Goal: Task Accomplishment & Management: Use online tool/utility

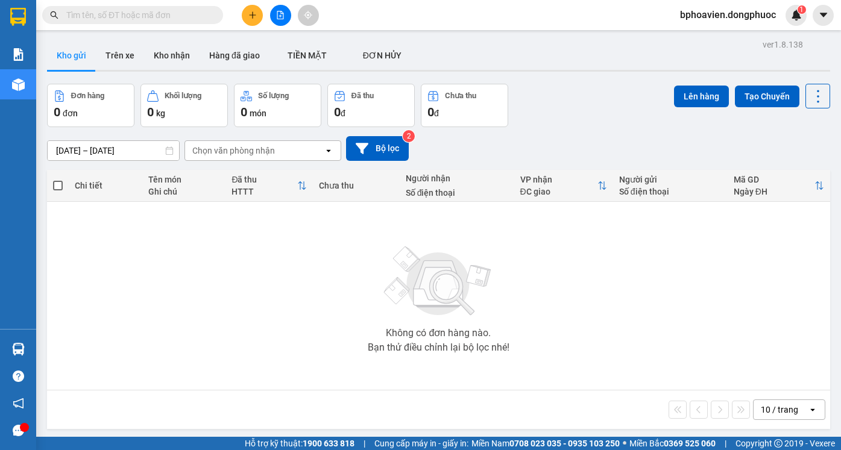
click at [250, 20] on button at bounding box center [252, 15] width 21 height 21
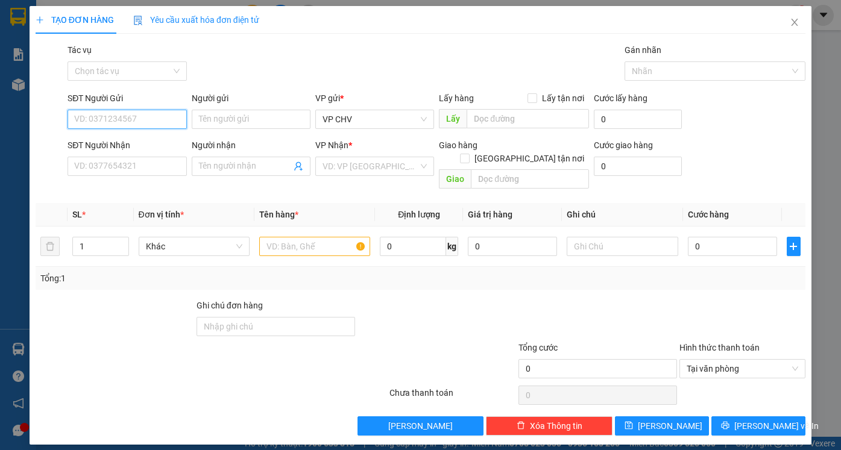
click at [101, 117] on input "SĐT Người Gửi" at bounding box center [126, 119] width 119 height 19
click at [137, 147] on div "0338509378 - PHONG" at bounding box center [127, 143] width 104 height 13
type input "0338509378"
type input "PHONG"
type input "0911479497"
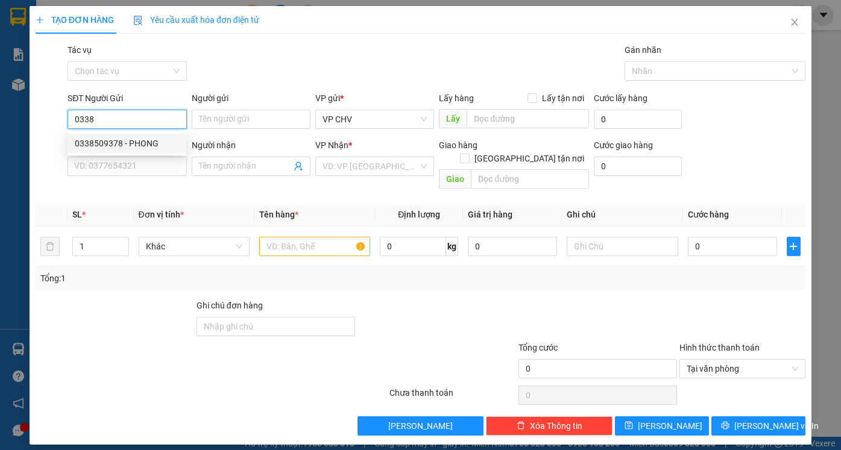
type input "LABO HOÀN CẦU"
type input "20.000"
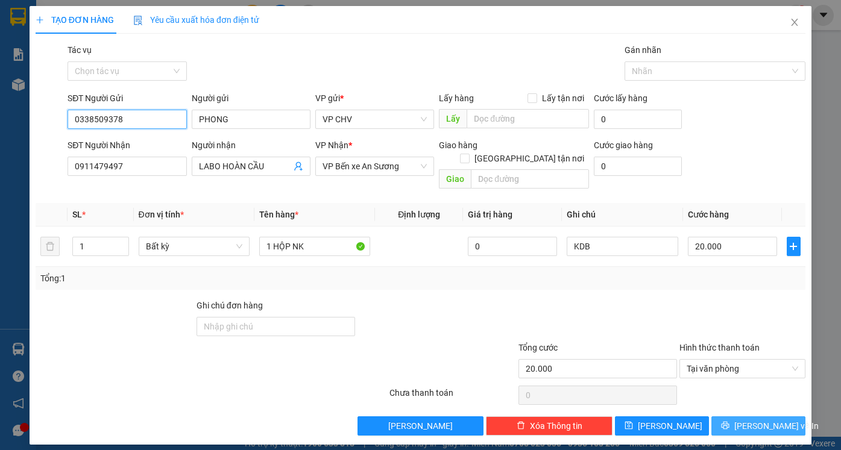
type input "0338509378"
click at [798, 416] on button "[PERSON_NAME] và In" at bounding box center [758, 425] width 94 height 19
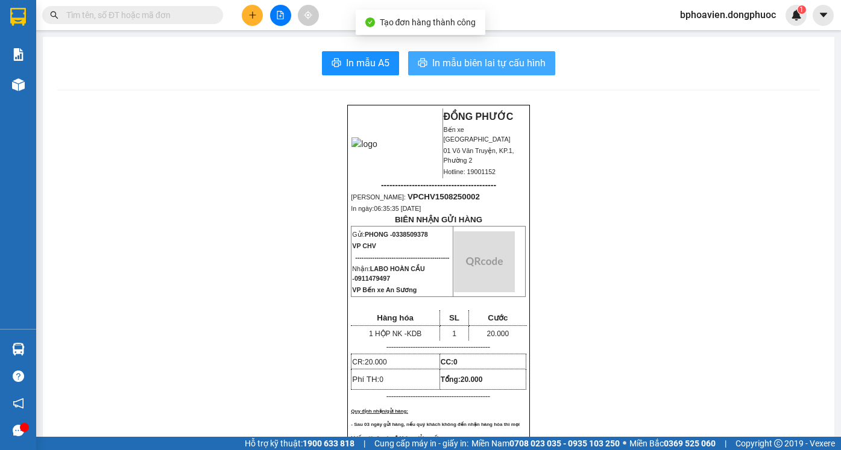
click at [466, 58] on span "In mẫu biên lai tự cấu hình" at bounding box center [488, 62] width 113 height 15
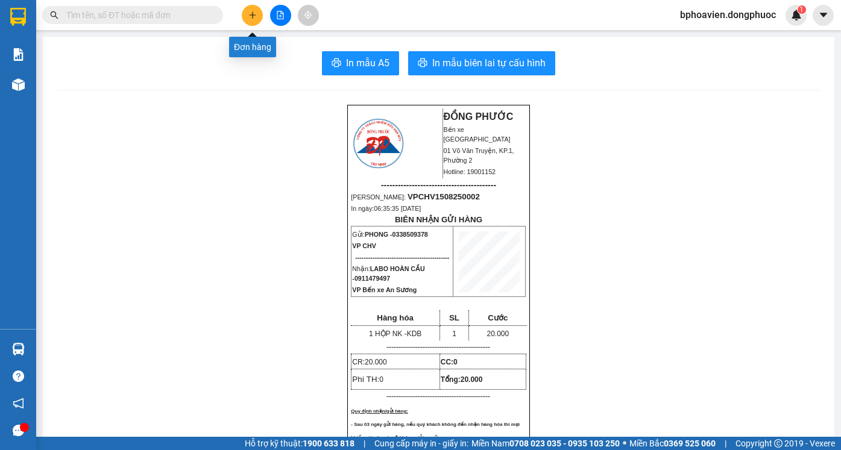
click at [246, 10] on button at bounding box center [252, 15] width 21 height 21
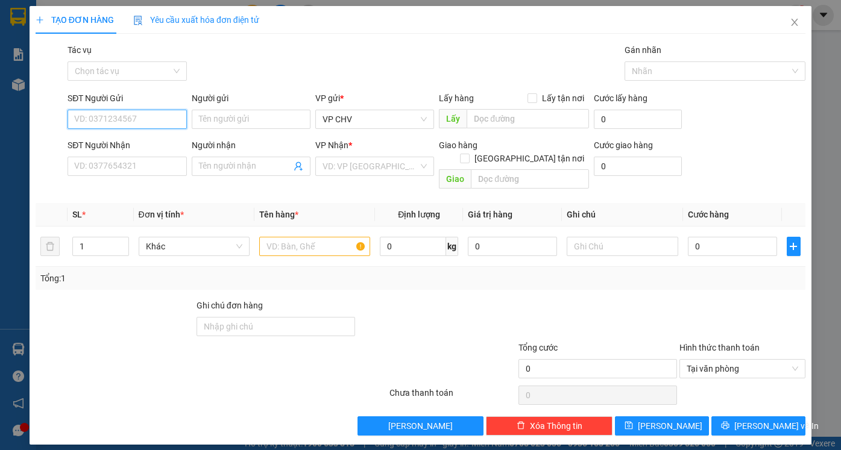
click at [130, 124] on input "SĐT Người Gửi" at bounding box center [126, 119] width 119 height 19
click at [139, 146] on div "0338509378 - PHONG" at bounding box center [127, 143] width 104 height 13
type input "0338509378"
type input "PHONG"
type input "0911479497"
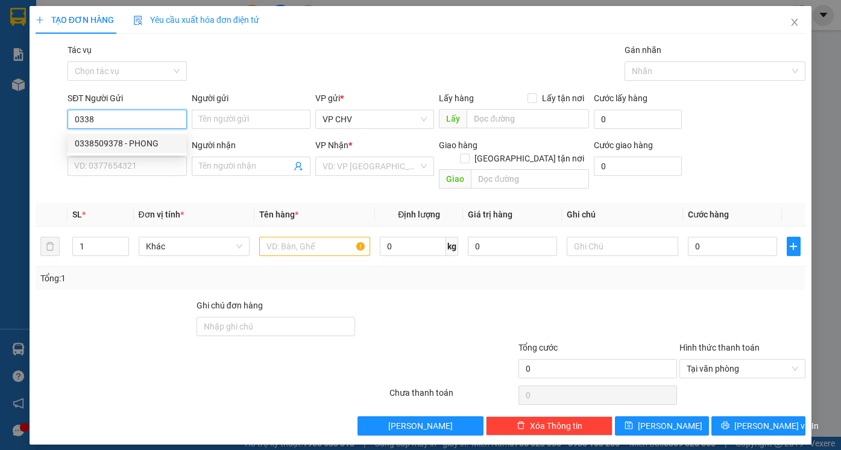
type input "LABO HOÀN CẦU"
type input "20.000"
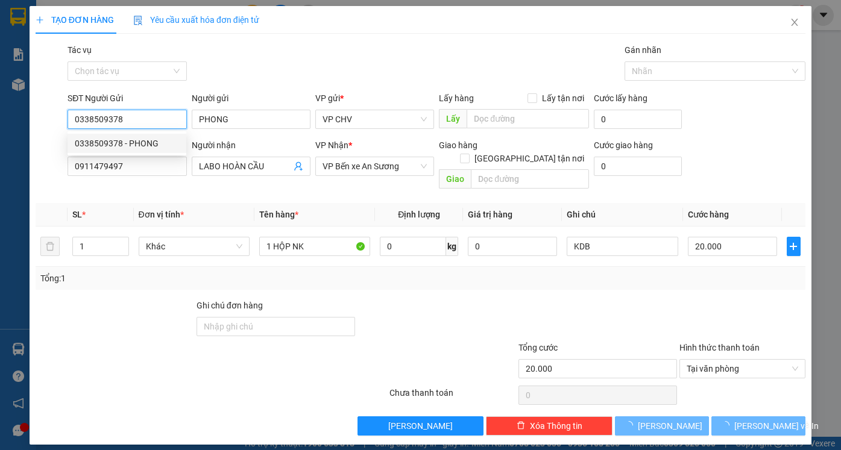
type input "0338509378"
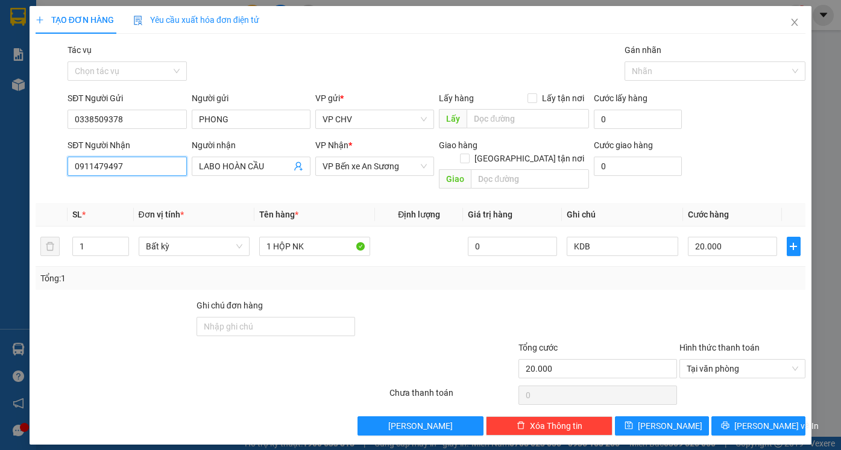
drag, startPoint x: 7, startPoint y: 165, endPoint x: 0, endPoint y: 152, distance: 14.8
click at [0, 153] on div "TẠO ĐƠN HÀNG Yêu cầu xuất hóa đơn điện tử Transit Pickup Surcharge Ids Transit …" at bounding box center [420, 225] width 841 height 450
click at [136, 213] on div "0902828283 - SONG MỸ" at bounding box center [134, 209] width 119 height 13
type input "0902828283"
type input "SONG MỸ"
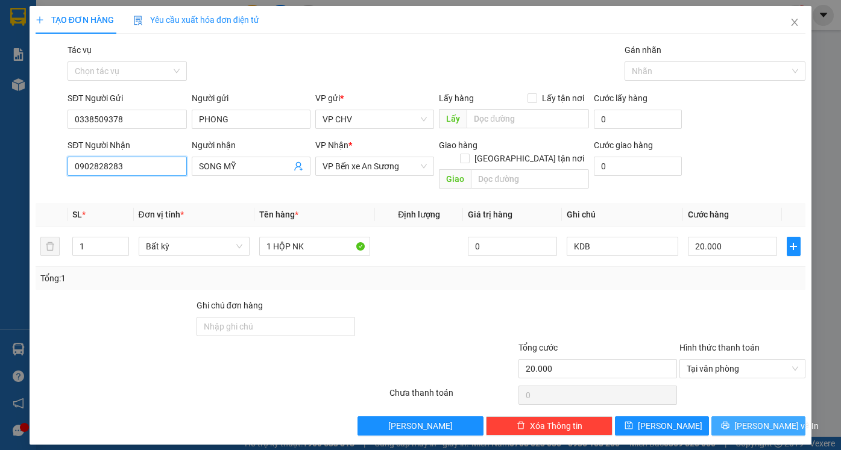
type input "0902828283"
click at [759, 419] on span "[PERSON_NAME] và In" at bounding box center [776, 425] width 84 height 13
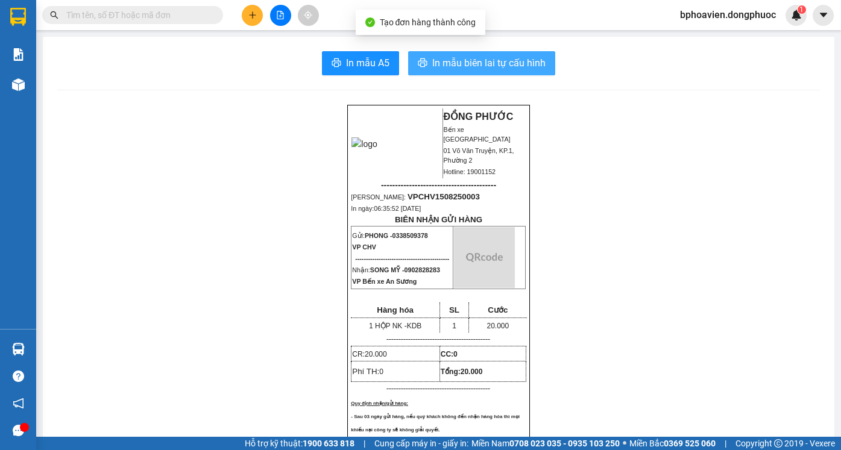
click at [458, 69] on span "In mẫu biên lai tự cấu hình" at bounding box center [488, 62] width 113 height 15
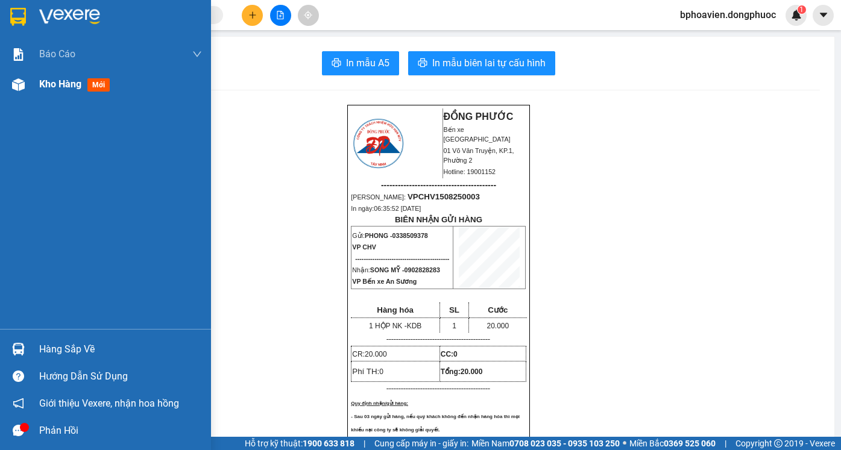
click at [50, 86] on span "Kho hàng" at bounding box center [60, 83] width 42 height 11
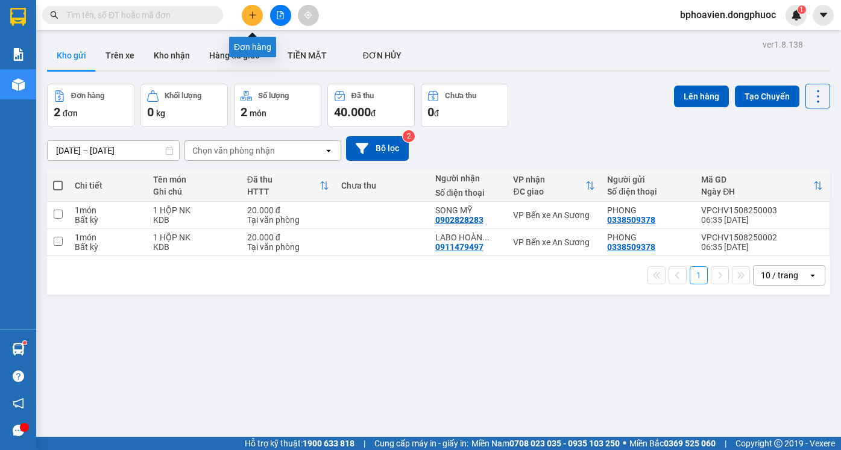
click at [259, 20] on button at bounding box center [252, 15] width 21 height 21
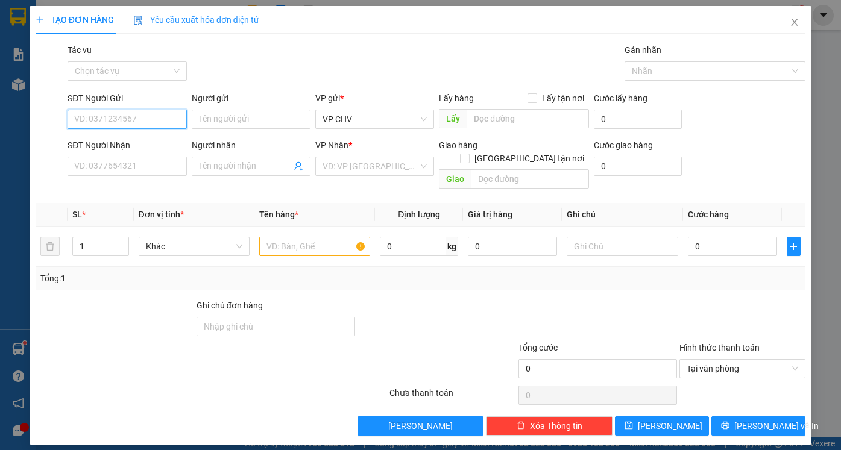
click at [141, 117] on input "SĐT Người Gửi" at bounding box center [126, 119] width 119 height 19
click at [104, 121] on input "SĐT Người Gửi" at bounding box center [126, 119] width 119 height 19
click at [141, 120] on input "SĐT Người Gửi" at bounding box center [126, 119] width 119 height 19
click at [117, 117] on input "SĐT Người Gửi" at bounding box center [126, 119] width 119 height 19
type input "0852747012"
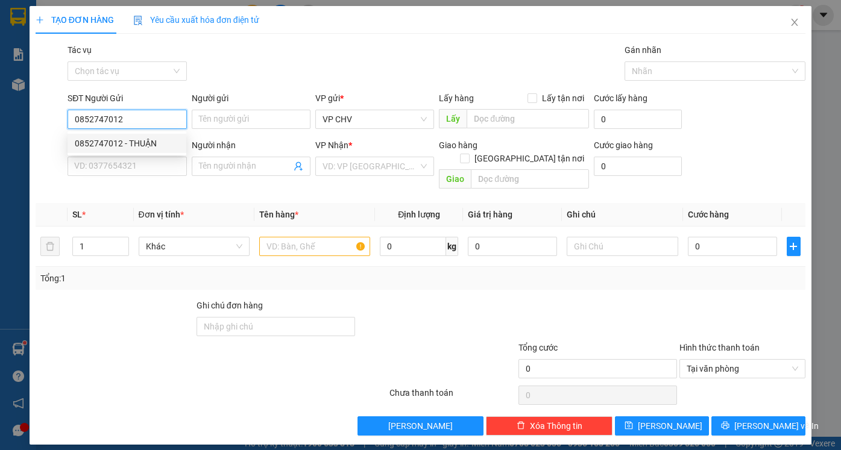
click at [121, 145] on div "0852747012 - THUẬN" at bounding box center [127, 143] width 104 height 13
type input "THUẬN"
type input "0377088299"
type input "HƯNG"
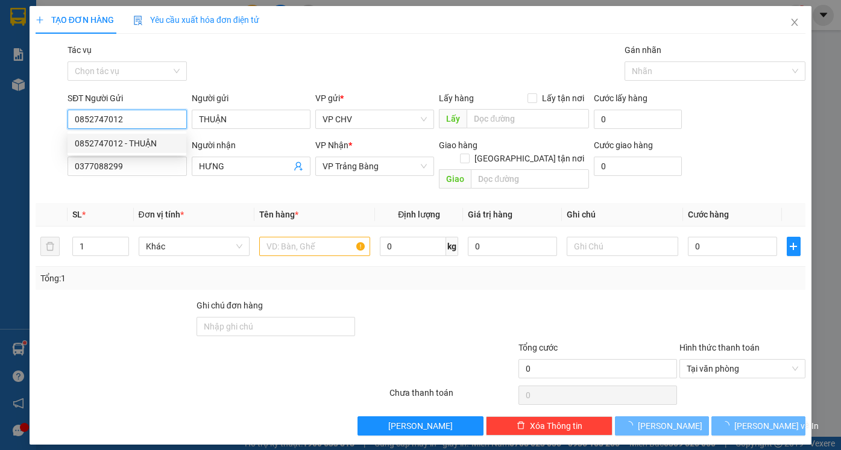
type input "20.000"
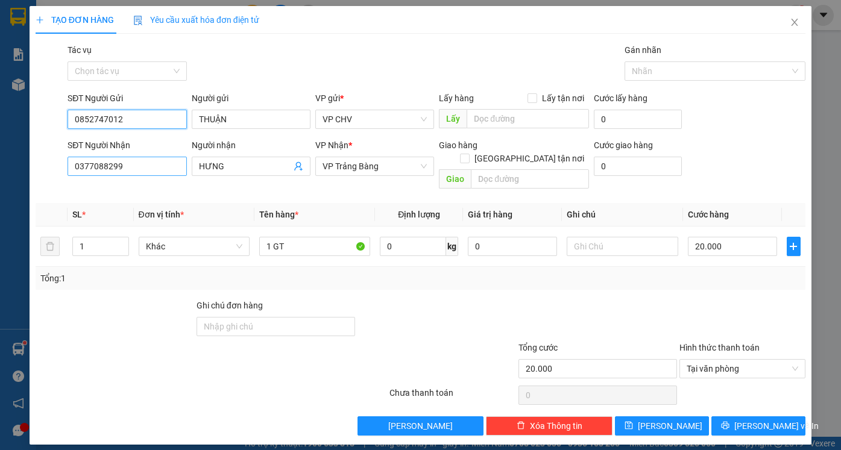
type input "0852747012"
drag, startPoint x: 73, startPoint y: 172, endPoint x: 44, endPoint y: 171, distance: 29.0
click at [44, 171] on div "SĐT Người Nhận 0377088299 0377088299 Người nhận HƯNG VP Nhận * VP Trảng Bàng Gi…" at bounding box center [420, 166] width 772 height 55
type input "0972033292"
drag, startPoint x: 242, startPoint y: 164, endPoint x: 165, endPoint y: 154, distance: 77.8
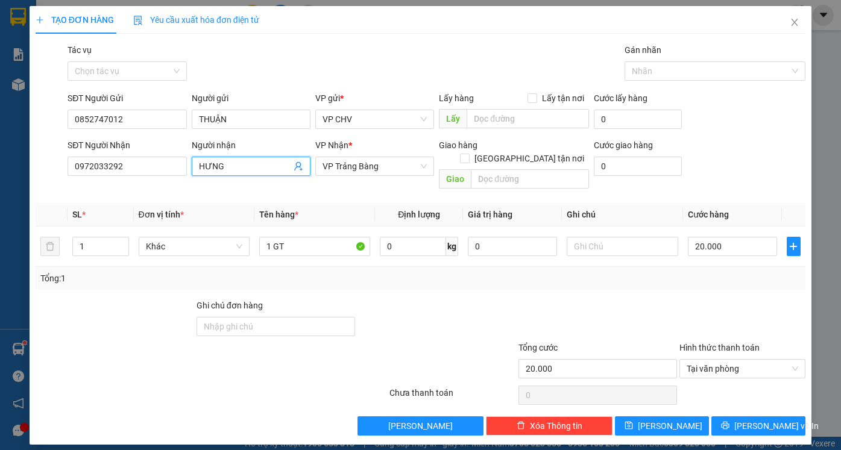
click at [177, 162] on div "SĐT Người Nhận 0972033292 Người nhận HƯNG HƯNG VP Nhận * VP Trảng Bàng Giao hàn…" at bounding box center [436, 166] width 742 height 55
type input "C"
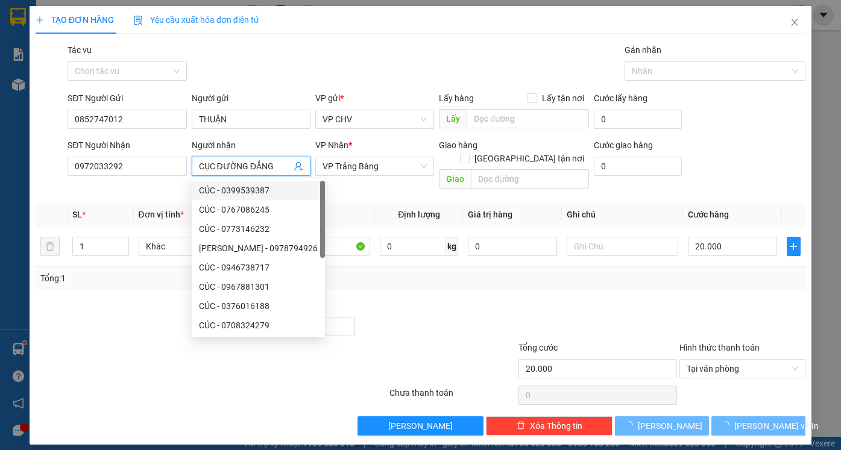
type input "CỤC ĐƯỜNG ĐẮNG"
click at [498, 299] on div at bounding box center [436, 320] width 161 height 42
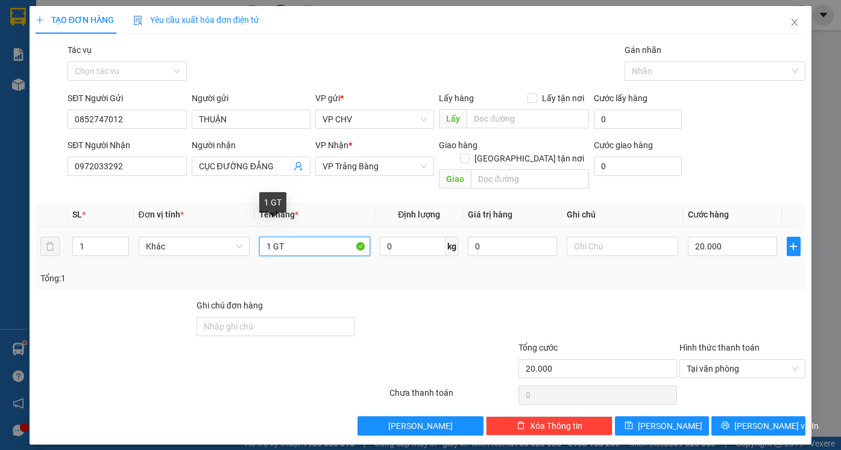
drag, startPoint x: 274, startPoint y: 235, endPoint x: 314, endPoint y: 228, distance: 40.3
click at [314, 237] on input "1 GT" at bounding box center [314, 246] width 111 height 19
type input "1 BỊCH GT"
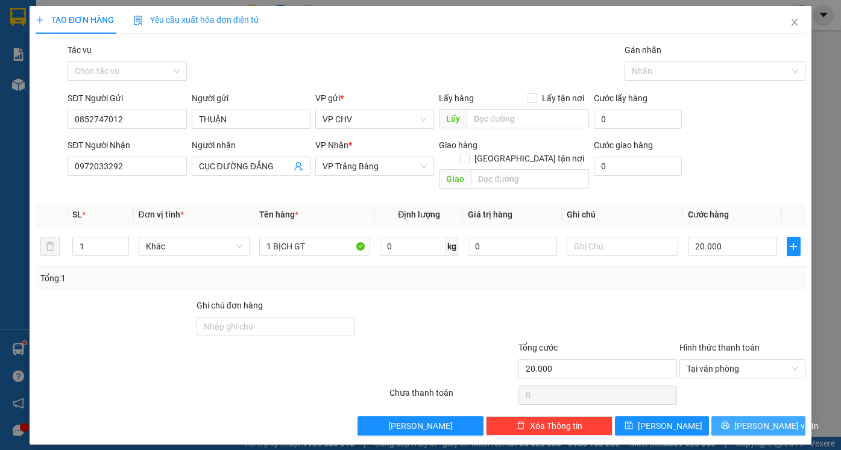
click at [768, 419] on span "[PERSON_NAME] và In" at bounding box center [776, 425] width 84 height 13
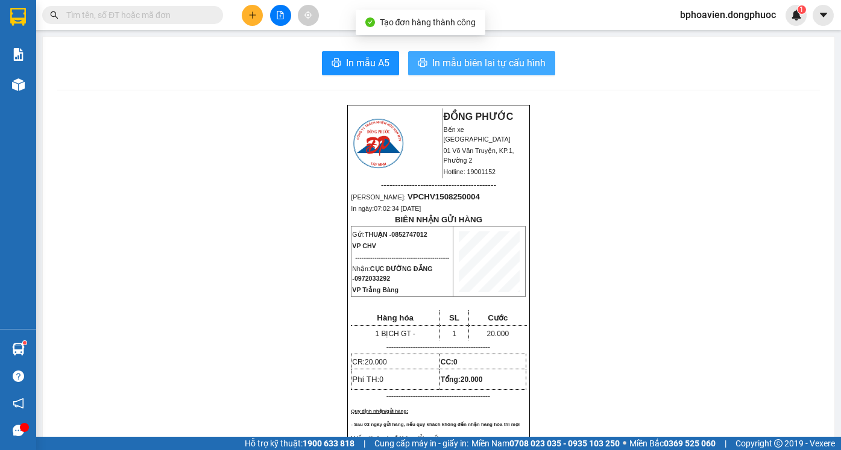
click at [446, 64] on span "In mẫu biên lai tự cấu hình" at bounding box center [488, 62] width 113 height 15
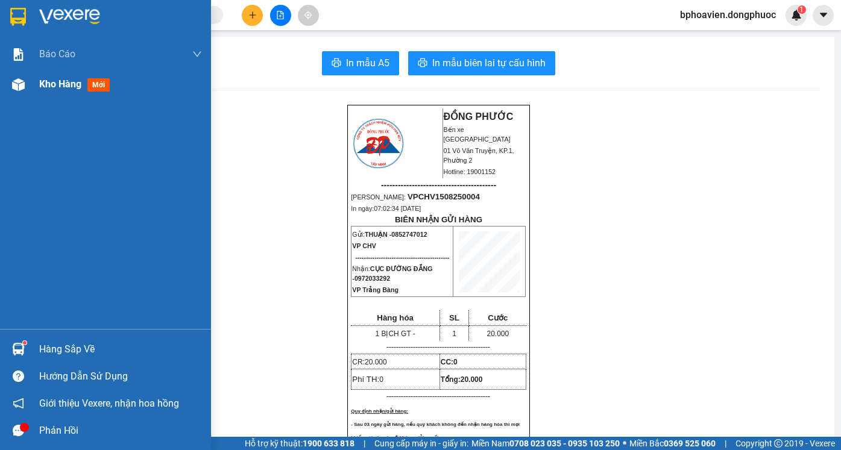
click at [61, 78] on span "Kho hàng" at bounding box center [60, 83] width 42 height 11
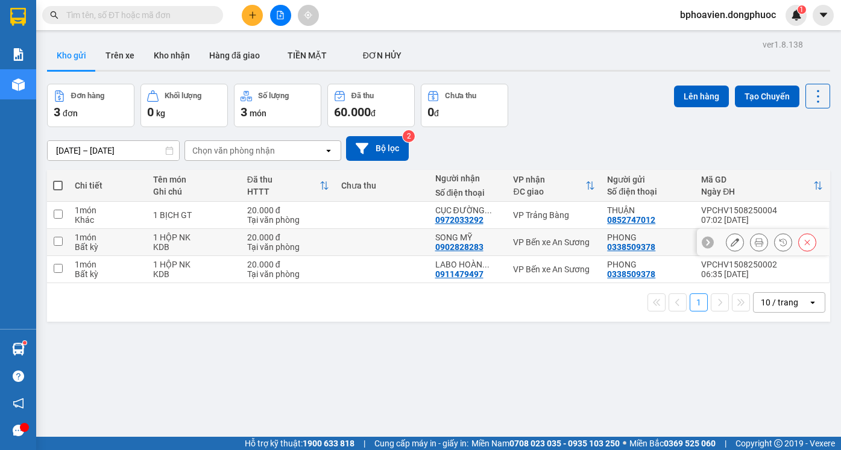
click at [416, 243] on td at bounding box center [382, 242] width 94 height 27
checkbox input "true"
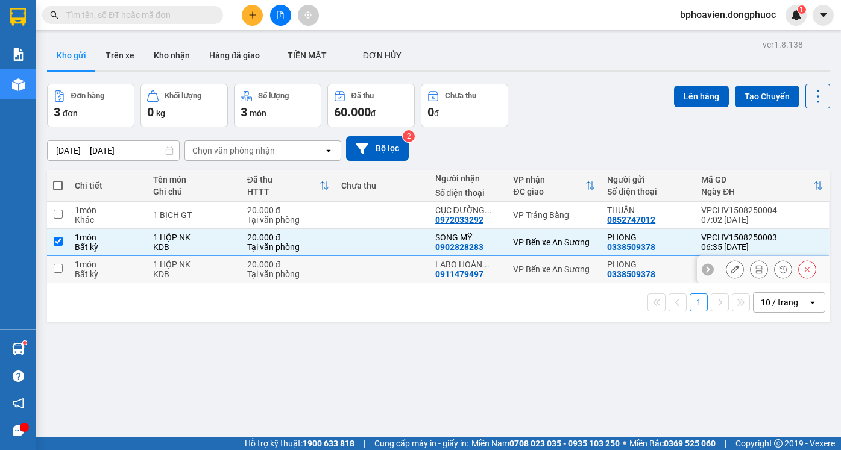
click at [412, 265] on td at bounding box center [382, 269] width 94 height 27
checkbox input "true"
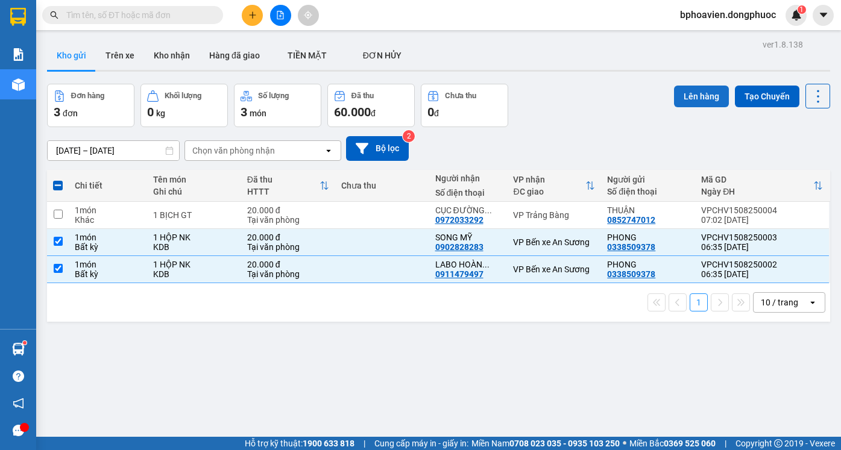
click at [683, 96] on button "Lên hàng" at bounding box center [701, 97] width 55 height 22
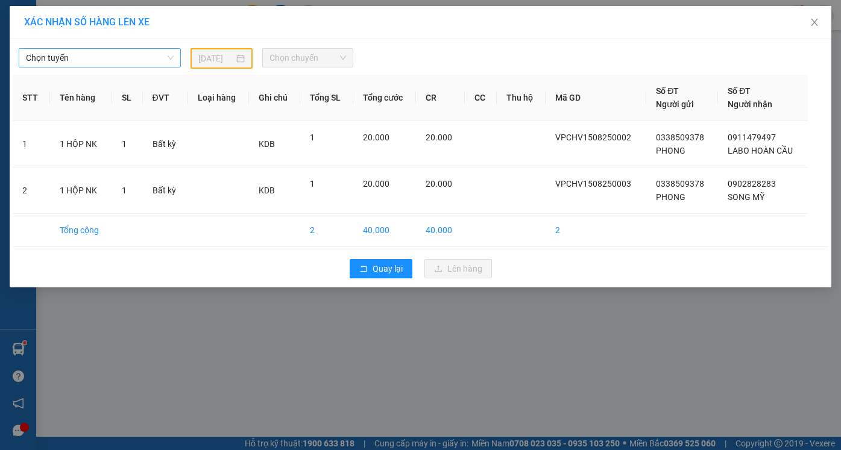
drag, startPoint x: 98, startPoint y: 51, endPoint x: 97, endPoint y: 61, distance: 9.7
click at [98, 52] on span "Chọn tuyến" at bounding box center [100, 58] width 148 height 18
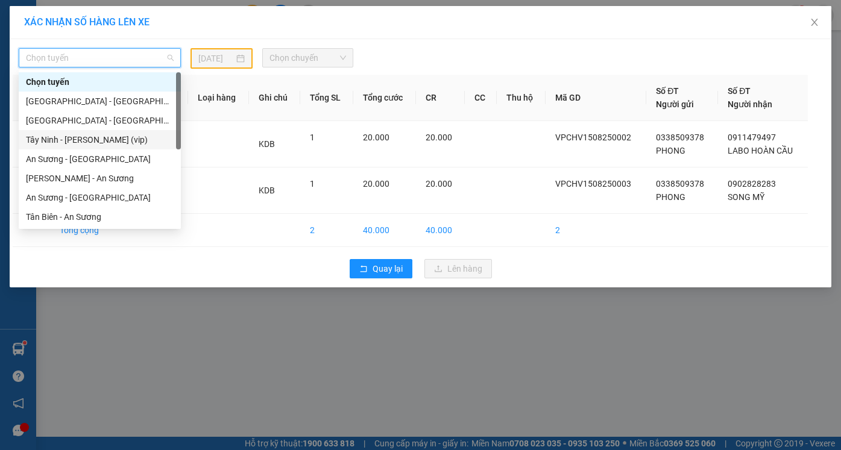
scroll to position [121, 0]
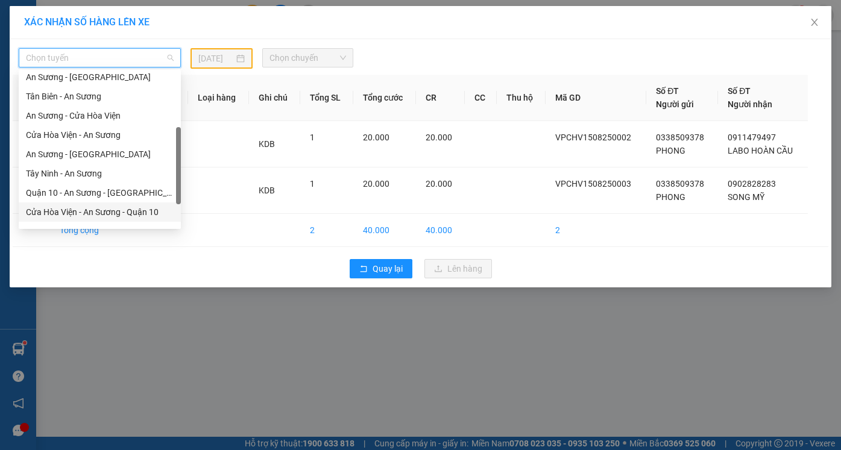
click at [90, 211] on div "Cửa Hòa Viện - An Sương - Quận 10" at bounding box center [100, 211] width 148 height 13
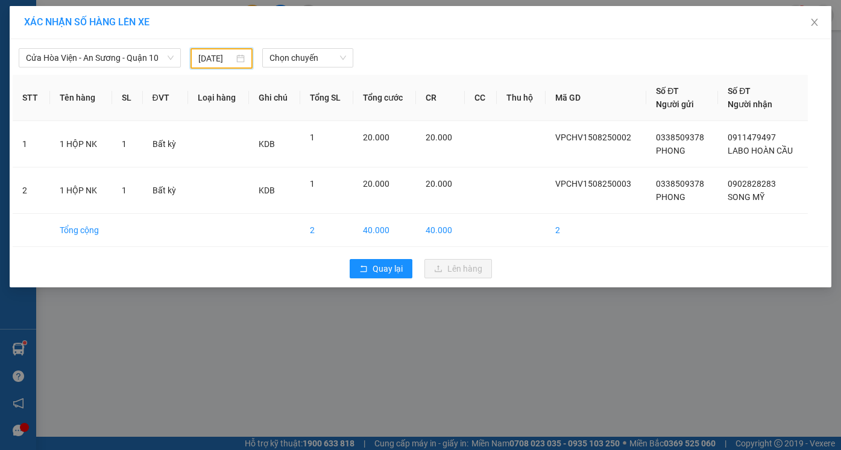
drag, startPoint x: 208, startPoint y: 54, endPoint x: 222, endPoint y: 83, distance: 31.3
click at [209, 57] on input "14/08/2025" at bounding box center [216, 58] width 36 height 13
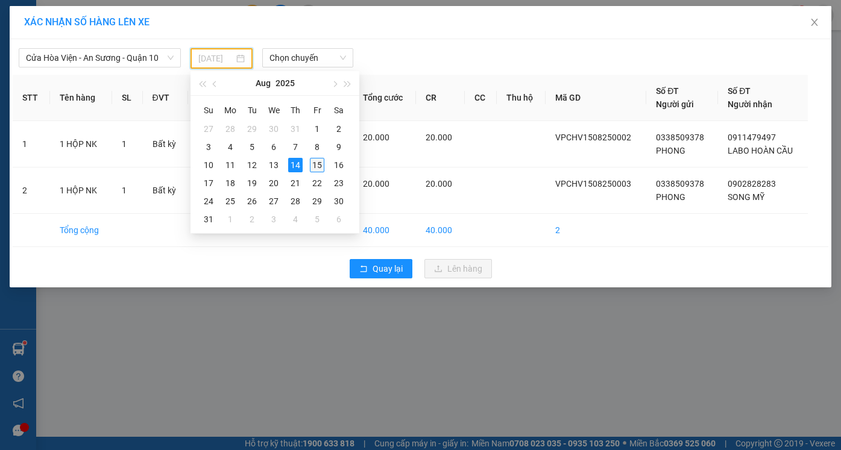
click at [315, 168] on div "15" at bounding box center [317, 165] width 14 height 14
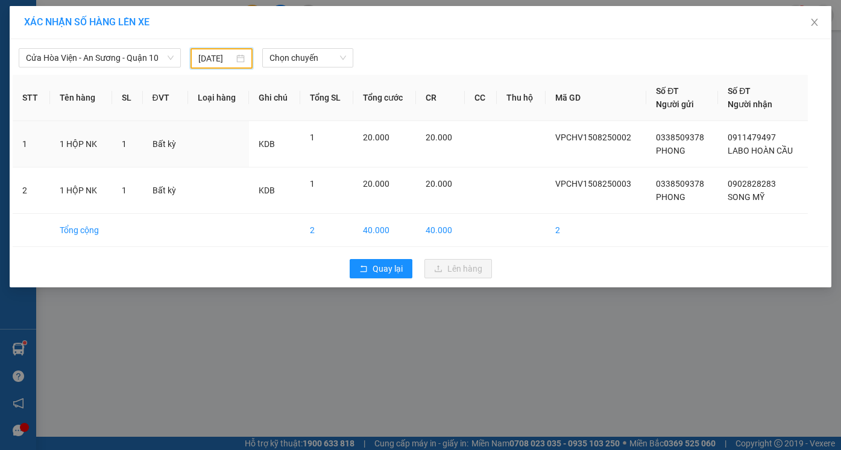
type input "[DATE]"
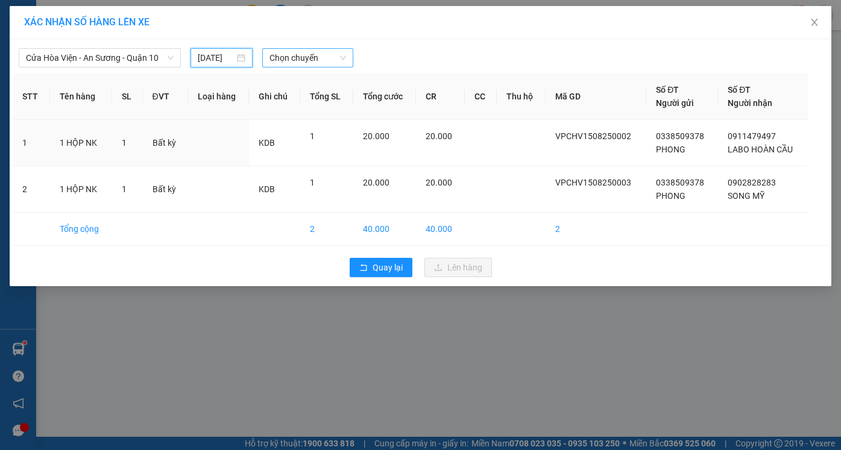
click at [301, 60] on span "Chọn chuyến" at bounding box center [307, 58] width 76 height 18
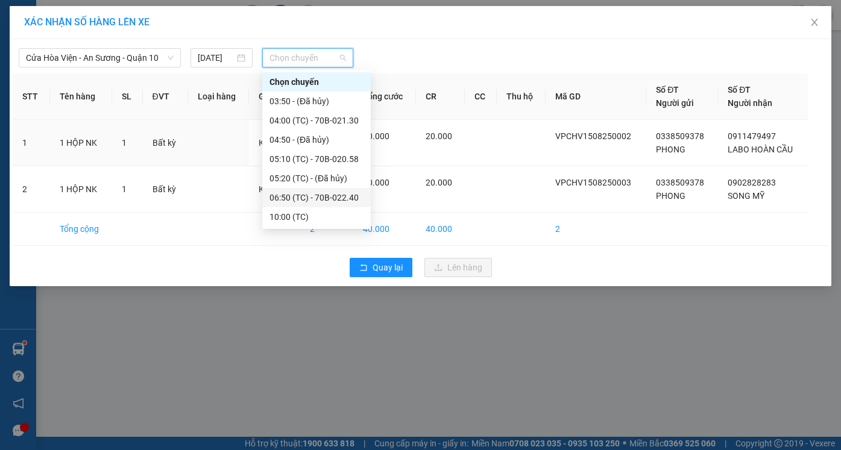
click at [298, 201] on div "06:50 (TC) - 70B-022.40" at bounding box center [316, 197] width 94 height 13
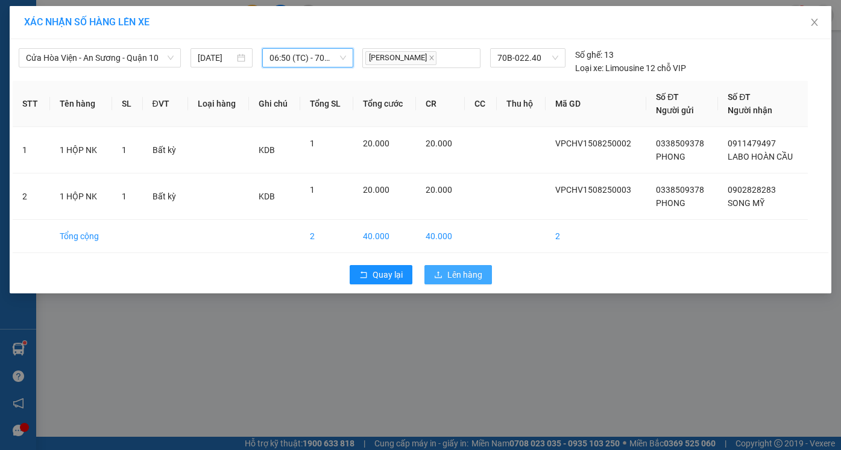
click at [462, 274] on span "Lên hàng" at bounding box center [464, 274] width 35 height 13
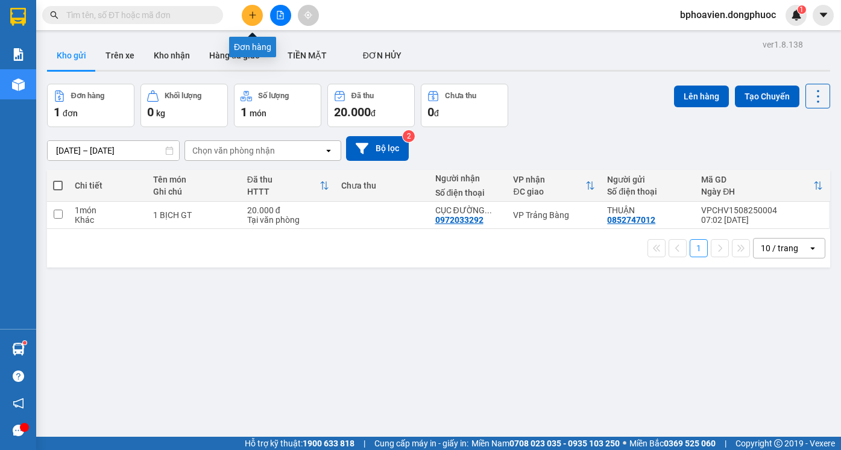
click at [253, 20] on button at bounding box center [252, 15] width 21 height 21
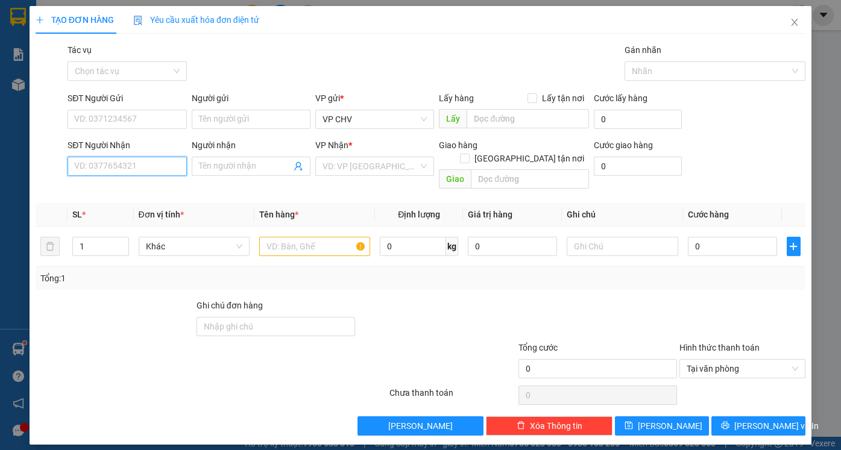
click at [131, 168] on input "SĐT Người Nhận" at bounding box center [126, 166] width 119 height 19
click at [137, 189] on div "0988855252 - PHONG VŨ" at bounding box center [134, 190] width 119 height 13
type input "0988855252"
type input "[PERSON_NAME]"
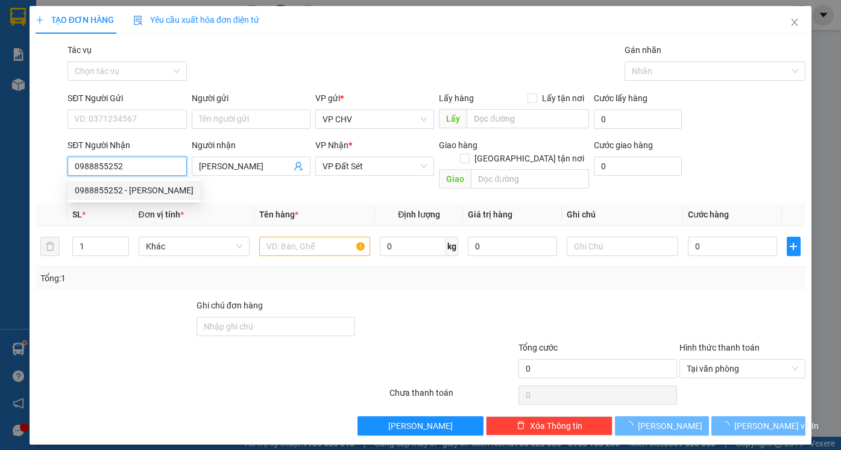
type input "20.000"
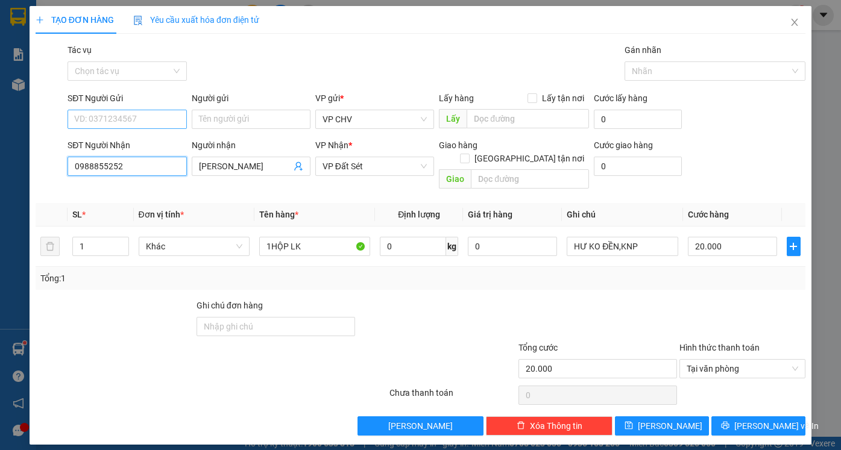
type input "0988855252"
click at [110, 122] on input "SĐT Người Gửi" at bounding box center [126, 119] width 119 height 19
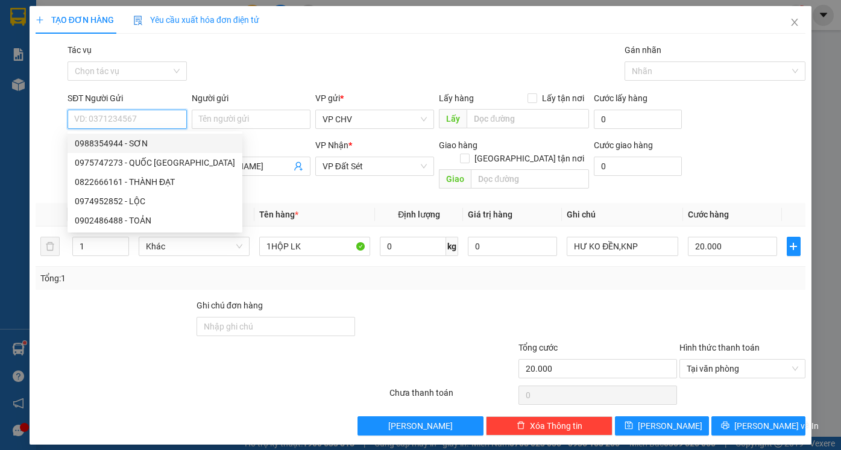
click at [117, 117] on input "SĐT Người Gửi" at bounding box center [126, 119] width 119 height 19
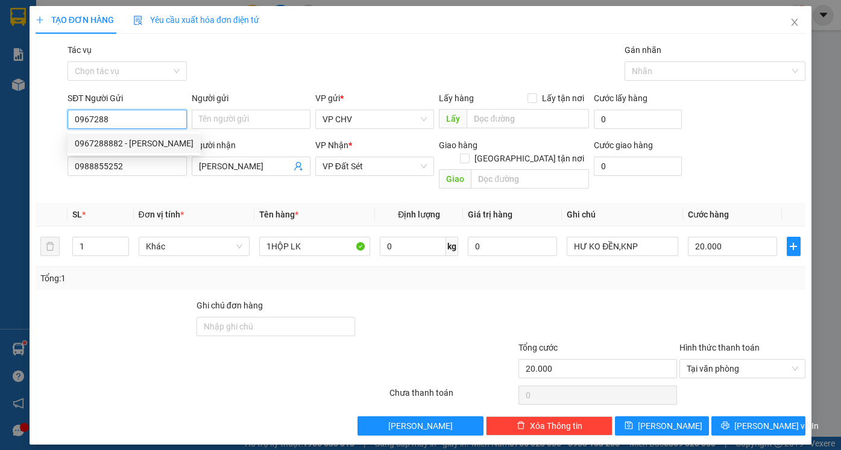
click at [127, 140] on div "0967288882 - LÂM THỊNH" at bounding box center [134, 143] width 119 height 13
type input "0967288882"
type input "LÂM THỊNH"
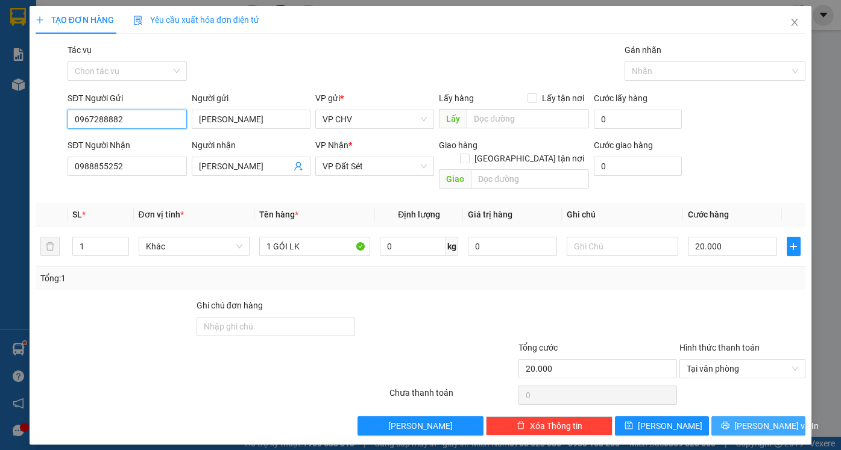
type input "0967288882"
click at [771, 419] on span "[PERSON_NAME] và In" at bounding box center [776, 425] width 84 height 13
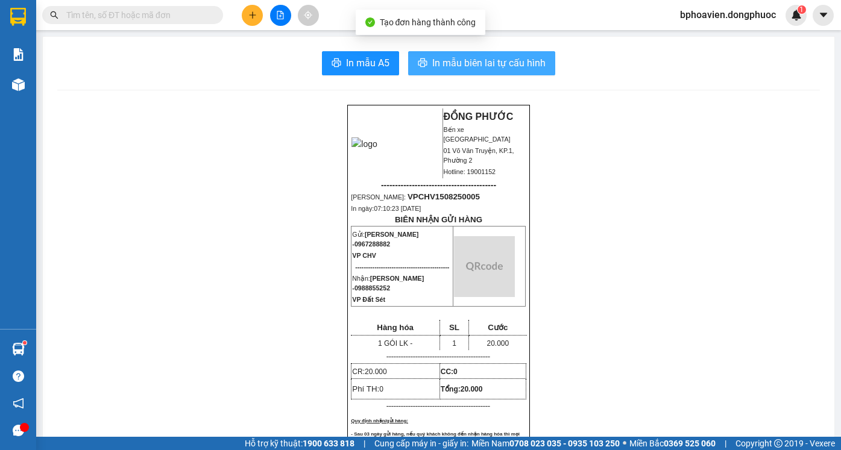
click at [466, 64] on span "In mẫu biên lai tự cấu hình" at bounding box center [488, 62] width 113 height 15
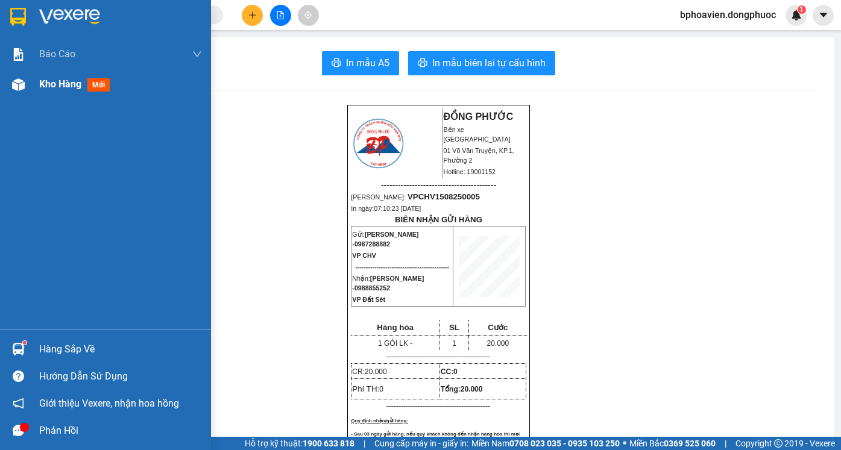
click at [61, 80] on span "Kho hàng" at bounding box center [60, 83] width 42 height 11
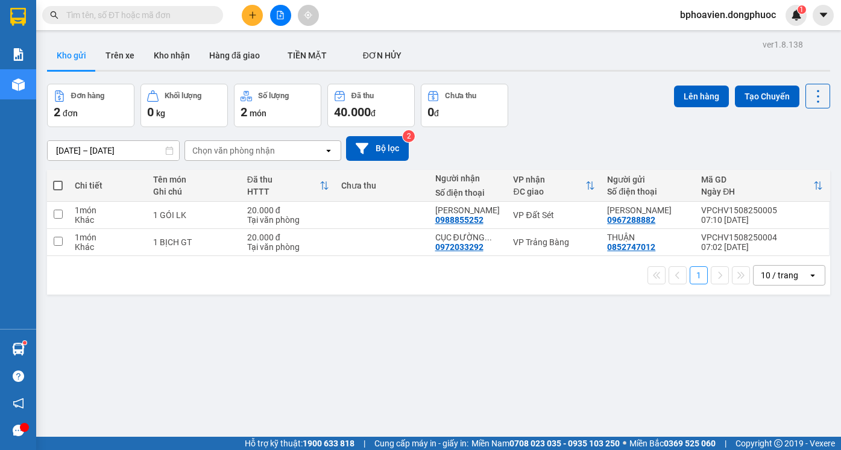
click at [264, 17] on div at bounding box center [280, 15] width 90 height 21
click at [254, 17] on icon "plus" at bounding box center [252, 15] width 8 height 8
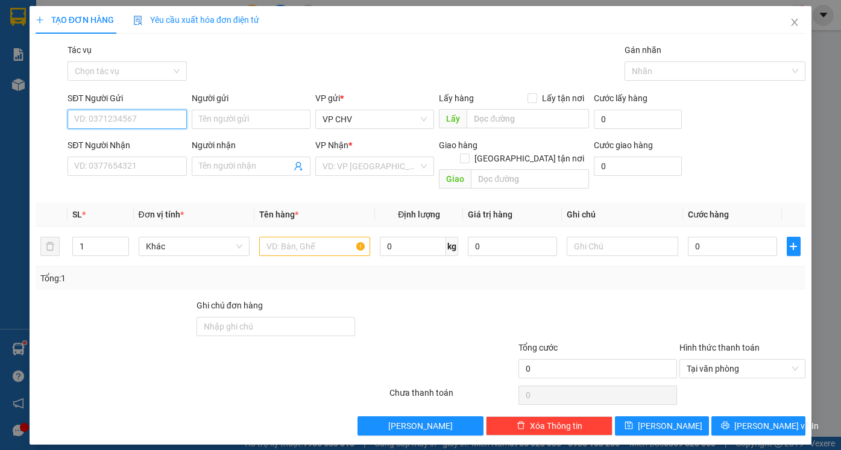
click at [148, 117] on input "SĐT Người Gửi" at bounding box center [126, 119] width 119 height 19
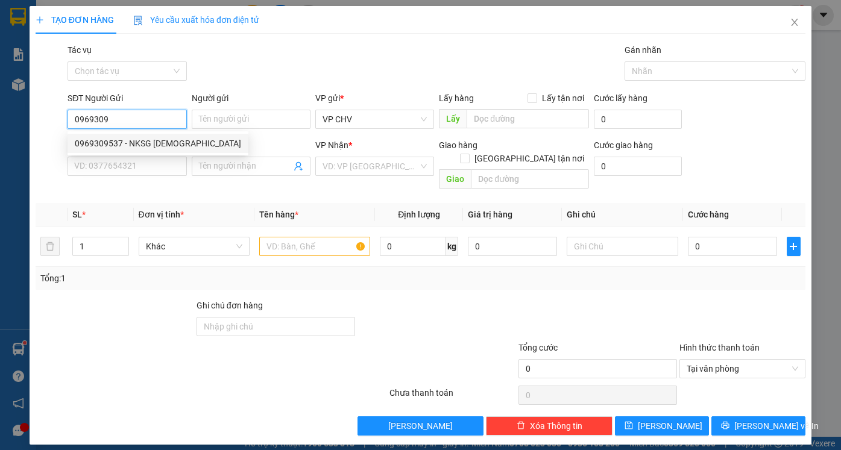
drag, startPoint x: 105, startPoint y: 142, endPoint x: 145, endPoint y: 134, distance: 40.4
click at [106, 142] on div "0969309537 - NKSG HÒA VIỆN" at bounding box center [158, 143] width 166 height 13
type input "0969309537"
type input "NKSG HÒA VIỆN"
type input "0945737776"
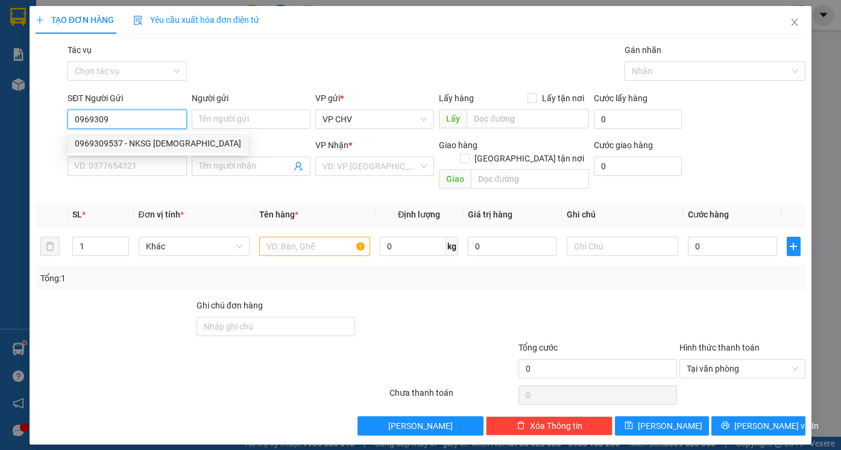
type input "labo HD"
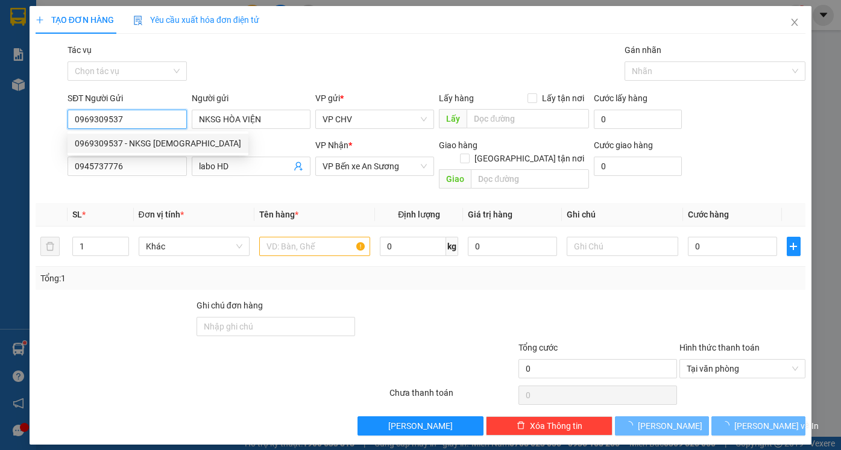
type input "20.000"
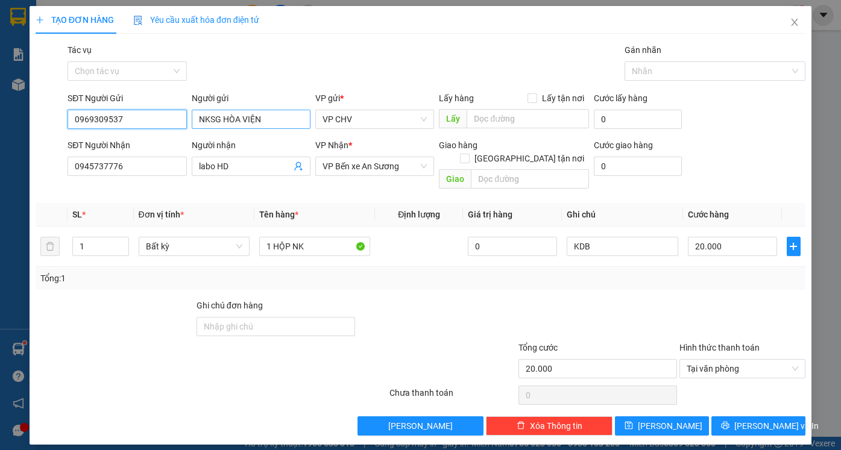
type input "0969309537"
drag, startPoint x: 262, startPoint y: 120, endPoint x: 301, endPoint y: 120, distance: 38.6
click at [301, 120] on input "NKSG HÒA VIỆN" at bounding box center [251, 119] width 119 height 19
type input "NKSG DMC"
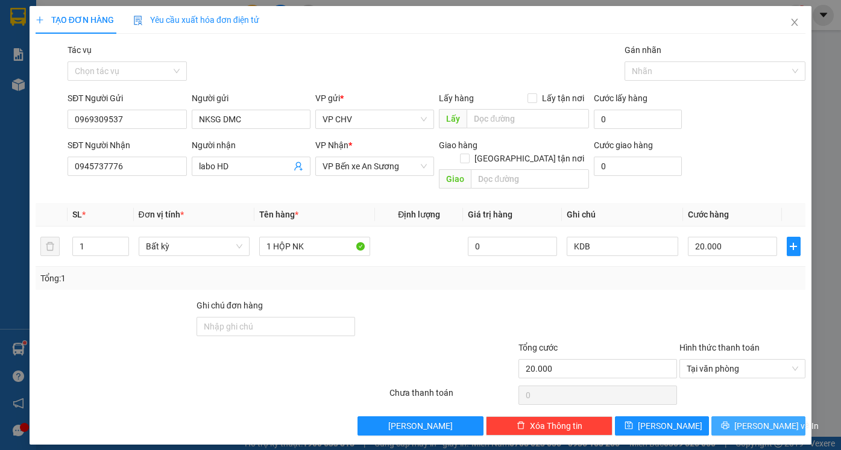
click at [729, 421] on icon "printer" at bounding box center [725, 425] width 8 height 8
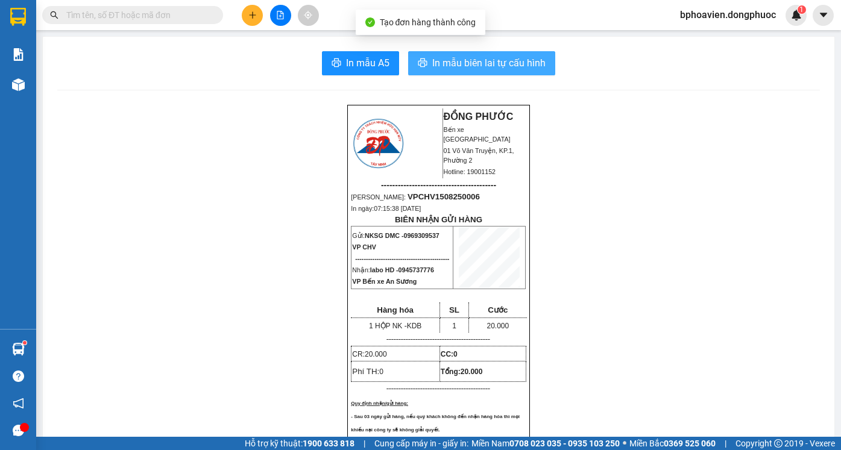
click at [465, 63] on span "In mẫu biên lai tự cấu hình" at bounding box center [488, 62] width 113 height 15
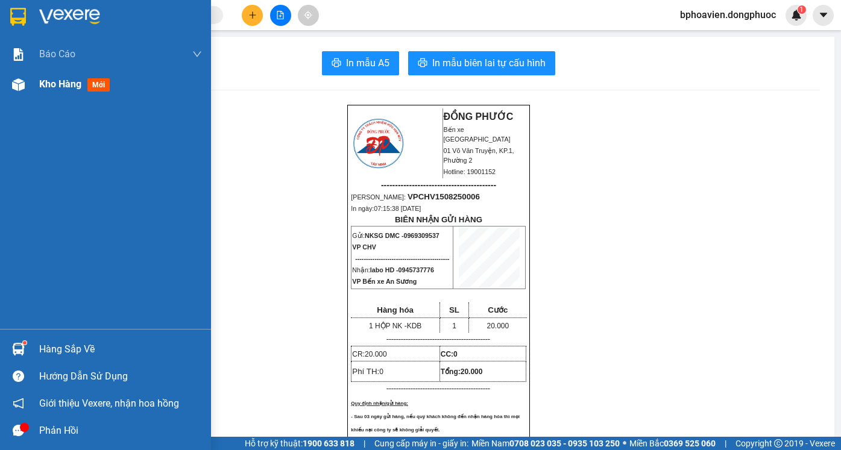
click at [49, 85] on span "Kho hàng" at bounding box center [60, 83] width 42 height 11
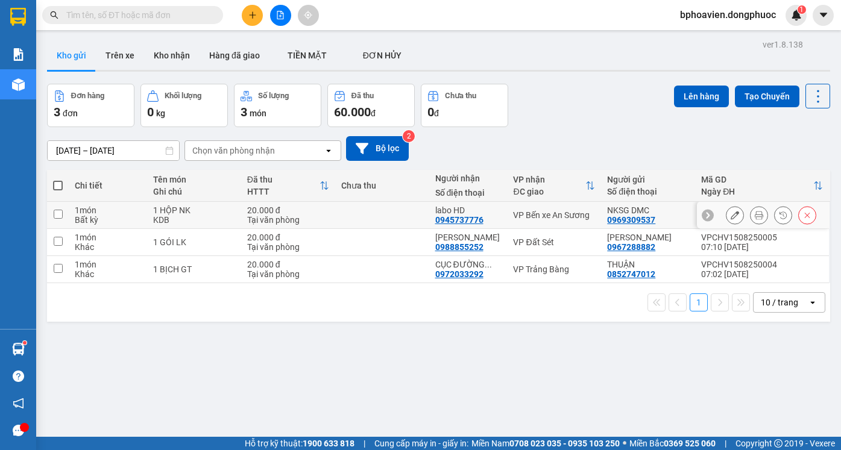
drag, startPoint x: 67, startPoint y: 215, endPoint x: 64, endPoint y: 243, distance: 27.8
click at [64, 225] on td at bounding box center [58, 215] width 22 height 27
checkbox input "true"
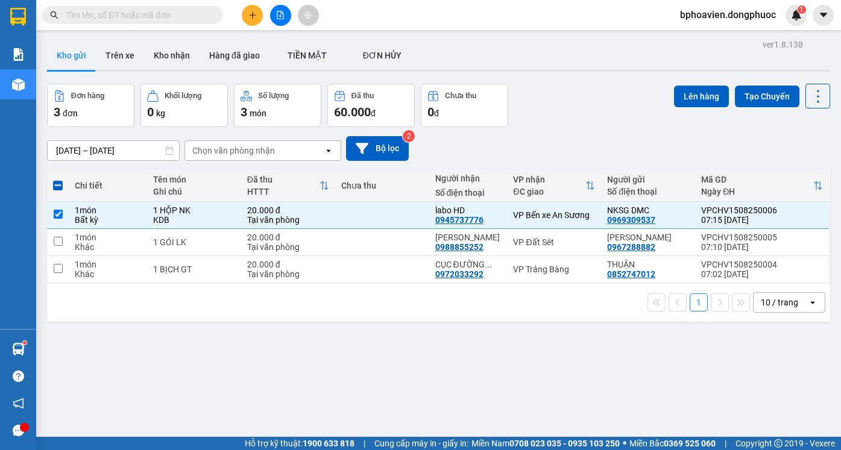
click at [57, 187] on span at bounding box center [58, 186] width 10 height 10
click at [58, 180] on input "checkbox" at bounding box center [58, 180] width 0 height 0
checkbox input "true"
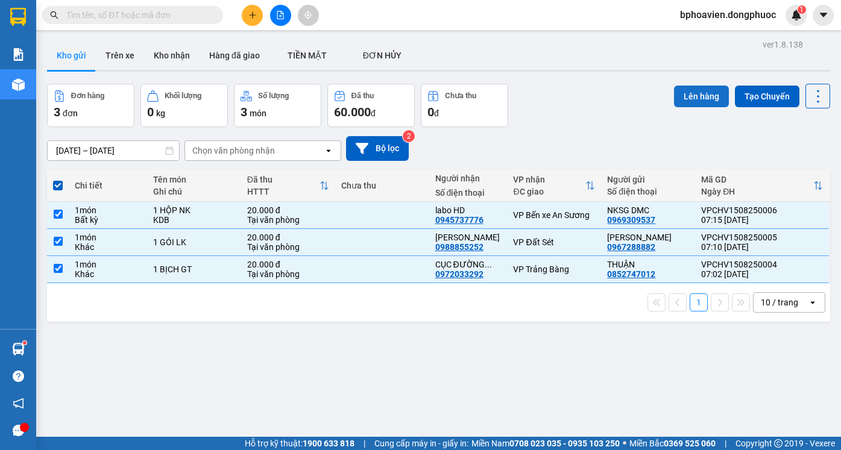
click at [697, 95] on button "Lên hàng" at bounding box center [701, 97] width 55 height 22
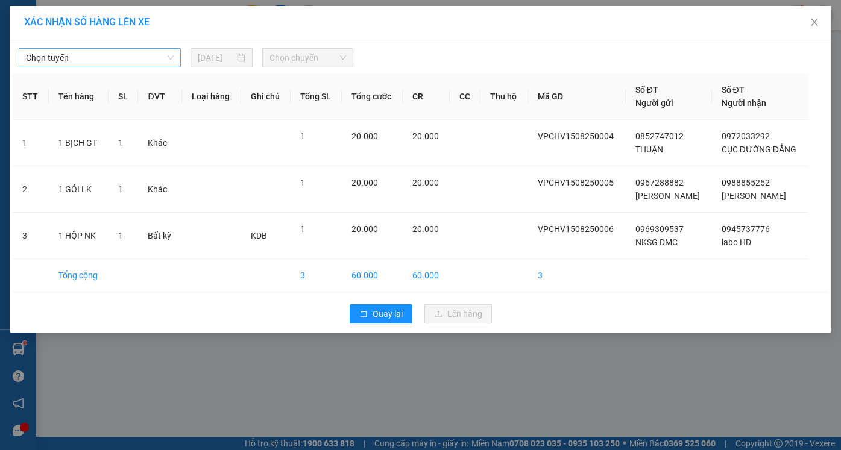
click at [134, 58] on span "Chọn tuyến" at bounding box center [100, 58] width 148 height 18
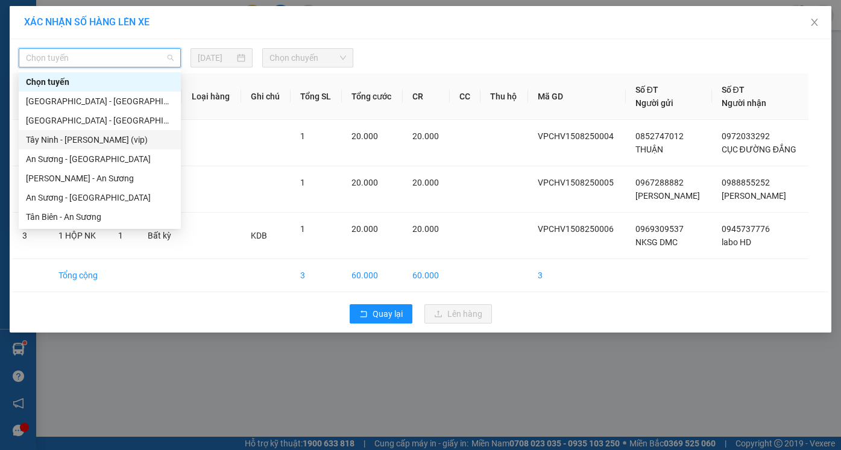
scroll to position [60, 0]
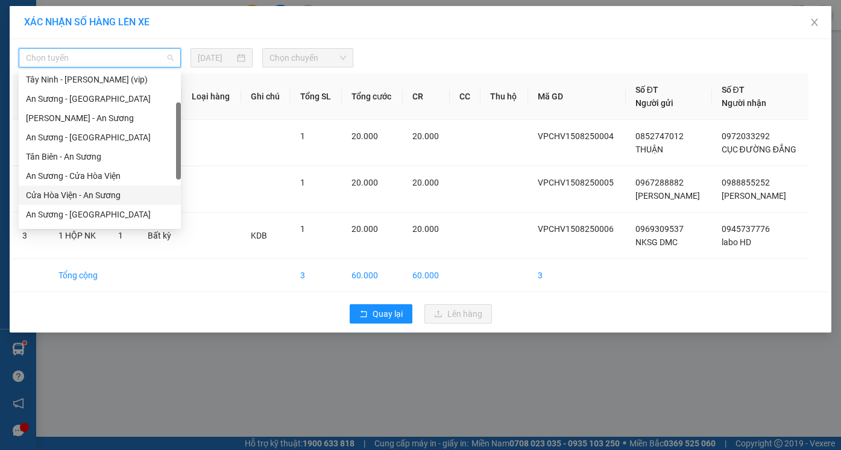
click at [96, 200] on div "Cửa Hòa Viện - An Sương" at bounding box center [100, 195] width 148 height 13
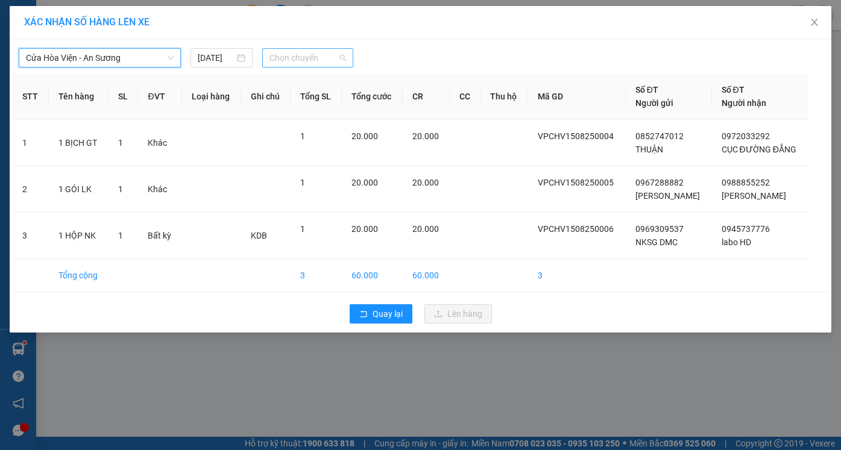
drag, startPoint x: 313, startPoint y: 60, endPoint x: 318, endPoint y: 66, distance: 7.7
click at [314, 60] on span "Chọn chuyến" at bounding box center [307, 58] width 76 height 18
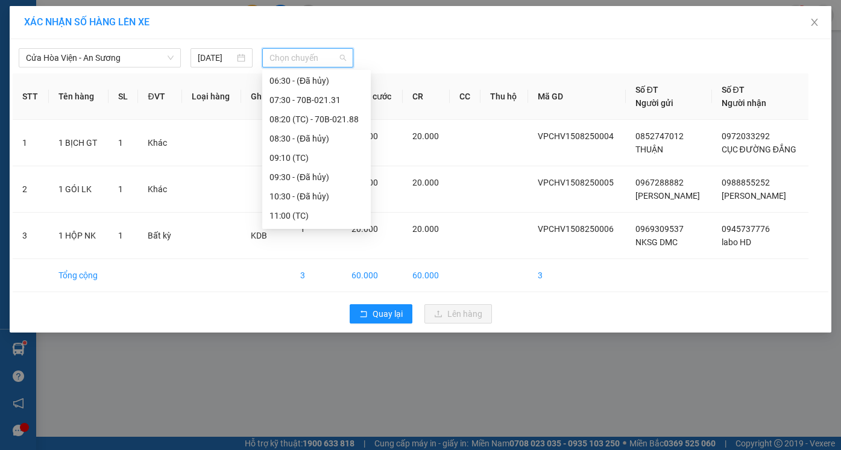
scroll to position [121, 0]
click at [317, 99] on div "07:30 - 70B-021.31" at bounding box center [316, 96] width 94 height 13
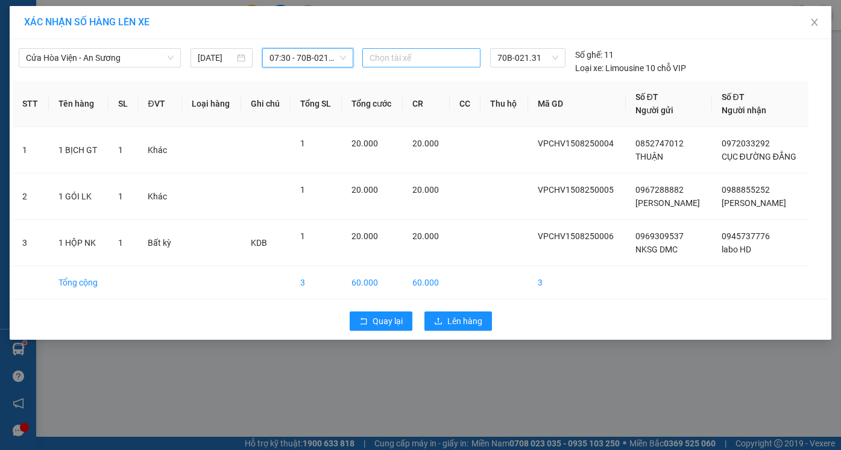
click at [413, 57] on div at bounding box center [421, 58] width 112 height 14
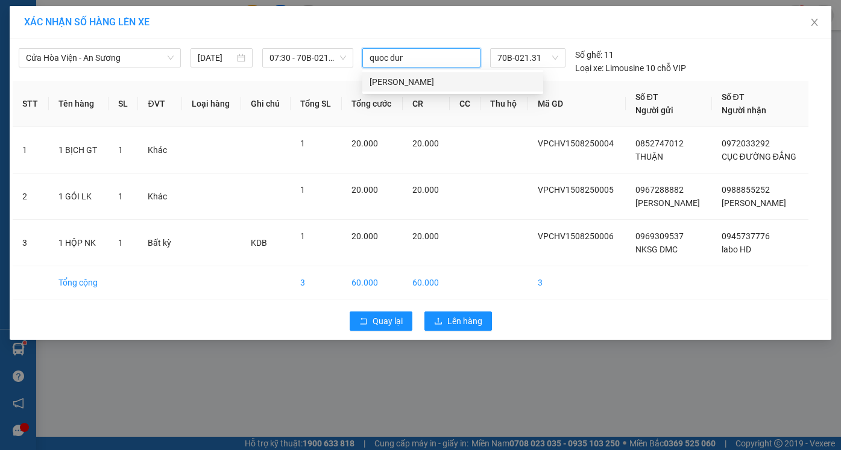
type input "quoc dung"
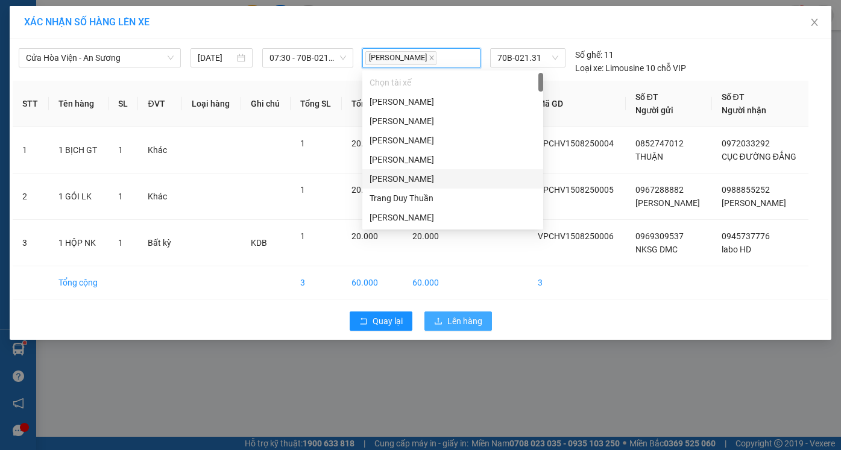
click at [467, 319] on span "Lên hàng" at bounding box center [464, 321] width 35 height 13
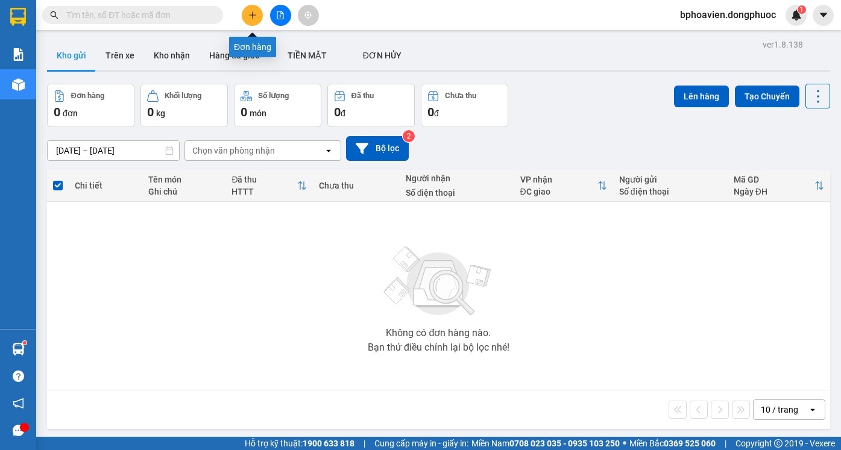
click at [255, 15] on icon "plus" at bounding box center [252, 14] width 7 height 1
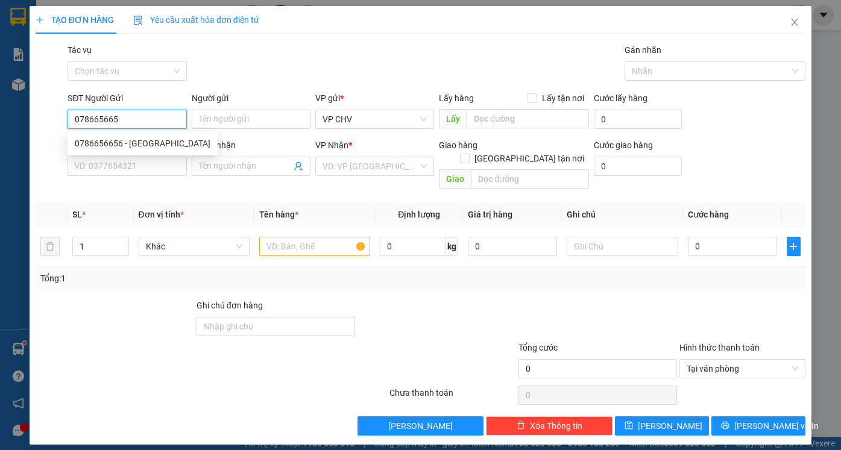
type input "0786656656"
click at [148, 144] on div "0786656656 - ĐỨC" at bounding box center [143, 143] width 136 height 13
type input "ĐỨC"
type input "0937797905"
type input "LÂM"
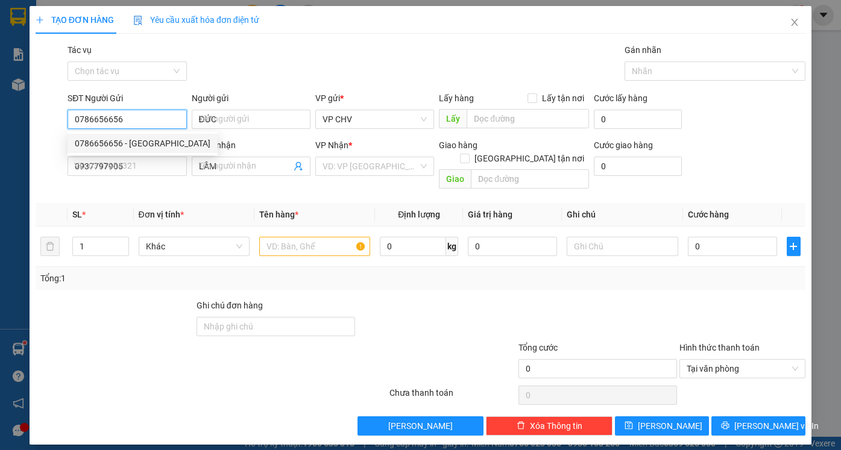
type input "40.000"
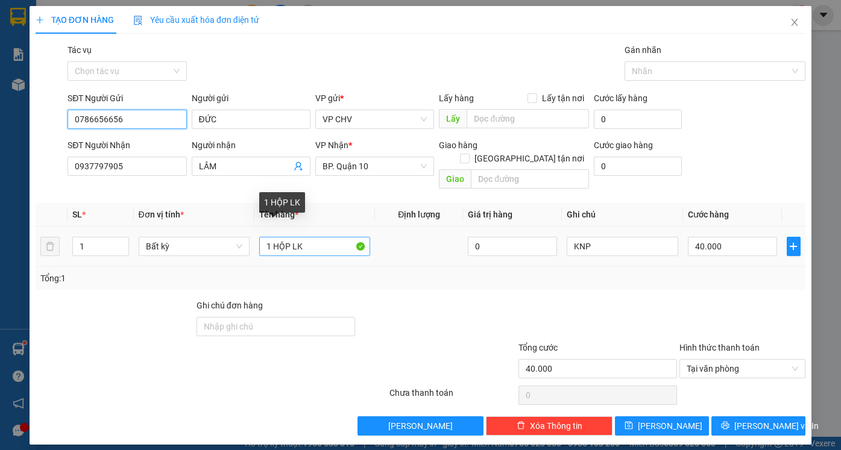
type input "0786656656"
click at [289, 237] on input "1 HỘP LK" at bounding box center [314, 246] width 111 height 19
type input "1 THÙNG LK"
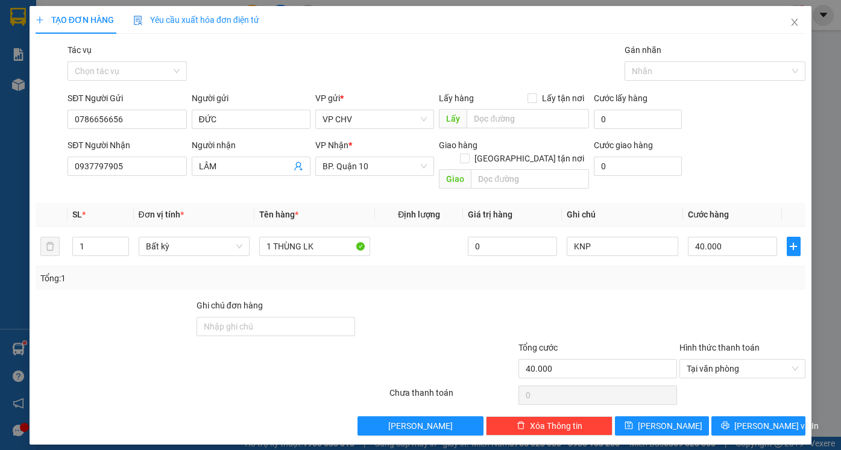
drag, startPoint x: 677, startPoint y: 301, endPoint x: 686, endPoint y: 286, distance: 17.9
click at [677, 300] on div at bounding box center [597, 320] width 161 height 42
click at [731, 237] on input "40.000" at bounding box center [731, 246] width 89 height 19
type input "3"
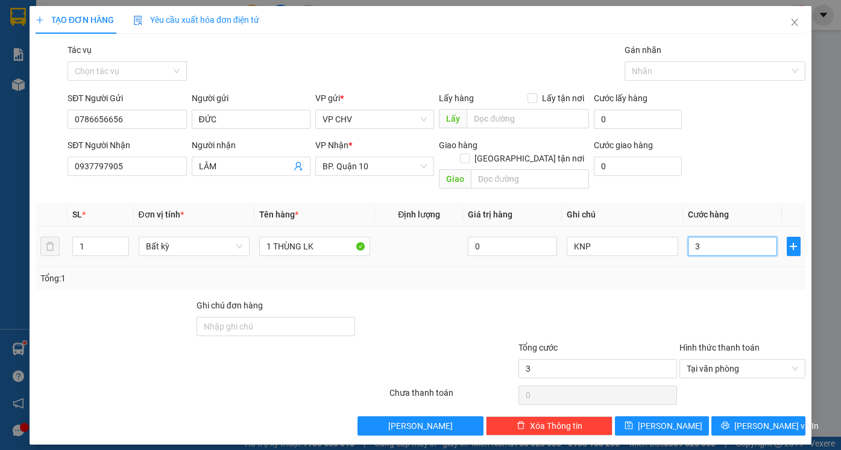
type input "30"
type input "30.000"
click at [722, 281] on div "Transit Pickup Surcharge Ids Transit Deliver Surcharge Ids Transit Deliver Surc…" at bounding box center [420, 239] width 769 height 392
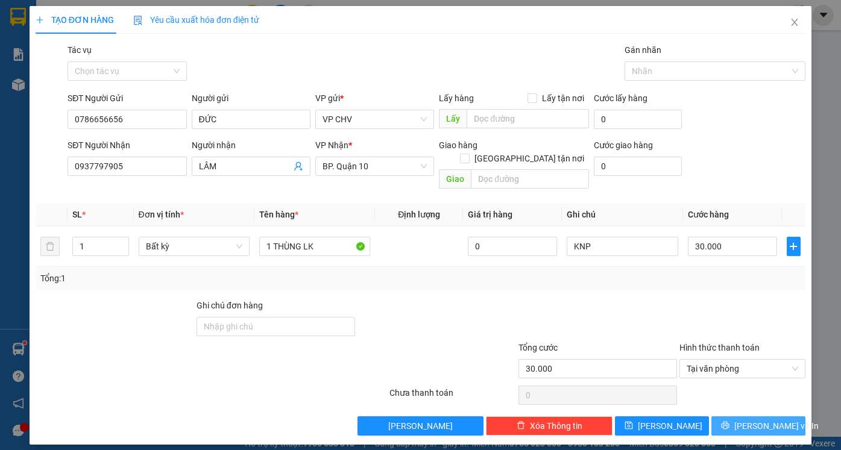
click at [751, 419] on span "[PERSON_NAME] và In" at bounding box center [776, 425] width 84 height 13
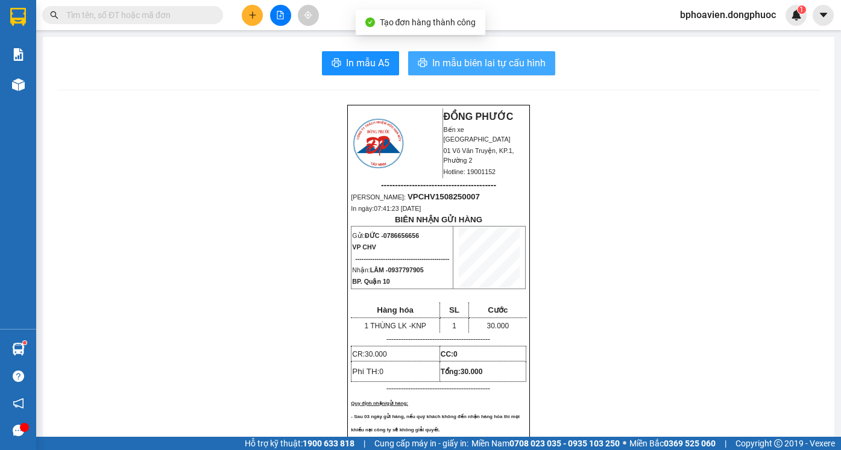
click at [465, 65] on span "In mẫu biên lai tự cấu hình" at bounding box center [488, 62] width 113 height 15
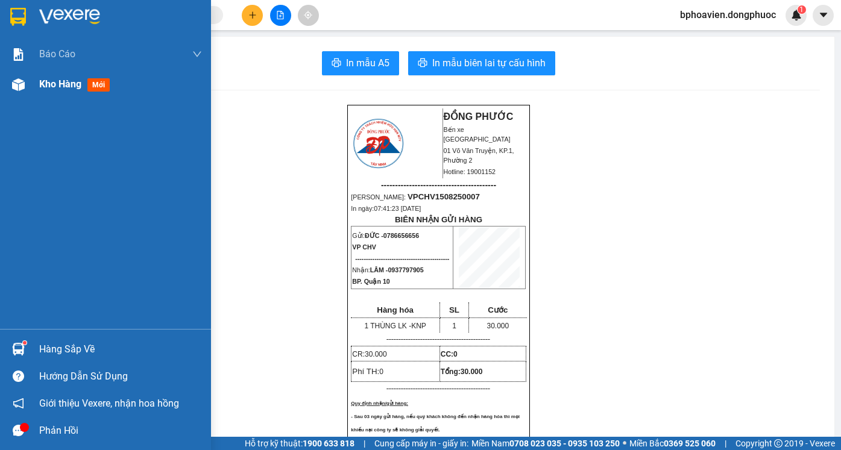
click at [49, 88] on span "Kho hàng" at bounding box center [60, 83] width 42 height 11
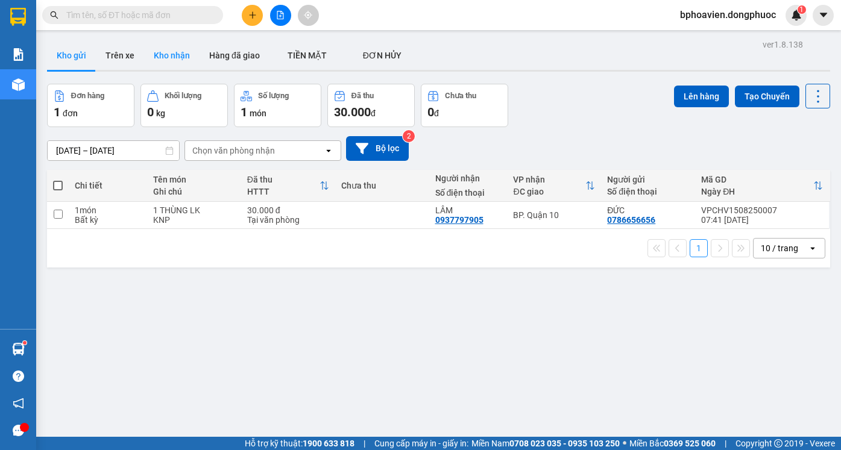
drag, startPoint x: 163, startPoint y: 58, endPoint x: 169, endPoint y: 50, distance: 10.0
click at [164, 58] on button "Kho nhận" at bounding box center [171, 55] width 55 height 29
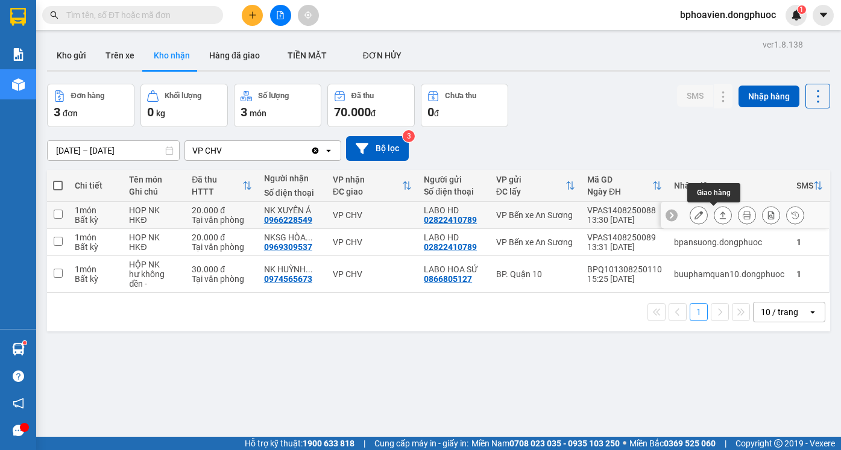
click at [719, 213] on icon at bounding box center [722, 214] width 7 height 7
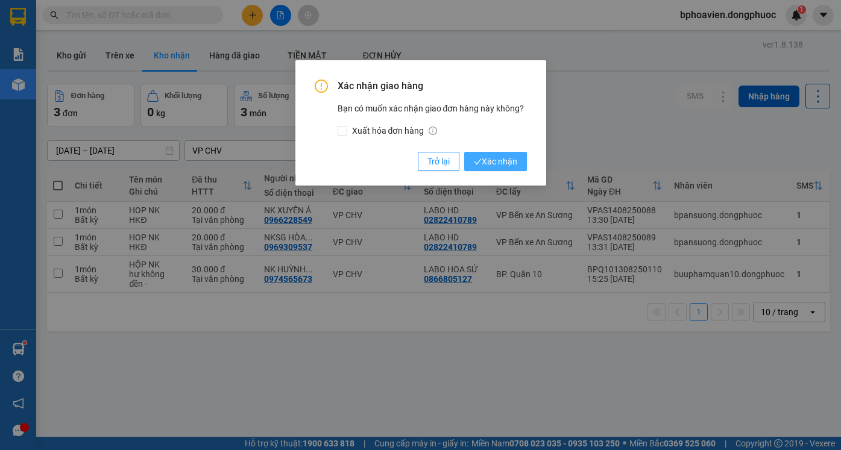
click at [499, 164] on span "Xác nhận" at bounding box center [495, 161] width 43 height 13
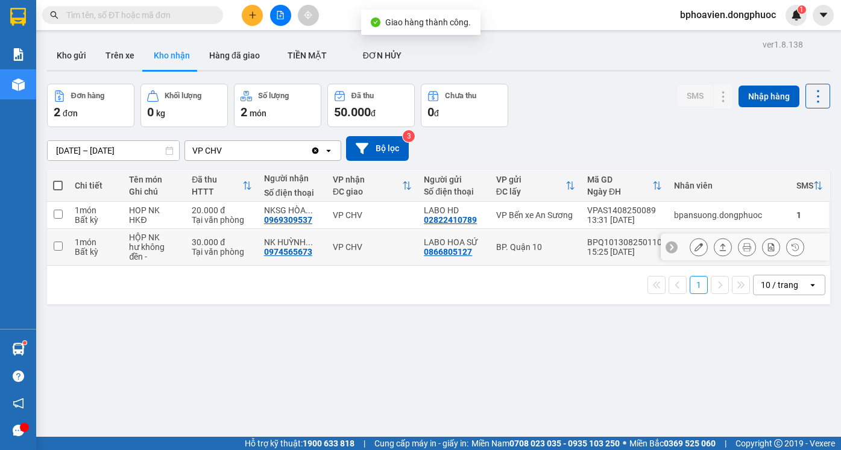
drag, startPoint x: 707, startPoint y: 246, endPoint x: 713, endPoint y: 247, distance: 6.7
click at [714, 246] on button at bounding box center [722, 247] width 17 height 21
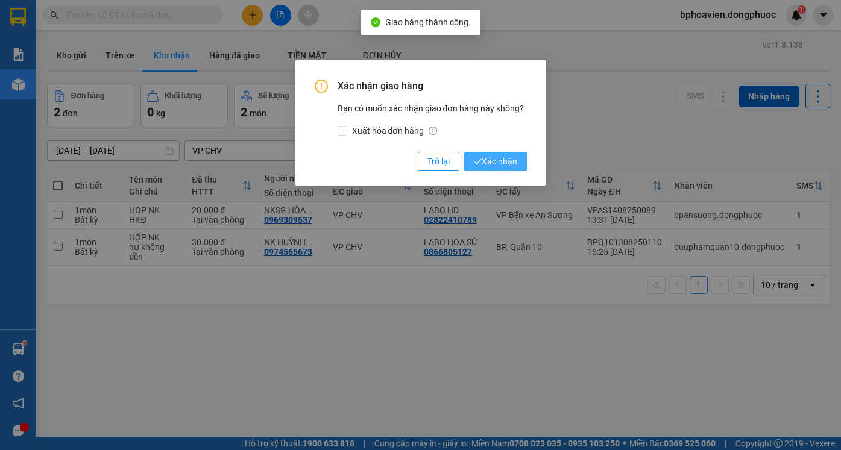
click at [489, 169] on button "Xác nhận" at bounding box center [495, 161] width 63 height 19
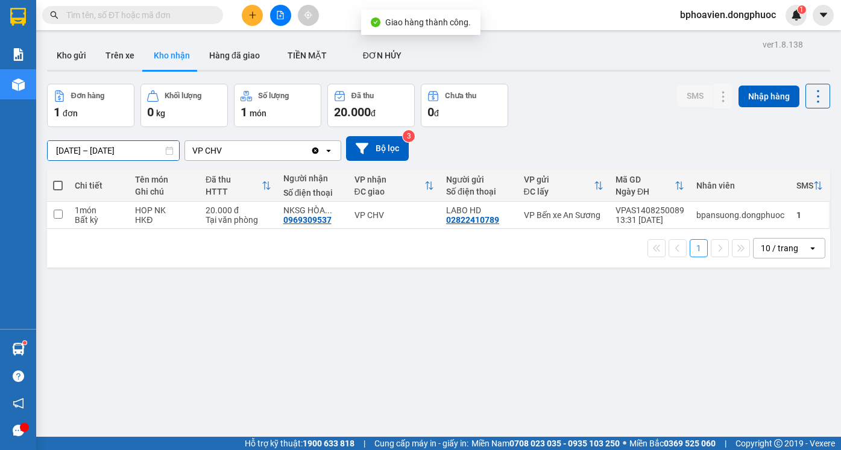
drag, startPoint x: 64, startPoint y: 151, endPoint x: 53, endPoint y: 148, distance: 11.1
click at [53, 149] on input "[DATE] – [DATE]" at bounding box center [113, 150] width 131 height 19
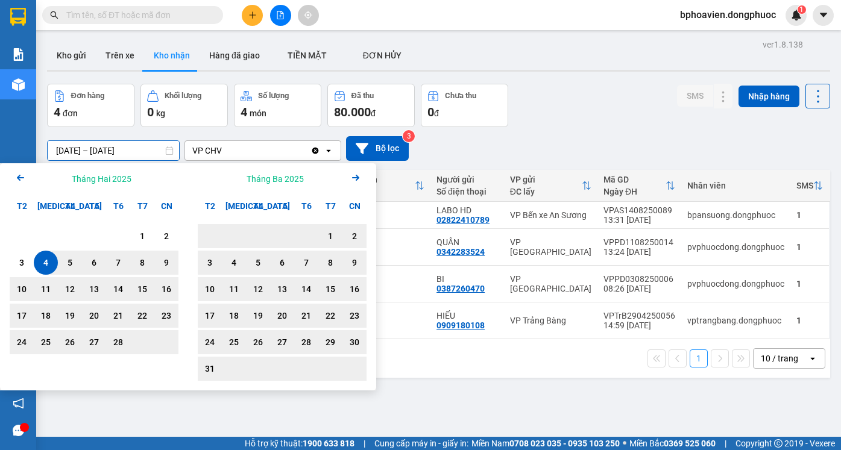
type input "[DATE] – [DATE]"
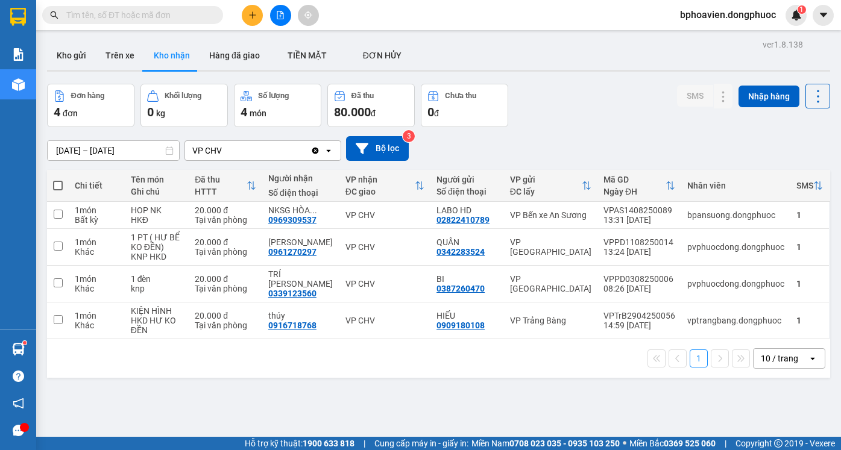
drag, startPoint x: 592, startPoint y: 122, endPoint x: 318, endPoint y: 352, distance: 358.0
click at [590, 125] on div "Đơn hàng 4 đơn Khối lượng 0 kg Số lượng 4 món Đã thu 80.000 đ Chưa thu 0 đ SMS …" at bounding box center [438, 105] width 783 height 43
click at [88, 51] on button "Kho gửi" at bounding box center [71, 55] width 49 height 29
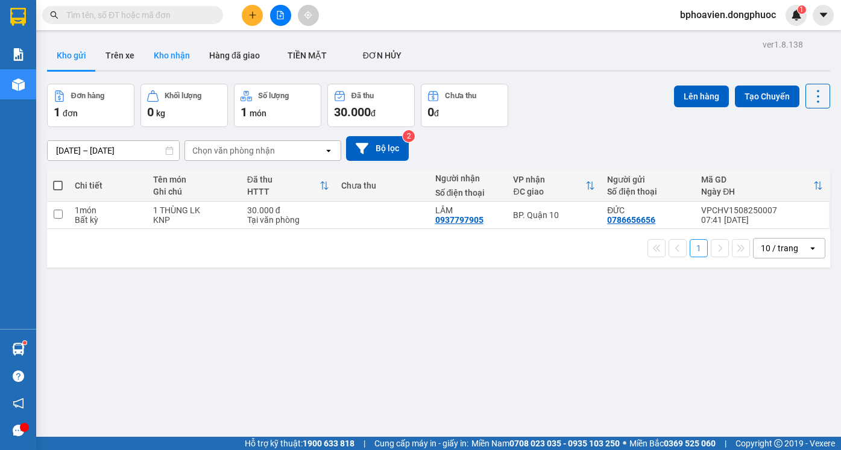
drag, startPoint x: 211, startPoint y: 56, endPoint x: 193, endPoint y: 62, distance: 19.6
click at [201, 58] on button "Hàng đã giao" at bounding box center [234, 55] width 70 height 29
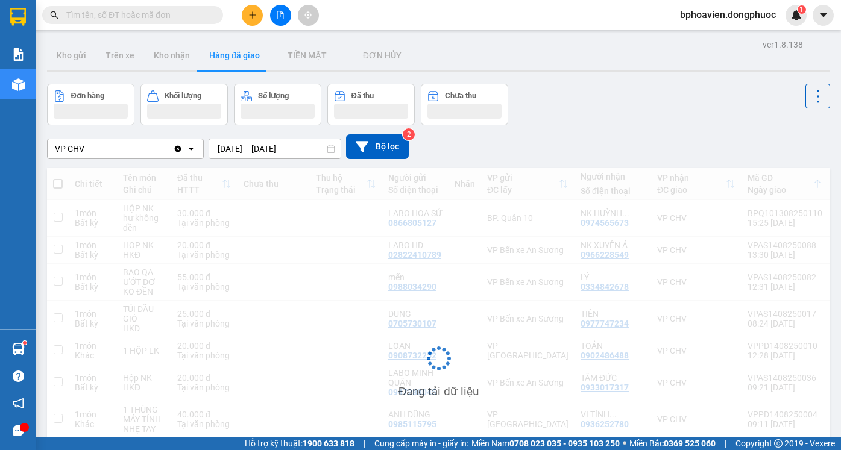
click at [157, 57] on button "Kho nhận" at bounding box center [171, 55] width 55 height 29
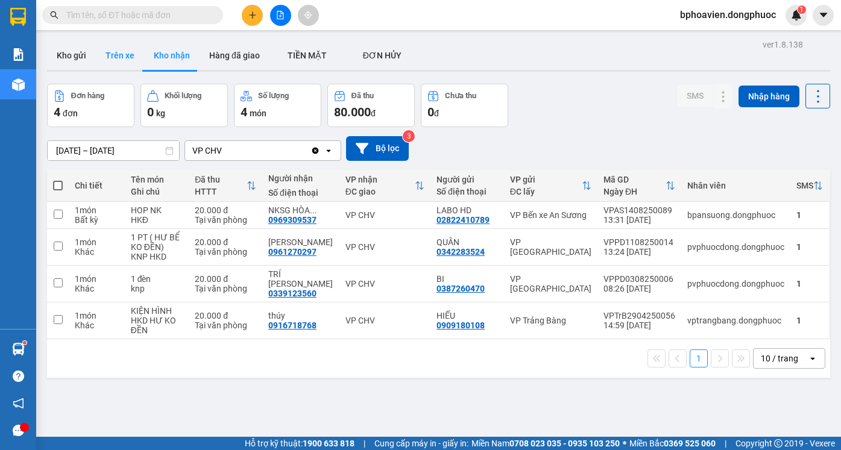
click at [83, 54] on button "Kho gửi" at bounding box center [71, 55] width 49 height 29
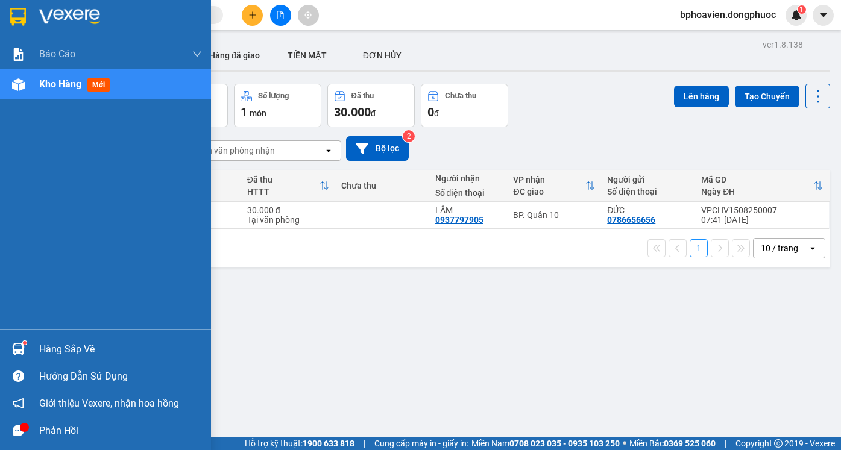
drag, startPoint x: 53, startPoint y: 353, endPoint x: 331, endPoint y: 440, distance: 291.2
click at [52, 353] on div "Hàng sắp về" at bounding box center [120, 349] width 163 height 18
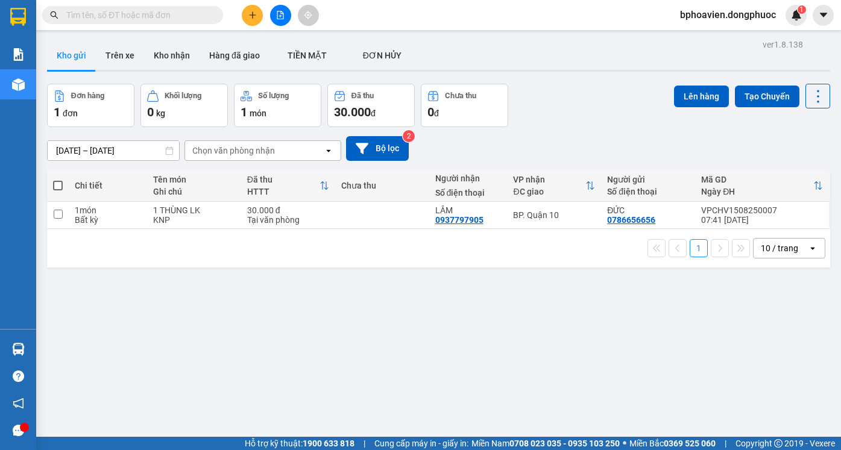
click at [502, 115] on section "Kết quả tìm kiếm ( 0 ) Bộ lọc No Data bphoavien.dongphuoc 1 Báo cáo Mẫu 1: Báo …" at bounding box center [420, 225] width 841 height 450
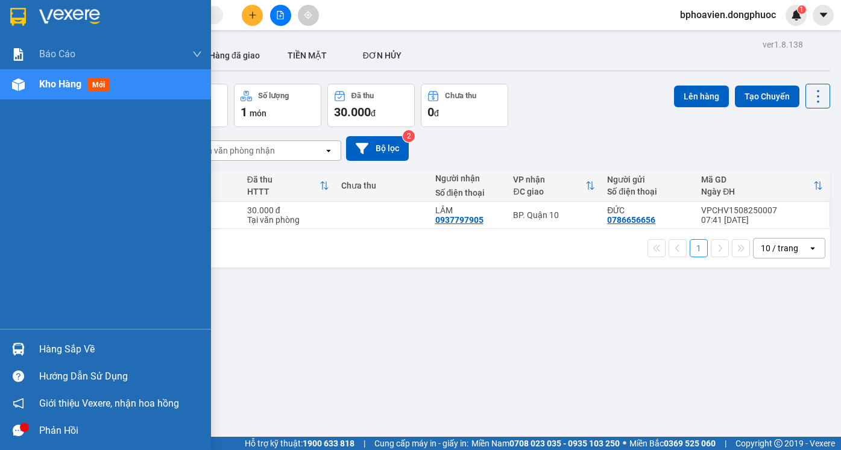
drag, startPoint x: 41, startPoint y: 348, endPoint x: 108, endPoint y: 371, distance: 71.3
click at [43, 349] on div "Hàng sắp về" at bounding box center [120, 349] width 163 height 18
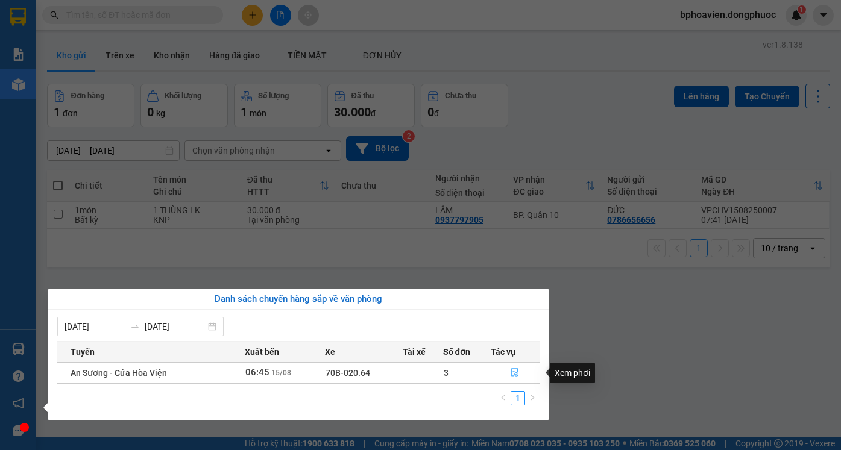
click at [512, 373] on icon "file-done" at bounding box center [515, 373] width 7 height 8
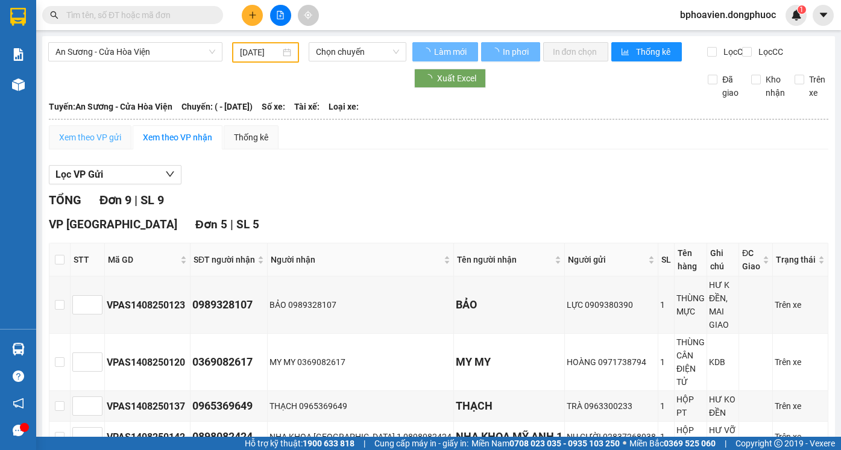
type input "[DATE]"
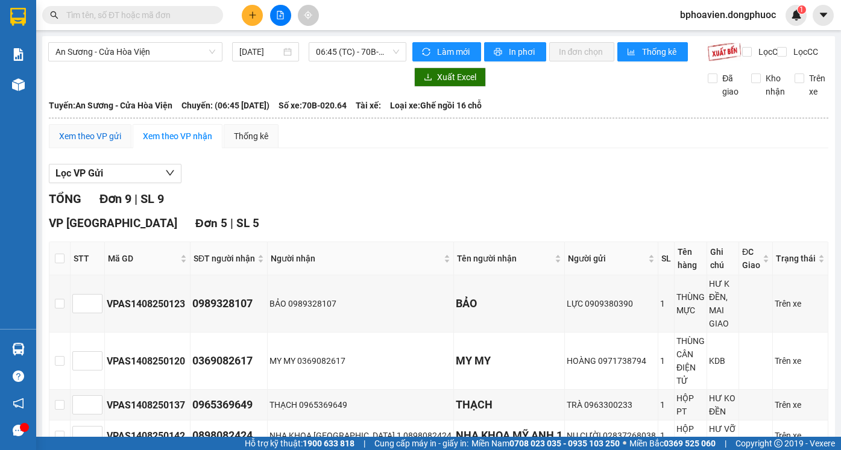
click at [93, 140] on div "Xem theo VP gửi" at bounding box center [90, 136] width 62 height 13
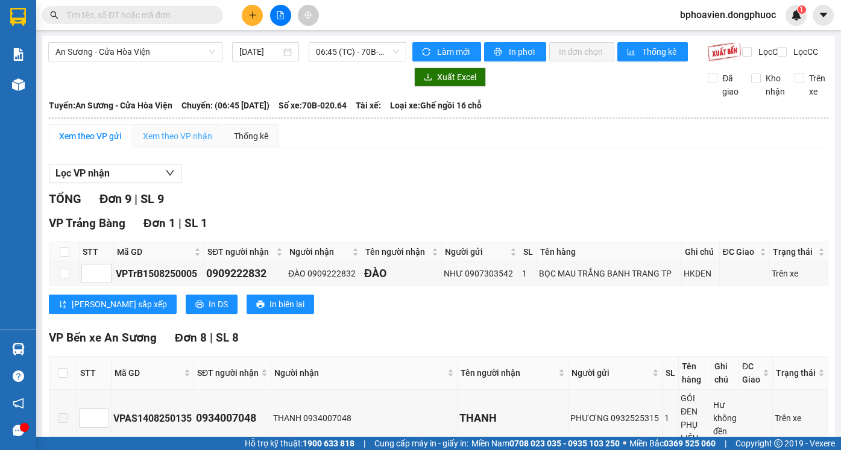
click at [178, 137] on div "Xem theo VP nhận" at bounding box center [178, 136] width 90 height 24
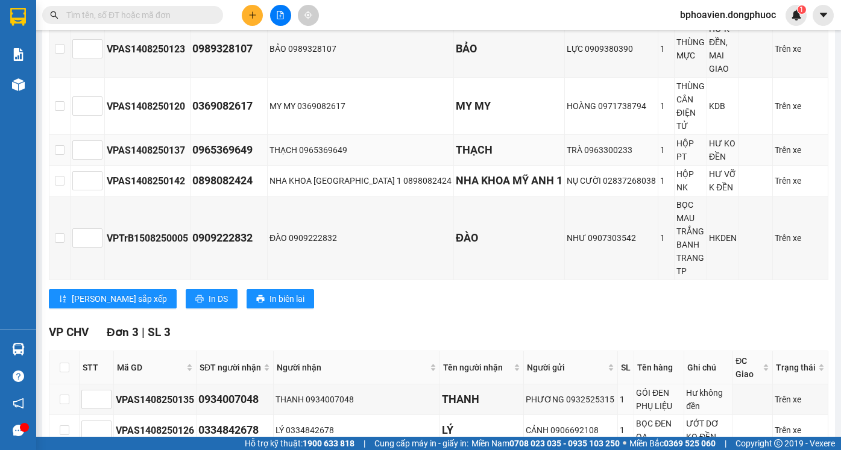
scroll to position [254, 0]
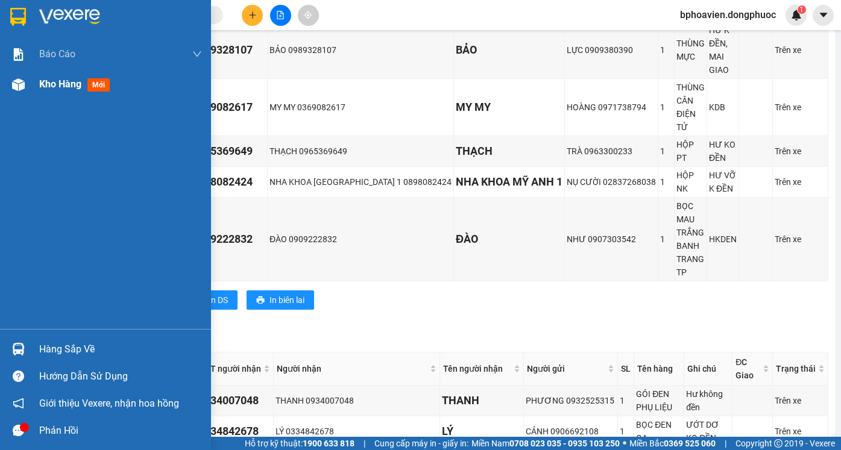
click at [52, 86] on span "Kho hàng" at bounding box center [60, 83] width 42 height 11
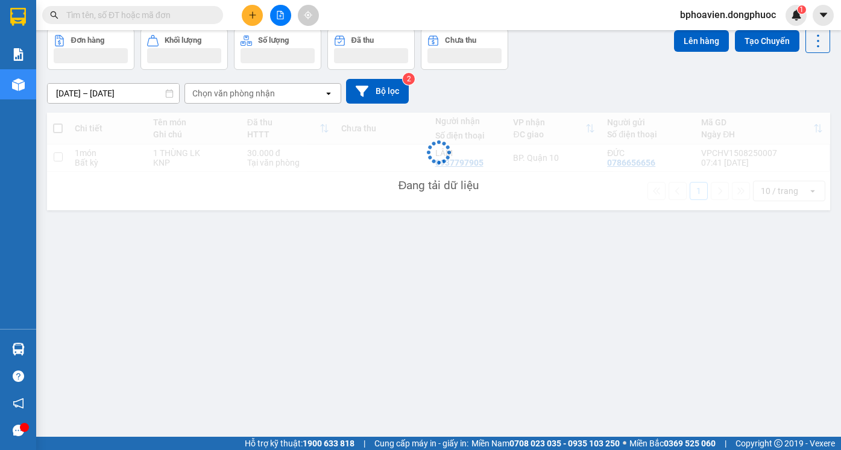
scroll to position [55, 0]
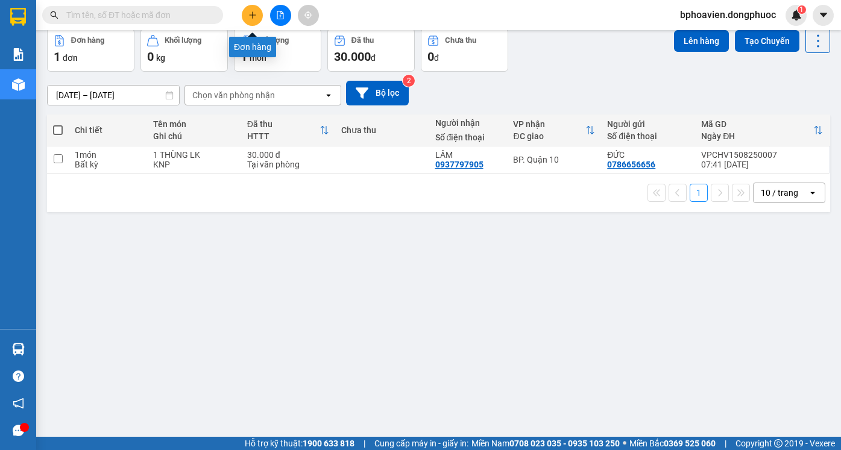
click at [254, 19] on button at bounding box center [252, 15] width 21 height 21
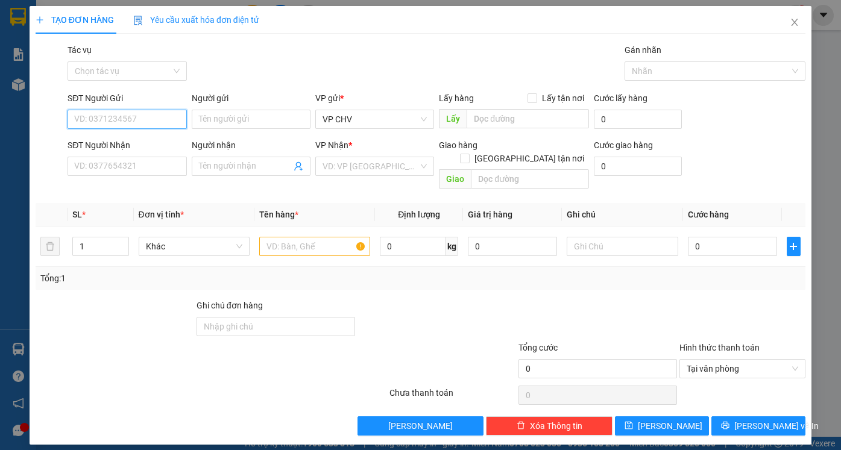
click at [138, 117] on input "SĐT Người Gửi" at bounding box center [126, 119] width 119 height 19
type input "0"
click at [132, 161] on input "SĐT Người Nhận" at bounding box center [126, 166] width 119 height 19
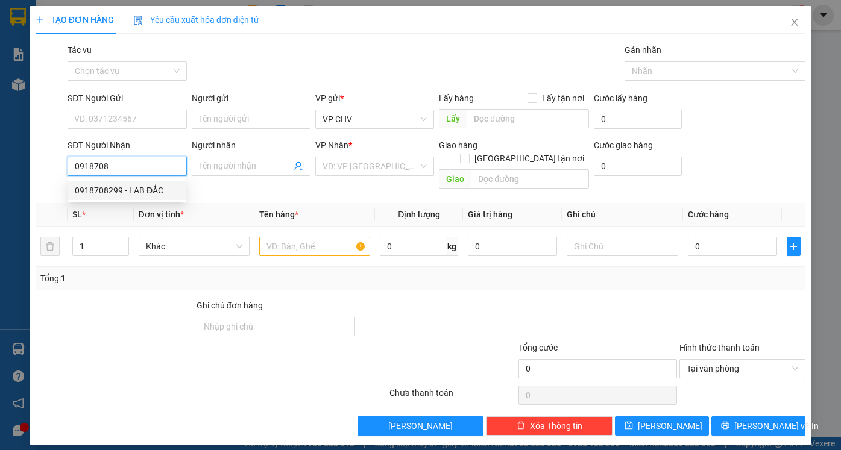
drag, startPoint x: 157, startPoint y: 189, endPoint x: 143, endPoint y: 137, distance: 53.8
click at [157, 189] on div "0918708299 - LAB ĐẮC" at bounding box center [127, 190] width 104 height 13
type input "0918708299"
type input "LAB ĐẮC"
type input "20.000"
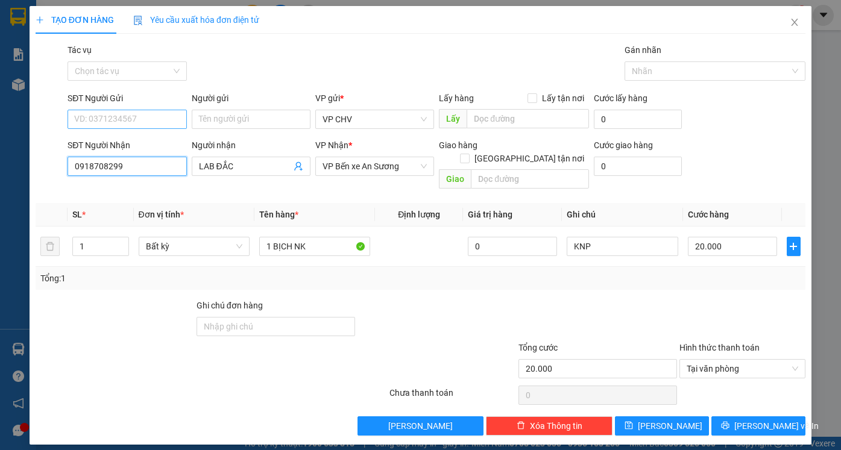
type input "0918708299"
click at [144, 119] on input "SĐT Người Gửi" at bounding box center [126, 119] width 119 height 19
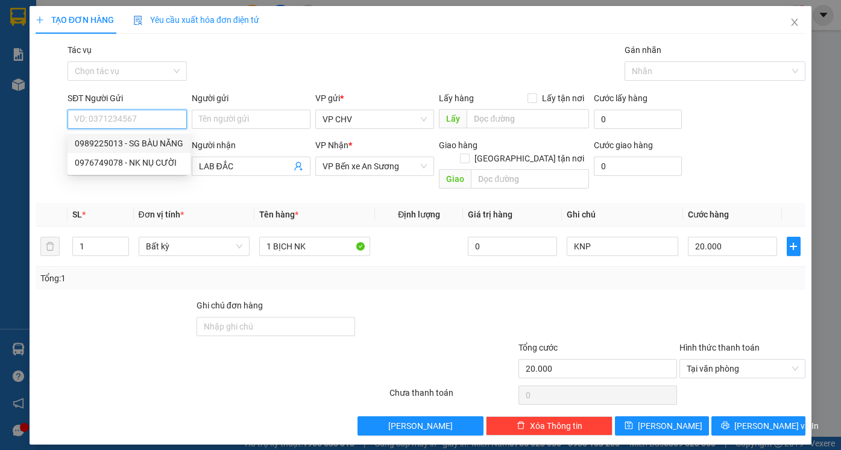
click at [137, 143] on div "0989225013 - SG BÀU NĂNG" at bounding box center [129, 143] width 108 height 13
type input "0989225013"
type input "SG BÀU NĂNG"
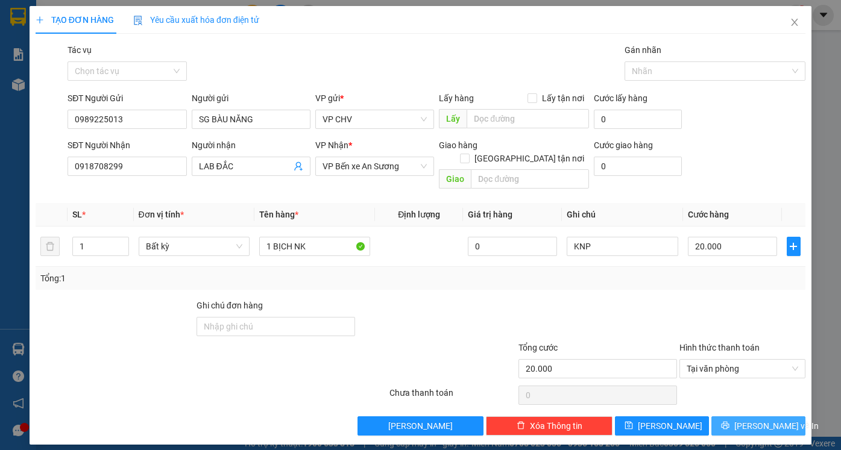
click at [753, 419] on span "[PERSON_NAME] và In" at bounding box center [776, 425] width 84 height 13
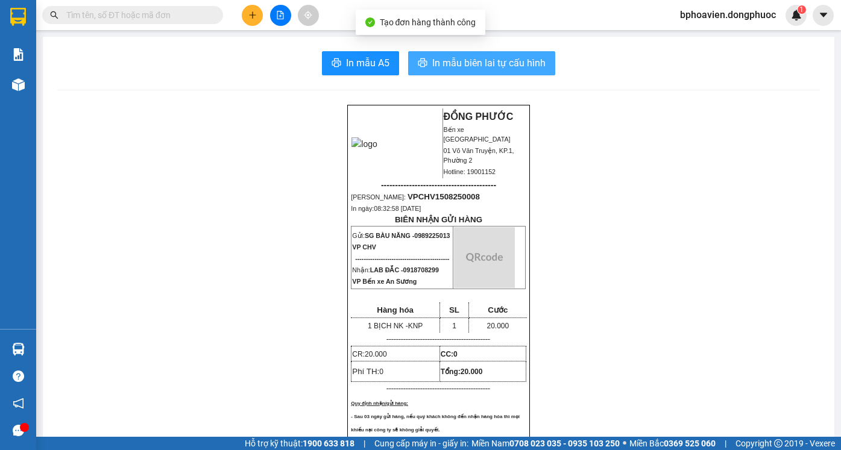
drag, startPoint x: 457, startPoint y: 65, endPoint x: 266, endPoint y: 15, distance: 198.0
click at [456, 65] on span "In mẫu biên lai tự cấu hình" at bounding box center [488, 62] width 113 height 15
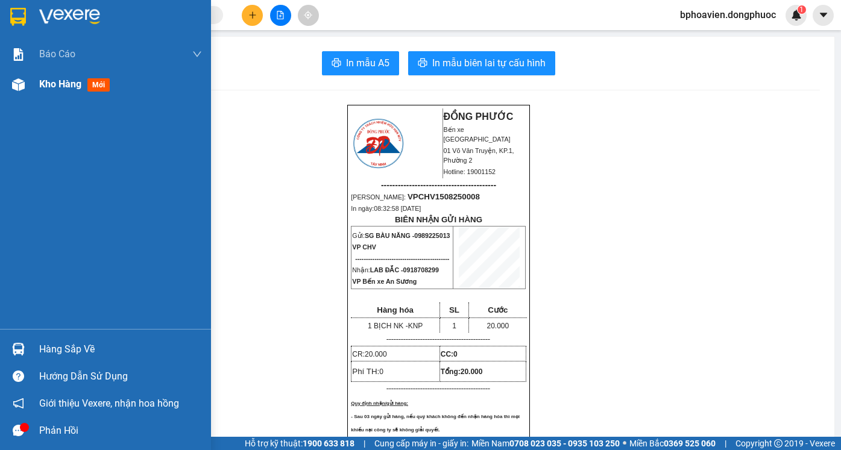
click at [53, 85] on span "Kho hàng" at bounding box center [60, 83] width 42 height 11
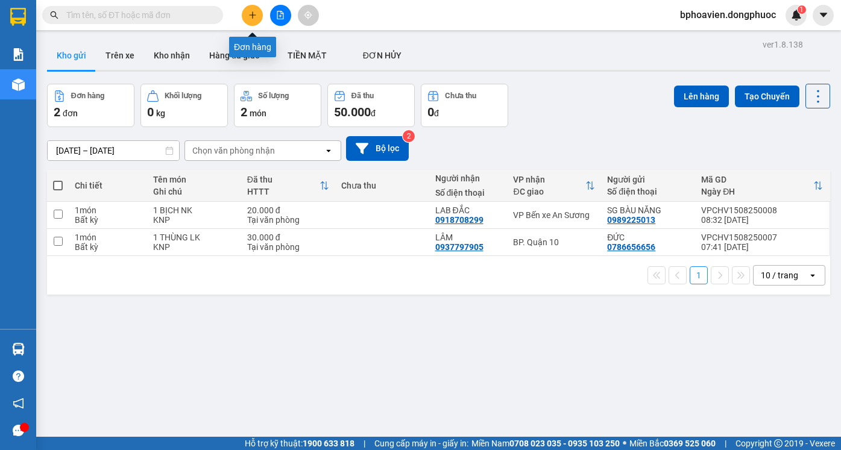
click at [249, 16] on icon "plus" at bounding box center [252, 15] width 8 height 8
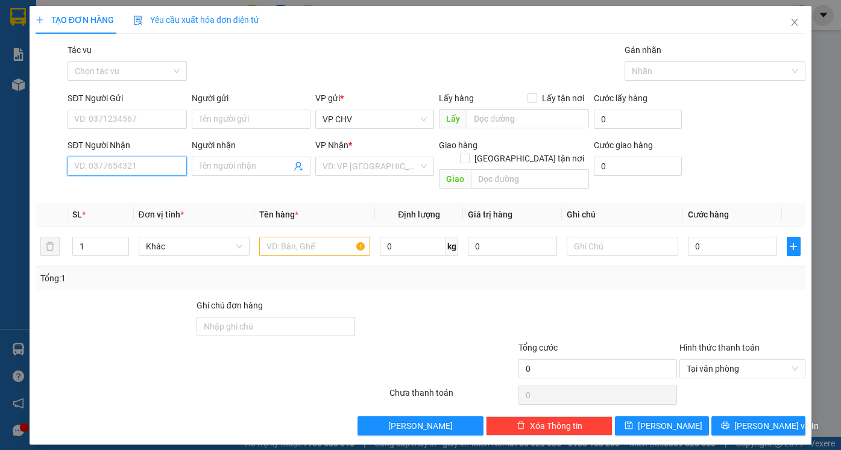
click at [142, 166] on input "SĐT Người Nhận" at bounding box center [126, 166] width 119 height 19
type input "0979641257"
click at [136, 191] on div "0979641257 - PHÁT" at bounding box center [127, 190] width 104 height 13
type input "PHÁT"
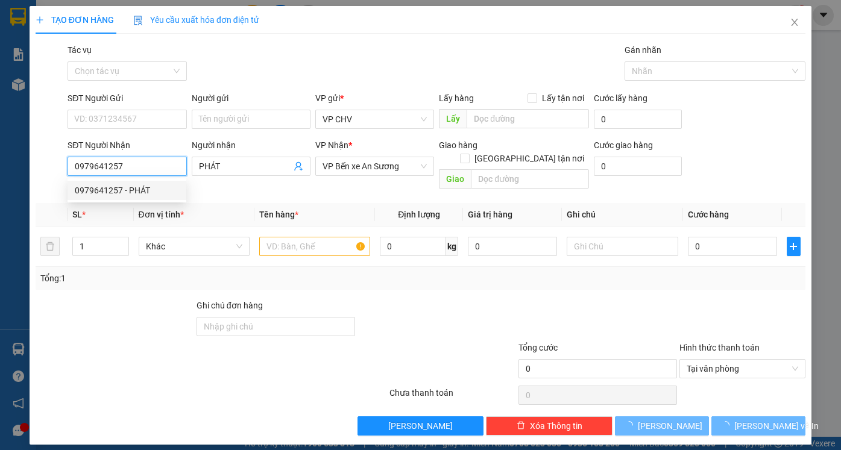
type input "30.000"
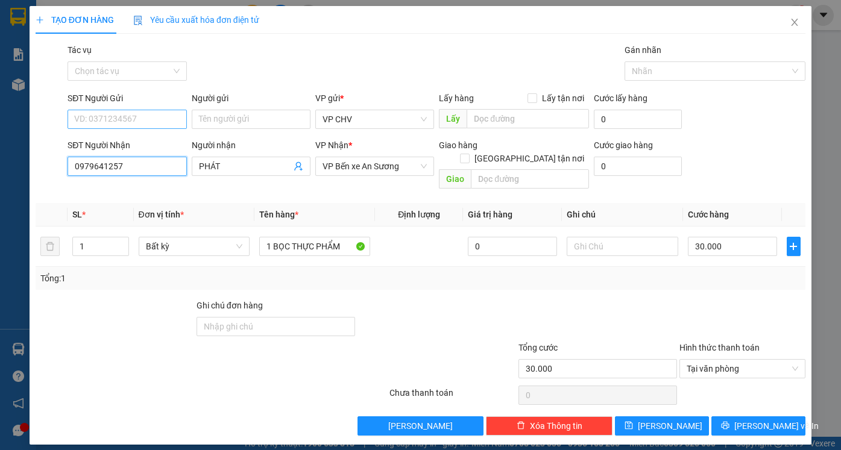
type input "0979641257"
click at [155, 118] on input "SĐT Người Gửi" at bounding box center [126, 119] width 119 height 19
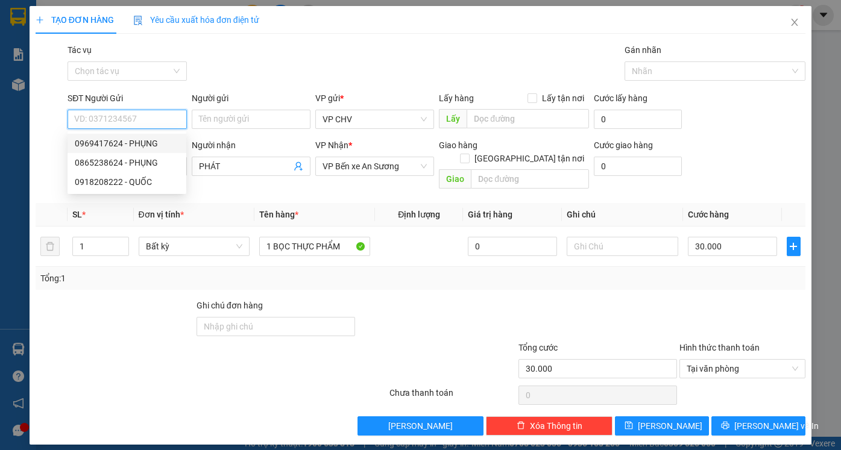
click at [116, 117] on input "SĐT Người Gửi" at bounding box center [126, 119] width 119 height 19
type input "0969417624"
click at [140, 140] on div "0969417624 - PHỤNG" at bounding box center [127, 143] width 104 height 13
type input "PHỤNG"
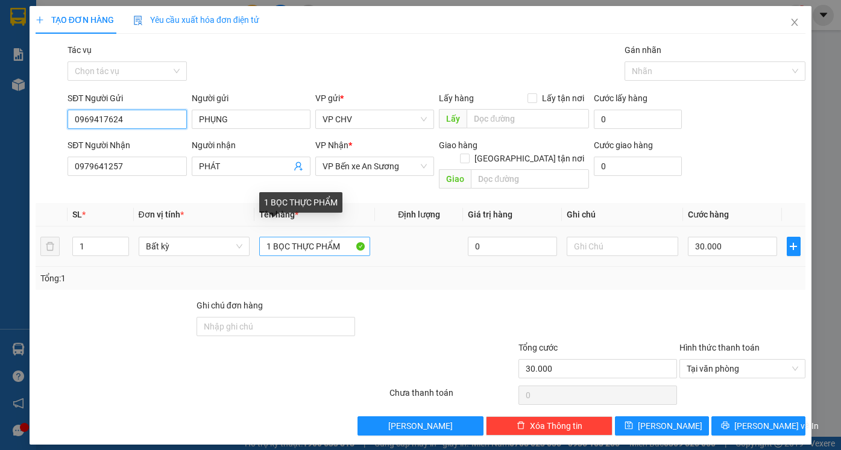
type input "0969417624"
drag, startPoint x: 292, startPoint y: 234, endPoint x: 360, endPoint y: 233, distance: 68.7
click at [360, 237] on input "1 BỌC THỰC PHẨM" at bounding box center [314, 246] width 111 height 19
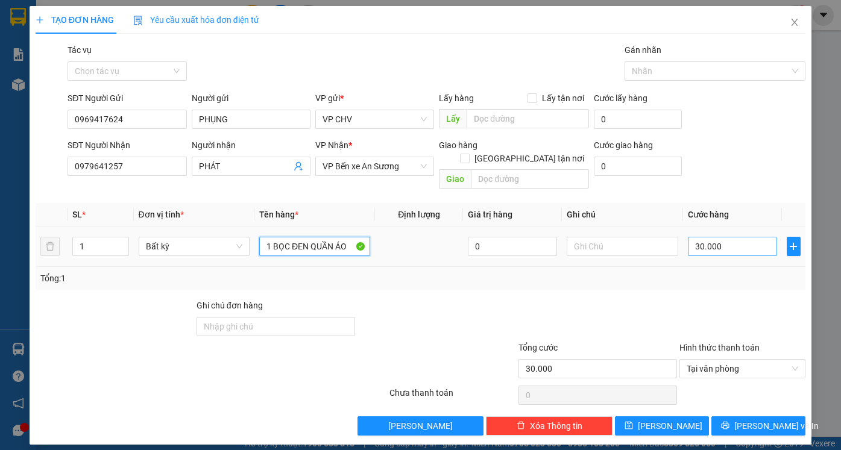
type input "1 BỌC ĐEN QUẦN ÁO"
click at [746, 237] on input "30.000" at bounding box center [731, 246] width 89 height 19
type input "2"
type input "20"
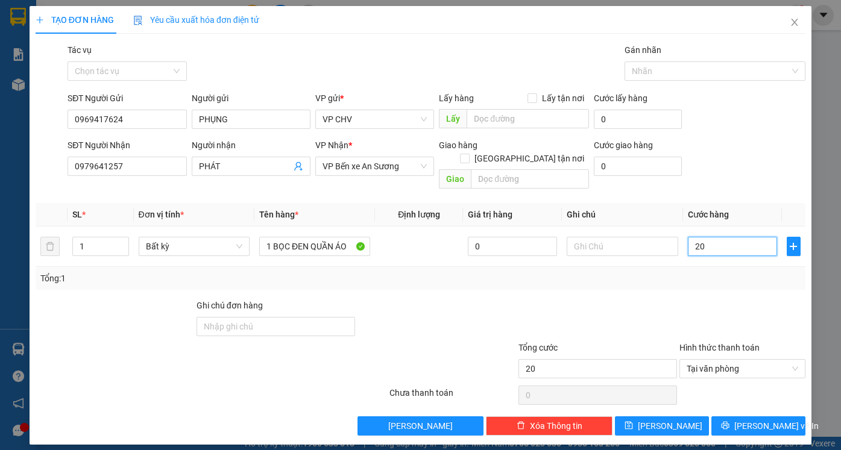
type input "20"
type input "20.000"
click at [721, 284] on div "Transit Pickup Surcharge Ids Transit Deliver Surcharge Ids Transit Deliver Surc…" at bounding box center [420, 239] width 769 height 392
click at [758, 419] on span "[PERSON_NAME] và In" at bounding box center [776, 425] width 84 height 13
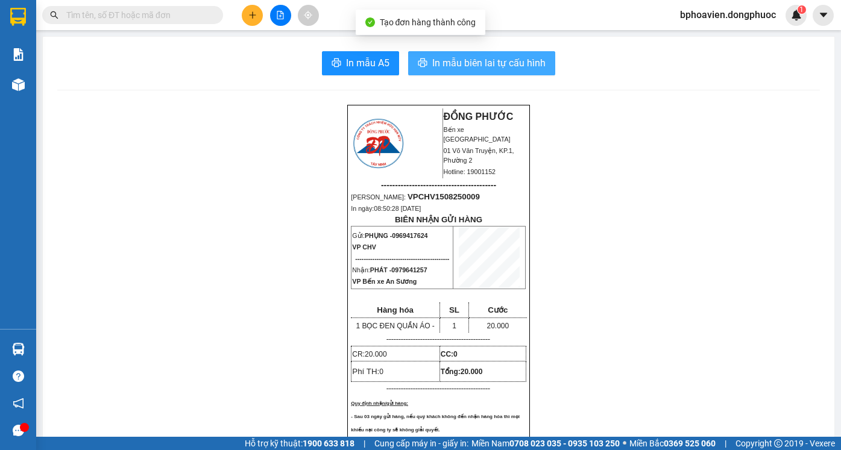
click at [432, 63] on span "In mẫu biên lai tự cấu hình" at bounding box center [488, 62] width 113 height 15
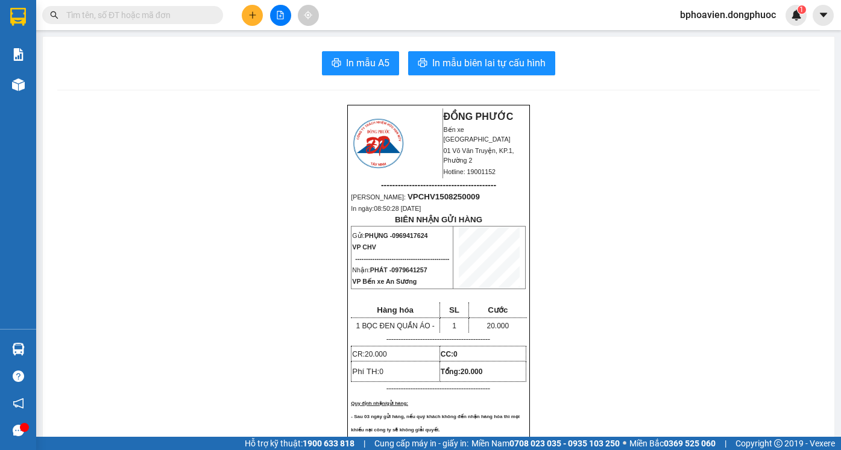
click at [250, 16] on icon "plus" at bounding box center [252, 15] width 8 height 8
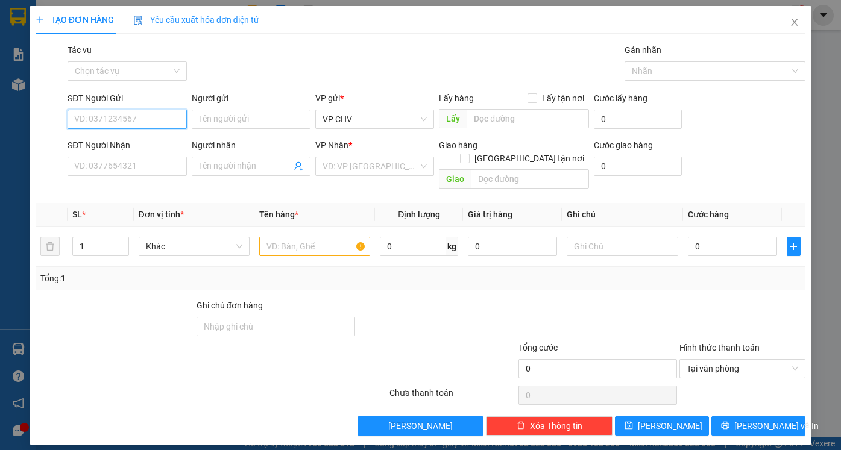
click at [139, 124] on input "SĐT Người Gửi" at bounding box center [126, 119] width 119 height 19
type input "0945255848"
click at [137, 143] on div "0945255848 - THƠ" at bounding box center [127, 143] width 104 height 13
type input "THƠ"
type input "0906763646"
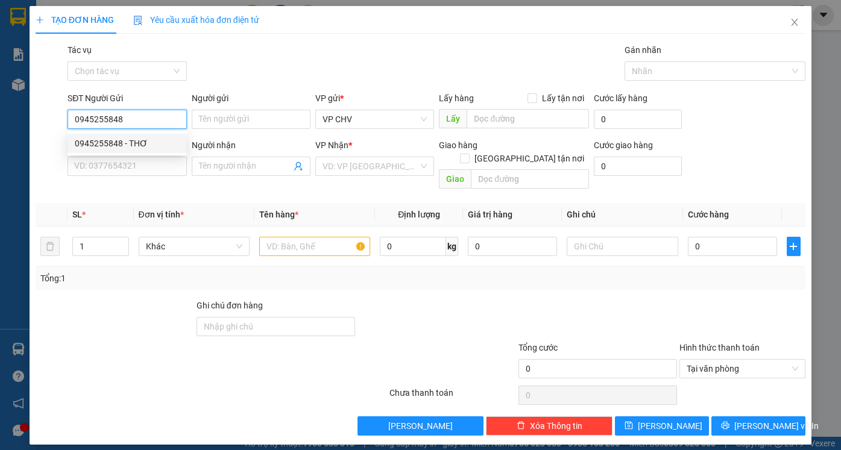
type input "ĐÀO"
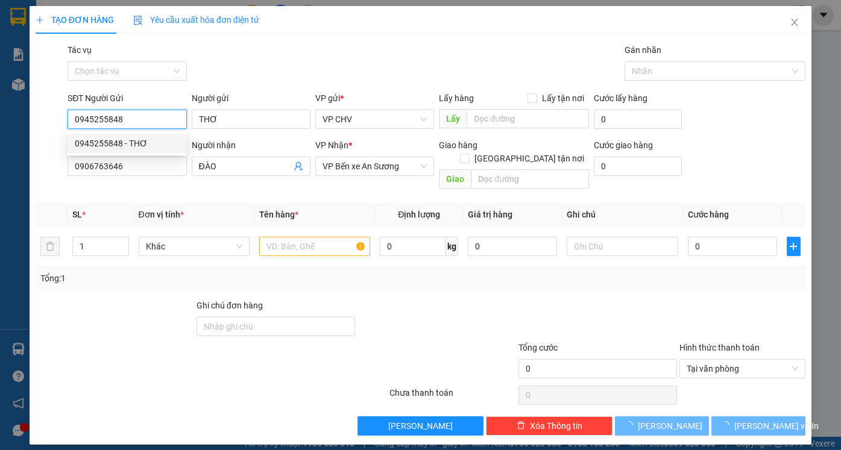
type input "40.000"
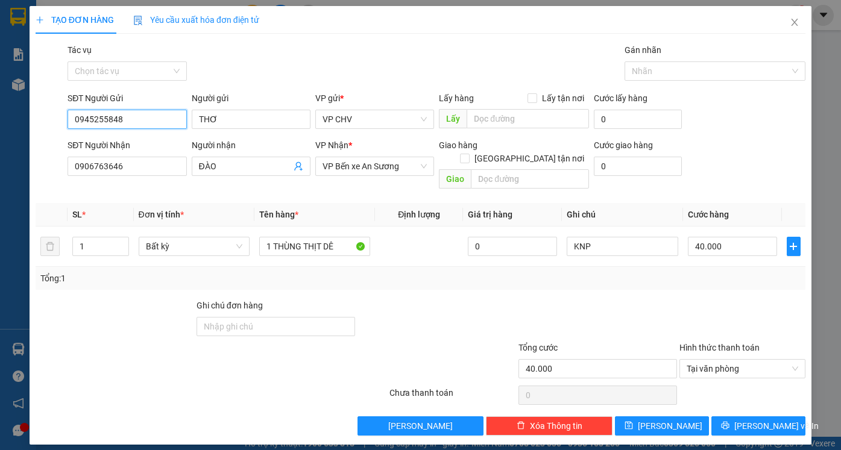
type input "0945255848"
drag, startPoint x: 544, startPoint y: 287, endPoint x: 575, endPoint y: 280, distance: 31.6
click at [566, 282] on div "Transit Pickup Surcharge Ids Transit Deliver Surcharge Ids Transit Deliver Surc…" at bounding box center [420, 239] width 769 height 392
click at [744, 237] on input "40.000" at bounding box center [731, 246] width 89 height 19
click at [324, 283] on div "Transit Pickup Surcharge Ids Transit Deliver Surcharge Ids Transit Deliver Surc…" at bounding box center [420, 239] width 769 height 392
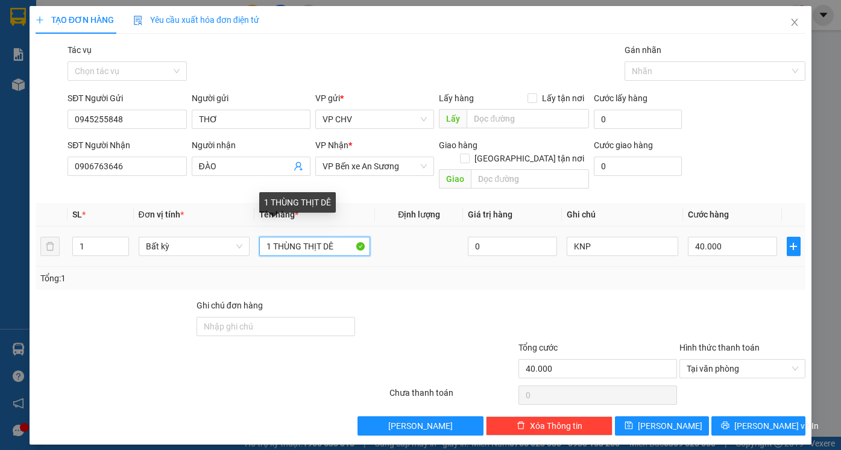
drag, startPoint x: 362, startPoint y: 233, endPoint x: 387, endPoint y: 233, distance: 24.7
click at [387, 233] on tr "1 Bất kỳ 1 THÙNG THỊT DÊ 0 KNP 40.000" at bounding box center [420, 247] width 769 height 40
type input "1 THÙNG THỊT GÀ( HƯ KO ĐỀN)"
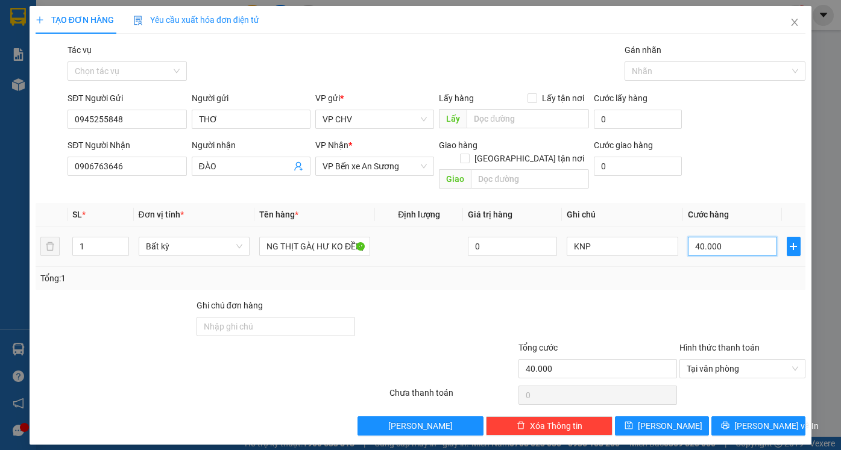
click at [727, 237] on input "40.000" at bounding box center [731, 246] width 89 height 19
type input "2"
type input "20"
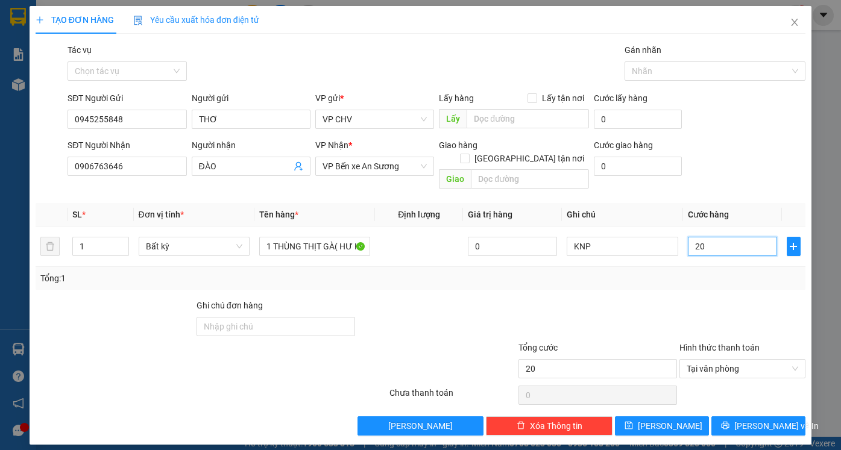
type input "20"
type input "20.000"
drag, startPoint x: 724, startPoint y: 265, endPoint x: 715, endPoint y: 310, distance: 46.7
click at [724, 272] on div "Tổng: 1" at bounding box center [420, 278] width 760 height 13
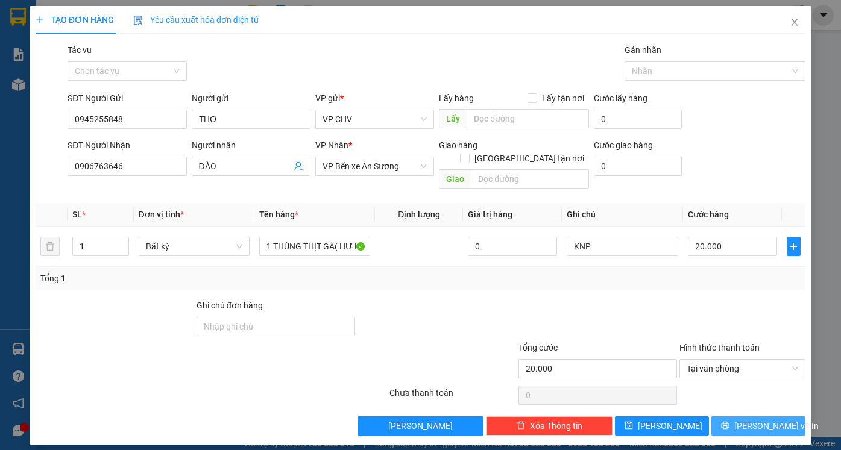
click at [756, 419] on span "[PERSON_NAME] và In" at bounding box center [776, 425] width 84 height 13
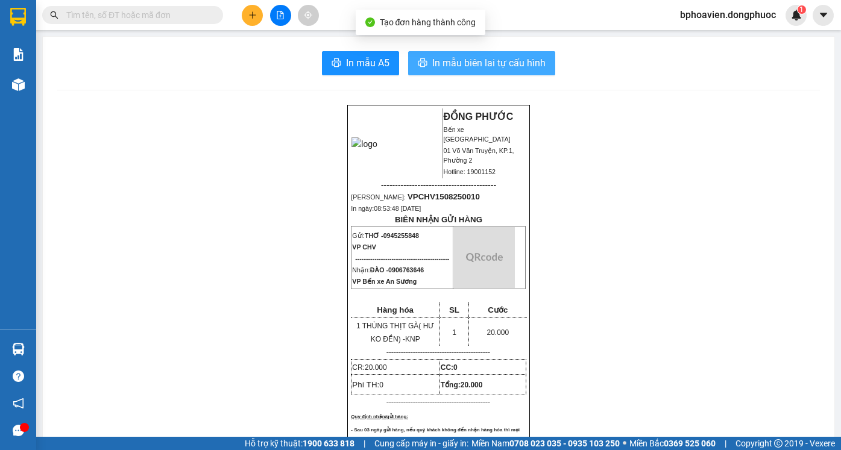
click at [444, 73] on button "In mẫu biên lai tự cấu hình" at bounding box center [481, 63] width 147 height 24
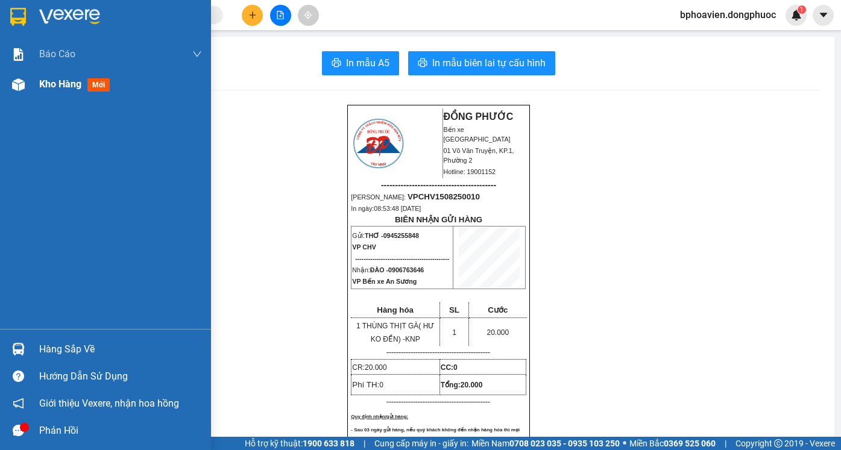
click at [52, 90] on div "Kho hàng mới" at bounding box center [76, 84] width 75 height 15
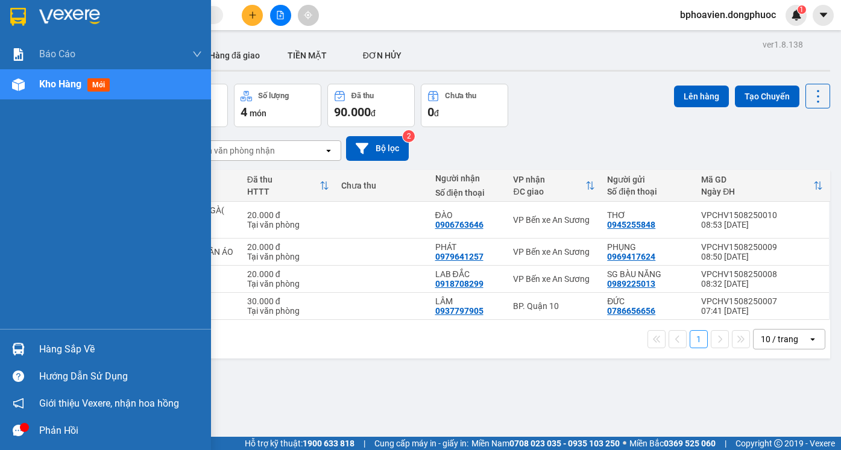
click at [64, 347] on div "Hàng sắp về" at bounding box center [120, 349] width 163 height 18
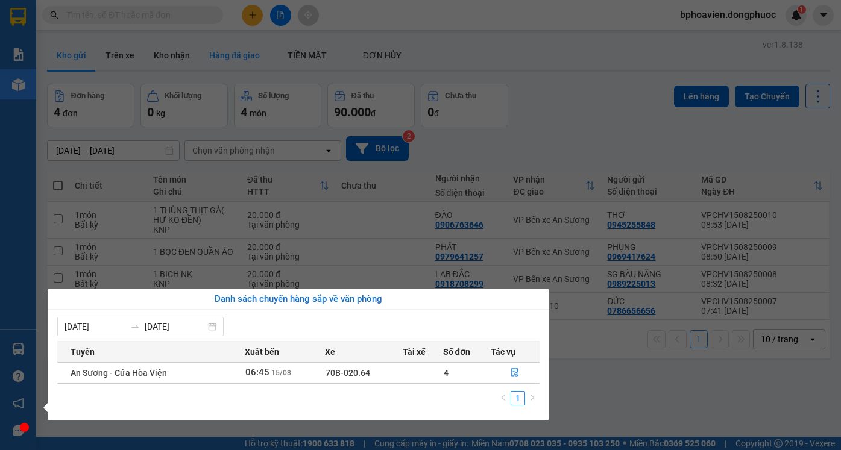
drag, startPoint x: 586, startPoint y: 163, endPoint x: 207, endPoint y: 69, distance: 390.9
click at [583, 161] on section "Kết quả tìm kiếm ( 0 ) Bộ lọc No Data bphoavien.dongphuoc 1 Báo cáo Mẫu 1: Báo …" at bounding box center [420, 225] width 841 height 450
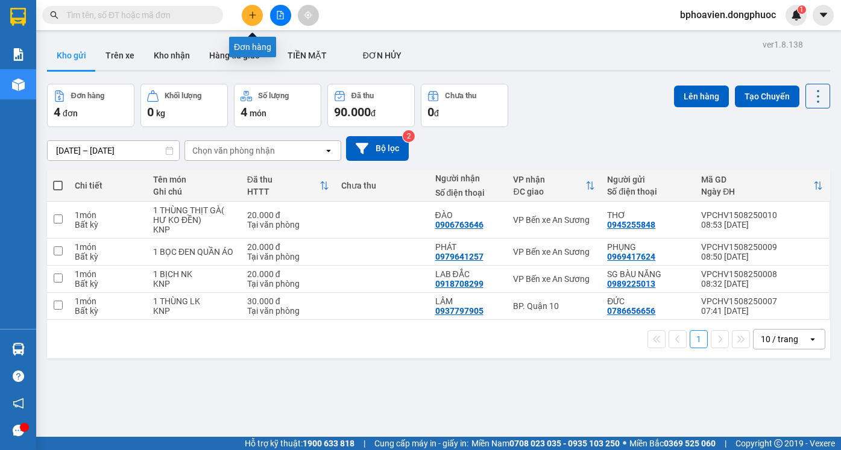
click at [257, 15] on button at bounding box center [252, 15] width 21 height 21
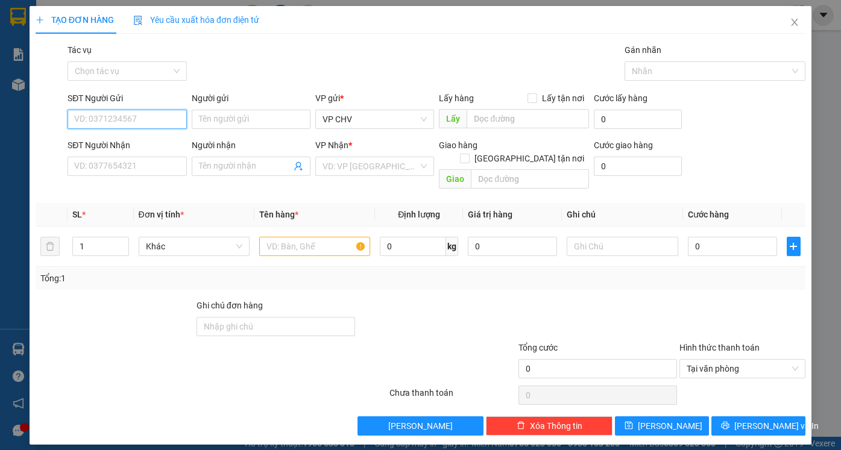
click at [124, 116] on input "SĐT Người Gửi" at bounding box center [126, 119] width 119 height 19
click at [141, 150] on div "0338509378 - PHONG" at bounding box center [126, 143] width 119 height 19
type input "0338509378"
type input "PHONG"
type input "0902828283"
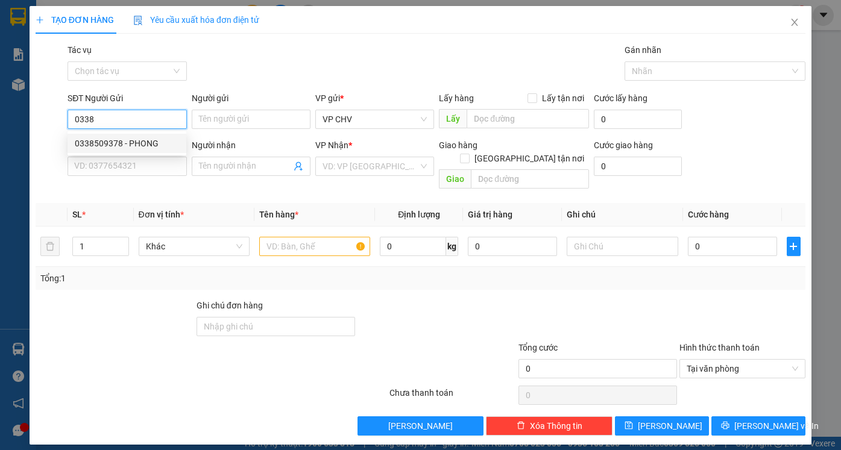
type input "SONG MỸ"
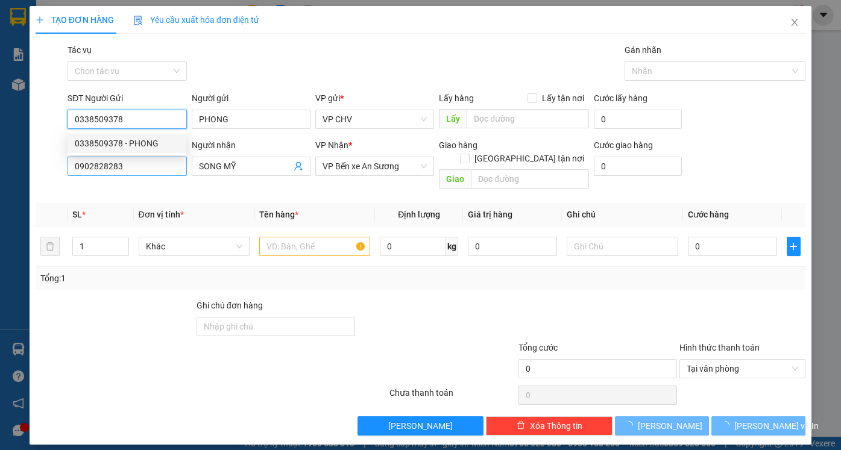
type input "20.000"
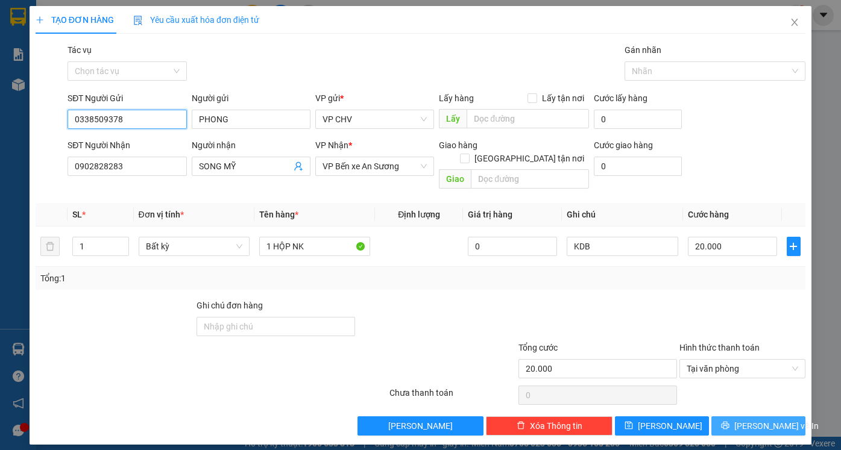
type input "0338509378"
click at [794, 416] on button "[PERSON_NAME] và In" at bounding box center [758, 425] width 94 height 19
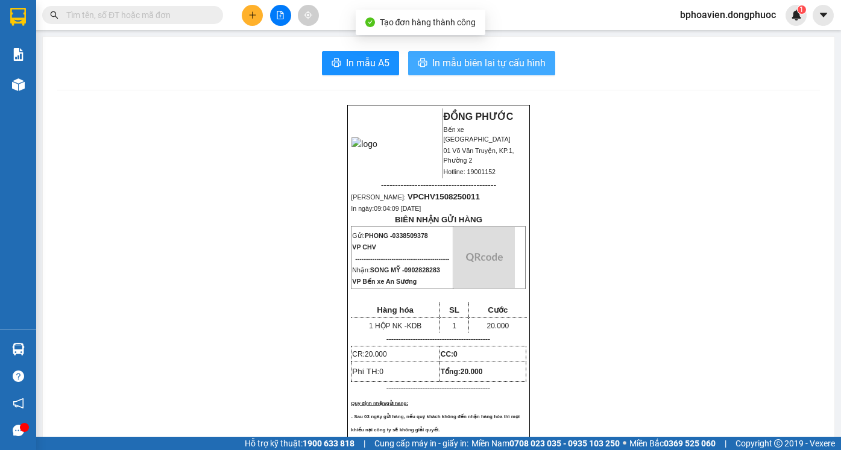
click at [501, 71] on button "In mẫu biên lai tự cấu hình" at bounding box center [481, 63] width 147 height 24
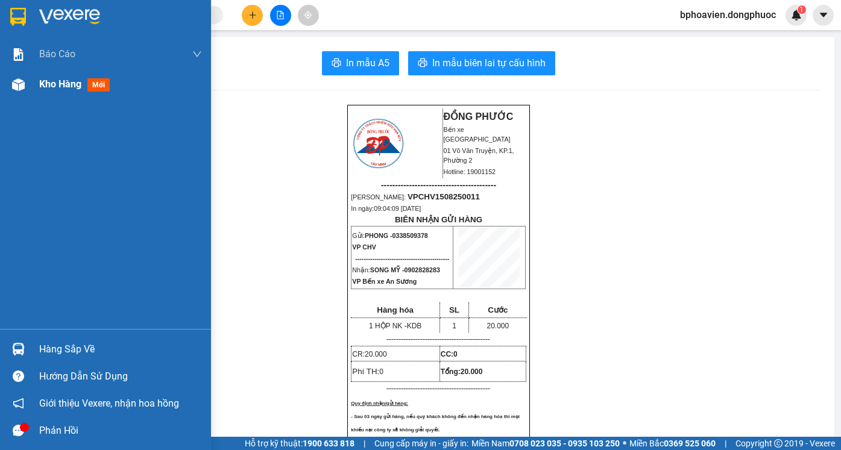
click at [59, 85] on span "Kho hàng" at bounding box center [60, 83] width 42 height 11
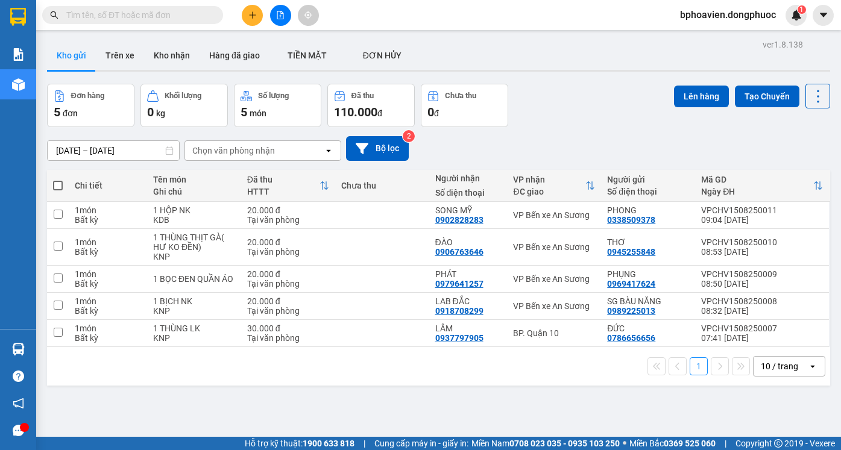
click at [612, 387] on div "ver 1.8.138 Kho gửi Trên xe Kho nhận Hàng đã giao TIỀN MẶT ĐƠN HỦY Đơn hàng 5…" at bounding box center [438, 261] width 792 height 450
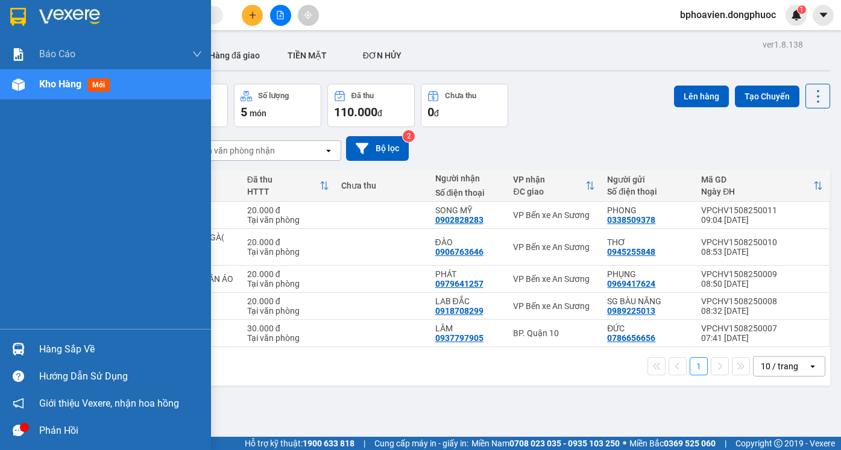
drag, startPoint x: 60, startPoint y: 352, endPoint x: 80, endPoint y: 355, distance: 19.4
click at [61, 352] on div "Hàng sắp về" at bounding box center [120, 349] width 163 height 18
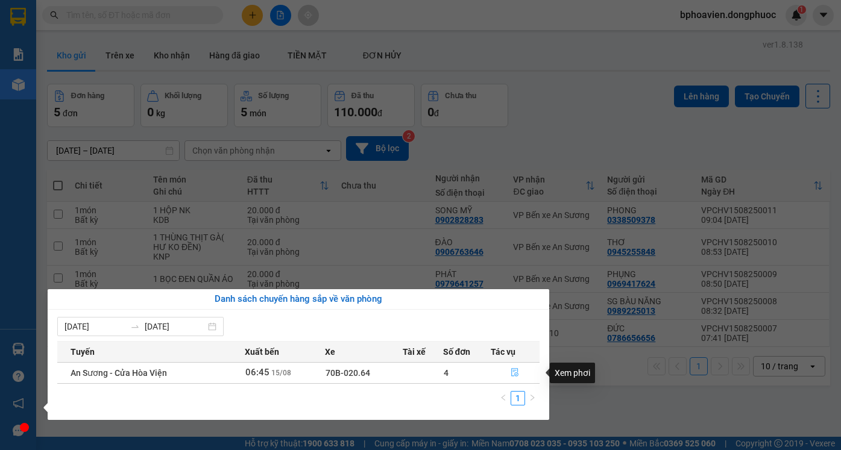
click at [509, 371] on button "button" at bounding box center [515, 372] width 48 height 19
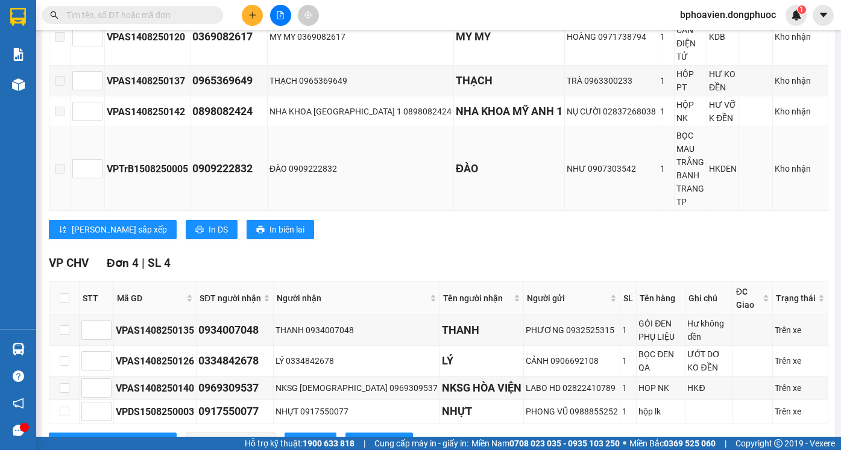
scroll to position [362, 0]
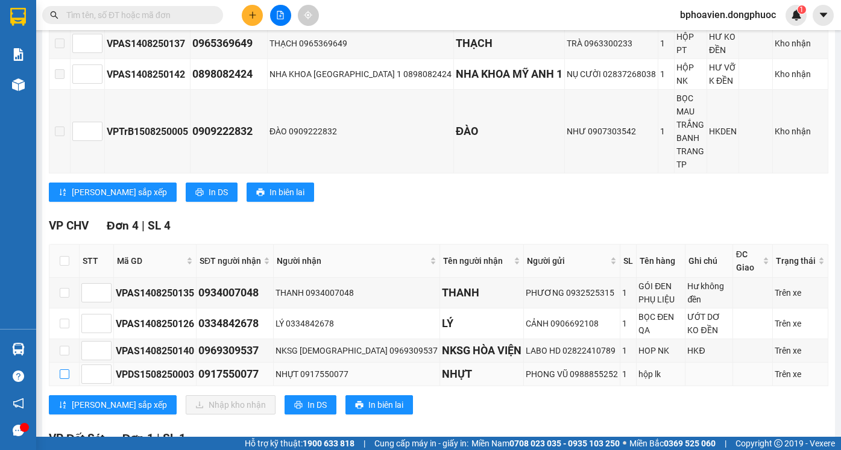
click at [65, 369] on input "checkbox" at bounding box center [65, 374] width 10 height 10
checkbox input "true"
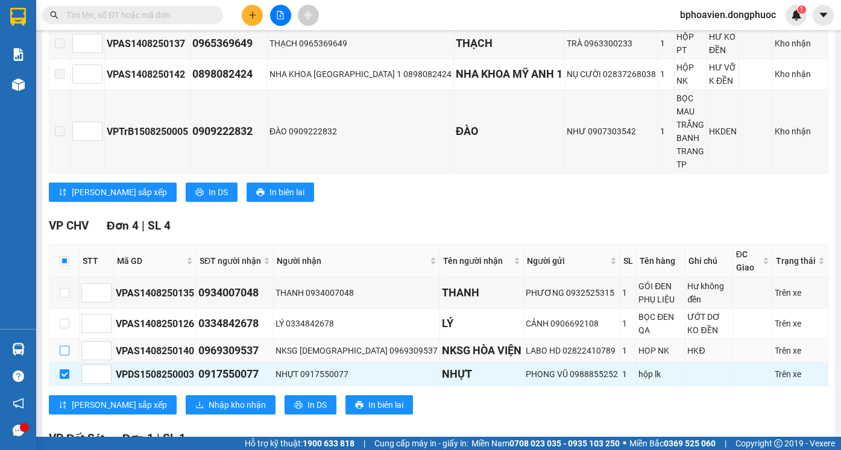
click at [61, 346] on input "checkbox" at bounding box center [65, 351] width 10 height 10
checkbox input "true"
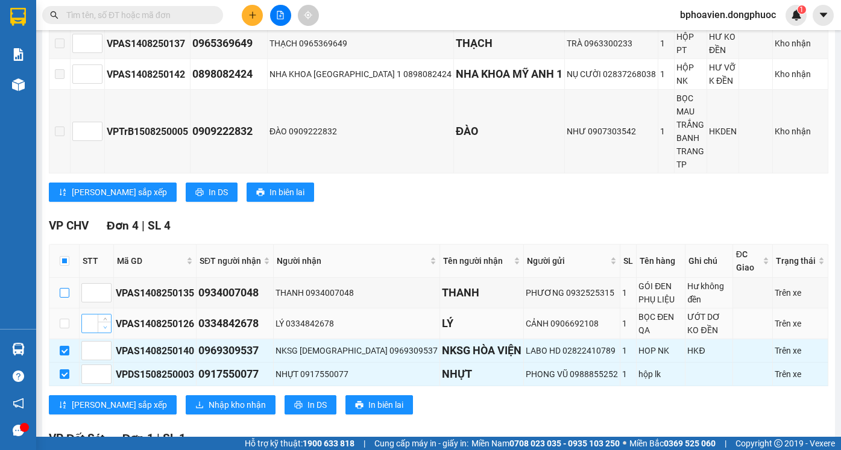
drag, startPoint x: 65, startPoint y: 265, endPoint x: 106, endPoint y: 296, distance: 51.9
click at [65, 288] on input "checkbox" at bounding box center [65, 293] width 10 height 10
checkbox input "true"
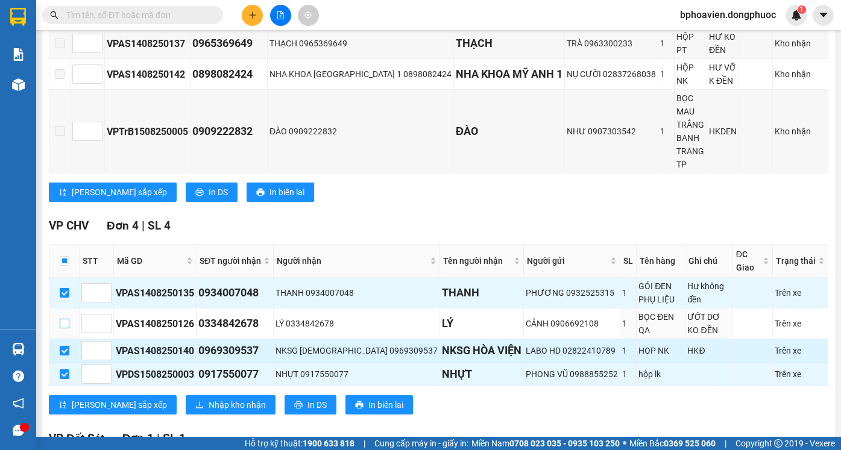
drag, startPoint x: 63, startPoint y: 295, endPoint x: 122, endPoint y: 328, distance: 67.7
click at [64, 319] on input "checkbox" at bounding box center [65, 324] width 10 height 10
checkbox input "true"
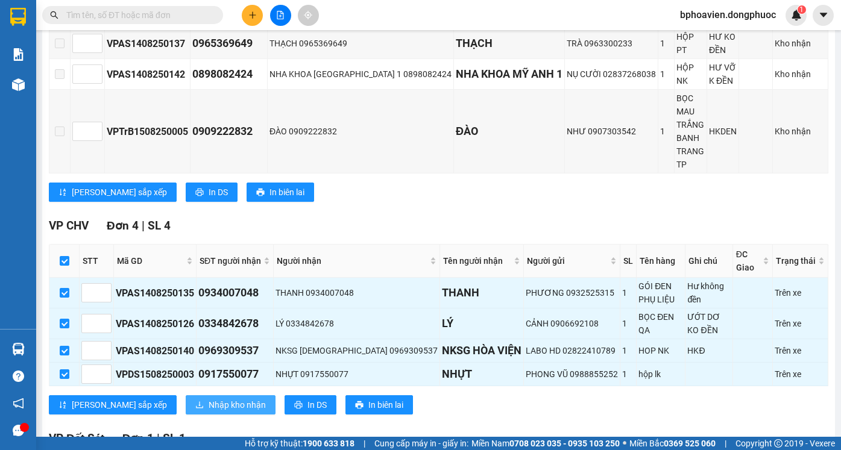
click at [186, 395] on button "Nhập kho nhận" at bounding box center [231, 404] width 90 height 19
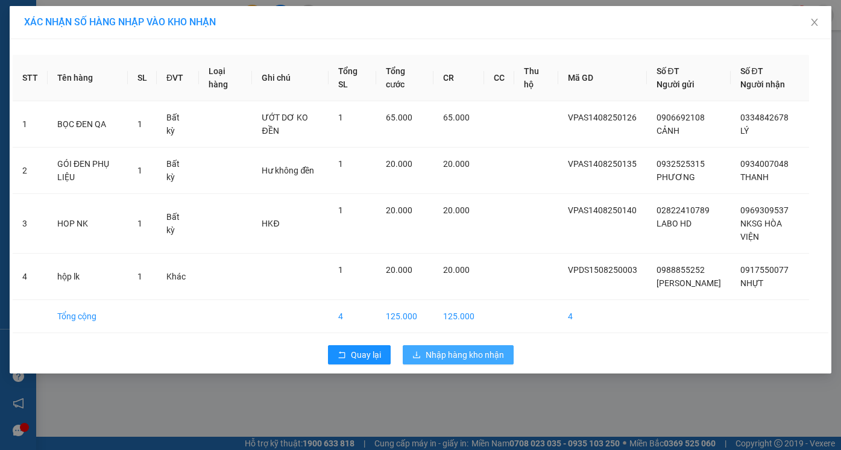
click at [486, 357] on span "Nhập hàng kho nhận" at bounding box center [464, 354] width 78 height 13
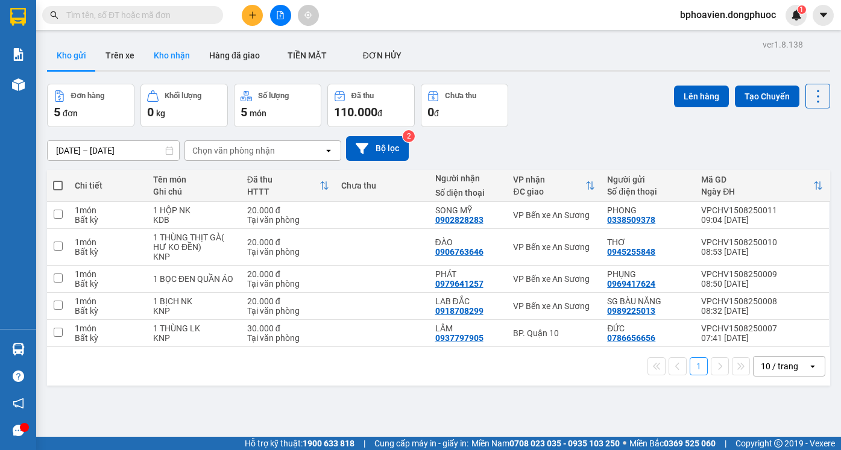
click at [163, 60] on button "Kho nhận" at bounding box center [171, 55] width 55 height 29
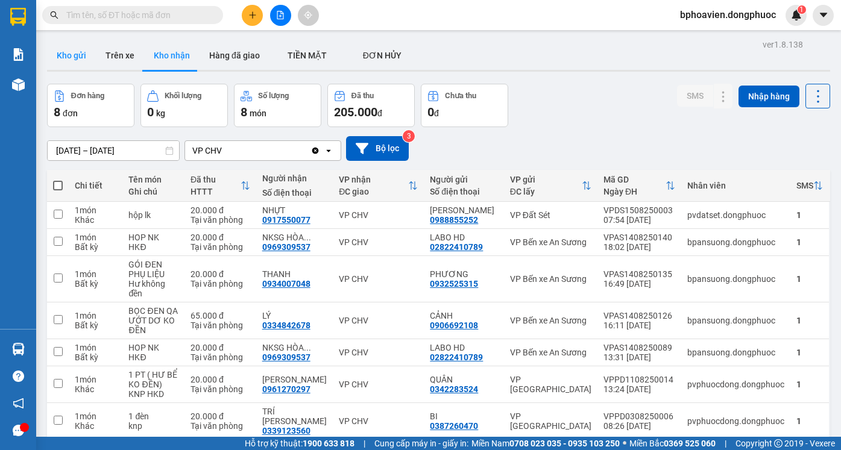
click at [87, 63] on button "Kho gửi" at bounding box center [71, 55] width 49 height 29
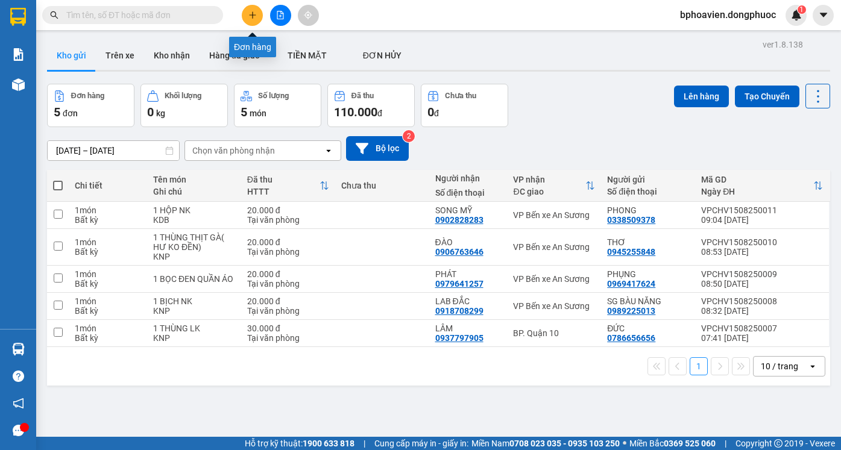
click at [257, 20] on button at bounding box center [252, 15] width 21 height 21
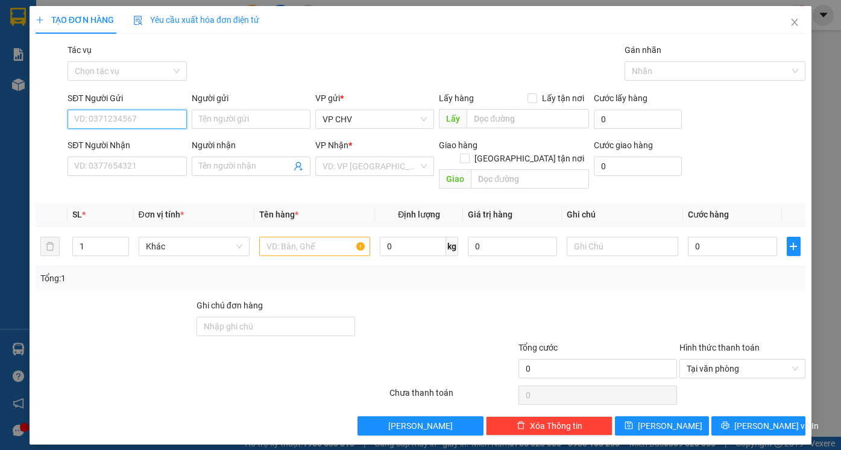
click at [163, 120] on input "SĐT Người Gửi" at bounding box center [126, 119] width 119 height 19
type input "0394823762"
click at [155, 145] on div "0394823762 - NA" at bounding box center [127, 143] width 104 height 13
type input "NA"
type input "0349401114"
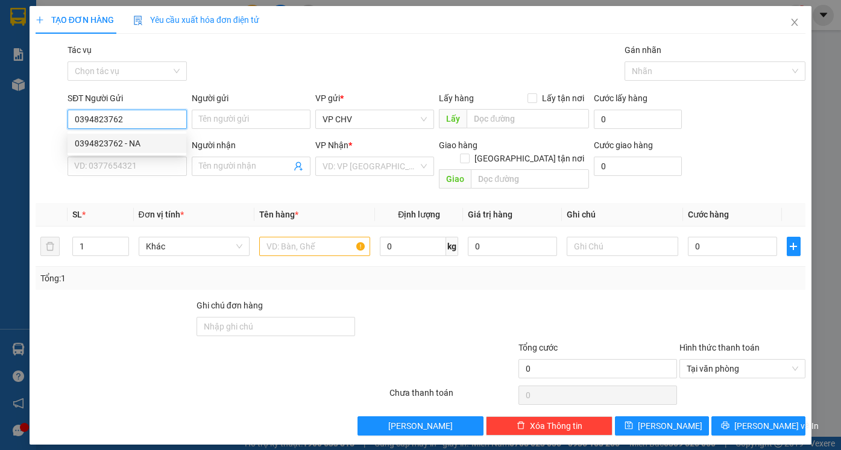
type input "DIỄM KIỀU"
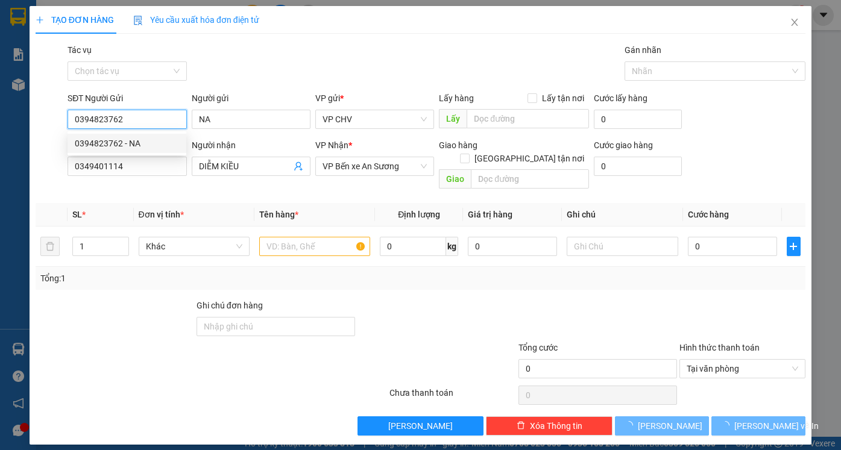
type input "20.000"
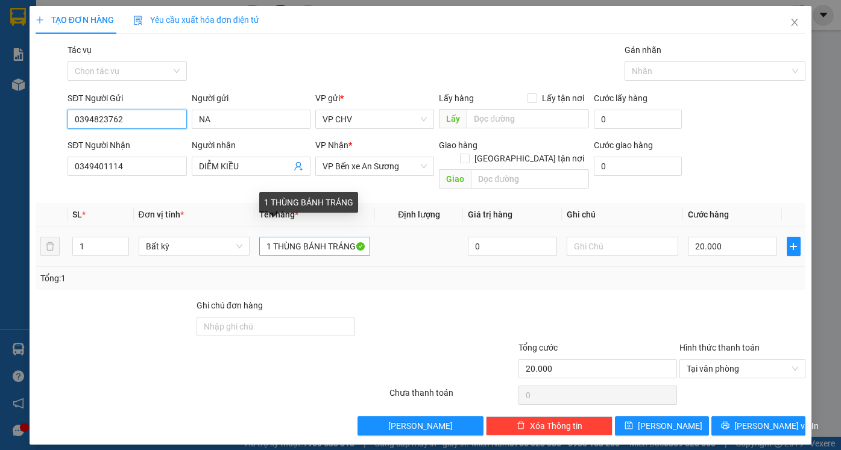
type input "0394823762"
drag, startPoint x: 276, startPoint y: 236, endPoint x: 285, endPoint y: 237, distance: 9.1
click at [289, 237] on input "1 THÙNG BÁNH TRÁNG" at bounding box center [314, 246] width 111 height 19
drag, startPoint x: 281, startPoint y: 234, endPoint x: 303, endPoint y: 239, distance: 22.4
click at [303, 239] on input "1 THÙNG BÁNH TRÁNG" at bounding box center [314, 246] width 111 height 19
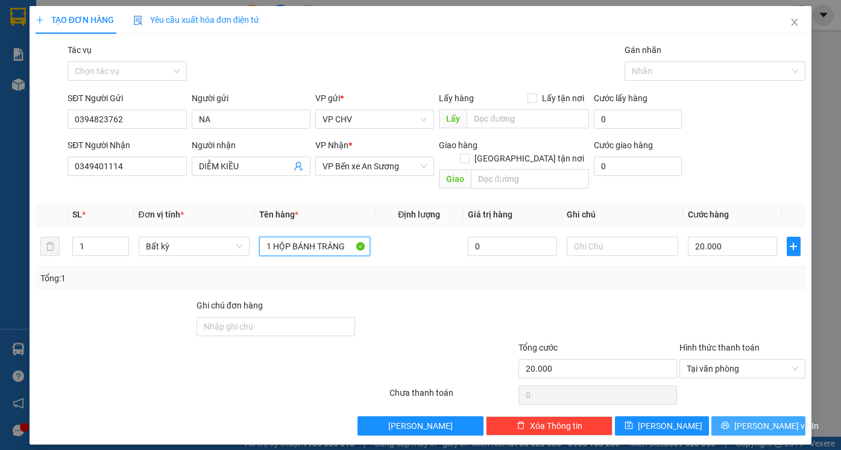
type input "1 HỘP BÁNH TRÁNG"
drag, startPoint x: 786, startPoint y: 414, endPoint x: 754, endPoint y: 410, distance: 32.1
click at [786, 416] on button "[PERSON_NAME] và In" at bounding box center [758, 425] width 94 height 19
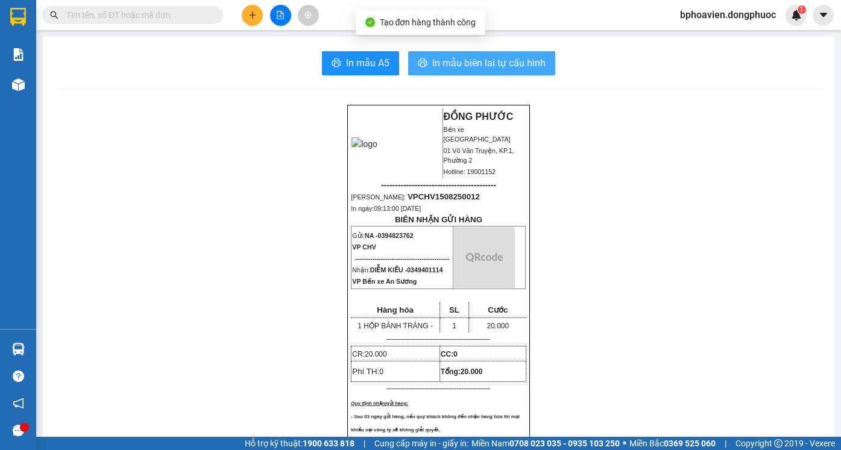
click at [446, 67] on span "In mẫu biên lai tự cấu hình" at bounding box center [488, 62] width 113 height 15
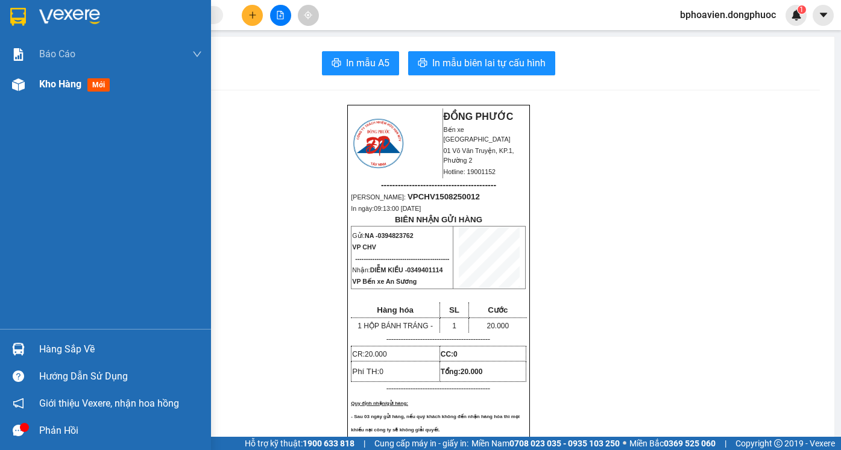
click at [52, 89] on span "Kho hàng" at bounding box center [60, 83] width 42 height 11
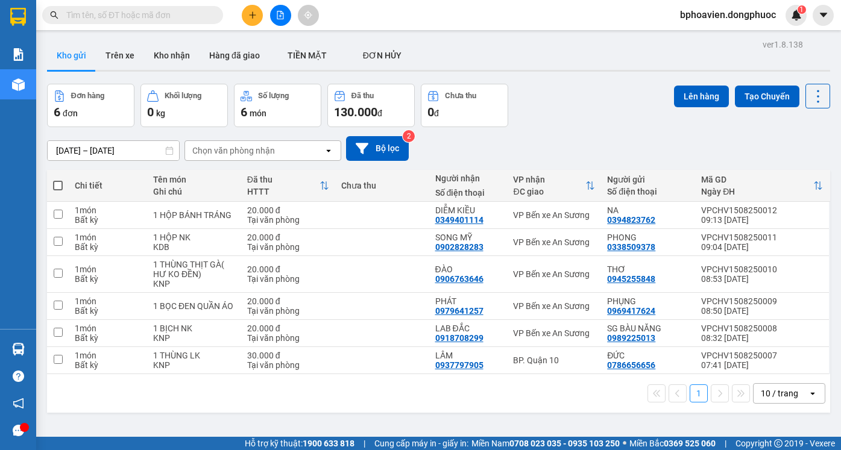
click at [254, 17] on icon "plus" at bounding box center [252, 15] width 8 height 8
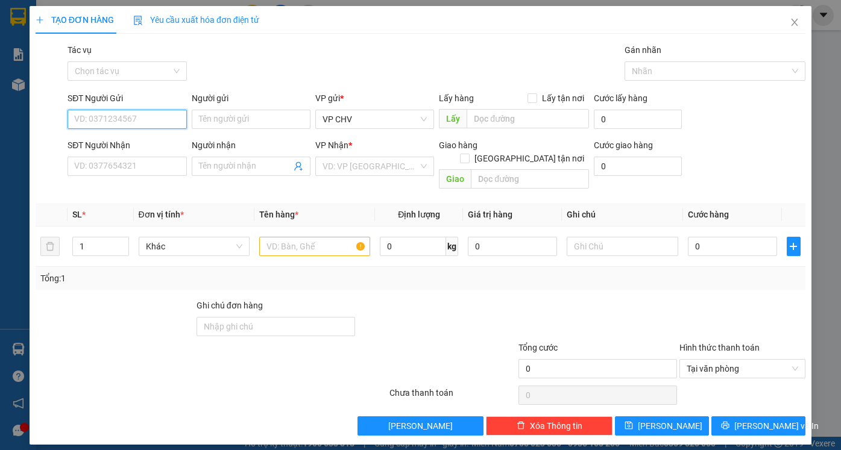
click at [158, 120] on input "SĐT Người Gửi" at bounding box center [126, 119] width 119 height 19
click at [145, 144] on div "0354439879 - LONG" at bounding box center [127, 143] width 104 height 13
type input "0354439879"
type input "LONG"
type input "0941820338"
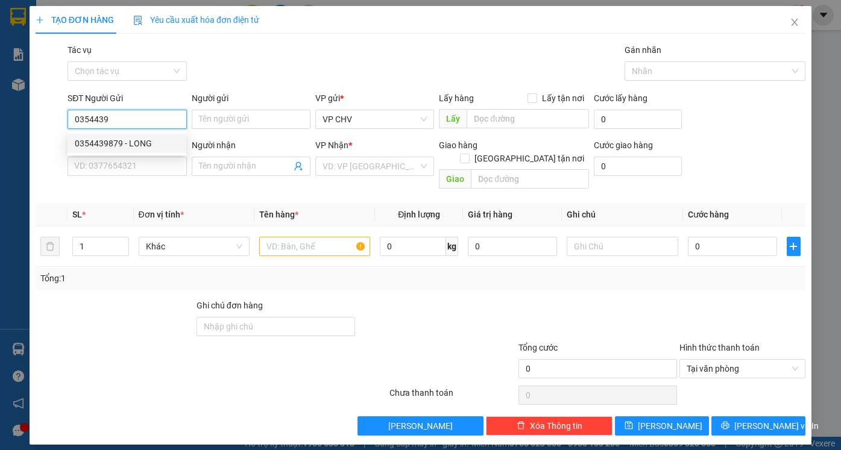
type input "HẠNH"
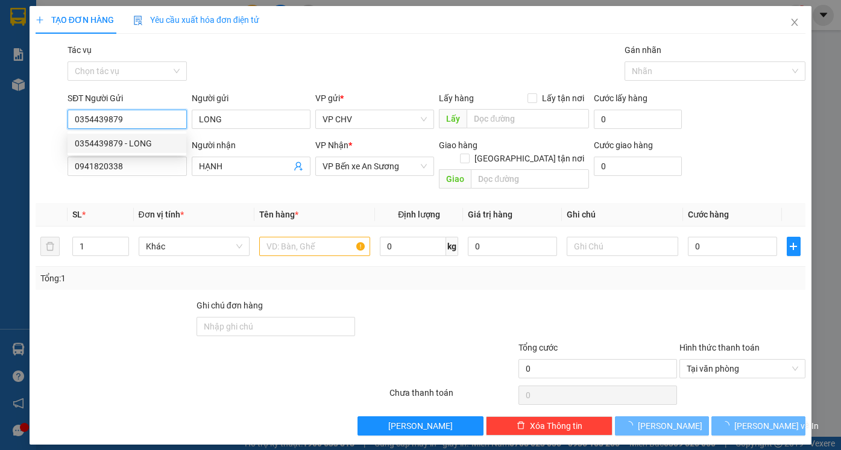
type input "30.000"
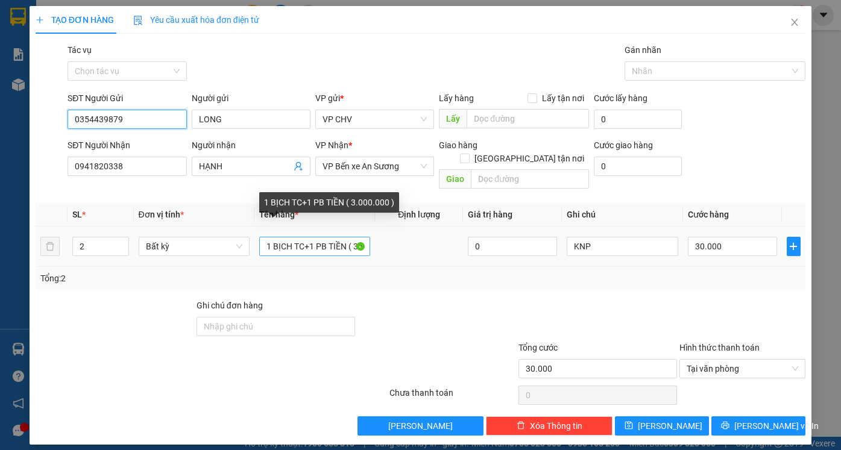
type input "0354439879"
drag, startPoint x: 307, startPoint y: 232, endPoint x: 195, endPoint y: 237, distance: 112.2
click at [195, 237] on tr "2 Bất kỳ 1 BỊCH TC+1 PB TIỀN ( 3.000.000 ) 0 KNP 30.000" at bounding box center [420, 247] width 769 height 40
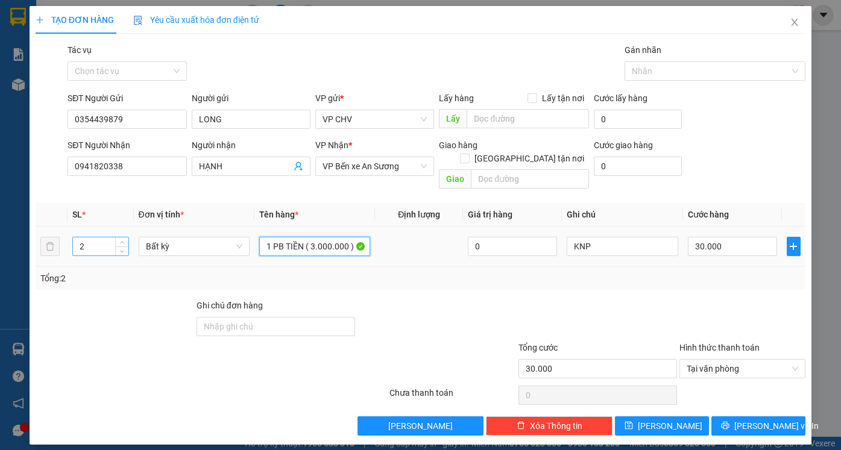
type input "1 PB TIỀN ( 3.000.000 )"
drag, startPoint x: 87, startPoint y: 233, endPoint x: 55, endPoint y: 222, distance: 34.5
click at [55, 227] on tr "2 Bất kỳ 1 PB TIỀN ( 3.000.000 ) 0 KNP 30.000" at bounding box center [420, 247] width 769 height 40
type input "1"
type input "0"
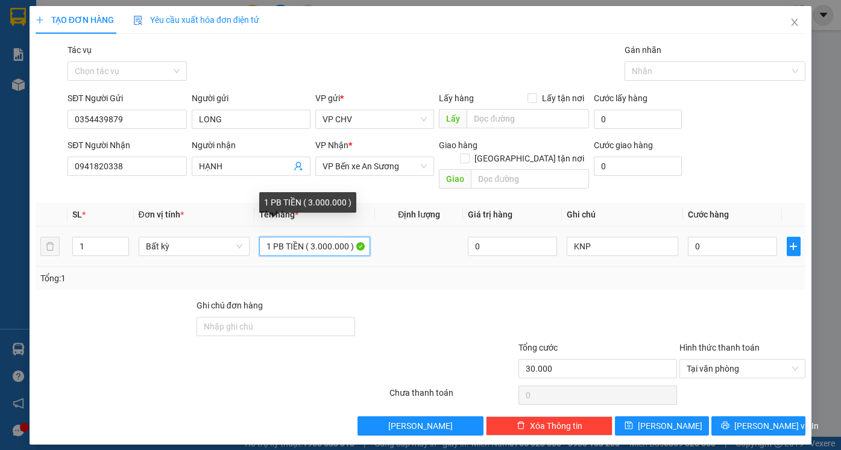
type input "0"
click at [313, 237] on input "1 PB TIỀN ( 3.000.000 )" at bounding box center [314, 246] width 111 height 19
type input "1 PB TIỀN ( 2.000.000 )"
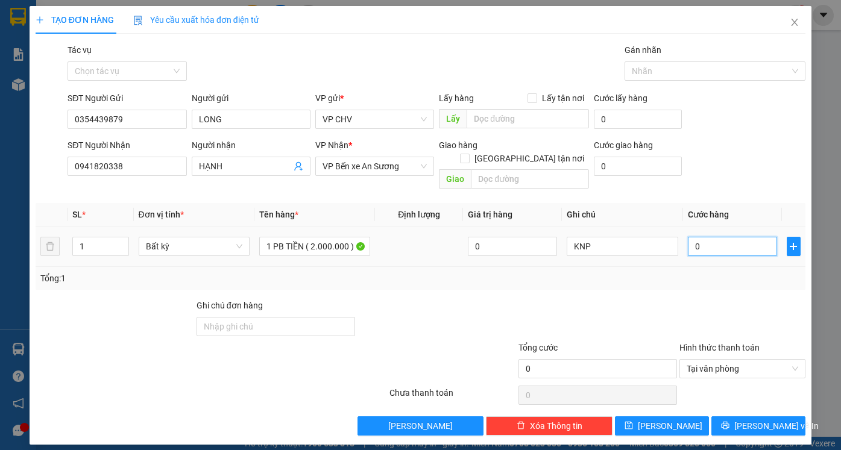
click at [734, 237] on input "0" at bounding box center [731, 246] width 89 height 19
type input "2"
type input "20"
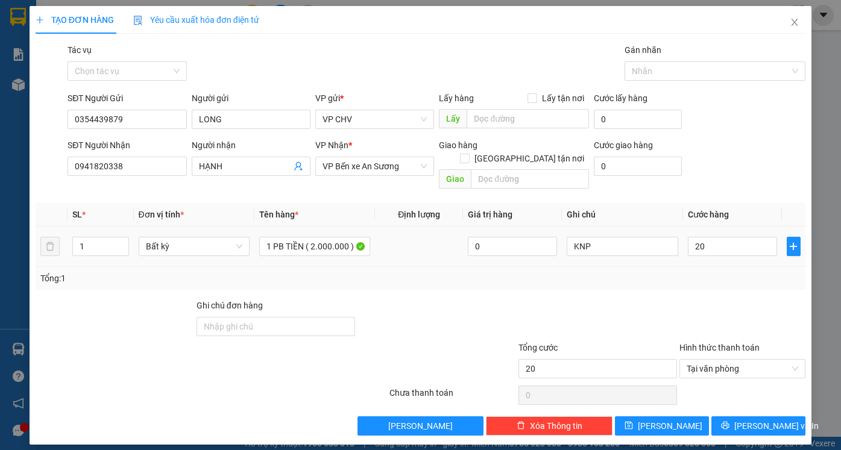
type input "20.000"
click at [712, 285] on div "Transit Pickup Surcharge Ids Transit Deliver Surcharge Ids Transit Deliver Surc…" at bounding box center [420, 239] width 769 height 392
click at [763, 419] on span "[PERSON_NAME] và In" at bounding box center [776, 425] width 84 height 13
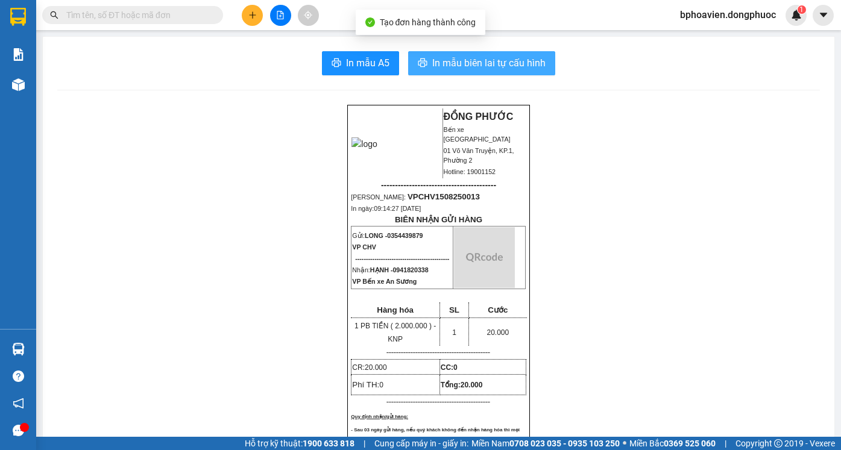
click at [477, 63] on span "In mẫu biên lai tự cấu hình" at bounding box center [488, 62] width 113 height 15
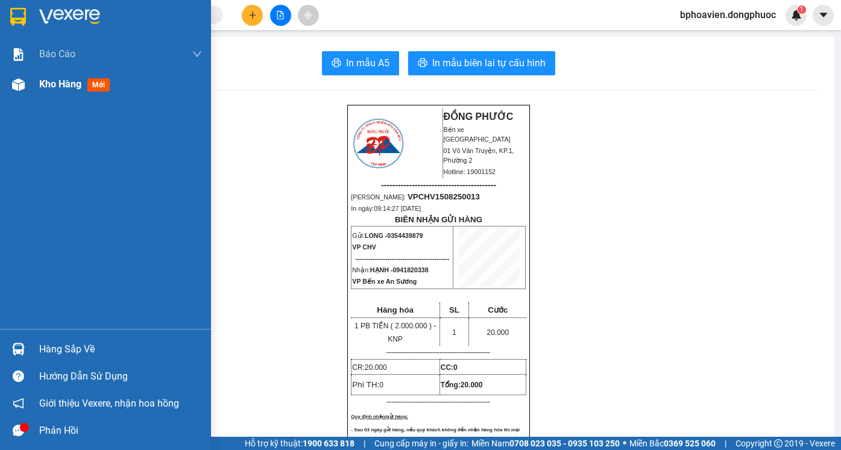
click at [43, 84] on span "Kho hàng" at bounding box center [60, 83] width 42 height 11
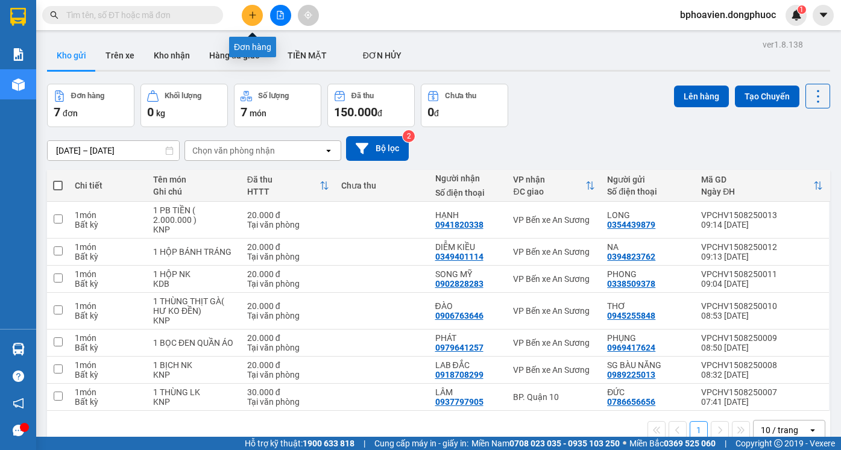
click at [250, 14] on icon "plus" at bounding box center [252, 15] width 8 height 8
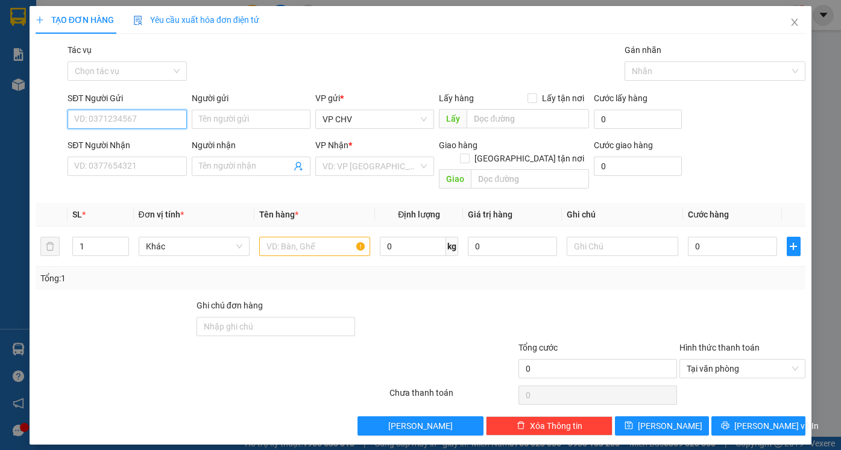
click at [135, 122] on input "SĐT Người Gửi" at bounding box center [126, 119] width 119 height 19
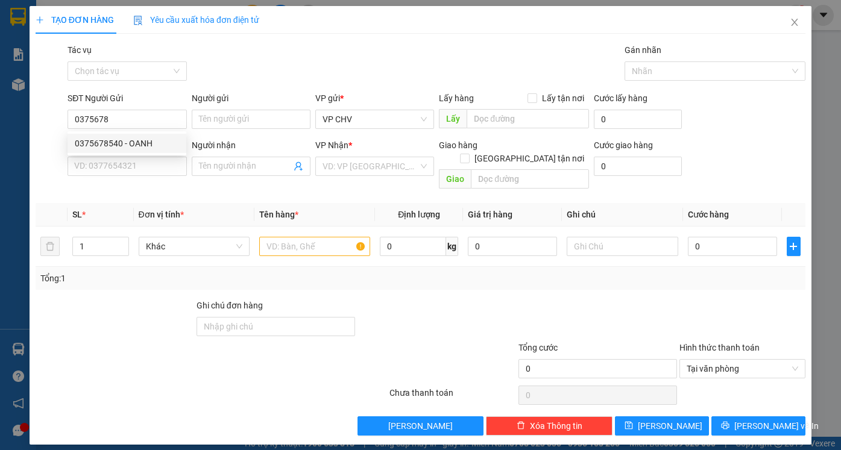
click at [143, 153] on div "0375678540 0375678540 - OANH" at bounding box center [126, 143] width 119 height 24
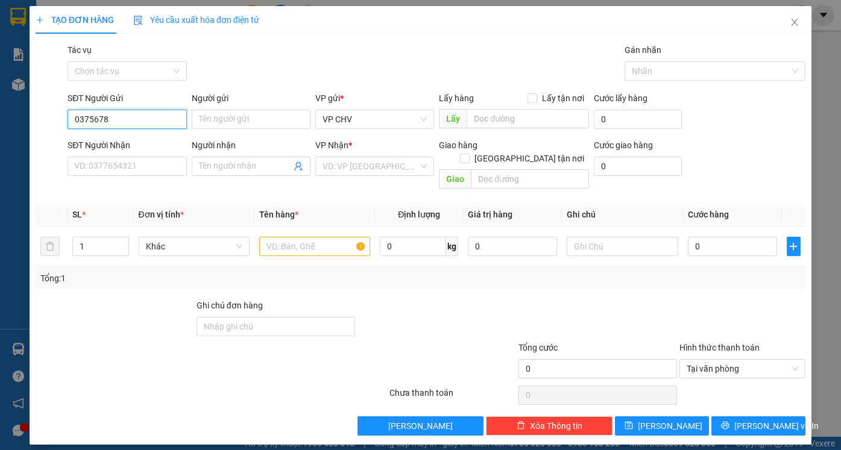
click at [136, 124] on input "0375678" at bounding box center [126, 119] width 119 height 19
click at [135, 142] on div "0375678540 - OANH" at bounding box center [127, 143] width 104 height 13
type input "0375678540"
type input "OANH"
type input "0904075985"
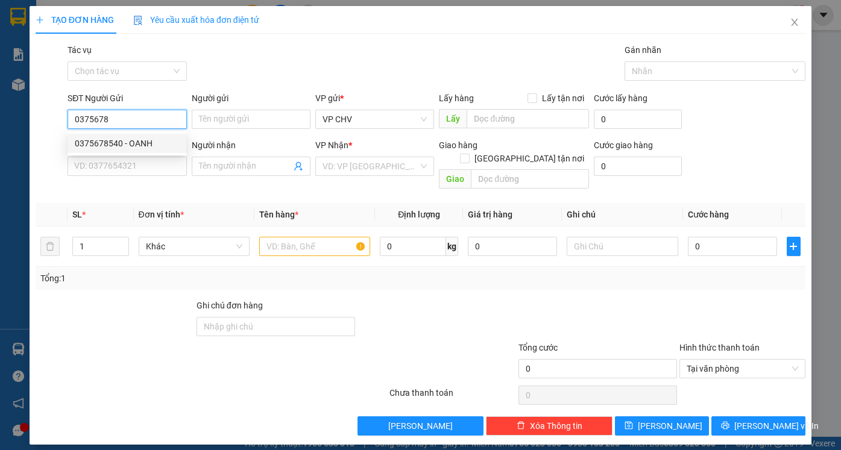
type input "KIỀU"
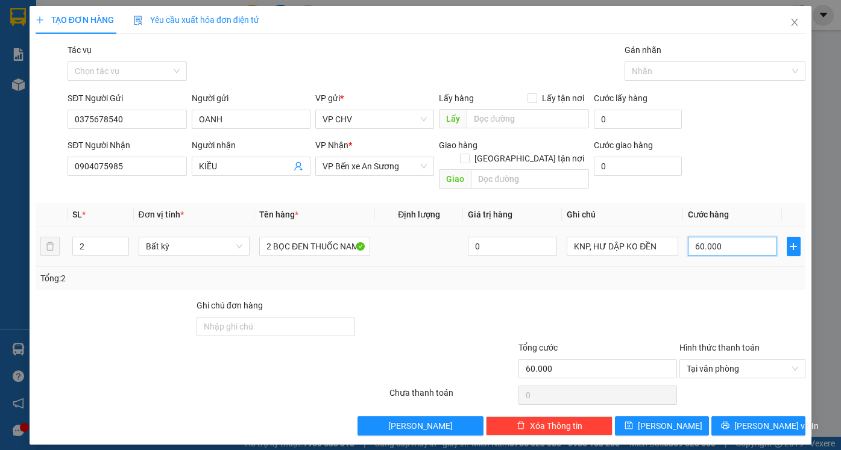
click at [743, 237] on input "60.000" at bounding box center [731, 246] width 89 height 19
type input "5"
type input "50"
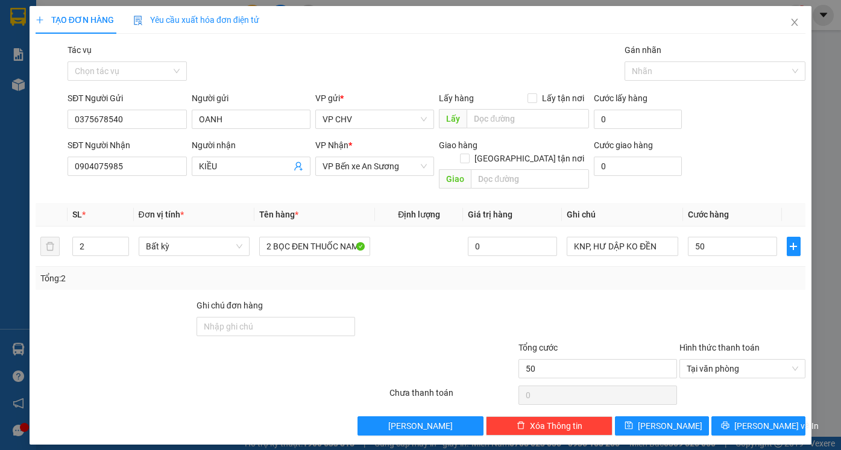
click at [722, 299] on div at bounding box center [742, 320] width 129 height 42
type input "50.000"
click at [761, 419] on span "[PERSON_NAME] và In" at bounding box center [776, 425] width 84 height 13
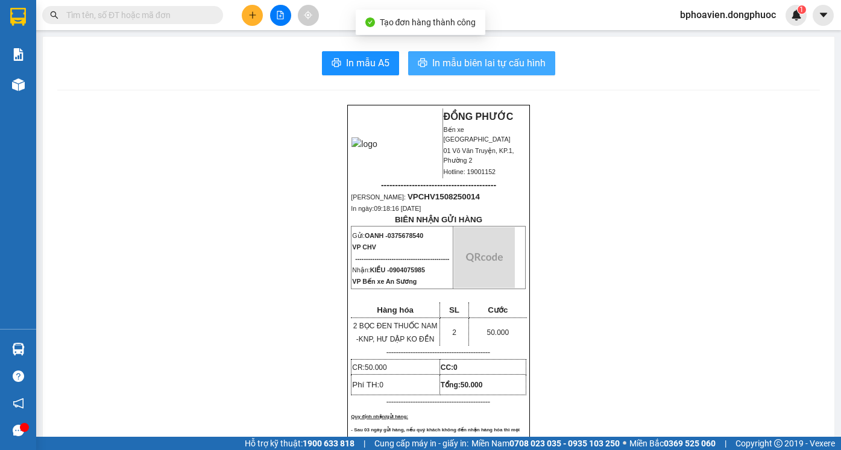
click at [463, 62] on span "In mẫu biên lai tự cấu hình" at bounding box center [488, 62] width 113 height 15
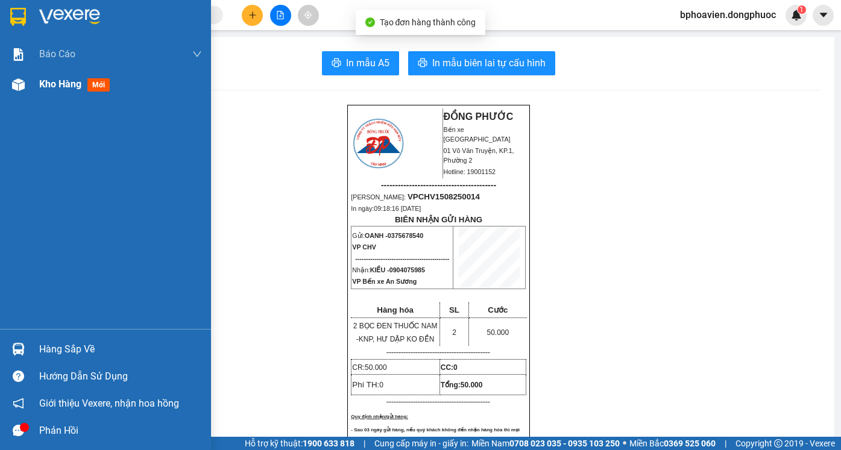
click at [55, 86] on span "Kho hàng" at bounding box center [60, 83] width 42 height 11
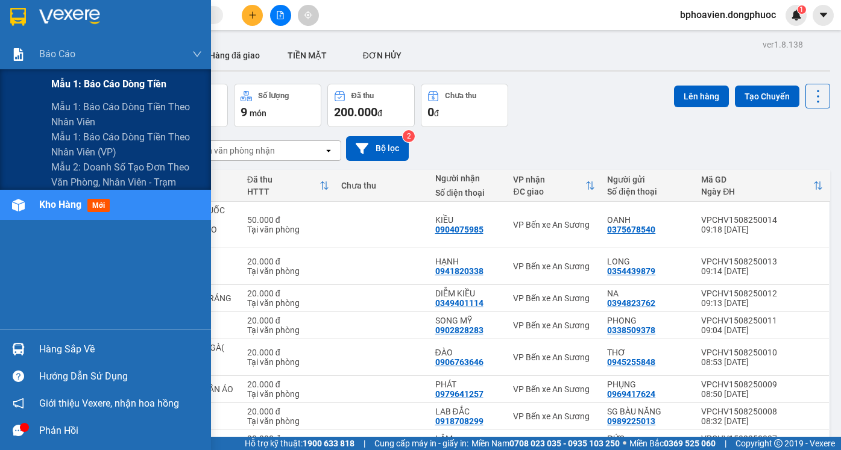
click at [105, 87] on span "Mẫu 1: Báo cáo dòng tiền" at bounding box center [108, 84] width 115 height 15
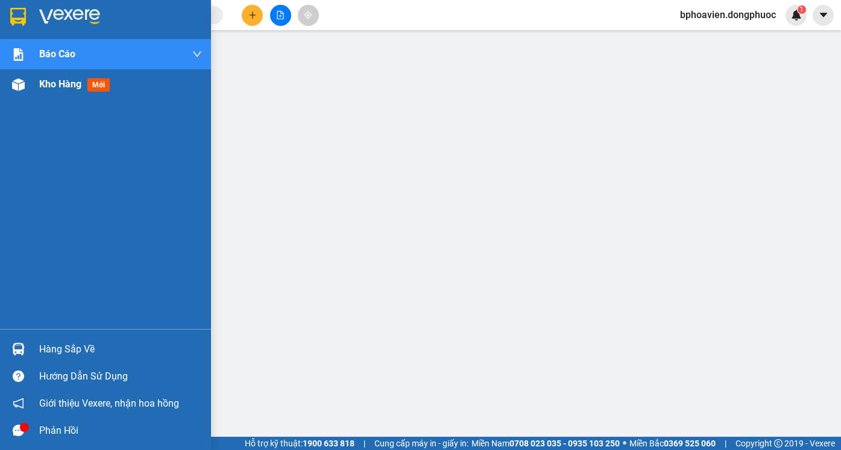
click at [55, 81] on span "Kho hàng" at bounding box center [60, 83] width 42 height 11
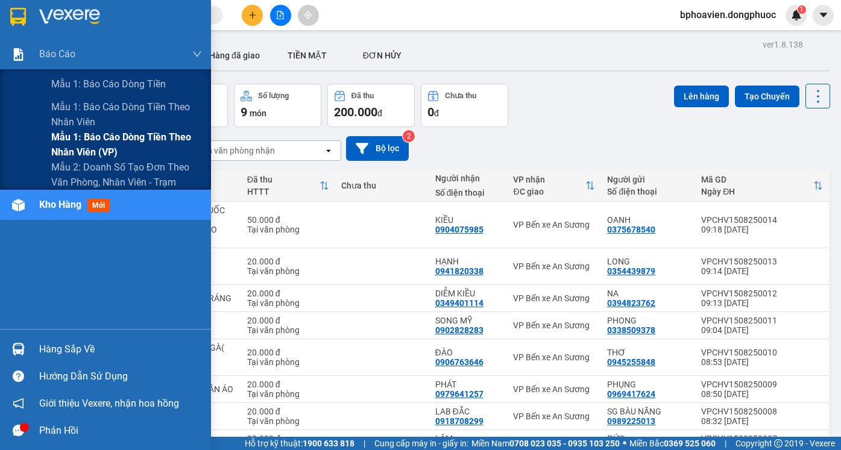
drag, startPoint x: 116, startPoint y: 86, endPoint x: 202, endPoint y: 145, distance: 104.0
click at [117, 86] on span "Mẫu 1: Báo cáo dòng tiền" at bounding box center [108, 84] width 114 height 15
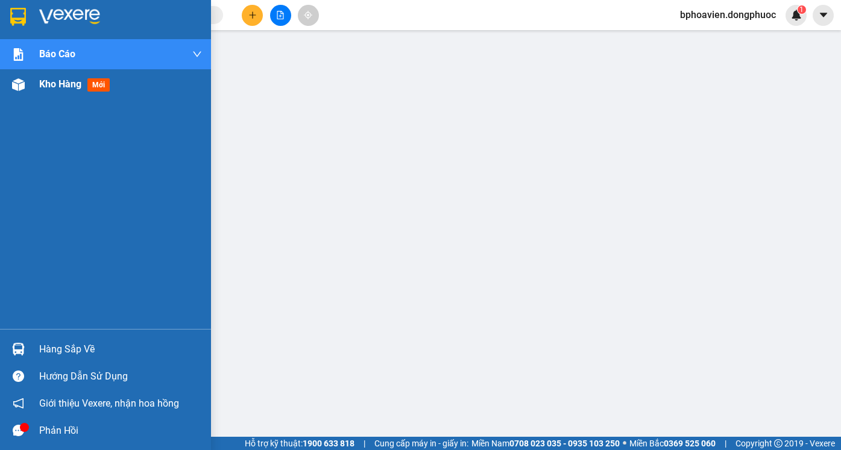
click at [50, 86] on span "Kho hàng" at bounding box center [60, 83] width 42 height 11
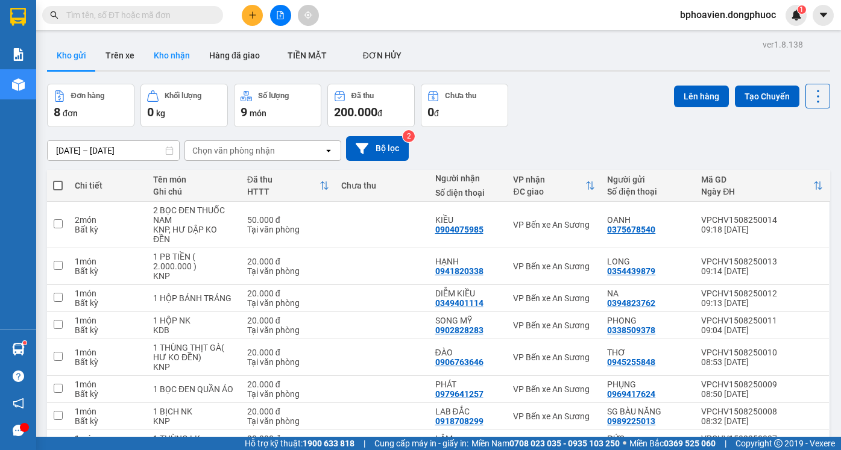
click at [172, 63] on button "Kho nhận" at bounding box center [171, 55] width 55 height 29
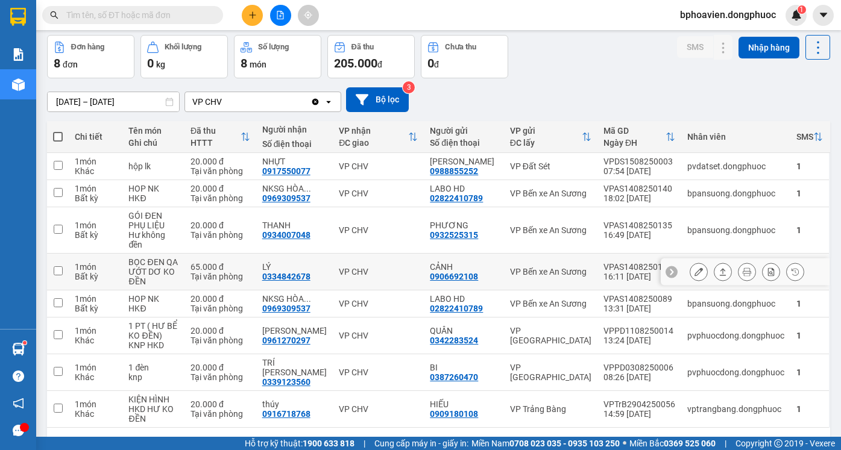
scroll to position [70, 0]
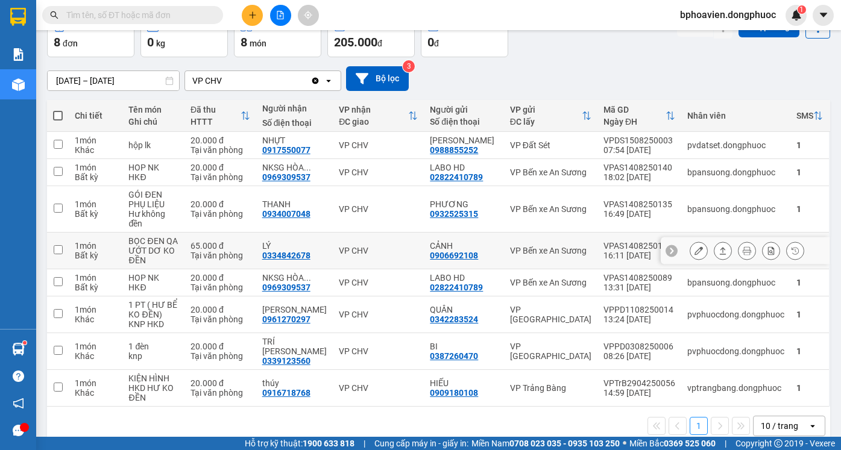
click at [719, 247] on icon at bounding box center [722, 250] width 7 height 7
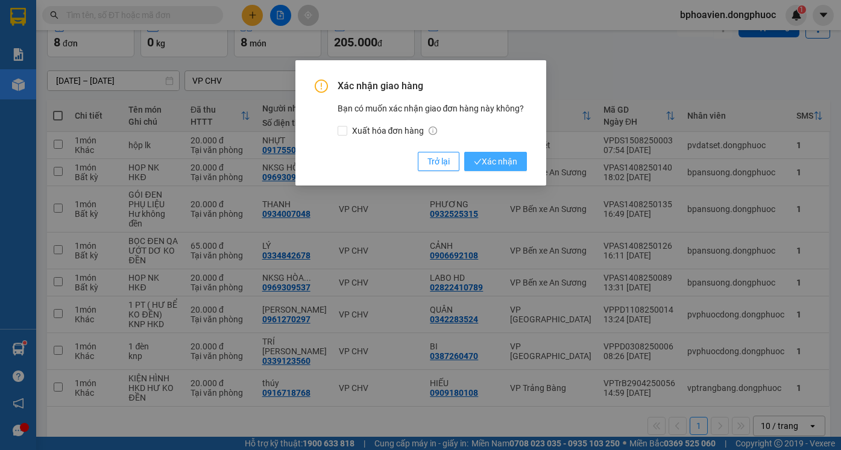
click at [504, 163] on span "Xác nhận" at bounding box center [495, 161] width 43 height 13
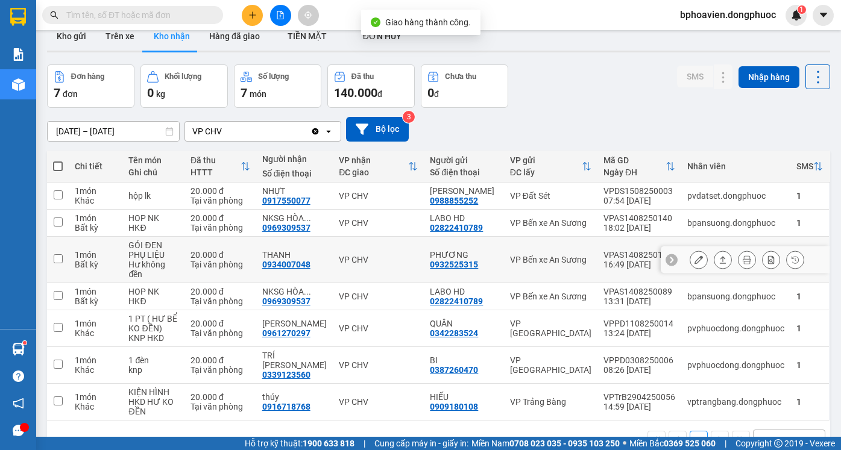
scroll to position [0, 0]
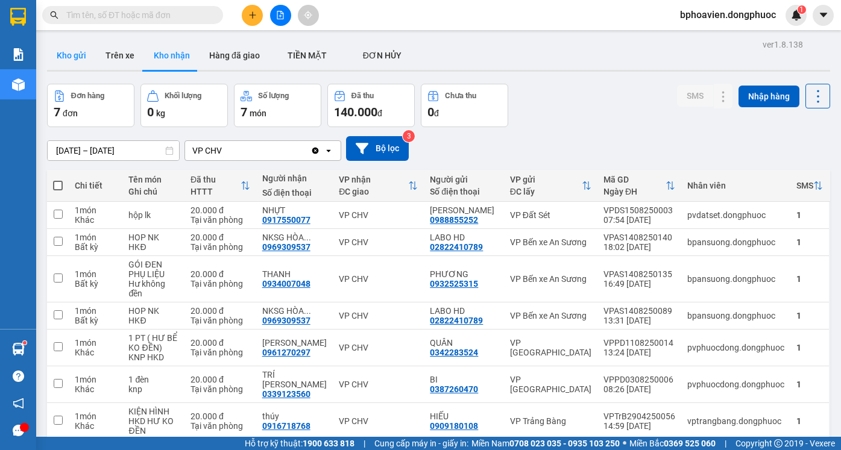
click at [79, 53] on button "Kho gửi" at bounding box center [71, 55] width 49 height 29
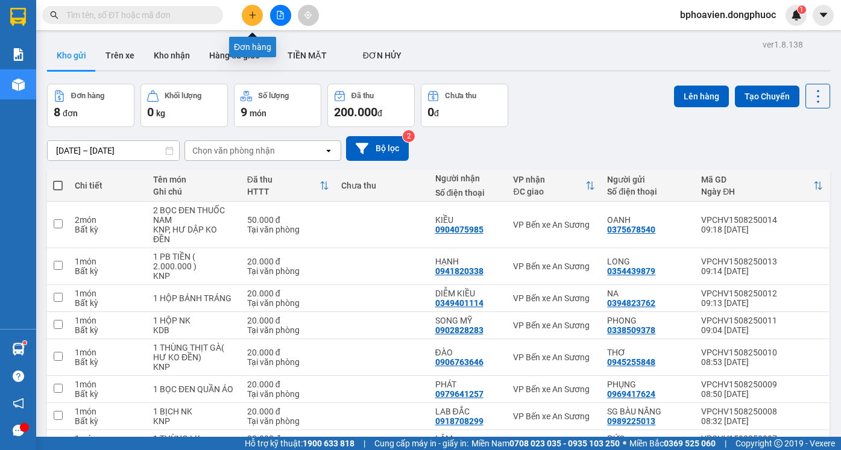
click at [251, 22] on button at bounding box center [252, 15] width 21 height 21
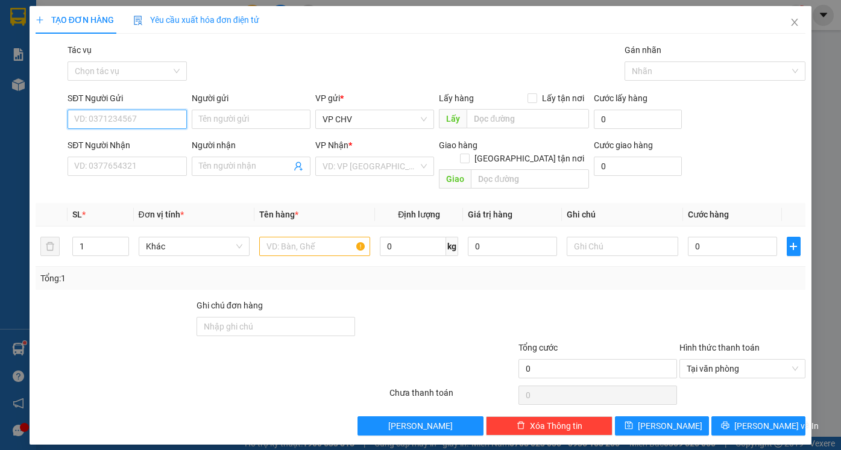
click at [152, 117] on input "SĐT Người Gửi" at bounding box center [126, 119] width 119 height 19
drag, startPoint x: 90, startPoint y: 119, endPoint x: 168, endPoint y: 118, distance: 78.3
click at [168, 118] on input "097874" at bounding box center [126, 119] width 119 height 19
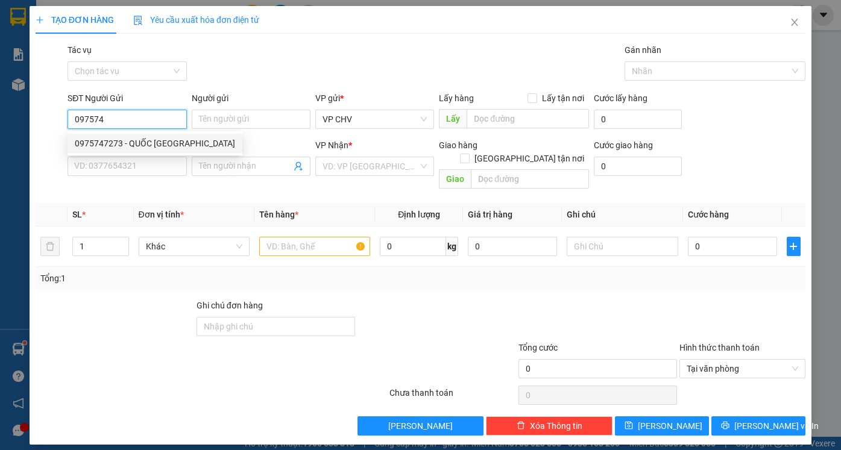
click at [139, 145] on div "0975747273 - QUỐC [GEOGRAPHIC_DATA]" at bounding box center [155, 143] width 160 height 13
type input "0975747273"
type input "QUỐC ANH"
type input "0354726687"
type input "BẢO"
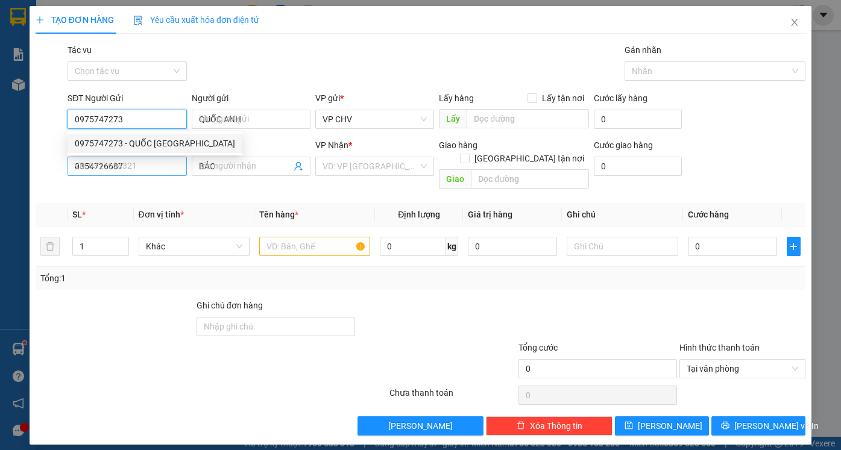
type input "20.000"
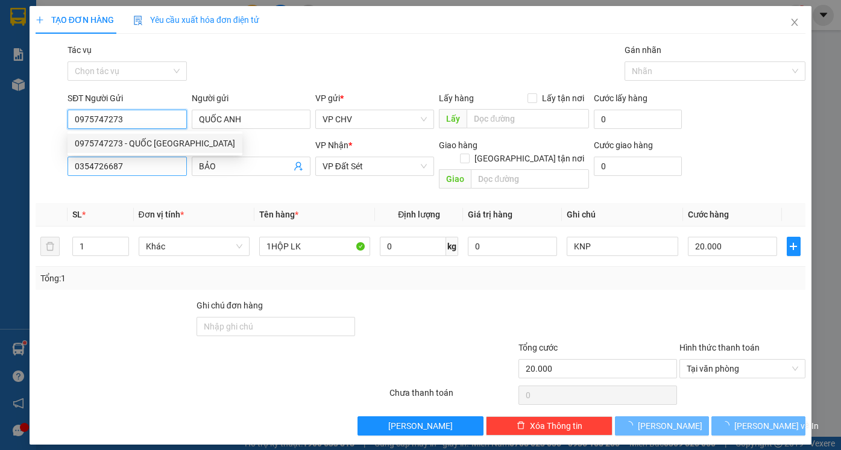
type input "0975747273"
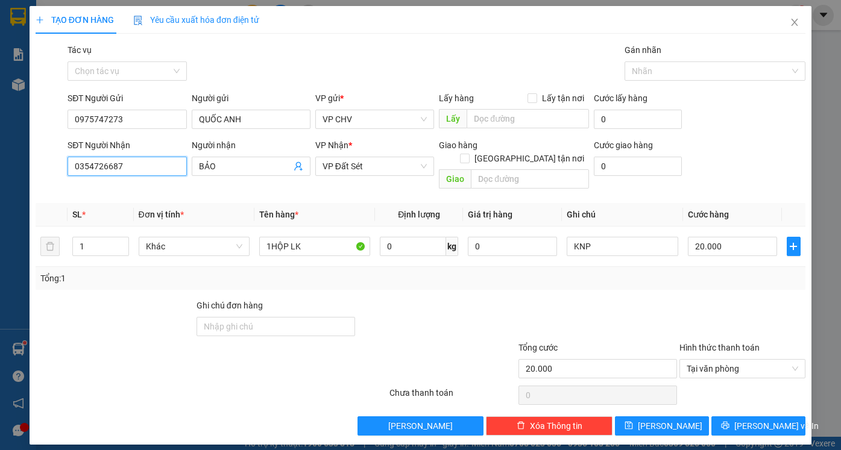
drag, startPoint x: 130, startPoint y: 163, endPoint x: 0, endPoint y: 156, distance: 130.3
click at [0, 156] on div "TẠO ĐƠN HÀNG Yêu cầu xuất hóa đơn điện tử Transit Pickup Surcharge Ids Transit …" at bounding box center [420, 225] width 841 height 450
click at [96, 185] on div "0707190303 - [GEOGRAPHIC_DATA]" at bounding box center [143, 190] width 136 height 13
type input "0707190303"
type input "HẢI ĐẠI"
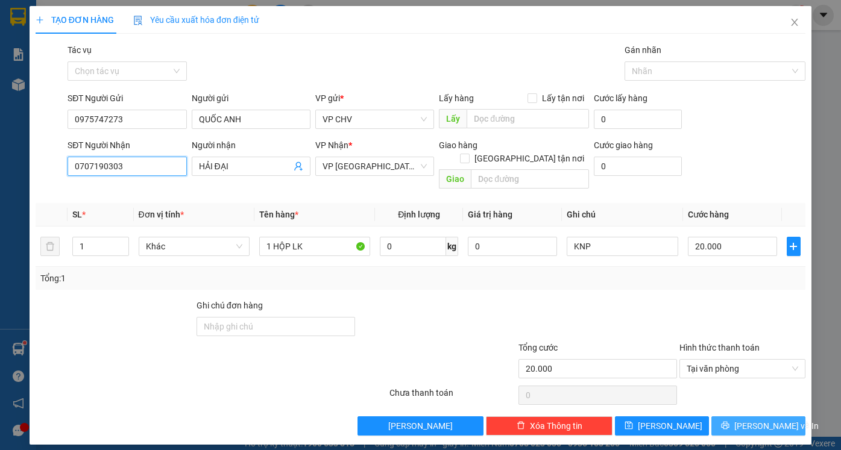
type input "0707190303"
click at [765, 419] on span "[PERSON_NAME] và In" at bounding box center [776, 425] width 84 height 13
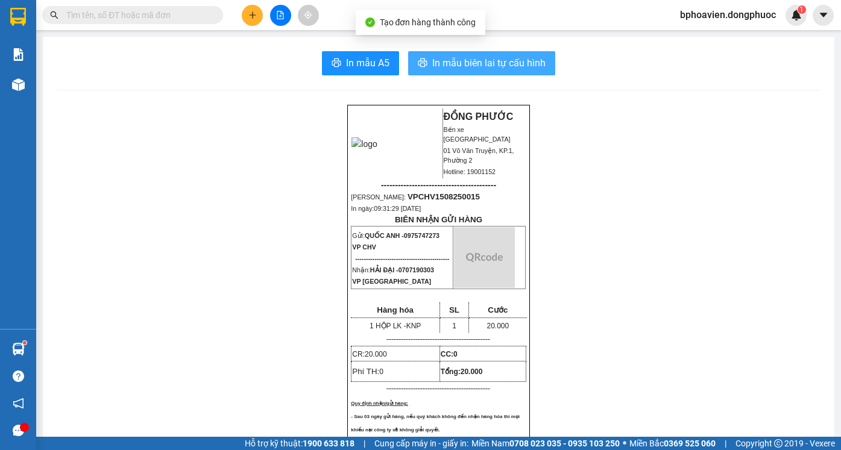
click at [465, 63] on span "In mẫu biên lai tự cấu hình" at bounding box center [488, 62] width 113 height 15
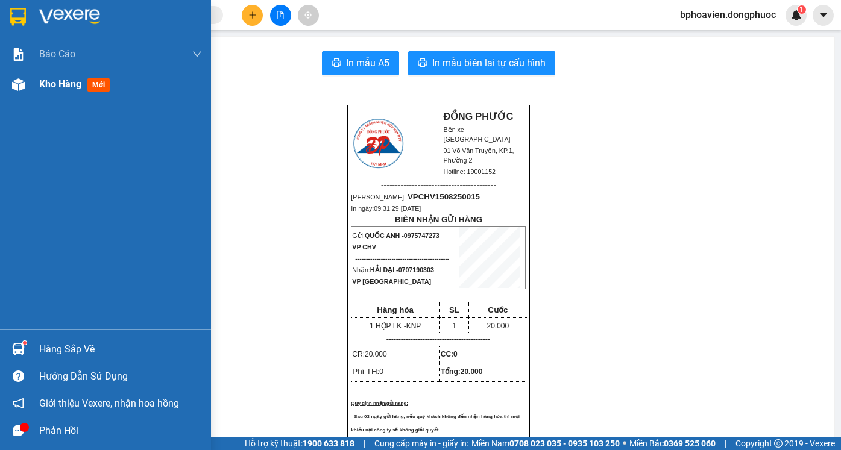
click at [46, 78] on span "Kho hàng" at bounding box center [60, 83] width 42 height 11
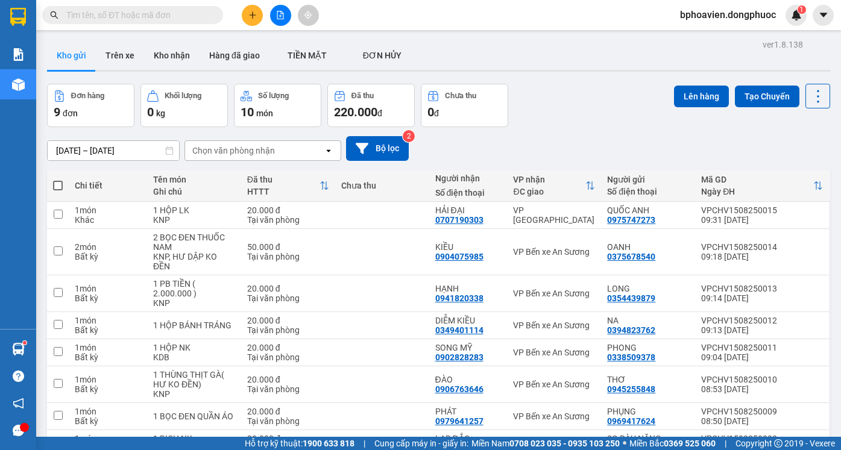
click at [248, 19] on icon "plus" at bounding box center [252, 15] width 8 height 8
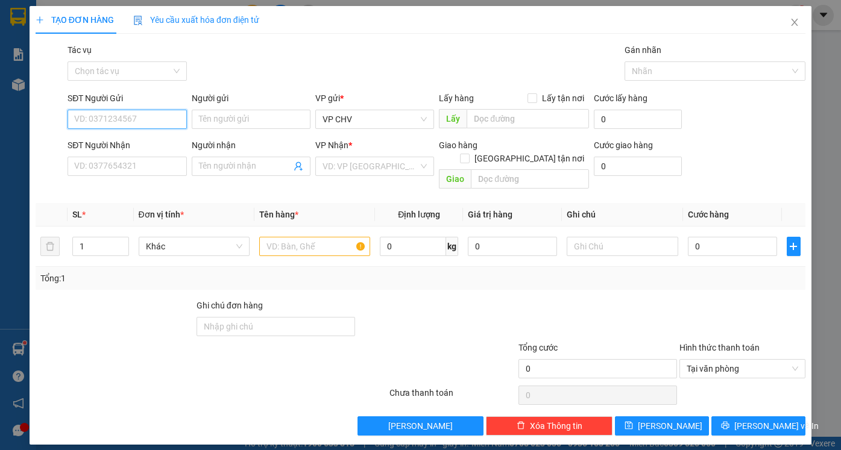
click at [134, 120] on input "SĐT Người Gửi" at bounding box center [126, 119] width 119 height 19
click at [129, 161] on input "SĐT Người Nhận" at bounding box center [126, 166] width 119 height 19
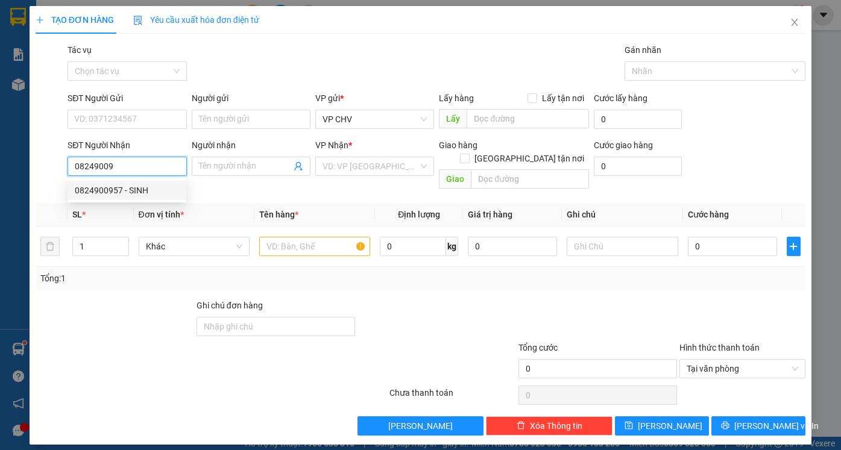
drag, startPoint x: 129, startPoint y: 193, endPoint x: 130, endPoint y: 187, distance: 6.1
click at [128, 193] on div "0824900957 - SINH" at bounding box center [127, 190] width 104 height 13
type input "0824900957"
type input "SINH"
type input "25.000"
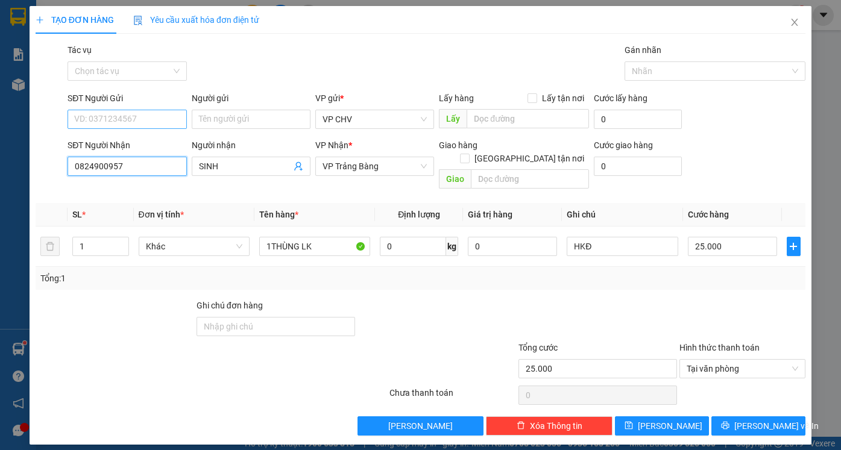
type input "0824900957"
click at [127, 123] on input "SĐT Người Gửi" at bounding box center [126, 119] width 119 height 19
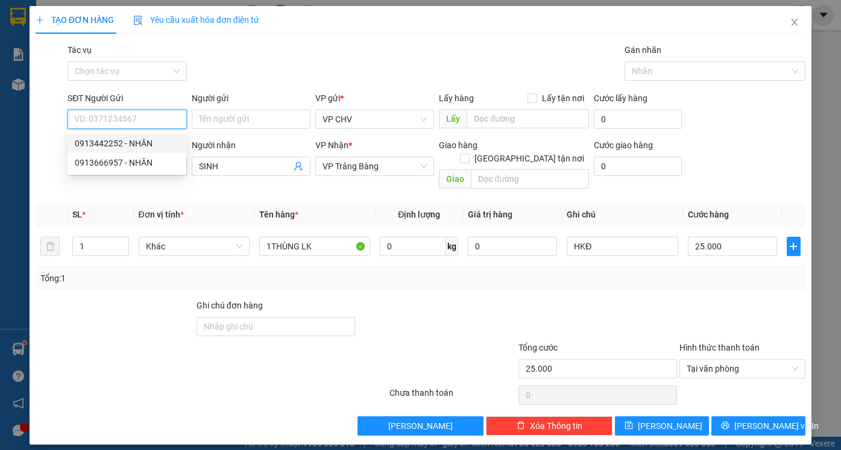
click at [121, 142] on div "0913442252 - NHÂN" at bounding box center [127, 143] width 104 height 13
type input "0913442252"
type input "NHÂN"
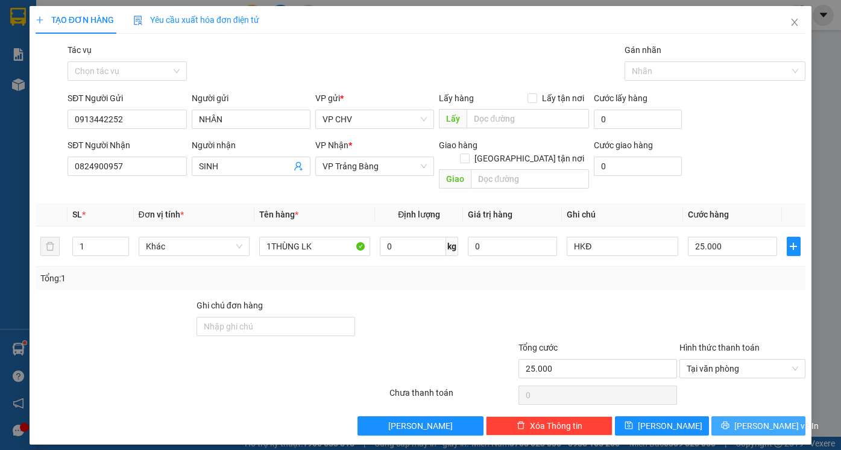
click at [752, 419] on span "[PERSON_NAME] và In" at bounding box center [776, 425] width 84 height 13
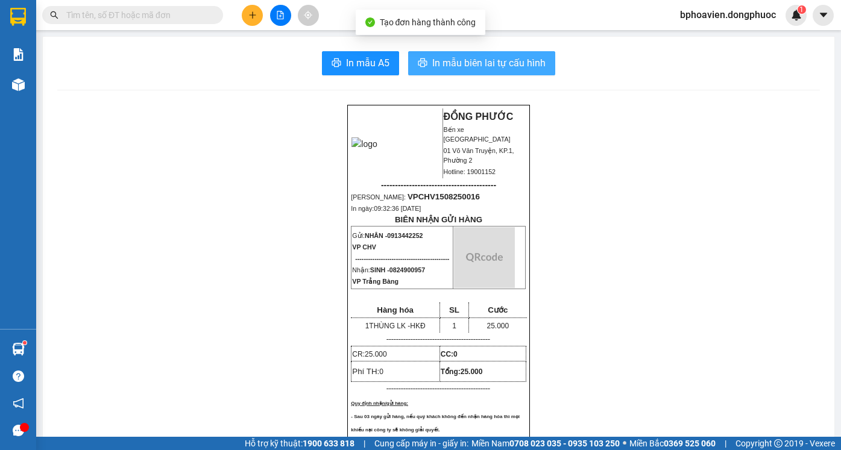
click at [462, 62] on span "In mẫu biên lai tự cấu hình" at bounding box center [488, 62] width 113 height 15
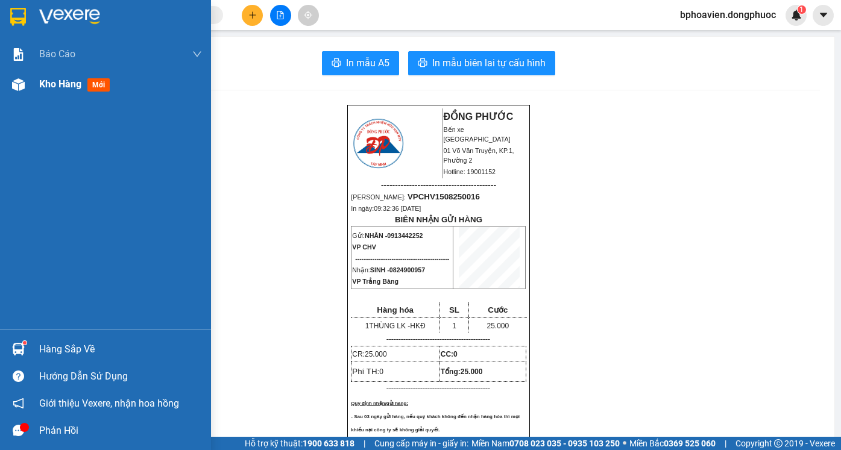
click at [63, 89] on span "Kho hàng" at bounding box center [60, 83] width 42 height 11
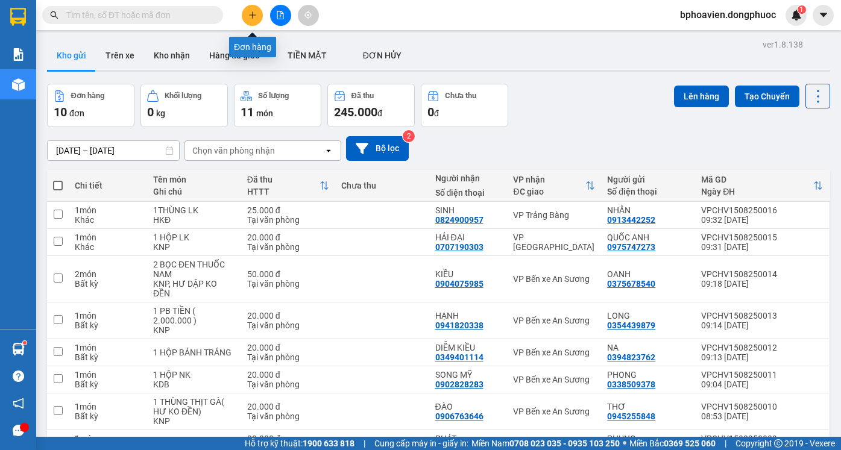
click at [251, 14] on icon "plus" at bounding box center [252, 15] width 8 height 8
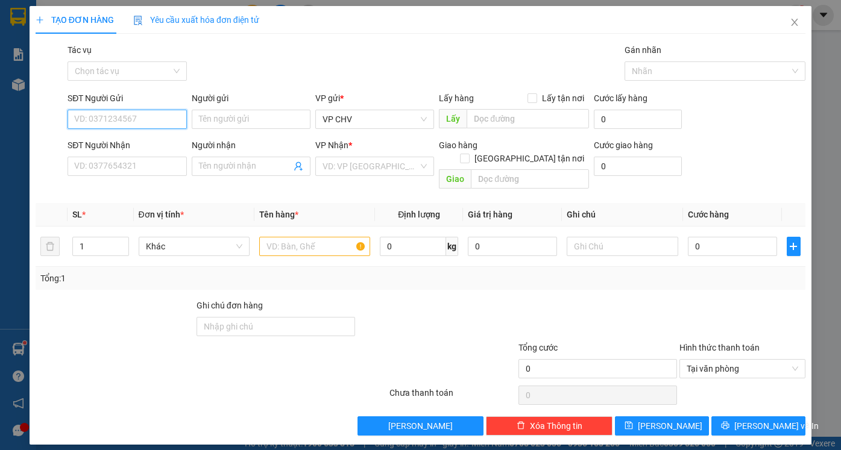
click at [115, 120] on input "SĐT Người Gửi" at bounding box center [126, 119] width 119 height 19
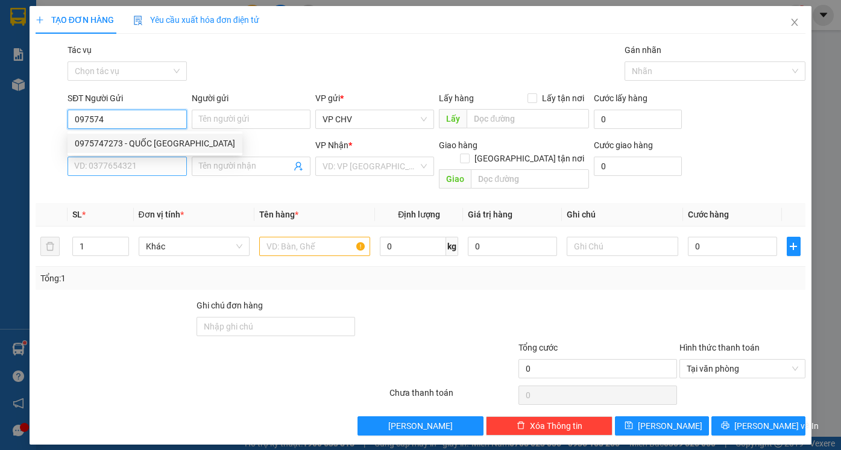
drag, startPoint x: 139, startPoint y: 145, endPoint x: 132, endPoint y: 161, distance: 17.6
click at [137, 145] on div "0975747273 - QUỐC [GEOGRAPHIC_DATA]" at bounding box center [155, 143] width 160 height 13
type input "0975747273"
type input "QUỐC ANH"
type input "0707190303"
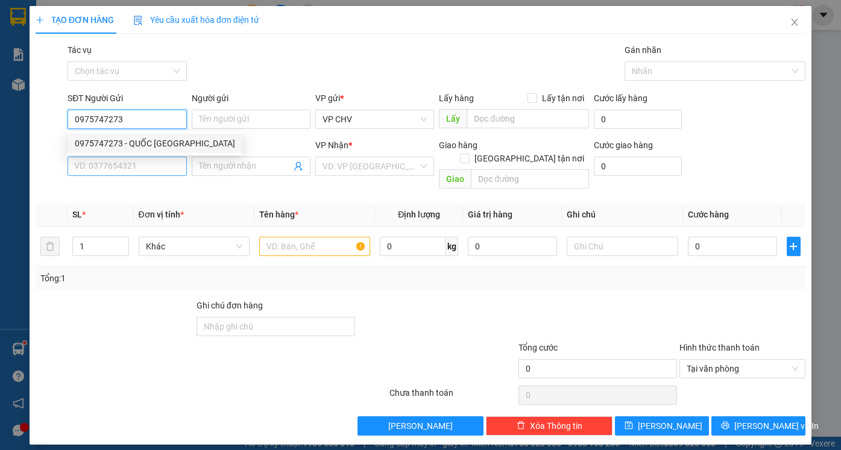
type input "HẢI ĐẠI"
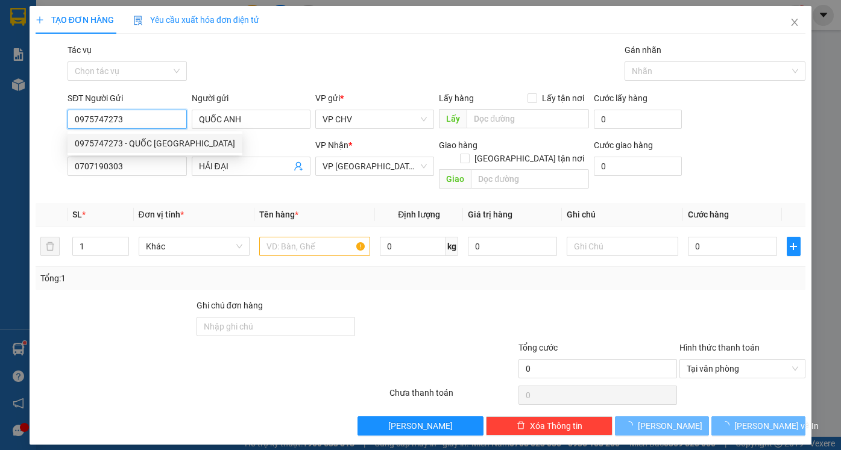
type input "0975747273"
type input "20.000"
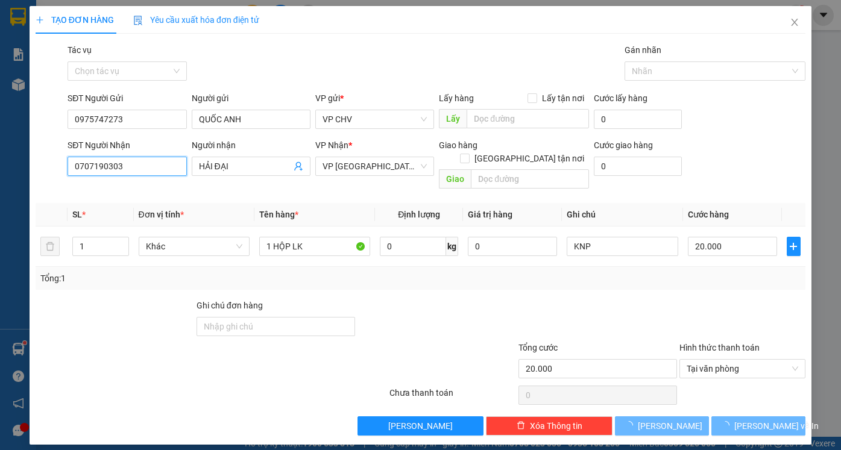
click at [12, 166] on div "TẠO ĐƠN HÀNG Yêu cầu xuất hóa đơn điện tử Transit Pickup Surcharge Ids Transit …" at bounding box center [420, 225] width 841 height 450
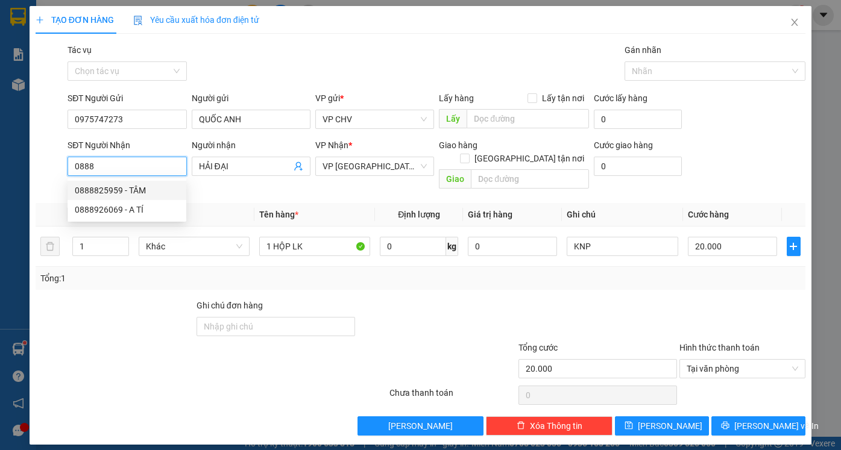
click at [122, 193] on div "0888825959 - TÂM" at bounding box center [127, 190] width 104 height 13
type input "0888825959"
type input "TÂM"
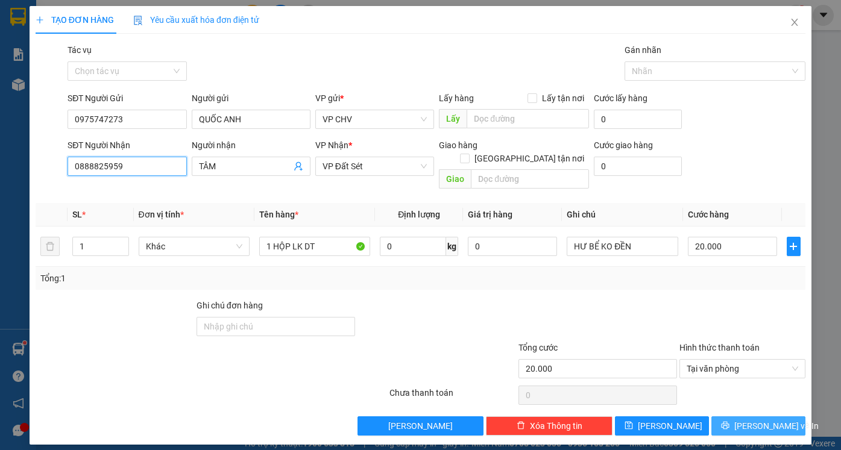
type input "0888825959"
click at [768, 419] on span "[PERSON_NAME] và In" at bounding box center [776, 425] width 84 height 13
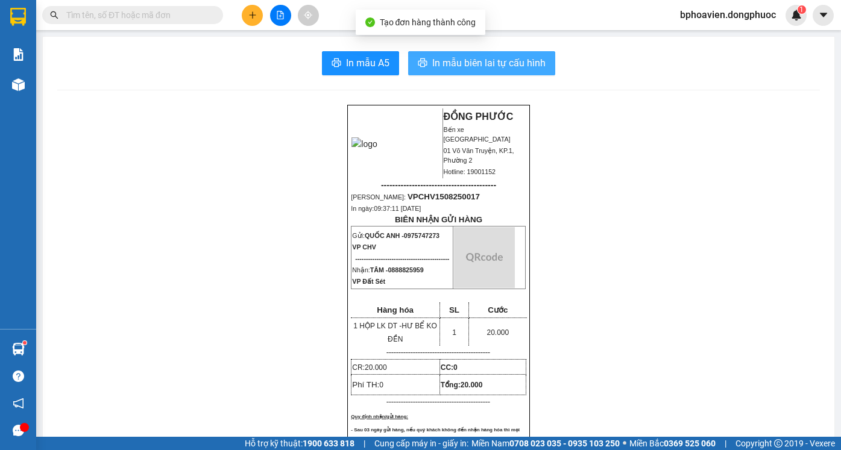
click at [436, 63] on span "In mẫu biên lai tự cấu hình" at bounding box center [488, 62] width 113 height 15
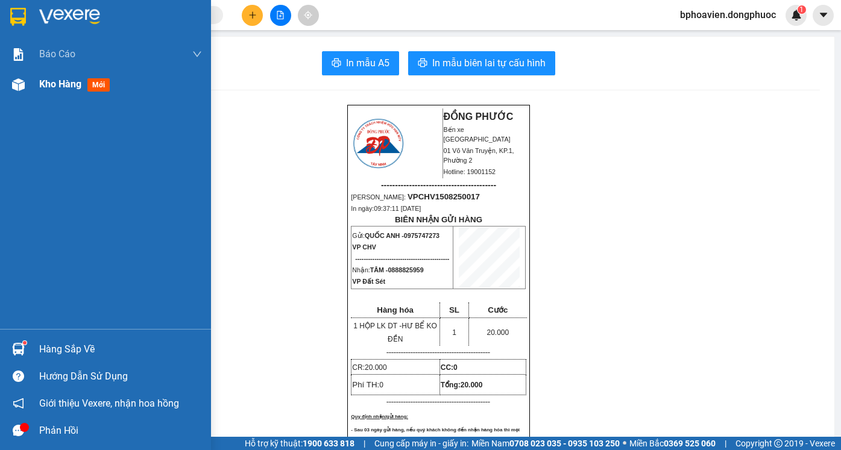
click at [59, 88] on span "Kho hàng" at bounding box center [60, 83] width 42 height 11
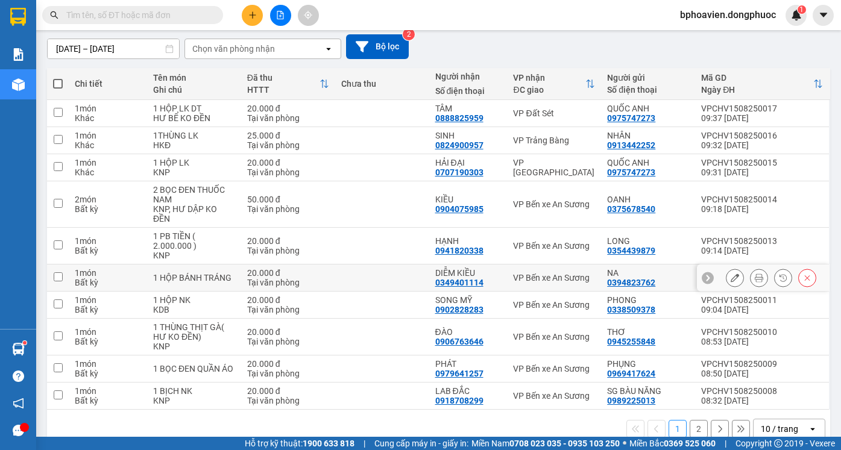
scroll to position [124, 0]
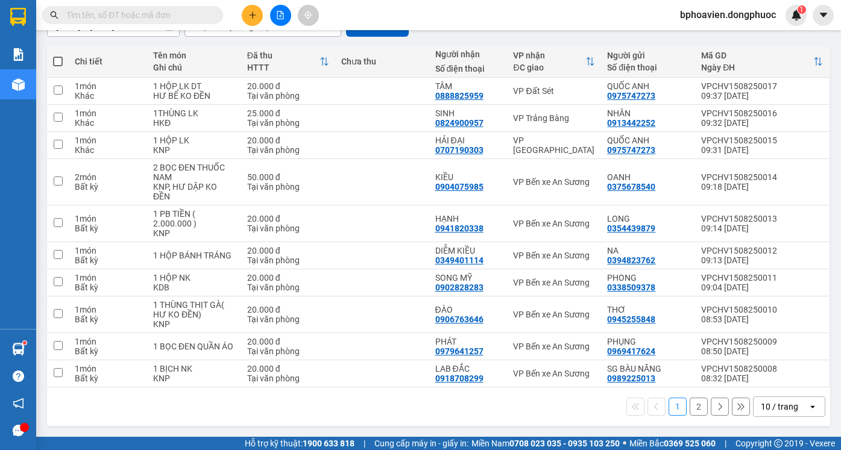
click at [695, 407] on button "2" at bounding box center [698, 407] width 18 height 18
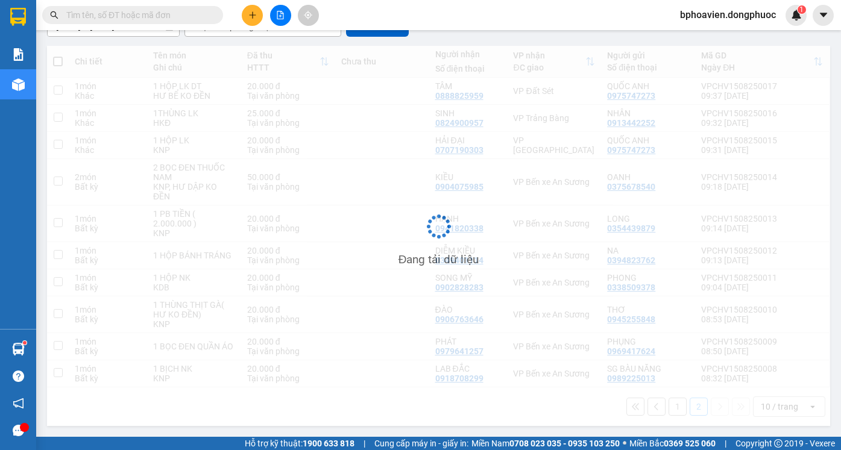
scroll to position [55, 0]
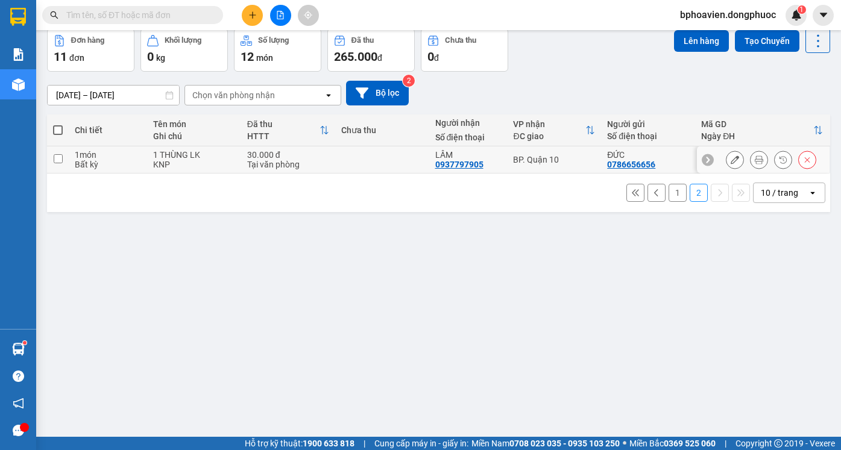
drag, startPoint x: 387, startPoint y: 158, endPoint x: 490, endPoint y: 130, distance: 106.1
click at [388, 158] on td at bounding box center [382, 159] width 94 height 27
checkbox input "true"
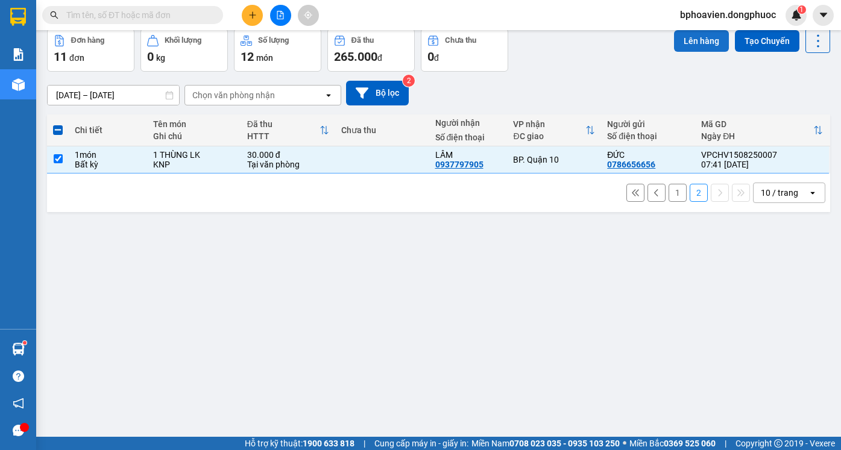
click at [683, 44] on button "Lên hàng" at bounding box center [701, 41] width 55 height 22
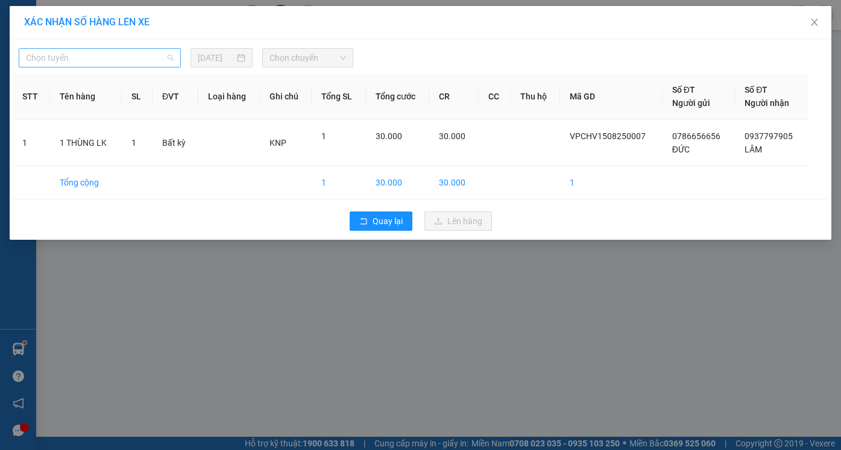
click at [102, 56] on span "Chọn tuyến" at bounding box center [100, 58] width 148 height 18
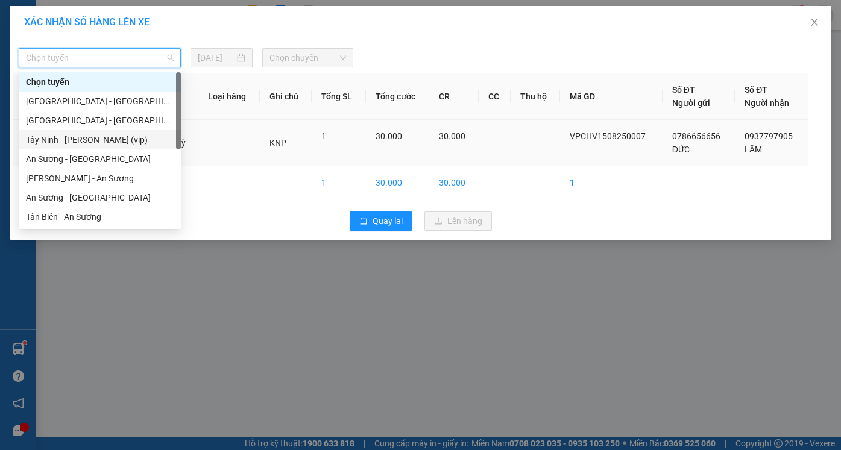
click at [92, 140] on div "Tây Ninh - [PERSON_NAME] (vip)" at bounding box center [100, 139] width 148 height 13
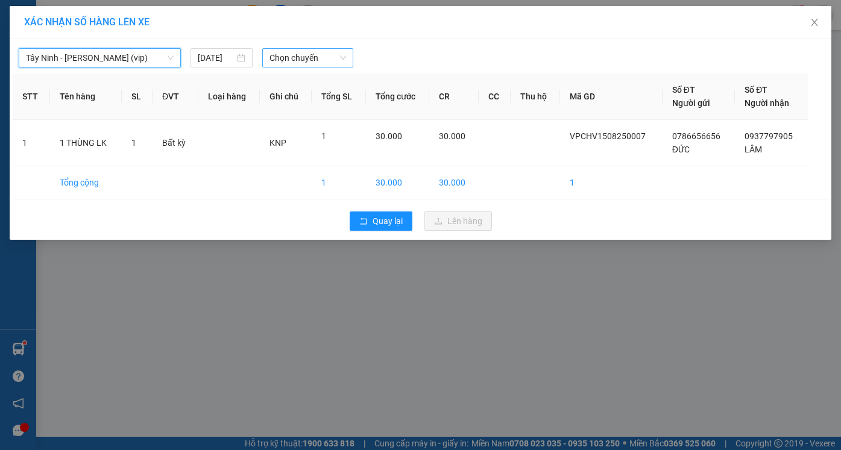
click at [298, 55] on span "Chọn chuyến" at bounding box center [307, 58] width 76 height 18
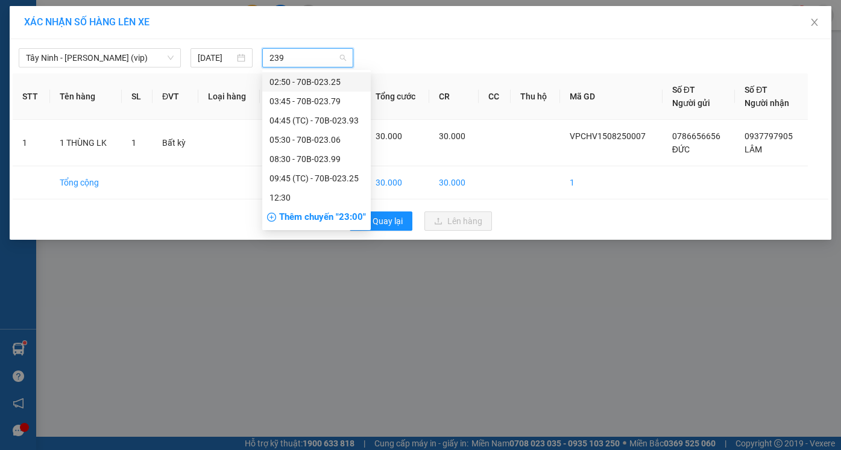
type input "2399"
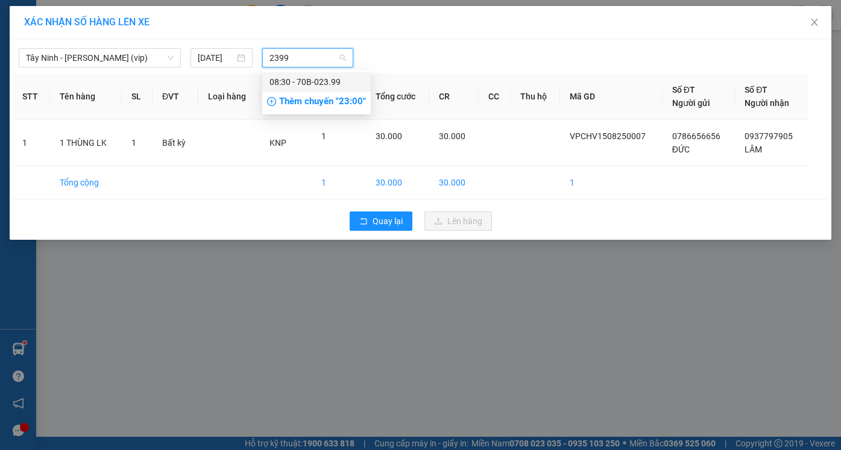
click at [336, 84] on div "08:30 - 70B-023.99" at bounding box center [316, 81] width 94 height 13
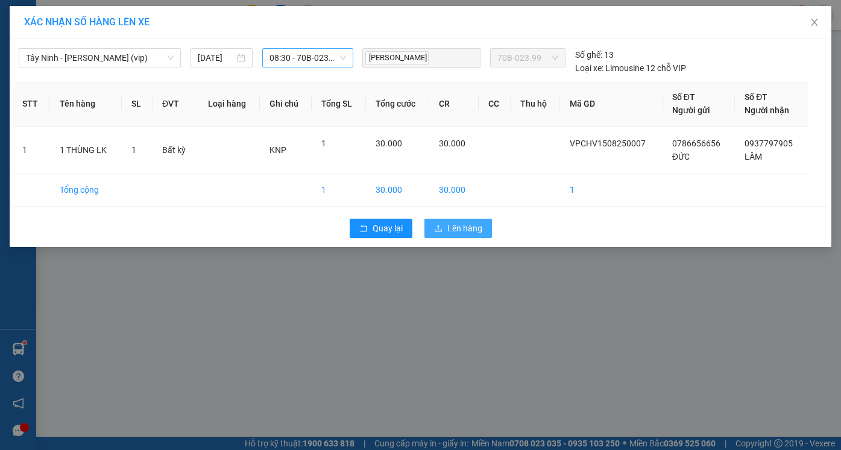
click at [453, 224] on span "Lên hàng" at bounding box center [464, 228] width 35 height 13
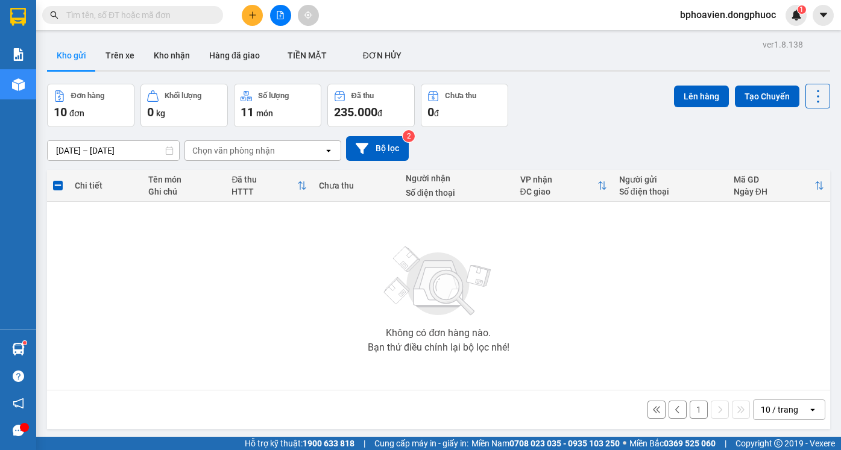
click at [689, 410] on button "1" at bounding box center [698, 410] width 18 height 18
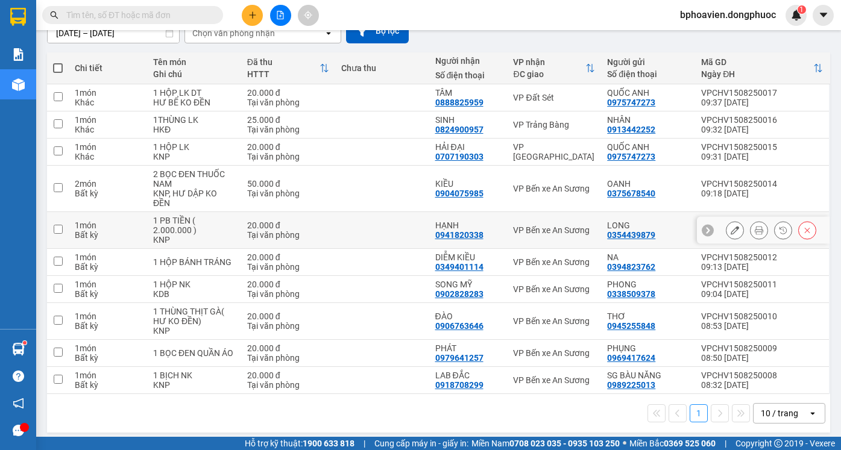
scroll to position [121, 0]
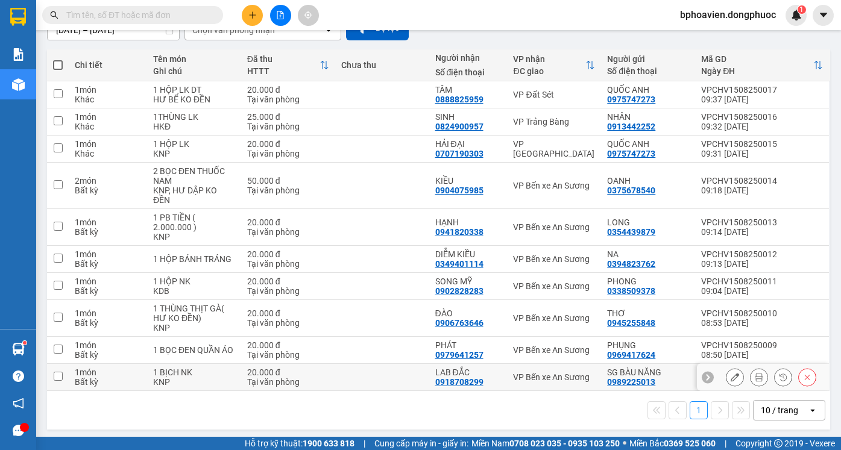
drag, startPoint x: 392, startPoint y: 370, endPoint x: 392, endPoint y: 355, distance: 15.1
click at [392, 369] on td at bounding box center [382, 377] width 94 height 27
checkbox input "true"
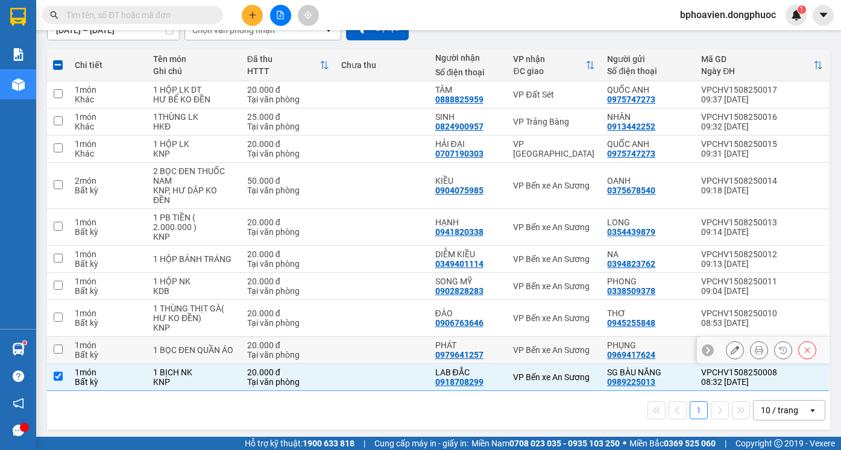
drag, startPoint x: 392, startPoint y: 346, endPoint x: 399, endPoint y: 331, distance: 15.9
click at [393, 345] on td at bounding box center [382, 350] width 94 height 27
checkbox input "true"
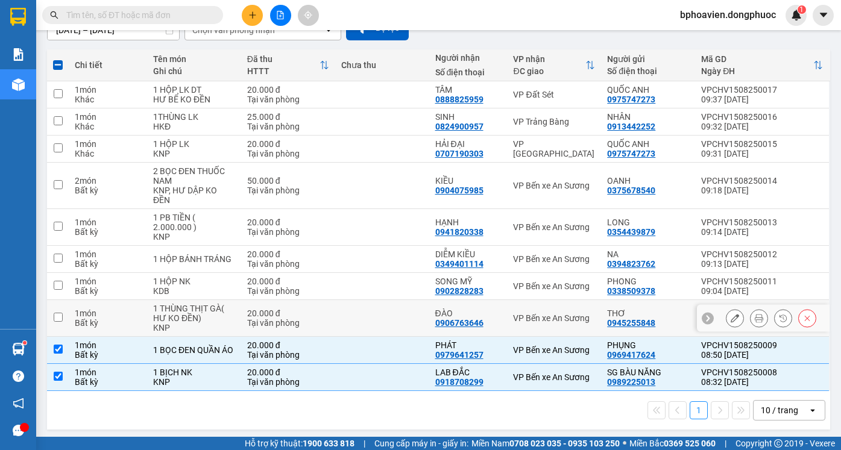
click at [402, 313] on td at bounding box center [382, 318] width 94 height 37
checkbox input "true"
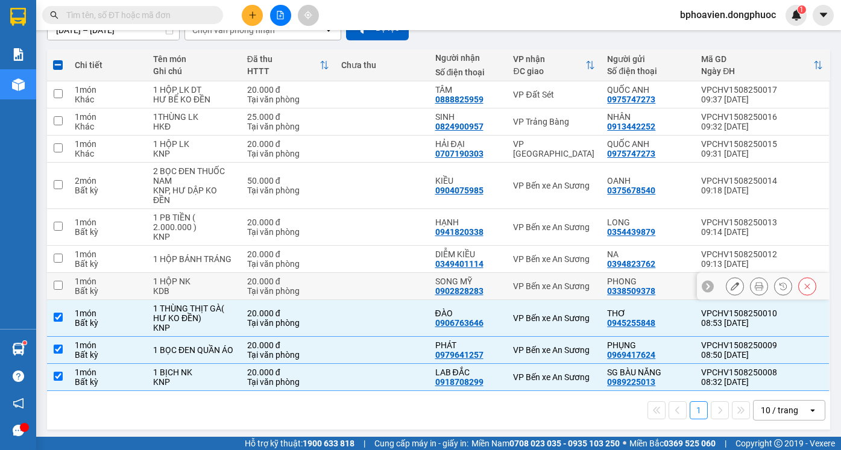
click at [400, 289] on td at bounding box center [382, 286] width 94 height 27
checkbox input "true"
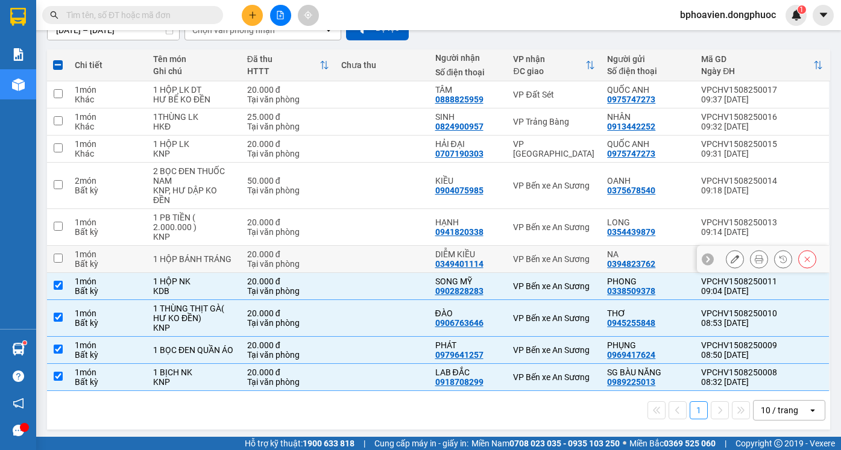
drag, startPoint x: 401, startPoint y: 255, endPoint x: 396, endPoint y: 237, distance: 18.1
click at [401, 254] on td at bounding box center [382, 259] width 94 height 27
checkbox input "true"
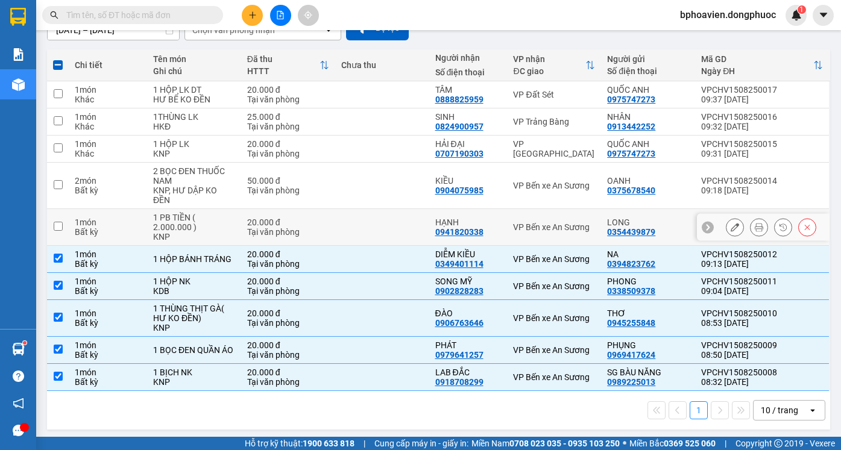
click at [396, 227] on td at bounding box center [382, 227] width 94 height 37
checkbox input "true"
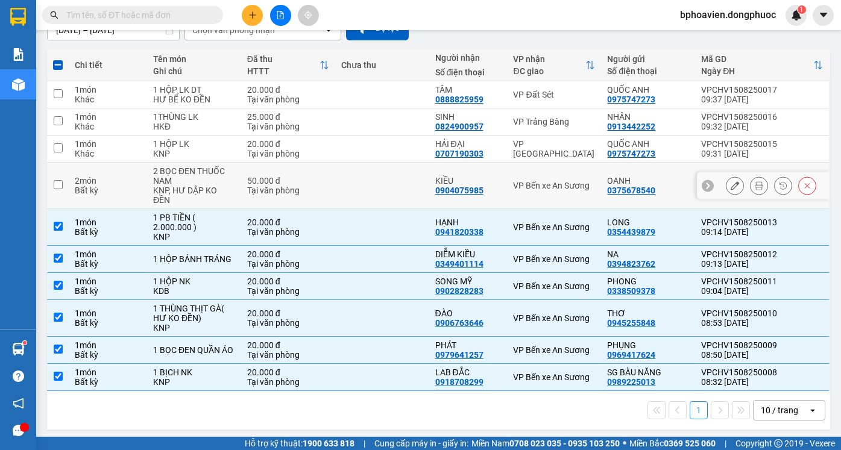
click at [384, 183] on td at bounding box center [382, 186] width 94 height 46
checkbox input "true"
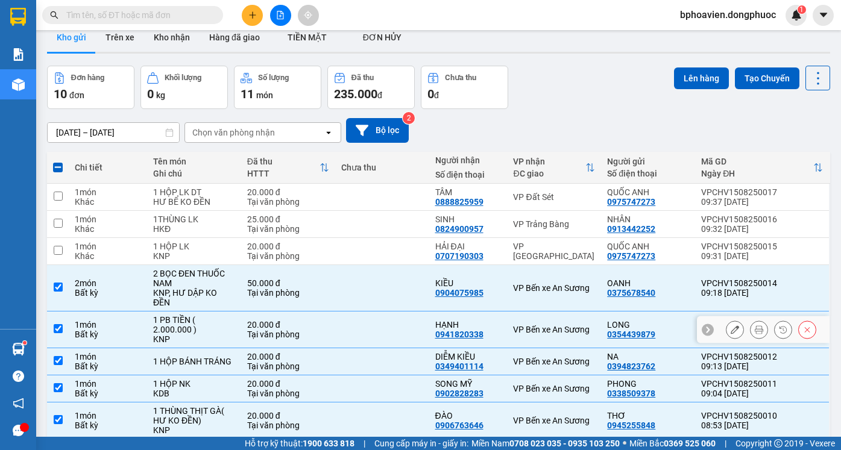
scroll to position [4, 0]
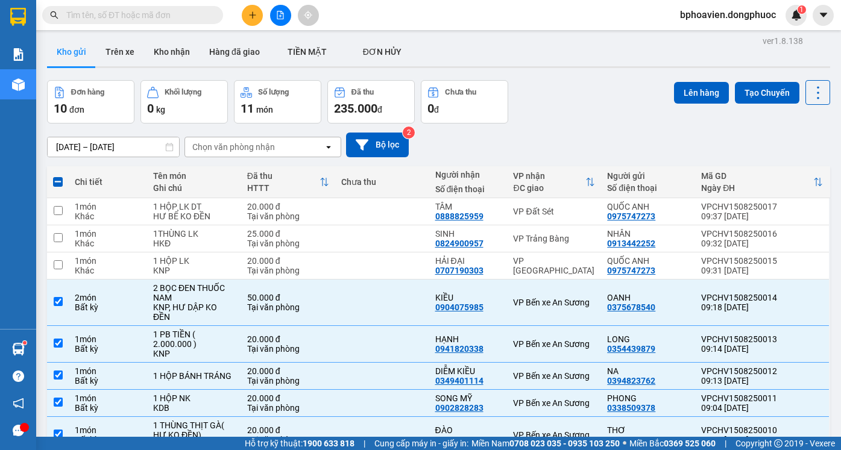
click at [254, 22] on button at bounding box center [252, 15] width 21 height 21
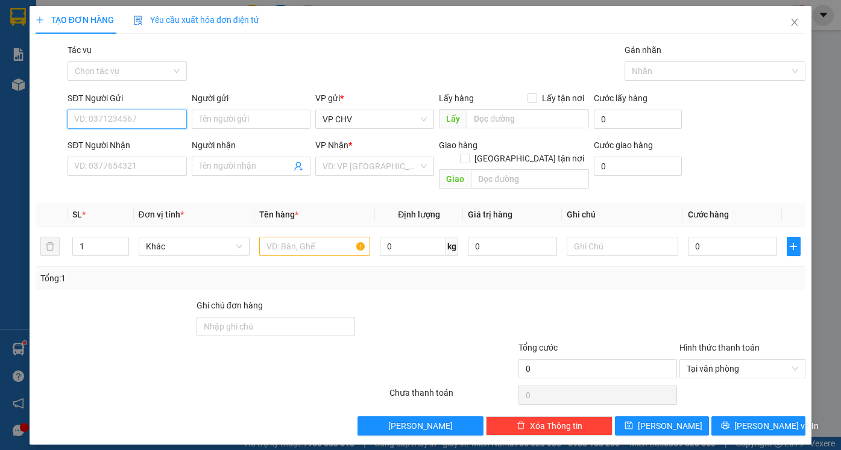
click at [140, 116] on input "SĐT Người Gửi" at bounding box center [126, 119] width 119 height 19
click at [147, 165] on input "SĐT Người Nhận" at bounding box center [126, 166] width 119 height 19
type input "0347797340"
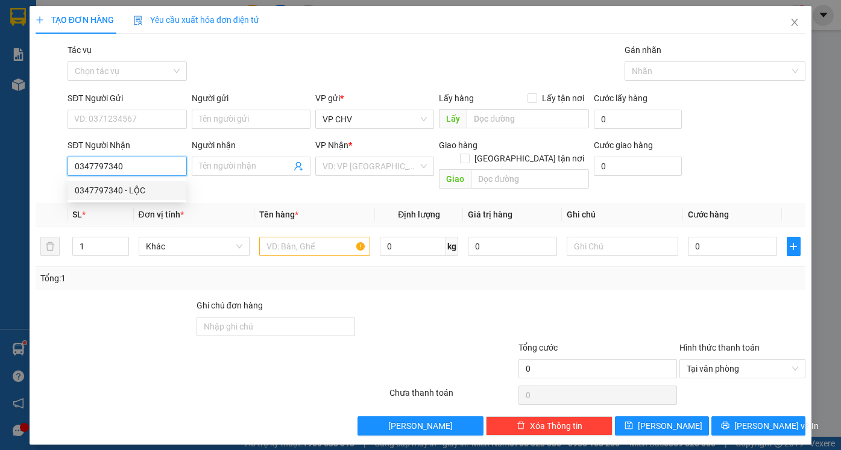
click at [146, 192] on div "0347797340 - LỘC" at bounding box center [127, 190] width 104 height 13
type input "LỘC"
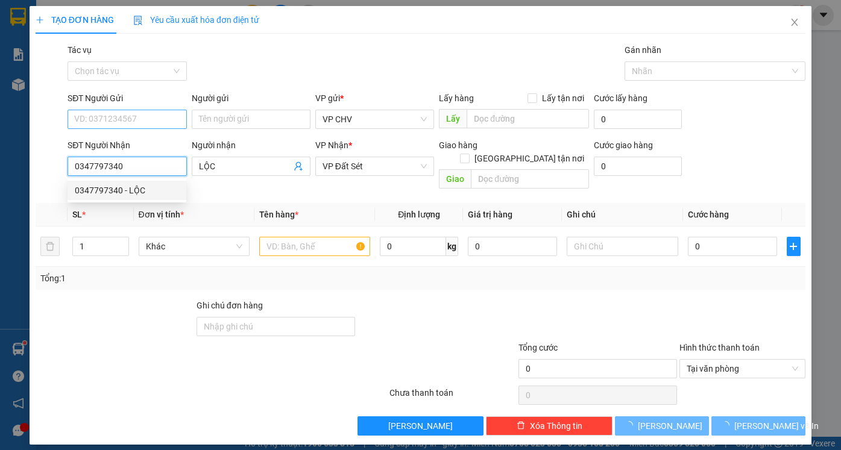
type input "20.000"
type input "0347797340"
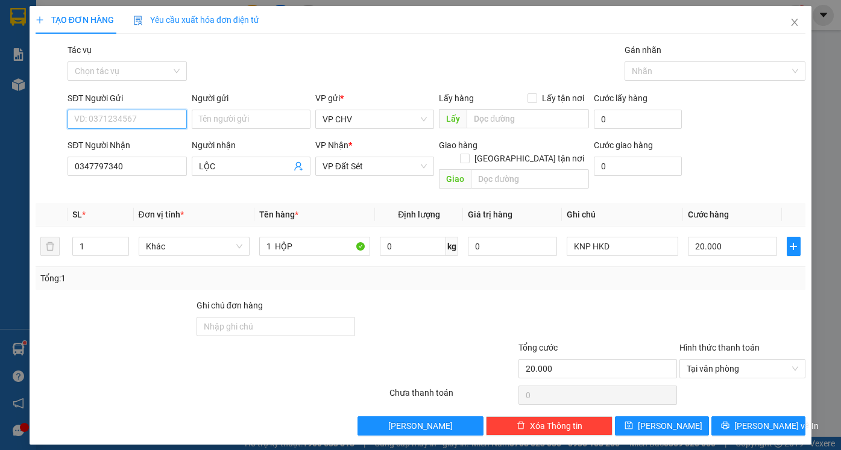
click at [138, 117] on input "SĐT Người Gửi" at bounding box center [126, 119] width 119 height 19
click at [130, 115] on input "SĐT Người Gửi" at bounding box center [126, 119] width 119 height 19
click at [125, 115] on input "SĐT Người Gửi" at bounding box center [126, 119] width 119 height 19
type input "0908910110"
click at [235, 114] on input "Người gửi" at bounding box center [251, 119] width 119 height 19
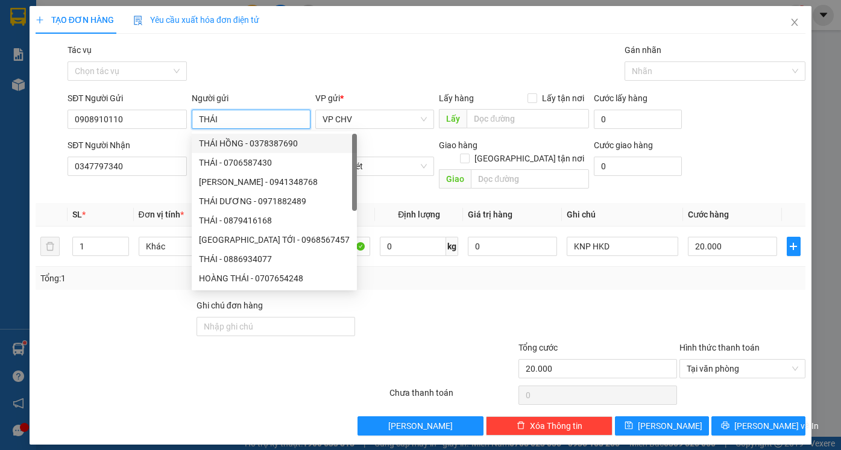
type input "THÁI"
click at [431, 272] on div "Tổng: 1" at bounding box center [420, 278] width 760 height 13
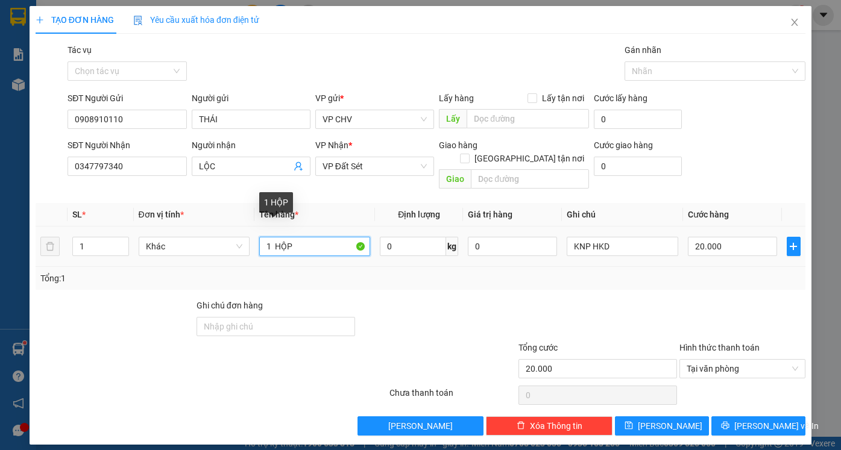
click at [305, 237] on input "1 HỘP" at bounding box center [314, 246] width 111 height 19
type input "1 HỘP ĐIỆN TỬ"
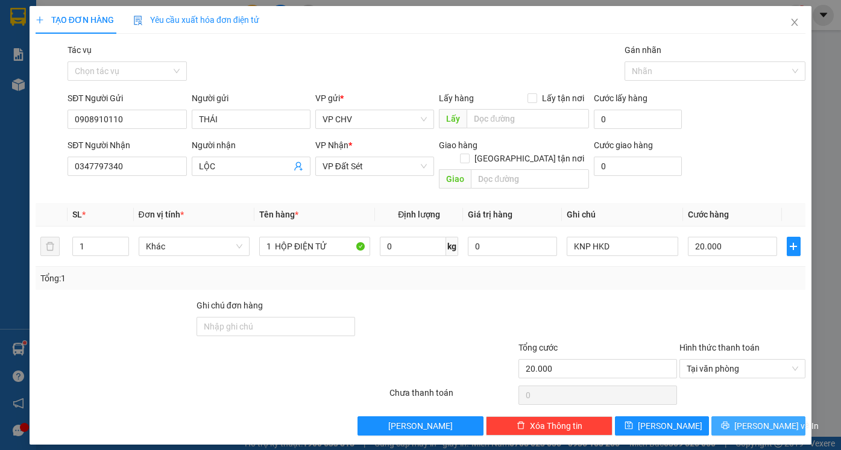
click at [756, 419] on span "[PERSON_NAME] và In" at bounding box center [776, 425] width 84 height 13
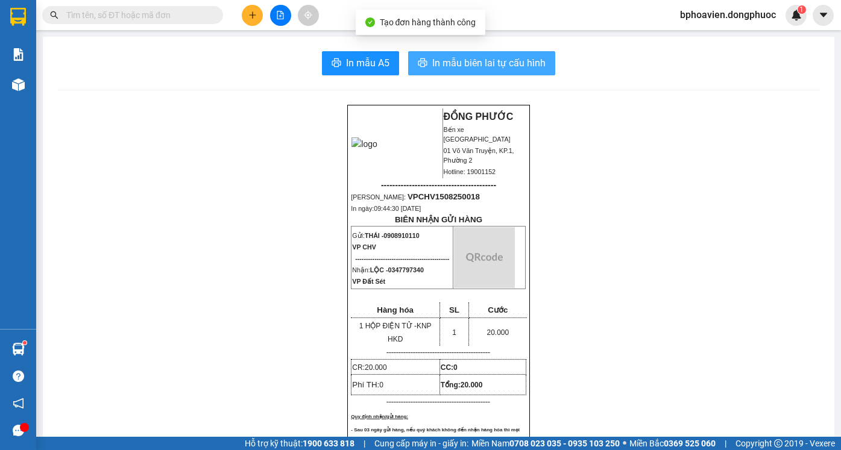
click at [463, 71] on button "In mẫu biên lai tự cấu hình" at bounding box center [481, 63] width 147 height 24
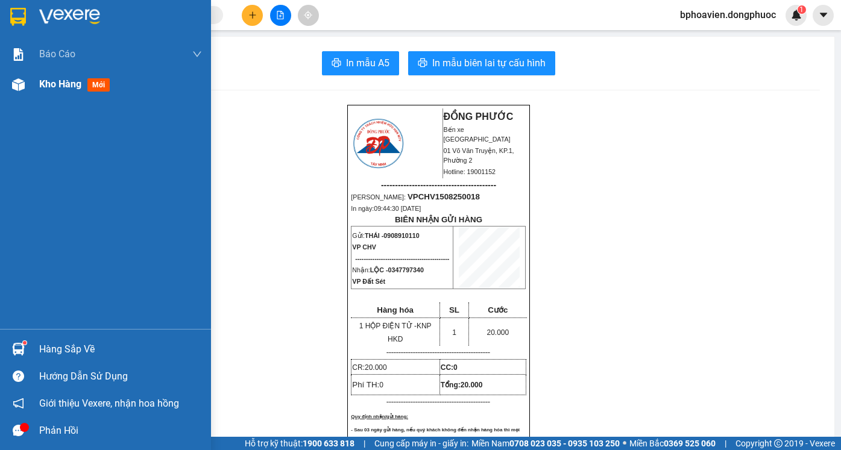
click at [61, 90] on span "Kho hàng" at bounding box center [60, 83] width 42 height 11
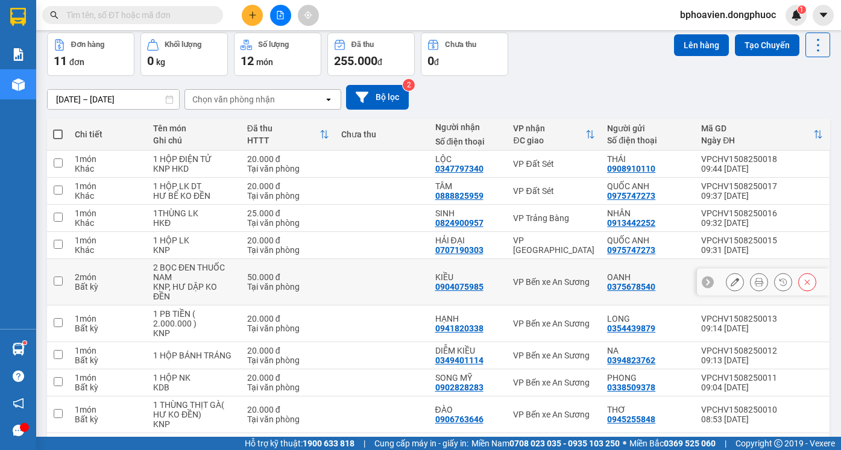
scroll to position [121, 0]
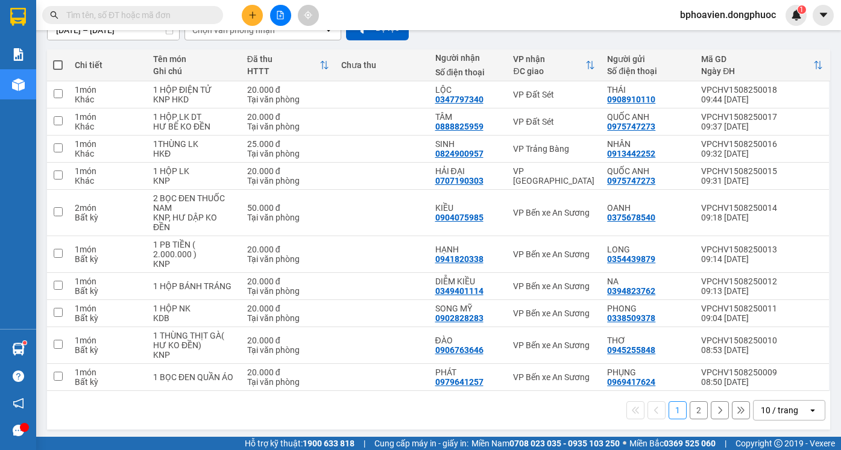
click at [689, 407] on button "2" at bounding box center [698, 410] width 18 height 18
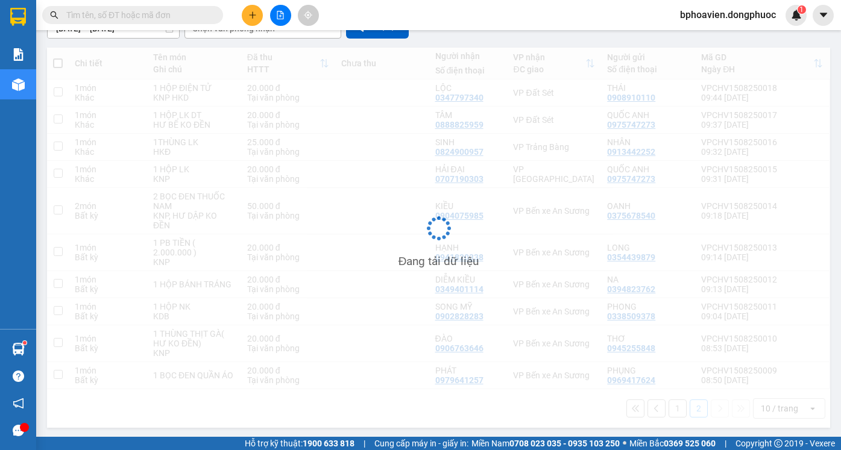
scroll to position [55, 0]
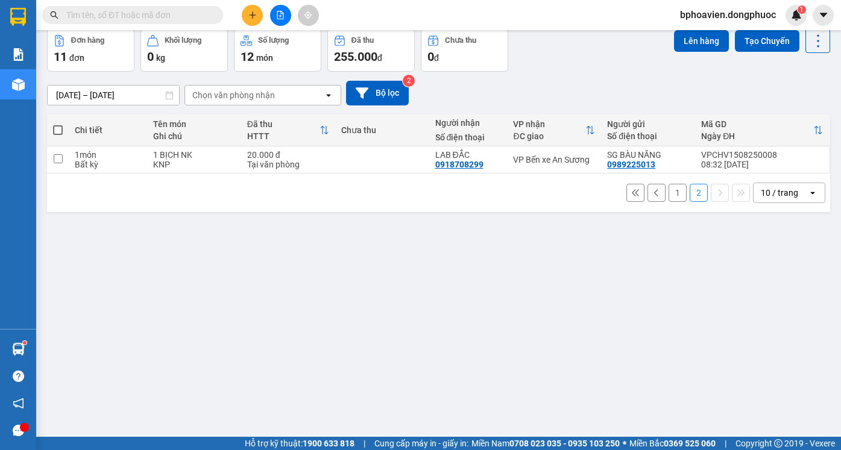
click at [668, 193] on button "1" at bounding box center [677, 193] width 18 height 18
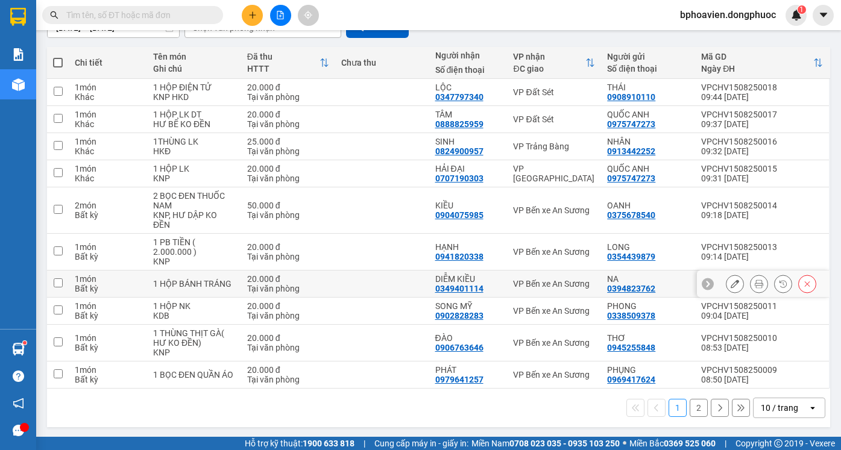
scroll to position [124, 0]
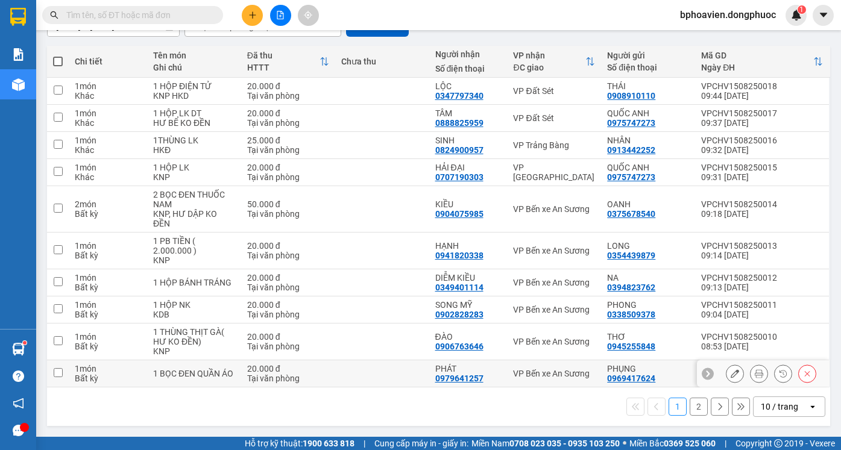
click at [395, 369] on td at bounding box center [382, 373] width 94 height 27
checkbox input "true"
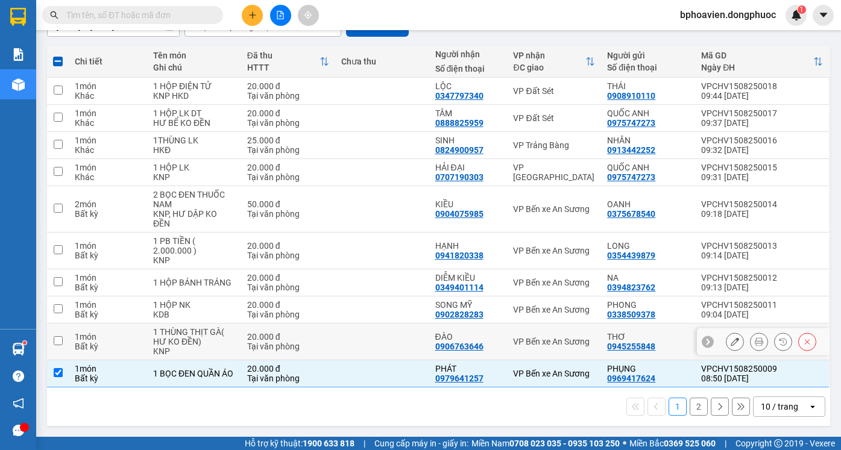
click at [396, 342] on td at bounding box center [382, 342] width 94 height 37
checkbox input "true"
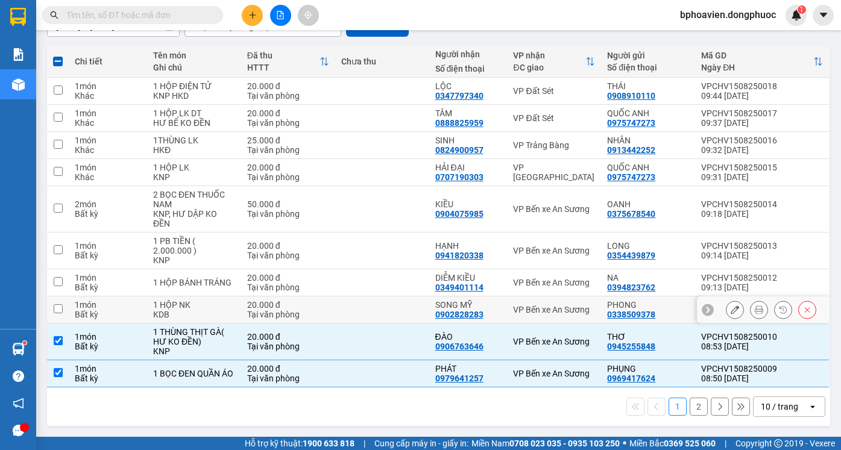
drag, startPoint x: 398, startPoint y: 302, endPoint x: 389, endPoint y: 278, distance: 25.5
click at [398, 301] on td at bounding box center [382, 309] width 94 height 27
checkbox input "true"
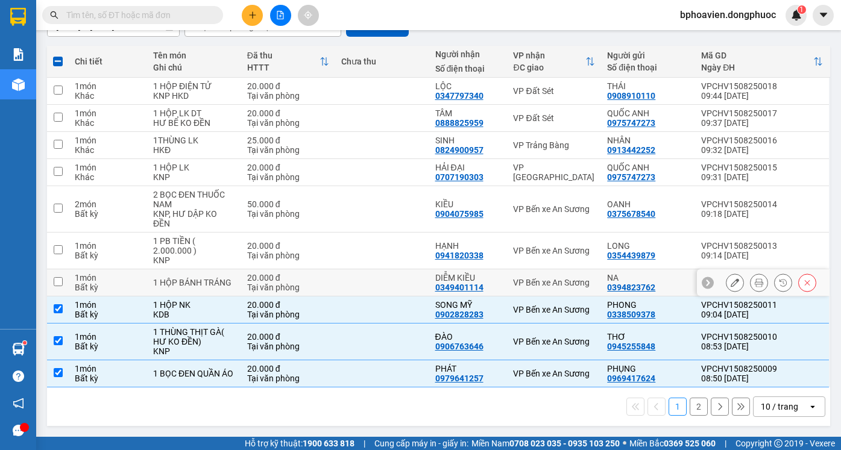
click at [389, 278] on td at bounding box center [382, 282] width 94 height 27
checkbox input "true"
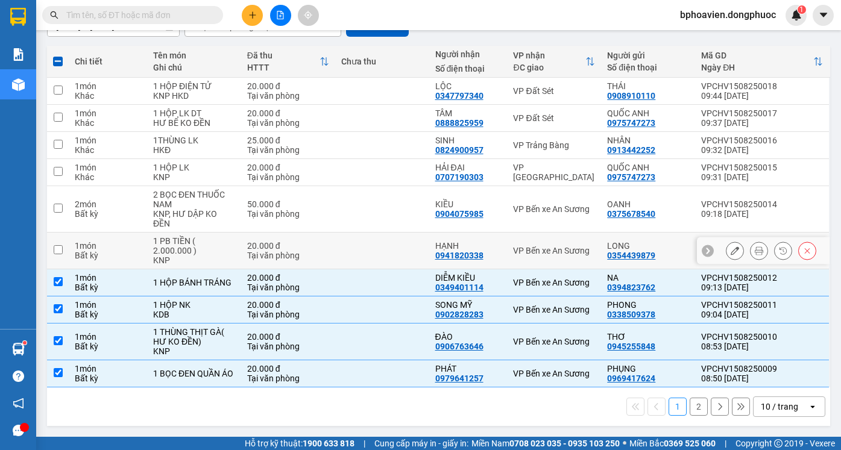
click at [389, 250] on td at bounding box center [382, 251] width 94 height 37
checkbox input "true"
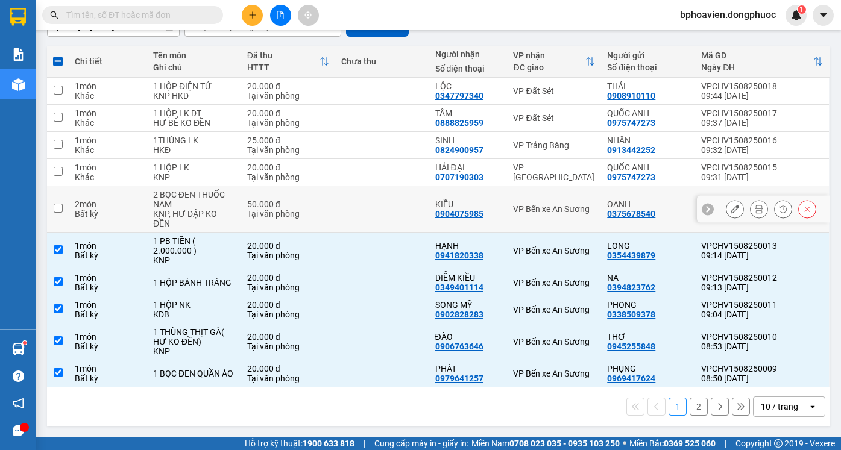
click at [392, 200] on td at bounding box center [382, 209] width 94 height 46
checkbox input "true"
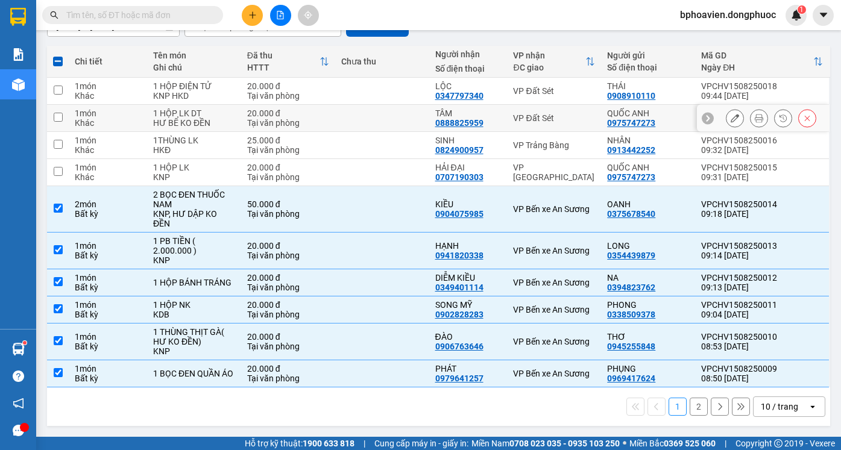
drag, startPoint x: 401, startPoint y: 114, endPoint x: 395, endPoint y: 95, distance: 20.4
click at [401, 113] on td at bounding box center [382, 118] width 94 height 27
checkbox input "true"
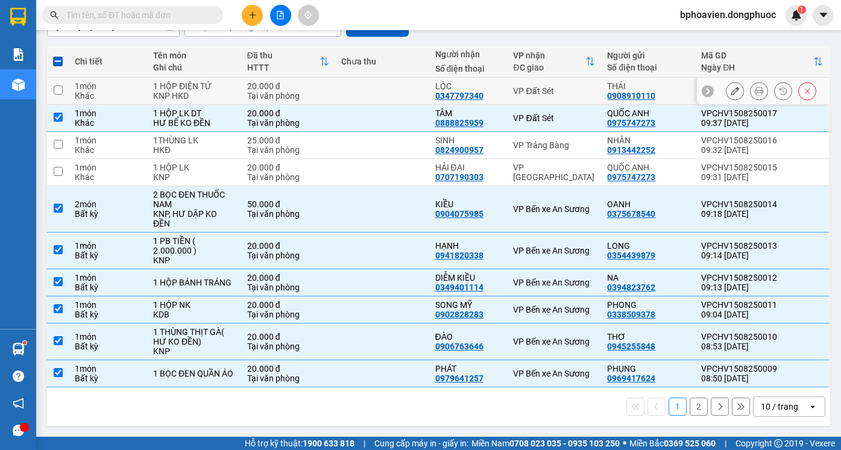
click at [395, 94] on td at bounding box center [382, 91] width 94 height 27
checkbox input "true"
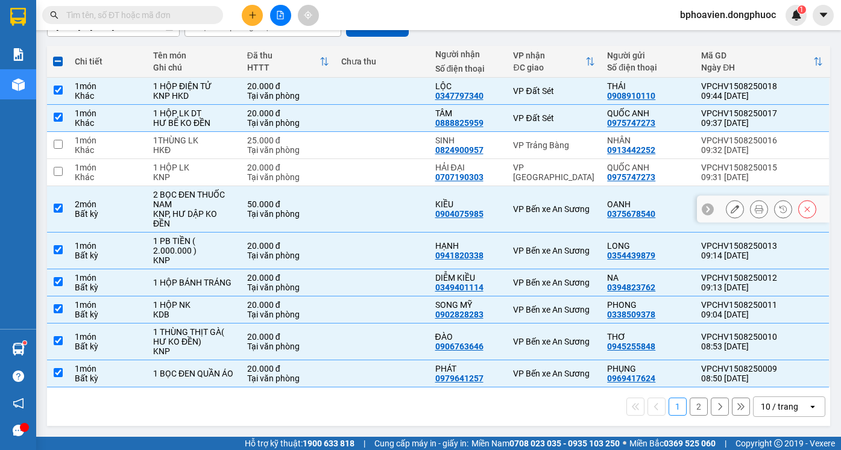
scroll to position [4, 0]
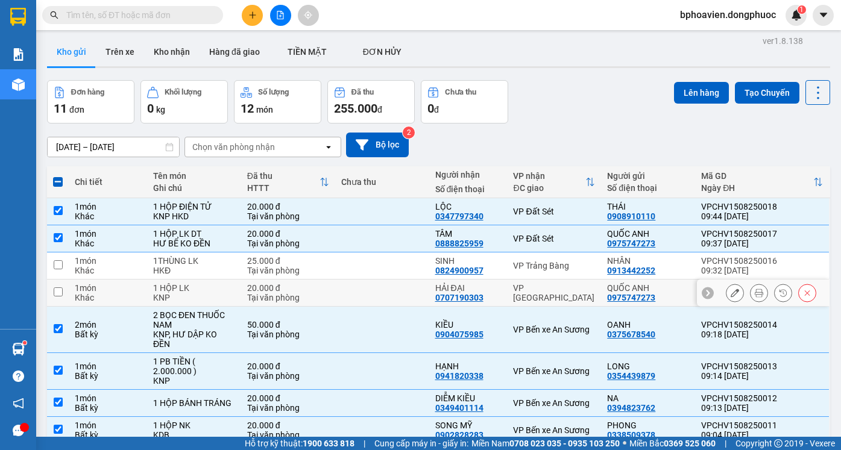
drag, startPoint x: 396, startPoint y: 266, endPoint x: 394, endPoint y: 285, distance: 19.4
click at [396, 269] on td at bounding box center [382, 265] width 94 height 27
checkbox input "true"
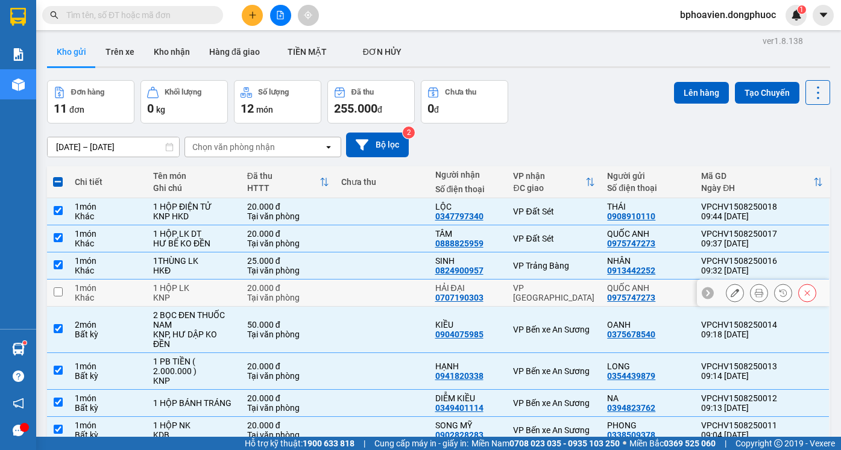
click at [392, 290] on td at bounding box center [382, 293] width 94 height 27
checkbox input "true"
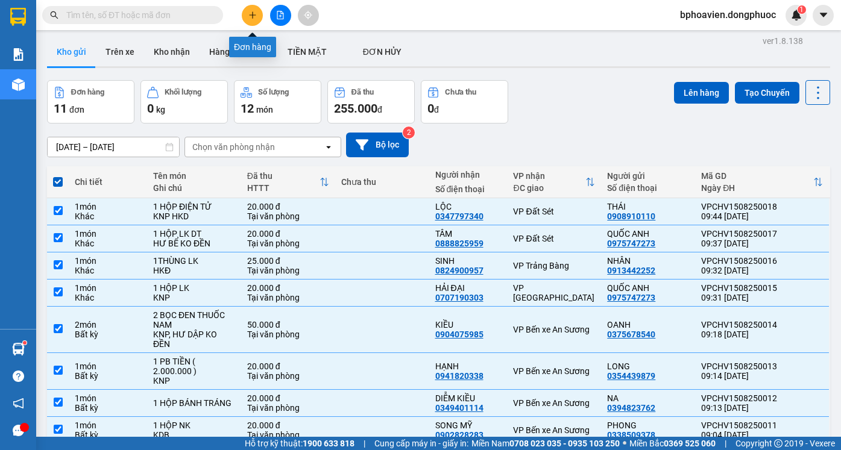
click at [254, 20] on button at bounding box center [252, 15] width 21 height 21
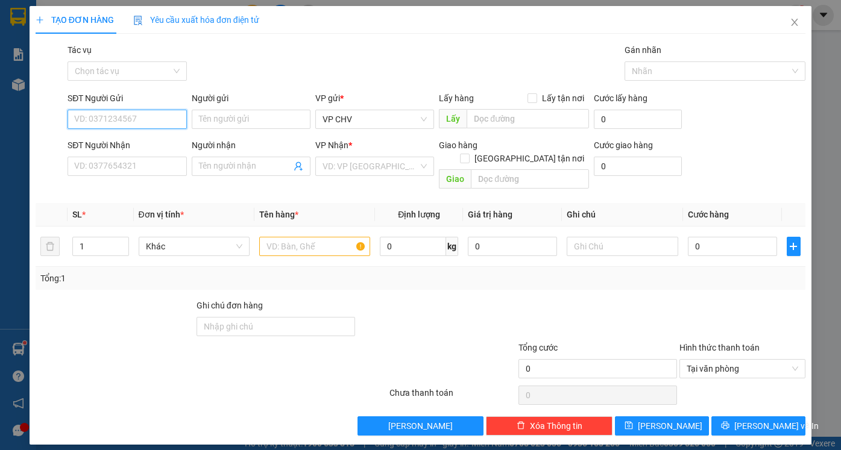
click at [102, 122] on input "SĐT Người Gửi" at bounding box center [126, 119] width 119 height 19
click at [115, 148] on div "0356770870 - TRƯỜNG AN" at bounding box center [127, 143] width 104 height 13
type input "0356770870"
type input "TRƯỜNG AN"
type input "0817565492"
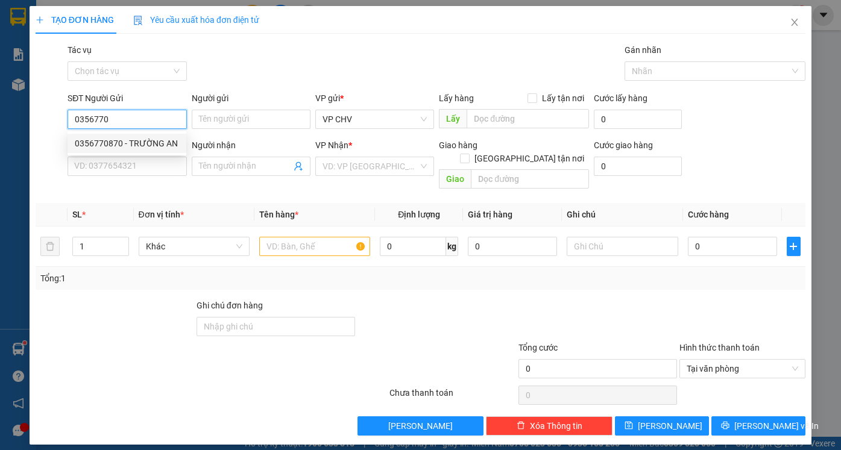
type input "TÚ"
type input "40.000"
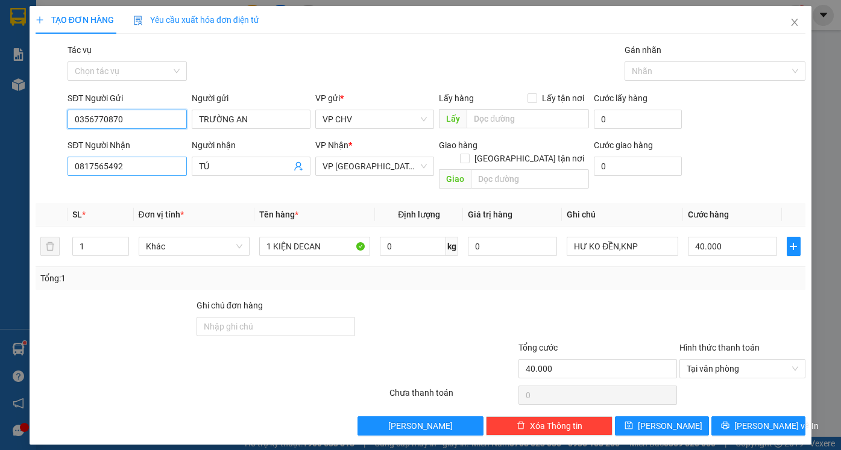
type input "0356770870"
drag, startPoint x: 125, startPoint y: 166, endPoint x: 0, endPoint y: 162, distance: 125.4
click at [0, 162] on div "TẠO ĐƠN HÀNG Yêu cầu xuất hóa đơn điện tử Transit Pickup Surcharge Ids Transit …" at bounding box center [420, 225] width 841 height 450
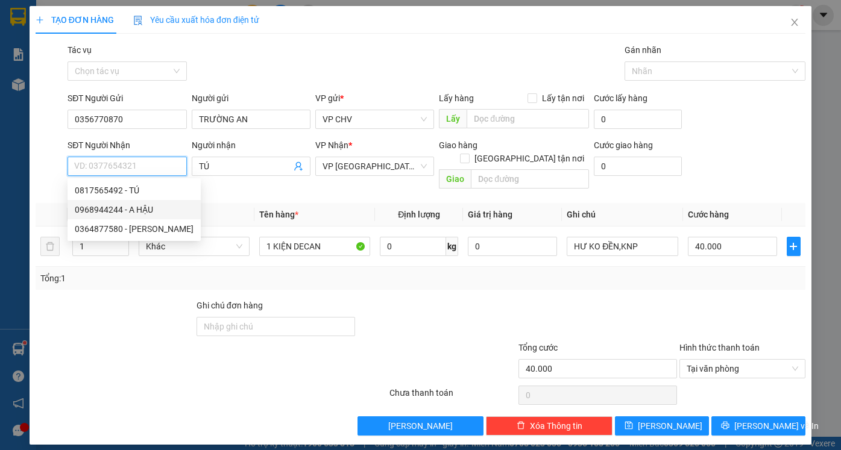
click at [142, 209] on div "0968944244 - A HẬU" at bounding box center [134, 209] width 119 height 13
type input "0968944244"
type input "A HẬU"
type input "20.000"
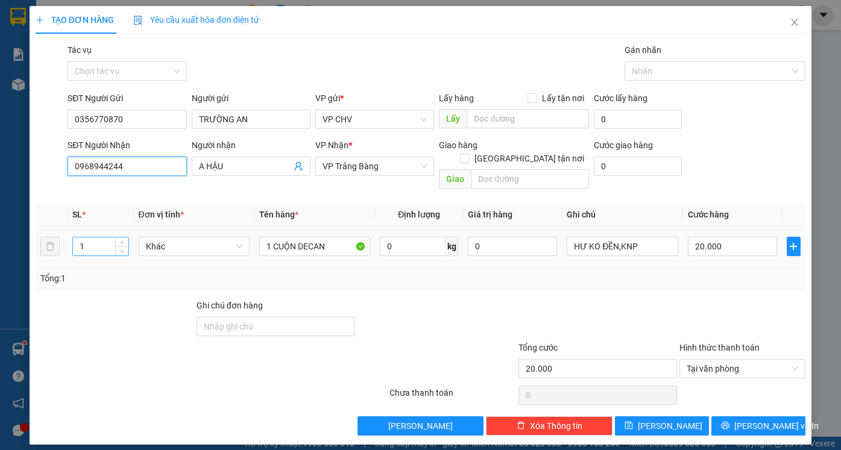
type input "0968944244"
click at [101, 237] on input "1" at bounding box center [100, 246] width 55 height 18
type input "1"
type input "2"
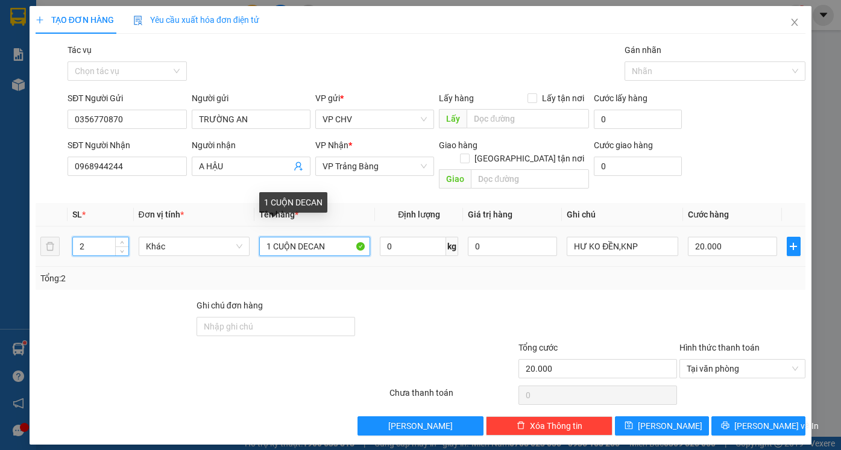
click at [341, 237] on input "1 CUỘN DECAN" at bounding box center [314, 246] width 111 height 19
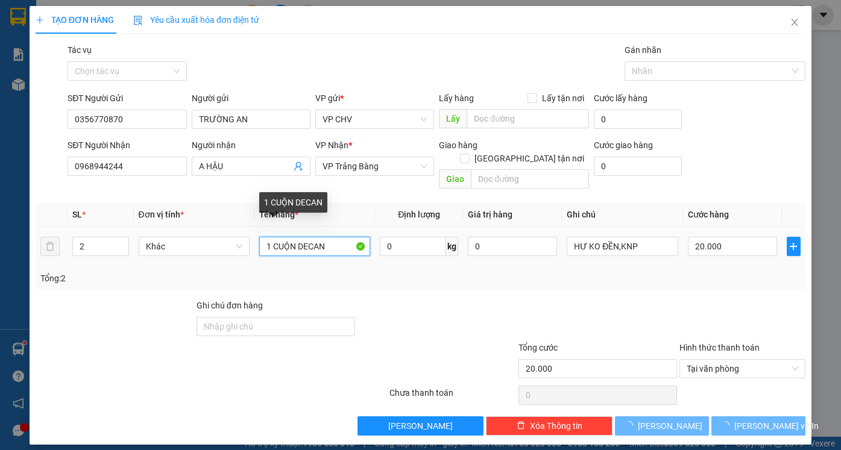
type input "0"
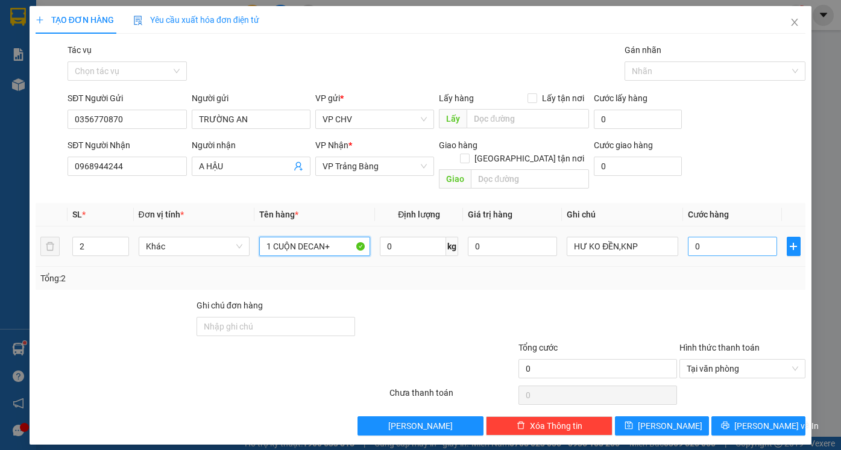
type input "1 CUỘN DECAN+"
click at [742, 237] on input "0" at bounding box center [731, 246] width 89 height 19
type input "4"
type input "40"
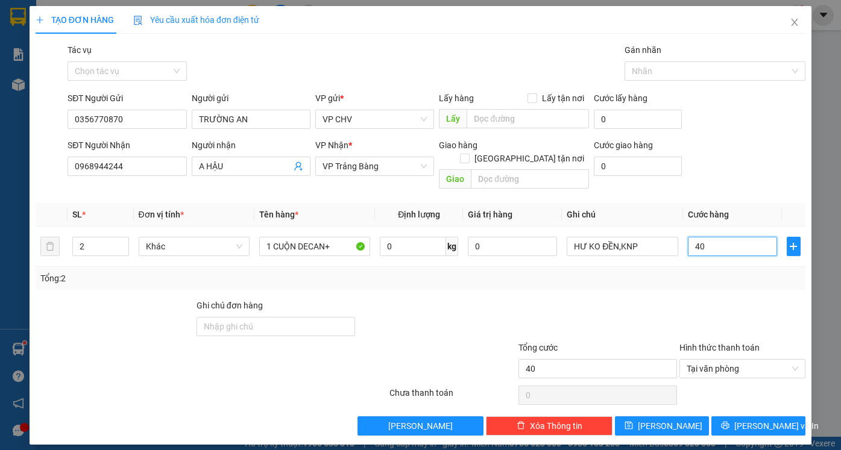
type input "40"
type input "40.000"
click at [715, 272] on div "Tổng: 2" at bounding box center [420, 278] width 760 height 13
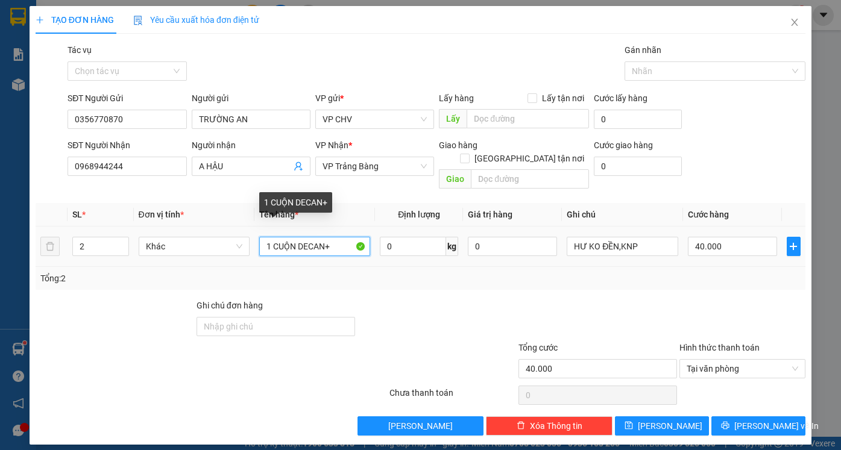
click at [334, 237] on input "1 CUỘN DECAN+" at bounding box center [314, 246] width 111 height 19
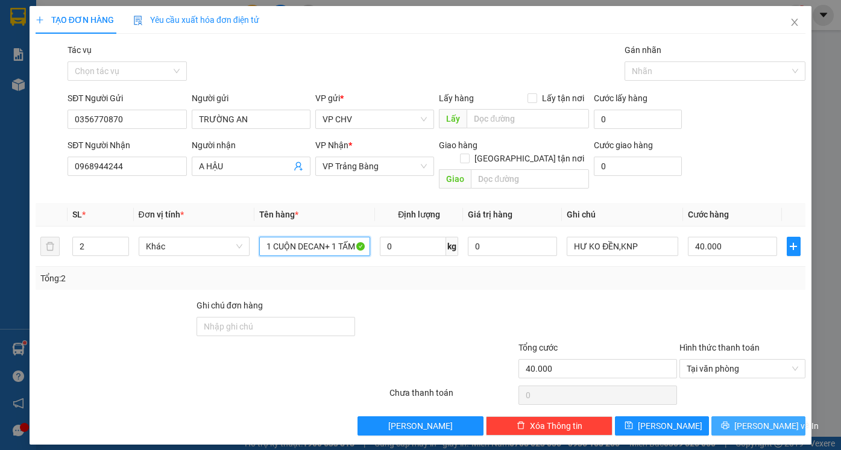
type input "1 CUỘN DECAN+ 1 TẤM"
click at [775, 419] on span "[PERSON_NAME] và In" at bounding box center [776, 425] width 84 height 13
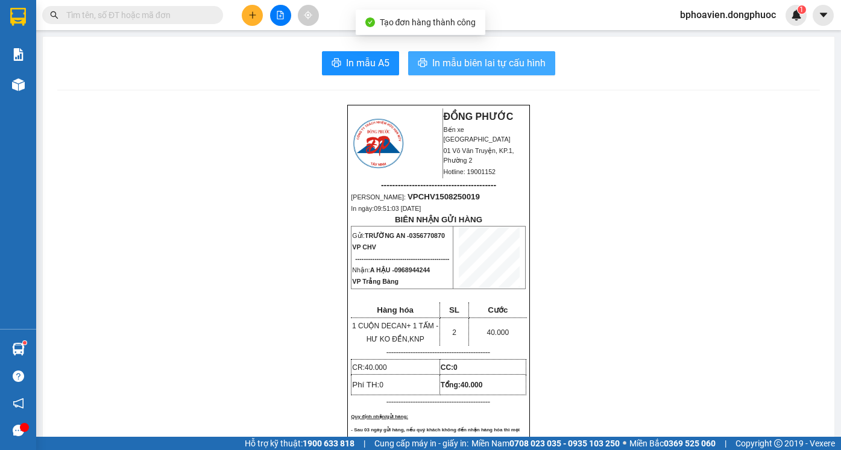
click at [502, 57] on span "In mẫu biên lai tự cấu hình" at bounding box center [488, 62] width 113 height 15
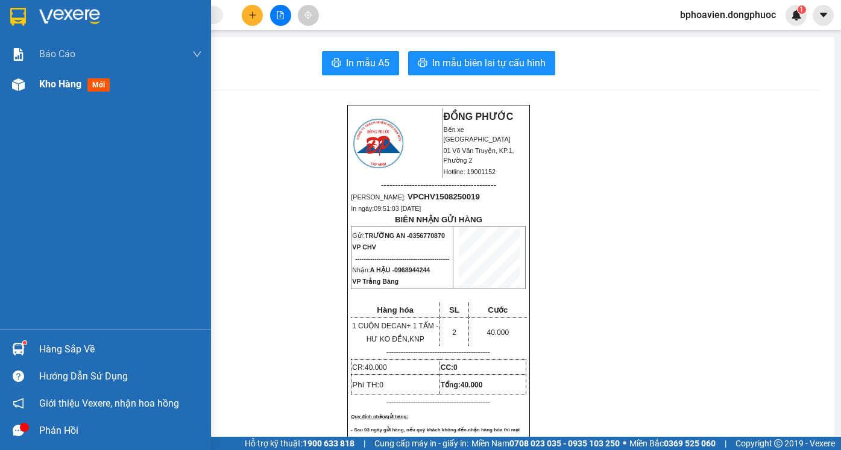
click at [42, 90] on div "Kho hàng mới" at bounding box center [76, 84] width 75 height 15
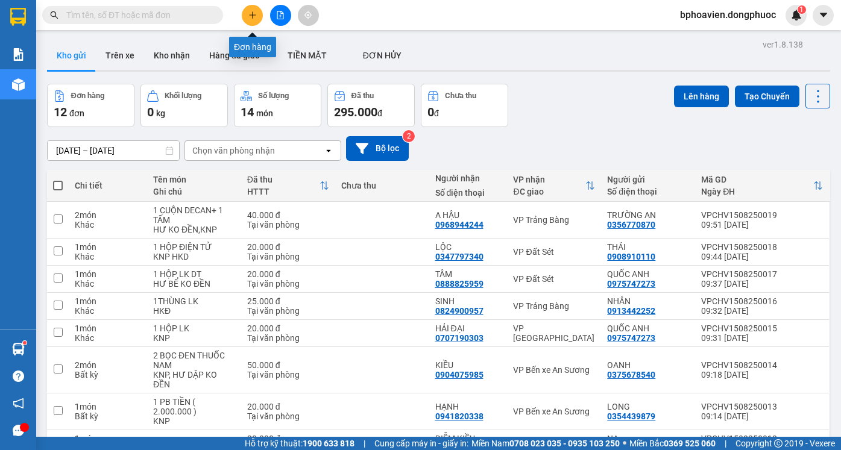
click at [251, 14] on icon "plus" at bounding box center [252, 15] width 8 height 8
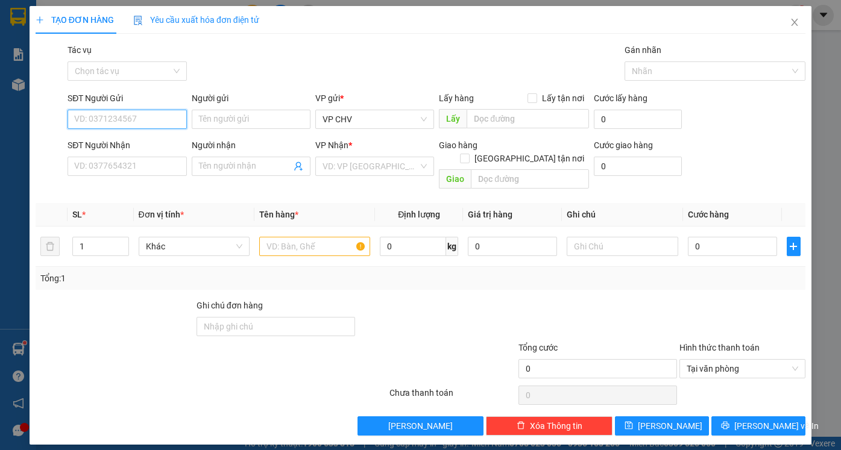
click at [132, 113] on input "SĐT Người Gửi" at bounding box center [126, 119] width 119 height 19
drag, startPoint x: 132, startPoint y: 140, endPoint x: 141, endPoint y: 157, distance: 19.7
click at [133, 140] on div "0917080084 - MẸ SU" at bounding box center [127, 143] width 104 height 13
type input "0917080084"
type input "MẸ SU"
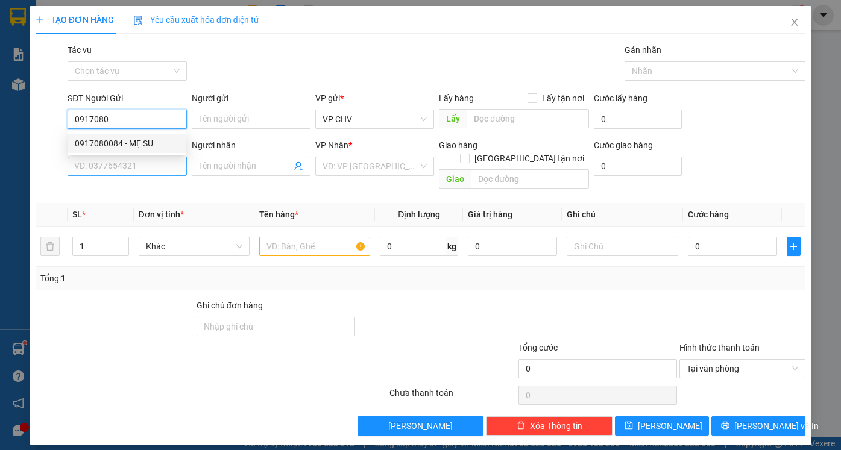
type input "0966633847"
type input "KIỀU"
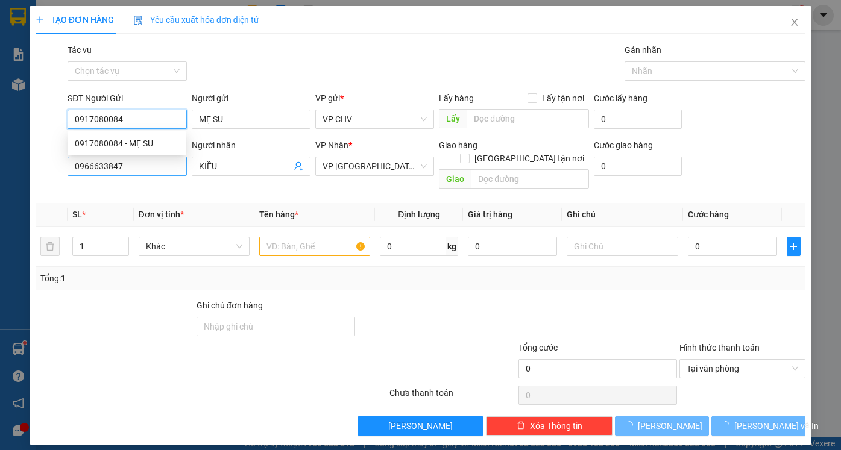
type input "50.000"
type input "0917080084"
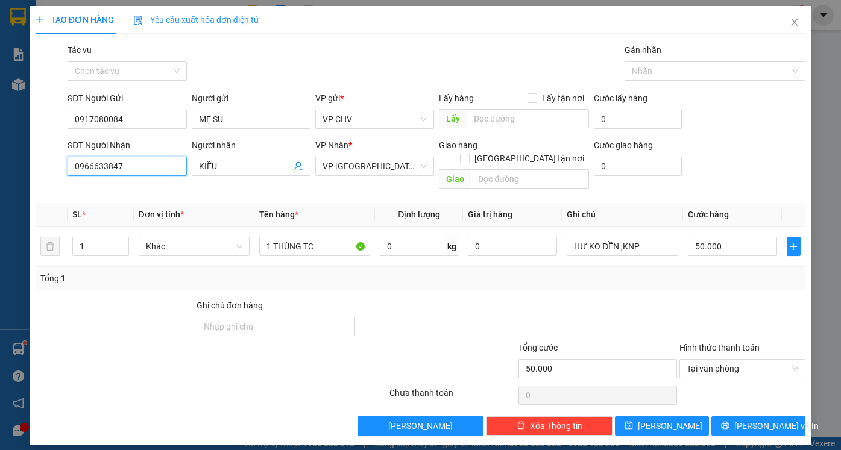
drag, startPoint x: 90, startPoint y: 172, endPoint x: 5, endPoint y: 166, distance: 85.2
click at [5, 166] on div "TẠO ĐƠN HÀNG Yêu cầu xuất hóa đơn điện tử Transit Pickup Surcharge Ids Transit …" at bounding box center [420, 225] width 841 height 450
click at [104, 190] on div "0332244634 - TRÂM" at bounding box center [127, 190] width 104 height 13
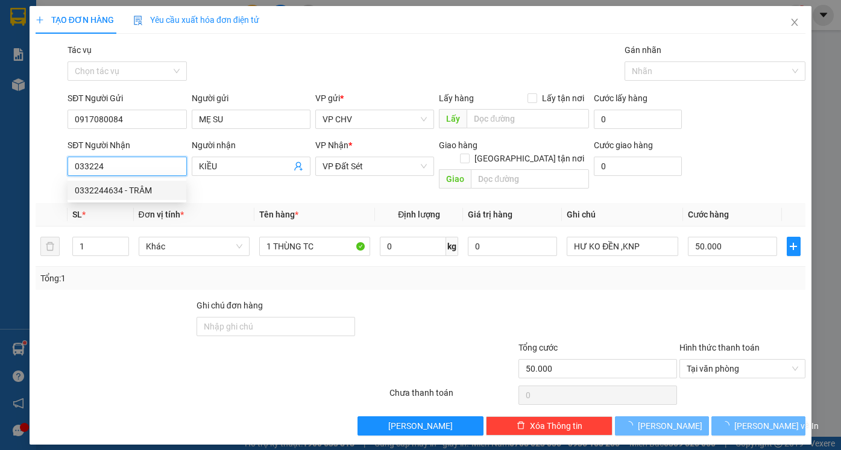
type input "0332244634"
type input "TRÂM"
type input "20.000"
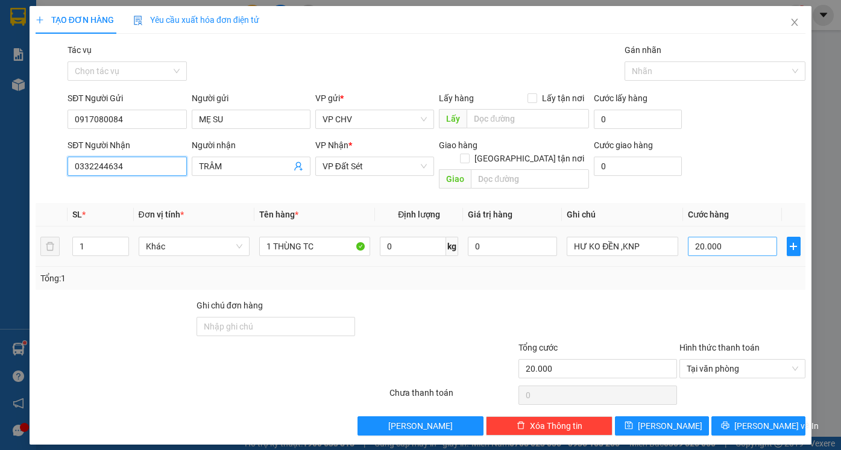
type input "0332244634"
click at [732, 237] on input "20.000" at bounding box center [731, 246] width 89 height 19
type input "2"
type input "25"
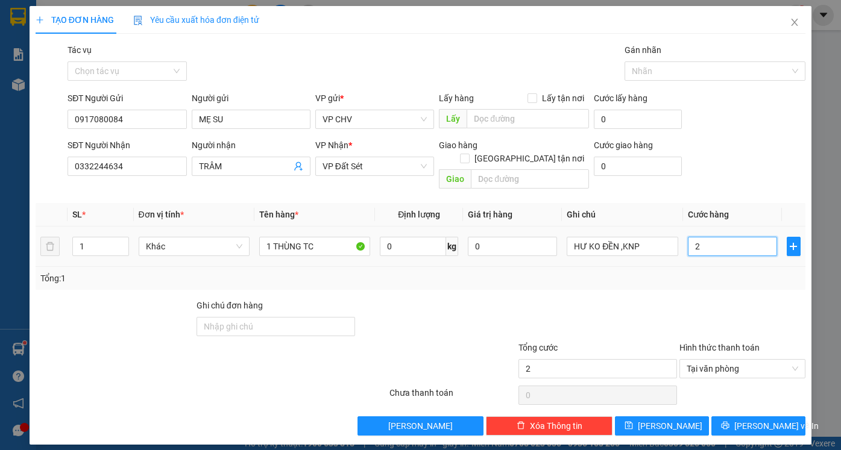
type input "25"
drag, startPoint x: 751, startPoint y: 284, endPoint x: 748, endPoint y: 386, distance: 101.9
click at [751, 292] on div "Transit Pickup Surcharge Ids Transit Deliver Surcharge Ids Transit Deliver Surc…" at bounding box center [420, 239] width 769 height 392
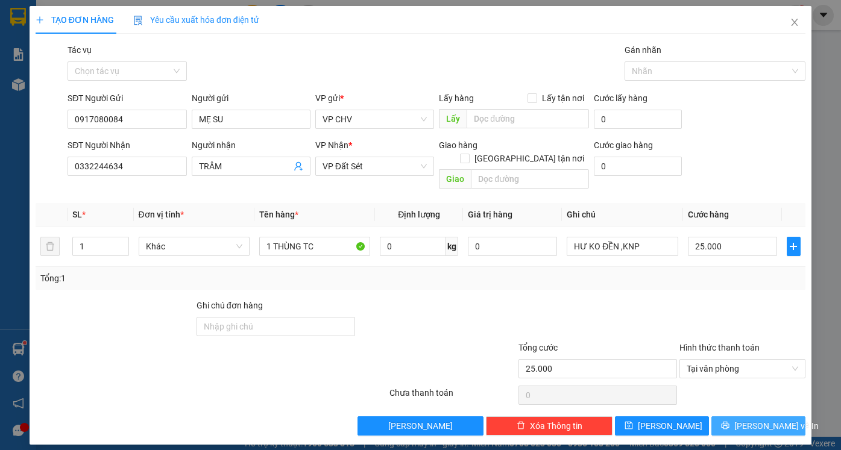
drag, startPoint x: 752, startPoint y: 405, endPoint x: 710, endPoint y: 416, distance: 43.5
click at [752, 416] on button "[PERSON_NAME] và In" at bounding box center [758, 425] width 94 height 19
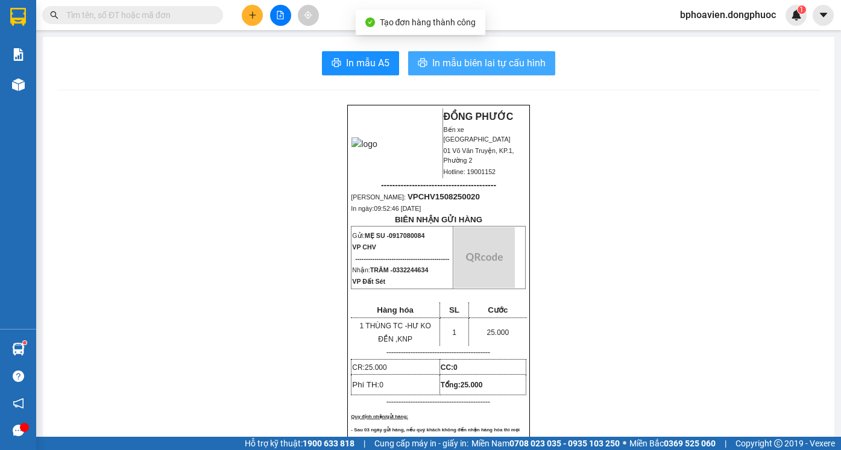
click at [451, 69] on span "In mẫu biên lai tự cấu hình" at bounding box center [488, 62] width 113 height 15
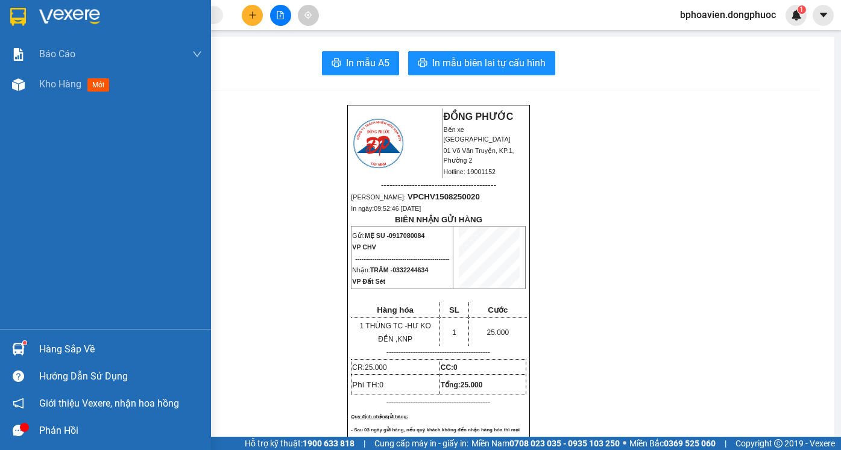
drag, startPoint x: 55, startPoint y: 87, endPoint x: 713, endPoint y: 31, distance: 660.3
click at [54, 87] on span "Kho hàng" at bounding box center [60, 83] width 42 height 11
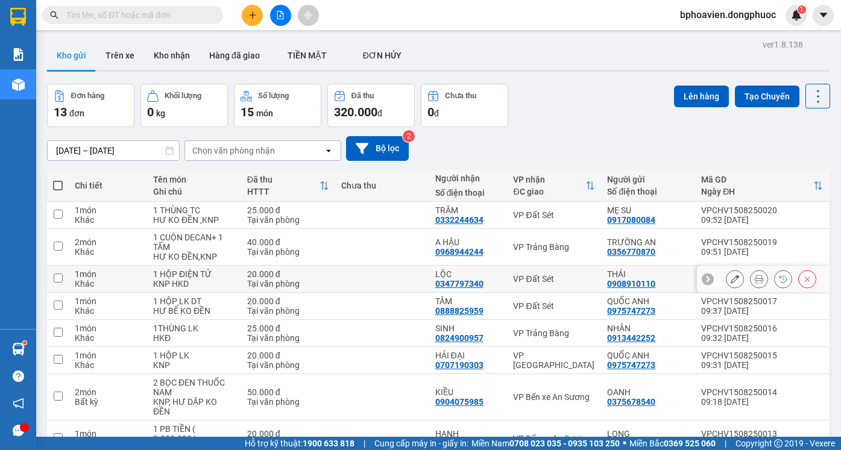
drag, startPoint x: 374, startPoint y: 219, endPoint x: 378, endPoint y: 230, distance: 11.1
click at [374, 266] on td at bounding box center [382, 279] width 94 height 27
checkbox input "true"
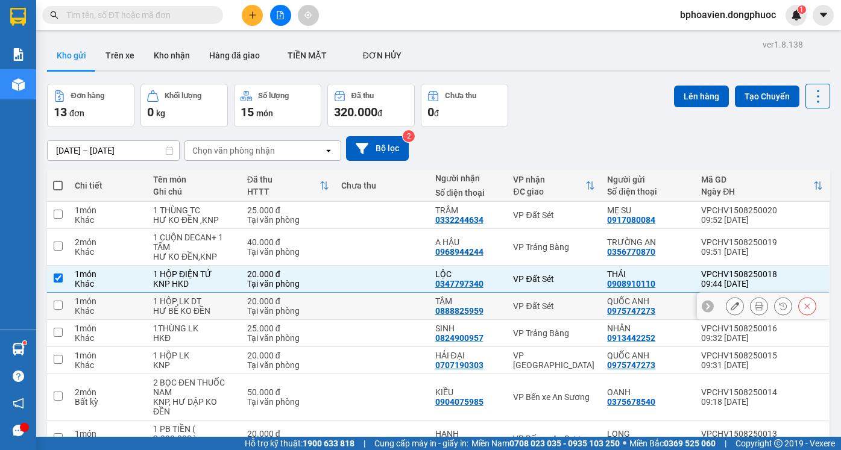
click at [380, 293] on td at bounding box center [382, 306] width 94 height 27
checkbox input "true"
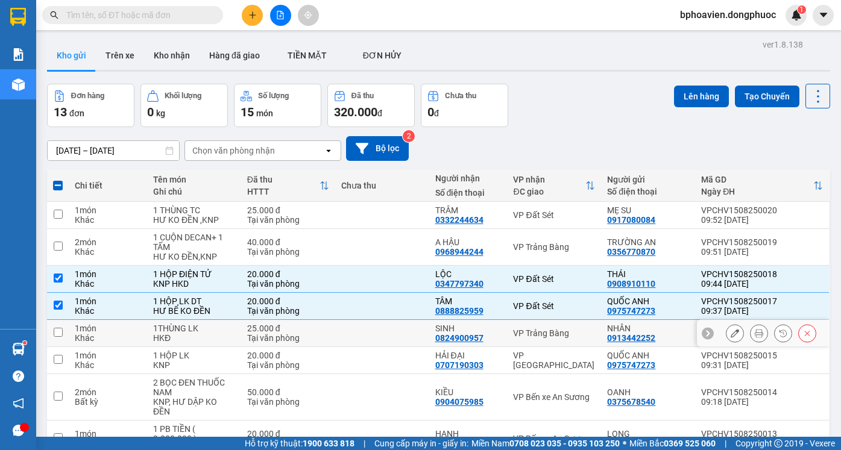
click at [382, 320] on td at bounding box center [382, 333] width 94 height 27
checkbox input "true"
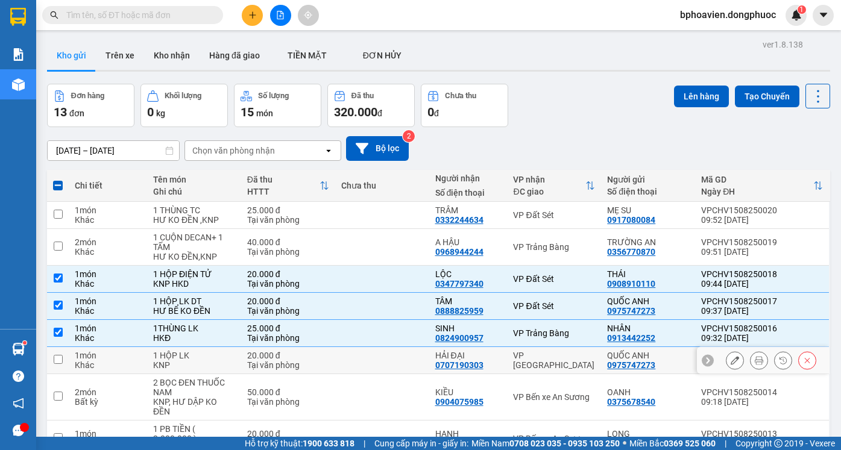
click at [409, 347] on td at bounding box center [382, 360] width 94 height 27
checkbox input "true"
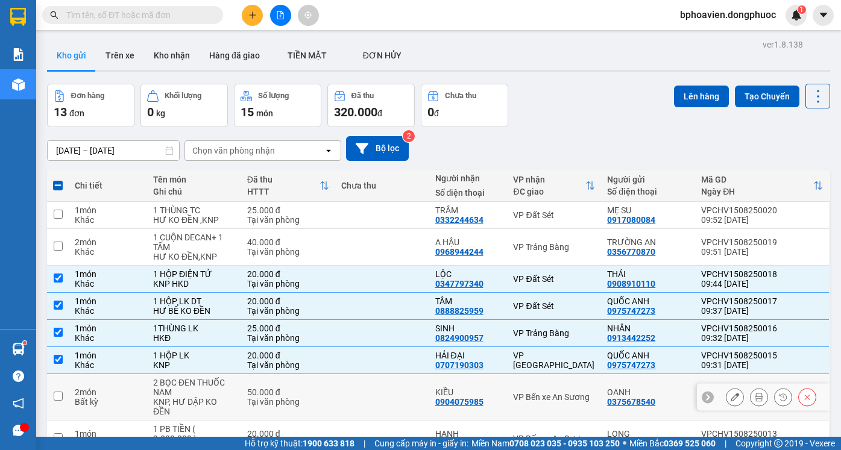
click at [404, 374] on td at bounding box center [382, 397] width 94 height 46
checkbox input "true"
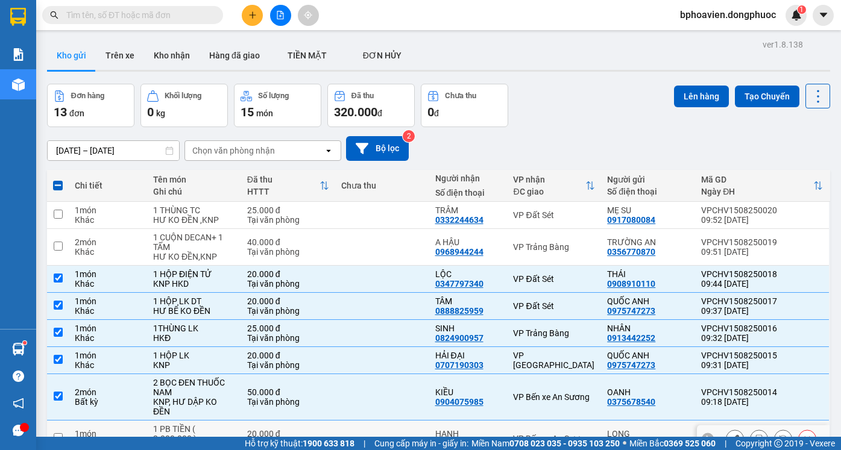
click at [401, 421] on td at bounding box center [382, 439] width 94 height 37
checkbox input "true"
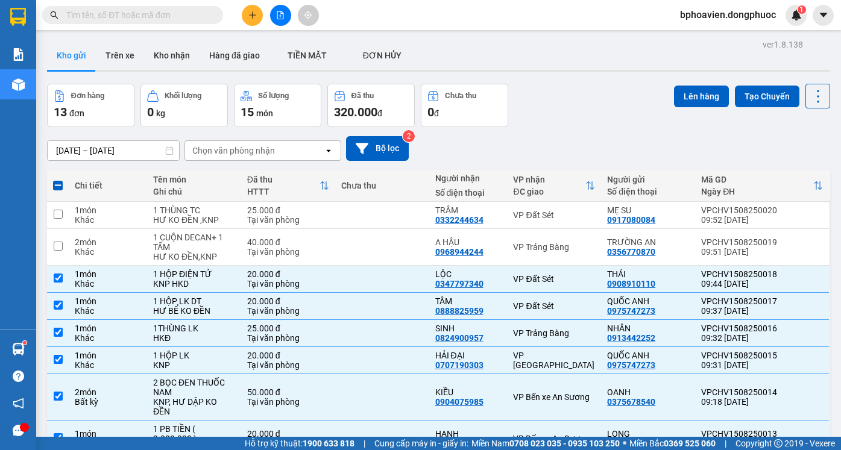
drag, startPoint x: 401, startPoint y: 346, endPoint x: 402, endPoint y: 371, distance: 24.8
checkbox input "true"
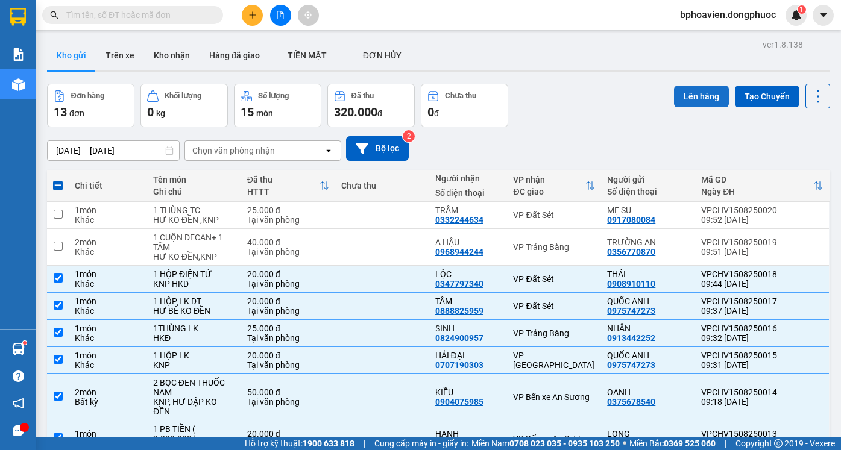
click at [692, 86] on button "Lên hàng" at bounding box center [701, 97] width 55 height 22
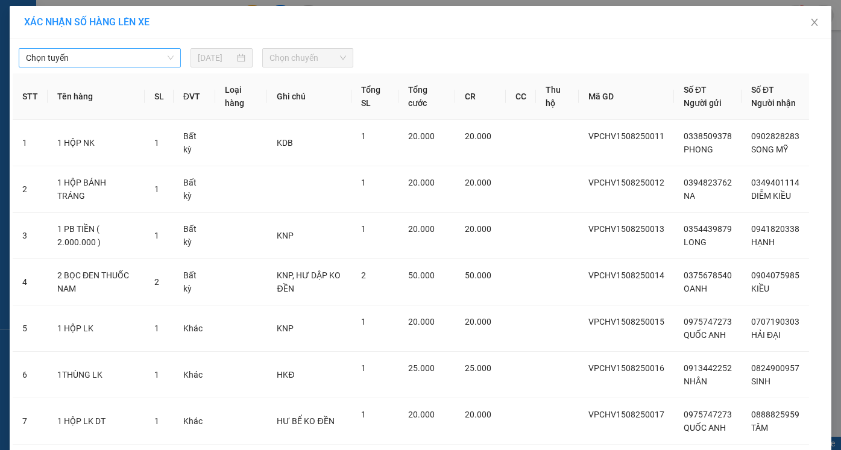
click at [95, 62] on span "Chọn tuyến" at bounding box center [100, 58] width 148 height 18
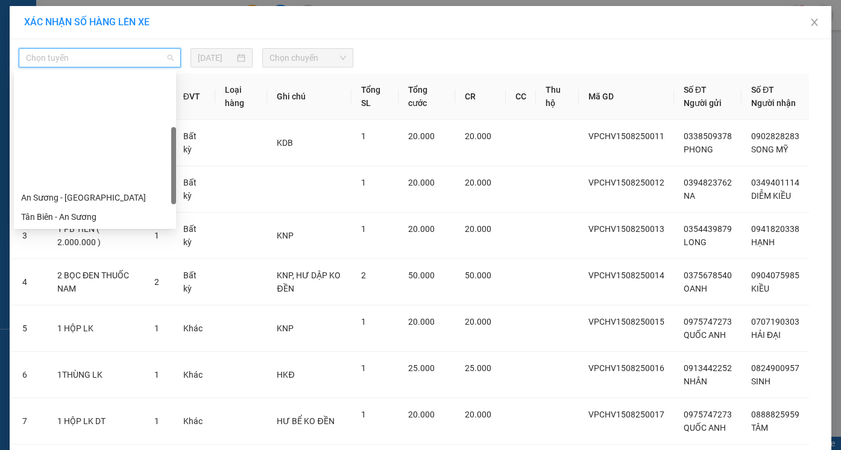
click at [110, 326] on div "Cửa Hòa Viện - An Sương - Quận 10" at bounding box center [95, 332] width 148 height 13
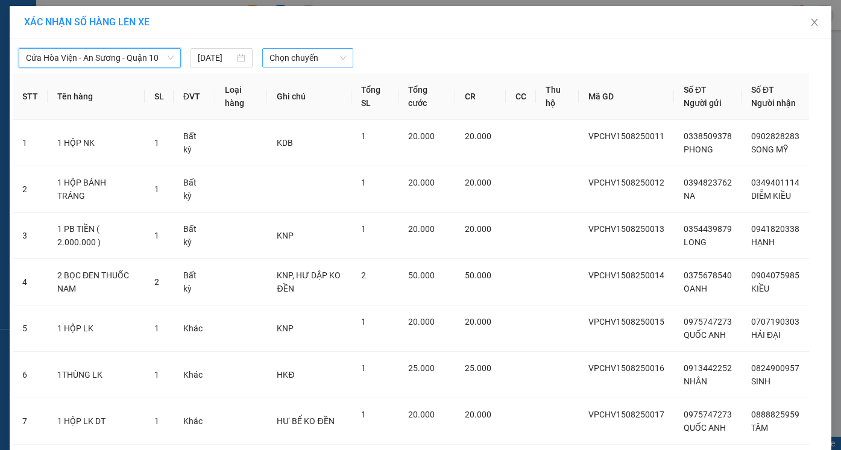
click at [301, 51] on span "Chọn chuyến" at bounding box center [307, 58] width 76 height 18
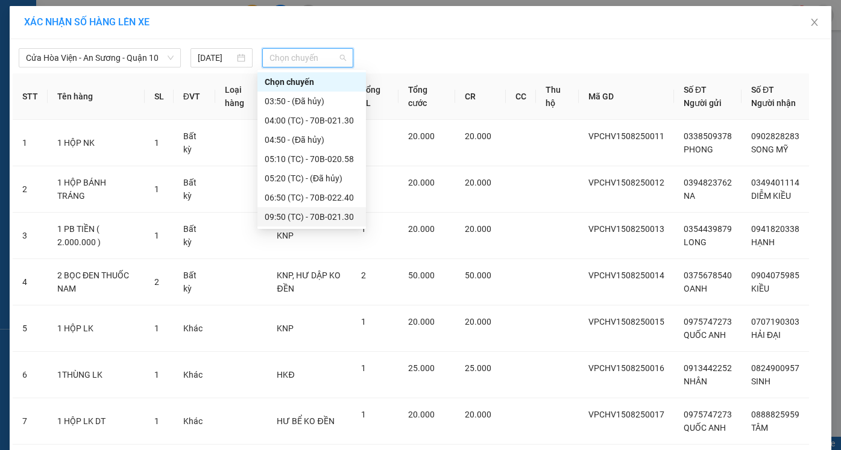
click at [295, 210] on div "09:50 (TC) - 70B-021.30" at bounding box center [312, 216] width 94 height 13
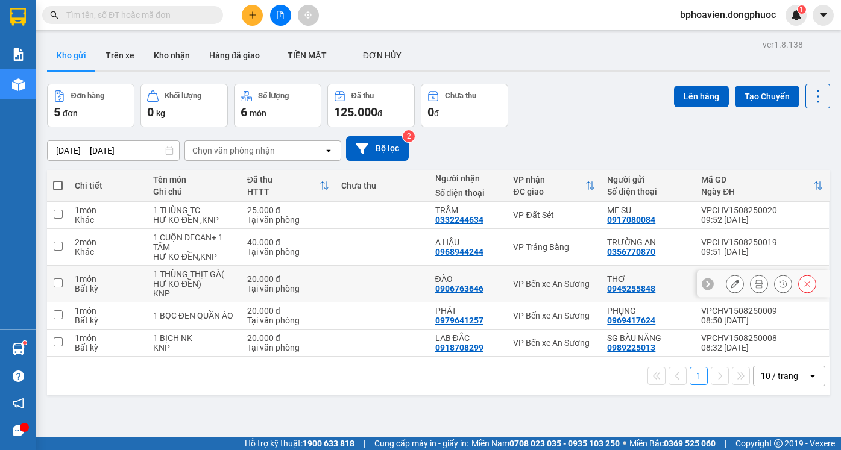
click at [373, 275] on td at bounding box center [382, 284] width 94 height 37
checkbox input "true"
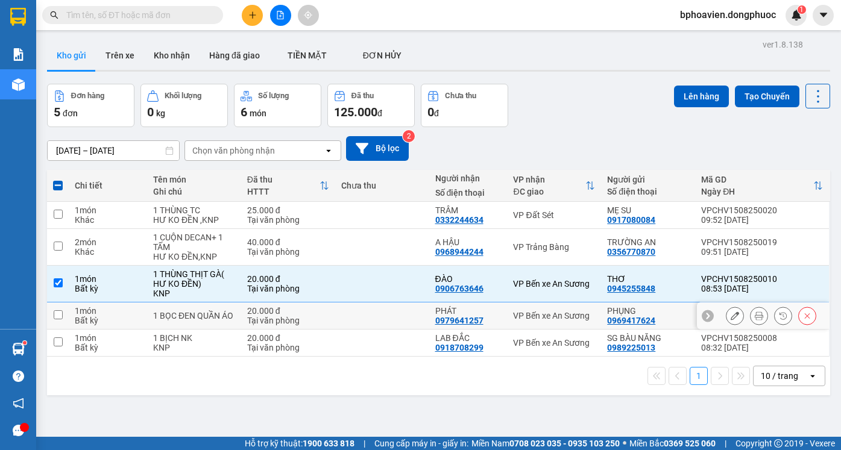
click at [386, 314] on td at bounding box center [382, 315] width 94 height 27
checkbox input "true"
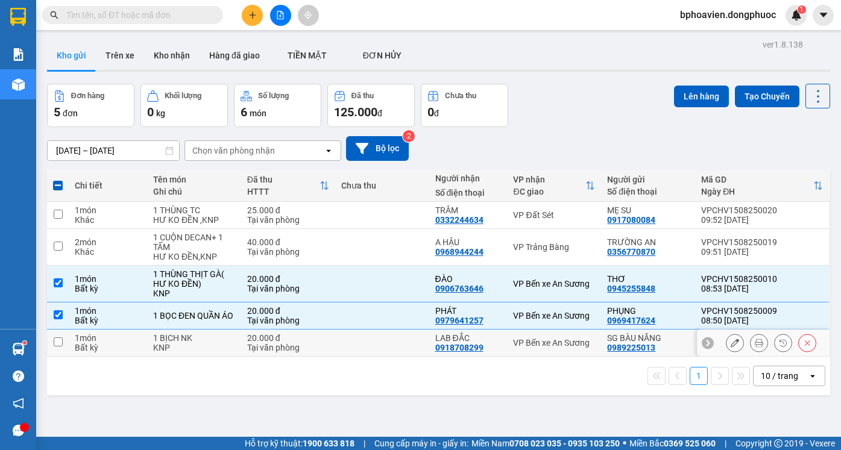
click at [392, 338] on td at bounding box center [382, 343] width 94 height 27
checkbox input "true"
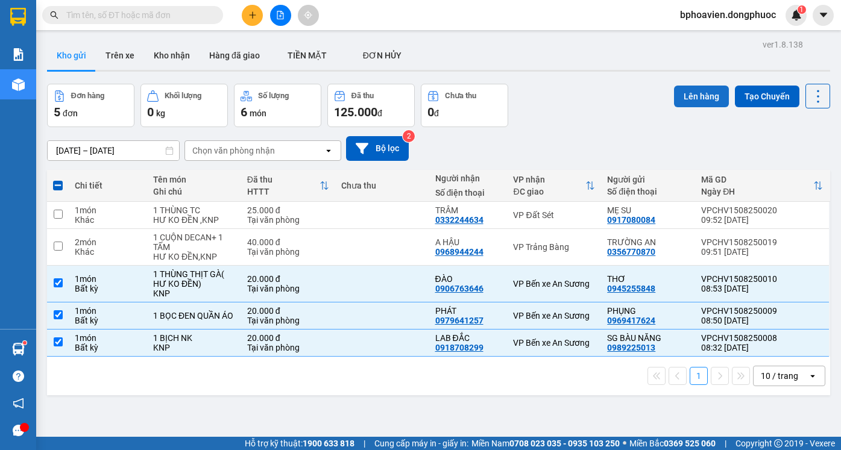
click at [690, 93] on button "Lên hàng" at bounding box center [701, 97] width 55 height 22
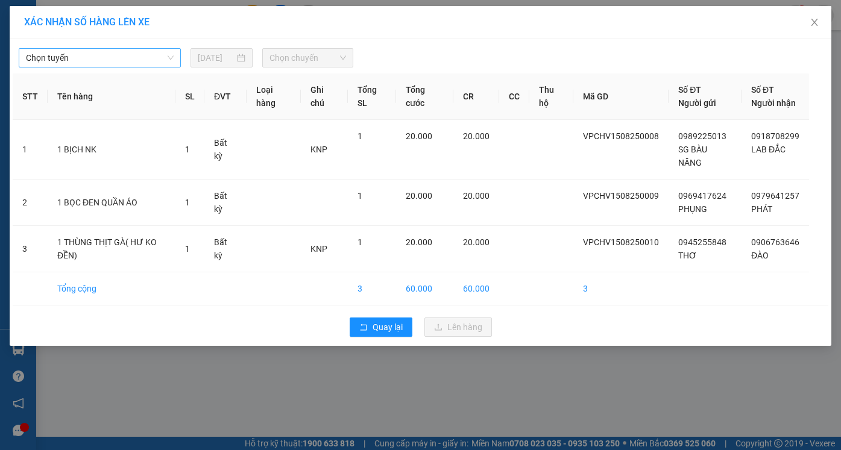
click at [109, 55] on span "Chọn tuyến" at bounding box center [100, 58] width 148 height 18
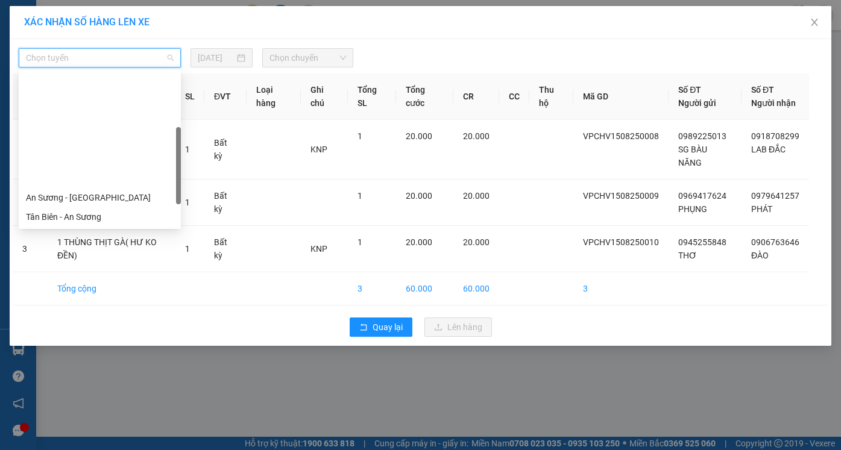
click at [88, 326] on div "Cửa Hòa Viện - An Sương - Quận 10" at bounding box center [100, 332] width 148 height 13
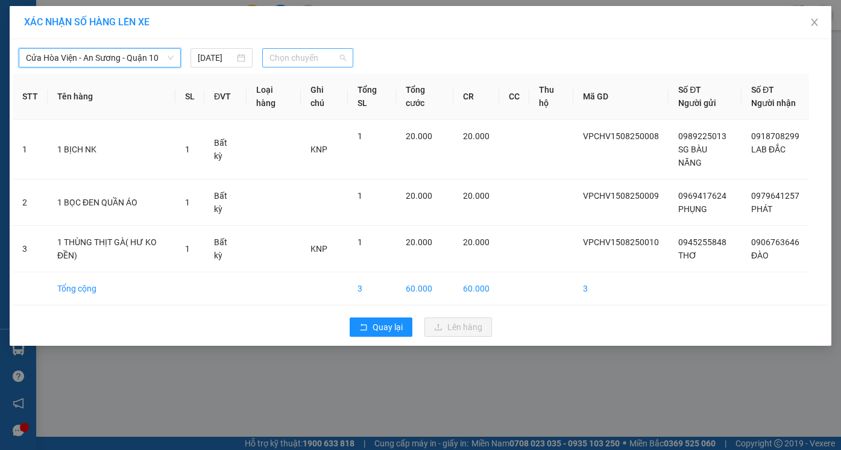
click at [284, 58] on span "Chọn chuyến" at bounding box center [307, 58] width 76 height 18
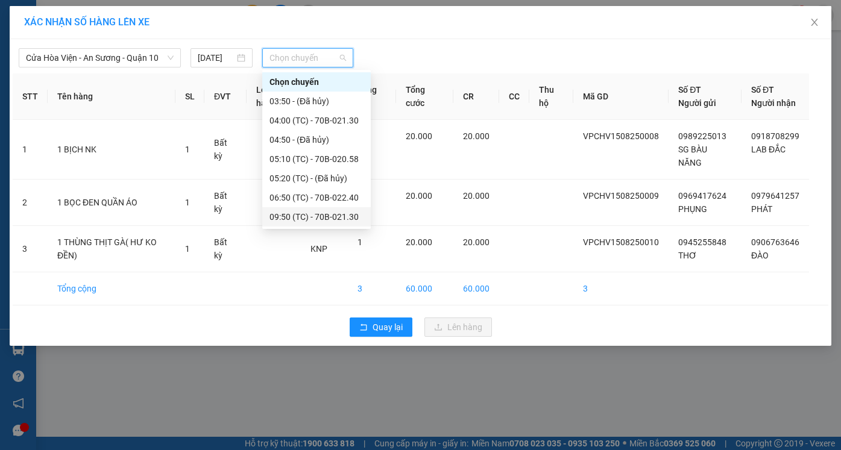
click at [293, 210] on div "09:50 (TC) - 70B-021.30" at bounding box center [316, 216] width 94 height 13
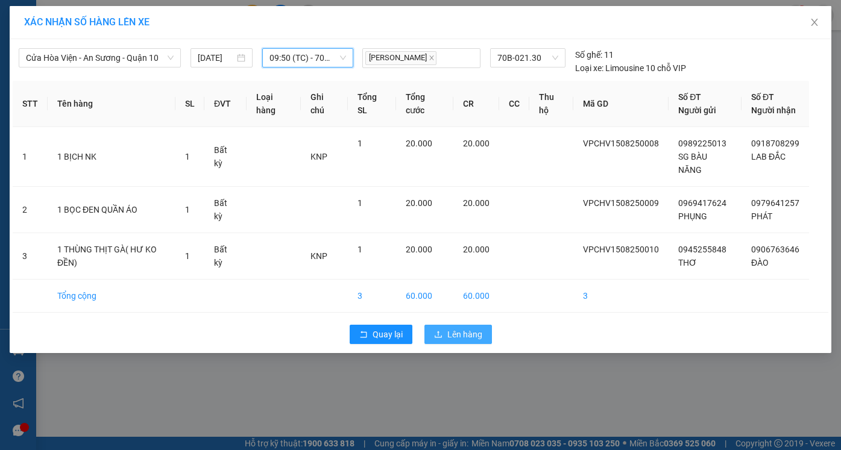
click at [461, 341] on span "Lên hàng" at bounding box center [464, 334] width 35 height 13
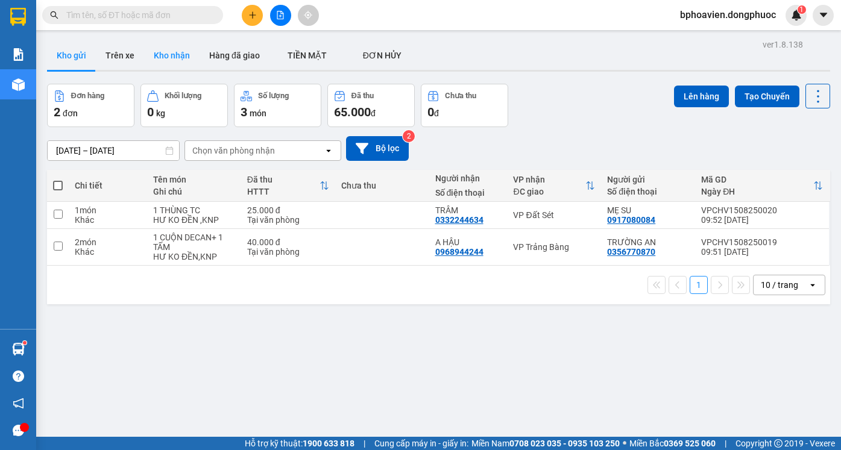
click at [166, 48] on button "Kho nhận" at bounding box center [171, 55] width 55 height 29
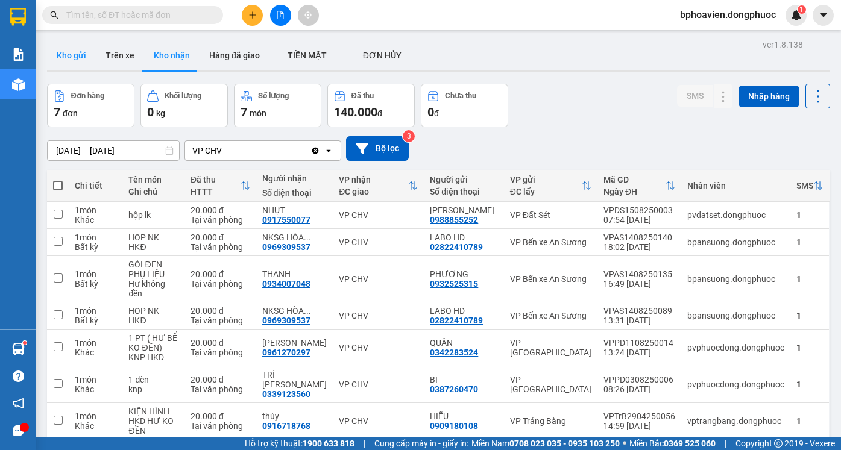
drag, startPoint x: 81, startPoint y: 49, endPoint x: 72, endPoint y: 64, distance: 17.6
click at [79, 49] on button "Kho gửi" at bounding box center [71, 55] width 49 height 29
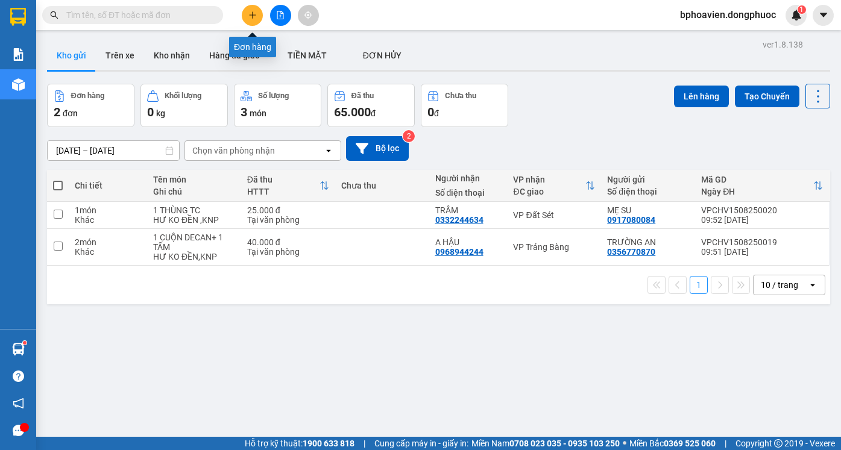
click at [252, 19] on icon "plus" at bounding box center [252, 15] width 8 height 8
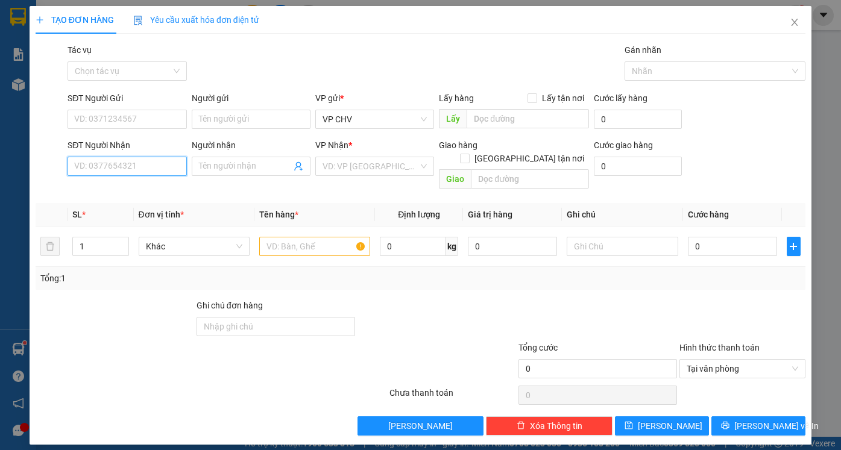
click at [146, 164] on input "SĐT Người Nhận" at bounding box center [126, 166] width 119 height 19
type input "0767012"
click at [150, 114] on input "SĐT Người Gửi" at bounding box center [126, 119] width 119 height 19
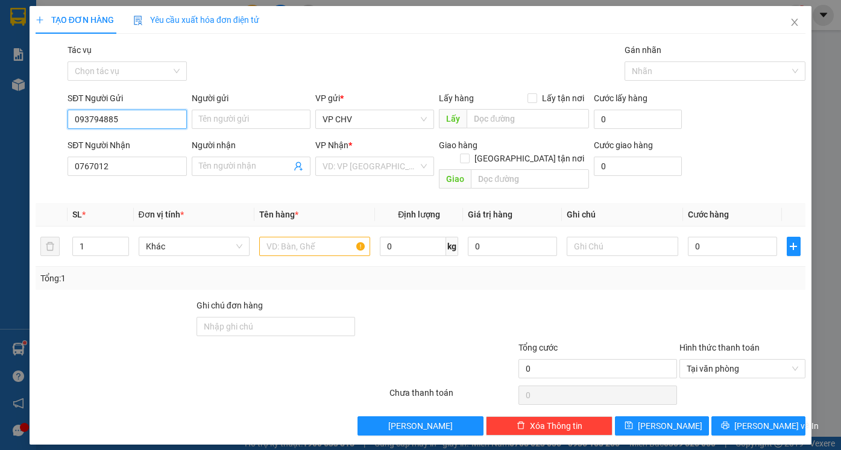
type input "0937948855"
drag, startPoint x: 150, startPoint y: 145, endPoint x: 141, endPoint y: 171, distance: 27.4
click at [151, 145] on div "0937948855 - THÙY" at bounding box center [127, 143] width 104 height 13
type input "THÙY"
type input "20.000"
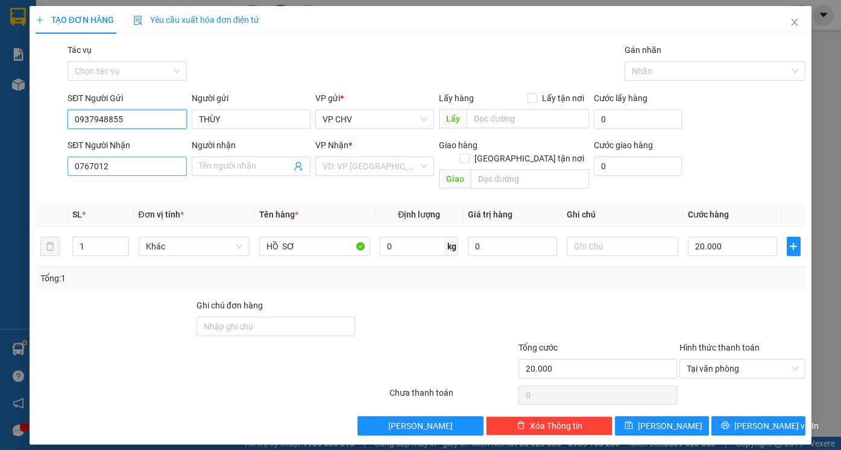
type input "0937948855"
click at [143, 171] on input "0767012" at bounding box center [126, 166] width 119 height 19
type input "0767012875"
click at [224, 166] on input "Người nhận" at bounding box center [245, 166] width 92 height 13
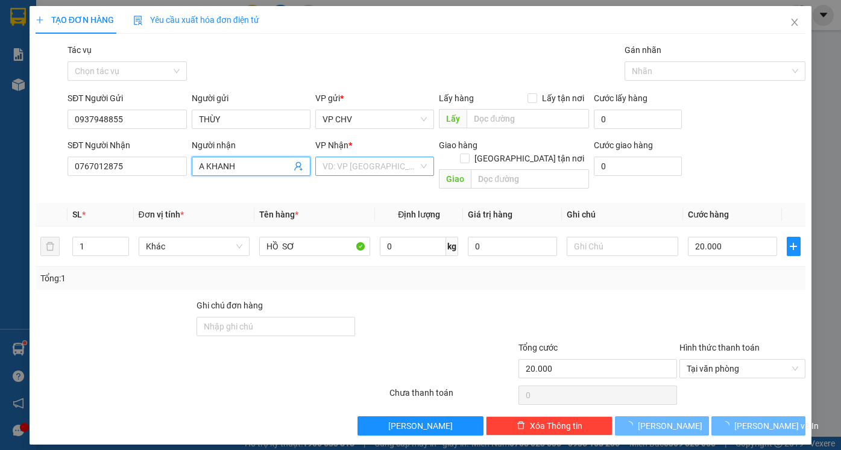
type input "A KHANH"
click at [369, 168] on input "search" at bounding box center [370, 166] width 96 height 18
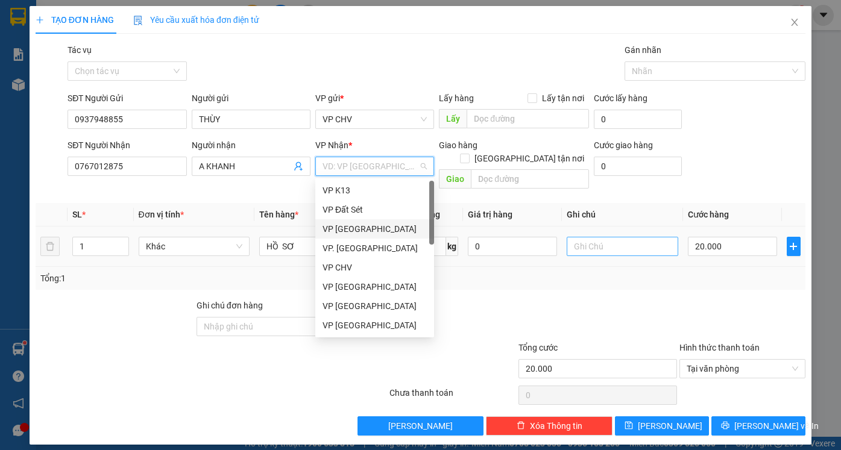
drag, startPoint x: 369, startPoint y: 230, endPoint x: 575, endPoint y: 230, distance: 206.7
click at [368, 230] on div "VP [GEOGRAPHIC_DATA]" at bounding box center [374, 228] width 104 height 13
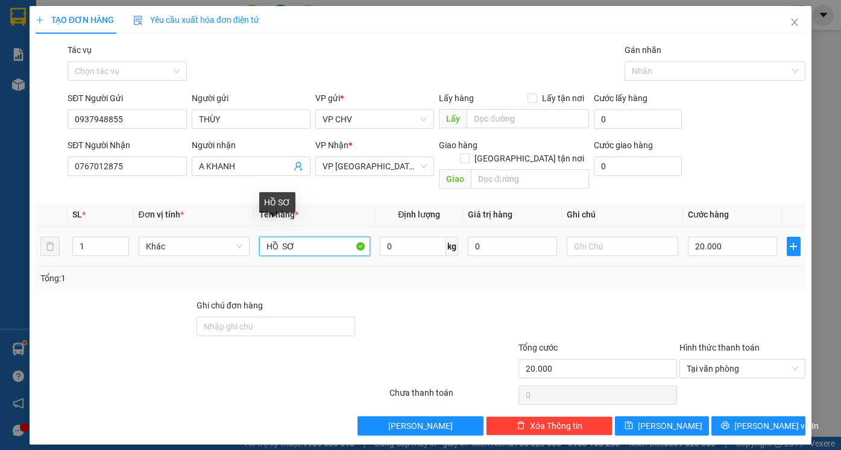
drag, startPoint x: 265, startPoint y: 236, endPoint x: 339, endPoint y: 229, distance: 74.5
click at [339, 237] on input "HỒ SƠ" at bounding box center [314, 246] width 111 height 19
type input "GT"
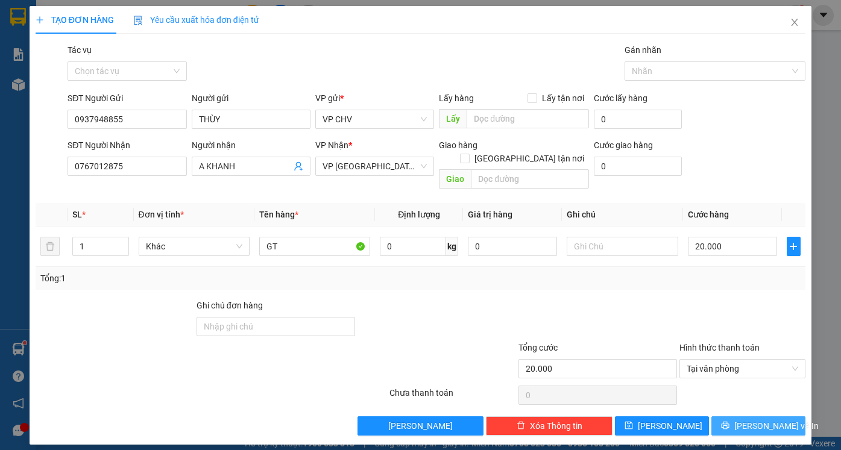
click at [779, 419] on span "[PERSON_NAME] và In" at bounding box center [776, 425] width 84 height 13
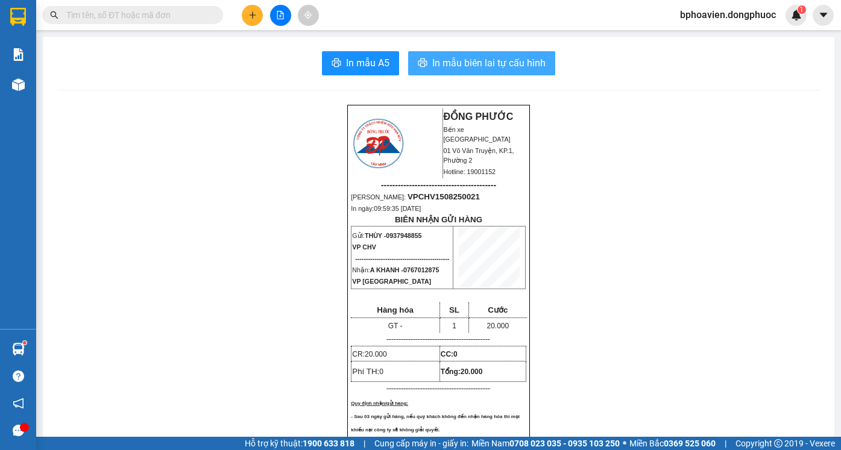
click at [433, 67] on span "In mẫu biên lai tự cấu hình" at bounding box center [488, 62] width 113 height 15
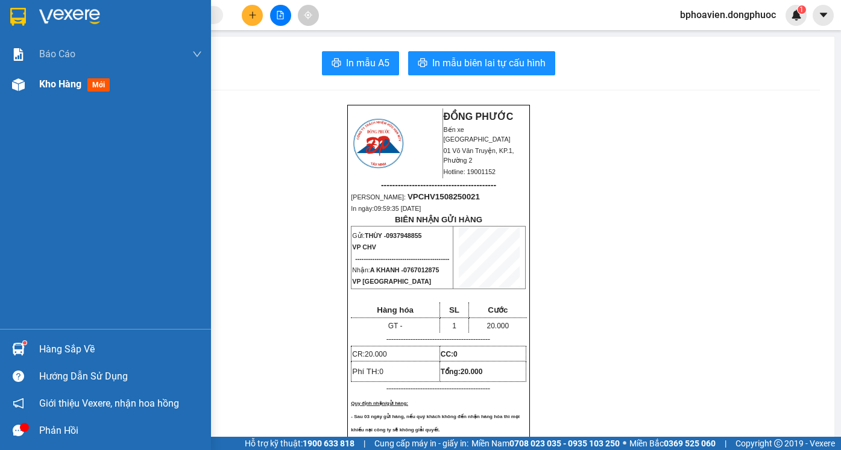
click at [49, 86] on span "Kho hàng" at bounding box center [60, 83] width 42 height 11
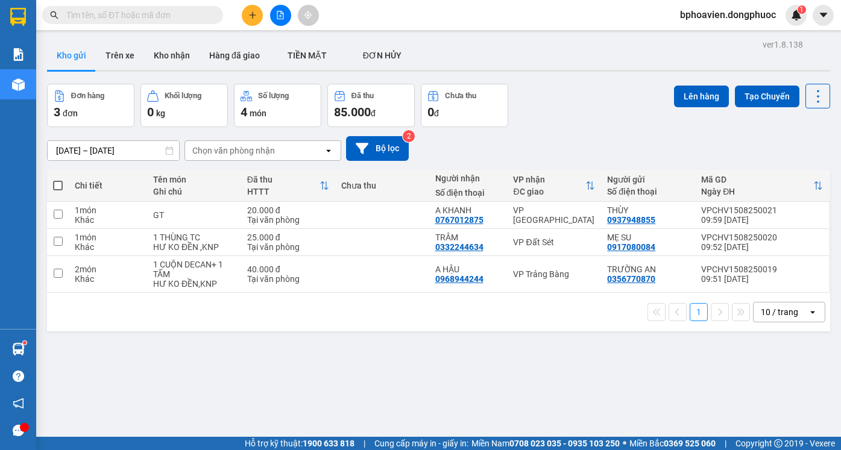
click at [161, 49] on button "Kho nhận" at bounding box center [171, 55] width 55 height 29
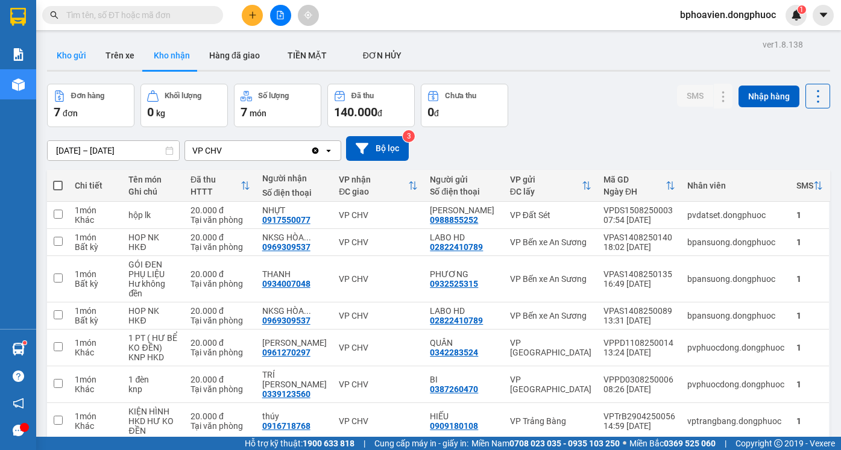
click at [74, 57] on button "Kho gửi" at bounding box center [71, 55] width 49 height 29
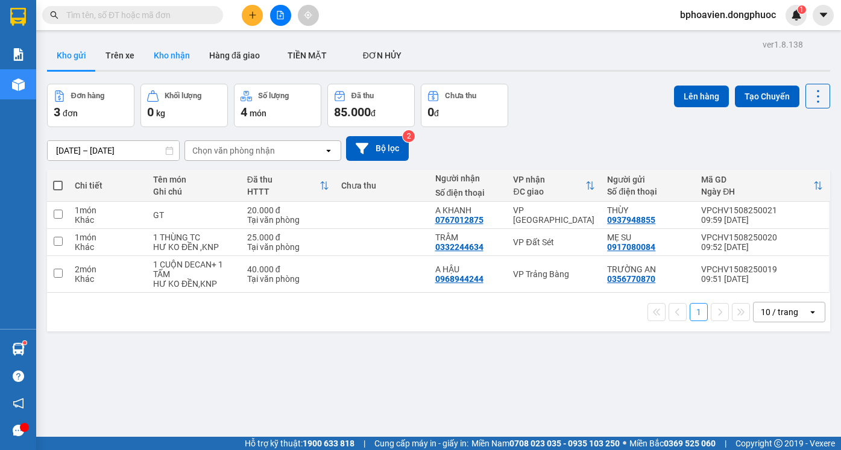
click at [177, 52] on button "Kho nhận" at bounding box center [171, 55] width 55 height 29
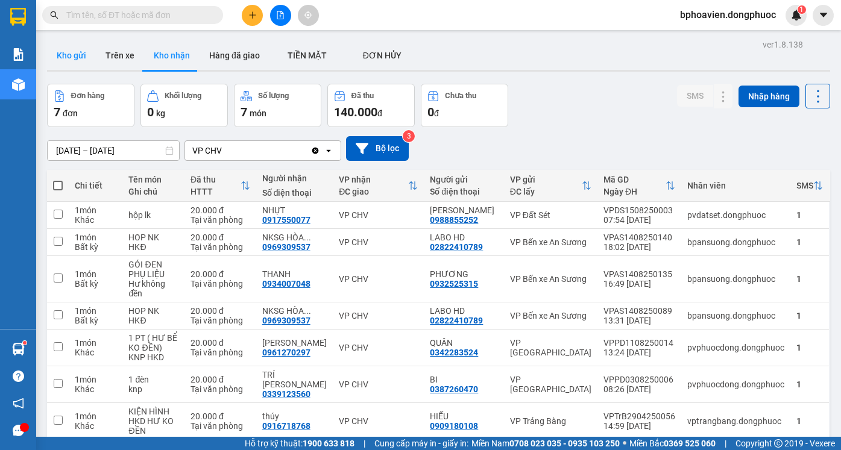
click at [61, 55] on button "Kho gửi" at bounding box center [71, 55] width 49 height 29
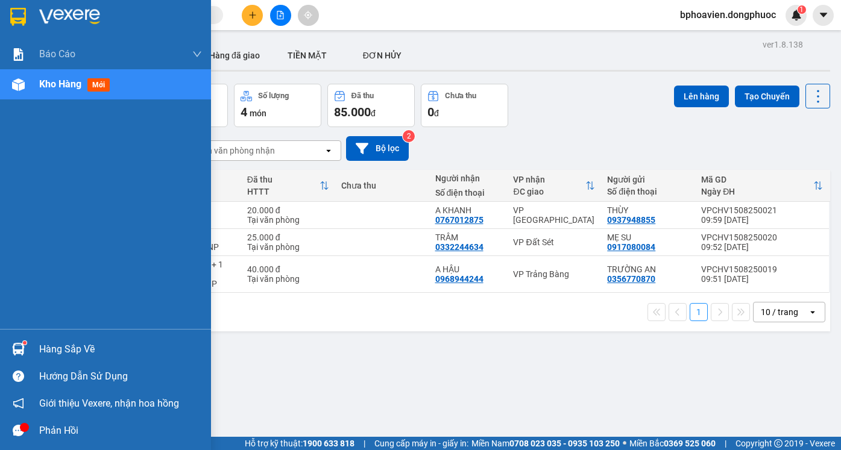
click at [45, 348] on div "Hàng sắp về" at bounding box center [120, 349] width 163 height 18
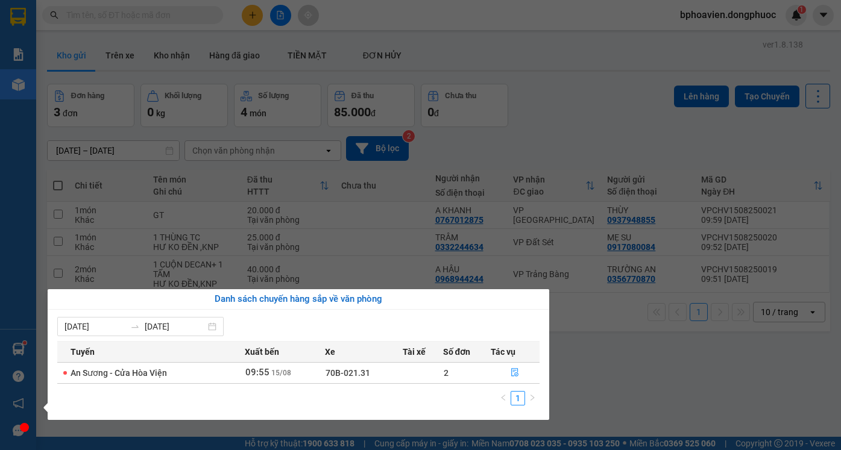
click at [559, 145] on section "Kết quả tìm kiếm ( 0 ) Bộ lọc No Data bphoavien.dongphuoc 1 Báo cáo Mẫu 1: Báo …" at bounding box center [420, 225] width 841 height 450
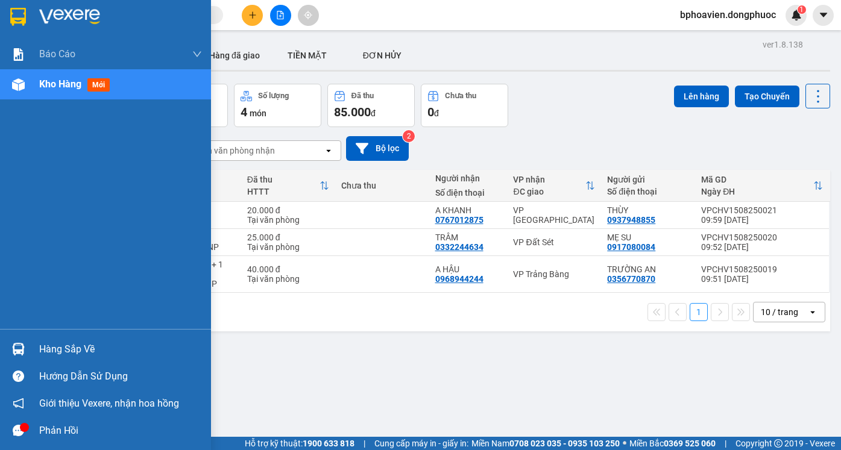
click at [57, 348] on div "Hàng sắp về" at bounding box center [120, 349] width 163 height 18
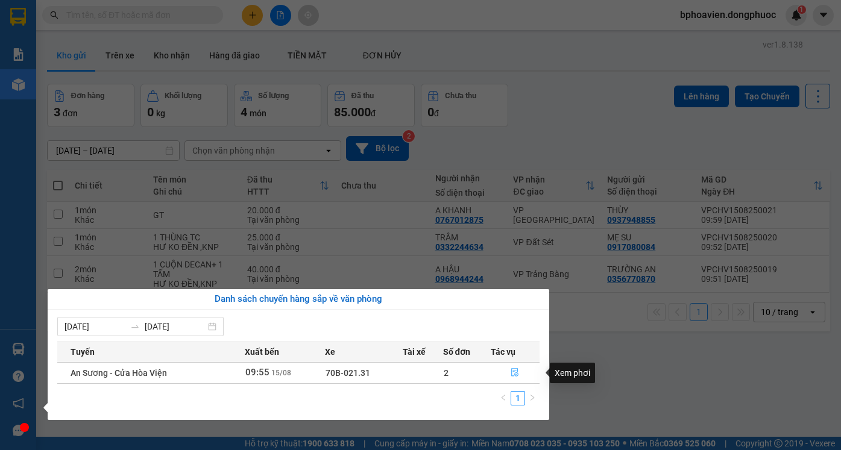
click at [506, 371] on button "button" at bounding box center [515, 372] width 48 height 19
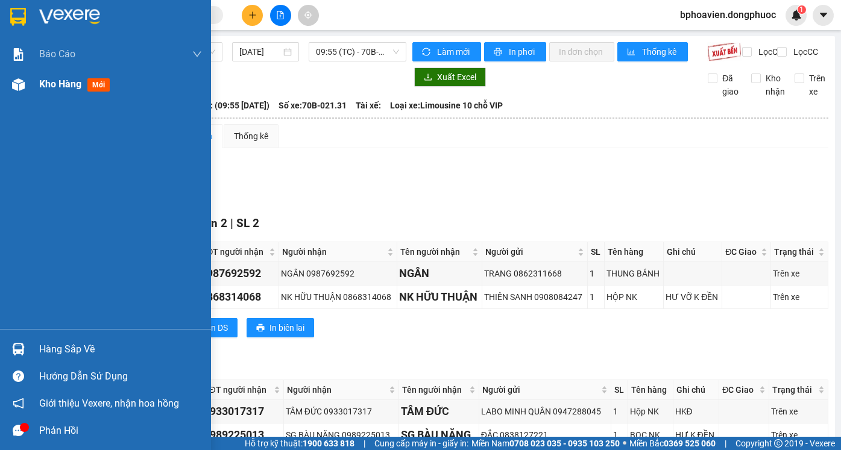
click at [58, 78] on span "Kho hàng" at bounding box center [60, 83] width 42 height 11
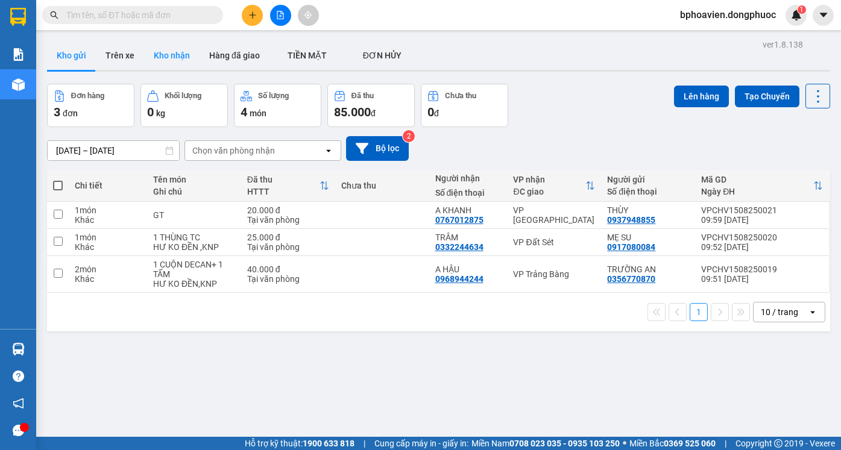
click at [181, 52] on button "Kho nhận" at bounding box center [171, 55] width 55 height 29
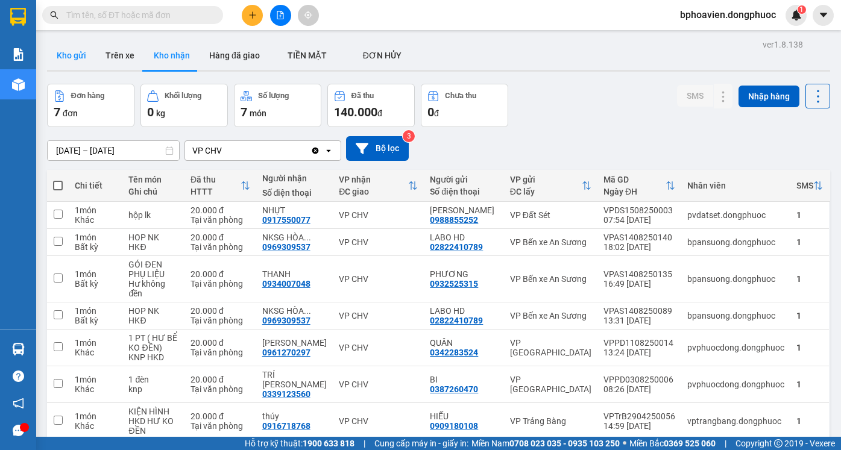
click at [79, 58] on button "Kho gửi" at bounding box center [71, 55] width 49 height 29
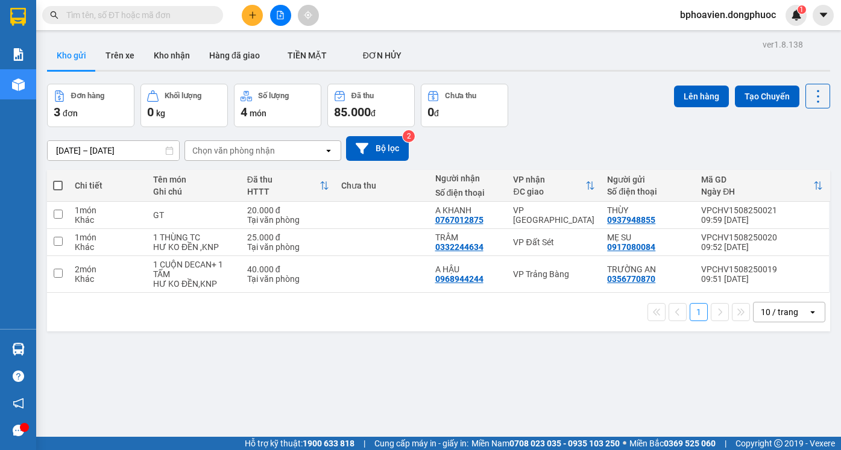
click at [249, 11] on icon "plus" at bounding box center [252, 15] width 8 height 8
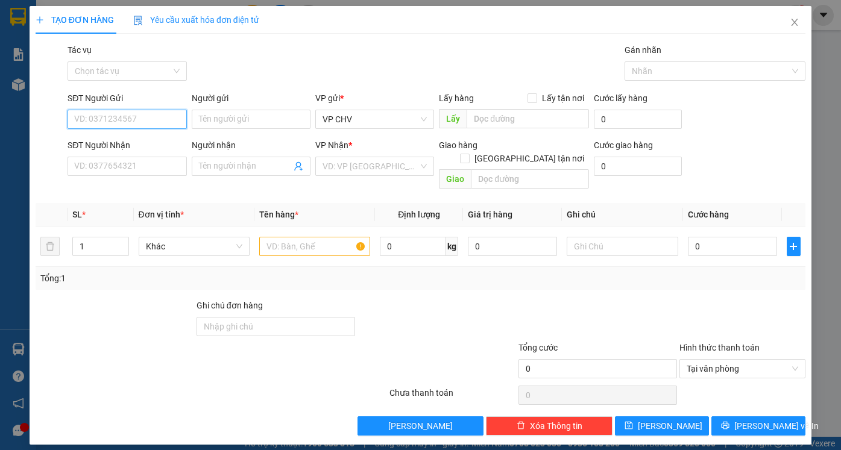
click at [118, 115] on input "SĐT Người Gửi" at bounding box center [126, 119] width 119 height 19
click at [155, 149] on div "0396895652 - HẠNH" at bounding box center [126, 143] width 119 height 19
type input "0396895652"
type input "HẠNH"
type input "0338776499"
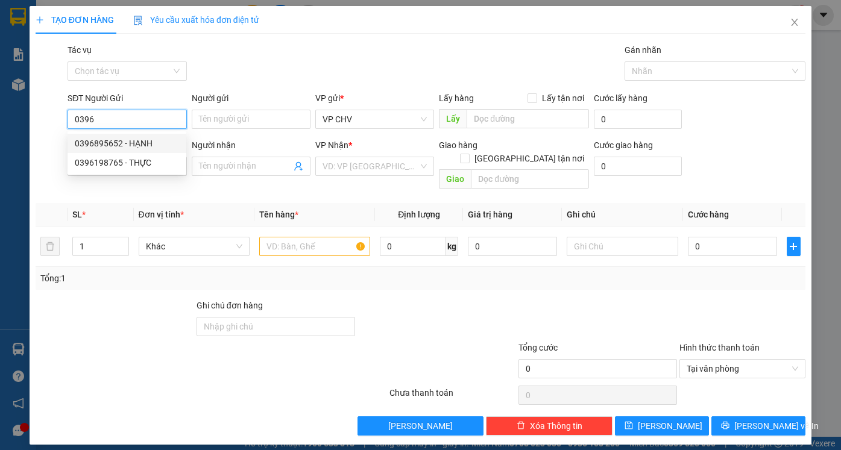
type input "Quốc Việt"
type input "20.000"
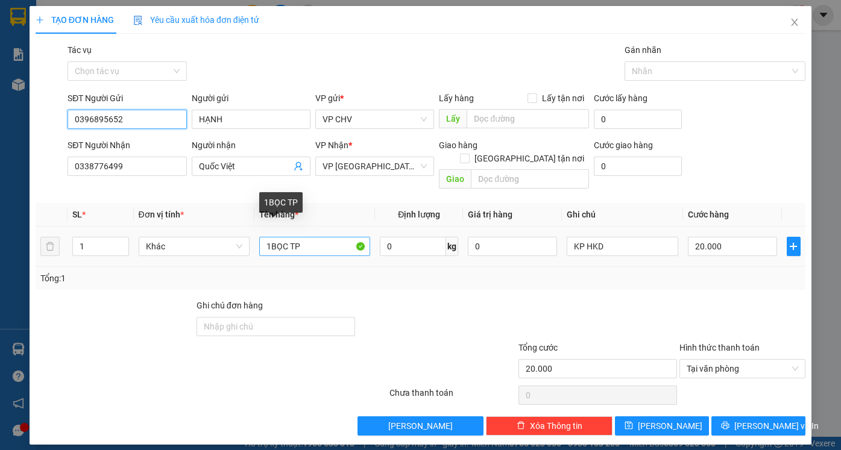
type input "0396895652"
drag, startPoint x: 272, startPoint y: 234, endPoint x: 292, endPoint y: 225, distance: 21.8
click at [290, 237] on input "1BỌC TP" at bounding box center [314, 246] width 111 height 19
type input "1 THÙNGTP"
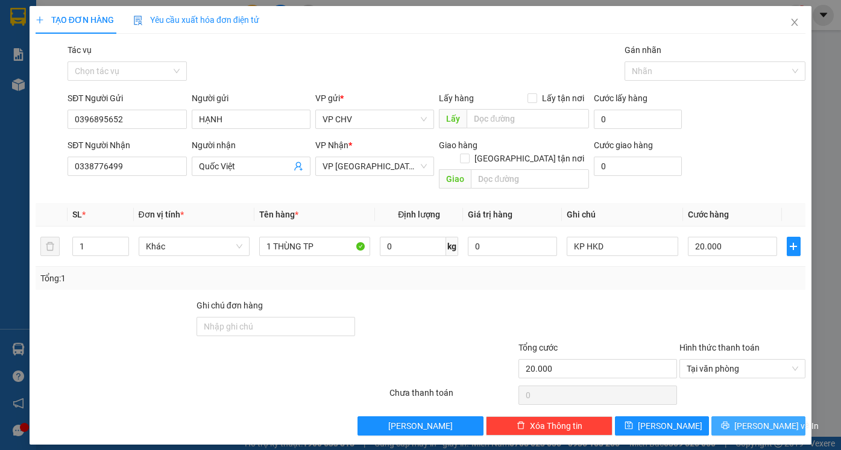
click at [756, 419] on span "[PERSON_NAME] và In" at bounding box center [776, 425] width 84 height 13
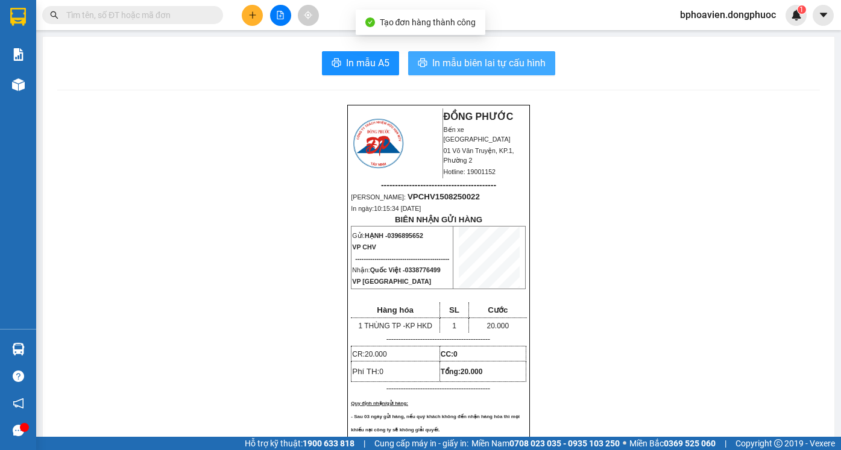
click at [484, 67] on span "In mẫu biên lai tự cấu hình" at bounding box center [488, 62] width 113 height 15
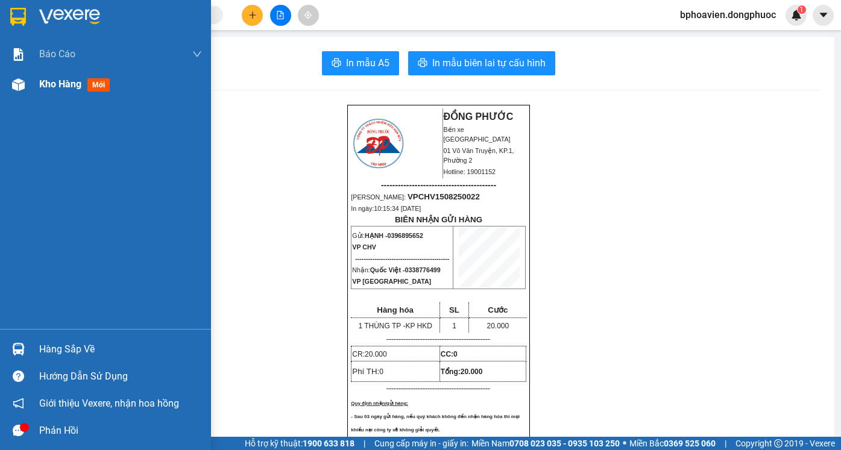
click at [49, 77] on div "Kho hàng mới" at bounding box center [76, 84] width 75 height 15
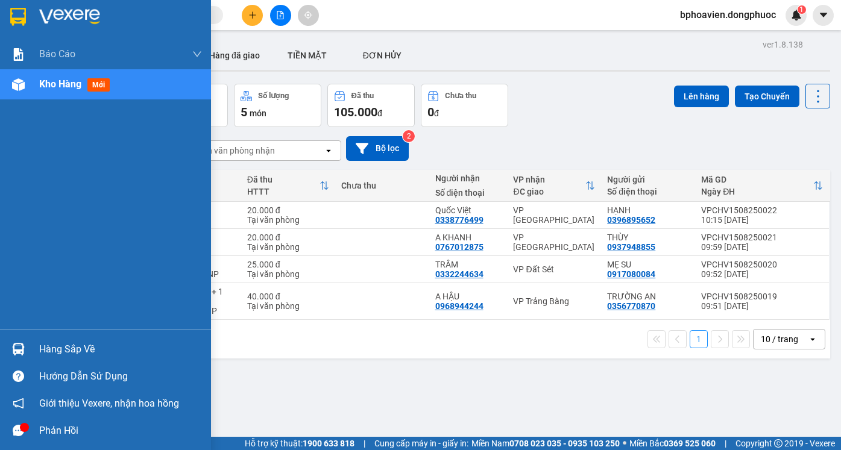
click at [56, 354] on div "Hàng sắp về" at bounding box center [120, 349] width 163 height 18
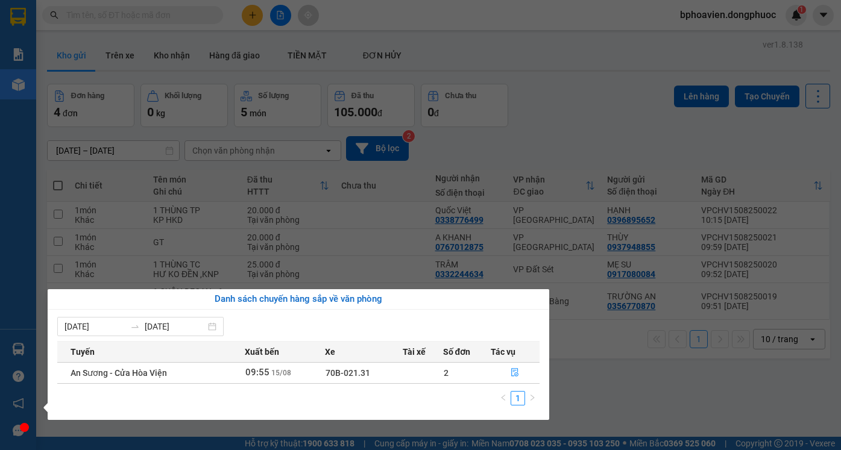
drag, startPoint x: 628, startPoint y: 360, endPoint x: 271, endPoint y: 236, distance: 378.0
click at [590, 346] on section "Kết quả tìm kiếm ( 0 ) Bộ lọc No Data bphoavien.dongphuoc 1 Báo cáo Mẫu 1: Báo …" at bounding box center [420, 225] width 841 height 450
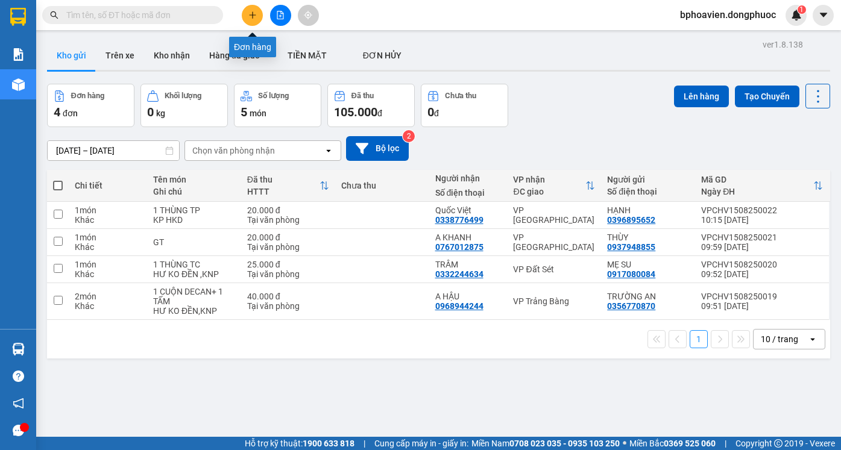
click at [250, 17] on icon "plus" at bounding box center [252, 15] width 8 height 8
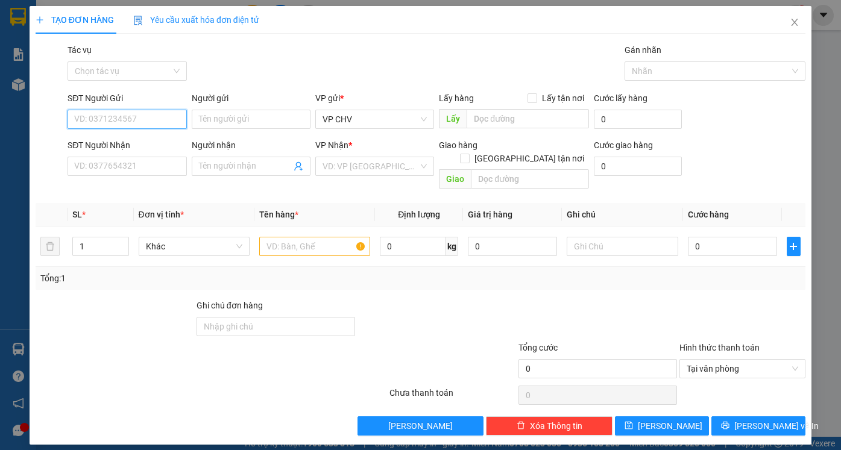
click at [107, 126] on input "SĐT Người Gửi" at bounding box center [126, 119] width 119 height 19
click at [131, 113] on input "SĐT Người Gửi" at bounding box center [126, 119] width 119 height 19
click at [149, 143] on div "0938153848 - GIA NGUYỄN" at bounding box center [134, 143] width 119 height 13
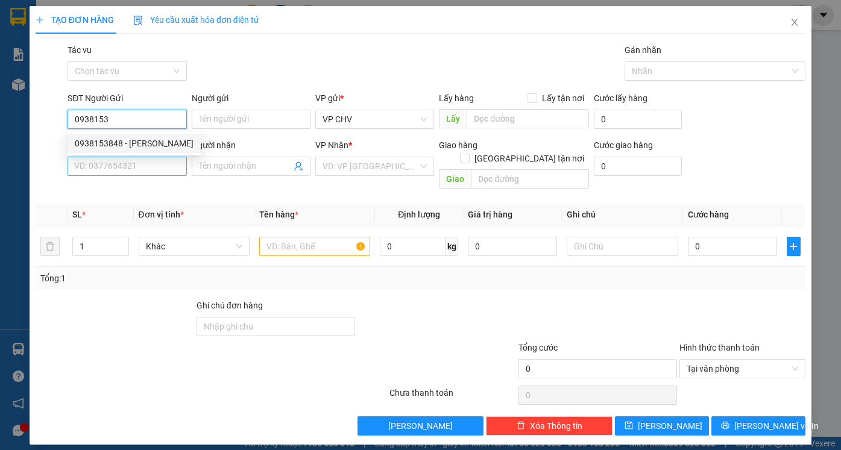
type input "0938153848"
type input "[PERSON_NAME]"
type input "0334970910"
type input "KHÁNH"
type input "0938153848"
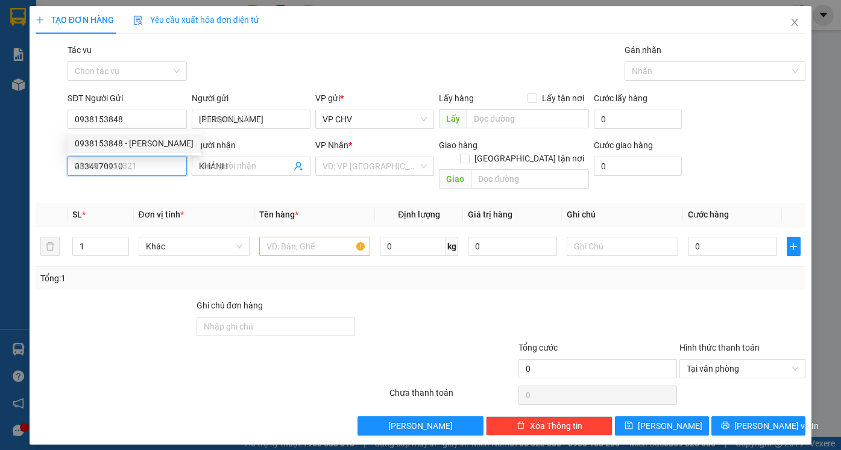
click at [49, 171] on div "SĐT Người Nhận 0334970910 VD: 0377654321 Người nhận KHÁNH Tên người nhận VP Nhậ…" at bounding box center [420, 166] width 772 height 55
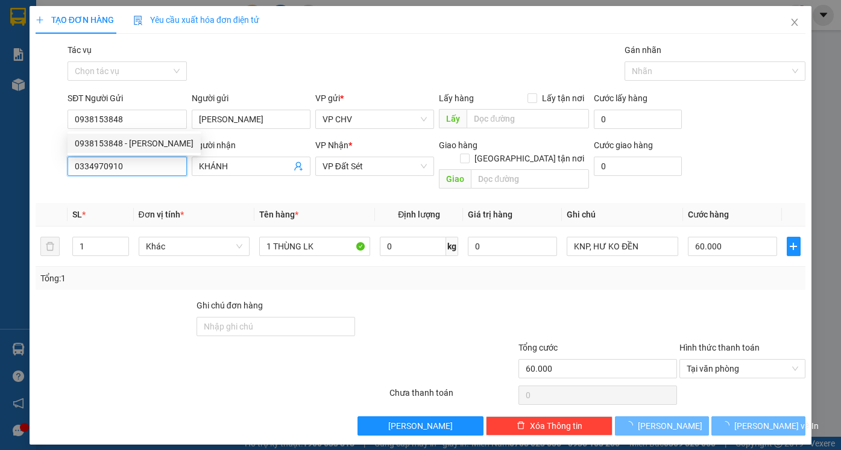
type input "60.000"
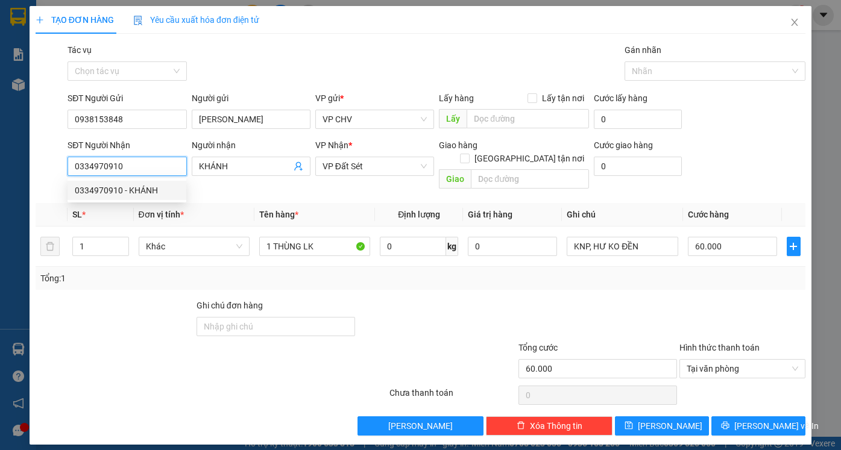
click at [168, 167] on input "0334970910" at bounding box center [126, 166] width 119 height 19
drag, startPoint x: 124, startPoint y: 168, endPoint x: 65, endPoint y: 166, distance: 58.5
click at [67, 168] on div "SĐT Người Nhận 0334970910" at bounding box center [127, 166] width 124 height 55
type input "0976166845"
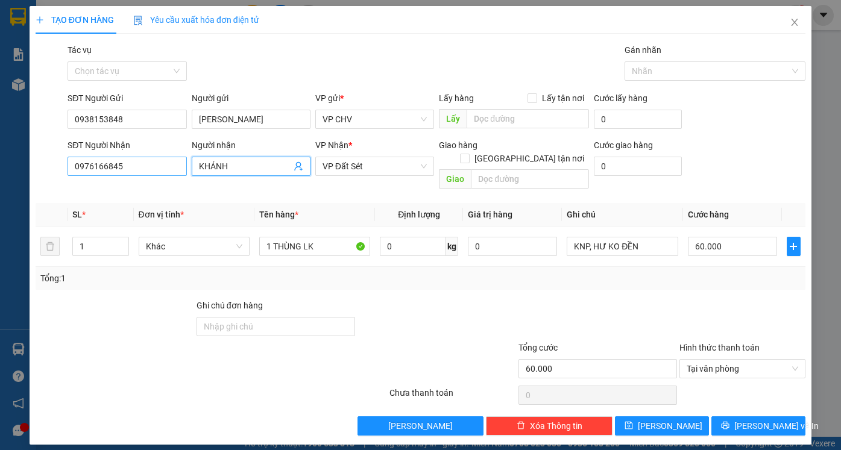
drag, startPoint x: 235, startPoint y: 162, endPoint x: 158, endPoint y: 168, distance: 77.3
click at [158, 168] on div "SĐT Người Nhận 0976166845 Người nhận KHÁNH VP Nhận * VP Đất Sét Giao hàng Giao …" at bounding box center [436, 166] width 742 height 55
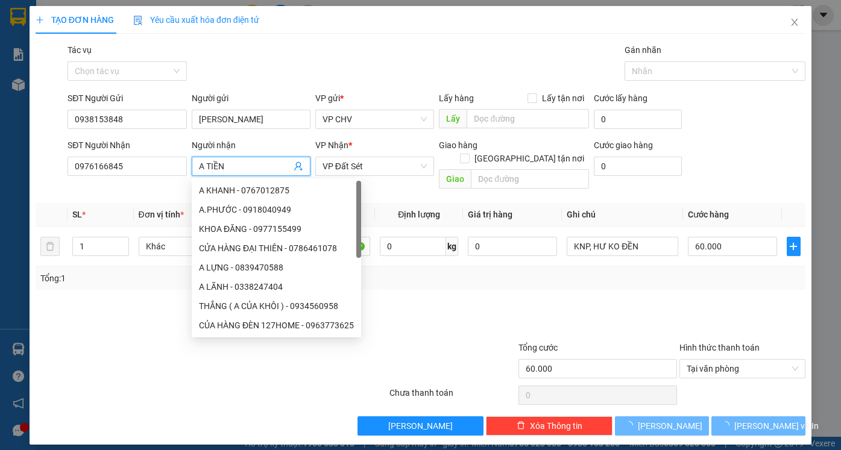
type input "A TIỀN"
click at [539, 283] on div "Transit Pickup Surcharge Ids Transit Deliver Surcharge Ids Transit Deliver Surc…" at bounding box center [420, 239] width 769 height 392
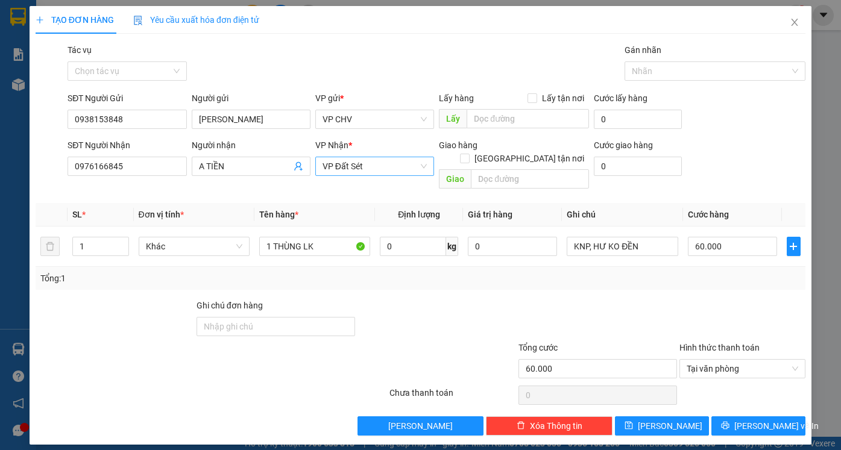
click at [380, 170] on span "VP Đất Sét" at bounding box center [374, 166] width 104 height 18
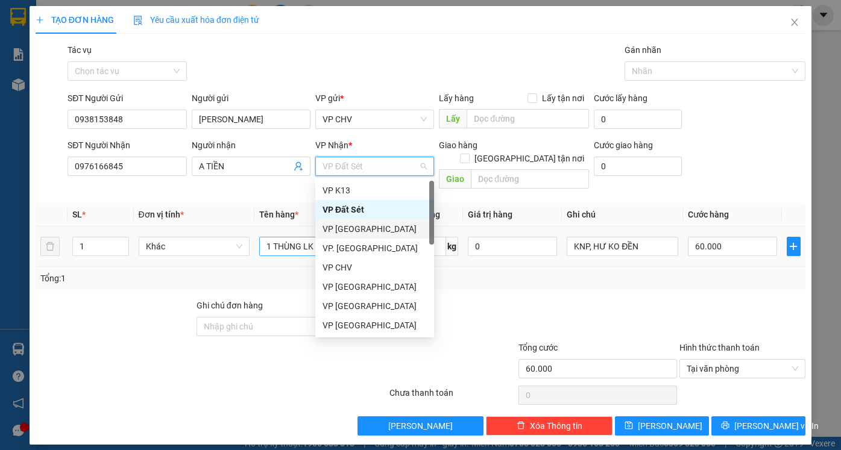
drag, startPoint x: 371, startPoint y: 233, endPoint x: 352, endPoint y: 236, distance: 18.9
click at [367, 231] on div "VP [GEOGRAPHIC_DATA]" at bounding box center [374, 228] width 104 height 13
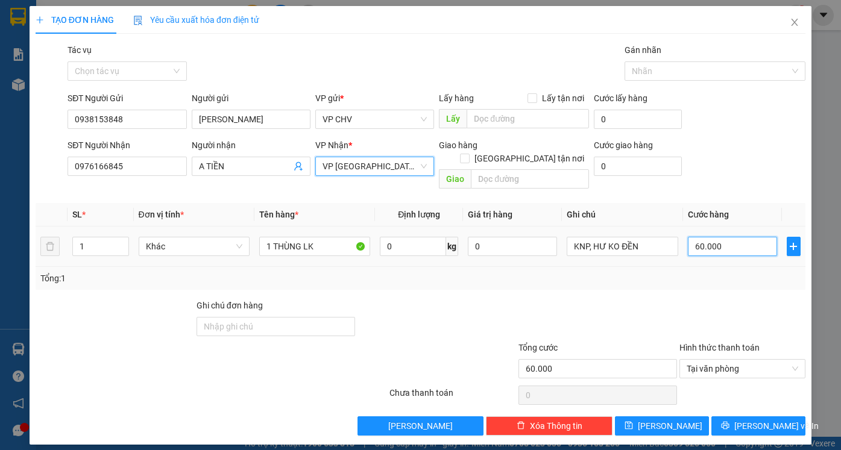
click at [739, 237] on input "60.000" at bounding box center [731, 246] width 89 height 19
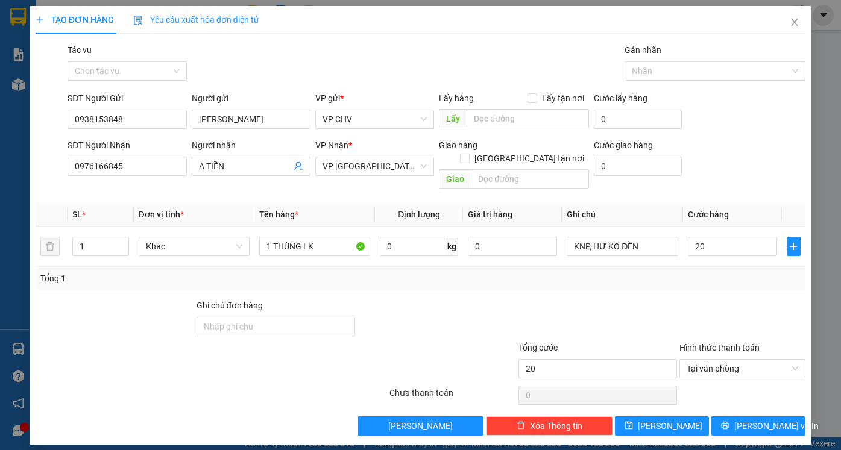
click at [722, 286] on div "Transit Pickup Surcharge Ids Transit Deliver Surcharge Ids Transit Deliver Surc…" at bounding box center [420, 239] width 769 height 392
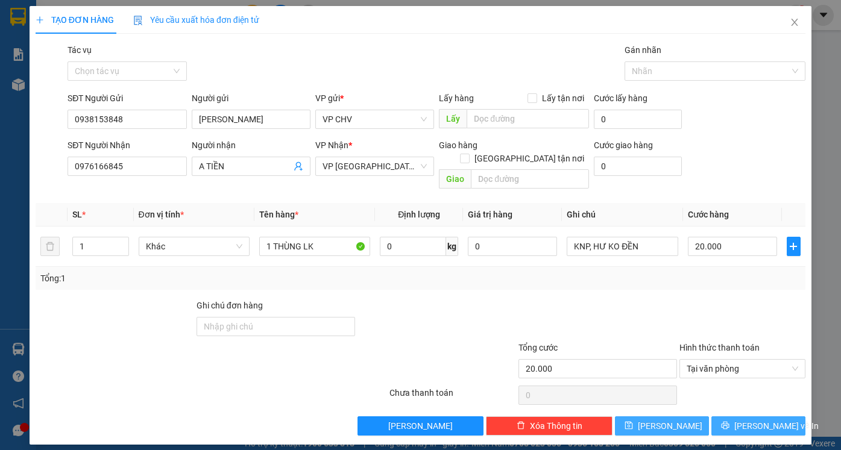
drag, startPoint x: 783, startPoint y: 411, endPoint x: 685, endPoint y: 409, distance: 98.2
click at [782, 416] on button "[PERSON_NAME] và In" at bounding box center [758, 425] width 94 height 19
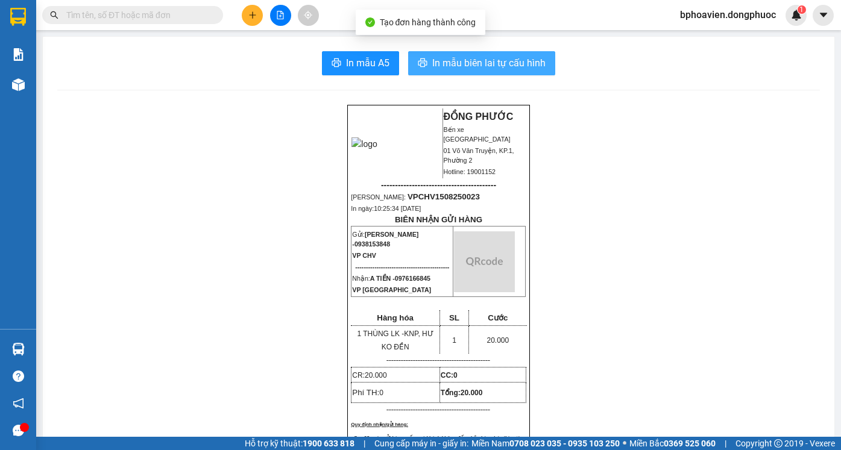
click at [442, 64] on span "In mẫu biên lai tự cấu hình" at bounding box center [488, 62] width 113 height 15
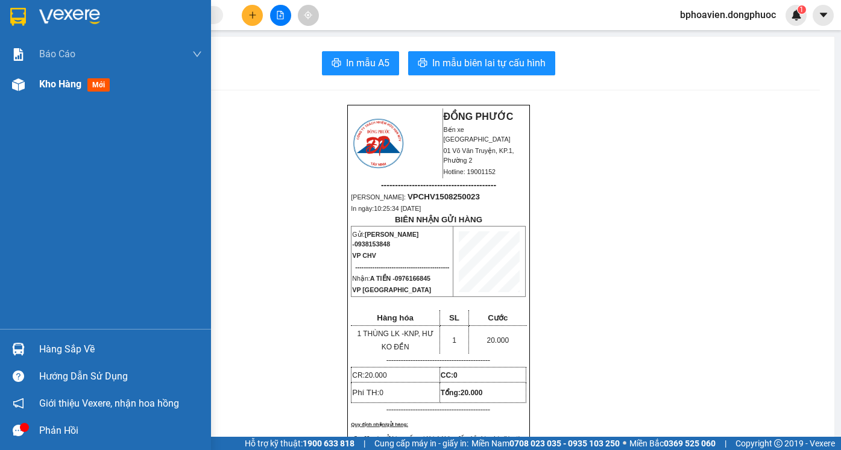
click at [39, 77] on div "Kho hàng mới" at bounding box center [76, 84] width 75 height 15
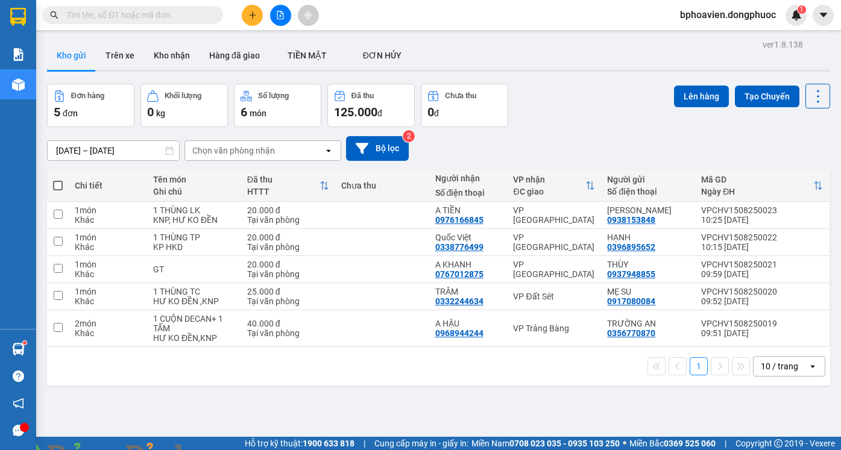
click at [251, 16] on icon "plus" at bounding box center [252, 15] width 8 height 8
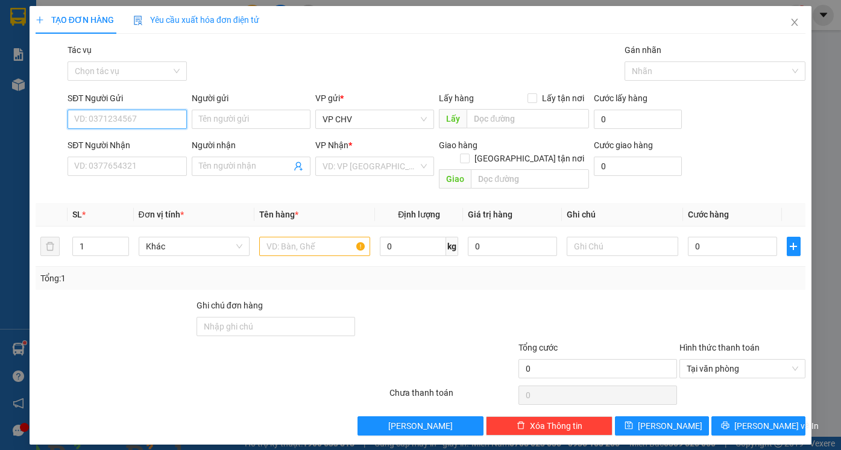
click at [115, 116] on input "SĐT Người Gửi" at bounding box center [126, 119] width 119 height 19
click at [113, 122] on input "SĐT Người Gửi" at bounding box center [126, 119] width 119 height 19
click at [115, 169] on input "SĐT Người Nhận" at bounding box center [126, 166] width 119 height 19
click at [117, 113] on input "SĐT Người Gửi" at bounding box center [126, 119] width 119 height 19
type input "0976447997"
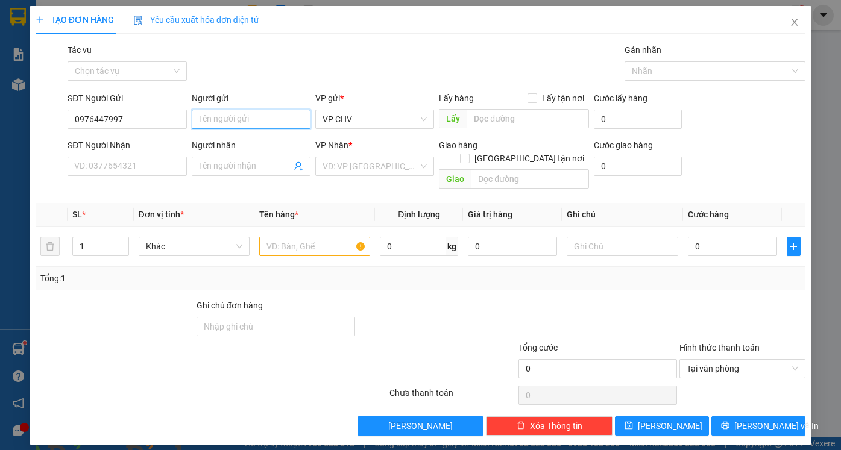
click at [225, 116] on input "Người gửi" at bounding box center [251, 119] width 119 height 19
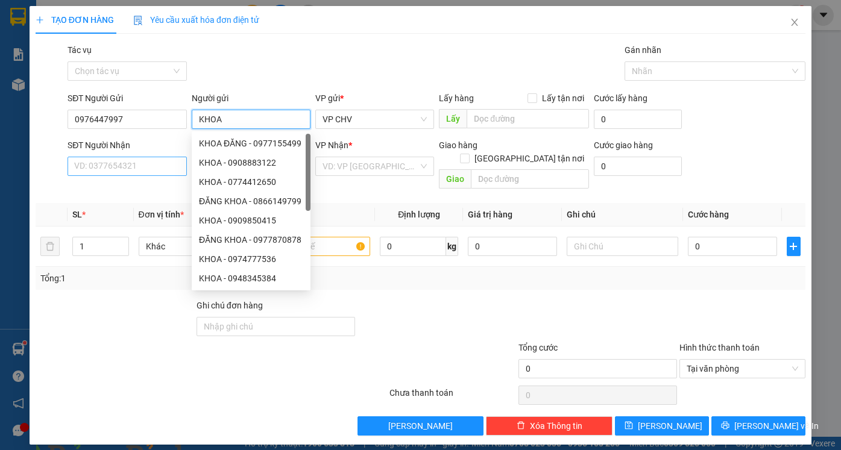
type input "KHOA"
click at [140, 168] on input "SĐT Người Nhận" at bounding box center [126, 166] width 119 height 19
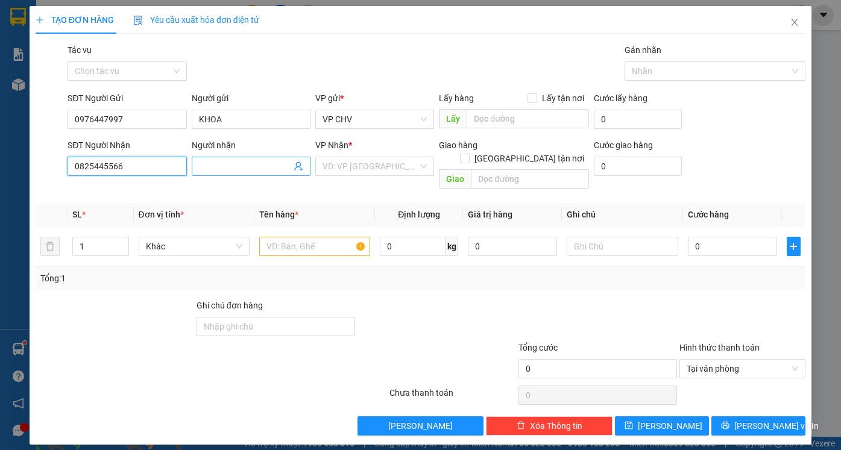
type input "0825445566"
click at [231, 159] on span at bounding box center [251, 166] width 119 height 19
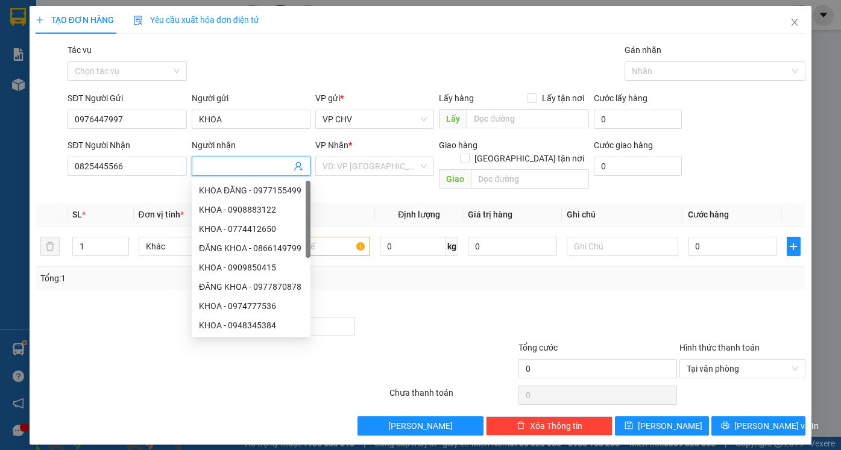
click at [231, 161] on input "Người nhận" at bounding box center [245, 166] width 92 height 13
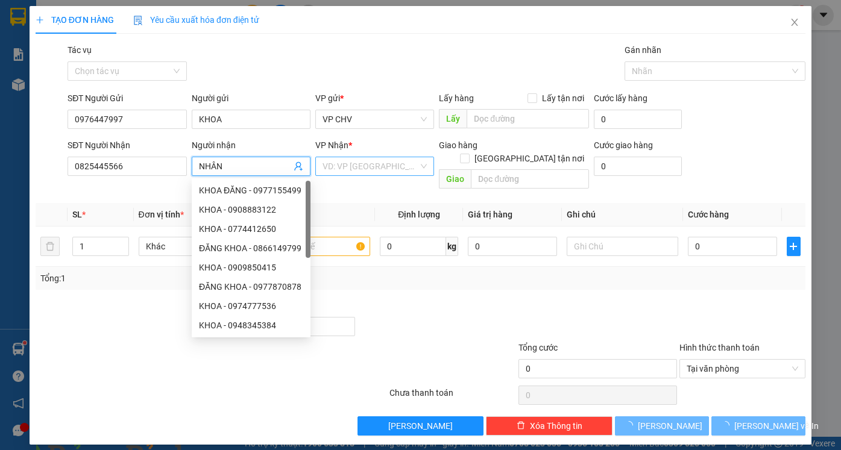
type input "NHÂN"
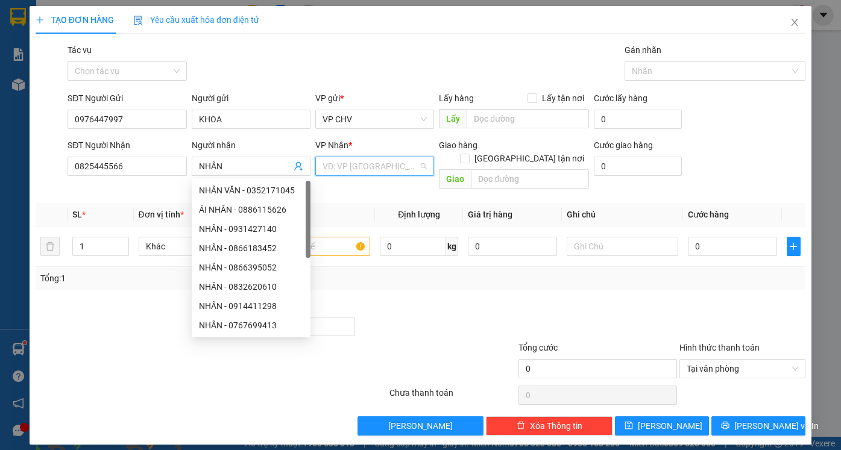
click at [374, 161] on input "search" at bounding box center [370, 166] width 96 height 18
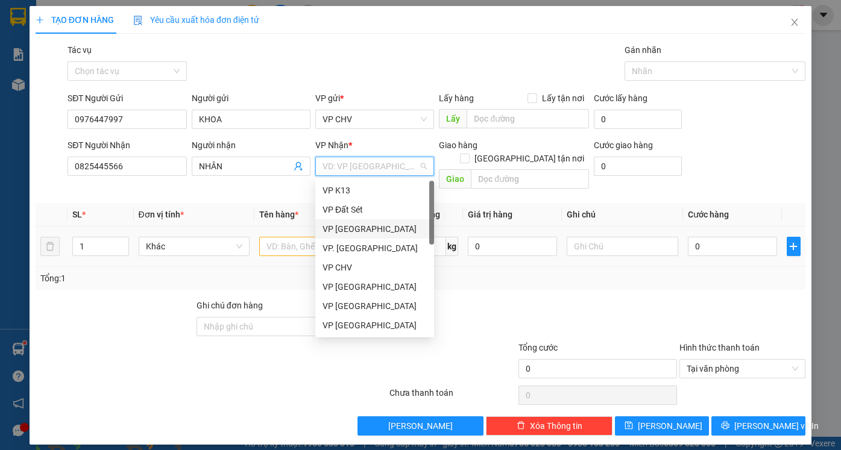
drag, startPoint x: 352, startPoint y: 226, endPoint x: 301, endPoint y: 236, distance: 52.8
click at [351, 226] on div "VP [GEOGRAPHIC_DATA]" at bounding box center [374, 228] width 104 height 13
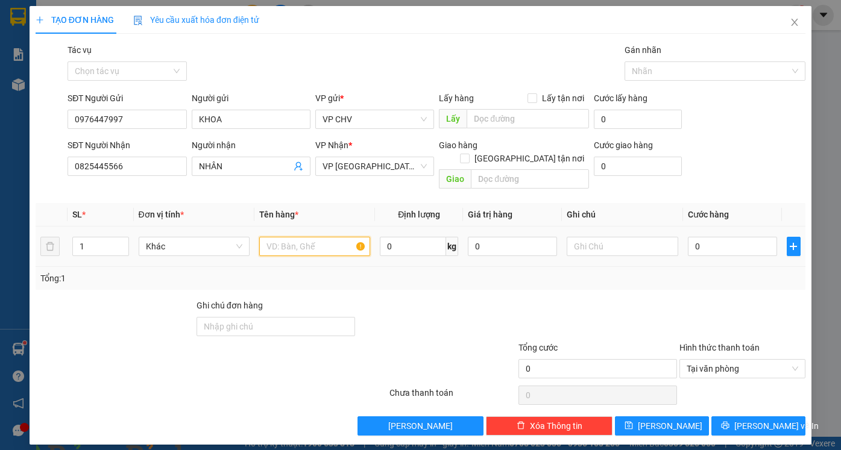
click at [289, 237] on input "text" at bounding box center [314, 246] width 111 height 19
type input "1 THÙNG CÁ KIỂNG"
click at [734, 237] on input "0" at bounding box center [731, 246] width 89 height 19
click at [706, 299] on div at bounding box center [742, 320] width 129 height 42
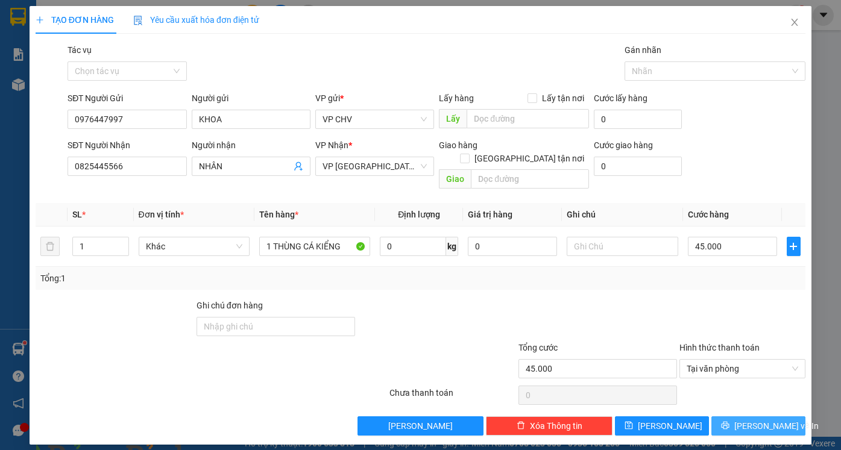
click at [729, 421] on icon "printer" at bounding box center [725, 425] width 8 height 8
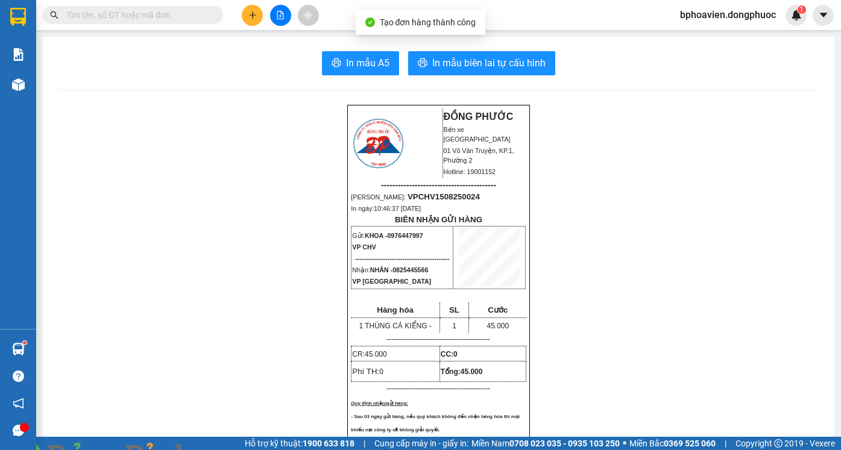
click at [466, 70] on span "In mẫu biên lai tự cấu hình" at bounding box center [488, 62] width 113 height 15
click at [255, 19] on icon "plus" at bounding box center [252, 15] width 8 height 8
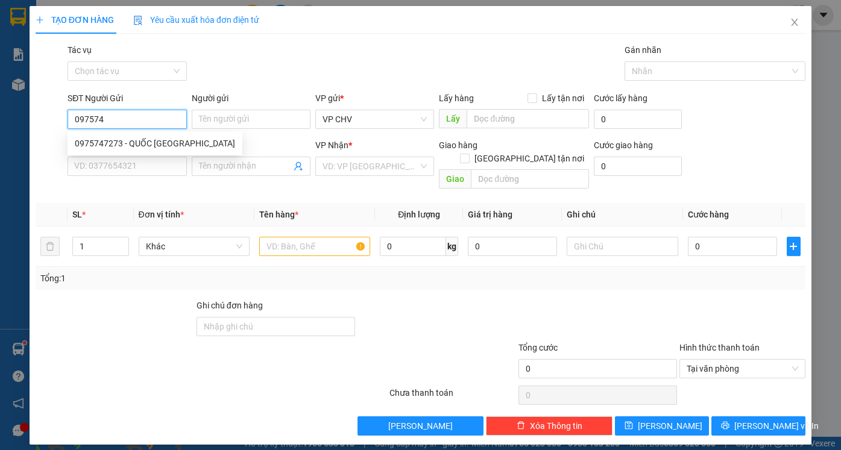
click at [146, 145] on div "0975747273 - QUỐC [GEOGRAPHIC_DATA]" at bounding box center [155, 143] width 160 height 13
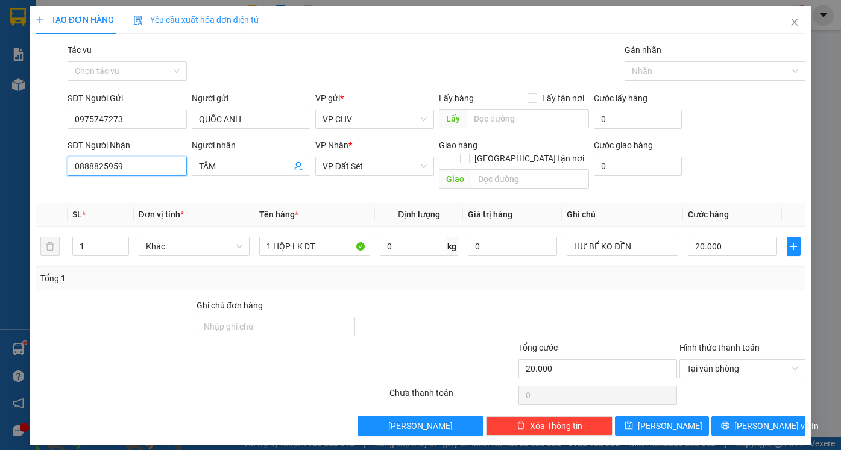
drag, startPoint x: 146, startPoint y: 165, endPoint x: 13, endPoint y: 162, distance: 133.8
click at [13, 162] on div "TẠO ĐƠN HÀNG Yêu cầu xuất hóa đơn điện tử Transit Pickup Surcharge Ids Transit …" at bounding box center [420, 225] width 841 height 450
click at [127, 189] on div "0338808957 - CHÍ" at bounding box center [127, 190] width 104 height 13
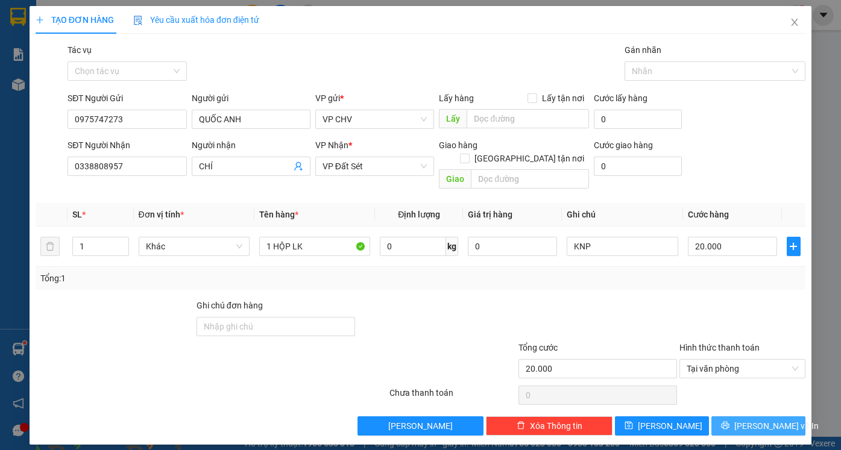
click at [760, 419] on span "[PERSON_NAME] và In" at bounding box center [776, 425] width 84 height 13
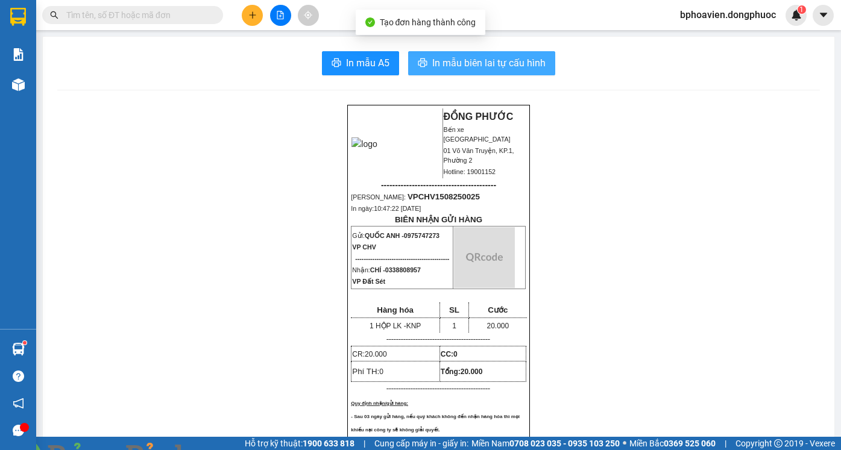
click at [453, 64] on span "In mẫu biên lai tự cấu hình" at bounding box center [488, 62] width 113 height 15
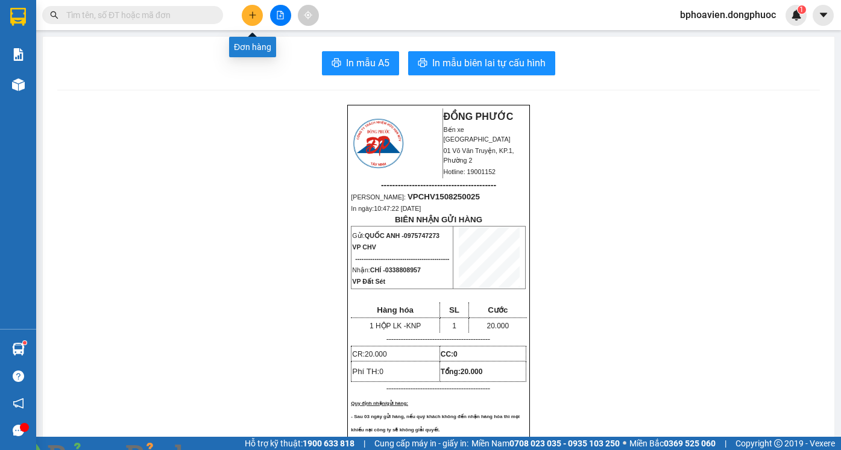
click at [252, 14] on icon "plus" at bounding box center [252, 15] width 8 height 8
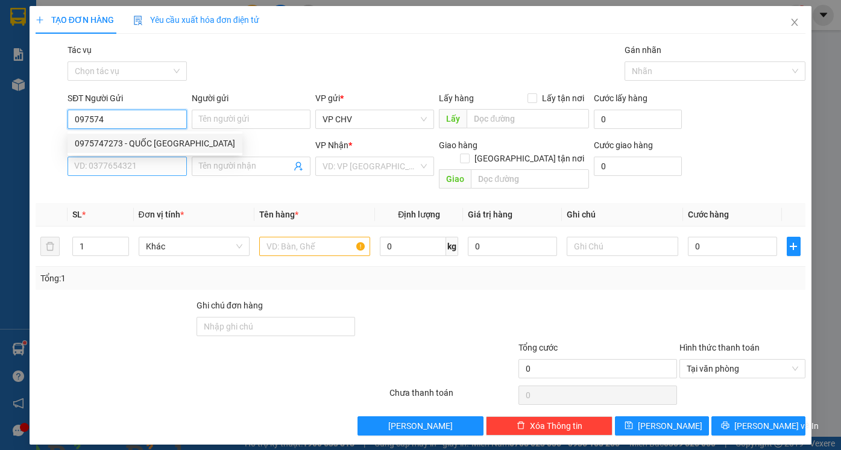
drag, startPoint x: 144, startPoint y: 139, endPoint x: 142, endPoint y: 164, distance: 24.8
click at [144, 140] on div "0975747273 - QUỐC [GEOGRAPHIC_DATA]" at bounding box center [155, 143] width 160 height 13
type input "0975747273"
type input "QUỐC ANH"
type input "0338808957"
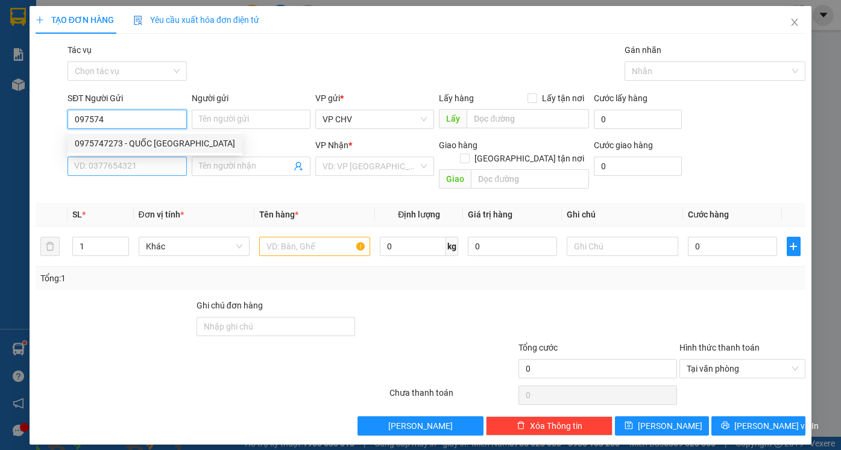
type input "CHÍ"
type input "20.000"
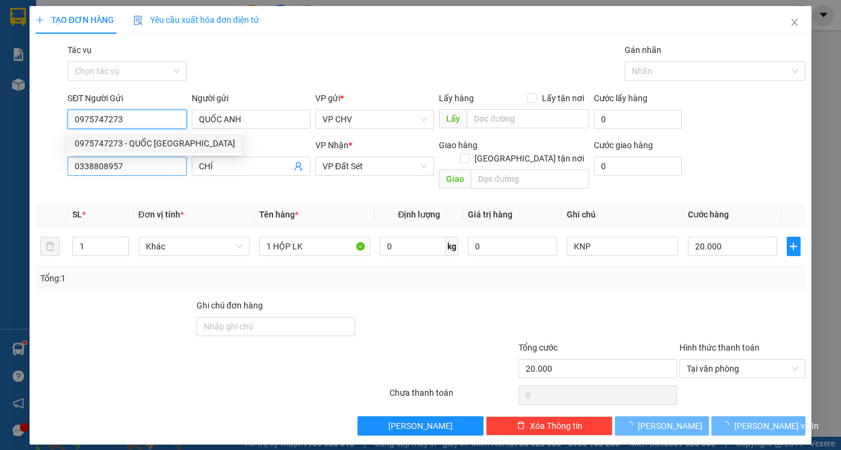
type input "0975747273"
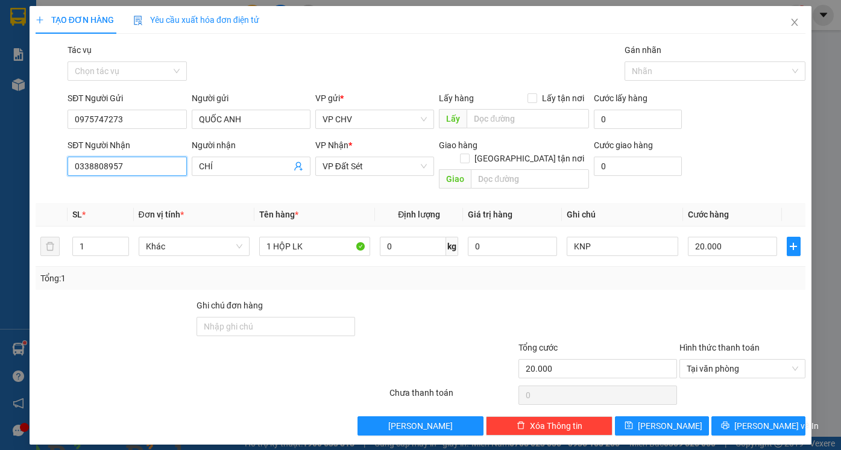
drag, startPoint x: 108, startPoint y: 175, endPoint x: 40, endPoint y: 172, distance: 68.2
click at [41, 174] on div "SĐT Người Nhận 0338808957 Người nhận CHÍ VP Nhận * VP Đất Sét Giao hàng Giao tậ…" at bounding box center [420, 166] width 772 height 55
type input "098"
click at [161, 191] on div "0986692692 - [PERSON_NAME]" at bounding box center [134, 190] width 119 height 13
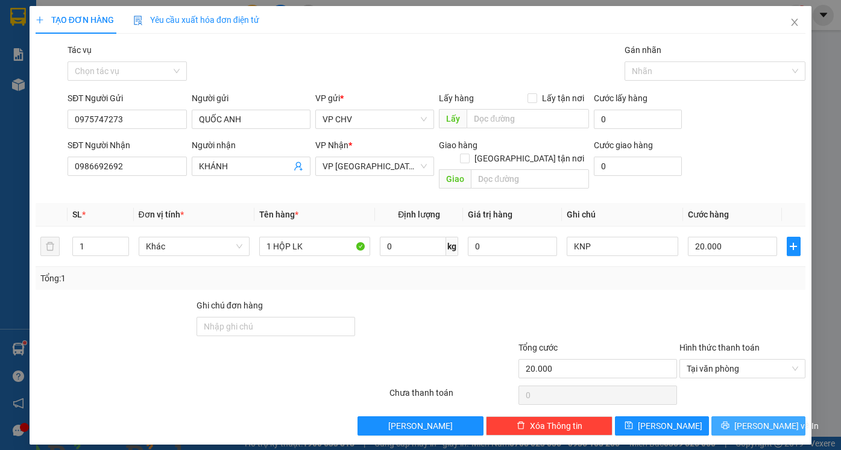
click at [772, 419] on span "[PERSON_NAME] và In" at bounding box center [776, 425] width 84 height 13
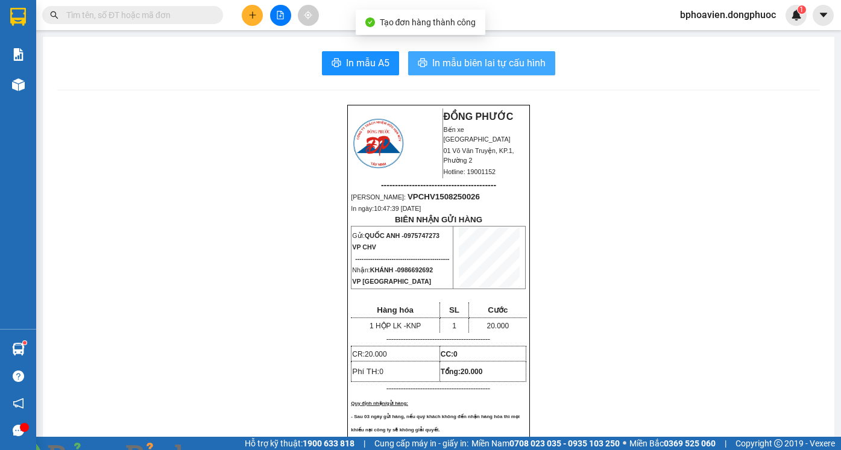
click at [466, 73] on button "In mẫu biên lai tự cấu hình" at bounding box center [481, 63] width 147 height 24
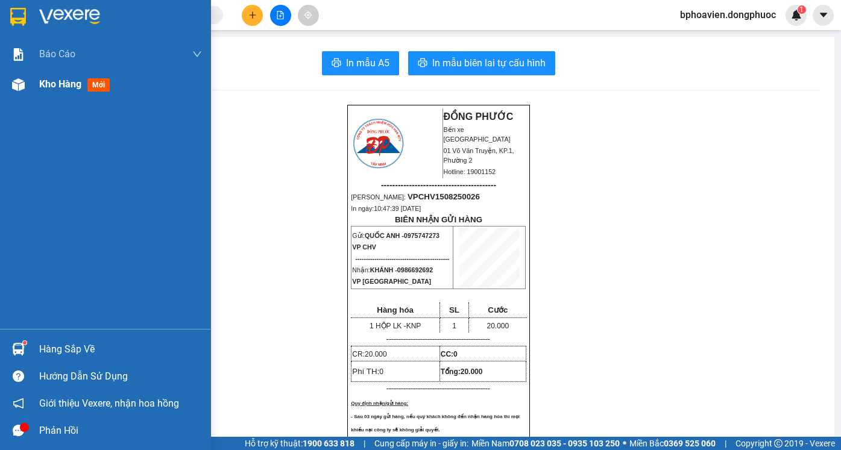
click at [51, 88] on span "Kho hàng" at bounding box center [60, 83] width 42 height 11
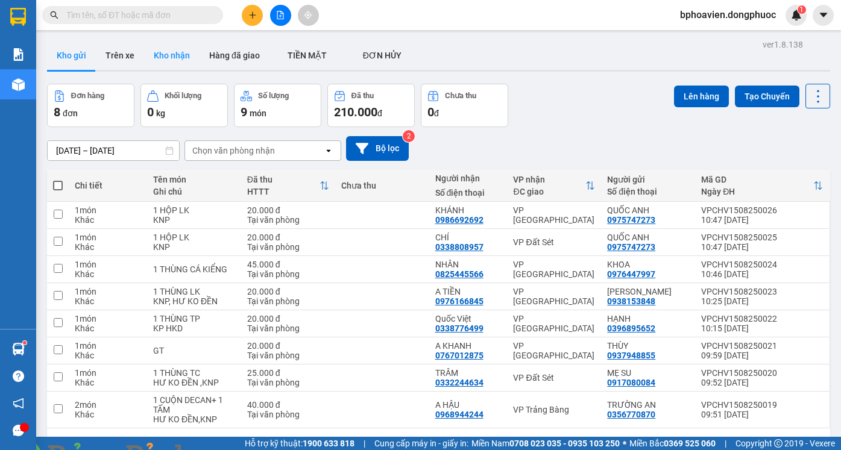
click at [168, 58] on button "Kho nhận" at bounding box center [171, 55] width 55 height 29
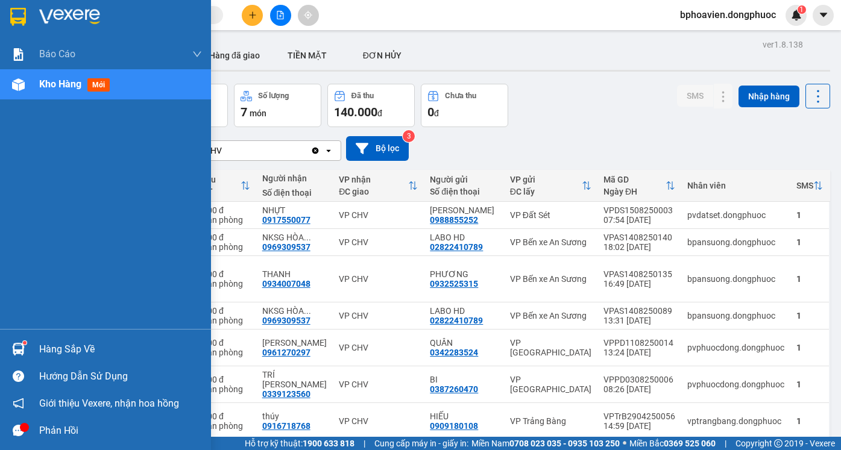
click at [48, 350] on div "Hàng sắp về" at bounding box center [120, 349] width 163 height 18
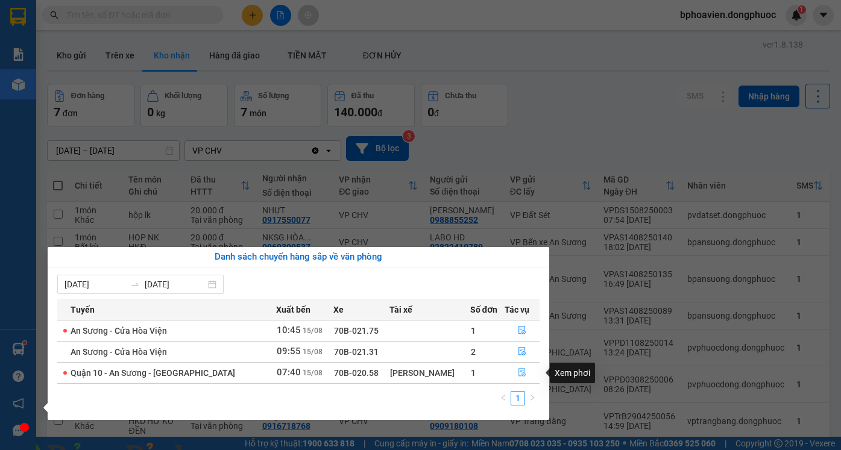
click at [521, 375] on icon "file-done" at bounding box center [521, 373] width 7 height 8
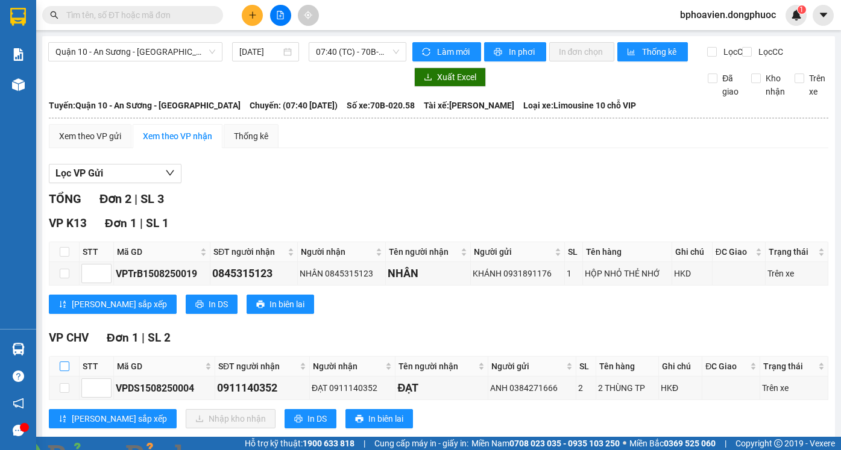
click at [65, 362] on input "checkbox" at bounding box center [65, 367] width 10 height 10
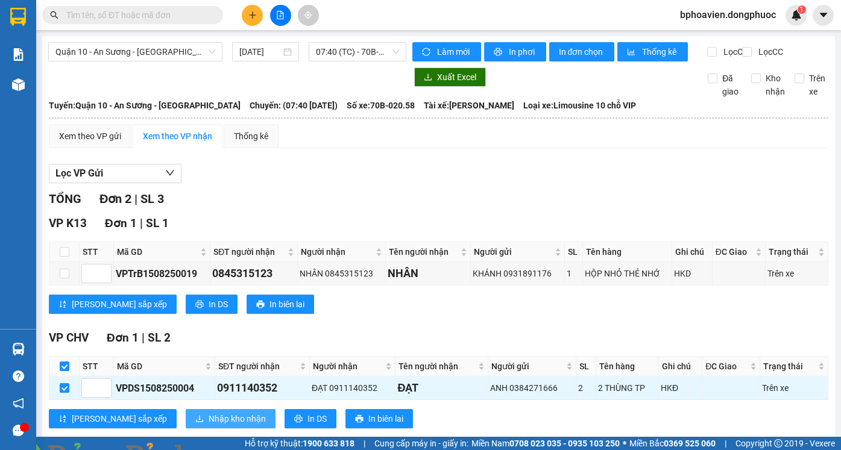
click at [208, 412] on span "Nhập kho nhận" at bounding box center [236, 418] width 57 height 13
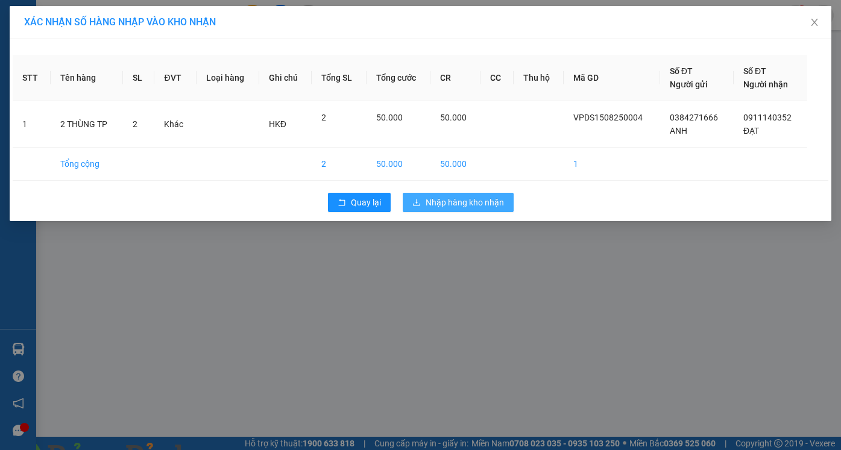
click at [454, 195] on button "Nhập hàng kho nhận" at bounding box center [457, 202] width 111 height 19
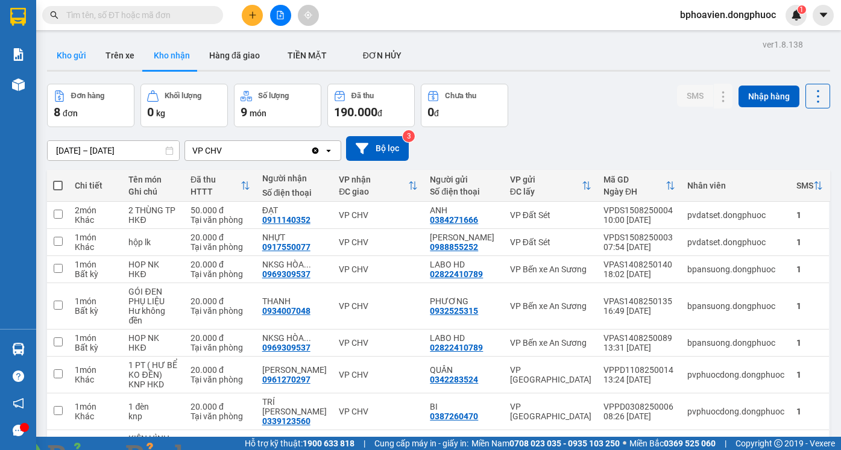
click at [80, 60] on button "Kho gửi" at bounding box center [71, 55] width 49 height 29
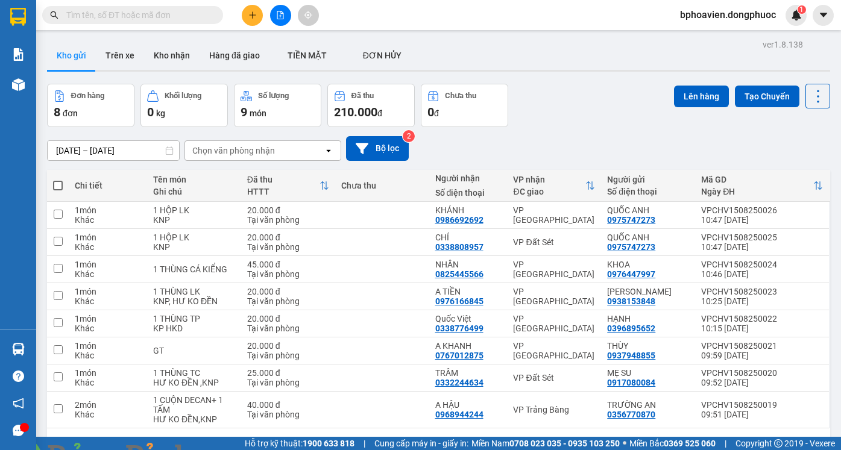
click at [251, 17] on icon "plus" at bounding box center [252, 15] width 8 height 8
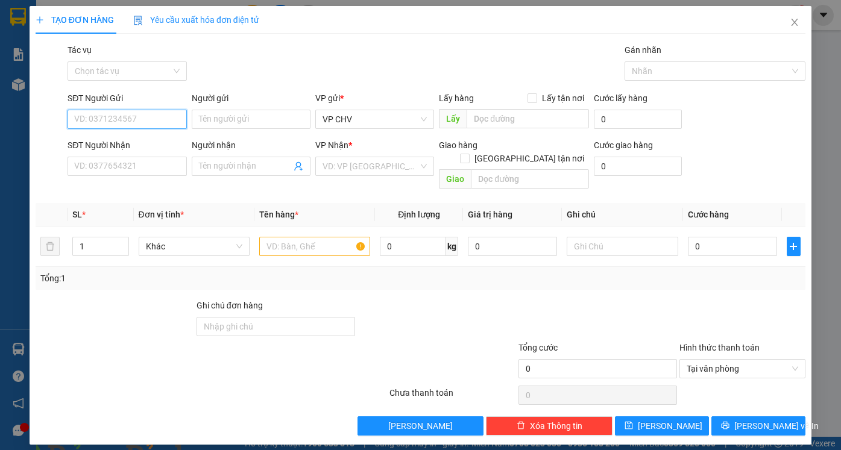
click at [121, 114] on input "SĐT Người Gửi" at bounding box center [126, 119] width 119 height 19
click at [139, 148] on div "0836660268 - GIA ÂN" at bounding box center [127, 143] width 104 height 13
type input "0836660268"
type input "GIA ÂN"
type input "0869053860"
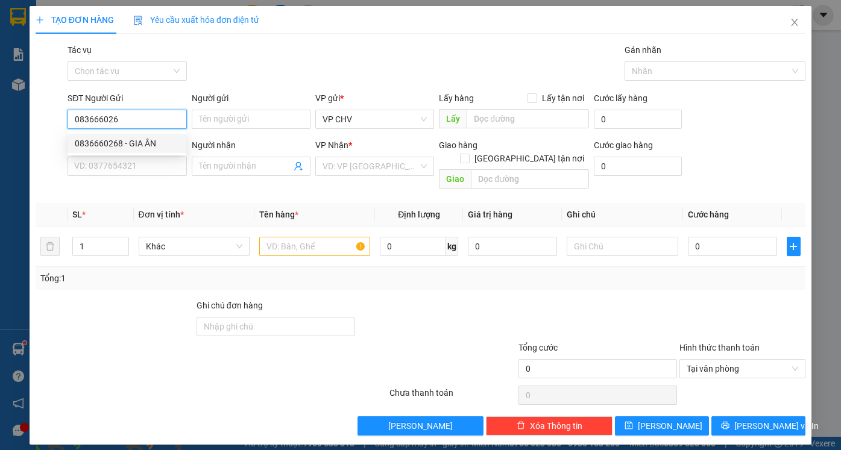
type input "TÂM"
type input "20.000"
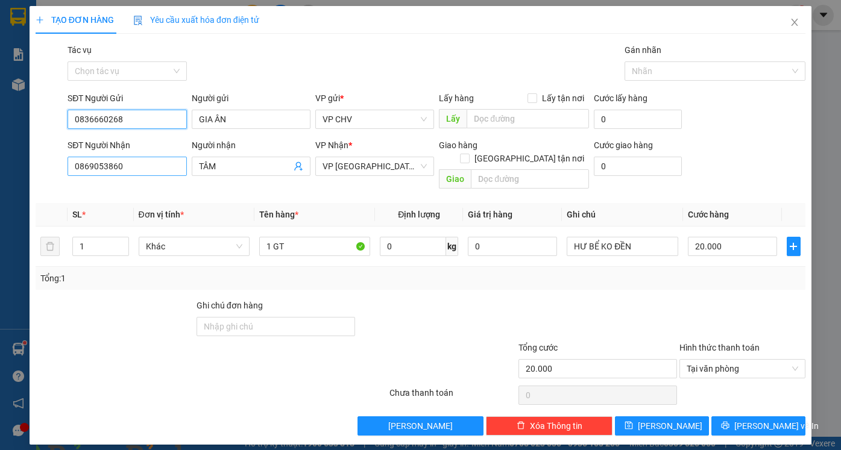
type input "0836660268"
drag, startPoint x: 103, startPoint y: 170, endPoint x: 8, endPoint y: 158, distance: 95.3
click at [13, 160] on div "TẠO ĐƠN HÀNG Yêu cầu xuất hóa đơn điện tử Transit Pickup Surcharge Ids Transit …" at bounding box center [420, 225] width 841 height 450
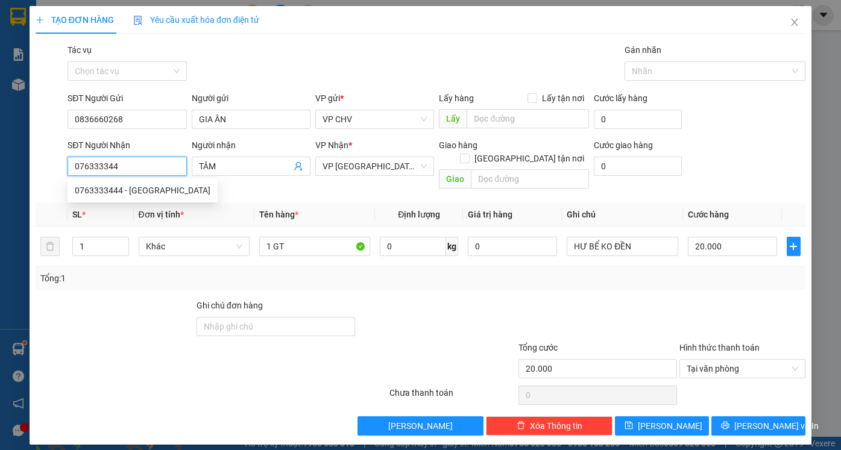
type input "0763333444"
click at [137, 189] on div "0763333444 - MINH ĐỨC" at bounding box center [143, 190] width 136 height 13
type input "[PERSON_NAME]"
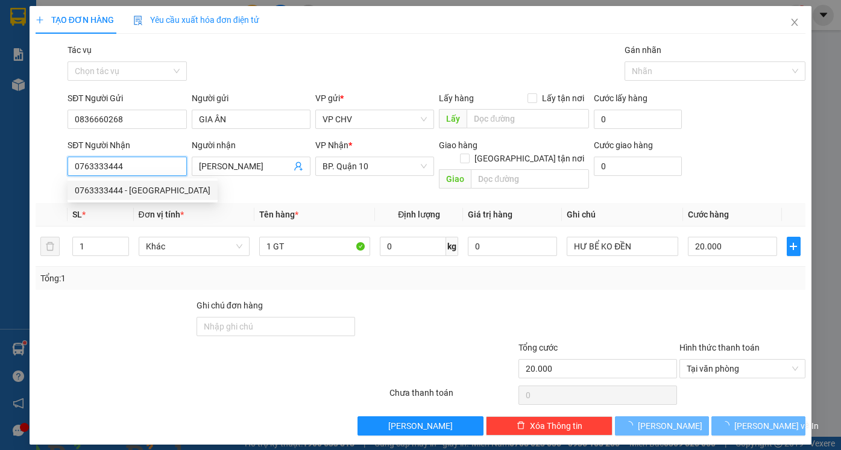
type input "40.000"
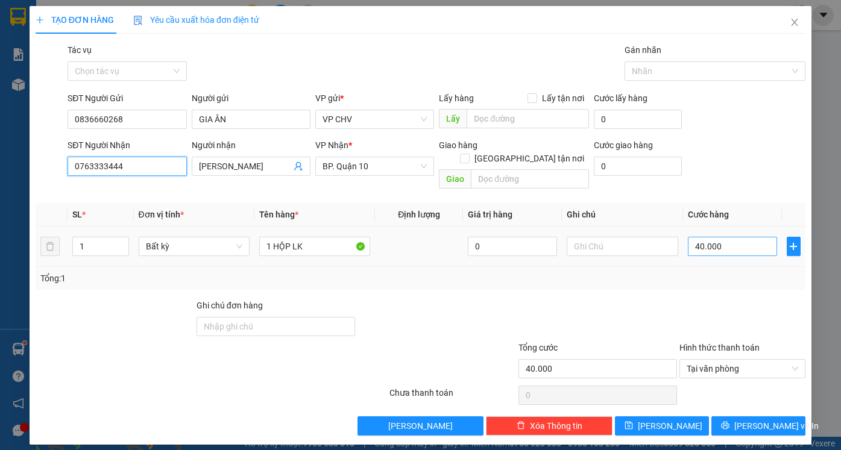
type input "0763333444"
click at [756, 237] on input "40.000" at bounding box center [731, 246] width 89 height 19
type input "3"
type input "30"
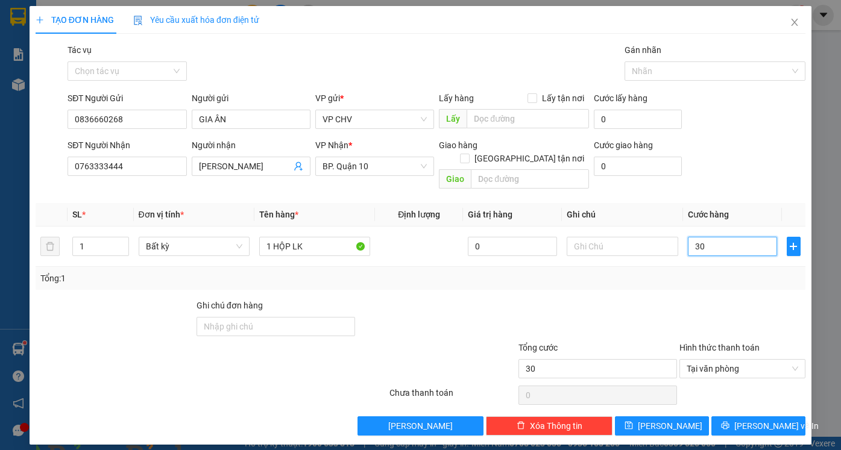
type input "30"
type input "30.000"
click at [751, 299] on div at bounding box center [742, 320] width 129 height 42
click at [766, 419] on span "[PERSON_NAME] và In" at bounding box center [776, 425] width 84 height 13
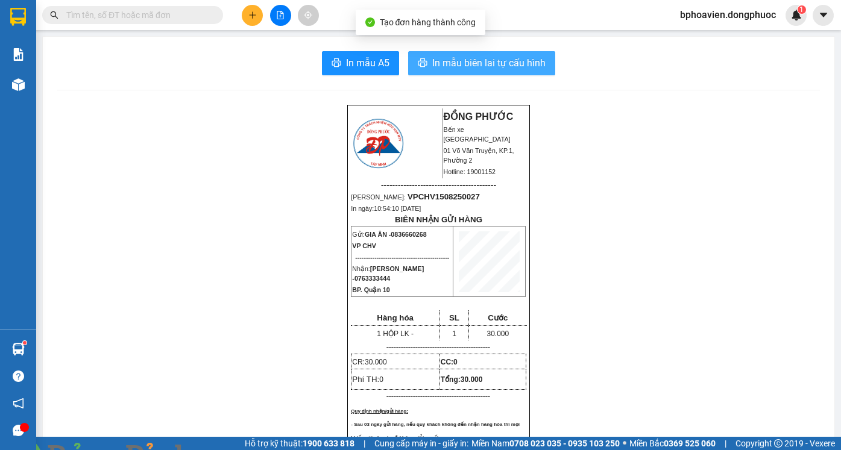
click at [496, 66] on span "In mẫu biên lai tự cấu hình" at bounding box center [488, 62] width 113 height 15
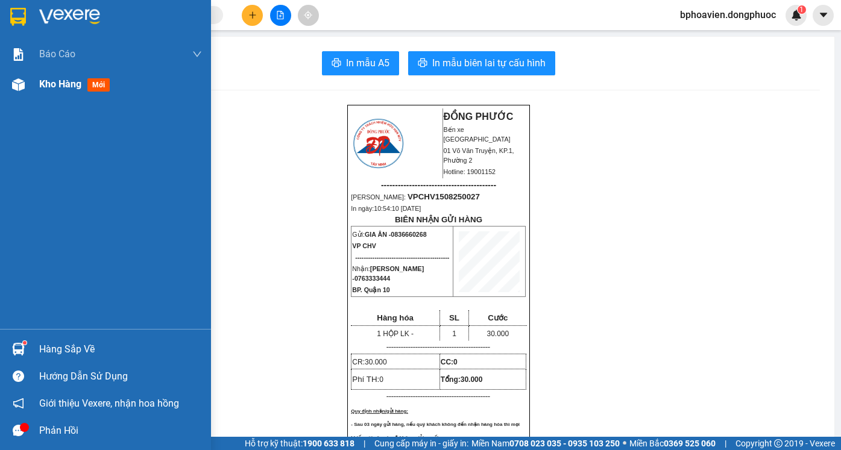
click at [60, 84] on span "Kho hàng" at bounding box center [60, 83] width 42 height 11
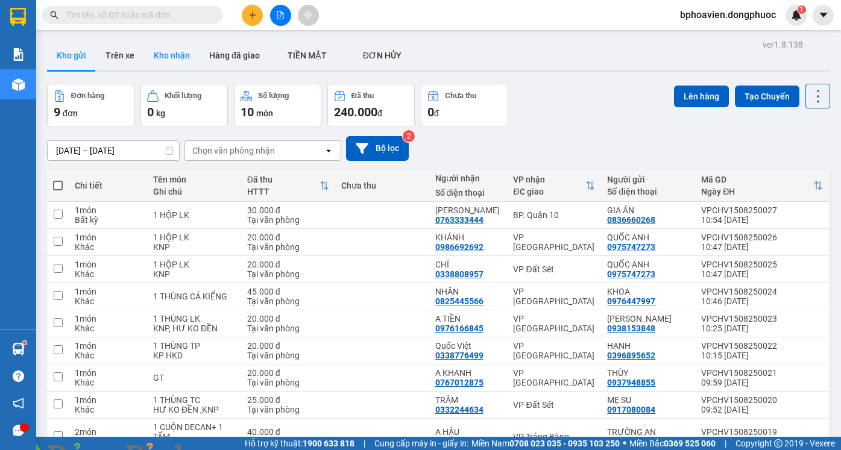
click at [163, 51] on button "Kho nhận" at bounding box center [171, 55] width 55 height 29
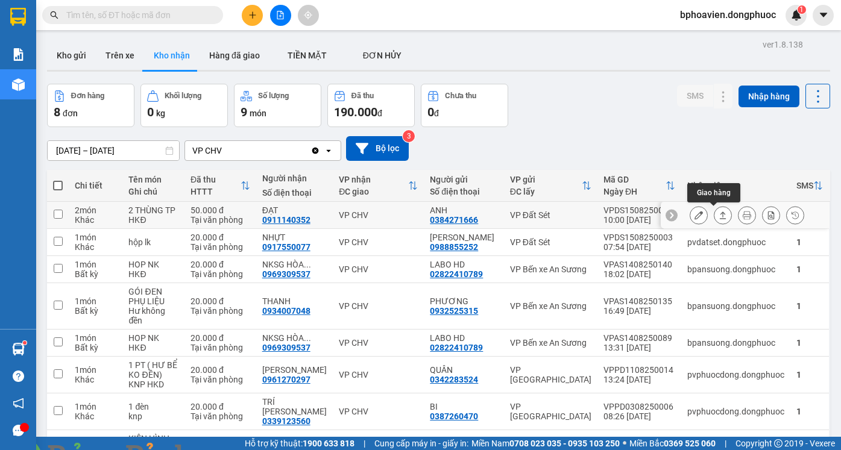
click at [718, 214] on icon at bounding box center [722, 215] width 8 height 8
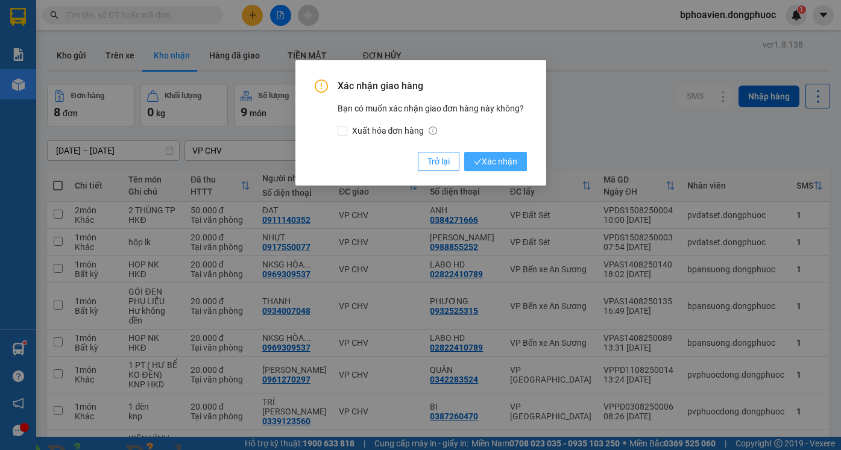
click at [492, 166] on span "Xác nhận" at bounding box center [495, 161] width 43 height 13
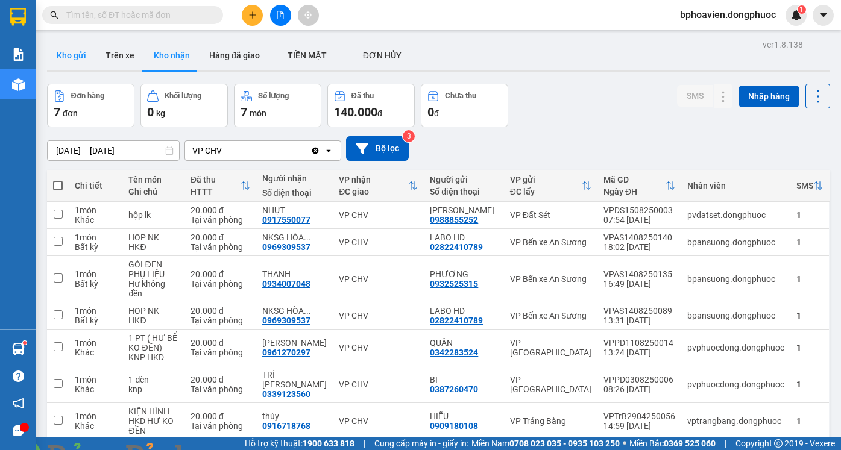
click at [69, 54] on button "Kho gửi" at bounding box center [71, 55] width 49 height 29
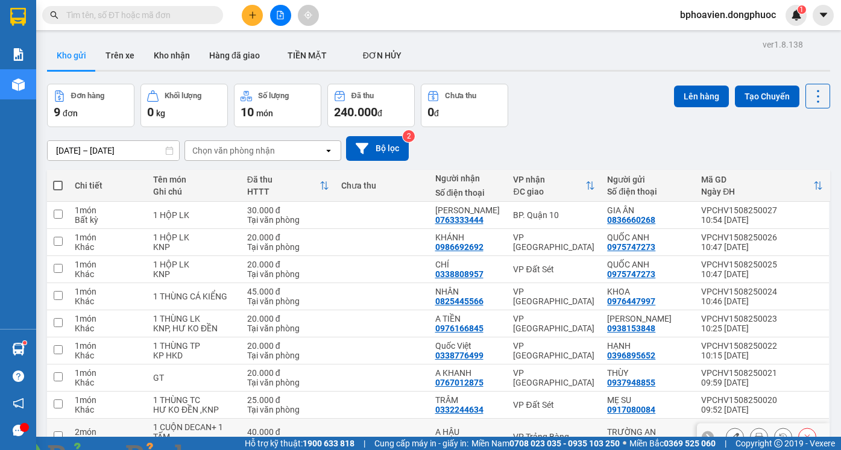
click at [389, 419] on td at bounding box center [382, 437] width 94 height 37
checkbox input "true"
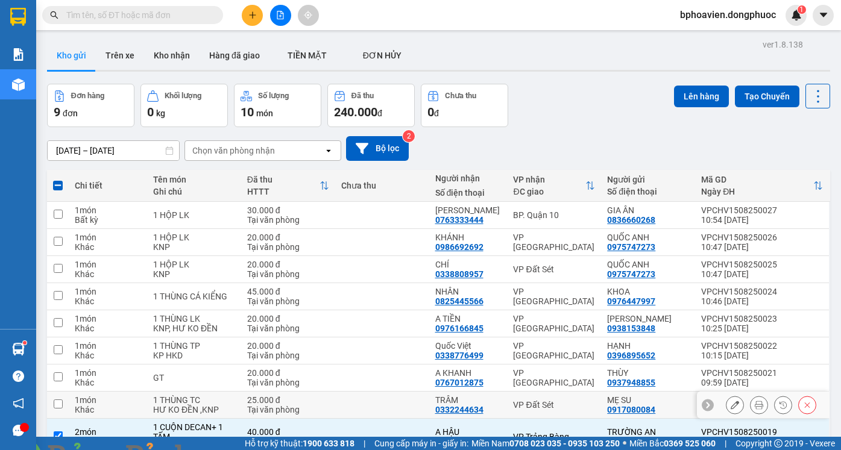
click at [408, 392] on td at bounding box center [382, 405] width 94 height 27
checkbox input "true"
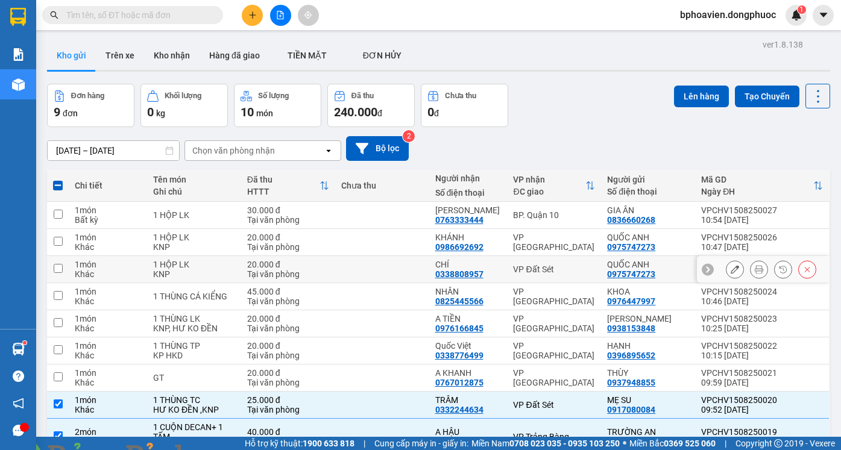
click at [384, 256] on td at bounding box center [382, 269] width 94 height 27
checkbox input "true"
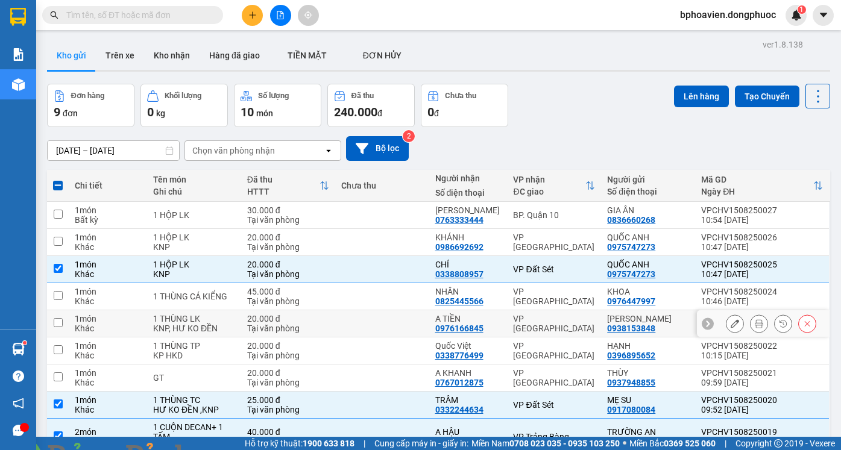
drag, startPoint x: 400, startPoint y: 256, endPoint x: 404, endPoint y: 271, distance: 15.5
click at [400, 310] on td at bounding box center [382, 323] width 94 height 27
checkbox input "true"
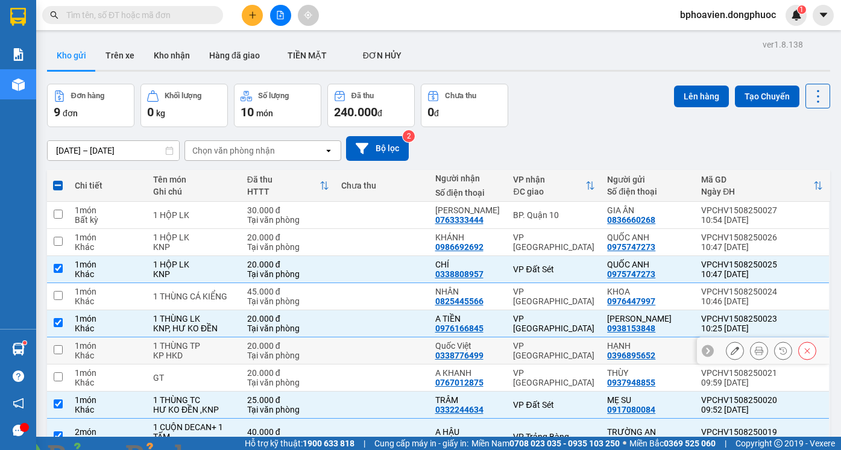
drag, startPoint x: 404, startPoint y: 280, endPoint x: 404, endPoint y: 293, distance: 13.9
click at [404, 337] on td at bounding box center [382, 350] width 94 height 27
checkbox input "true"
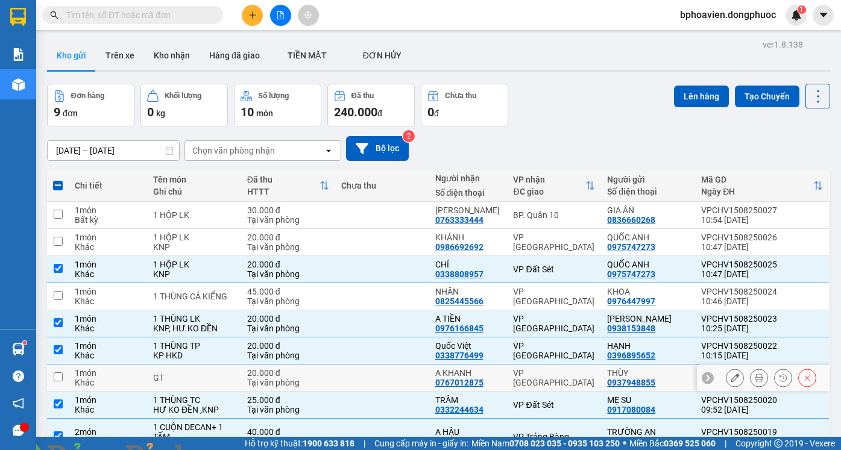
click at [402, 365] on td at bounding box center [382, 378] width 94 height 27
checkbox input "true"
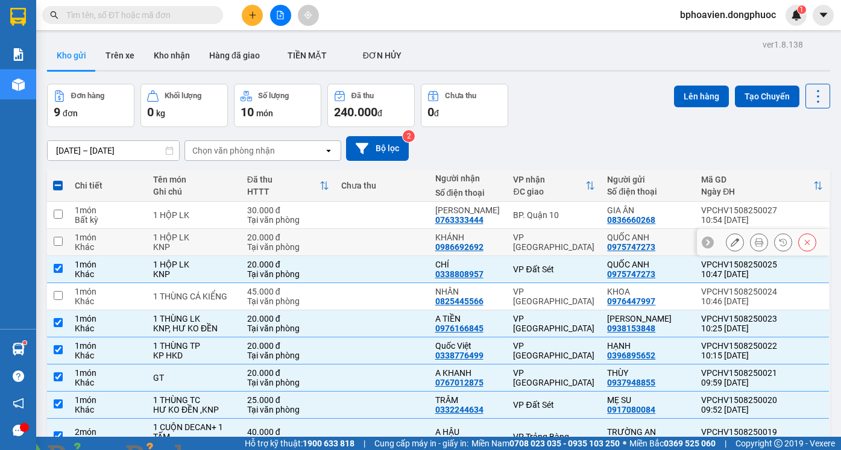
click at [396, 229] on td at bounding box center [382, 242] width 94 height 27
checkbox input "true"
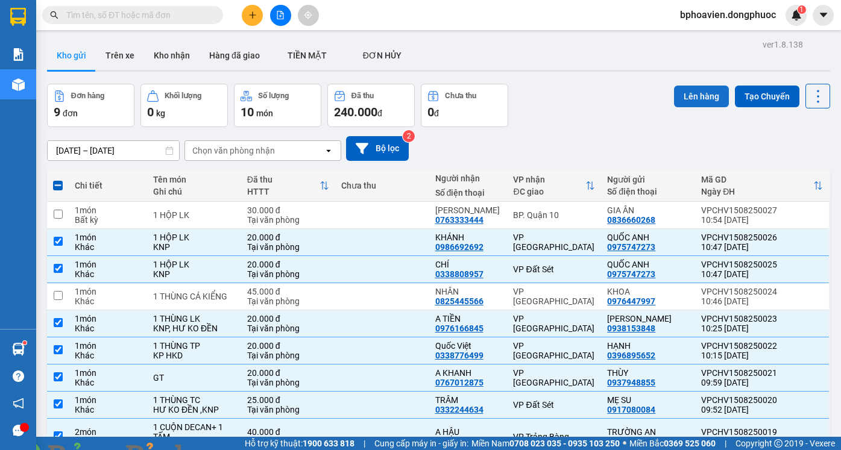
click at [691, 102] on button "Lên hàng" at bounding box center [701, 97] width 55 height 22
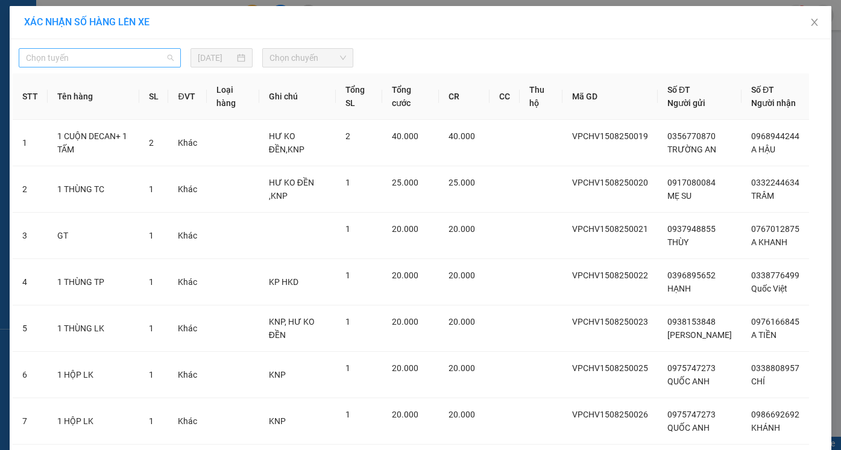
click at [132, 57] on span "Chọn tuyến" at bounding box center [100, 58] width 148 height 18
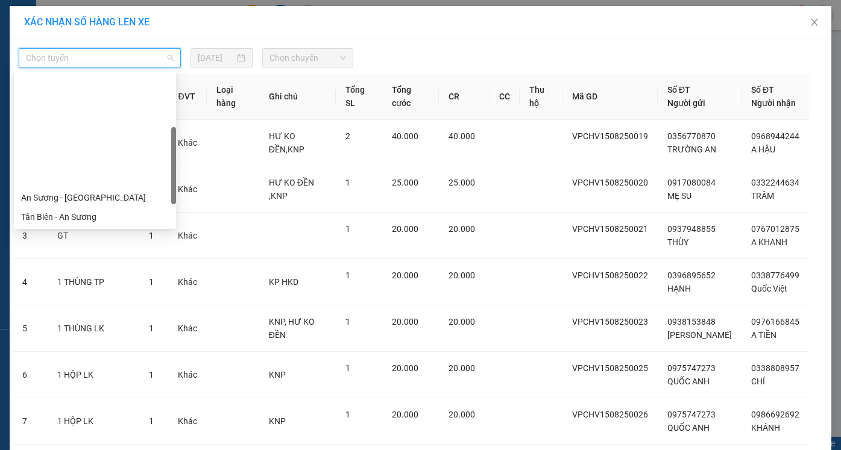
click at [99, 249] on div "Cửa Hòa Viện - An Sương" at bounding box center [95, 255] width 148 height 13
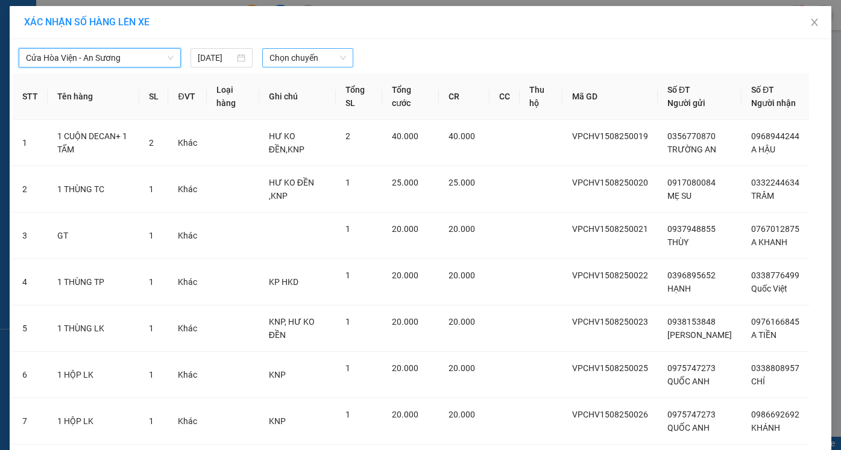
click at [281, 51] on span "Chọn chuyến" at bounding box center [307, 58] width 76 height 18
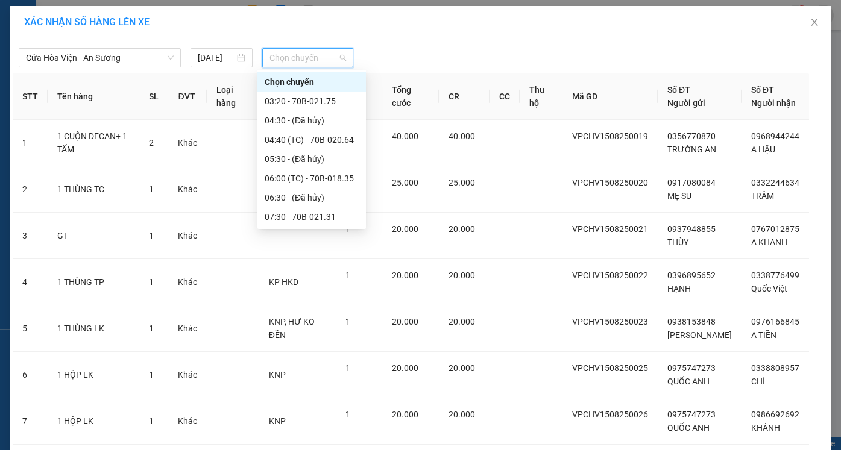
click at [298, 326] on div "11:00 (TC) - 70B-020.64" at bounding box center [312, 332] width 94 height 13
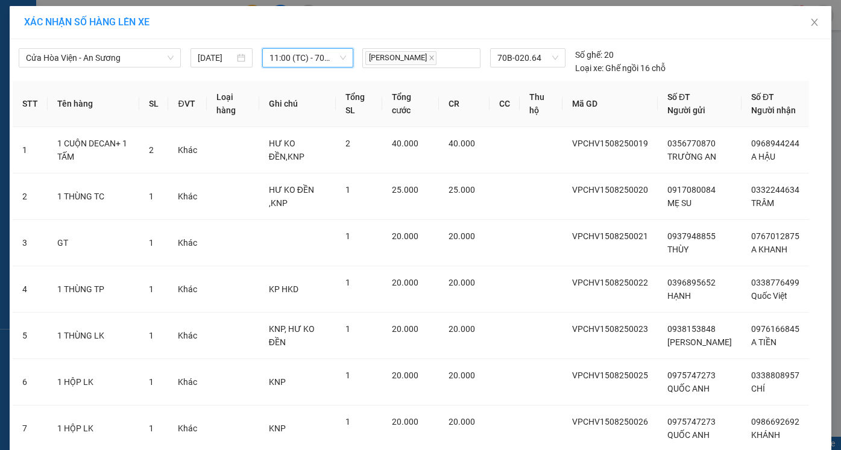
scroll to position [116, 0]
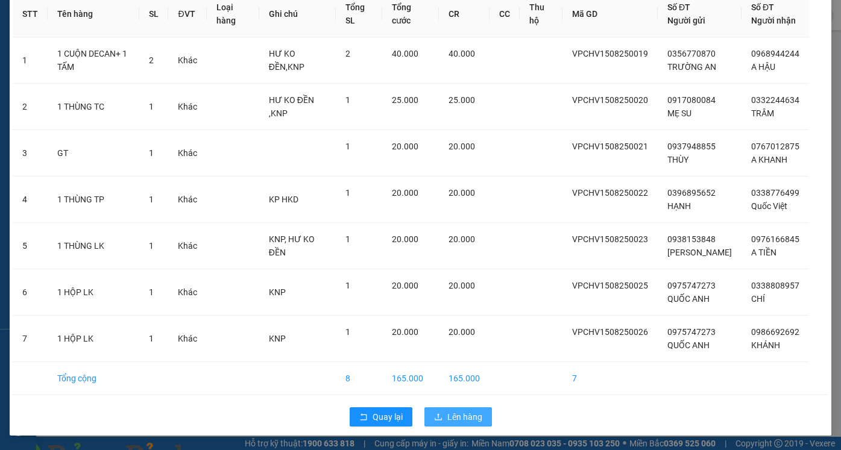
click at [454, 416] on span "Lên hàng" at bounding box center [464, 416] width 35 height 13
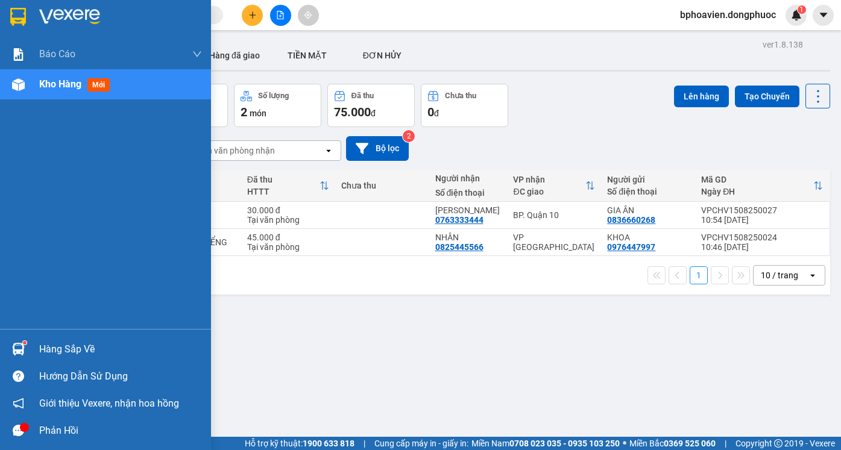
click at [75, 346] on div "Hàng sắp về" at bounding box center [120, 349] width 163 height 18
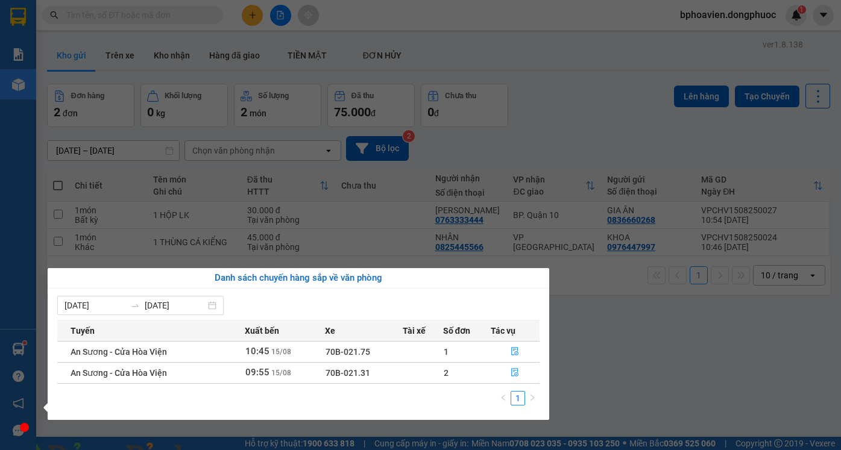
click at [555, 296] on section "Kết quả tìm kiếm ( 0 ) Bộ lọc No Data bphoavien.dongphuoc 1 Báo cáo Mẫu 1: Báo …" at bounding box center [420, 225] width 841 height 450
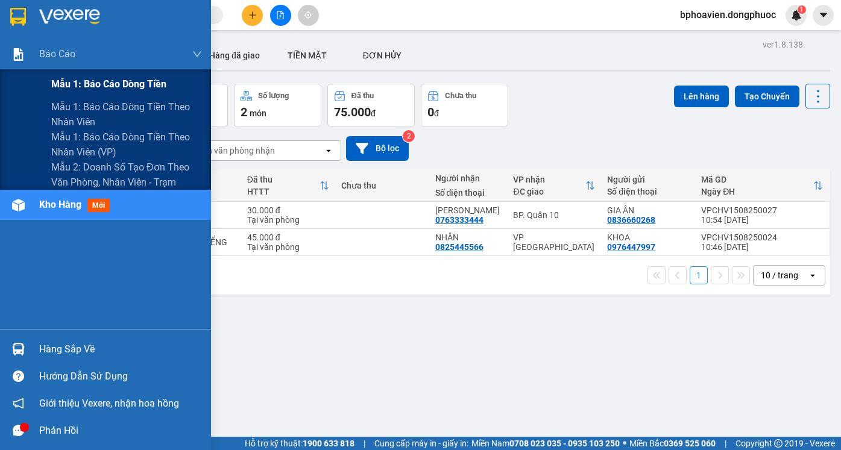
click at [86, 85] on span "Mẫu 1: Báo cáo dòng tiền" at bounding box center [108, 84] width 115 height 15
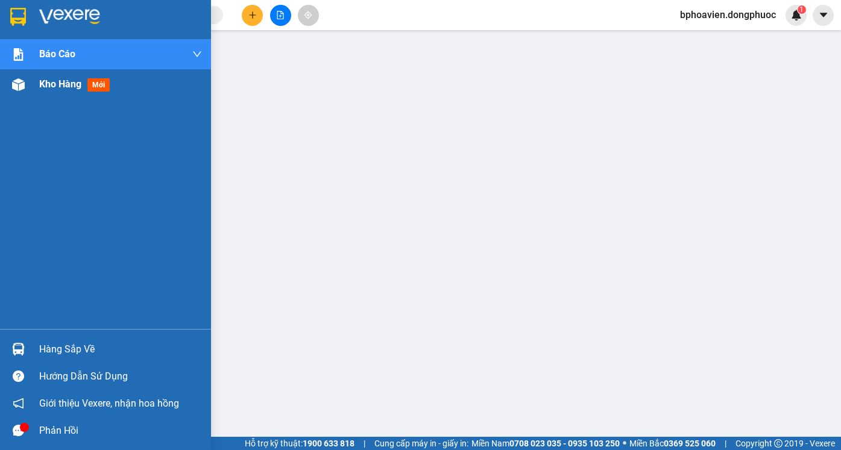
click at [53, 89] on span "Kho hàng" at bounding box center [60, 83] width 42 height 11
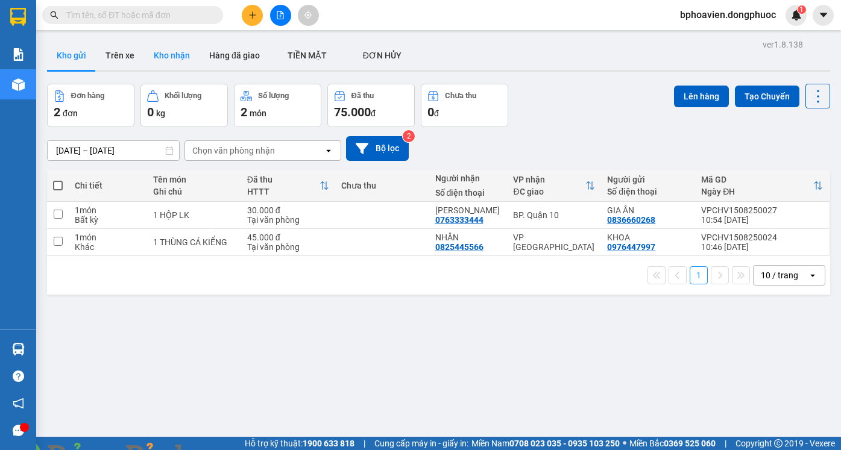
click at [163, 52] on button "Kho nhận" at bounding box center [171, 55] width 55 height 29
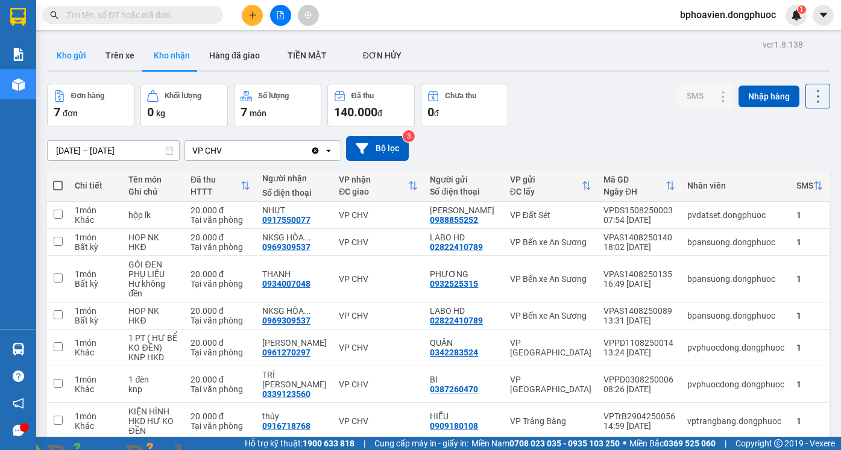
click at [69, 61] on button "Kho gửi" at bounding box center [71, 55] width 49 height 29
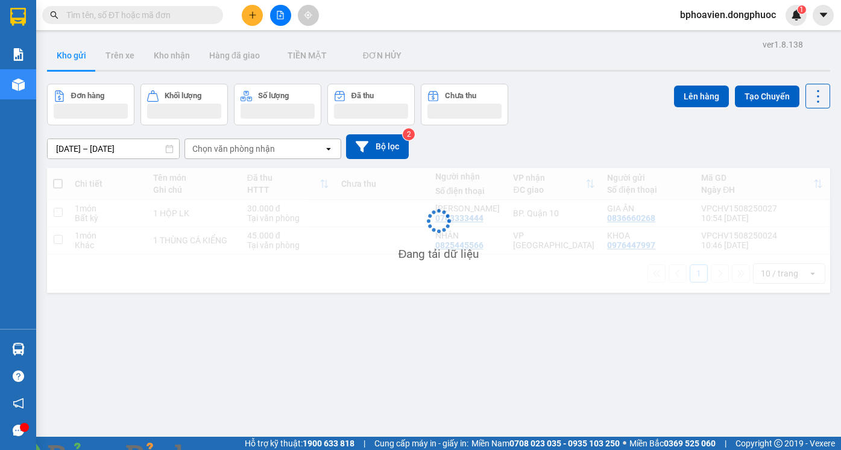
click at [254, 16] on icon "plus" at bounding box center [252, 15] width 8 height 8
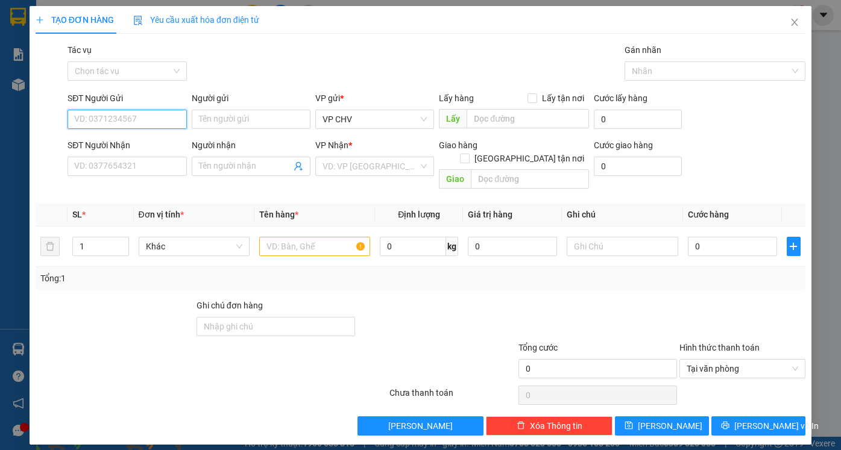
click at [148, 123] on input "SĐT Người Gửi" at bounding box center [126, 119] width 119 height 19
drag, startPoint x: 136, startPoint y: 142, endPoint x: 131, endPoint y: 183, distance: 41.3
click at [135, 142] on div "0912452852 - HIẾU" at bounding box center [127, 143] width 104 height 13
type input "0912452852"
type input "HIẾU"
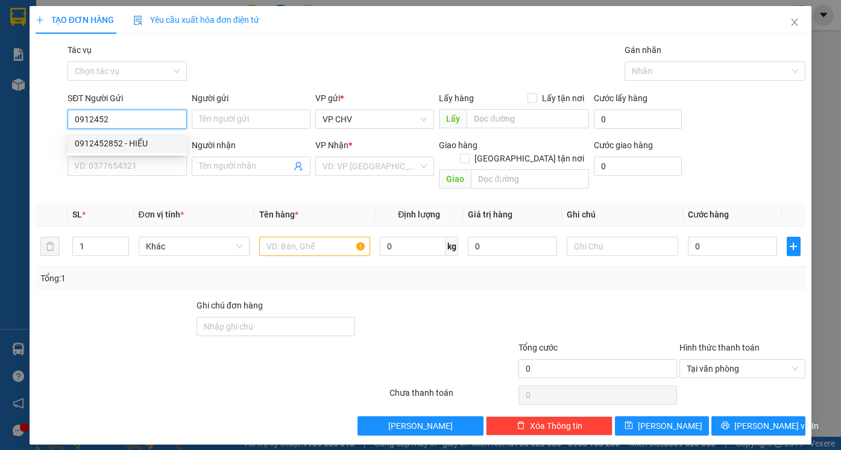
type input "0913505272"
type input "ĐIỆP"
type input "20.000"
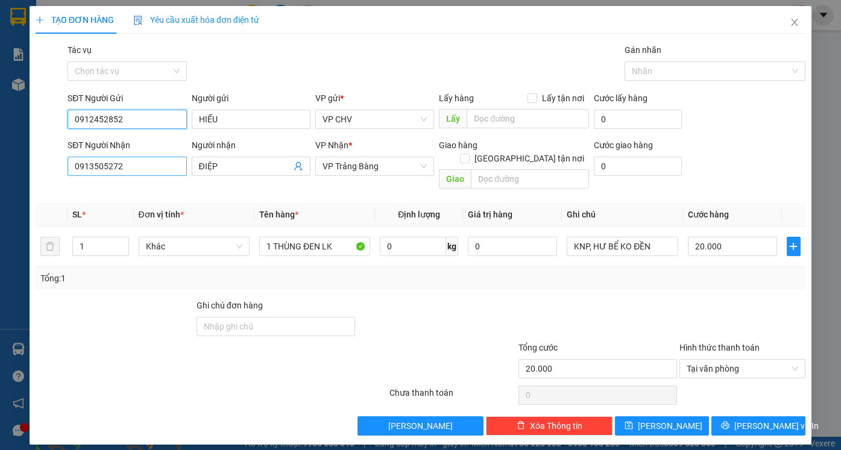
type input "0912452852"
drag, startPoint x: 140, startPoint y: 164, endPoint x: 0, endPoint y: 166, distance: 139.8
click at [0, 166] on div "TẠO ĐƠN HÀNG Yêu cầu xuất hóa đơn điện tử Transit Pickup Surcharge Ids Transit …" at bounding box center [420, 225] width 841 height 450
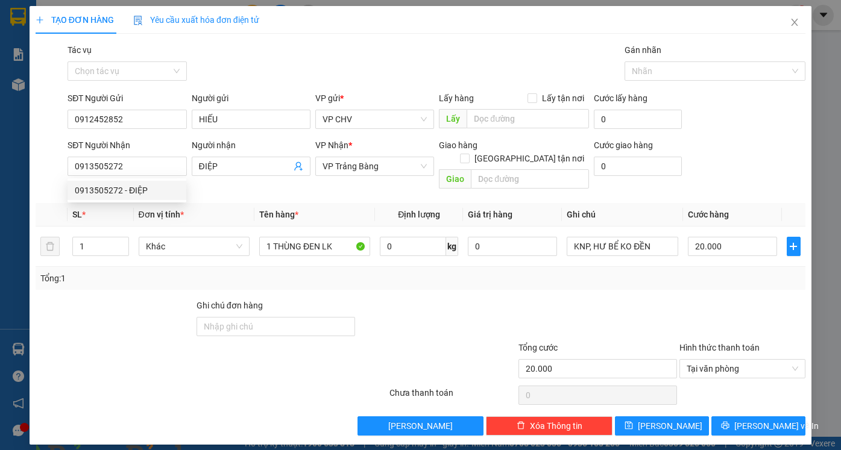
click at [280, 272] on div "Tổng: 1" at bounding box center [182, 278] width 285 height 13
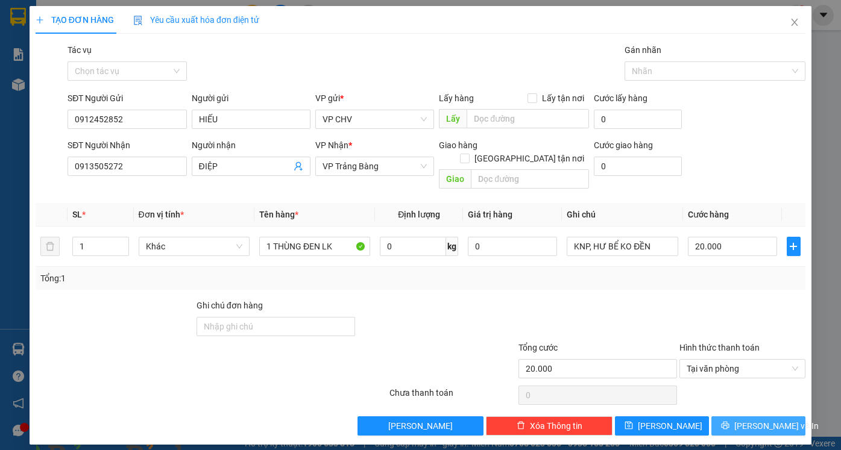
click at [751, 419] on span "[PERSON_NAME] và In" at bounding box center [776, 425] width 84 height 13
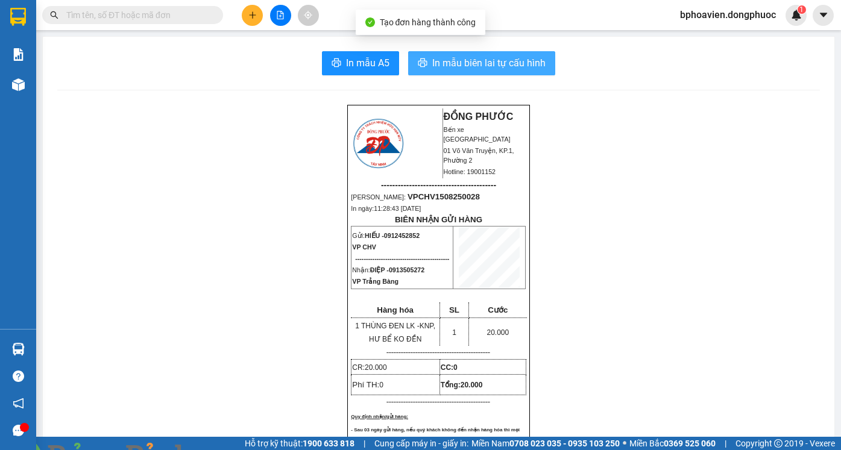
click at [466, 69] on span "In mẫu biên lai tự cấu hình" at bounding box center [488, 62] width 113 height 15
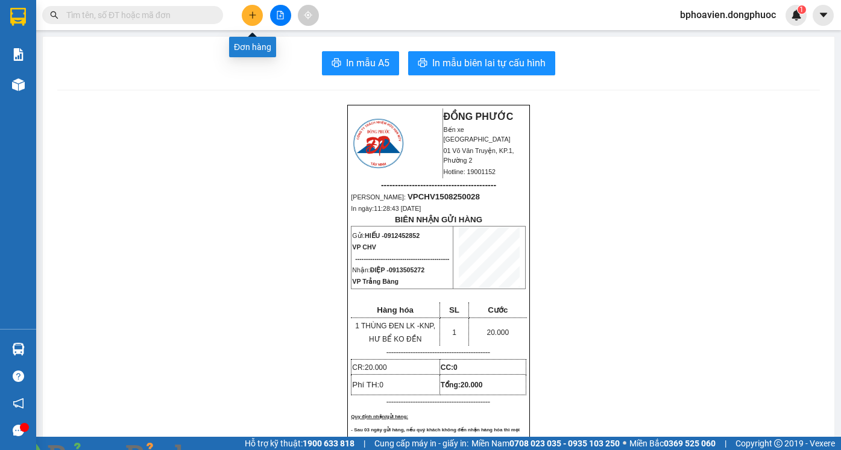
click at [247, 15] on button at bounding box center [252, 15] width 21 height 21
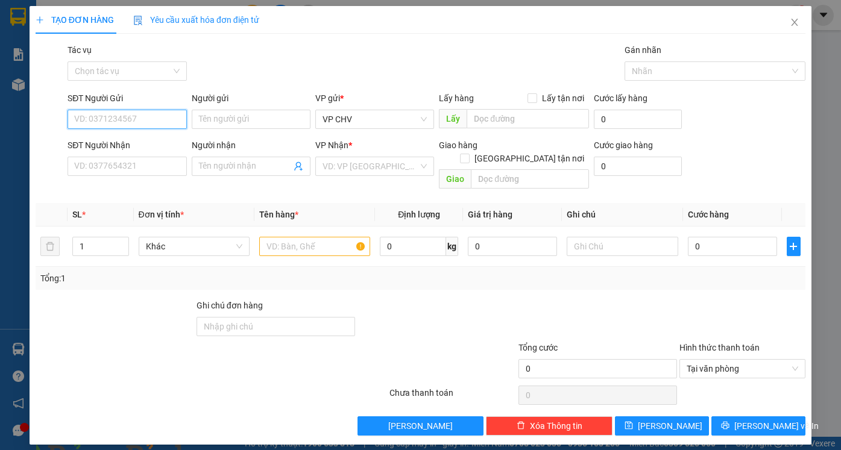
click at [146, 118] on input "SĐT Người Gửi" at bounding box center [126, 119] width 119 height 19
drag, startPoint x: 151, startPoint y: 142, endPoint x: 159, endPoint y: 155, distance: 15.9
click at [151, 143] on div "0912452852 - HIẾU" at bounding box center [127, 143] width 104 height 13
type input "0912452852"
type input "HIẾU"
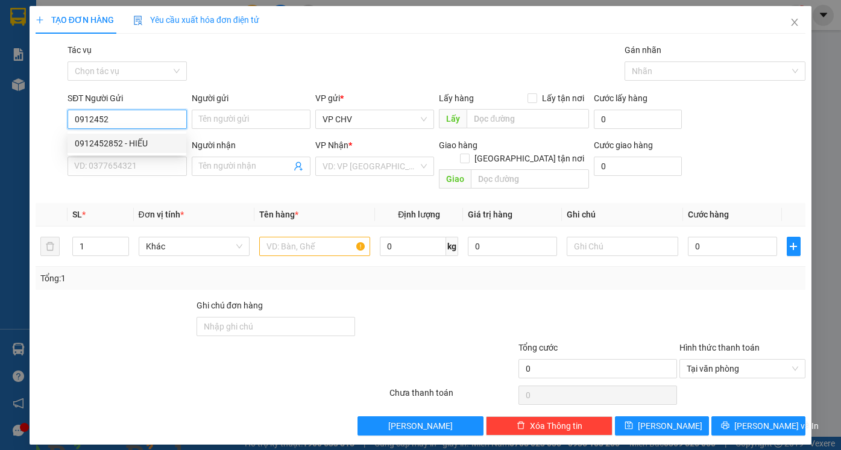
type input "0913505272"
type input "ĐIỆP"
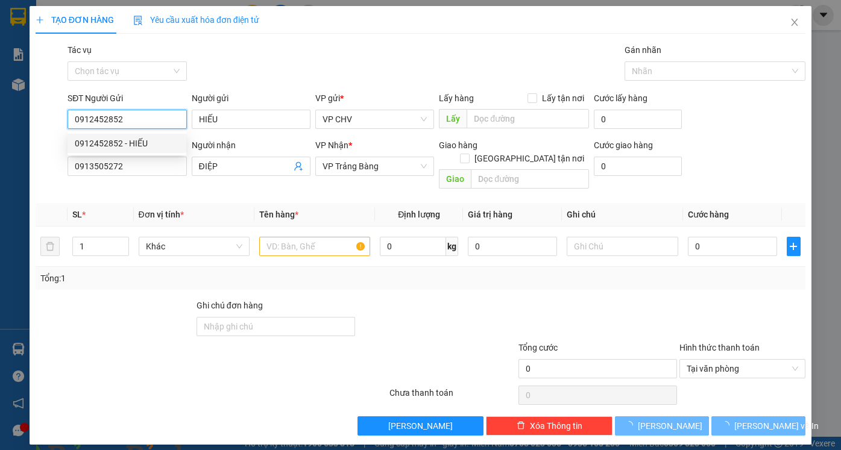
type input "20.000"
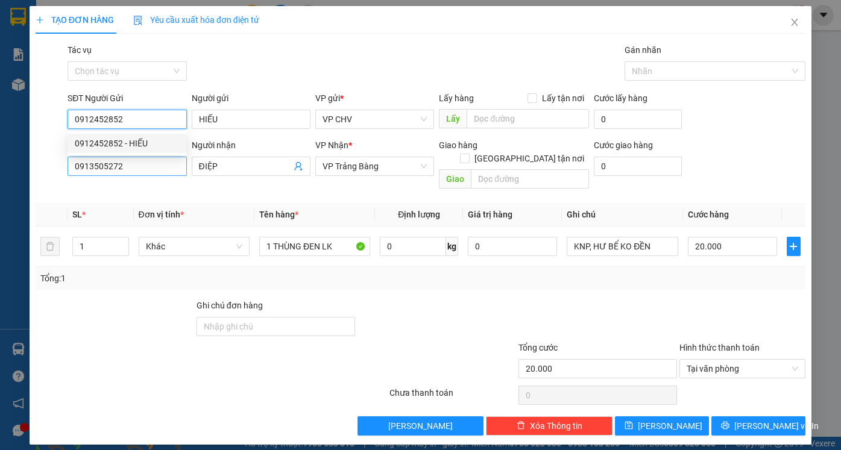
type input "0912452852"
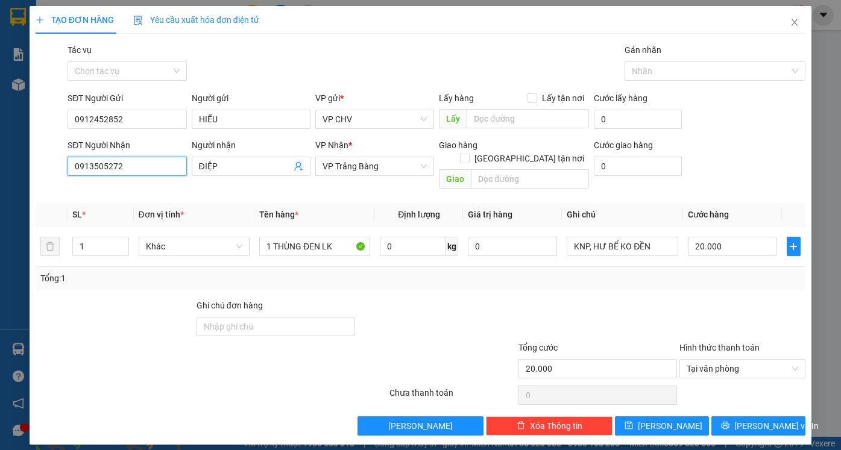
drag, startPoint x: 145, startPoint y: 171, endPoint x: 16, endPoint y: 158, distance: 129.6
click at [17, 160] on div "TẠO ĐƠN HÀNG Yêu cầu xuất hóa đơn điện tử Transit Pickup Surcharge Ids Transit …" at bounding box center [420, 225] width 841 height 450
type input "0977672706"
click at [117, 186] on div "0977672706 - LỘC" at bounding box center [127, 190] width 104 height 13
type input "LỘC"
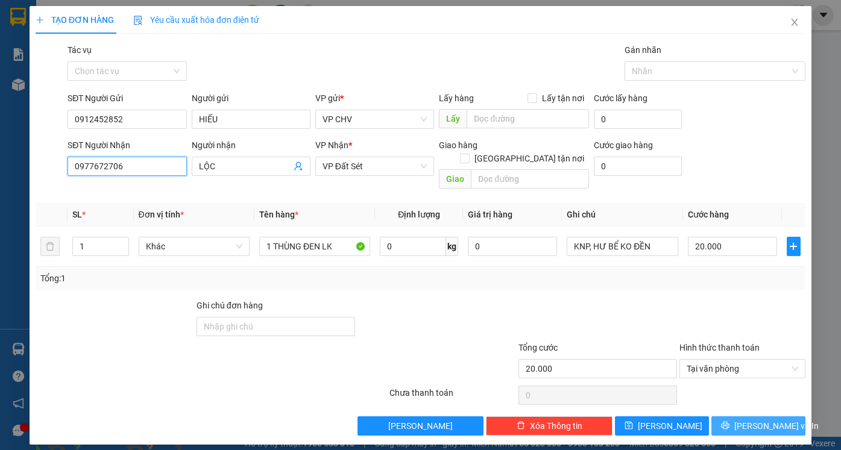
type input "0977672706"
drag, startPoint x: 759, startPoint y: 405, endPoint x: 719, endPoint y: 446, distance: 57.5
click at [756, 419] on span "[PERSON_NAME] và In" at bounding box center [776, 425] width 84 height 13
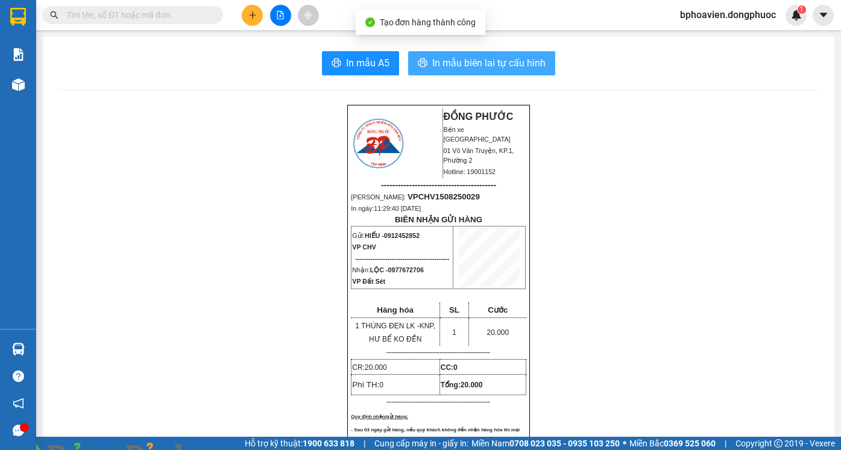
click at [461, 64] on span "In mẫu biên lai tự cấu hình" at bounding box center [488, 62] width 113 height 15
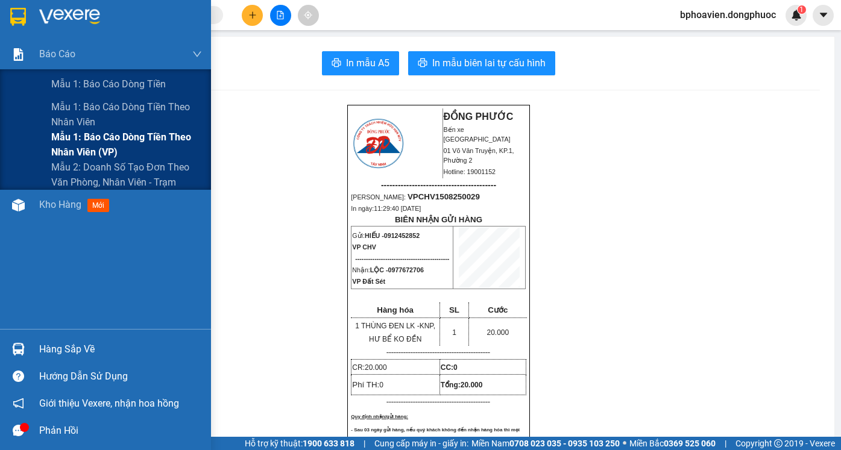
click at [64, 91] on div "Báo cáo Mẫu 1: Báo cáo dòng tiền Mẫu 1: Báo cáo dòng tiền theo nhân viên Mẫu 1:…" at bounding box center [105, 114] width 211 height 151
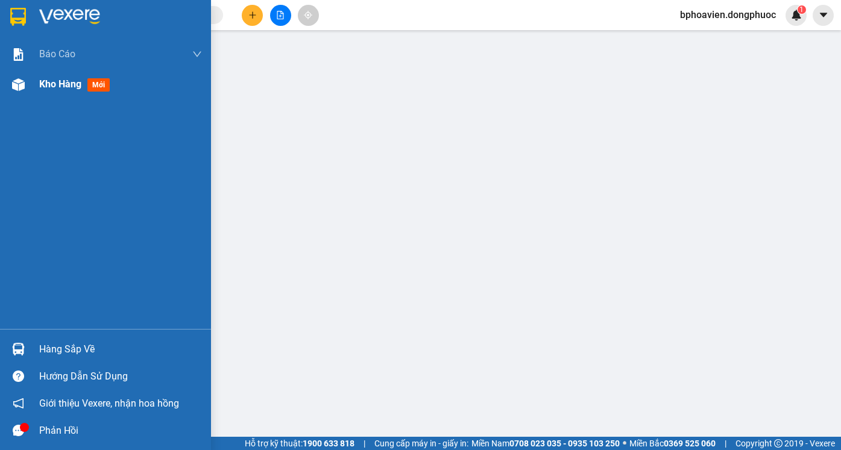
drag, startPoint x: 66, startPoint y: 88, endPoint x: 69, endPoint y: 72, distance: 16.4
click at [69, 72] on div "Kho hàng mới" at bounding box center [120, 84] width 163 height 30
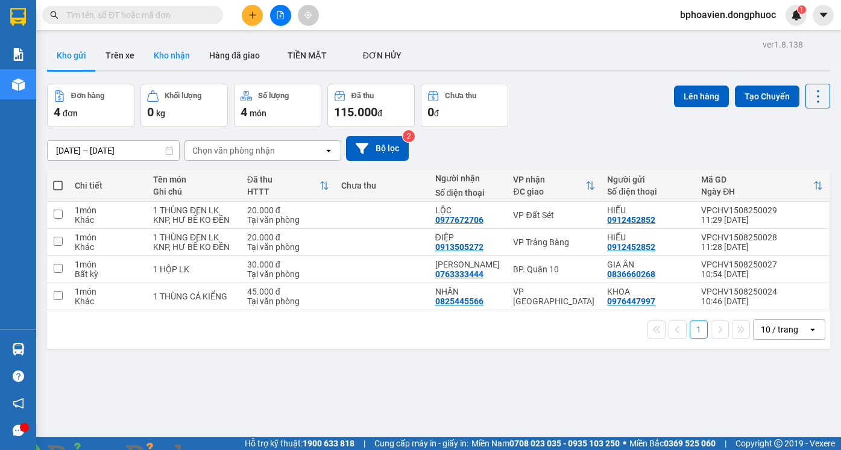
click at [177, 63] on button "Kho nhận" at bounding box center [171, 55] width 55 height 29
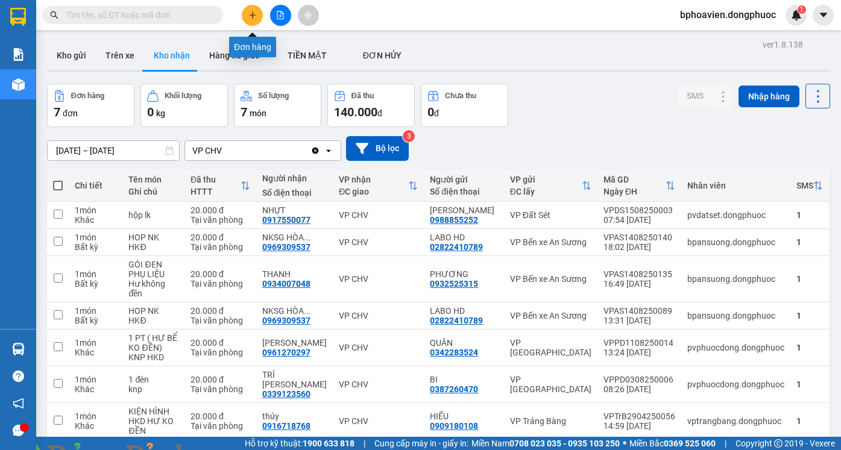
click at [188, 14] on input "text" at bounding box center [137, 14] width 142 height 13
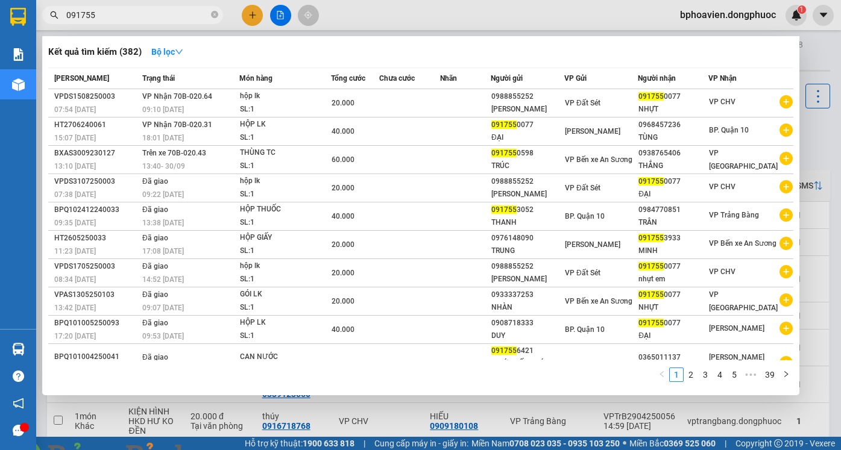
type input "091755"
click at [386, 22] on div at bounding box center [420, 225] width 841 height 450
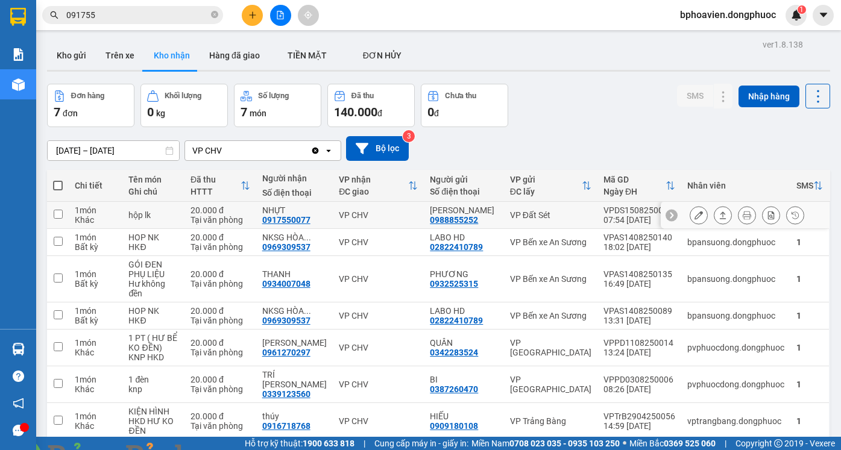
click at [718, 213] on icon at bounding box center [722, 215] width 8 height 8
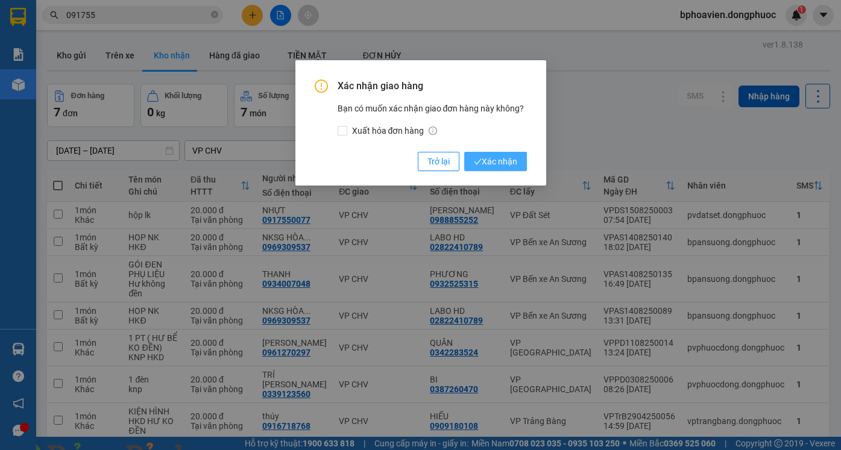
click at [488, 164] on span "Xác nhận" at bounding box center [495, 161] width 43 height 13
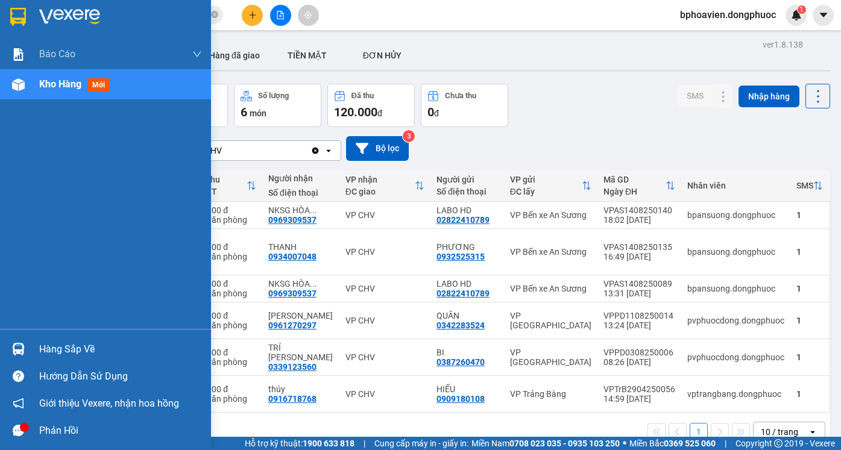
click at [76, 356] on div "Hàng sắp về" at bounding box center [120, 349] width 163 height 18
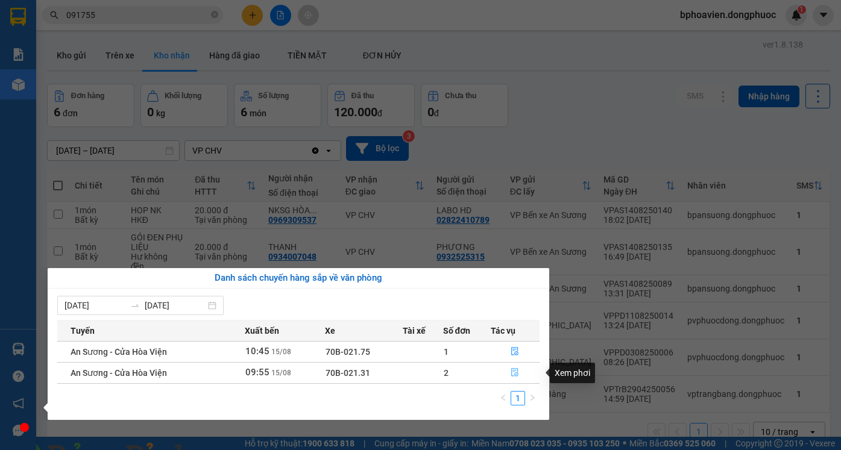
click at [513, 374] on icon "file-done" at bounding box center [514, 372] width 8 height 8
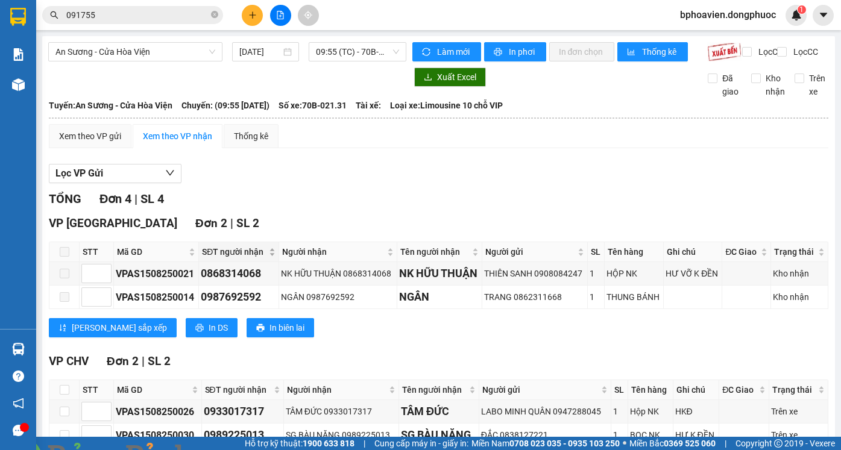
scroll to position [83, 0]
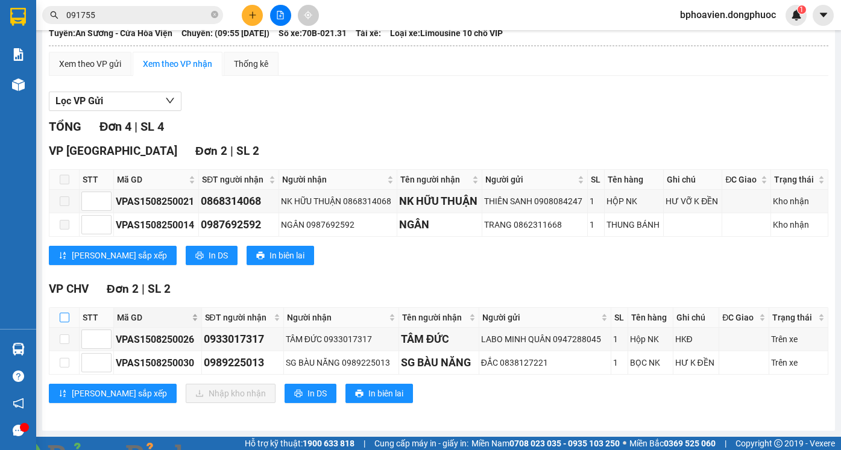
drag, startPoint x: 62, startPoint y: 319, endPoint x: 114, endPoint y: 319, distance: 52.4
click at [63, 319] on input "checkbox" at bounding box center [65, 318] width 10 height 10
checkbox input "true"
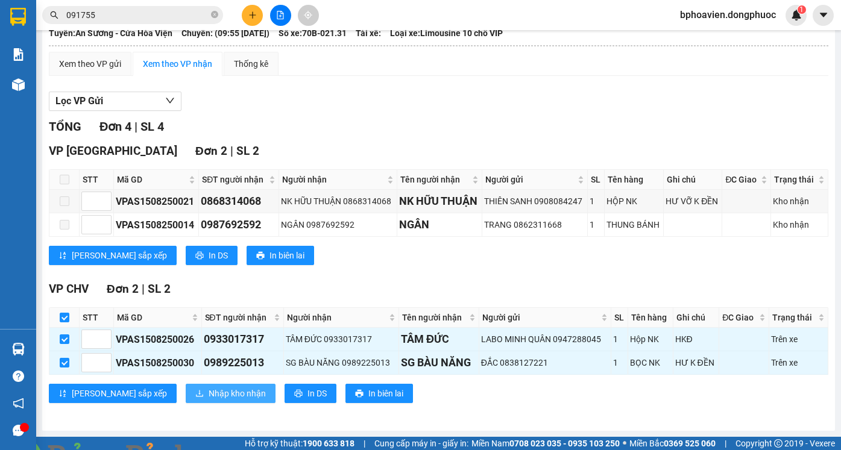
click at [208, 389] on span "Nhập kho nhận" at bounding box center [236, 393] width 57 height 13
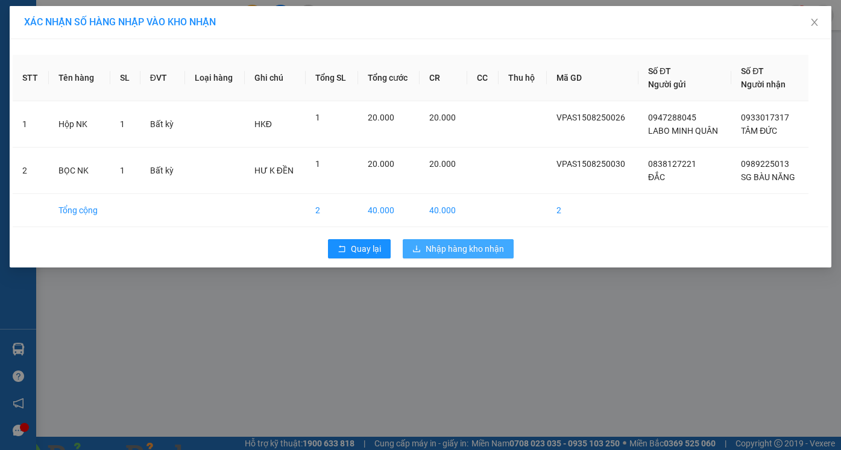
click at [451, 248] on span "Nhập hàng kho nhận" at bounding box center [464, 248] width 78 height 13
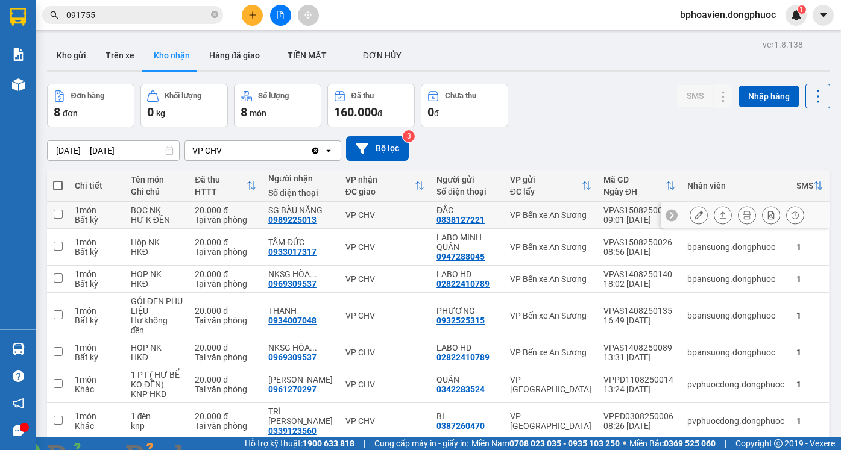
click at [61, 214] on input "checkbox" at bounding box center [58, 214] width 9 height 9
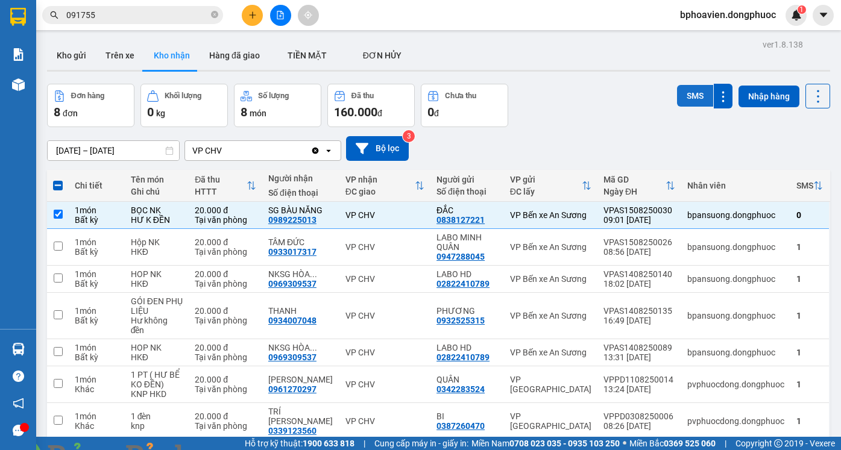
click at [684, 98] on button "SMS" at bounding box center [695, 96] width 36 height 22
click at [599, 121] on div "Đơn hàng 8 đơn Khối lượng 0 kg Số lượng 8 món Đã thu 160.000 đ Chưa thu 0 đ SMS…" at bounding box center [438, 105] width 783 height 43
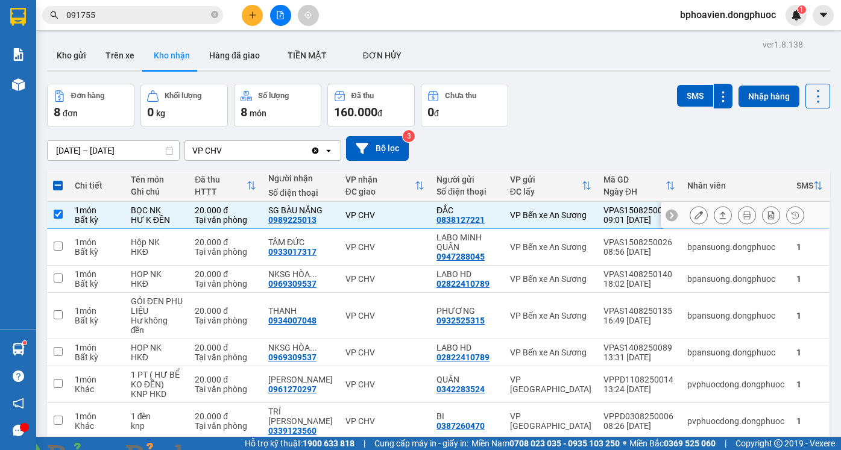
click at [60, 215] on input "checkbox" at bounding box center [58, 214] width 9 height 9
checkbox input "false"
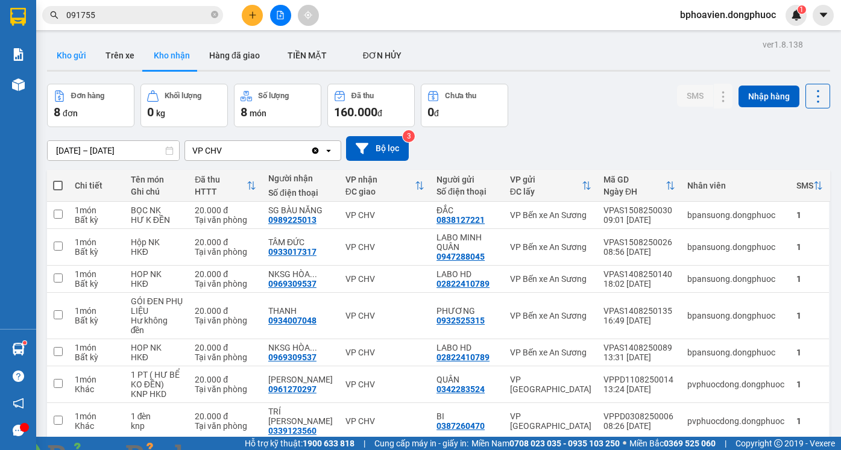
click at [67, 56] on button "Kho gửi" at bounding box center [71, 55] width 49 height 29
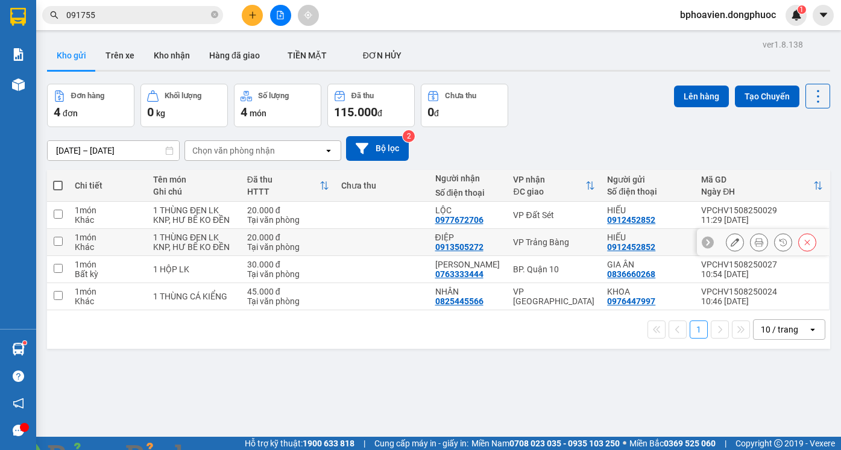
click at [397, 239] on td at bounding box center [382, 242] width 94 height 27
checkbox input "true"
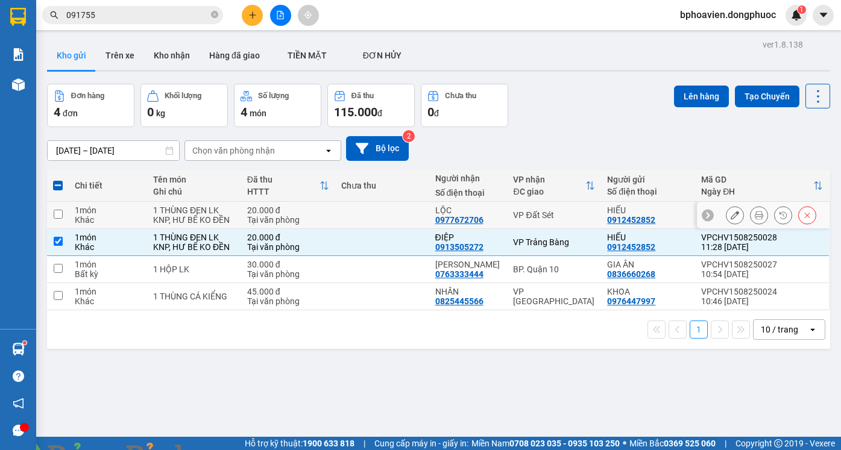
drag, startPoint x: 407, startPoint y: 208, endPoint x: 415, endPoint y: 275, distance: 66.7
click at [409, 210] on td at bounding box center [382, 215] width 94 height 27
checkbox input "true"
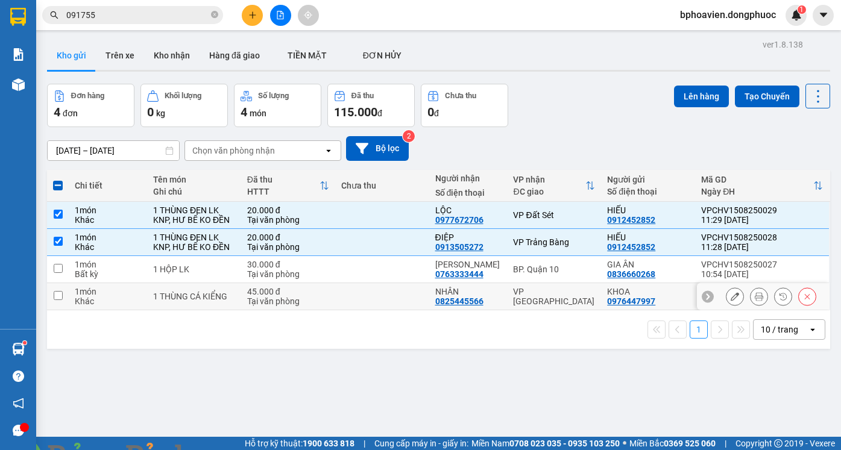
click at [407, 299] on td at bounding box center [382, 296] width 94 height 27
checkbox input "true"
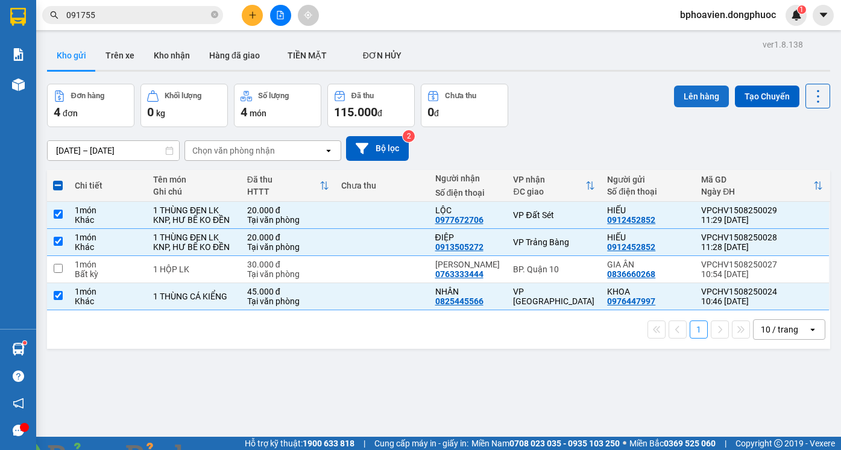
click at [678, 102] on button "Lên hàng" at bounding box center [701, 97] width 55 height 22
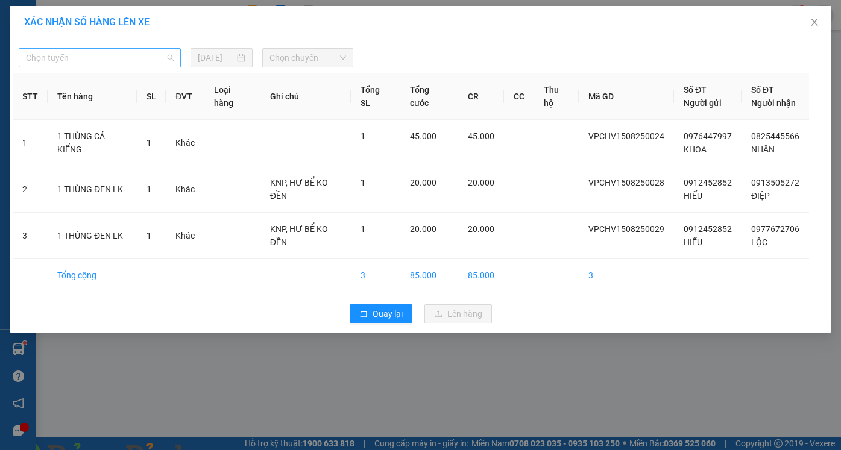
click at [107, 55] on span "Chọn tuyến" at bounding box center [100, 58] width 148 height 18
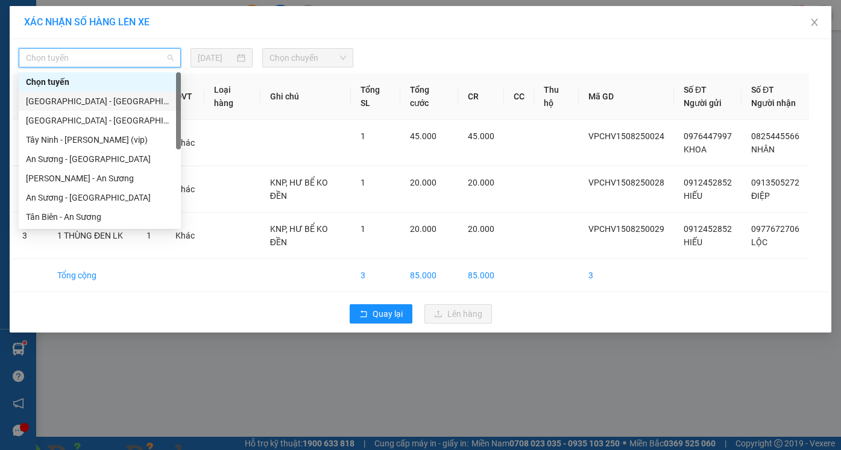
scroll to position [169, 0]
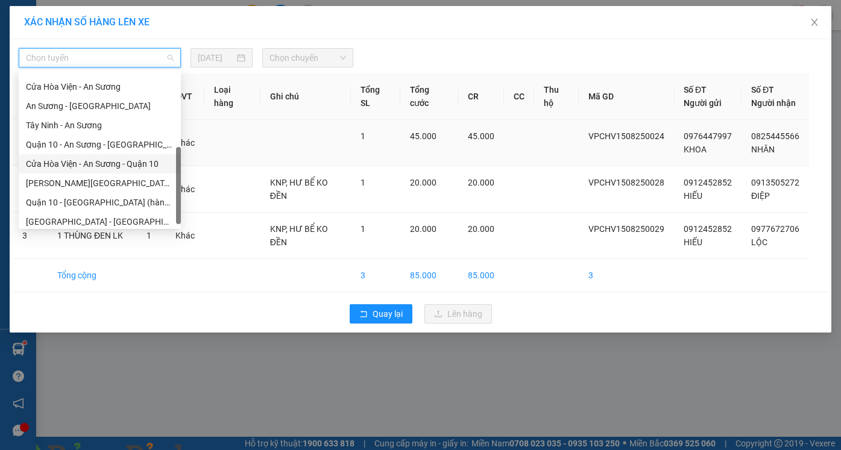
click at [89, 162] on div "Cửa Hòa Viện - An Sương - Quận 10" at bounding box center [100, 163] width 148 height 13
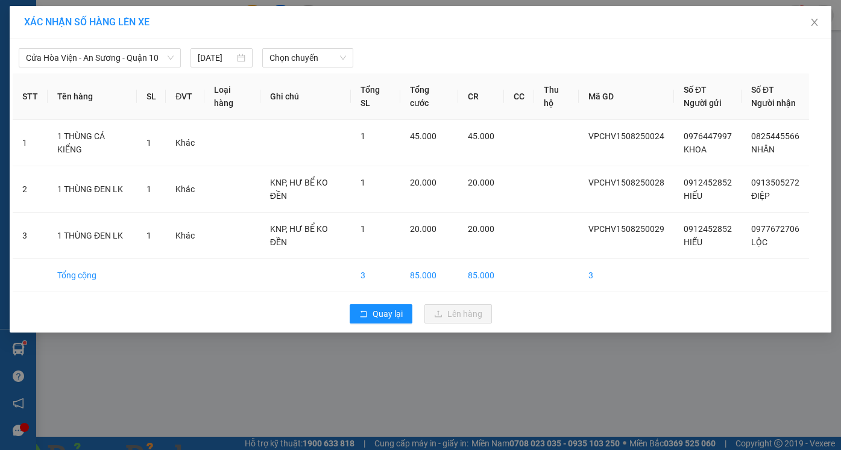
click at [305, 41] on div "[GEOGRAPHIC_DATA] - An Sương - Quận 10 [DATE] Chọn chuyến STT Tên hàng SL ĐVT L…" at bounding box center [420, 185] width 821 height 293
click at [306, 55] on span "Chọn chuyến" at bounding box center [307, 58] width 76 height 18
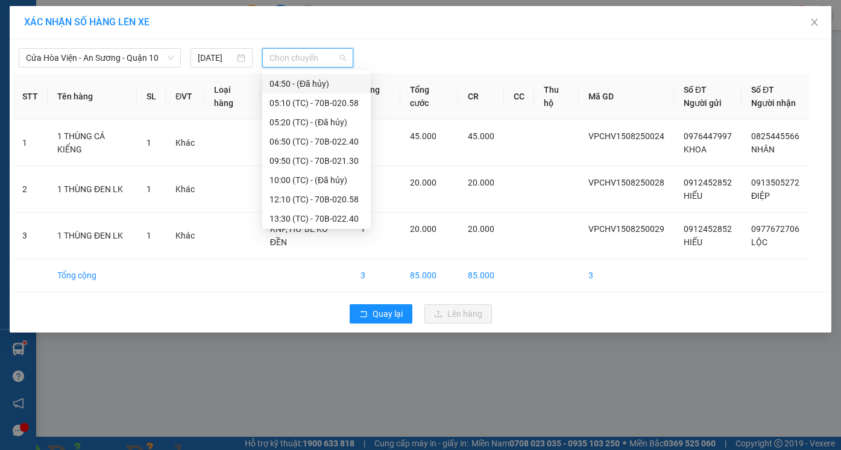
scroll to position [77, 0]
click at [313, 179] on div "12:10 (TC) - 70B-020.58" at bounding box center [316, 178] width 94 height 13
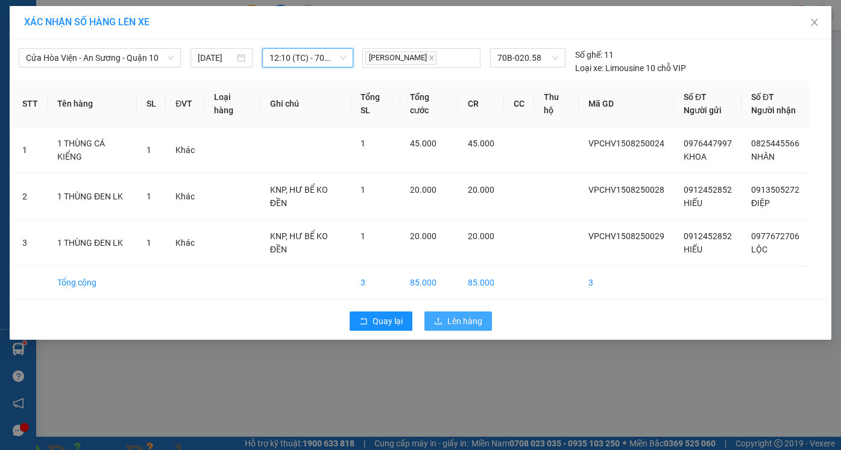
click at [465, 321] on span "Lên hàng" at bounding box center [464, 321] width 35 height 13
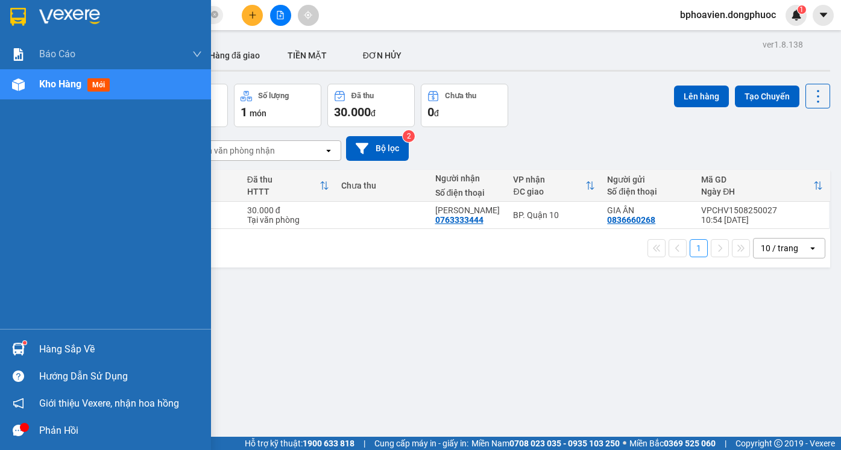
drag, startPoint x: 61, startPoint y: 350, endPoint x: 89, endPoint y: 356, distance: 29.0
click at [61, 350] on div "Hàng sắp về" at bounding box center [120, 349] width 163 height 18
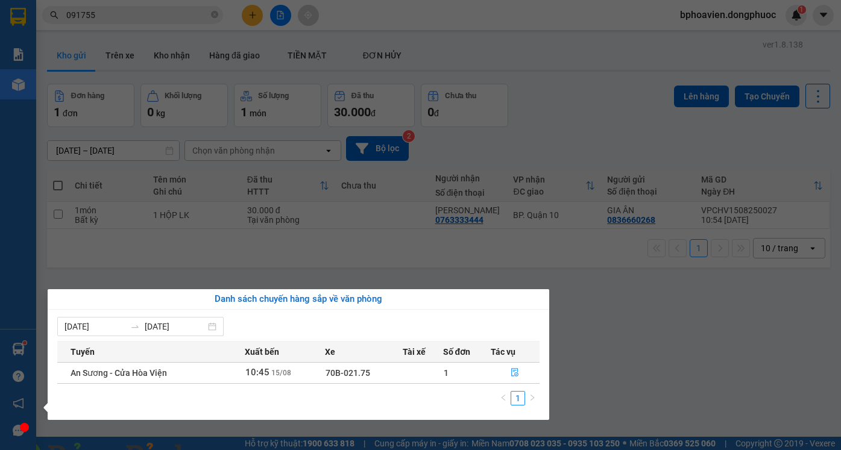
click at [580, 287] on section "Kết quả tìm kiếm ( 382 ) Bộ lọc Mã ĐH Trạng thái Món hàng Tổng cước Chưa cước N…" at bounding box center [420, 225] width 841 height 450
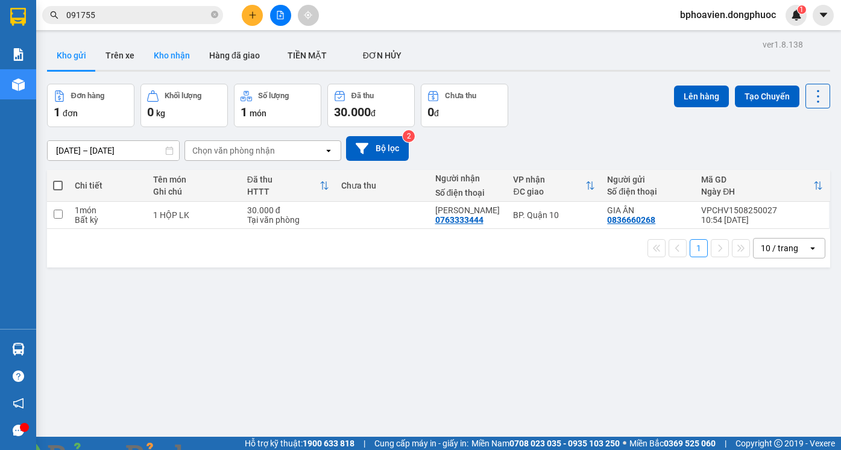
click at [168, 55] on button "Kho nhận" at bounding box center [171, 55] width 55 height 29
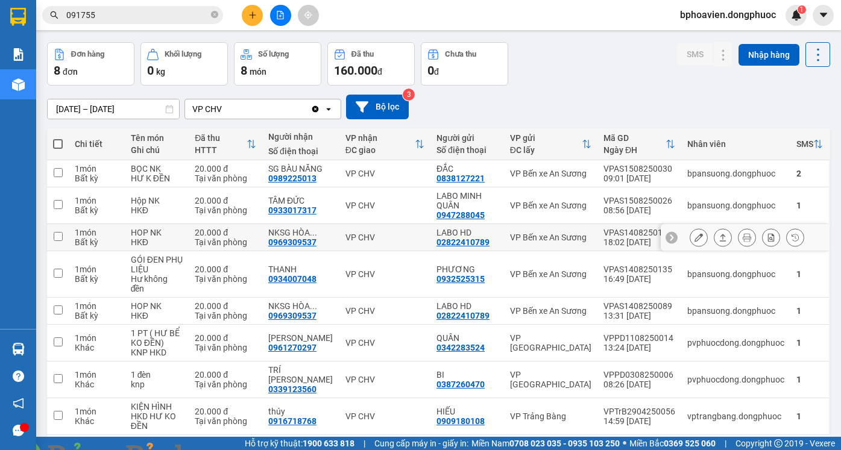
scroll to position [60, 0]
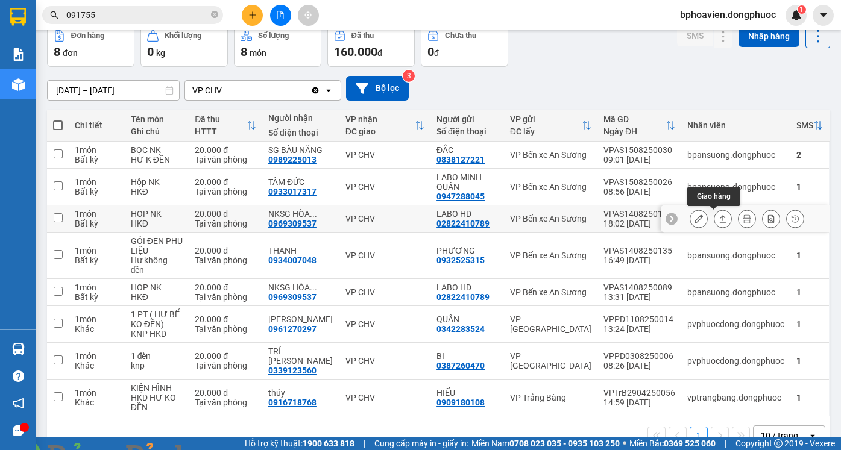
click at [718, 219] on icon at bounding box center [722, 218] width 8 height 8
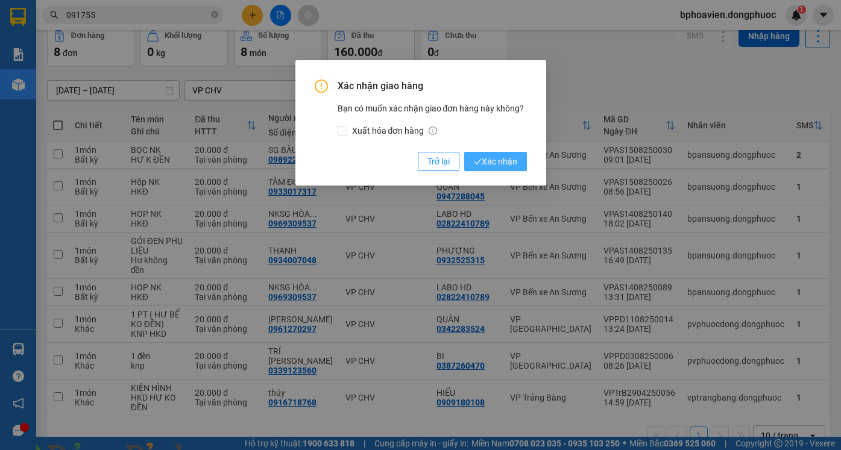
click at [487, 162] on span "Xác nhận" at bounding box center [495, 161] width 43 height 13
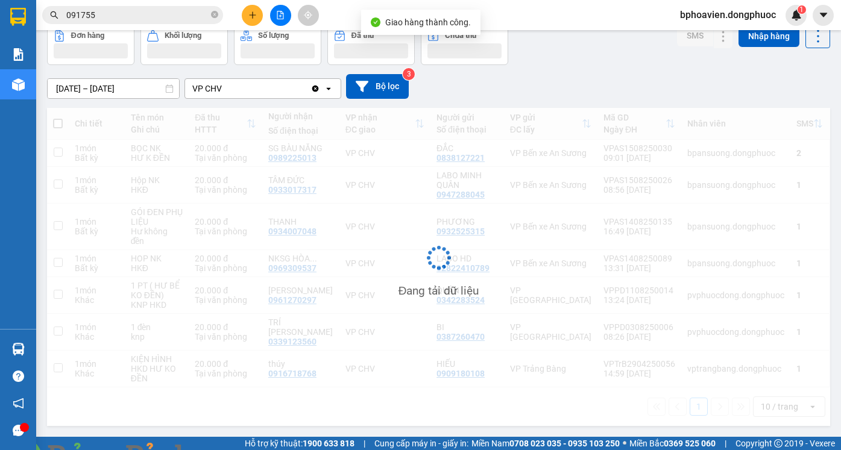
scroll to position [55, 0]
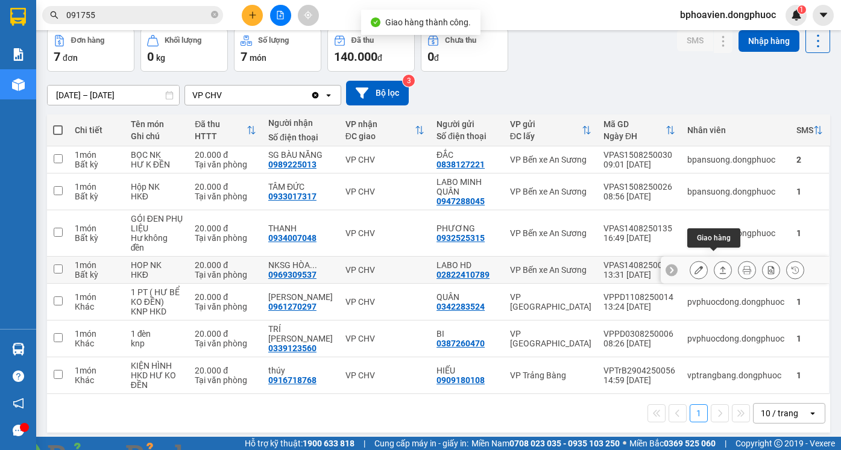
click at [717, 260] on button at bounding box center [722, 270] width 17 height 21
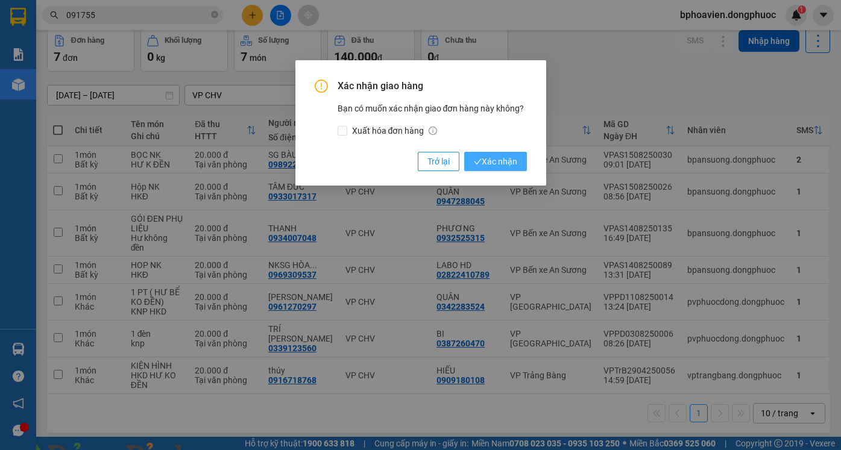
click at [510, 163] on span "Xác nhận" at bounding box center [495, 161] width 43 height 13
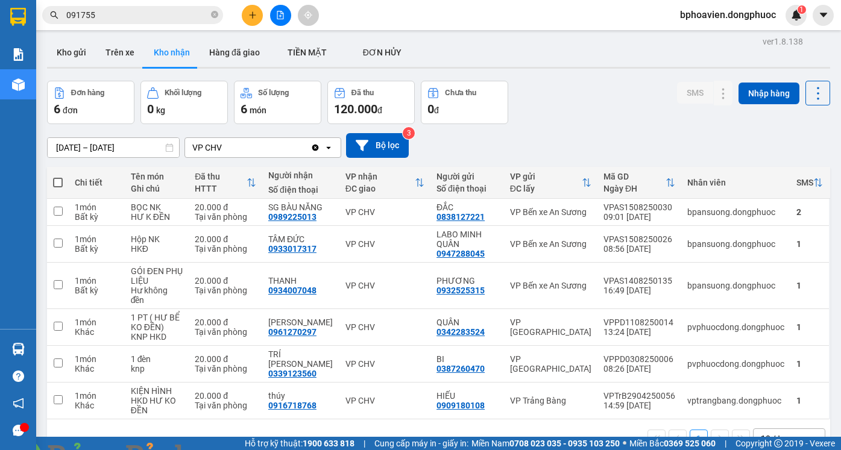
scroll to position [0, 0]
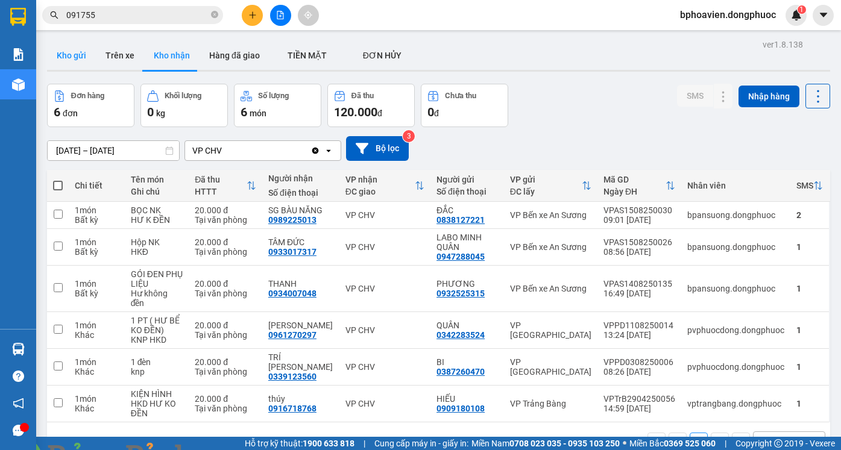
click at [69, 49] on button "Kho gửi" at bounding box center [71, 55] width 49 height 29
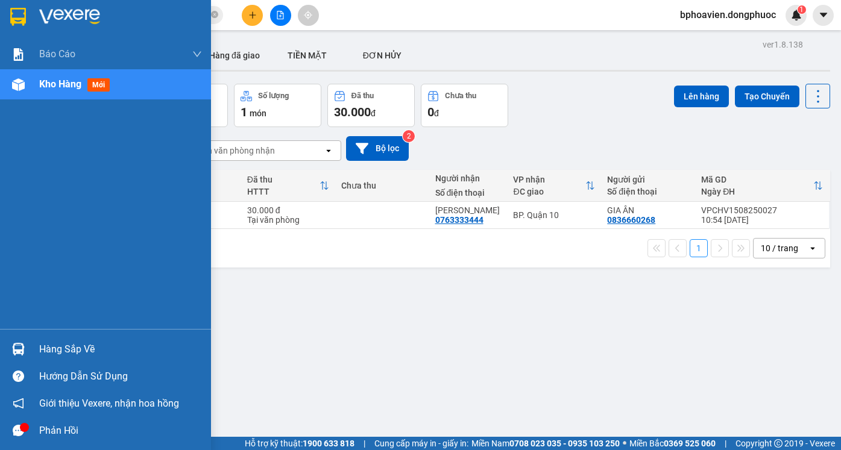
drag, startPoint x: 37, startPoint y: 349, endPoint x: 139, endPoint y: 437, distance: 135.0
click at [37, 348] on div "Hàng sắp về" at bounding box center [105, 349] width 211 height 27
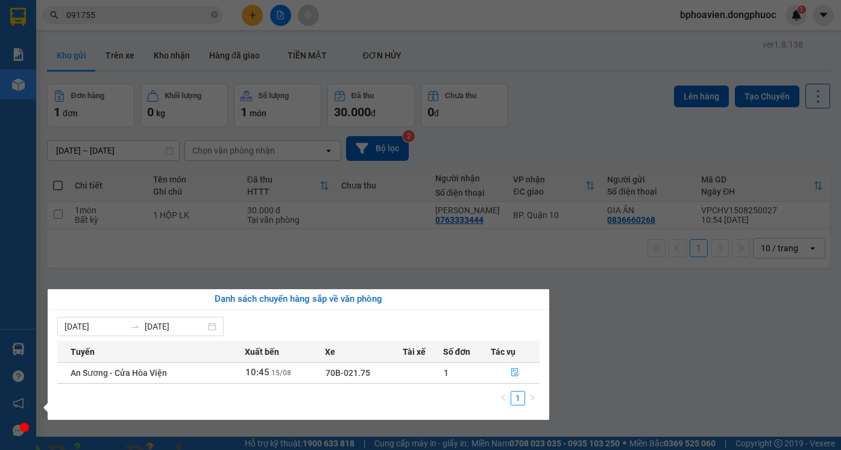
click at [529, 143] on section "Kết quả tìm kiếm ( 382 ) Bộ lọc Mã ĐH Trạng thái Món hàng Tổng cước Chưa cước N…" at bounding box center [420, 225] width 841 height 450
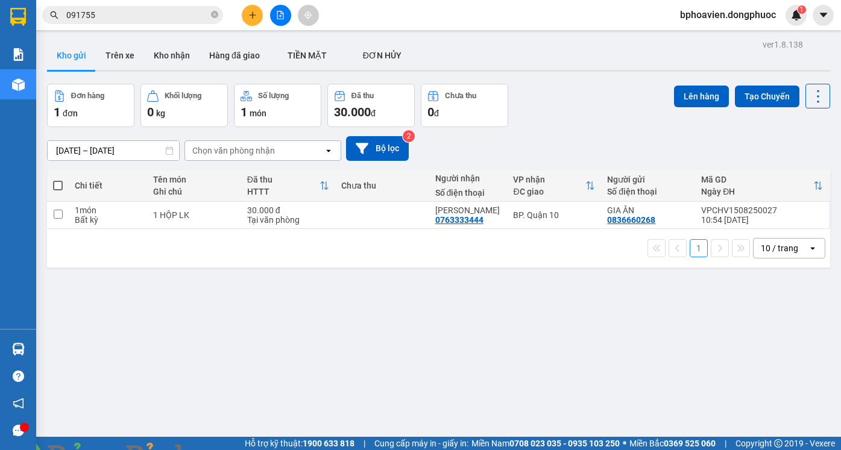
click at [222, 449] on span at bounding box center [207, 457] width 29 height 12
click at [222, 449] on img at bounding box center [217, 457] width 7 height 7
click at [173, 58] on button "Kho nhận" at bounding box center [171, 55] width 55 height 29
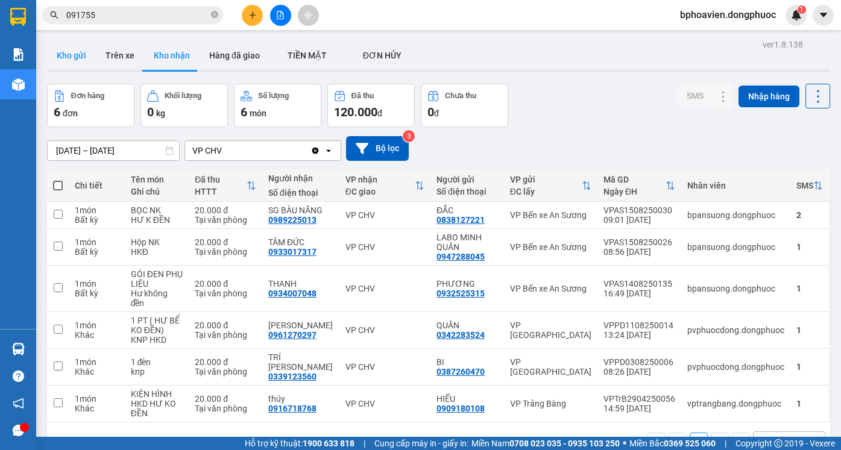
click at [76, 55] on button "Kho gửi" at bounding box center [71, 55] width 49 height 29
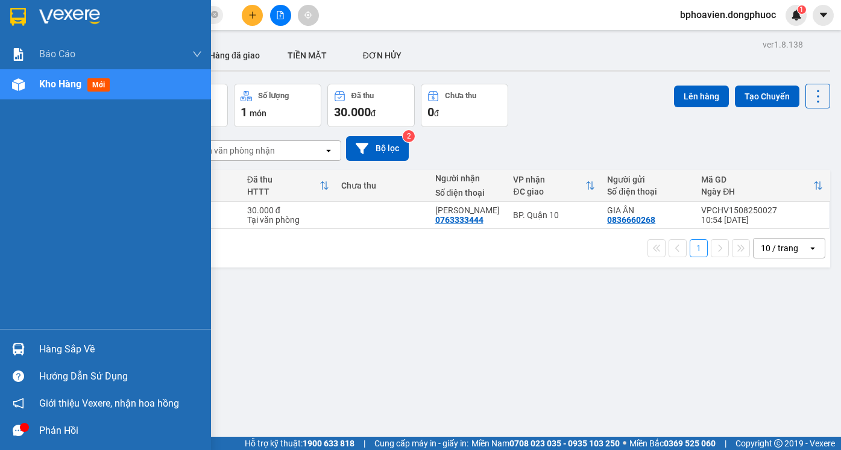
click at [62, 346] on div "Hàng sắp về" at bounding box center [120, 349] width 163 height 18
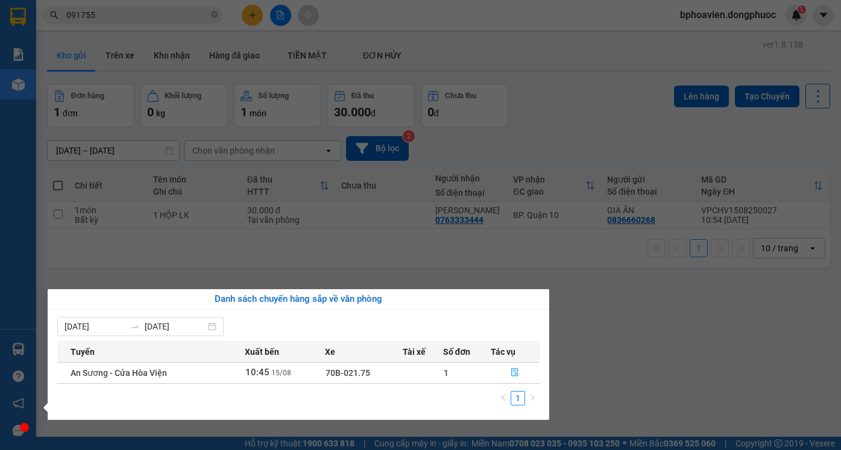
click at [556, 81] on section "Kết quả tìm kiếm ( 382 ) Bộ lọc Mã ĐH Trạng thái Món hàng Tổng cước Chưa cước N…" at bounding box center [420, 225] width 841 height 450
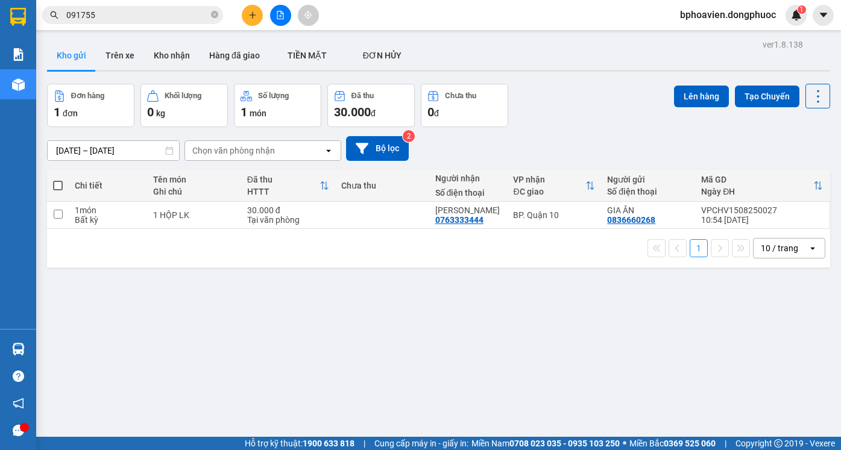
drag, startPoint x: 345, startPoint y: 228, endPoint x: 333, endPoint y: 228, distance: 12.7
click at [345, 229] on div "1 10 / trang open" at bounding box center [438, 248] width 783 height 39
drag, startPoint x: 345, startPoint y: 219, endPoint x: 0, endPoint y: 208, distance: 345.4
click at [341, 219] on td at bounding box center [382, 215] width 94 height 27
checkbox input "true"
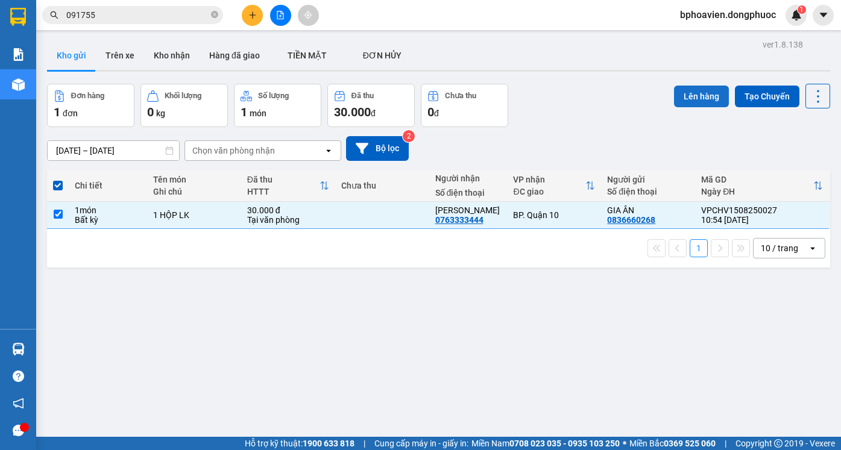
click at [686, 90] on button "Lên hàng" at bounding box center [701, 97] width 55 height 22
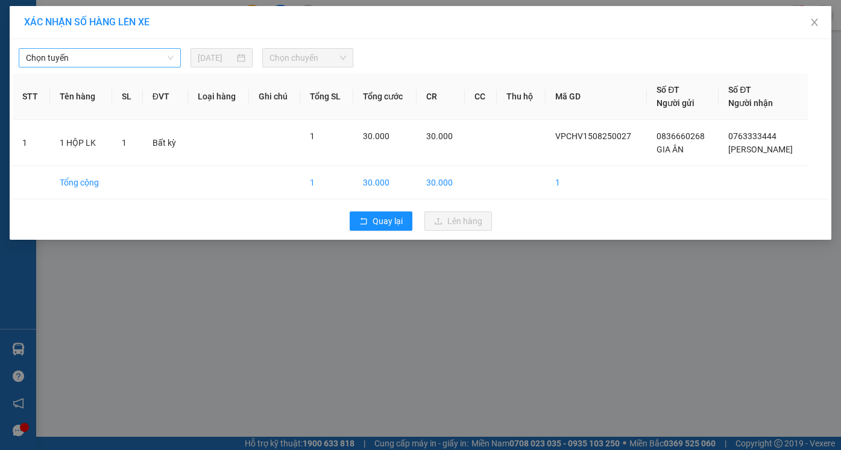
click at [81, 57] on span "Chọn tuyến" at bounding box center [100, 58] width 148 height 18
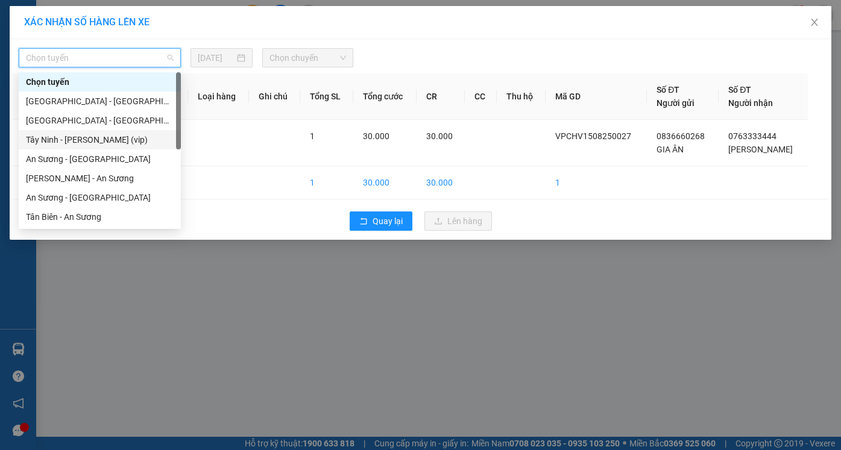
click at [84, 142] on div "Tây Ninh - [PERSON_NAME] (vip)" at bounding box center [100, 139] width 148 height 13
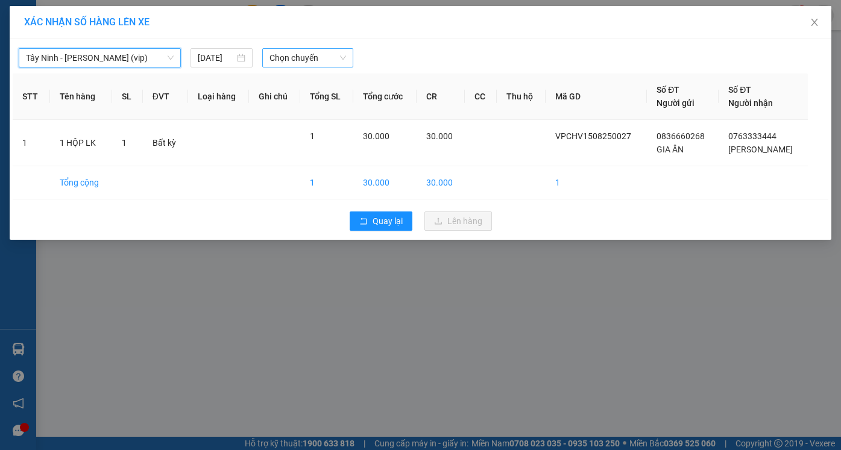
click at [304, 51] on span "Chọn chuyến" at bounding box center [307, 58] width 76 height 18
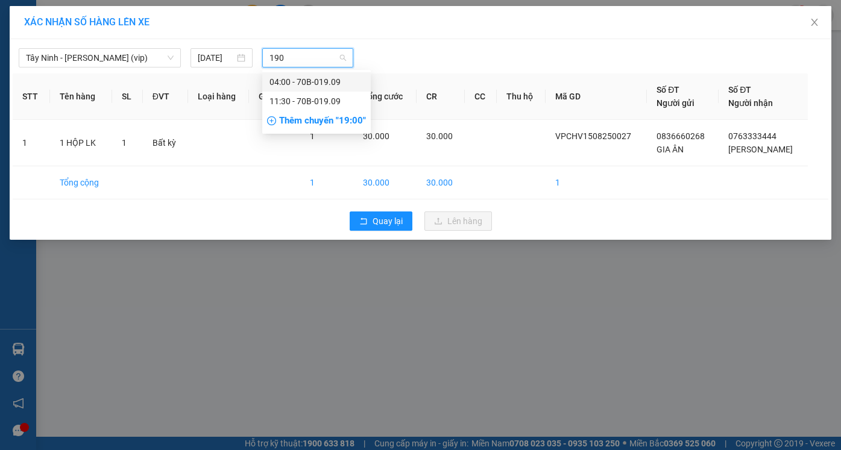
type input "1909"
click at [301, 102] on div "11:30 - 70B-019.09" at bounding box center [316, 101] width 94 height 13
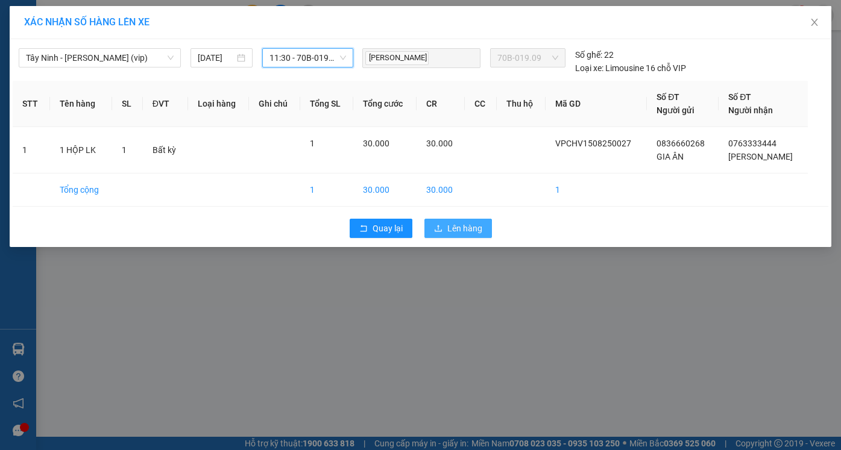
click at [466, 233] on span "Lên hàng" at bounding box center [464, 228] width 35 height 13
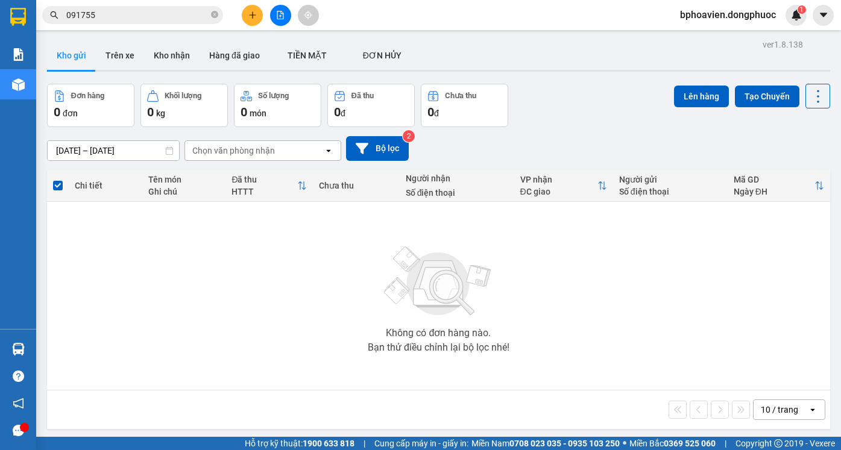
click at [254, 17] on icon "plus" at bounding box center [252, 15] width 8 height 8
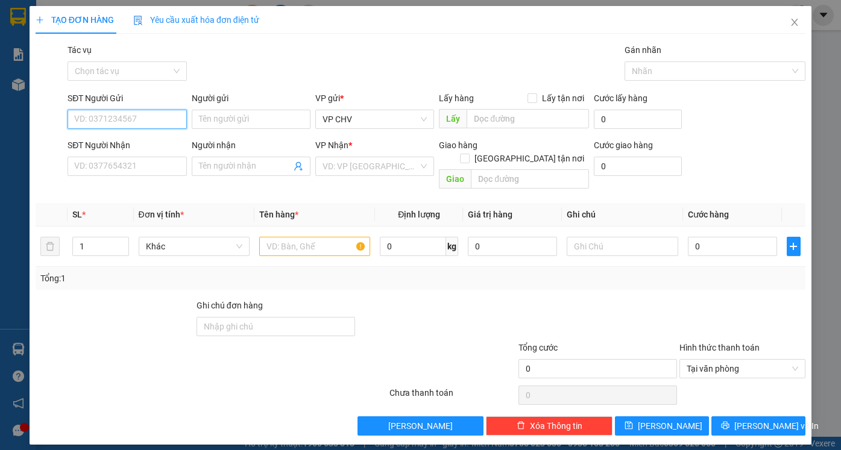
click at [147, 121] on input "SĐT Người Gửi" at bounding box center [126, 119] width 119 height 19
click at [145, 115] on input "SĐT Người Gửi" at bounding box center [126, 119] width 119 height 19
click at [134, 142] on div "0984224429 - [PERSON_NAME]" at bounding box center [134, 143] width 119 height 13
type input "0984224429"
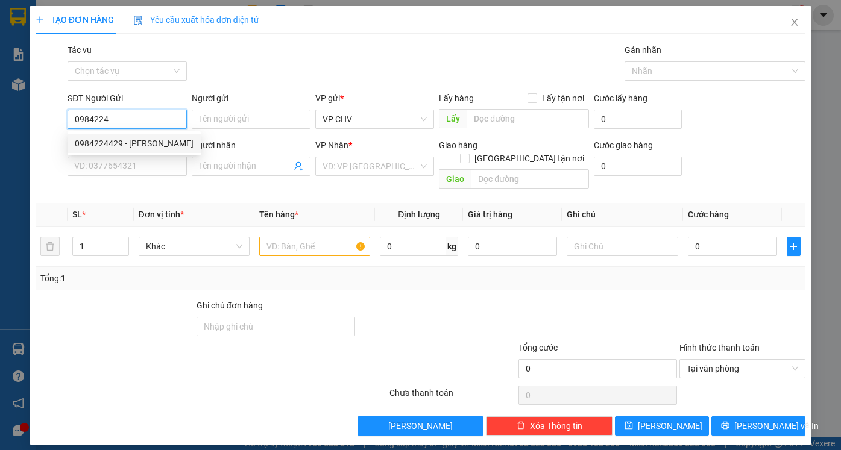
type input "KHÁNH"
type input "0363602667"
type input "QUÍ"
type input "45.000"
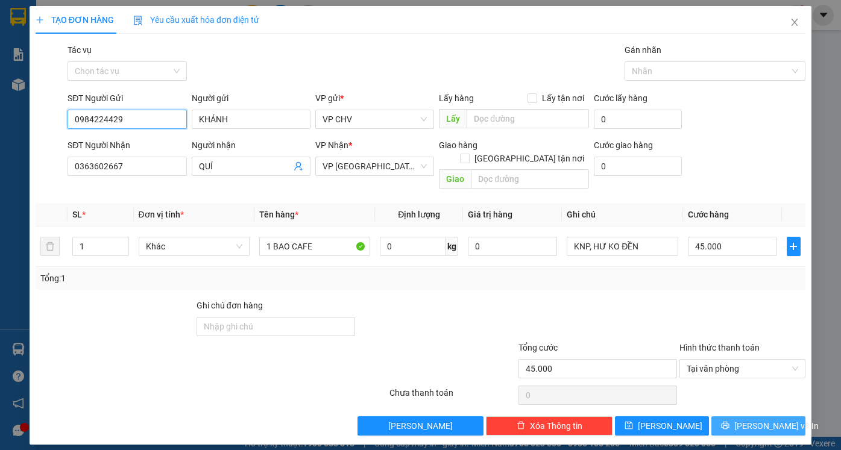
type input "0984224429"
click at [764, 419] on span "[PERSON_NAME] và In" at bounding box center [776, 425] width 84 height 13
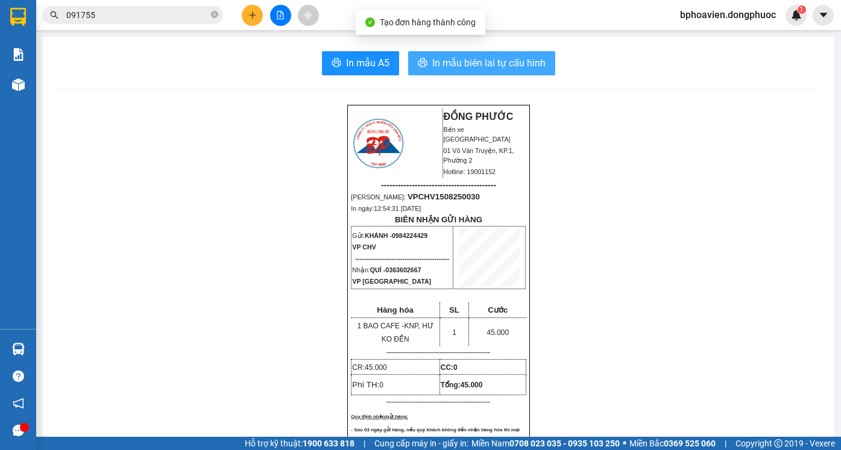
click at [508, 69] on span "In mẫu biên lai tự cấu hình" at bounding box center [488, 62] width 113 height 15
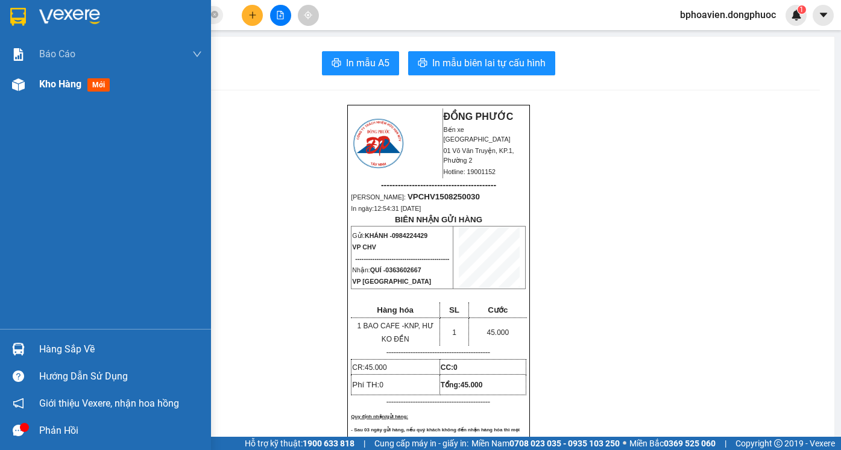
drag, startPoint x: 57, startPoint y: 74, endPoint x: 55, endPoint y: 90, distance: 15.8
click at [57, 75] on div "Kho hàng mới" at bounding box center [120, 84] width 163 height 30
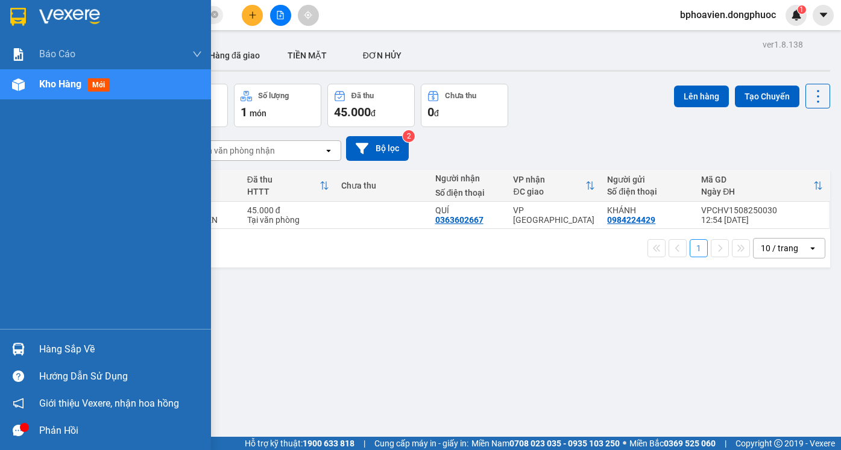
click at [49, 355] on div "Hàng sắp về" at bounding box center [120, 349] width 163 height 18
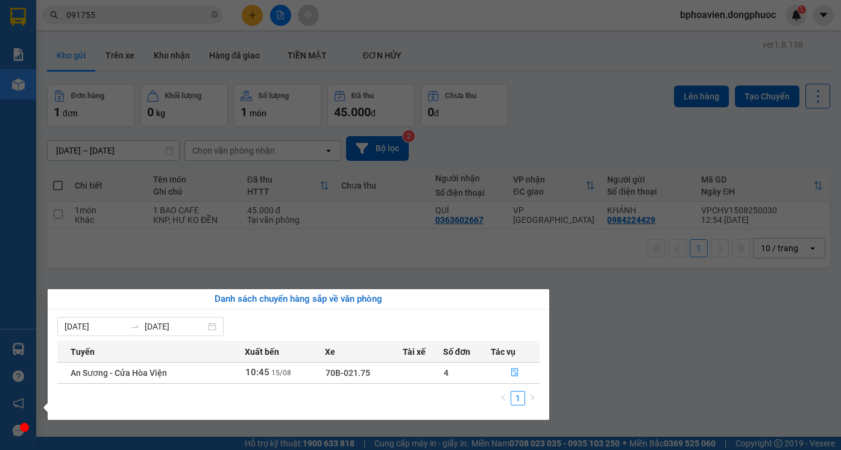
drag, startPoint x: 628, startPoint y: 299, endPoint x: 579, endPoint y: 275, distance: 54.7
click at [598, 284] on section "Kết quả tìm kiếm ( 382 ) Bộ lọc Mã ĐH Trạng thái Món hàng Tổng cước Chưa cước N…" at bounding box center [420, 225] width 841 height 450
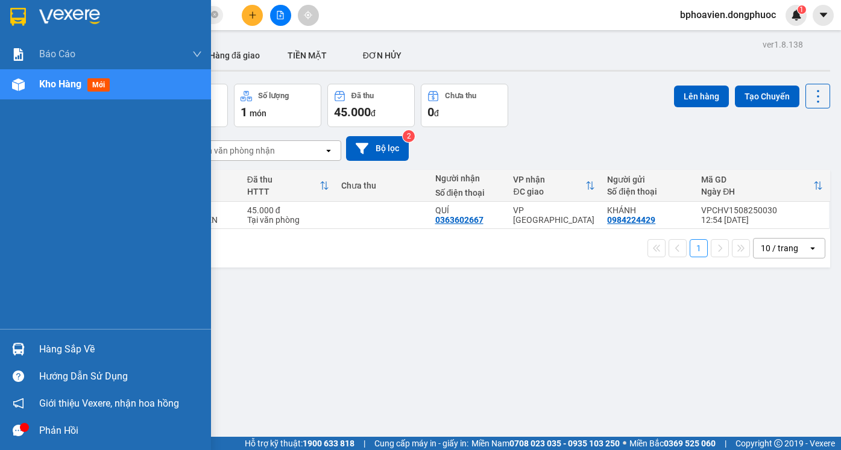
click at [52, 356] on div "Hàng sắp về" at bounding box center [120, 349] width 163 height 18
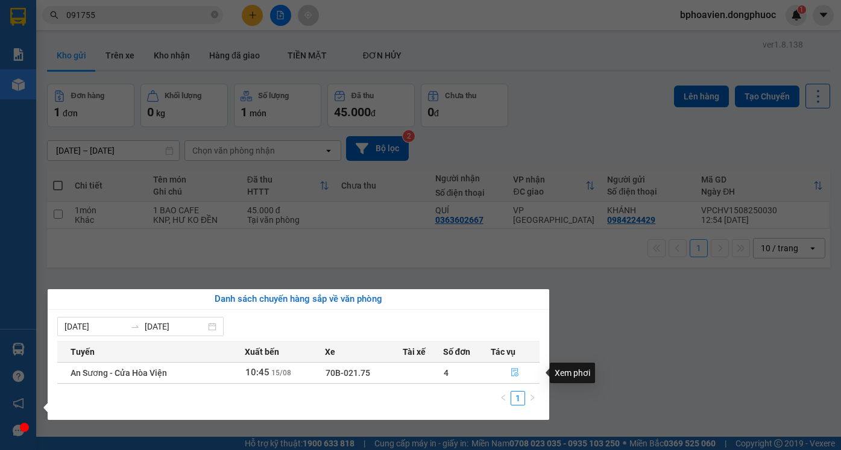
click at [508, 374] on button "button" at bounding box center [515, 372] width 48 height 19
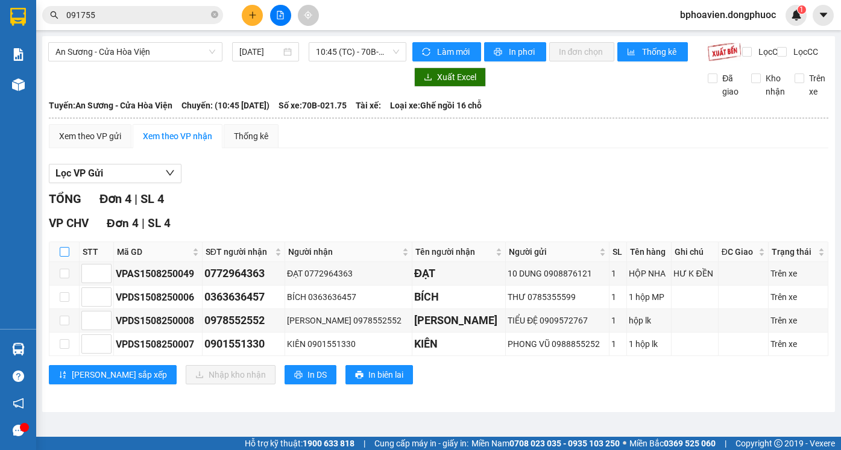
click at [60, 257] on input "checkbox" at bounding box center [65, 252] width 10 height 10
checkbox input "true"
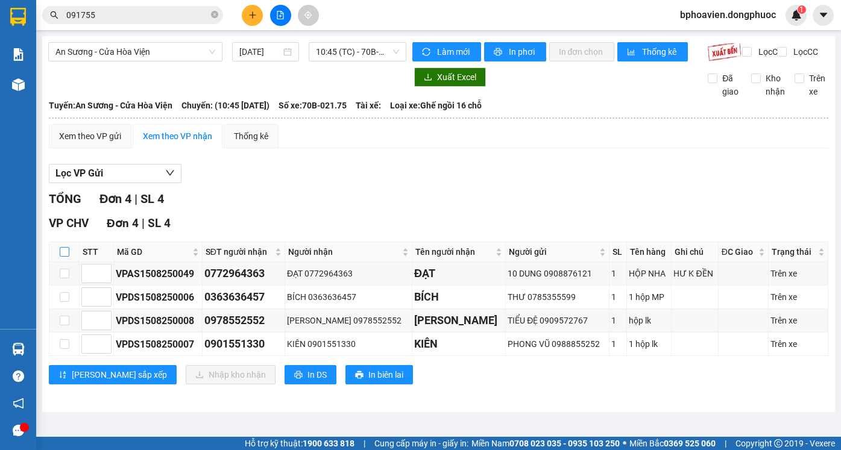
checkbox input "true"
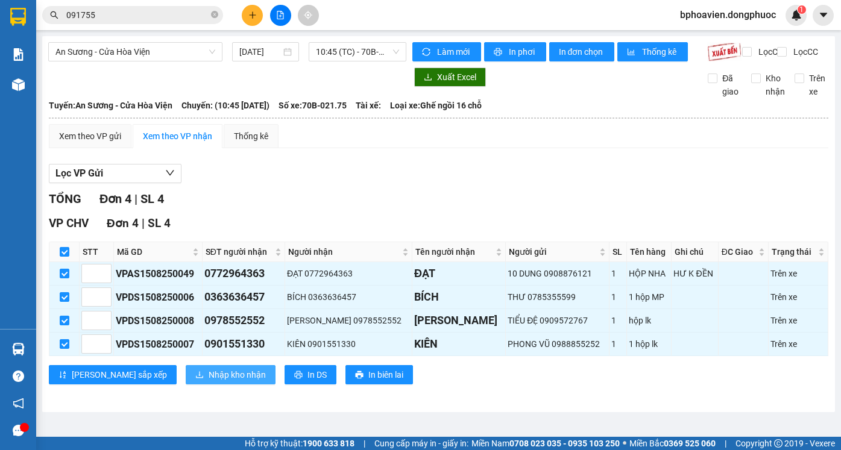
click at [208, 379] on span "Nhập kho nhận" at bounding box center [236, 374] width 57 height 13
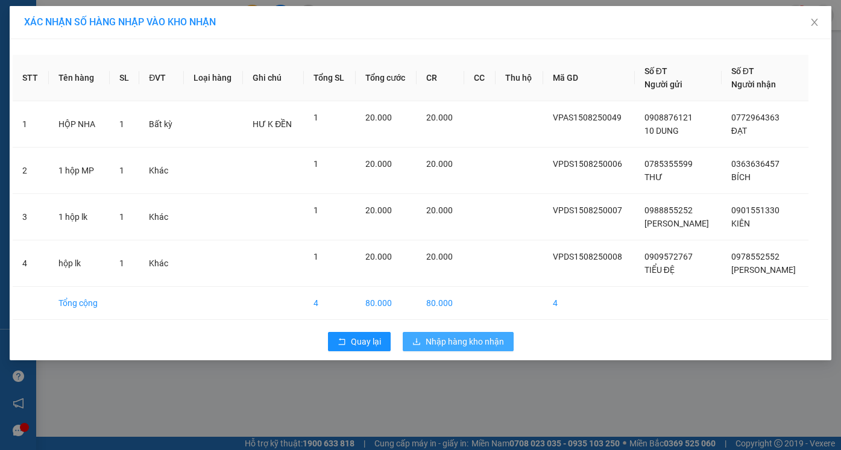
click at [493, 345] on span "Nhập hàng kho nhận" at bounding box center [464, 341] width 78 height 13
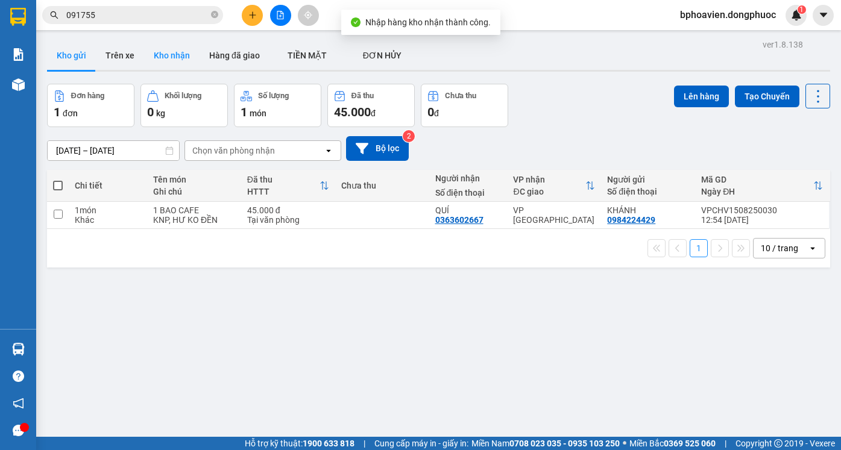
click at [160, 55] on button "Kho nhận" at bounding box center [171, 55] width 55 height 29
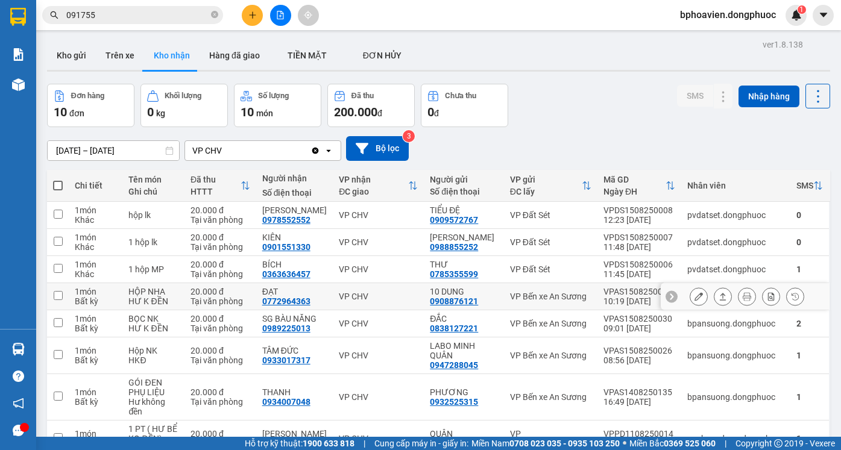
scroll to position [60, 0]
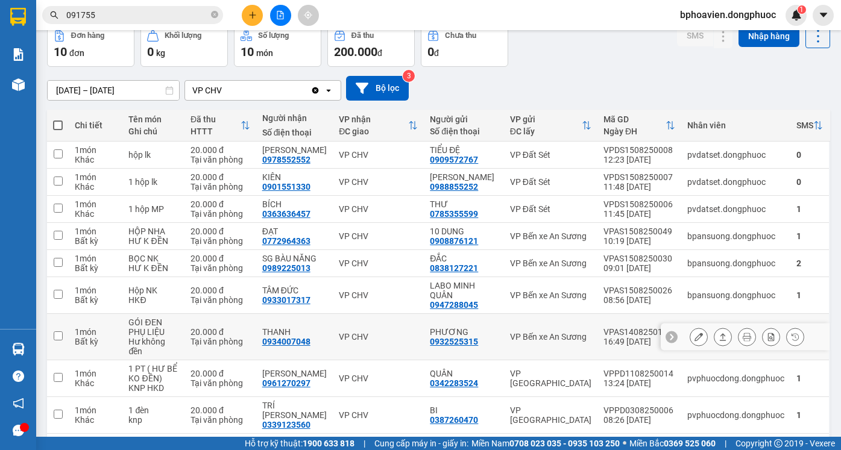
click at [718, 333] on icon at bounding box center [722, 337] width 8 height 8
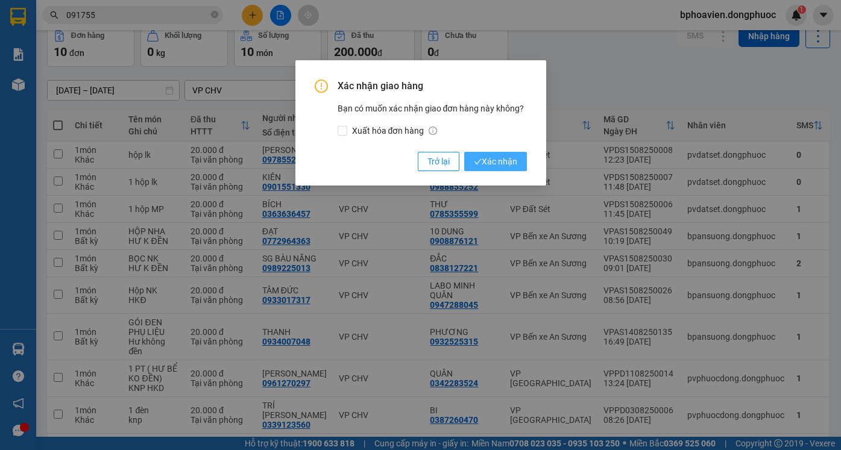
click at [487, 160] on span "Xác nhận" at bounding box center [495, 161] width 43 height 13
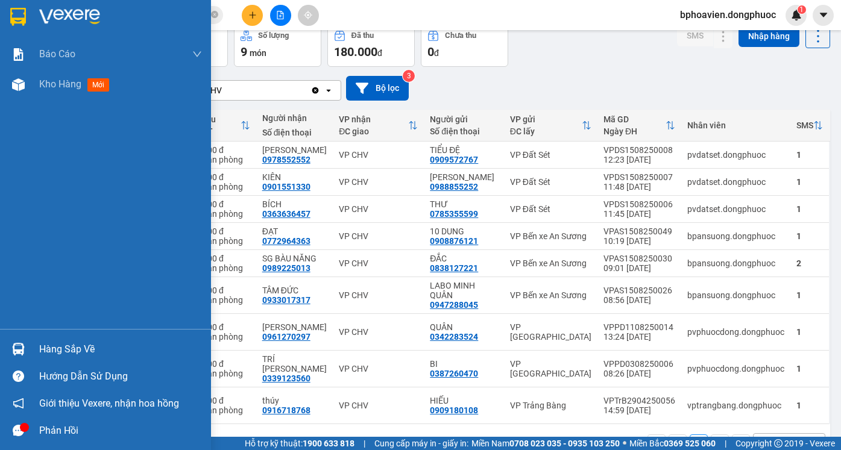
click at [51, 352] on div "Hàng sắp về" at bounding box center [120, 349] width 163 height 18
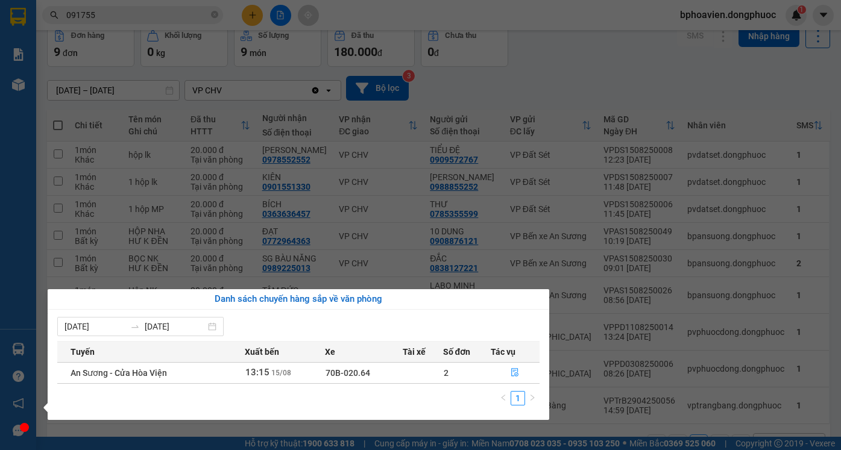
click at [386, 247] on section "Kết quả tìm kiếm ( 382 ) Bộ lọc Mã ĐH Trạng thái Món hàng Tổng cước Chưa cước N…" at bounding box center [420, 225] width 841 height 450
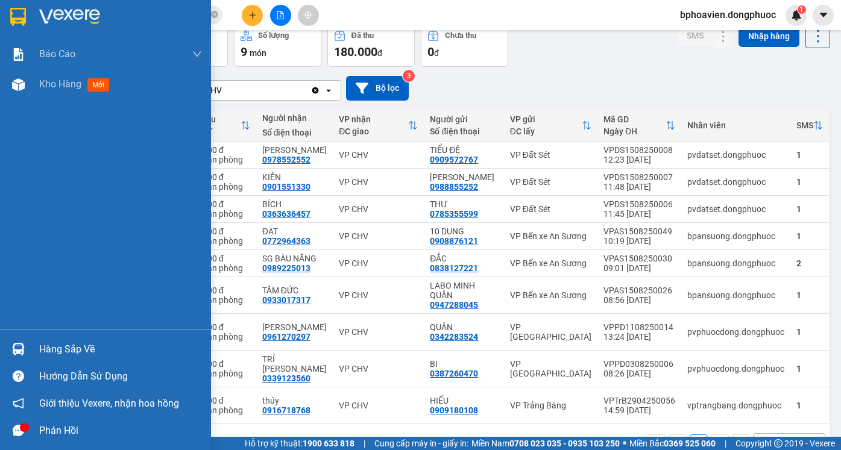
click at [70, 347] on div "Hàng sắp về" at bounding box center [120, 349] width 163 height 18
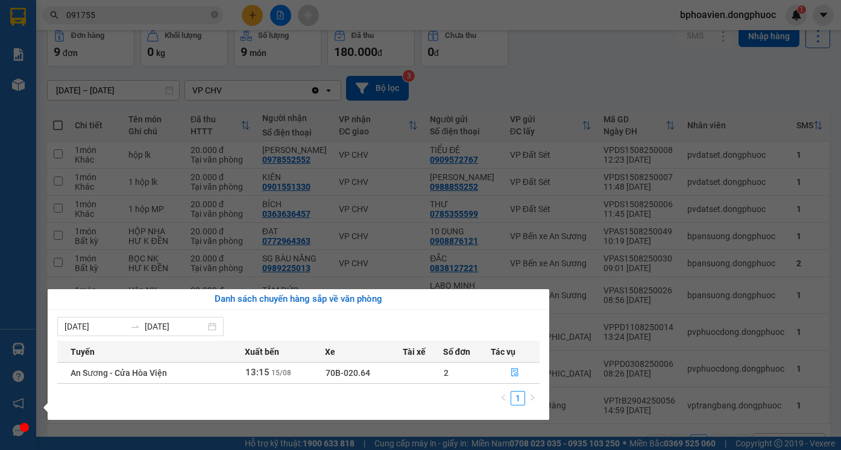
click at [519, 89] on section "Kết quả tìm kiếm ( 382 ) Bộ lọc Mã ĐH Trạng thái Món hàng Tổng cước Chưa cước N…" at bounding box center [420, 225] width 841 height 450
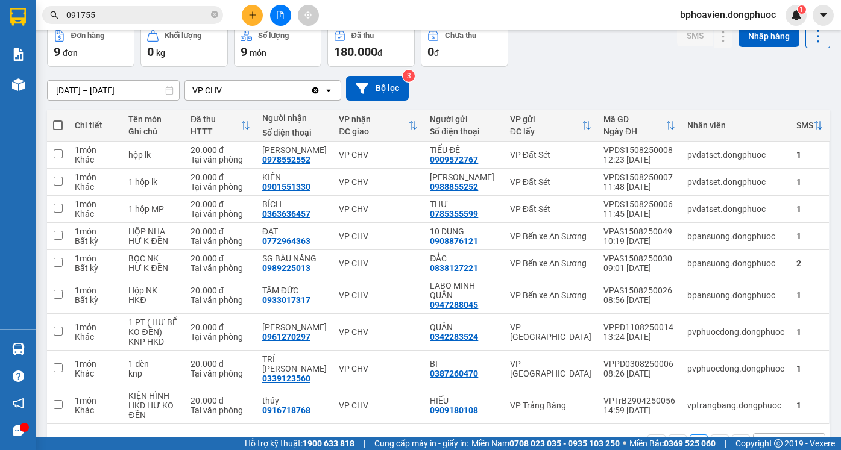
scroll to position [0, 0]
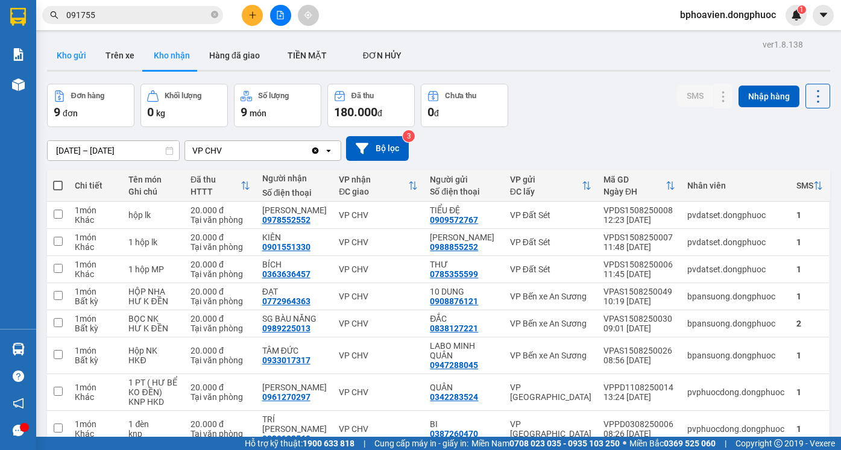
click at [80, 64] on button "Kho gửi" at bounding box center [71, 55] width 49 height 29
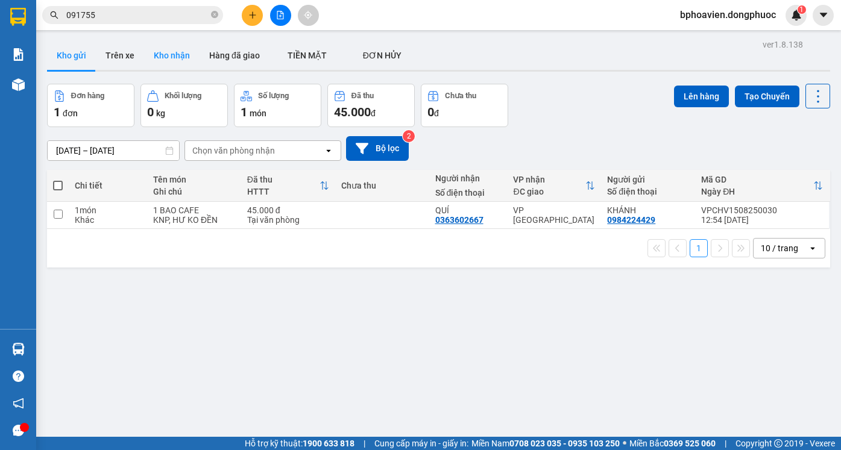
click at [163, 54] on button "Kho nhận" at bounding box center [171, 55] width 55 height 29
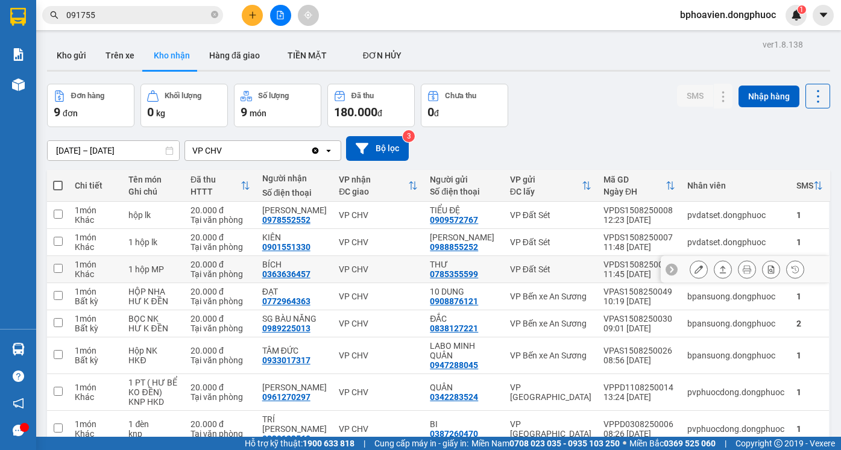
scroll to position [60, 0]
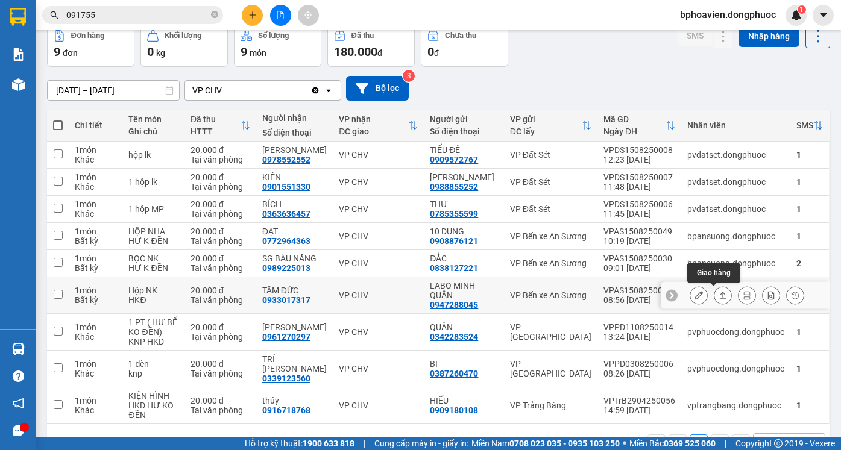
click at [718, 292] on icon at bounding box center [722, 295] width 8 height 8
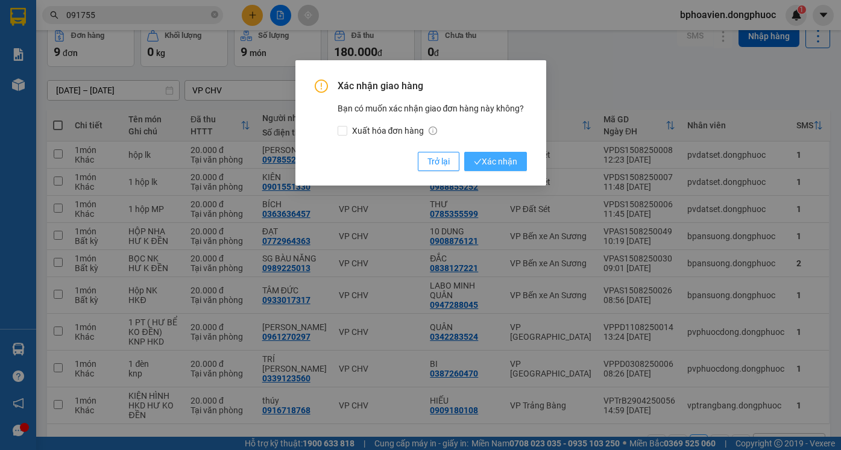
click at [498, 160] on span "Xác nhận" at bounding box center [495, 161] width 43 height 13
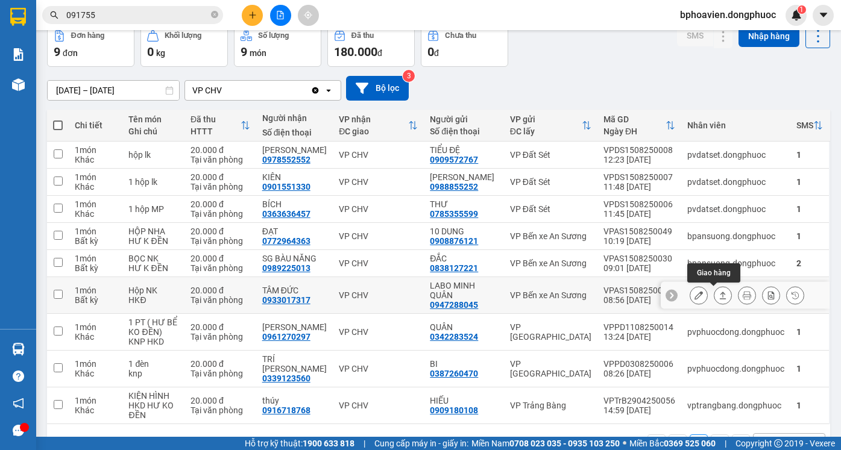
click at [719, 296] on icon at bounding box center [722, 295] width 7 height 7
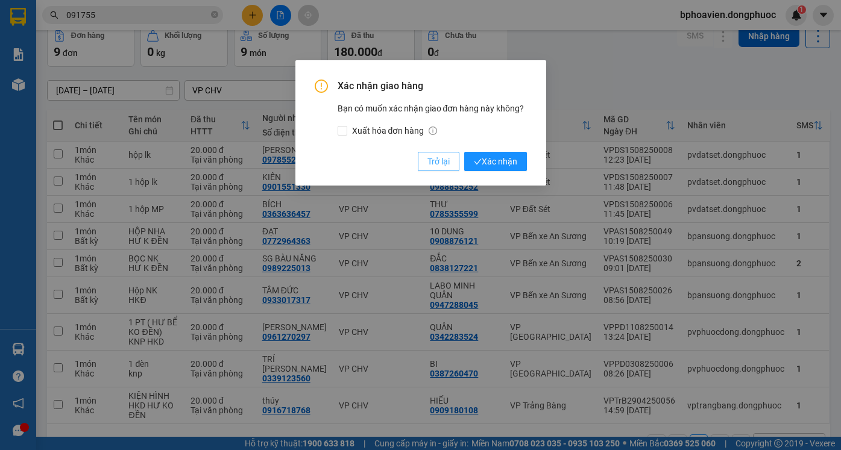
click at [436, 162] on span "Trở lại" at bounding box center [438, 161] width 22 height 13
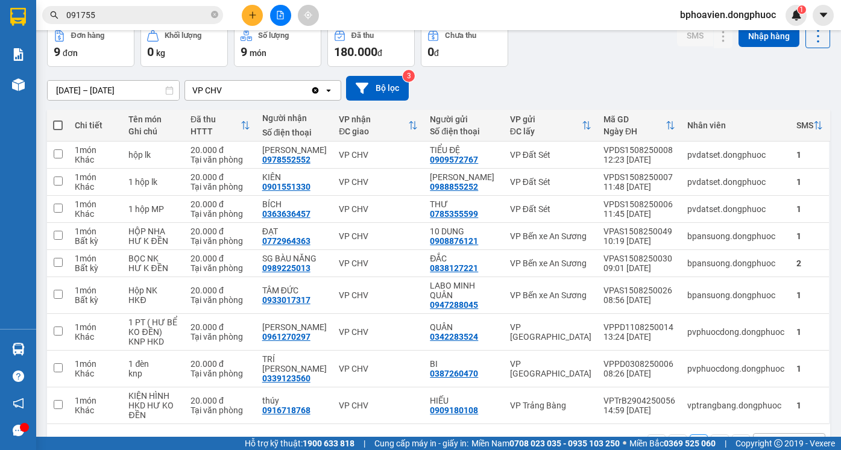
scroll to position [0, 0]
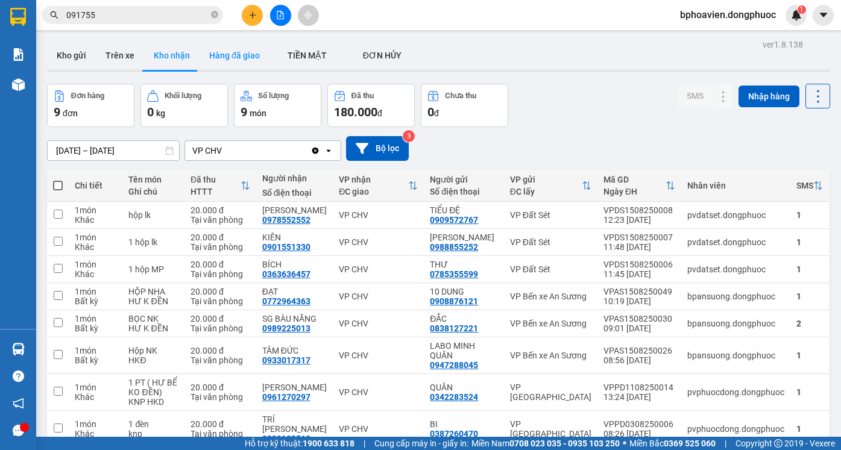
click at [234, 52] on button "Hàng đã giao" at bounding box center [234, 55] width 70 height 29
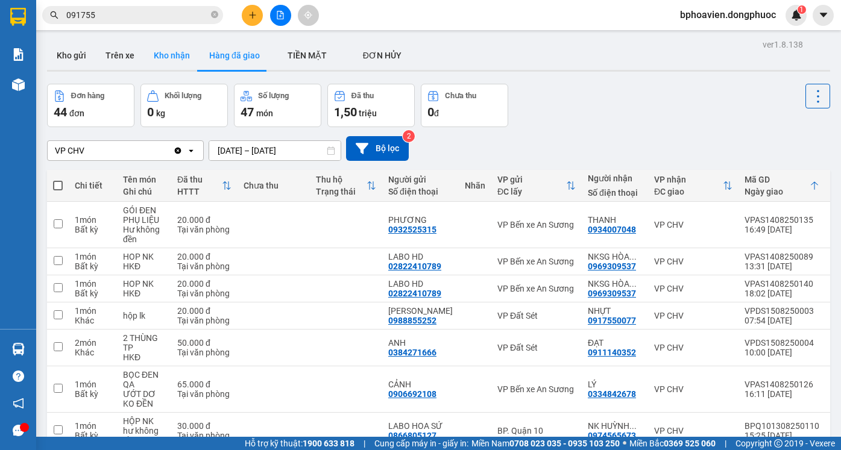
click at [150, 53] on button "Kho nhận" at bounding box center [171, 55] width 55 height 29
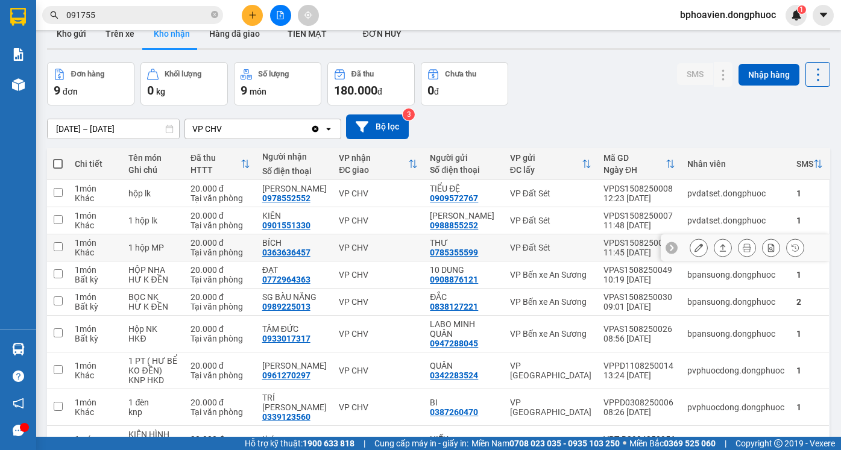
scroll to position [60, 0]
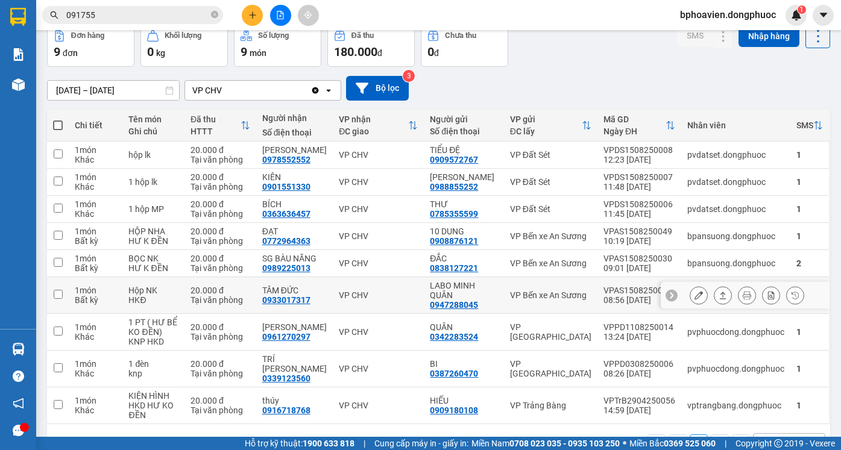
click at [718, 296] on icon at bounding box center [722, 295] width 8 height 8
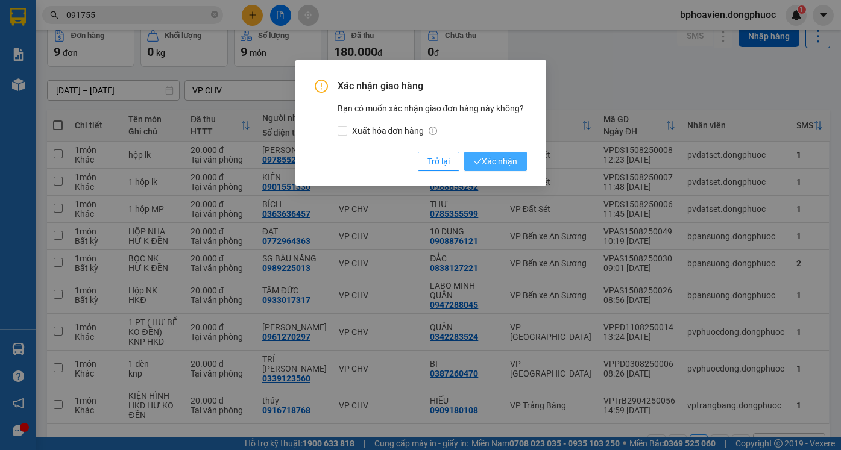
click at [490, 163] on span "Xác nhận" at bounding box center [495, 161] width 43 height 13
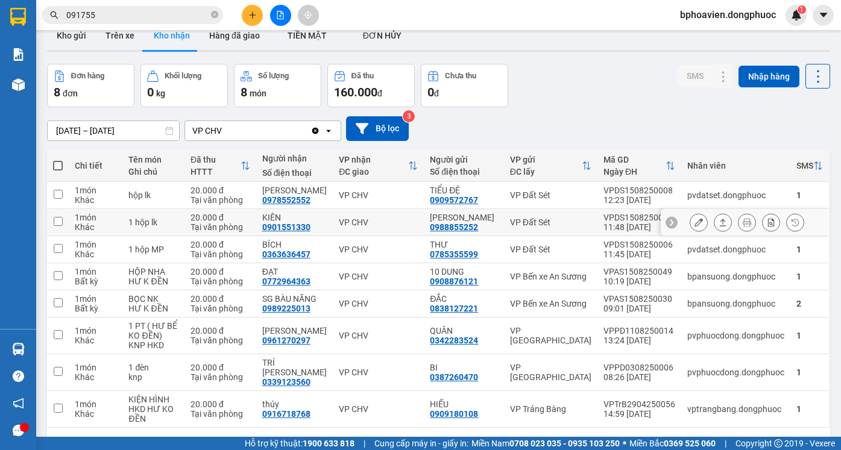
scroll to position [0, 0]
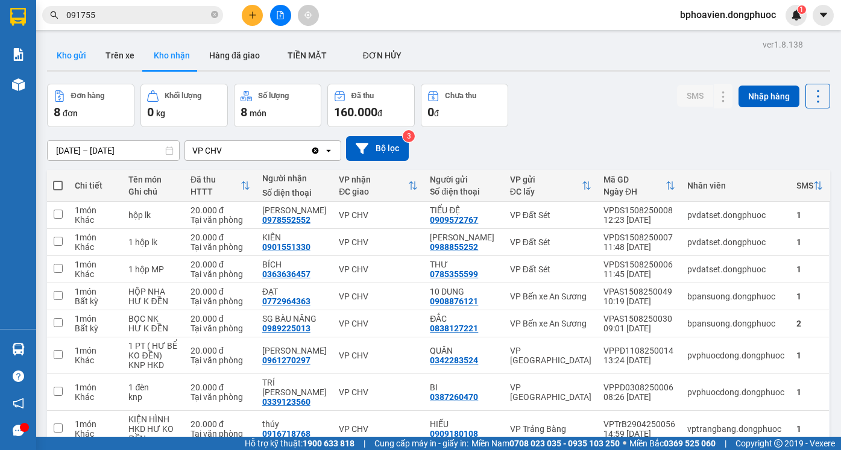
click at [75, 55] on button "Kho gửi" at bounding box center [71, 55] width 49 height 29
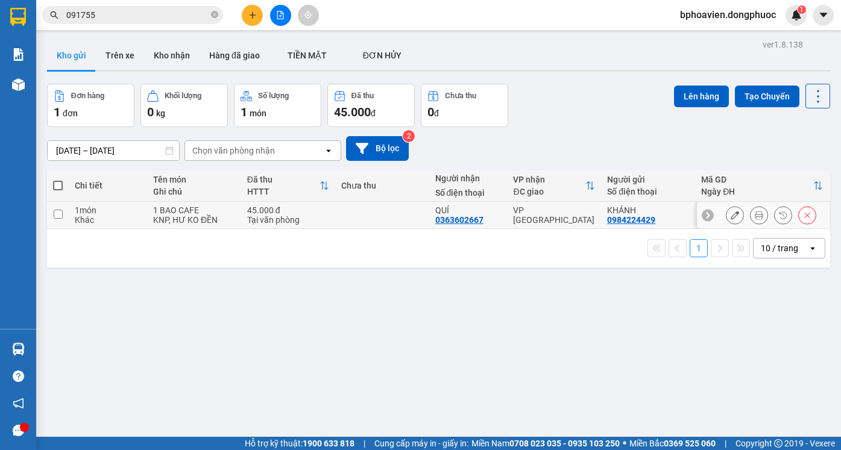
click at [415, 216] on td at bounding box center [382, 215] width 94 height 27
checkbox input "true"
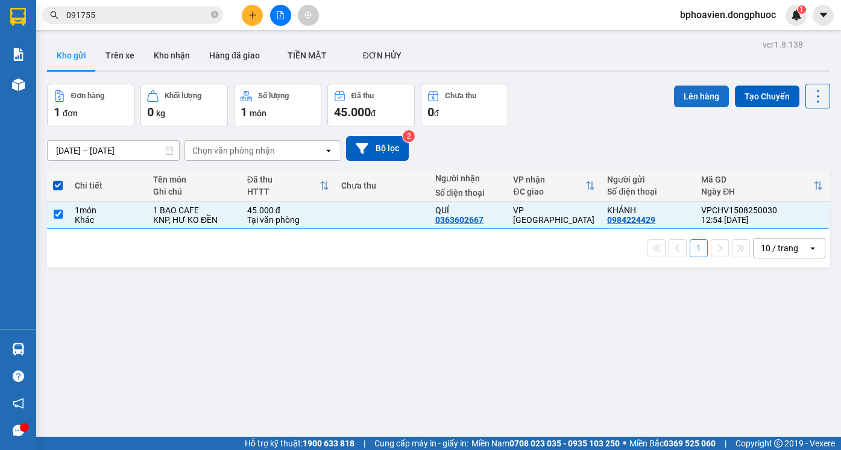
click at [708, 91] on button "Lên hàng" at bounding box center [701, 97] width 55 height 22
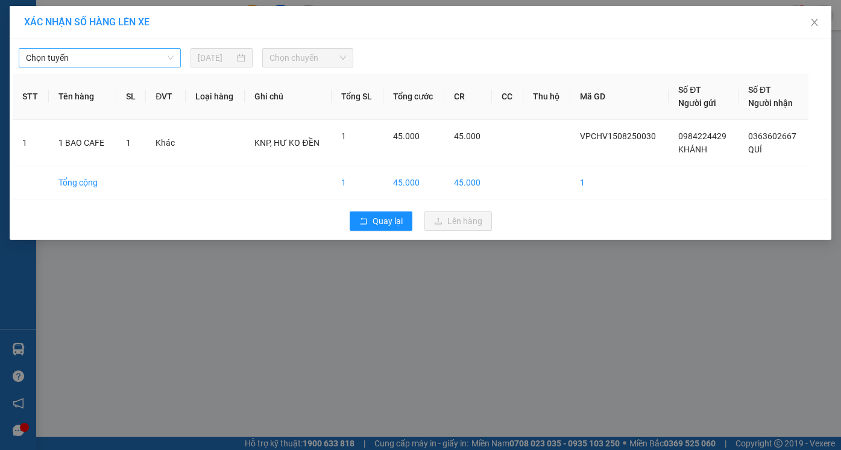
click at [75, 52] on span "Chọn tuyến" at bounding box center [100, 58] width 148 height 18
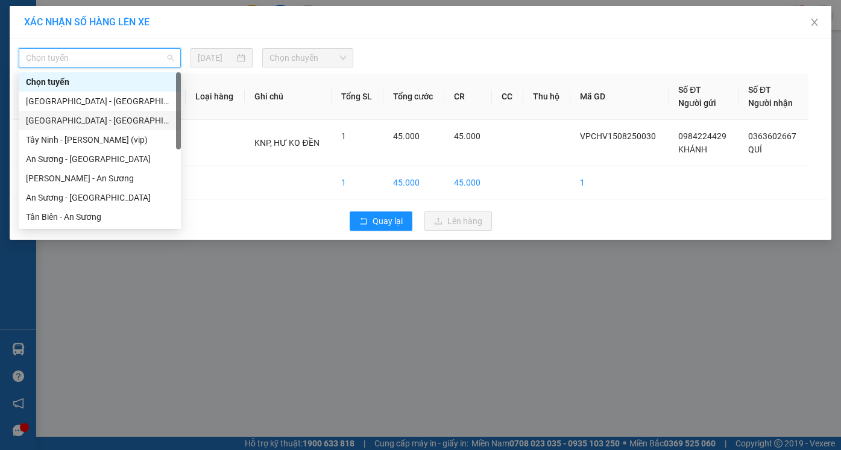
scroll to position [121, 0]
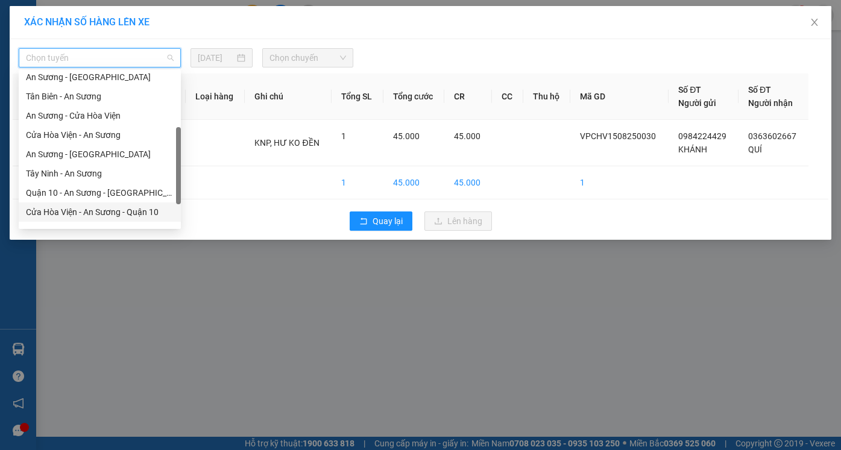
click at [91, 211] on div "Cửa Hòa Viện - An Sương - Quận 10" at bounding box center [100, 211] width 148 height 13
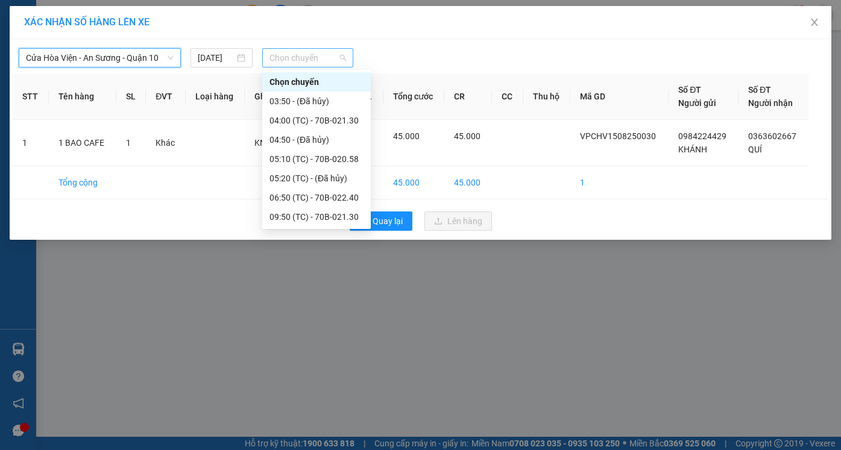
click at [296, 57] on span "Chọn chuyến" at bounding box center [307, 58] width 76 height 18
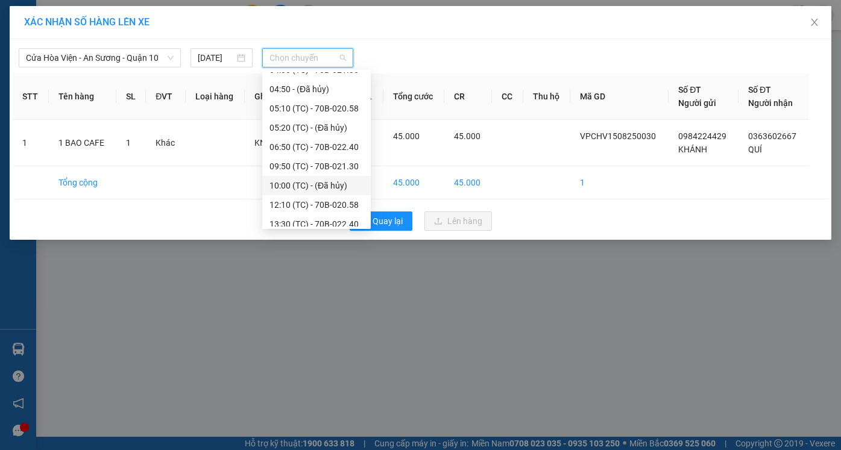
scroll to position [77, 0]
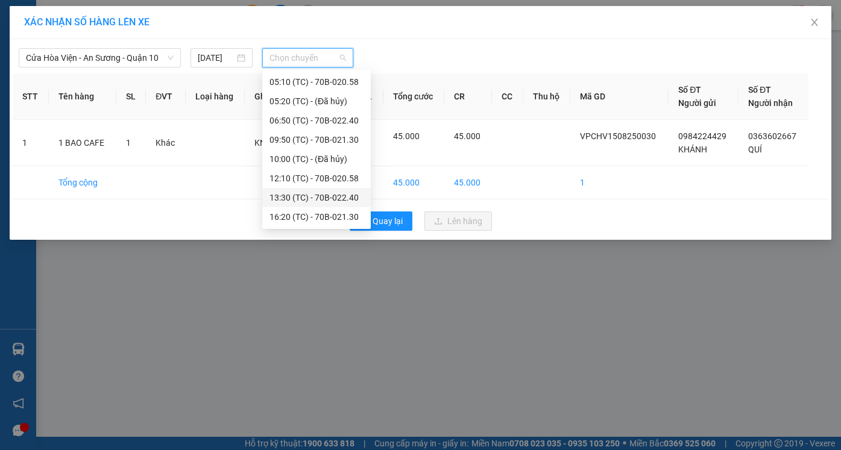
click at [310, 200] on div "13:30 (TC) - 70B-022.40" at bounding box center [316, 197] width 94 height 13
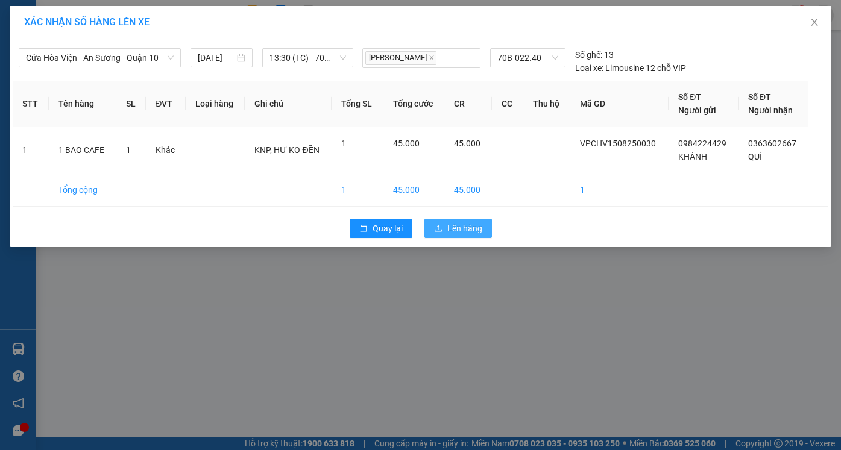
drag, startPoint x: 468, startPoint y: 227, endPoint x: 469, endPoint y: 277, distance: 50.0
click at [468, 229] on span "Lên hàng" at bounding box center [464, 228] width 35 height 13
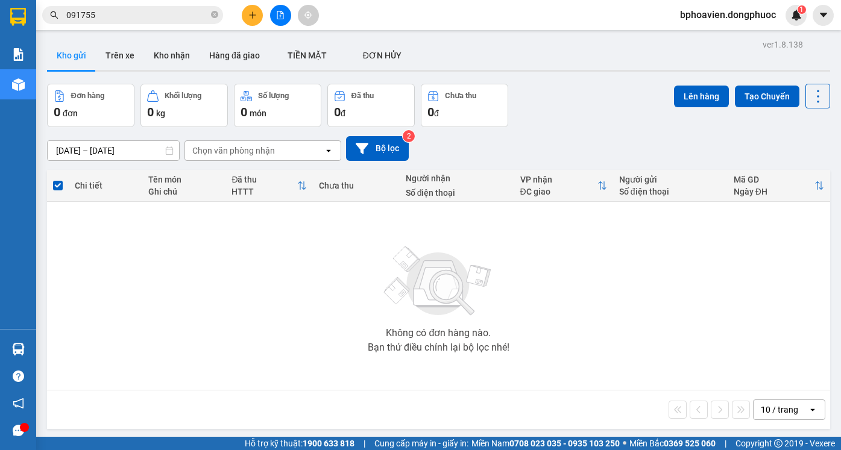
click at [252, 13] on icon "plus" at bounding box center [252, 15] width 8 height 8
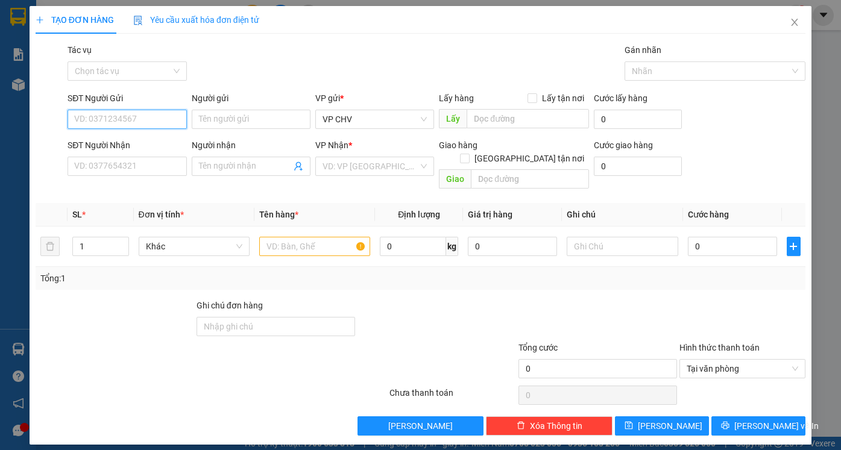
click at [136, 119] on input "SĐT Người Gửi" at bounding box center [126, 119] width 119 height 19
click at [125, 143] on div "0917080084 - MẸ SU" at bounding box center [127, 143] width 104 height 13
type input "0917080084"
type input "MẸ SU"
type input "0332244634"
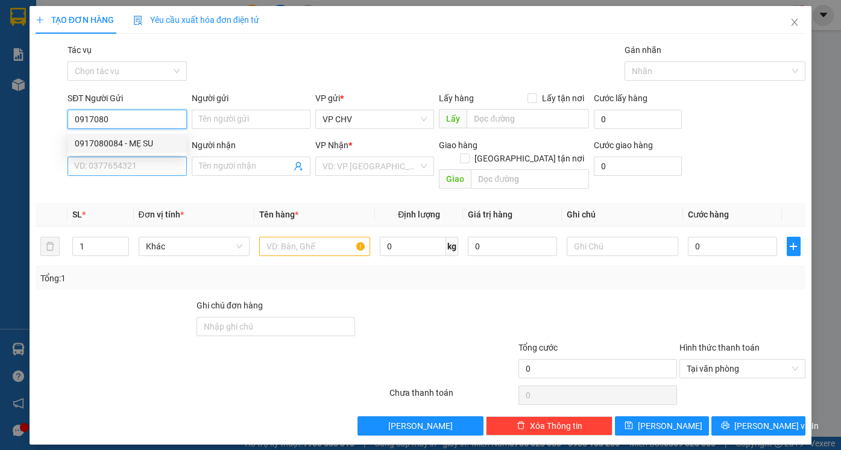
type input "TRÂM"
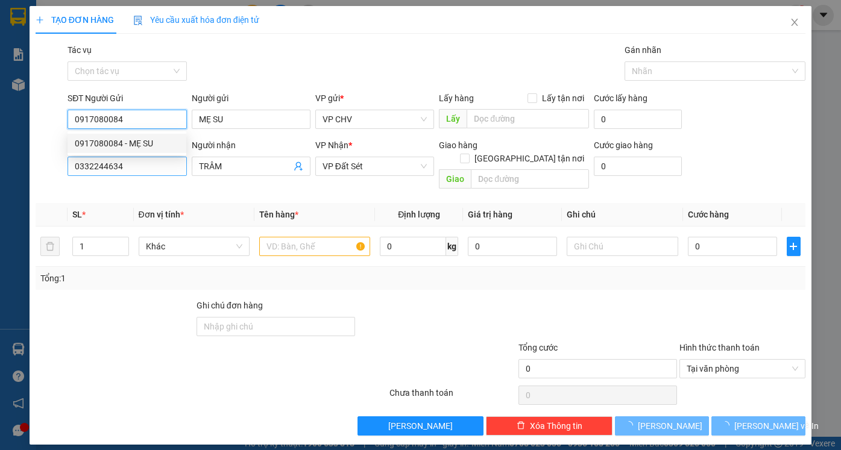
type input "25.000"
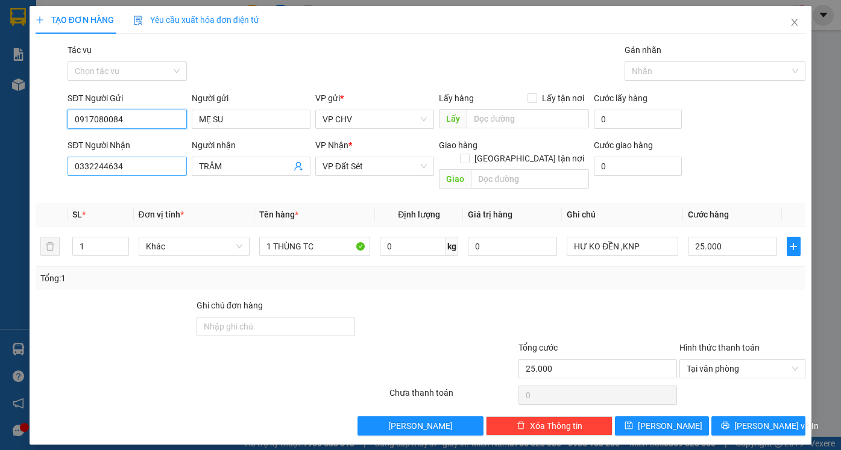
type input "0917080084"
drag, startPoint x: 147, startPoint y: 168, endPoint x: 0, endPoint y: 161, distance: 147.2
click at [0, 161] on div "TẠO ĐƠN HÀNG Yêu cầu xuất hóa đơn điện tử Transit Pickup Surcharge Ids Transit …" at bounding box center [420, 225] width 841 height 450
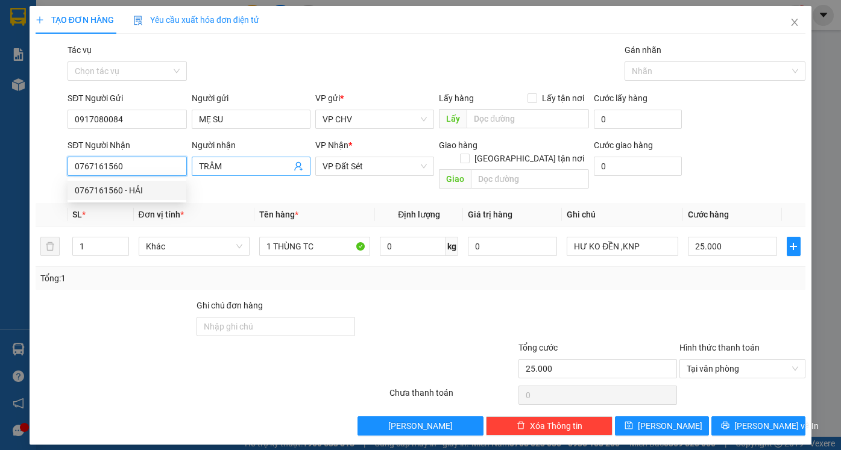
type input "0767161560"
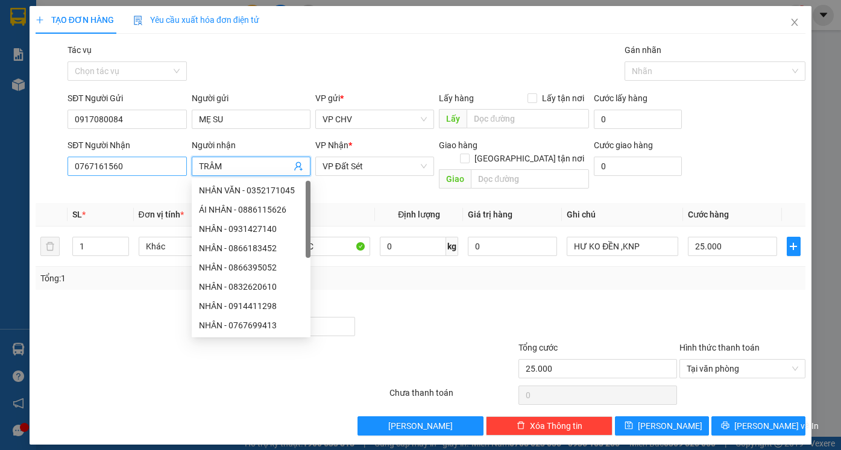
drag, startPoint x: 234, startPoint y: 166, endPoint x: 173, endPoint y: 169, distance: 60.9
click at [173, 169] on div "SĐT Người Nhận 0767161560 Người nhận TRÂM VP Nhận * VP Đất Sét Giao hàng [GEOGR…" at bounding box center [436, 166] width 742 height 55
click at [149, 165] on input "0767161560" at bounding box center [126, 166] width 119 height 19
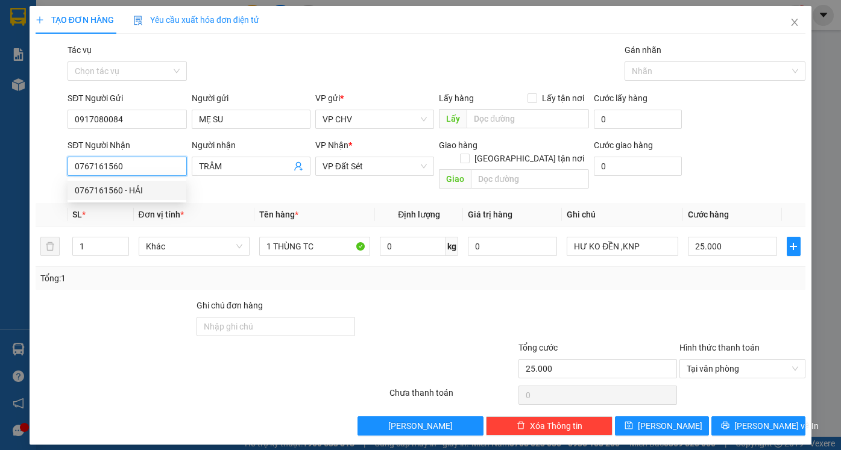
click at [147, 193] on div "0767161560 - HẢI" at bounding box center [127, 190] width 104 height 13
type input "HẢI"
type input "20.000"
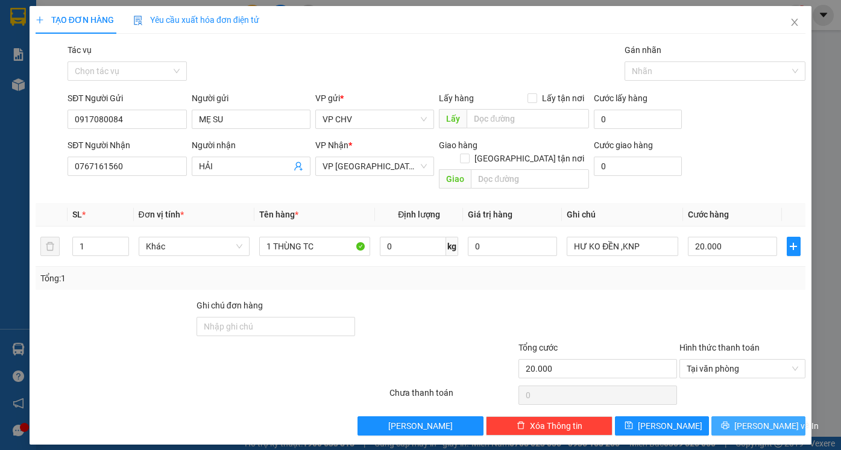
click at [768, 419] on span "[PERSON_NAME] và In" at bounding box center [776, 425] width 84 height 13
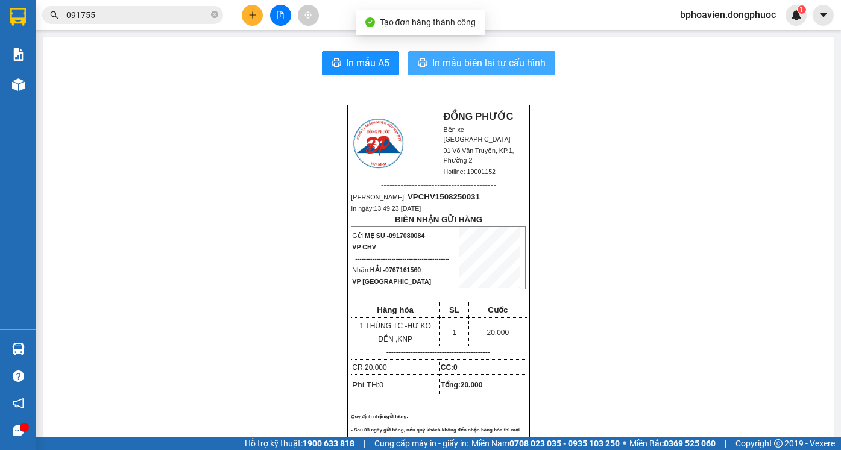
click at [432, 58] on span "In mẫu biên lai tự cấu hình" at bounding box center [488, 62] width 113 height 15
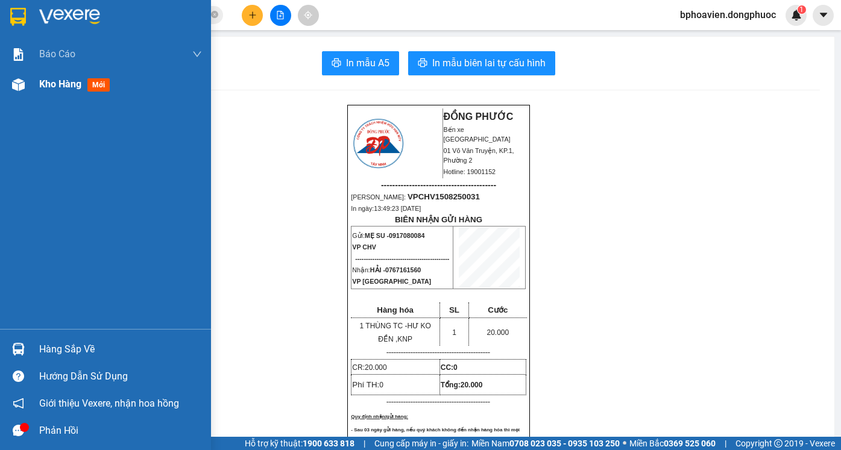
click at [36, 86] on div "Kho hàng mới" at bounding box center [105, 84] width 211 height 30
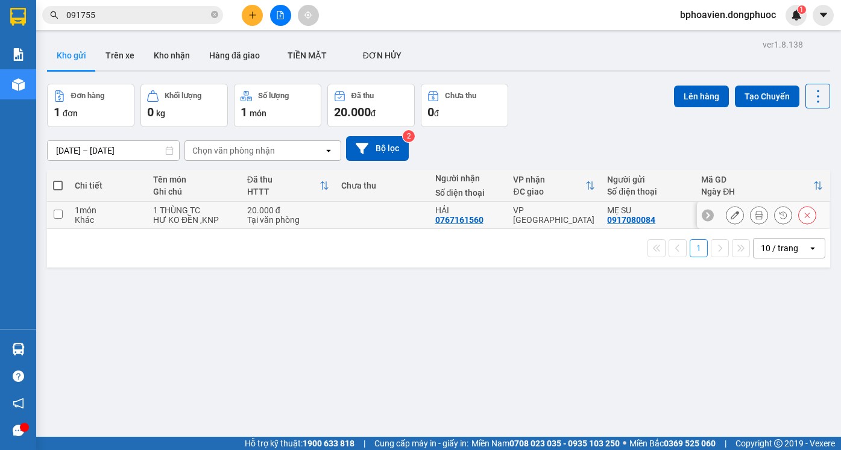
drag, startPoint x: 383, startPoint y: 213, endPoint x: 490, endPoint y: 196, distance: 108.5
click at [384, 213] on td at bounding box center [382, 215] width 94 height 27
checkbox input "true"
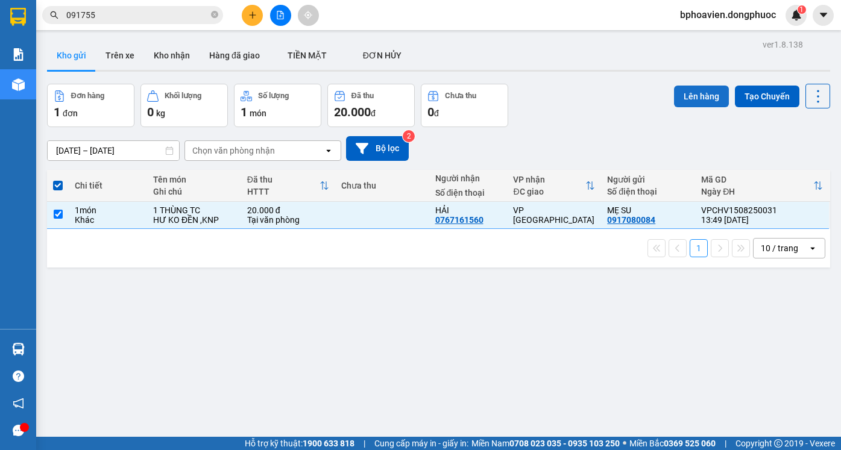
click at [687, 106] on button "Lên hàng" at bounding box center [701, 97] width 55 height 22
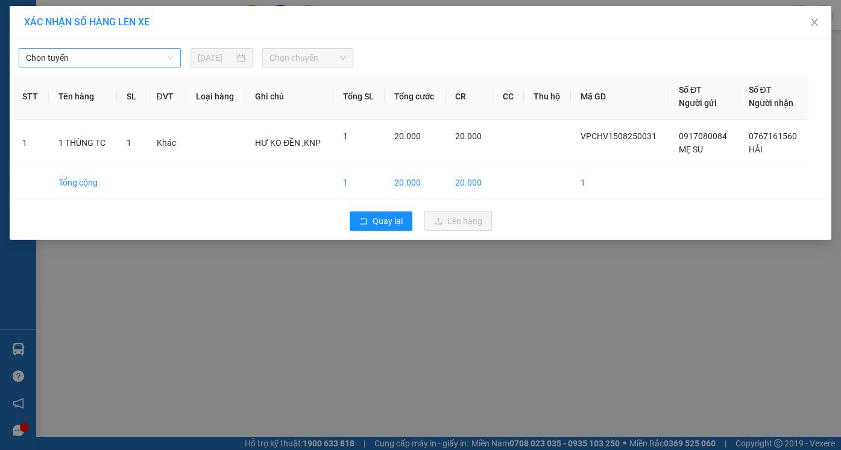
click at [131, 52] on span "Chọn tuyến" at bounding box center [100, 58] width 148 height 18
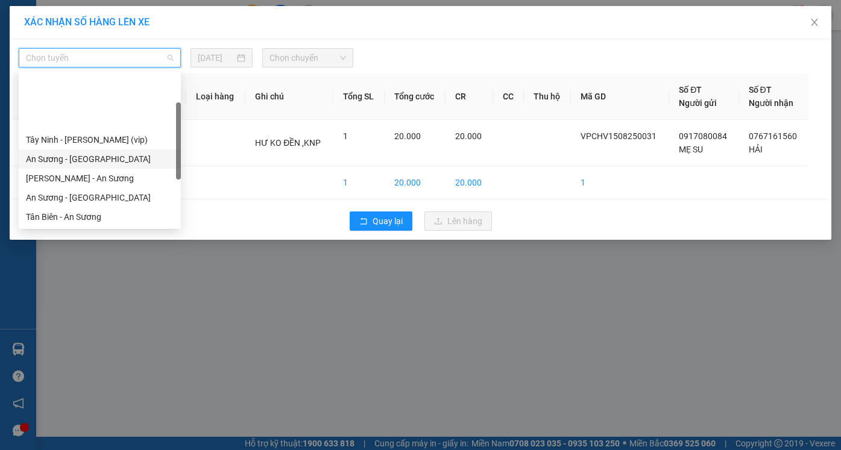
scroll to position [60, 0]
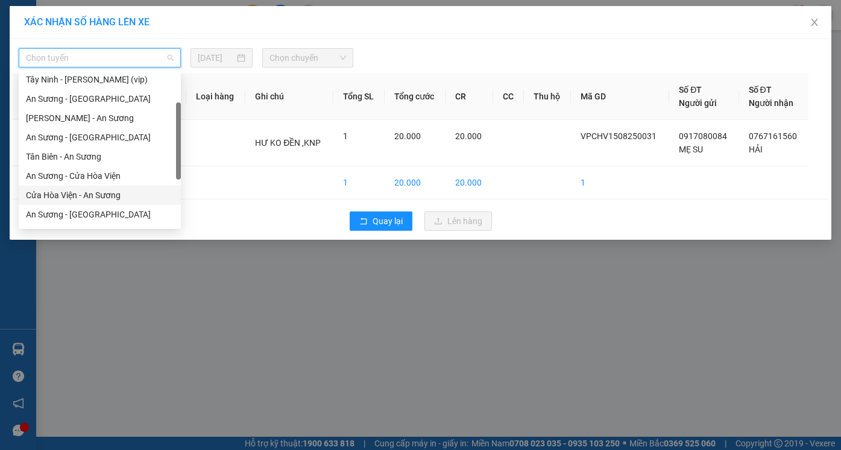
click at [83, 196] on div "Cửa Hòa Viện - An Sương" at bounding box center [100, 195] width 148 height 13
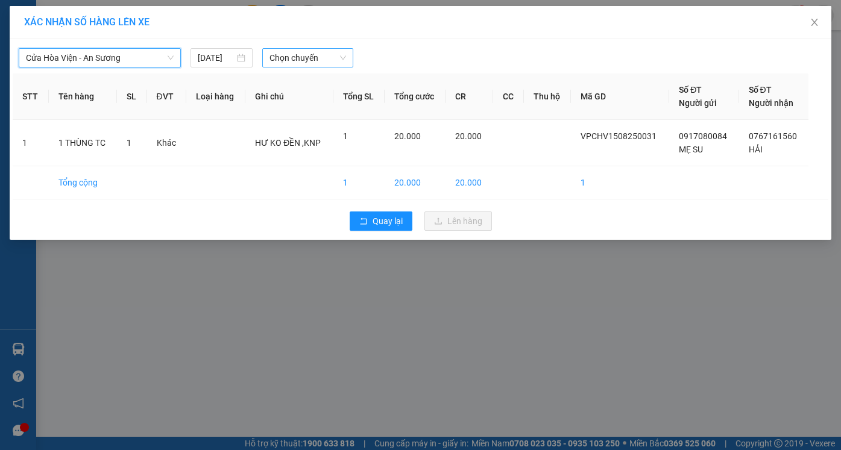
click at [290, 55] on span "Chọn chuyến" at bounding box center [307, 58] width 76 height 18
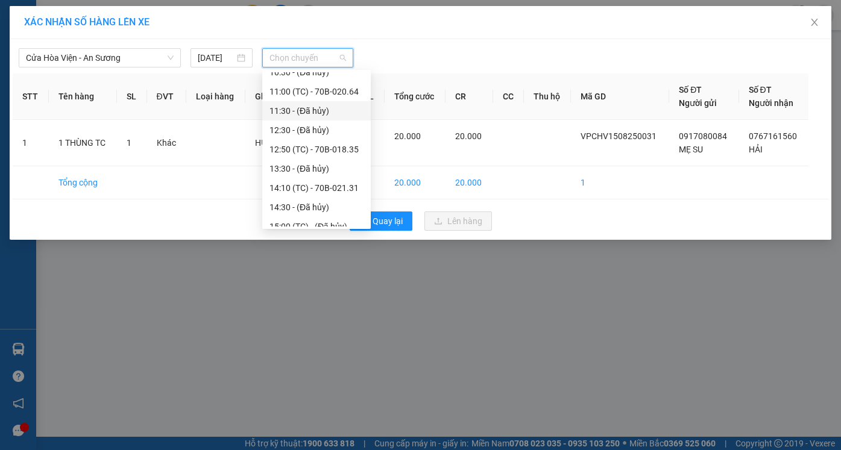
scroll to position [301, 0]
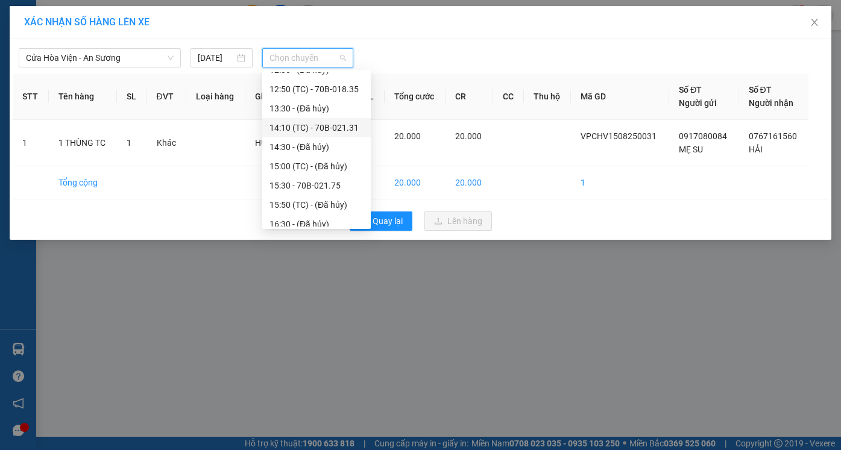
click at [300, 127] on div "14:10 (TC) - 70B-021.31" at bounding box center [316, 127] width 94 height 13
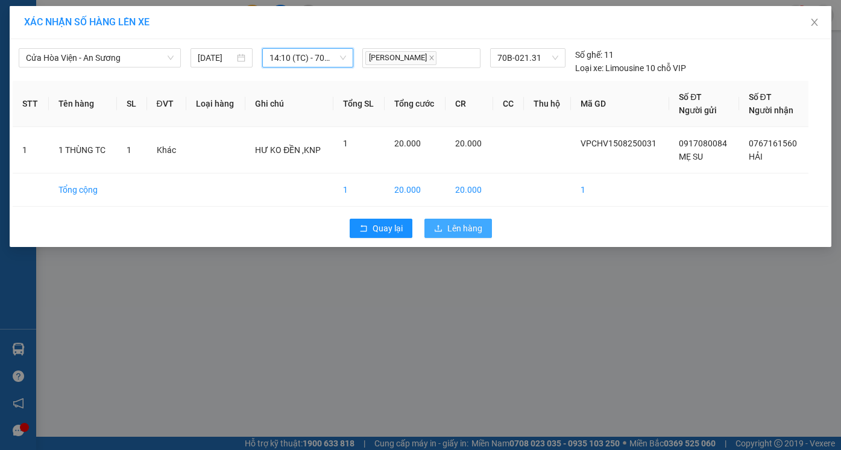
click at [454, 226] on span "Lên hàng" at bounding box center [464, 228] width 35 height 13
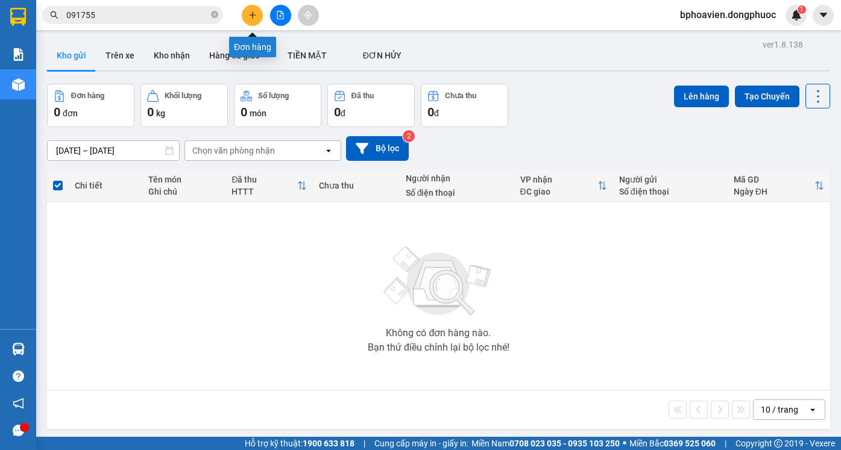
click at [255, 22] on button at bounding box center [252, 15] width 21 height 21
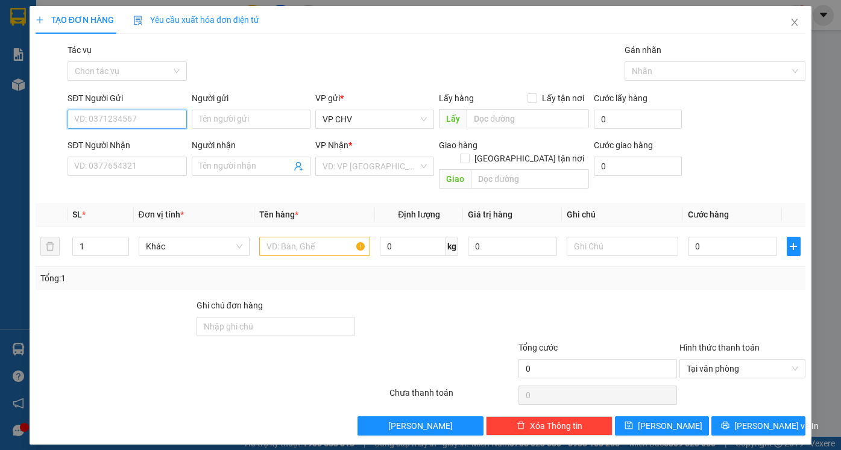
click at [161, 124] on input "SĐT Người Gửi" at bounding box center [126, 119] width 119 height 19
click at [139, 169] on input "SĐT Người Nhận" at bounding box center [126, 166] width 119 height 19
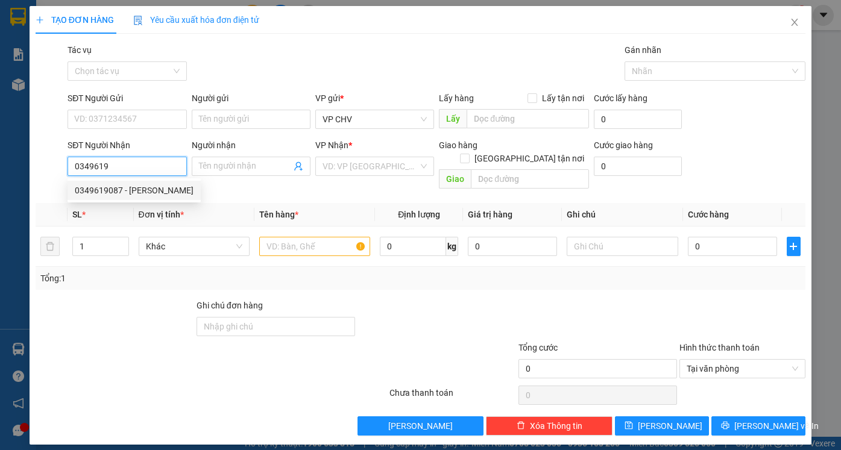
click at [135, 190] on div "0349619087 - [PERSON_NAME]" at bounding box center [134, 190] width 119 height 13
type input "0349619087"
type input "[PERSON_NAME]"
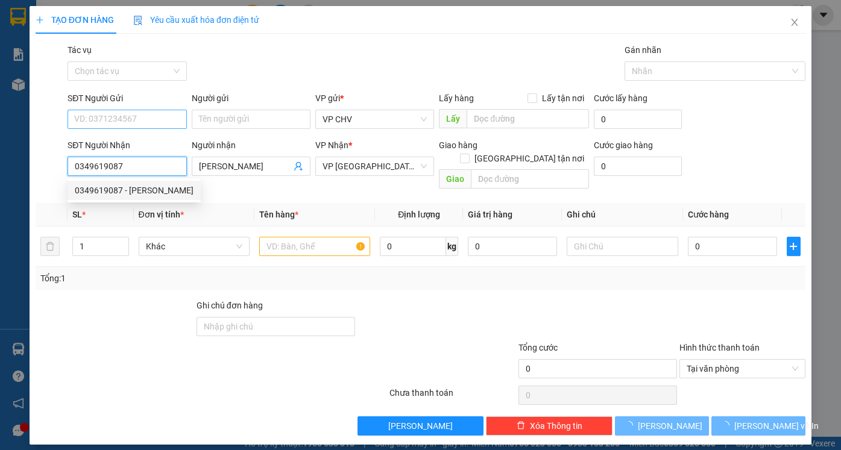
type input "20.000"
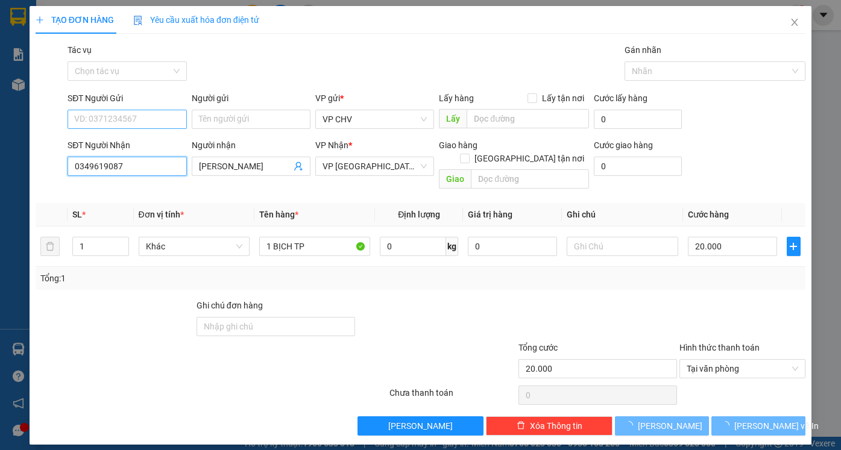
type input "0349619087"
click at [145, 110] on input "SĐT Người Gửi" at bounding box center [126, 119] width 119 height 19
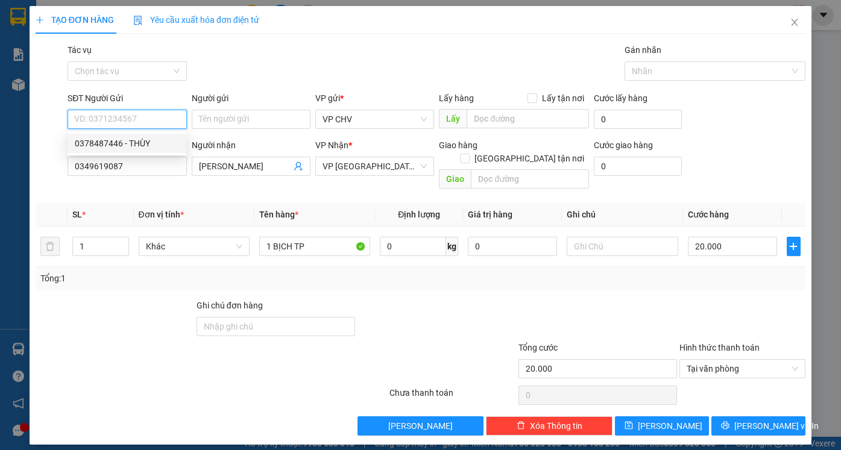
drag, startPoint x: 145, startPoint y: 145, endPoint x: 154, endPoint y: 144, distance: 9.7
click at [145, 145] on div "0378487446 - THÙY" at bounding box center [127, 143] width 104 height 13
type input "0378487446"
type input "THÙY"
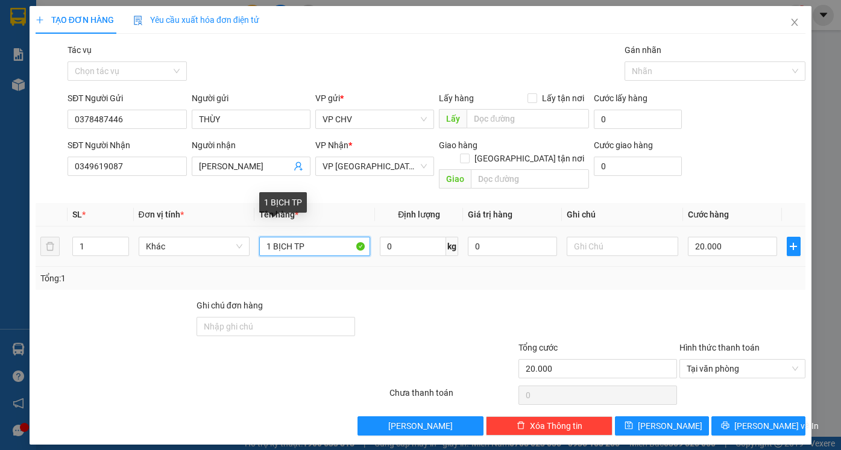
click at [276, 237] on input "1 BỊCH TP" at bounding box center [314, 246] width 111 height 19
drag, startPoint x: 274, startPoint y: 233, endPoint x: 289, endPoint y: 233, distance: 15.1
click at [289, 237] on input "1 BỊCH TP" at bounding box center [314, 246] width 111 height 19
type input "1 THÙNG TP"
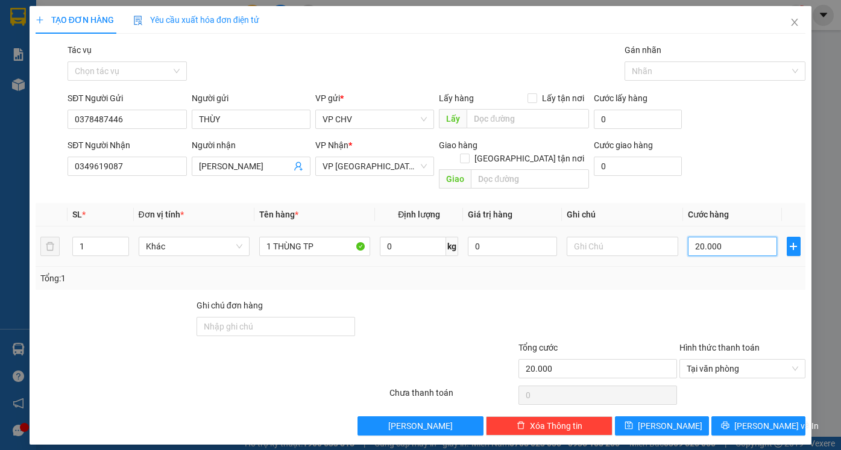
click at [744, 237] on input "20.000" at bounding box center [731, 246] width 89 height 19
type input "2"
type input "25"
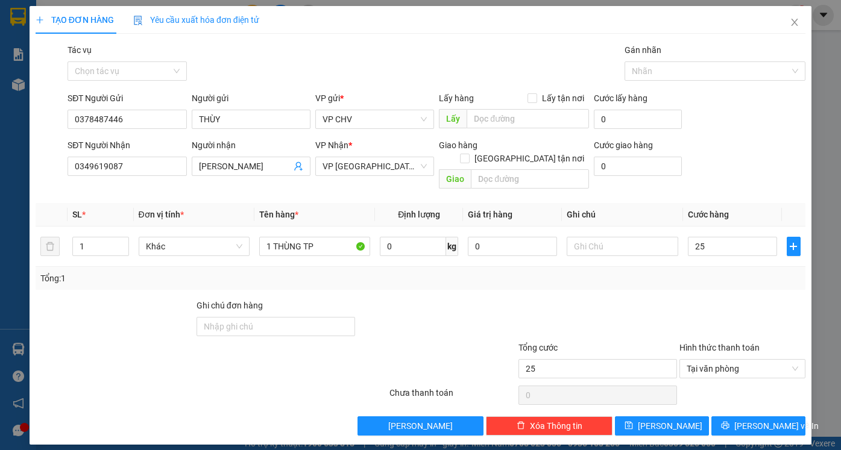
type input "25.000"
drag, startPoint x: 704, startPoint y: 272, endPoint x: 759, endPoint y: 351, distance: 96.1
click at [707, 274] on div "Tổng: 1" at bounding box center [420, 278] width 769 height 23
click at [750, 419] on span "[PERSON_NAME] và In" at bounding box center [776, 425] width 84 height 13
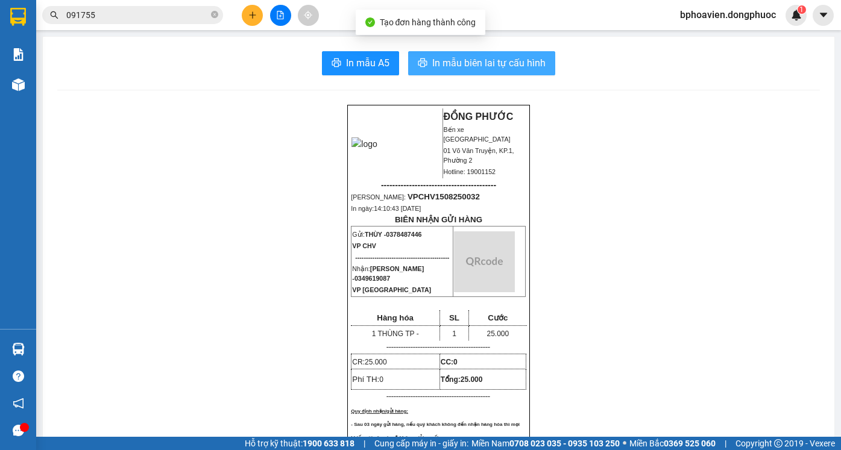
click at [451, 56] on span "In mẫu biên lai tự cấu hình" at bounding box center [488, 62] width 113 height 15
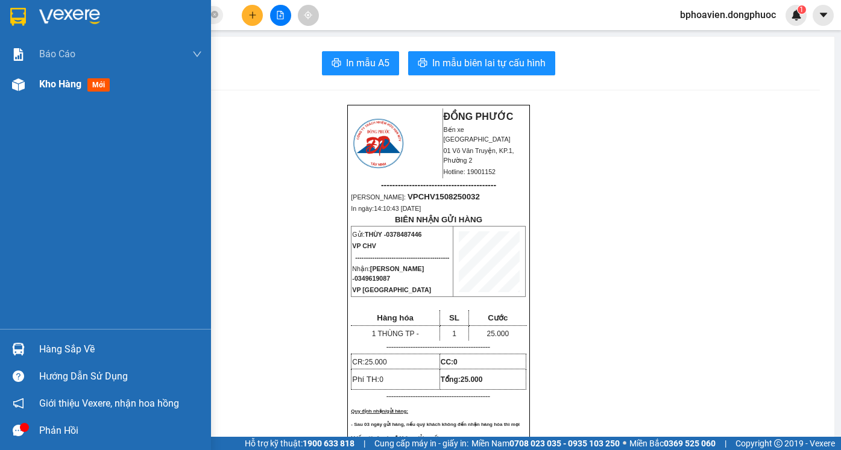
click at [57, 81] on span "Kho hàng" at bounding box center [60, 83] width 42 height 11
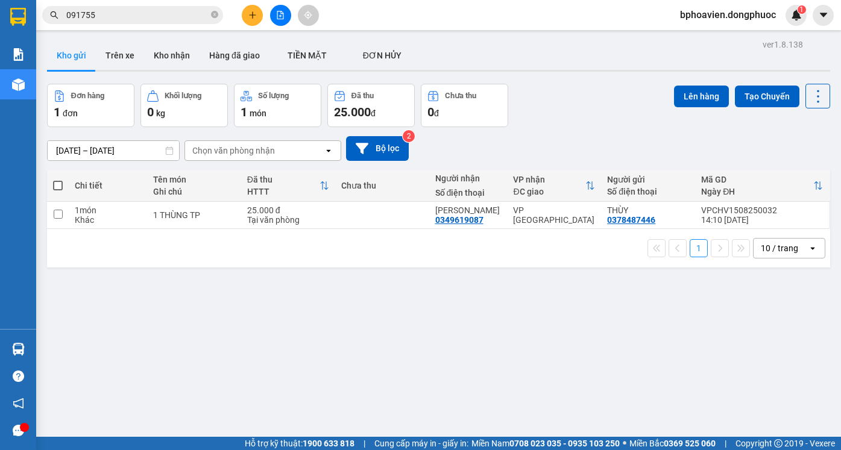
click at [210, 15] on span "091755" at bounding box center [132, 15] width 181 height 18
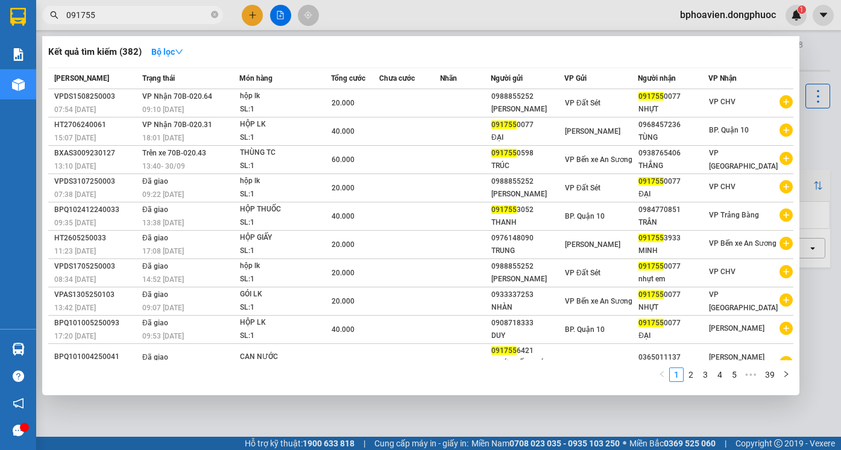
click at [167, 17] on input "091755" at bounding box center [137, 14] width 142 height 13
click at [368, 7] on div at bounding box center [420, 225] width 841 height 450
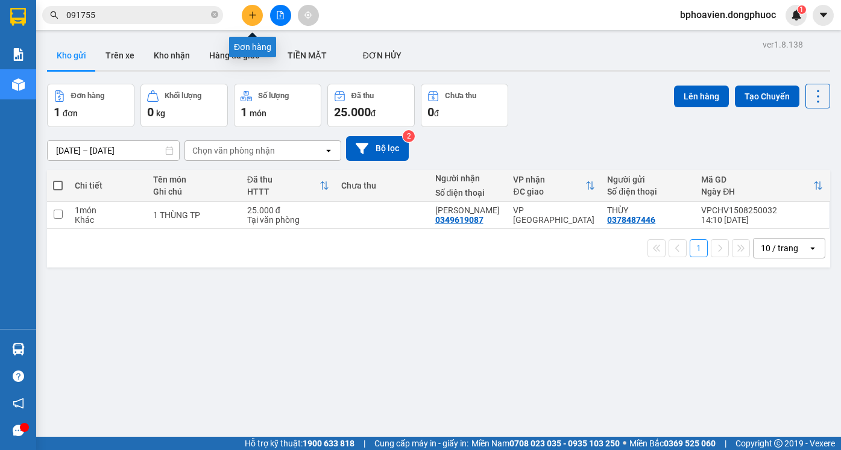
click at [250, 19] on button at bounding box center [252, 15] width 21 height 21
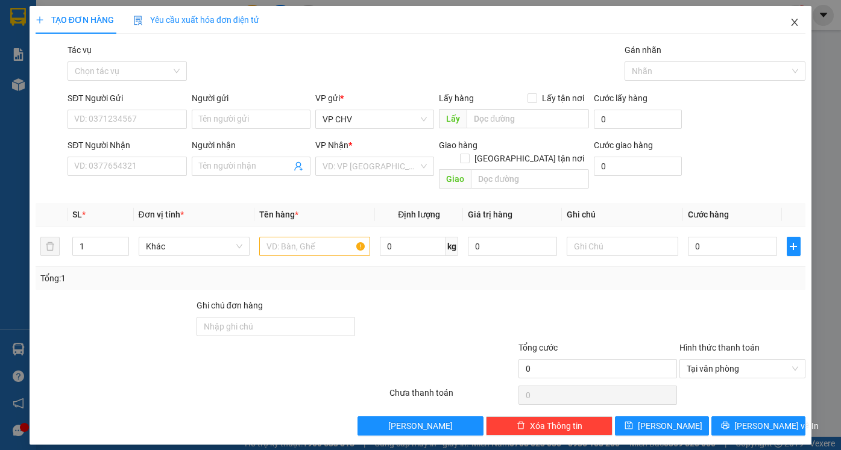
click at [795, 24] on icon "close" at bounding box center [794, 22] width 7 height 7
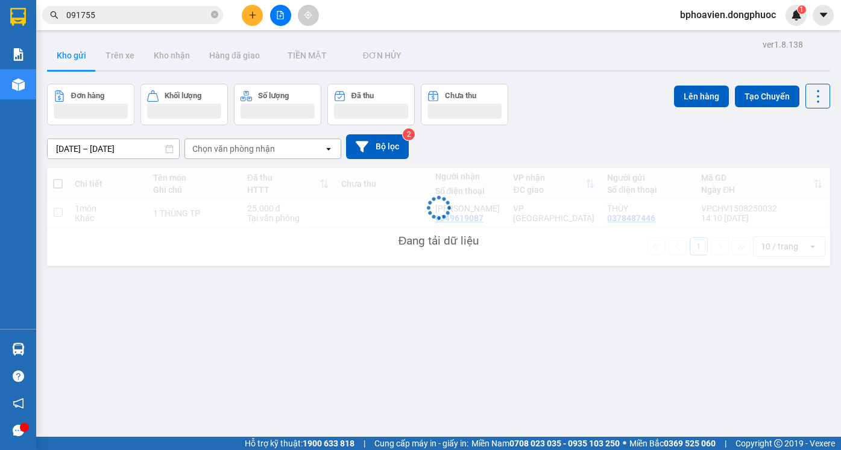
click at [145, 117] on button "Khối lượng" at bounding box center [183, 105] width 87 height 42
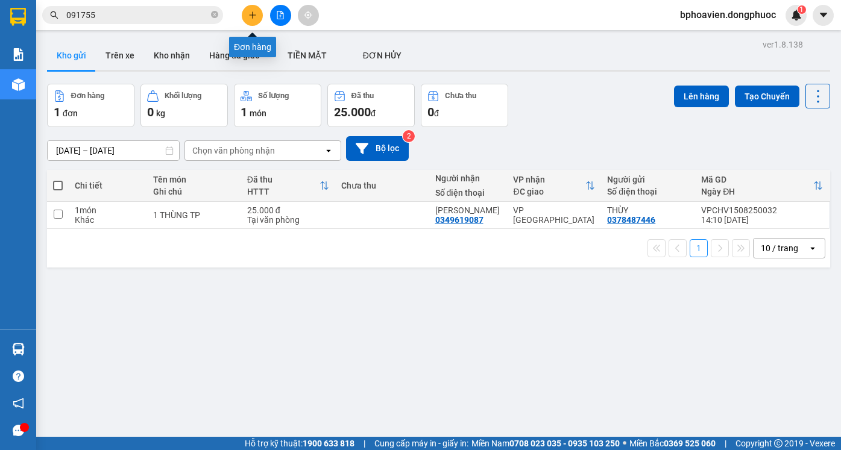
click at [254, 21] on button at bounding box center [252, 15] width 21 height 21
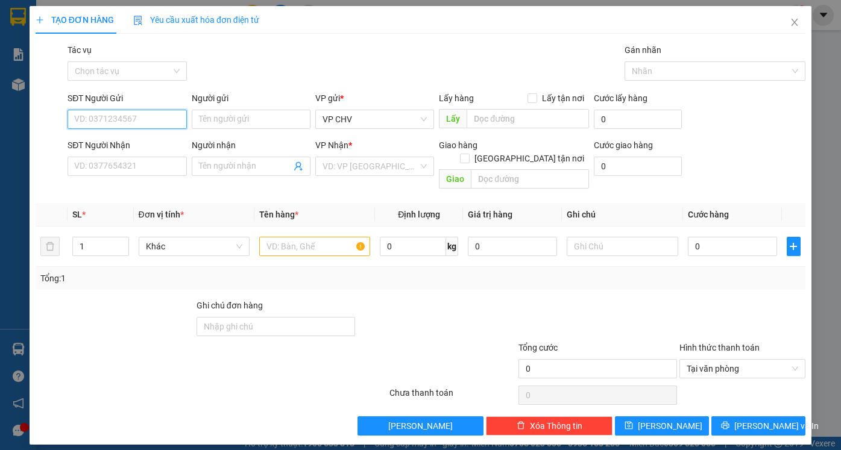
click at [109, 113] on input "SĐT Người Gửi" at bounding box center [126, 119] width 119 height 19
click at [110, 130] on div "SĐT Người Gửi VD: 0371234567" at bounding box center [126, 113] width 119 height 42
click at [114, 124] on input "SĐT Người Gửi" at bounding box center [126, 119] width 119 height 19
click at [119, 124] on input "SĐT Người Gửi" at bounding box center [126, 119] width 119 height 19
type input "0585342687"
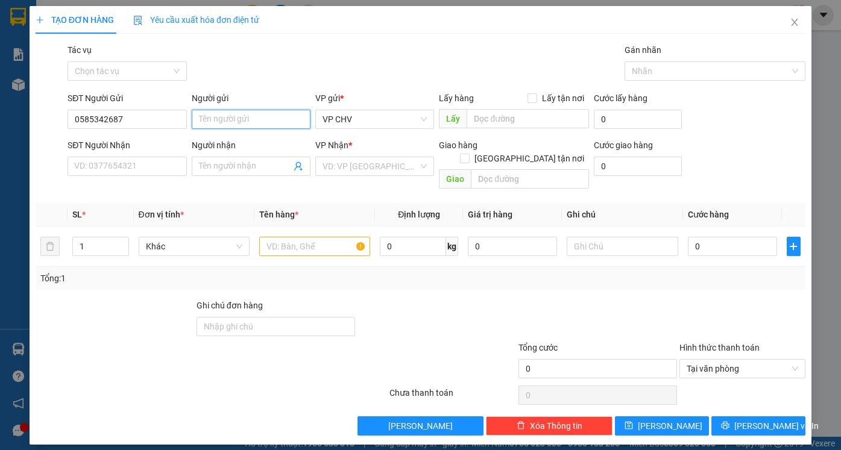
click at [219, 122] on input "Người gửi" at bounding box center [251, 119] width 119 height 19
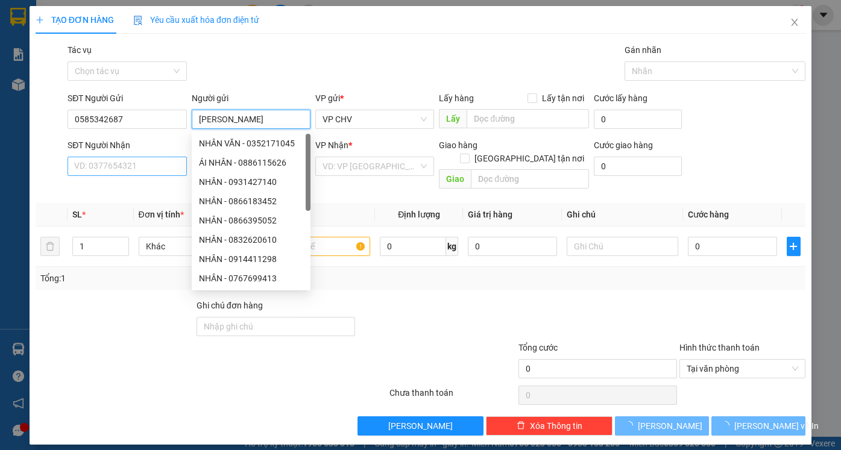
type input "[PERSON_NAME]"
click at [102, 161] on input "SĐT Người Nhận" at bounding box center [126, 166] width 119 height 19
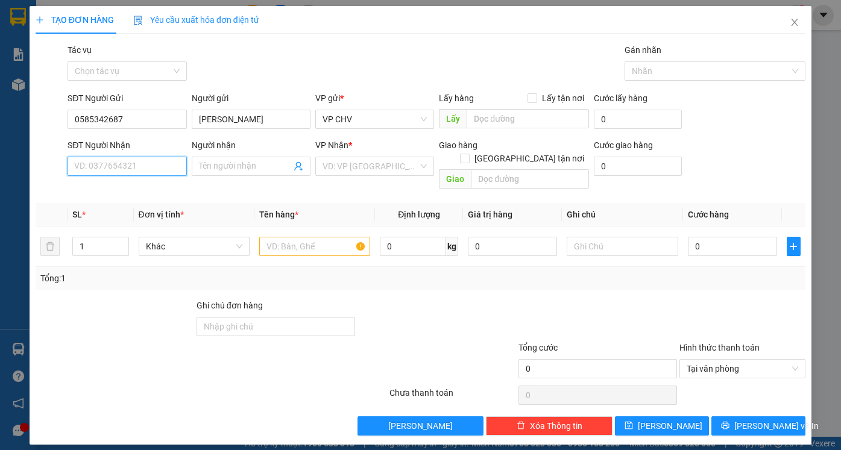
click at [129, 170] on input "SĐT Người Nhận" at bounding box center [126, 166] width 119 height 19
drag, startPoint x: 135, startPoint y: 121, endPoint x: 33, endPoint y: 111, distance: 102.9
click at [34, 113] on div "SĐT Người Gửi 0585342687 0585342687 Người gửi MINH ANH VP gửi * VP CHV Lấy hàng…" at bounding box center [420, 113] width 772 height 42
type input "0979060627"
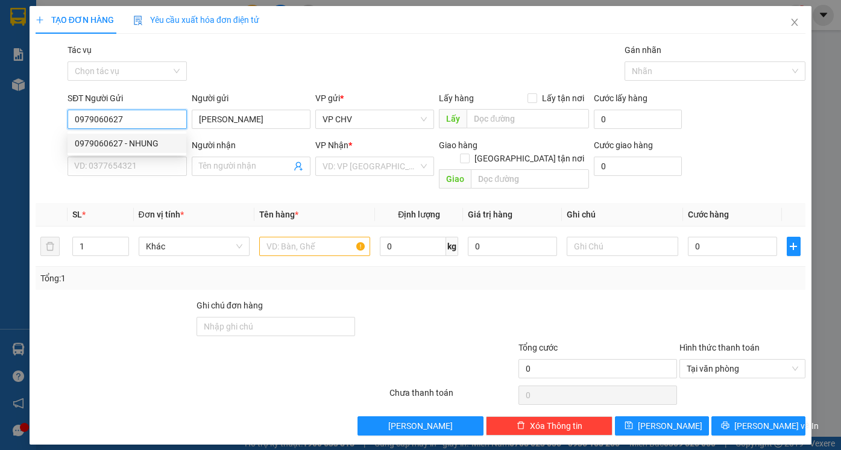
click at [142, 147] on div "0979060627 - NHUNG" at bounding box center [127, 143] width 104 height 13
type input "NHUNG"
type input "0918766688"
type input "[PERSON_NAME]"
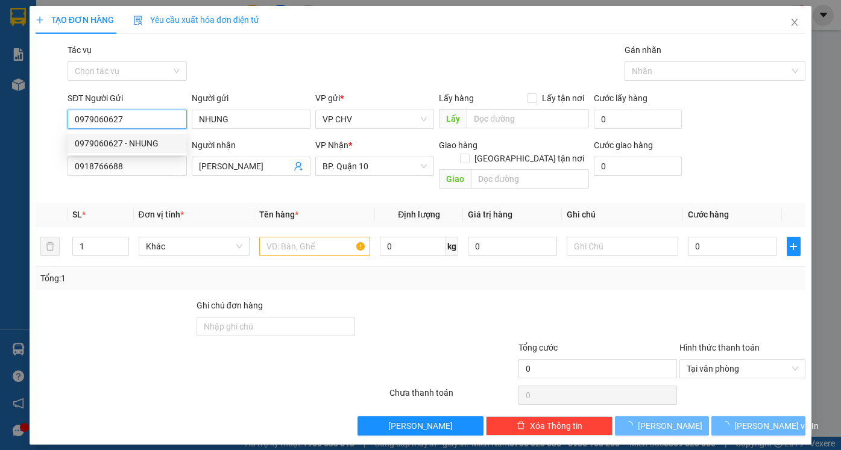
type input "30.000"
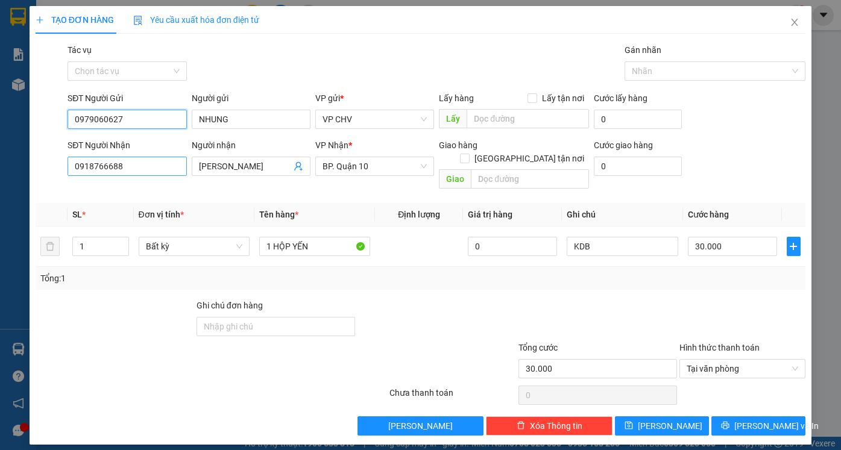
type input "0979060627"
drag, startPoint x: 135, startPoint y: 168, endPoint x: 23, endPoint y: 166, distance: 112.1
click at [23, 167] on div "TẠO ĐƠN HÀNG Yêu cầu xuất hóa đơn điện tử Transit Pickup Surcharge Ids Transit …" at bounding box center [420, 225] width 841 height 450
type input "0903986123"
drag, startPoint x: 251, startPoint y: 164, endPoint x: 167, endPoint y: 157, distance: 84.7
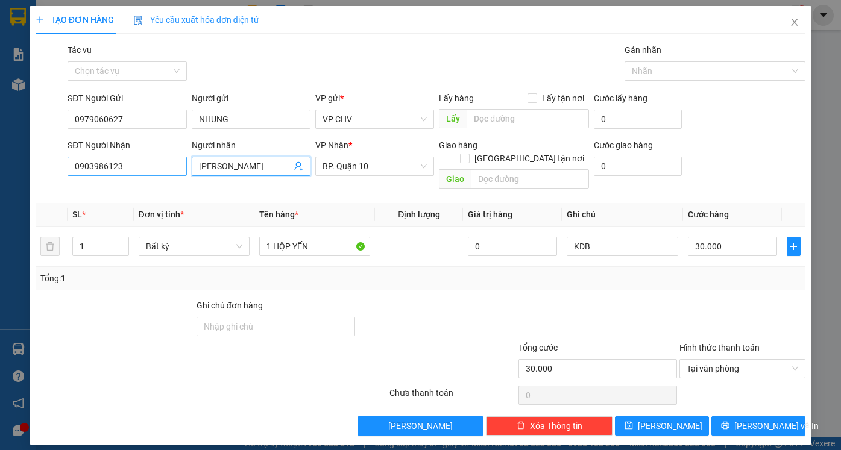
click at [177, 162] on div "SĐT Người Nhận 0903986123 Người nhận ANH TẤN ANH TẤN VP Nhận * BP. Quận 10 Giao…" at bounding box center [436, 166] width 742 height 55
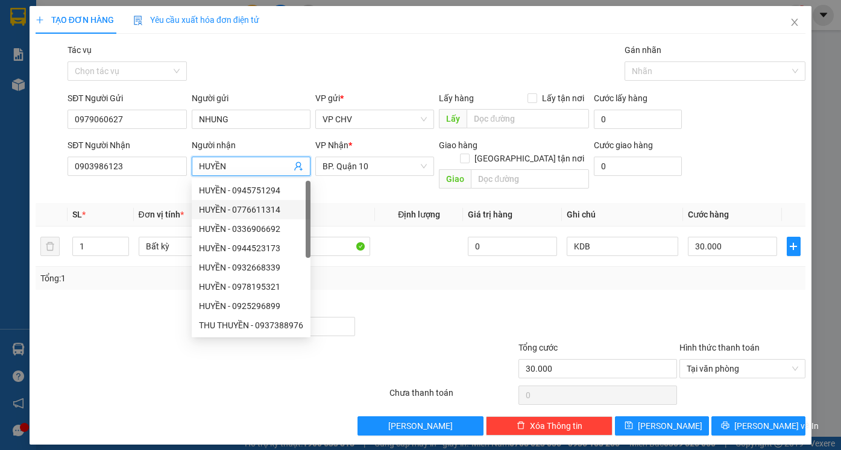
type input "HUYỀN"
drag, startPoint x: 434, startPoint y: 286, endPoint x: 425, endPoint y: 277, distance: 12.8
click at [430, 281] on div "Transit Pickup Surcharge Ids Transit Deliver Surcharge Ids Transit Deliver Surc…" at bounding box center [420, 239] width 769 height 392
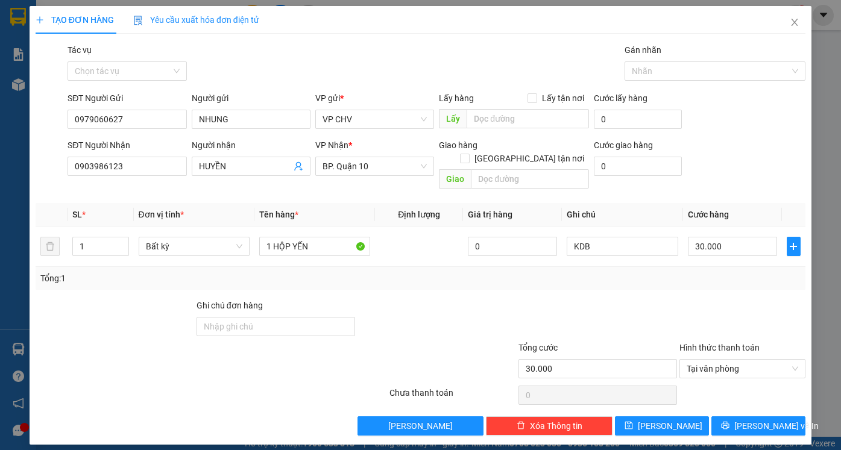
drag, startPoint x: 384, startPoint y: 155, endPoint x: 378, endPoint y: 182, distance: 27.3
click at [384, 156] on div "VP Nhận *" at bounding box center [374, 148] width 119 height 18
click at [373, 169] on span "BP. Quận 10" at bounding box center [374, 166] width 104 height 18
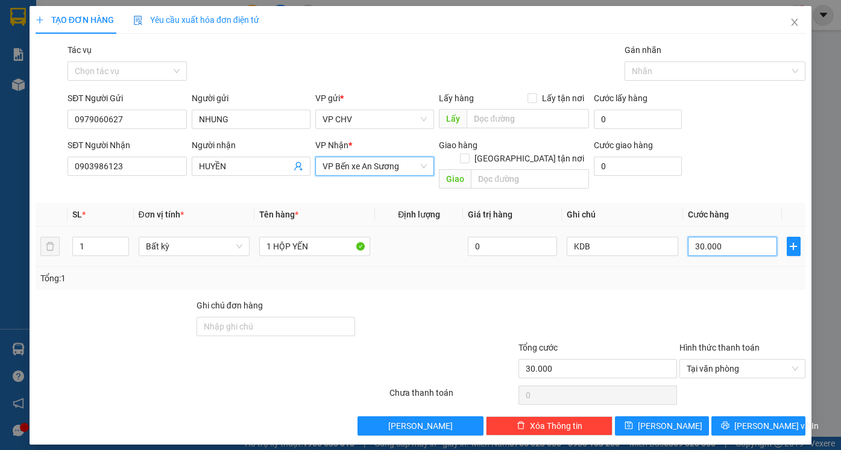
click at [739, 237] on input "30.000" at bounding box center [731, 246] width 89 height 19
type input "2"
type input "20"
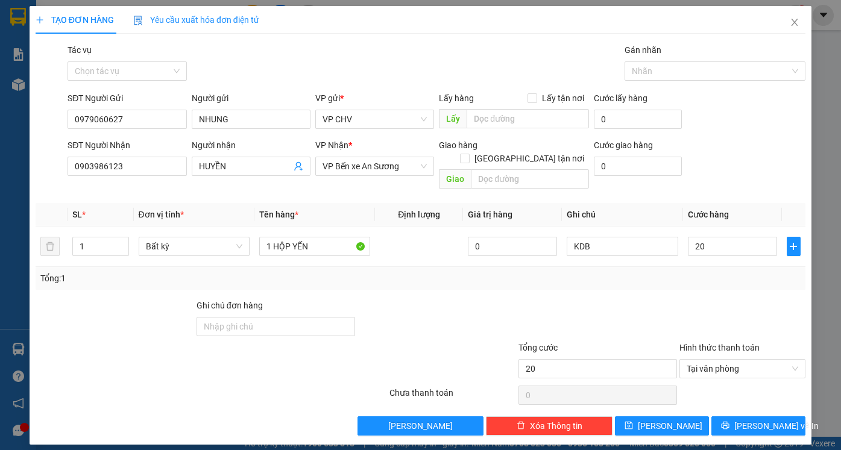
type input "20.000"
click at [741, 299] on div at bounding box center [742, 320] width 129 height 42
click at [777, 419] on span "[PERSON_NAME] và In" at bounding box center [776, 425] width 84 height 13
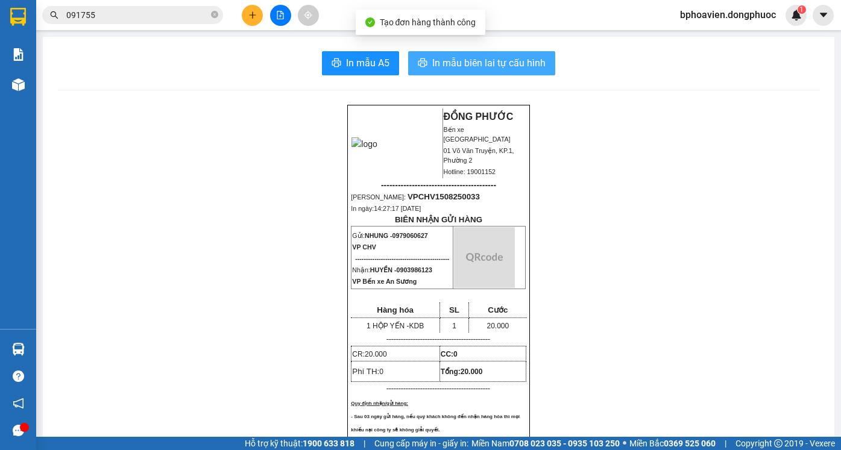
click at [452, 61] on span "In mẫu biên lai tự cấu hình" at bounding box center [488, 62] width 113 height 15
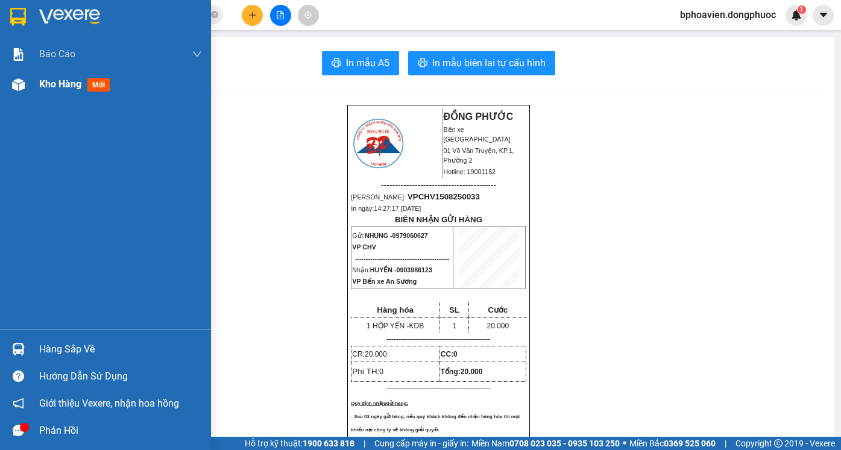
click at [53, 86] on span "Kho hàng" at bounding box center [60, 83] width 42 height 11
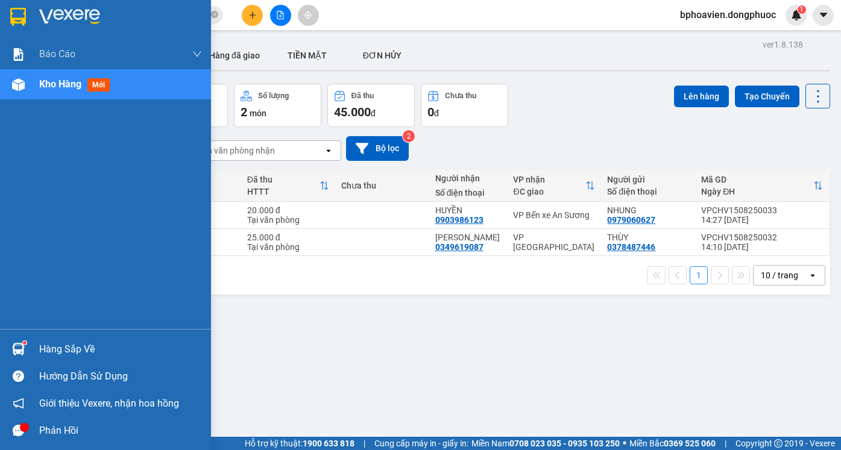
click at [60, 350] on div "Hàng sắp về" at bounding box center [120, 349] width 163 height 18
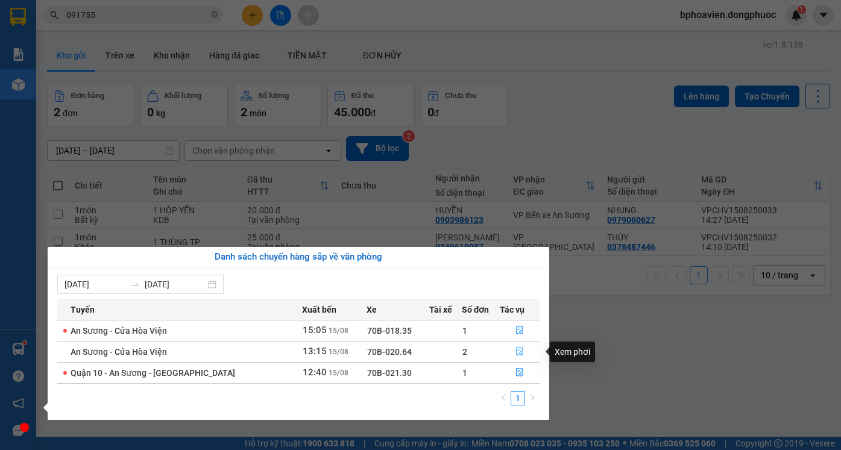
click at [518, 354] on icon "file-done" at bounding box center [519, 351] width 8 height 8
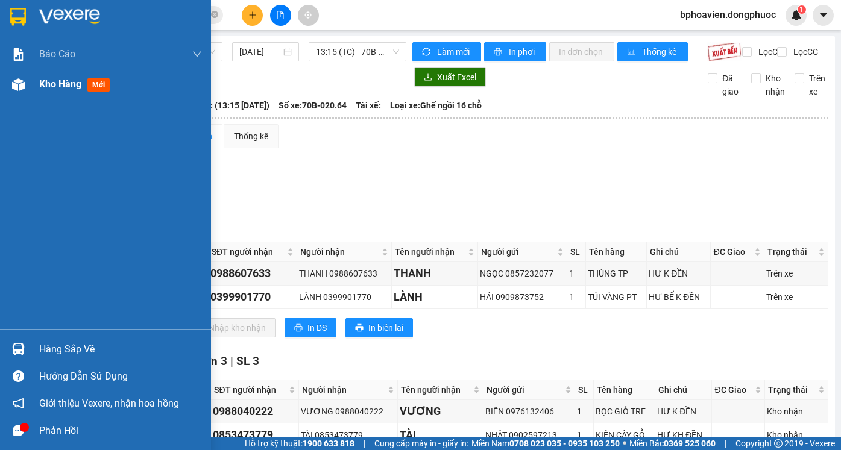
click at [54, 83] on span "Kho hàng" at bounding box center [60, 83] width 42 height 11
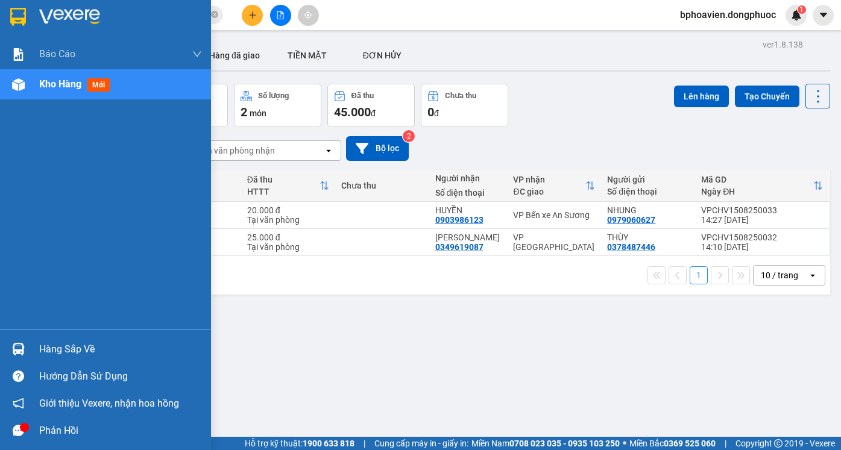
drag, startPoint x: 61, startPoint y: 347, endPoint x: 248, endPoint y: 377, distance: 189.8
click at [64, 347] on div "Hàng sắp về" at bounding box center [120, 349] width 163 height 18
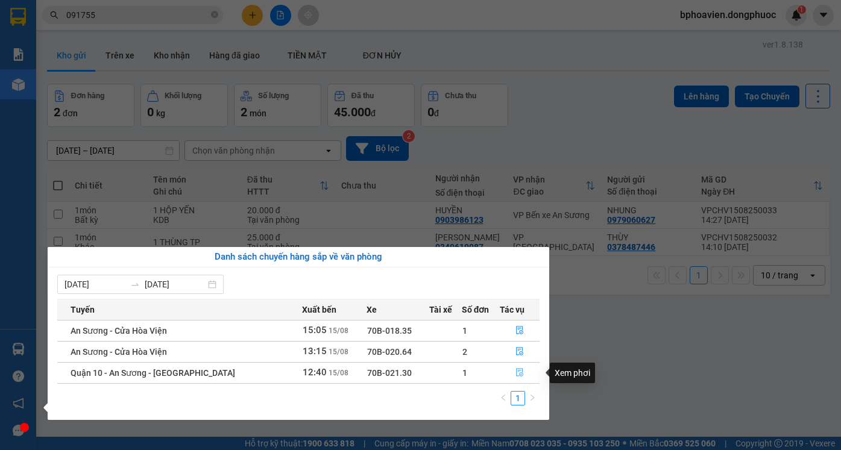
click at [507, 371] on button "button" at bounding box center [519, 372] width 39 height 19
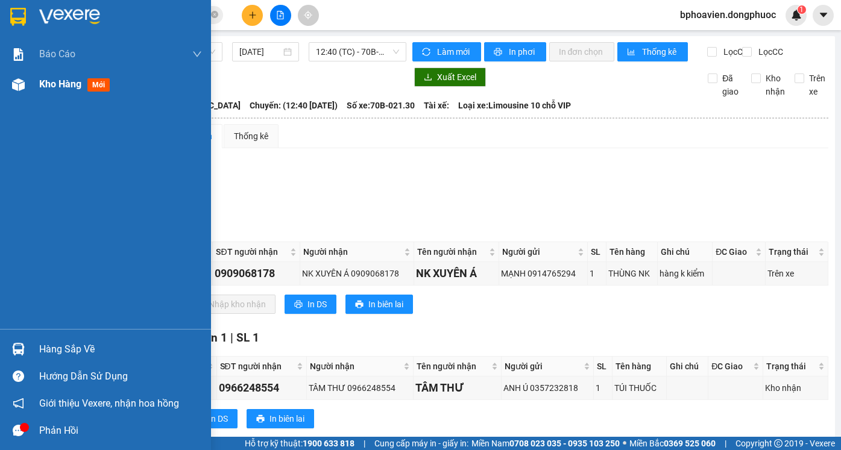
click at [45, 87] on span "Kho hàng" at bounding box center [60, 83] width 42 height 11
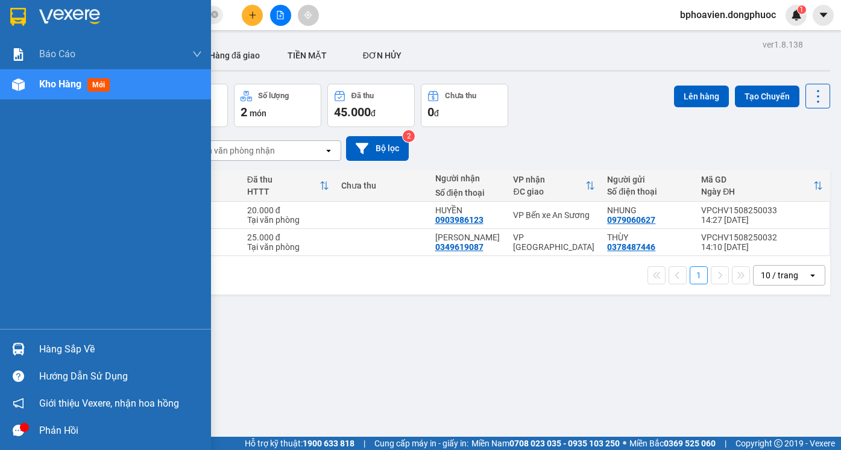
drag, startPoint x: 56, startPoint y: 352, endPoint x: 175, endPoint y: 372, distance: 120.4
click at [57, 353] on div "Hàng sắp về" at bounding box center [120, 349] width 163 height 18
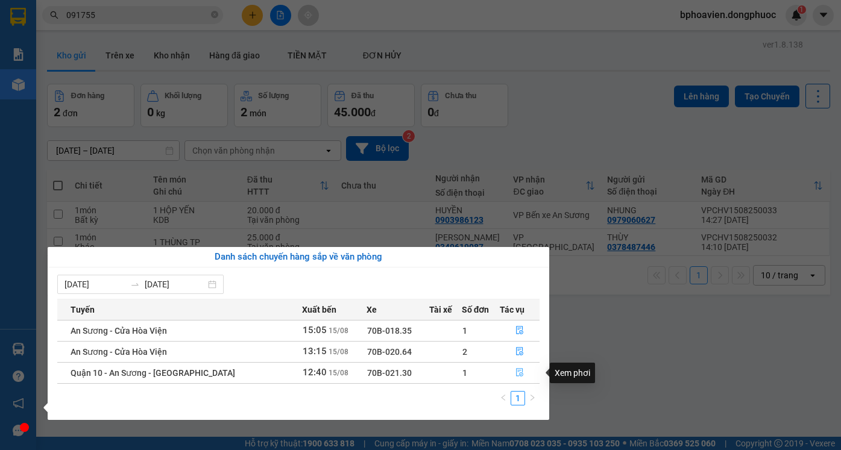
click at [522, 377] on span "file-done" at bounding box center [519, 373] width 8 height 10
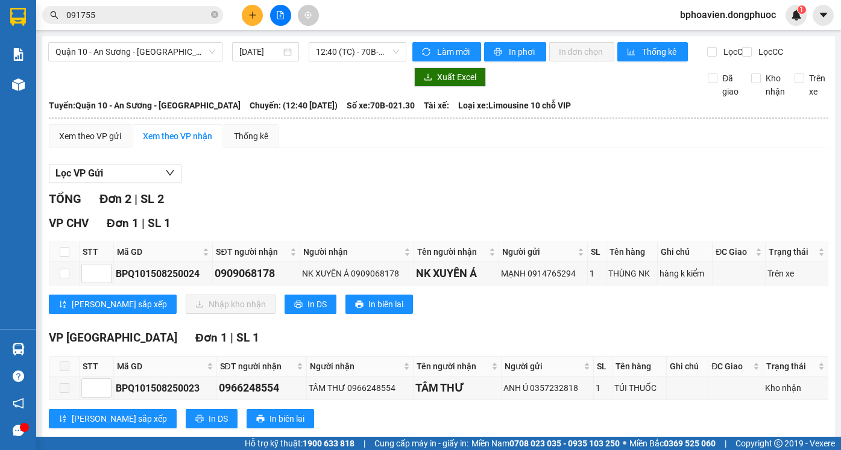
click at [58, 257] on th at bounding box center [64, 252] width 30 height 20
click at [62, 257] on input "checkbox" at bounding box center [65, 252] width 10 height 10
checkbox input "true"
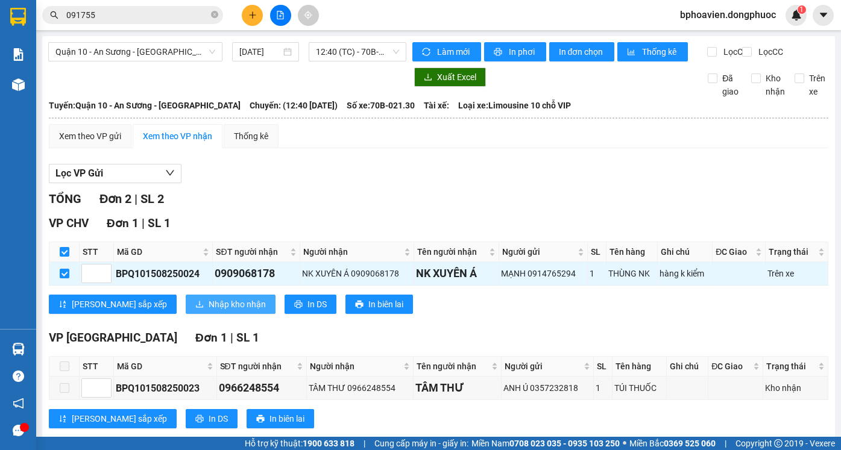
click at [208, 311] on span "Nhập kho nhận" at bounding box center [236, 304] width 57 height 13
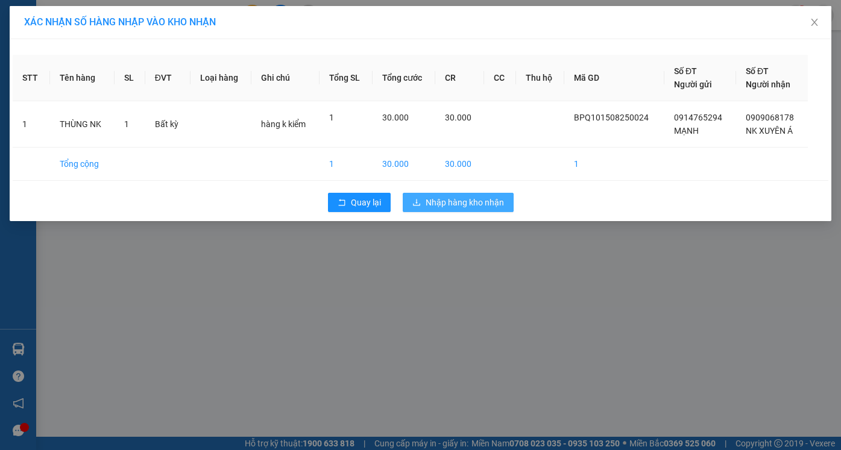
click at [487, 201] on span "Nhập hàng kho nhận" at bounding box center [464, 202] width 78 height 13
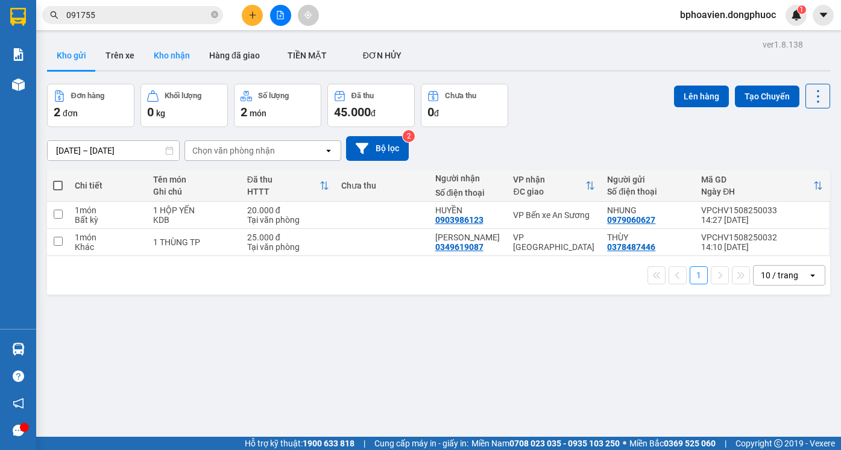
click at [169, 62] on button "Kho nhận" at bounding box center [171, 55] width 55 height 29
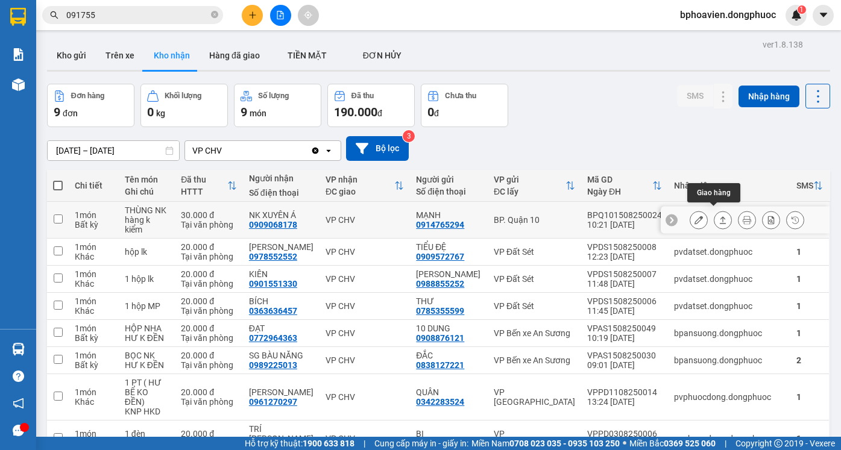
click at [718, 216] on icon at bounding box center [722, 220] width 8 height 8
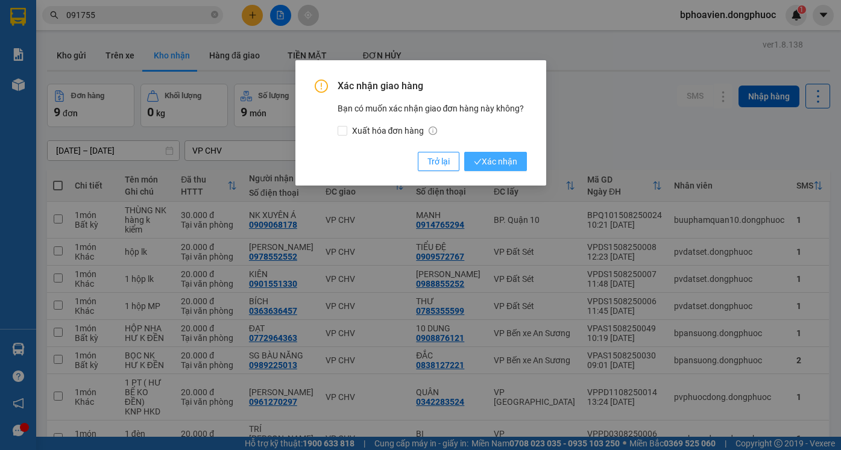
click at [479, 163] on icon "check" at bounding box center [478, 162] width 8 height 8
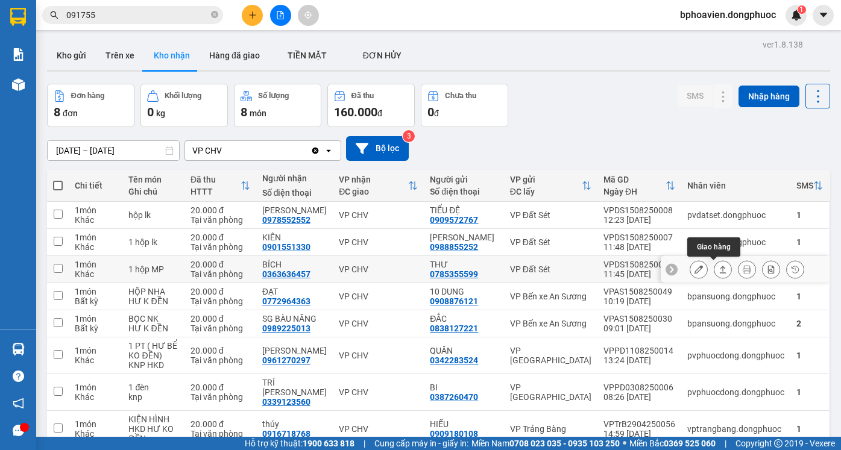
click at [718, 265] on icon at bounding box center [722, 269] width 8 height 8
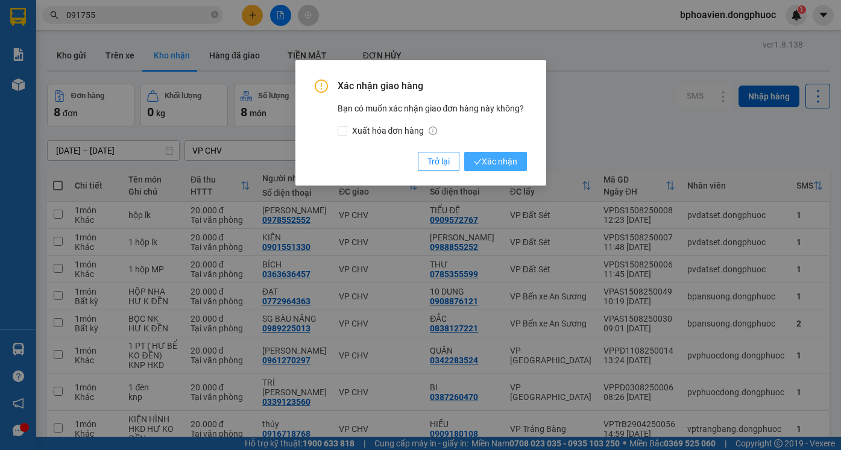
click at [487, 169] on button "Xác nhận" at bounding box center [495, 161] width 63 height 19
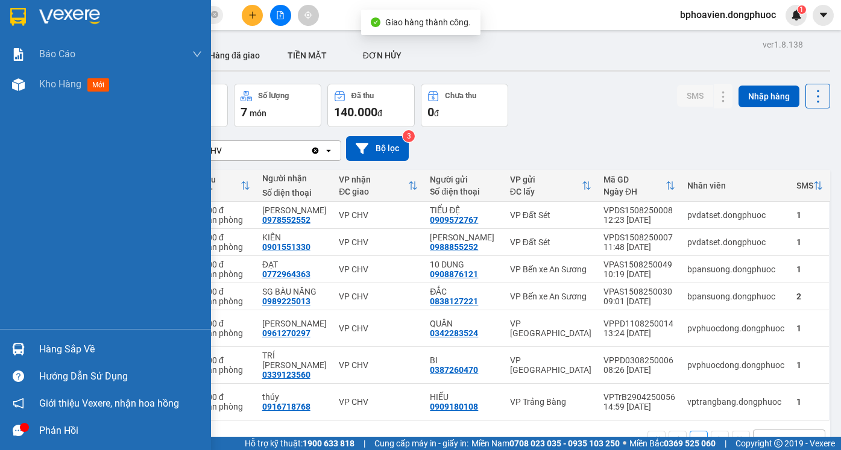
drag, startPoint x: 51, startPoint y: 349, endPoint x: 421, endPoint y: 428, distance: 378.3
click at [54, 349] on div "Hàng sắp về" at bounding box center [120, 349] width 163 height 18
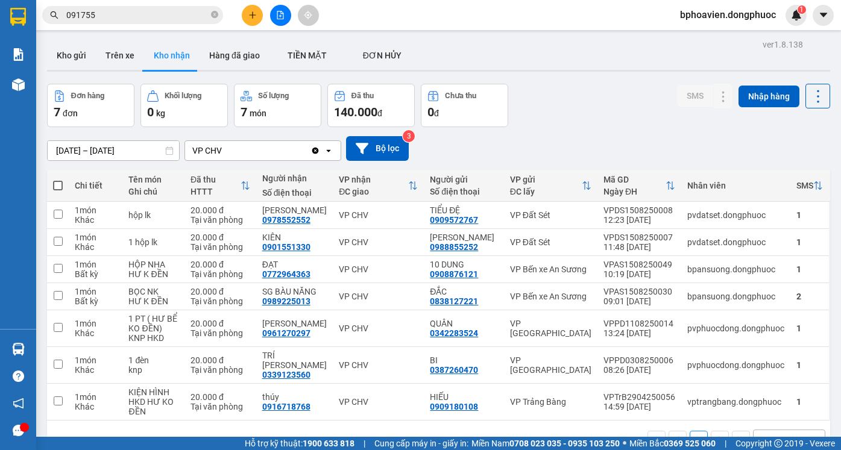
click at [630, 85] on section "Kết quả tìm kiếm ( 382 ) Bộ lọc Mã ĐH Trạng thái Món hàng Tổng cước Chưa cước N…" at bounding box center [420, 225] width 841 height 450
click at [73, 54] on button "Kho gửi" at bounding box center [71, 55] width 49 height 29
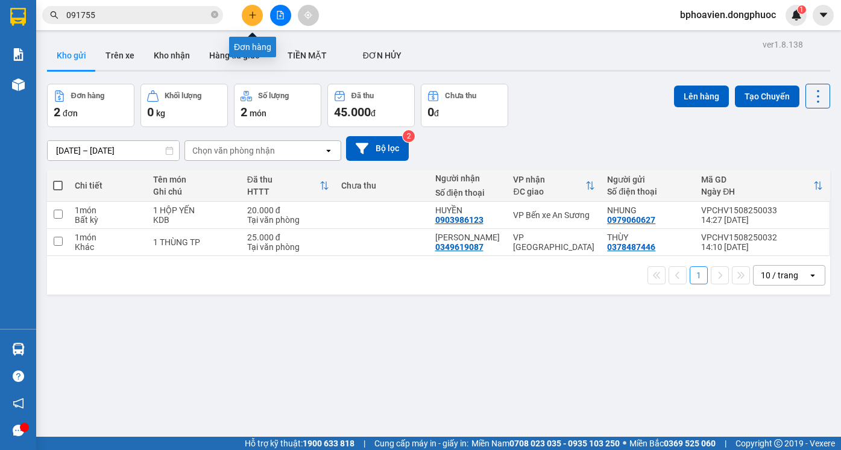
click at [253, 17] on icon "plus" at bounding box center [252, 15] width 8 height 8
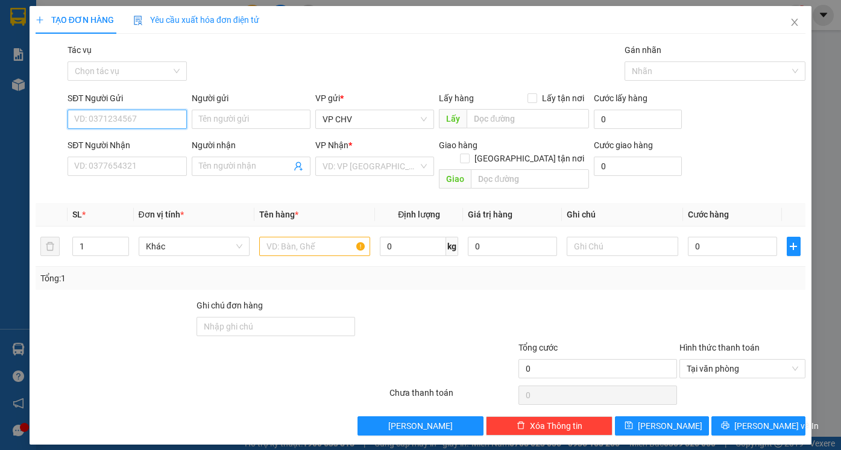
click at [147, 120] on input "SĐT Người Gửi" at bounding box center [126, 119] width 119 height 19
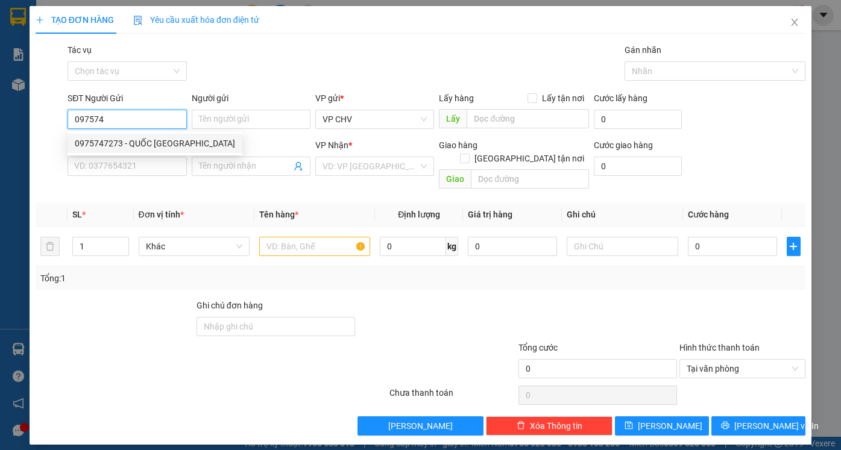
drag, startPoint x: 151, startPoint y: 144, endPoint x: 149, endPoint y: 152, distance: 8.0
click at [151, 145] on div "0975747273 - QUỐC [GEOGRAPHIC_DATA]" at bounding box center [155, 143] width 160 height 13
type input "0975747273"
type input "QUỐC ANH"
type input "0986692692"
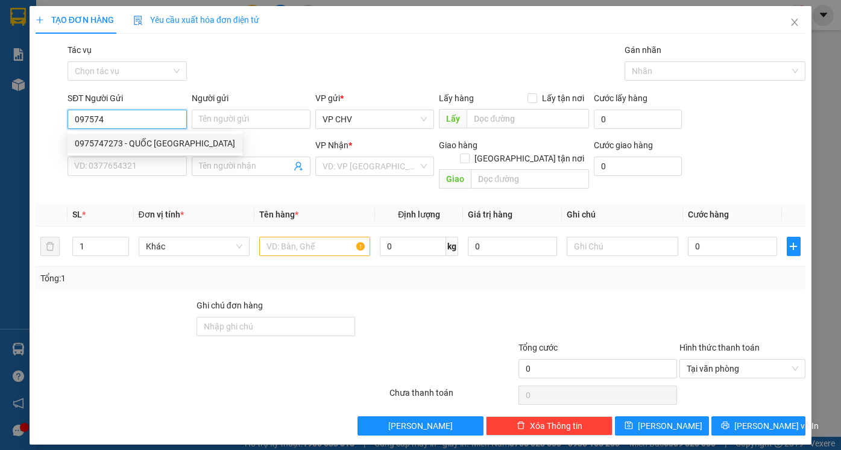
type input "KHÁNH"
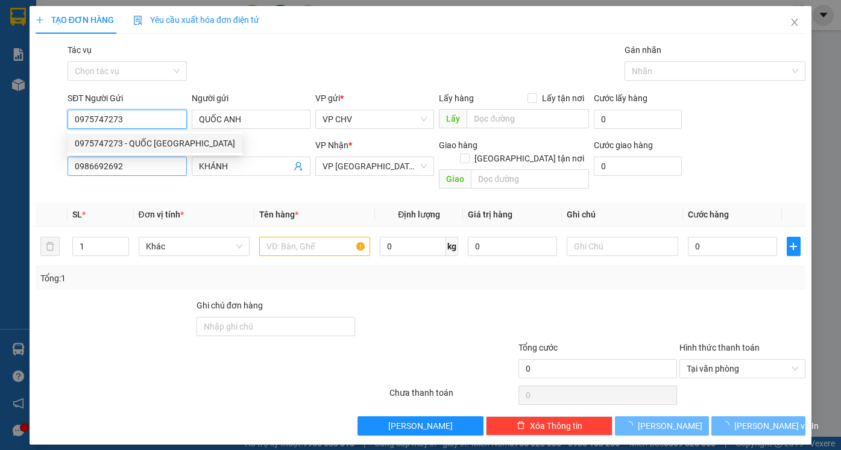
type input "0975747273"
type input "20.000"
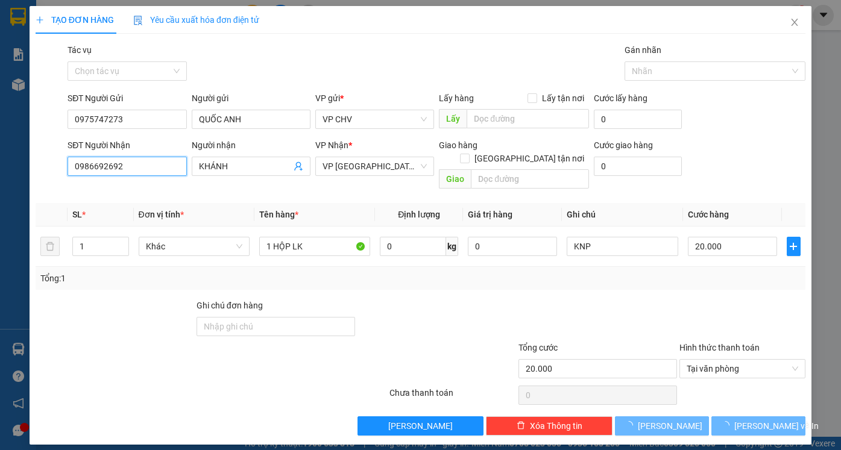
drag, startPoint x: 104, startPoint y: 171, endPoint x: 18, endPoint y: 166, distance: 85.7
click at [18, 166] on div "TẠO ĐƠN HÀNG Yêu cầu xuất hóa đơn điện tử Transit Pickup Surcharge Ids Transit …" at bounding box center [420, 225] width 841 height 450
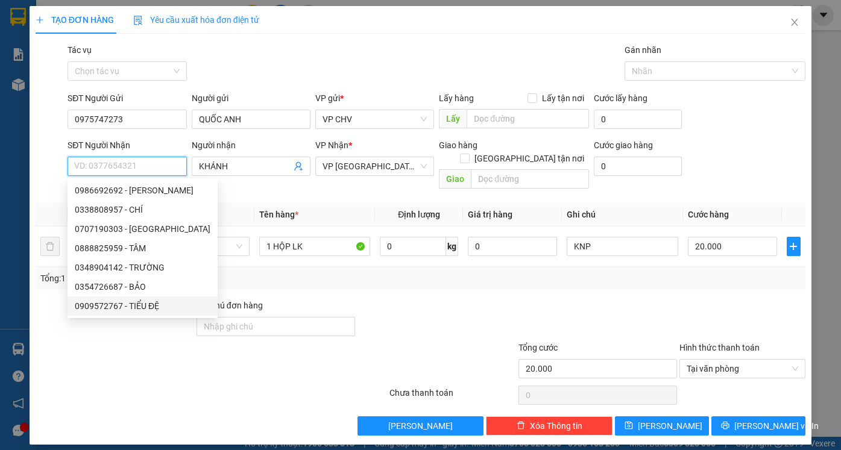
click at [122, 302] on div "0909572767 - TIỂU ĐỆ" at bounding box center [143, 305] width 136 height 13
type input "0909572767"
type input "TIỂU ĐỆ"
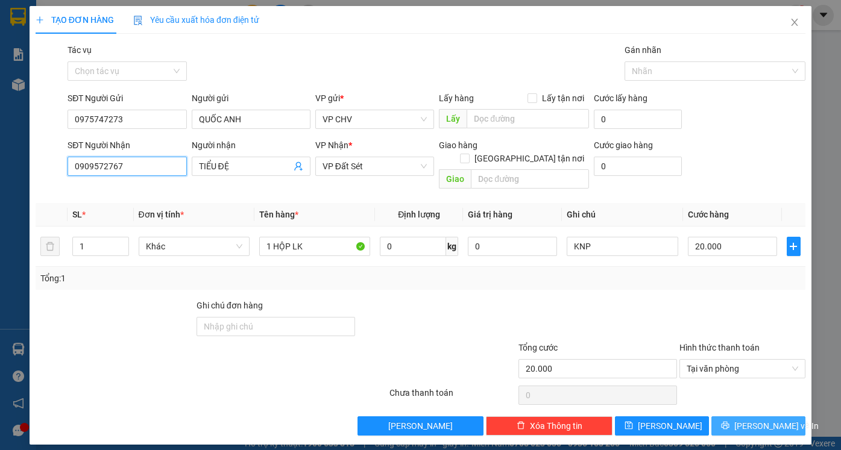
type input "0909572767"
click at [772, 419] on span "[PERSON_NAME] và In" at bounding box center [776, 425] width 84 height 13
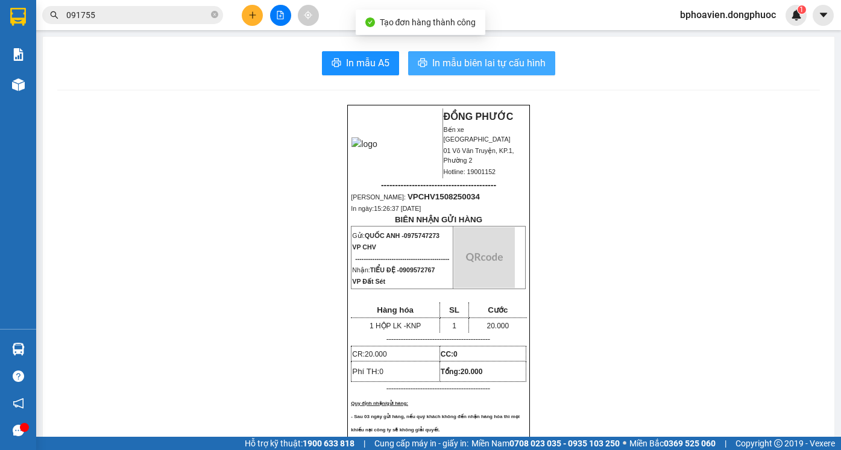
click at [435, 58] on span "In mẫu biên lai tự cấu hình" at bounding box center [488, 62] width 113 height 15
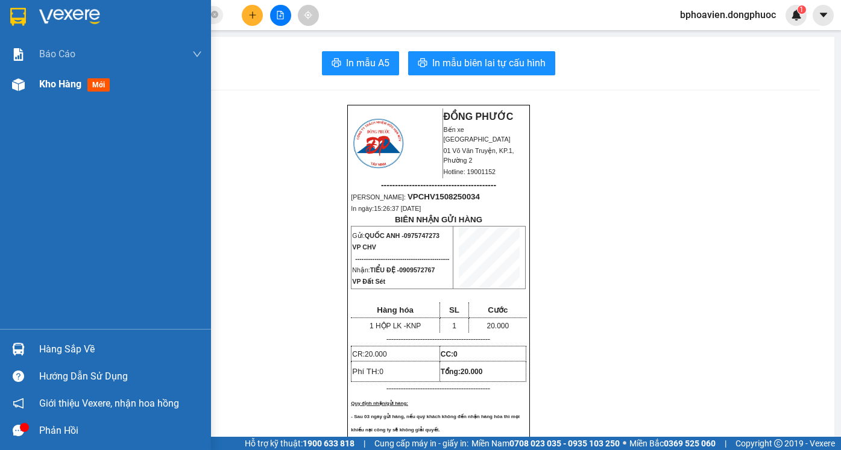
click at [55, 86] on span "Kho hàng" at bounding box center [60, 83] width 42 height 11
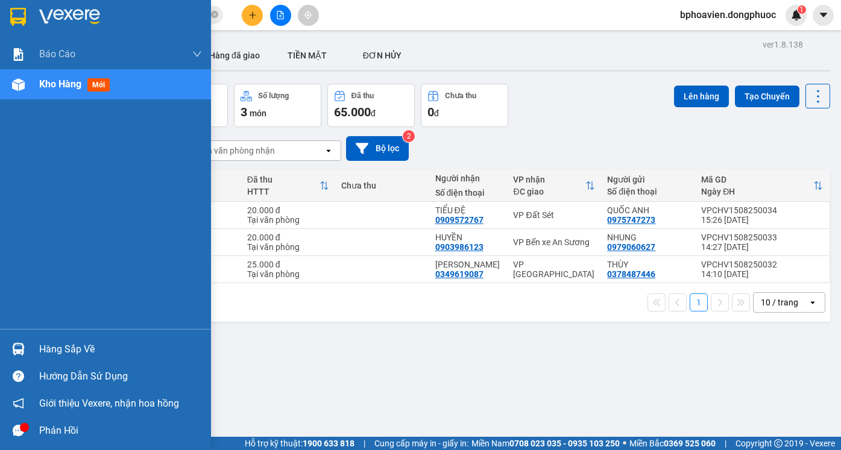
drag, startPoint x: 43, startPoint y: 349, endPoint x: 489, endPoint y: 406, distance: 449.4
click at [48, 351] on div "Hàng sắp về" at bounding box center [120, 349] width 163 height 18
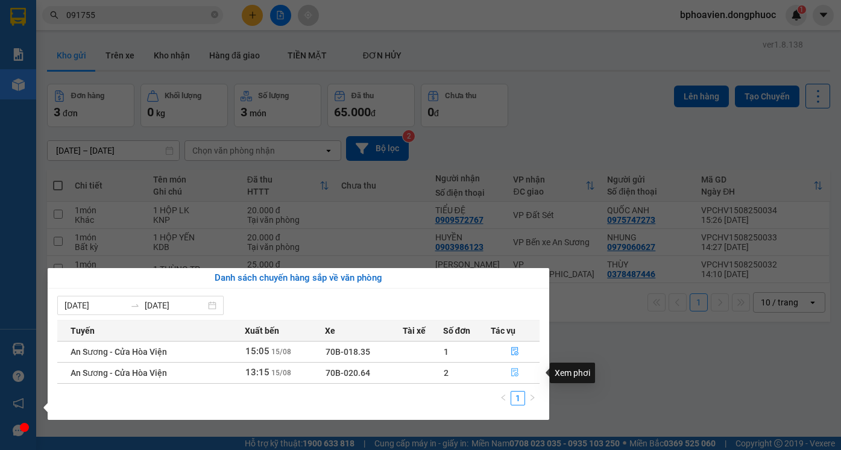
click at [516, 376] on icon "file-done" at bounding box center [514, 372] width 8 height 8
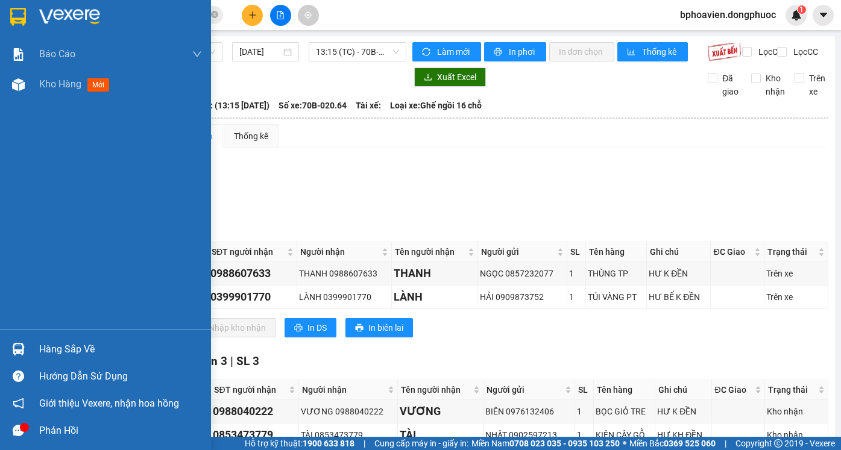
drag, startPoint x: 43, startPoint y: 86, endPoint x: 274, endPoint y: 440, distance: 423.3
click at [44, 86] on span "Kho hàng" at bounding box center [60, 83] width 42 height 11
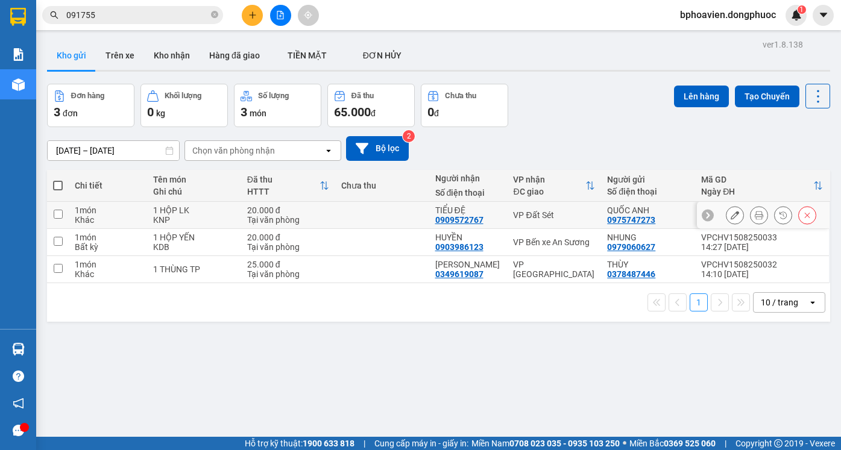
click at [371, 218] on td at bounding box center [382, 215] width 94 height 27
checkbox input "true"
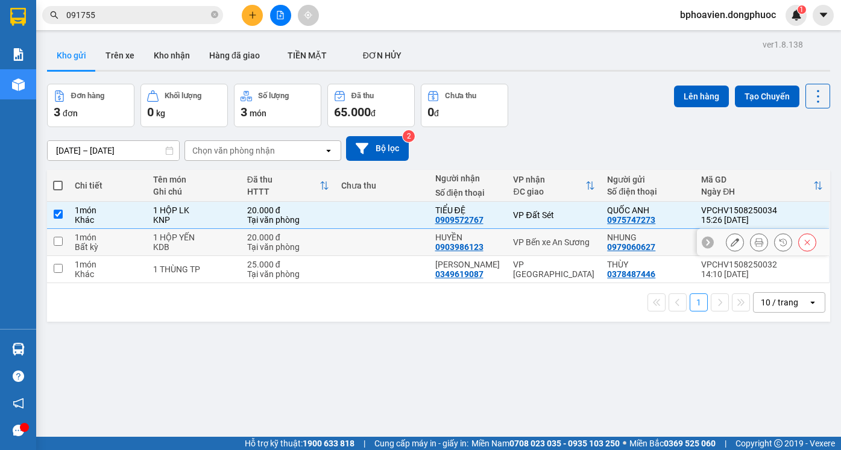
drag, startPoint x: 371, startPoint y: 236, endPoint x: 378, endPoint y: 264, distance: 28.6
click at [372, 238] on td at bounding box center [382, 242] width 94 height 27
checkbox input "true"
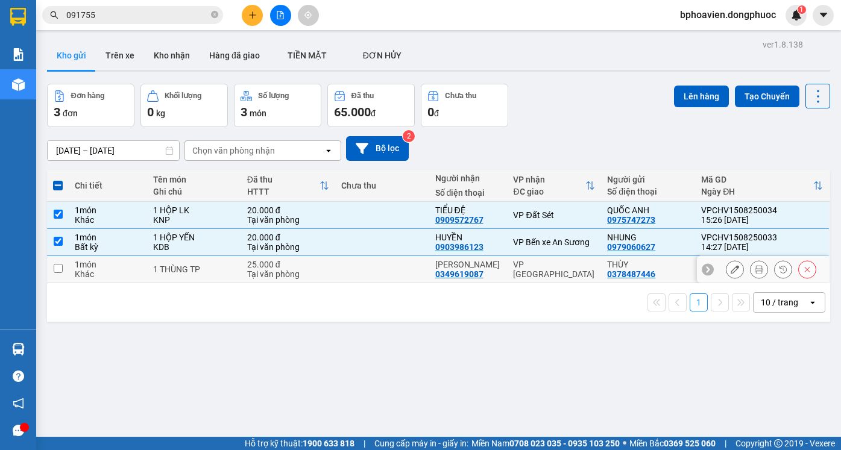
drag, startPoint x: 378, startPoint y: 270, endPoint x: 389, endPoint y: 267, distance: 11.3
click at [378, 270] on td at bounding box center [382, 269] width 94 height 27
checkbox input "true"
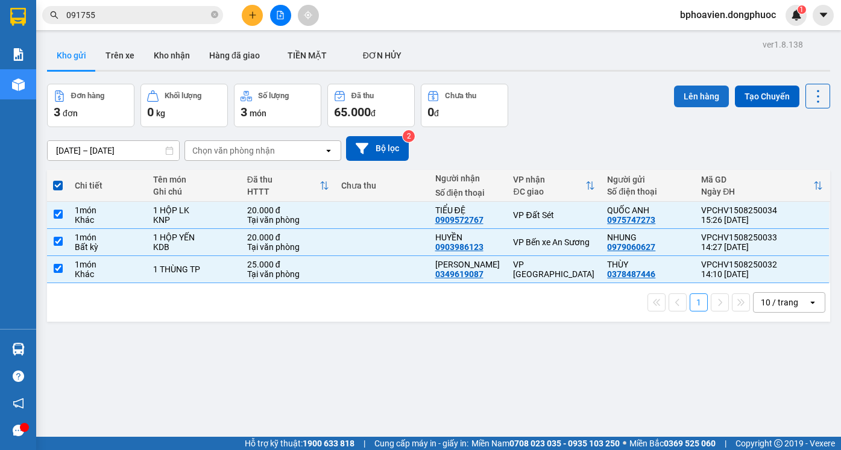
click at [692, 92] on button "Lên hàng" at bounding box center [701, 97] width 55 height 22
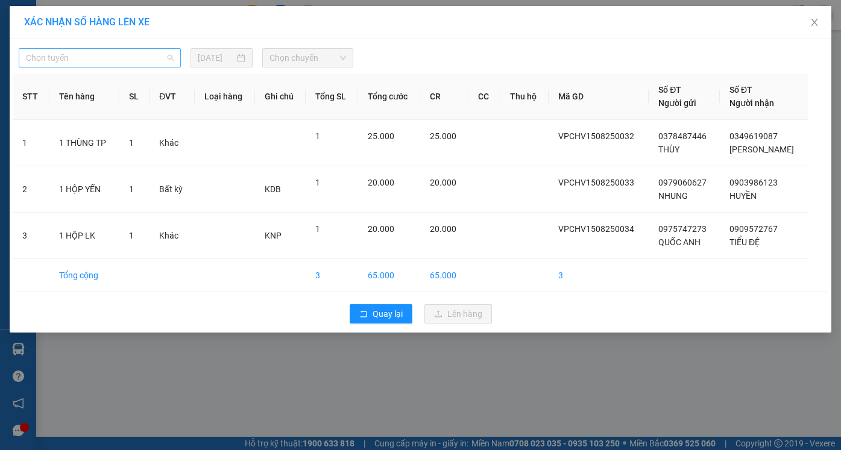
click at [74, 57] on span "Chọn tuyến" at bounding box center [100, 58] width 148 height 18
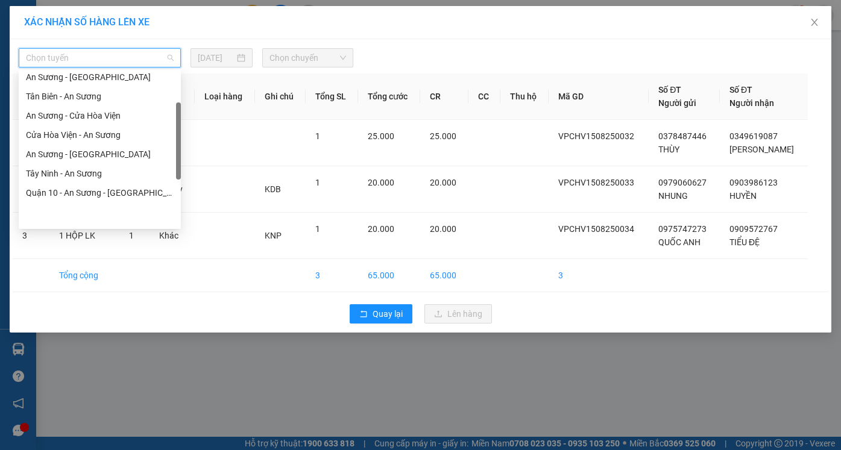
scroll to position [169, 0]
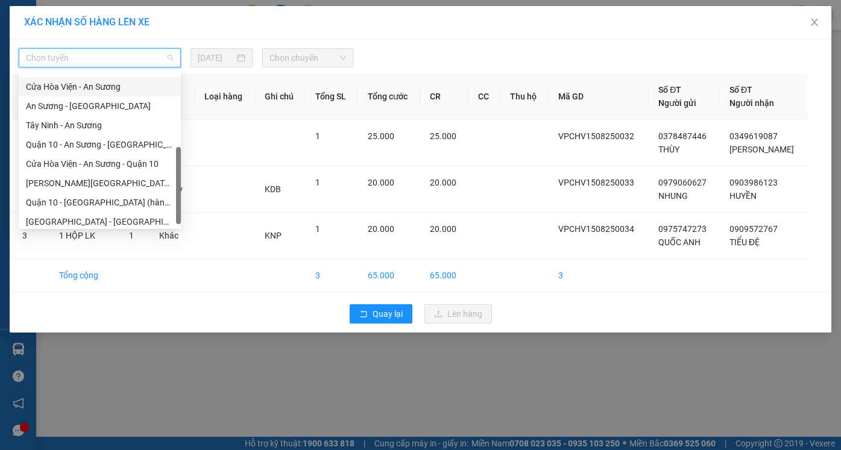
click at [97, 88] on div "Cửa Hòa Viện - An Sương" at bounding box center [100, 86] width 148 height 13
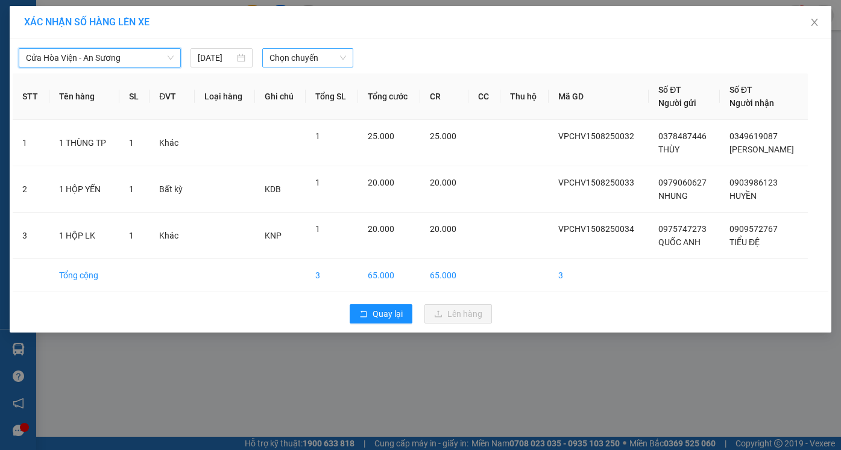
click at [286, 49] on span "Chọn chuyến" at bounding box center [307, 58] width 76 height 18
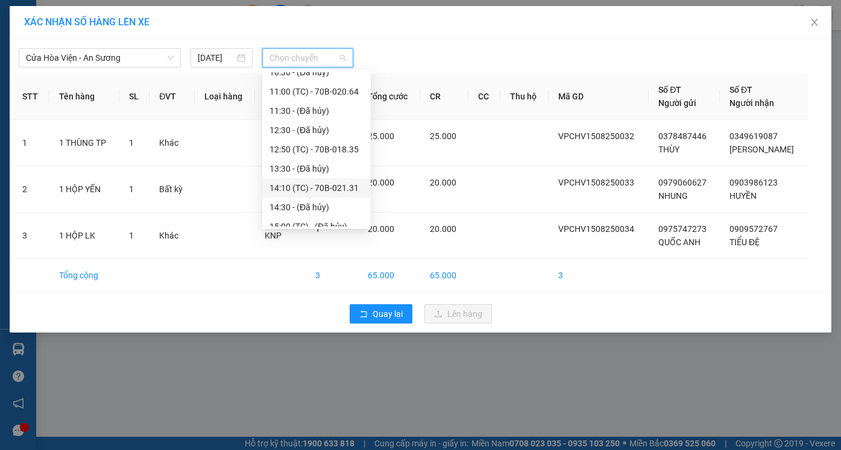
scroll to position [301, 0]
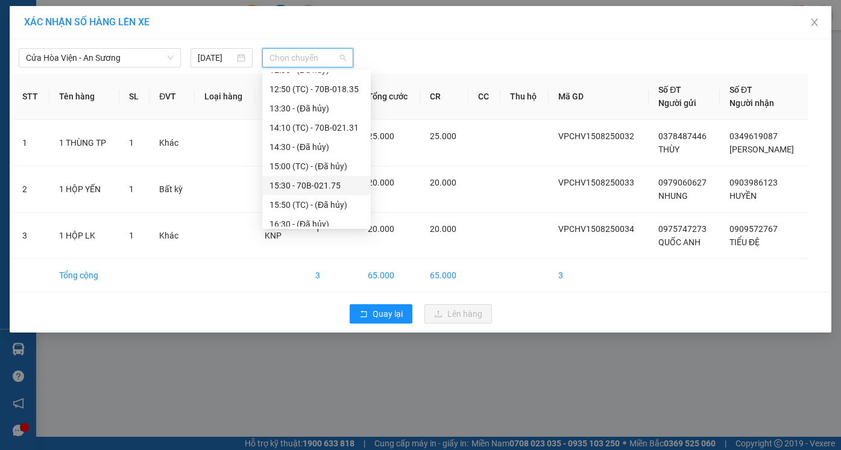
click at [291, 183] on div "15:30 - 70B-021.75" at bounding box center [316, 185] width 94 height 13
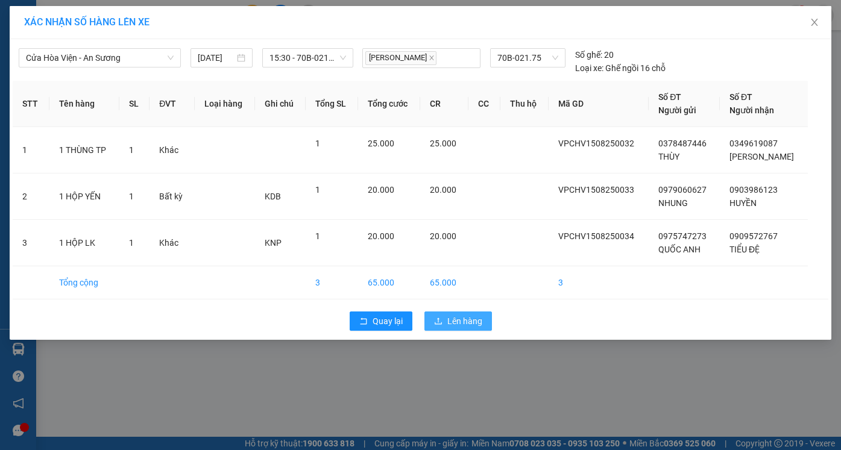
click at [449, 312] on button "Lên hàng" at bounding box center [457, 321] width 67 height 19
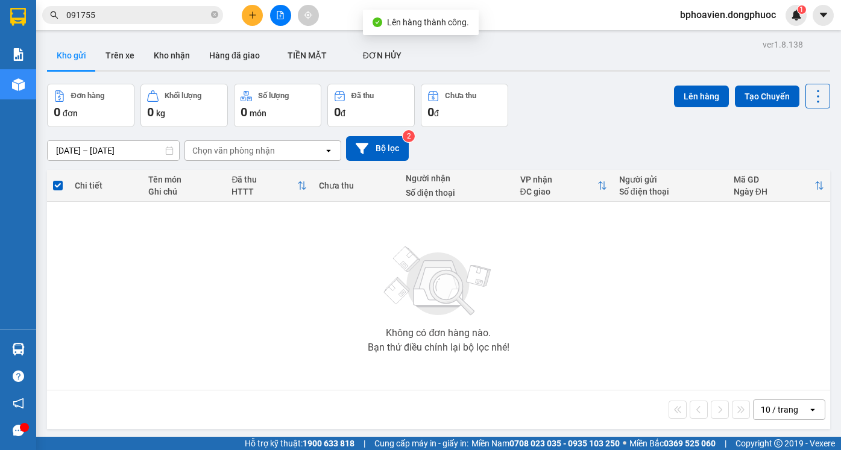
click at [59, 355] on div "Không có đơn hàng nào. Bạn thử điều chỉnh lại bộ lọc nhé!" at bounding box center [438, 295] width 771 height 181
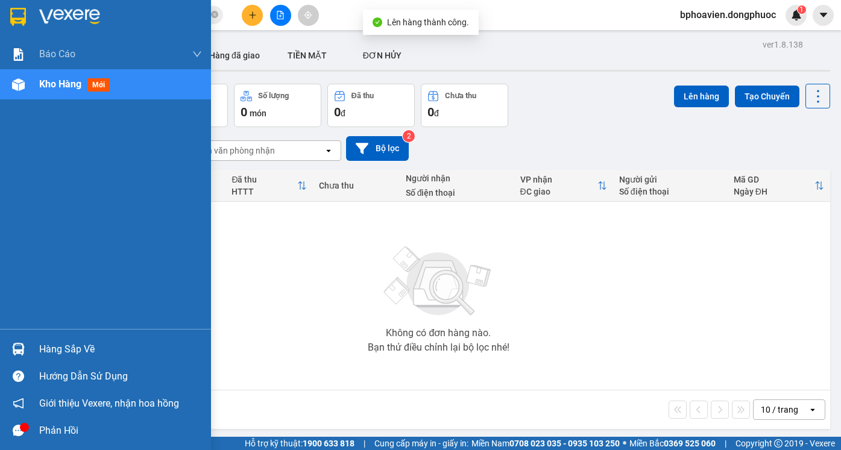
drag, startPoint x: 45, startPoint y: 352, endPoint x: 58, endPoint y: 354, distance: 13.5
click at [48, 352] on div "Hàng sắp về" at bounding box center [120, 349] width 163 height 18
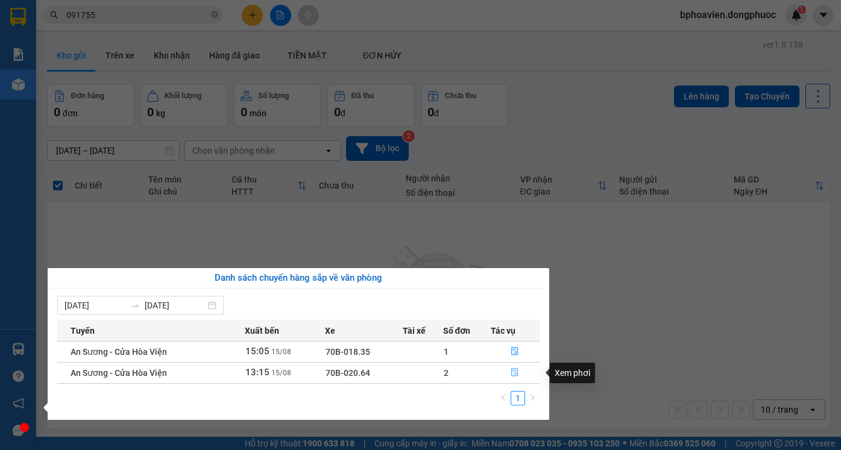
click at [507, 374] on button "button" at bounding box center [515, 372] width 48 height 19
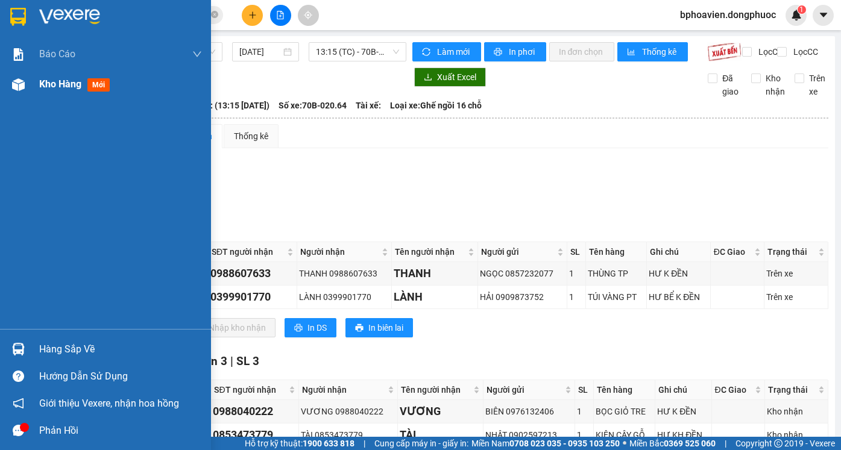
click at [64, 87] on span "Kho hàng" at bounding box center [60, 83] width 42 height 11
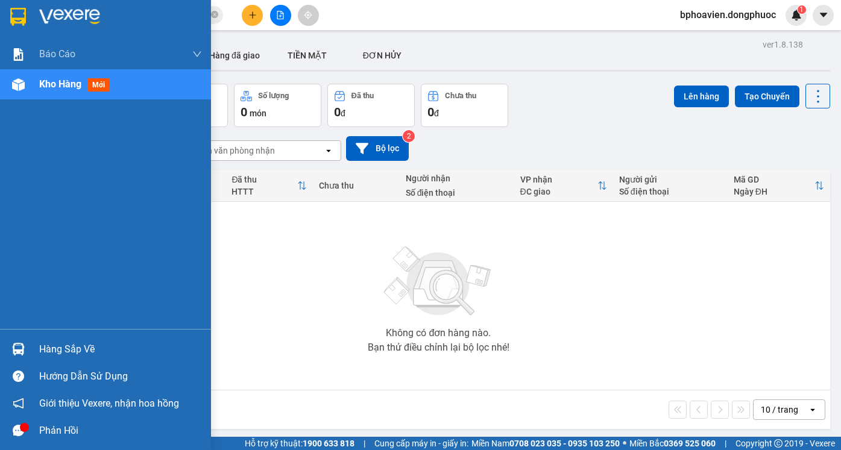
click at [61, 349] on div "Hàng sắp về" at bounding box center [120, 349] width 163 height 18
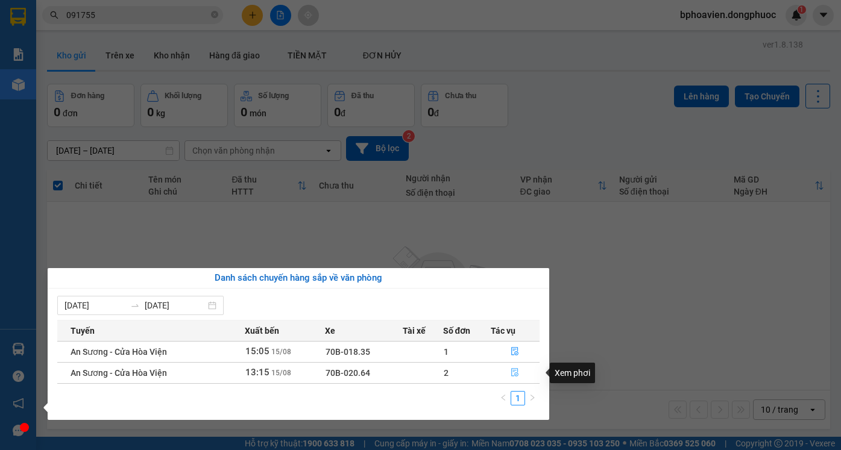
click at [509, 372] on button "button" at bounding box center [515, 372] width 48 height 19
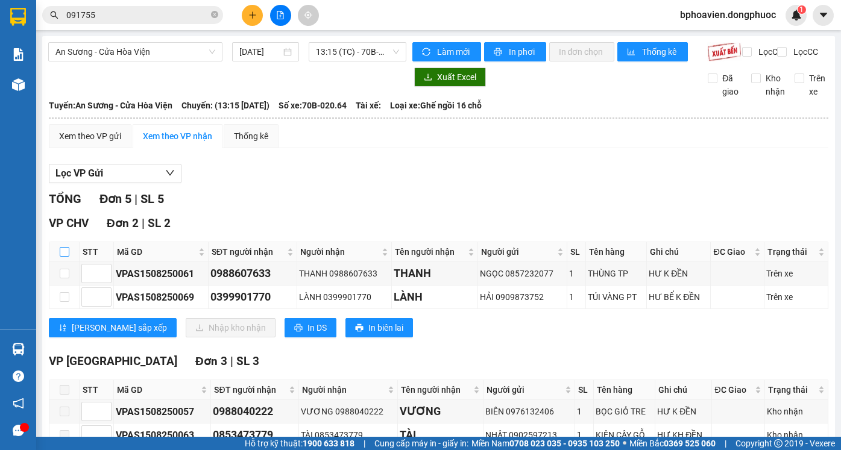
click at [64, 257] on input "checkbox" at bounding box center [65, 252] width 10 height 10
checkbox input "true"
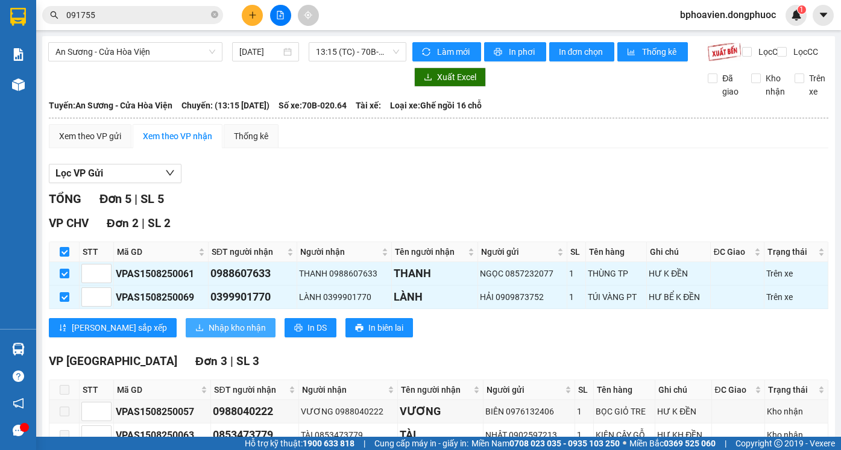
click at [208, 334] on span "Nhập kho nhận" at bounding box center [236, 327] width 57 height 13
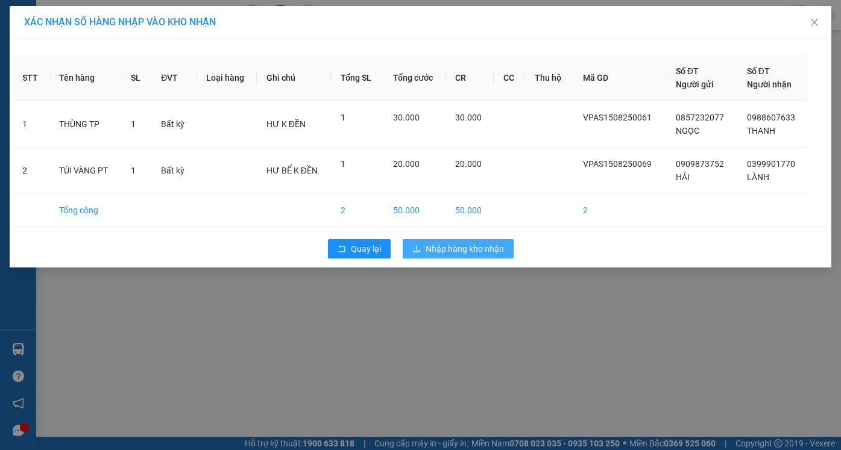
click at [501, 248] on span "Nhập hàng kho nhận" at bounding box center [464, 248] width 78 height 13
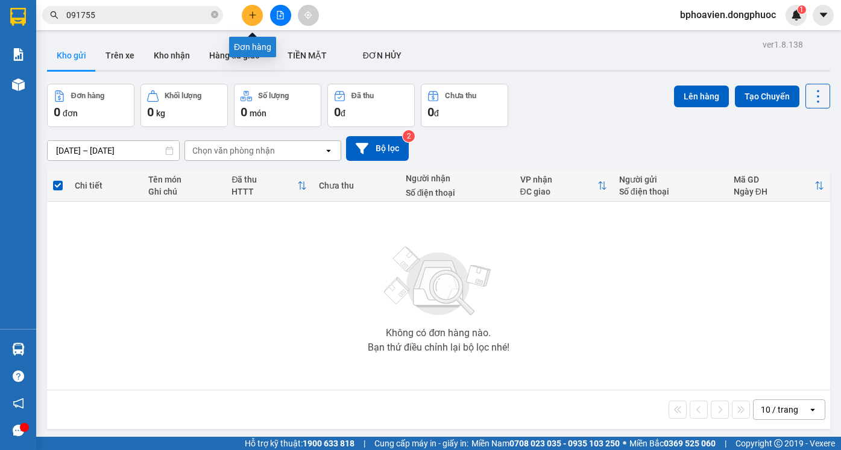
click at [248, 16] on icon "plus" at bounding box center [252, 15] width 8 height 8
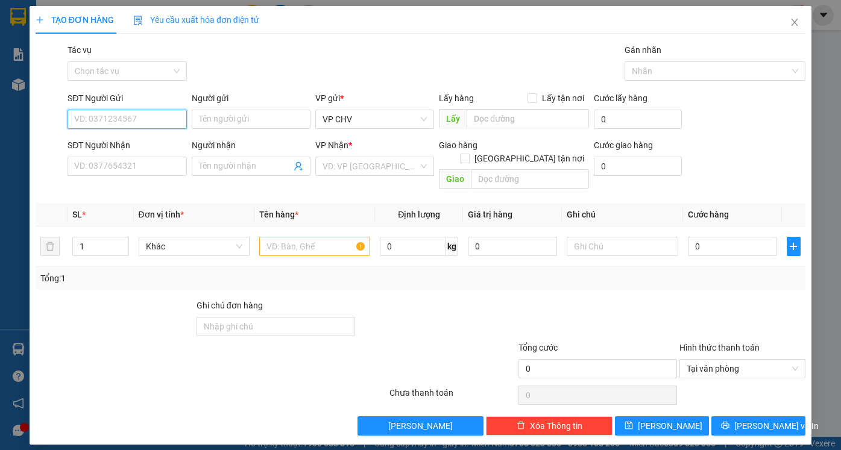
click at [88, 121] on input "SĐT Người Gửi" at bounding box center [126, 119] width 119 height 19
type input "0395048117"
click at [237, 123] on input "Người gửi" at bounding box center [251, 119] width 119 height 19
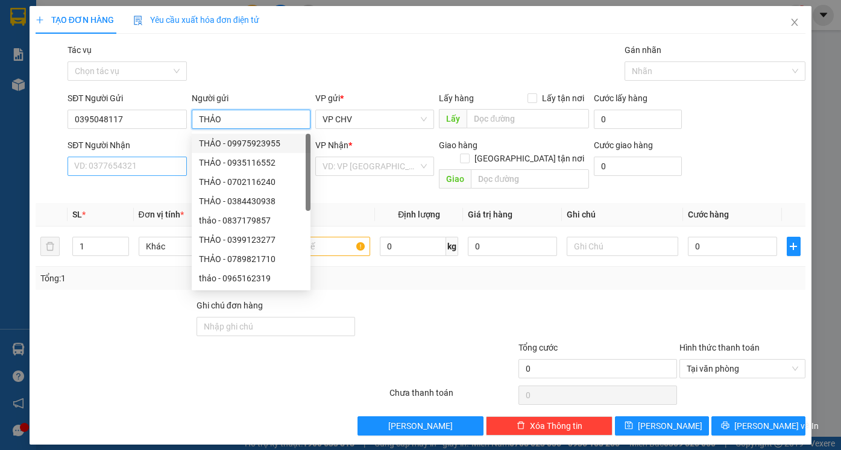
type input "THẢO"
click at [161, 164] on input "SĐT Người Nhận" at bounding box center [126, 166] width 119 height 19
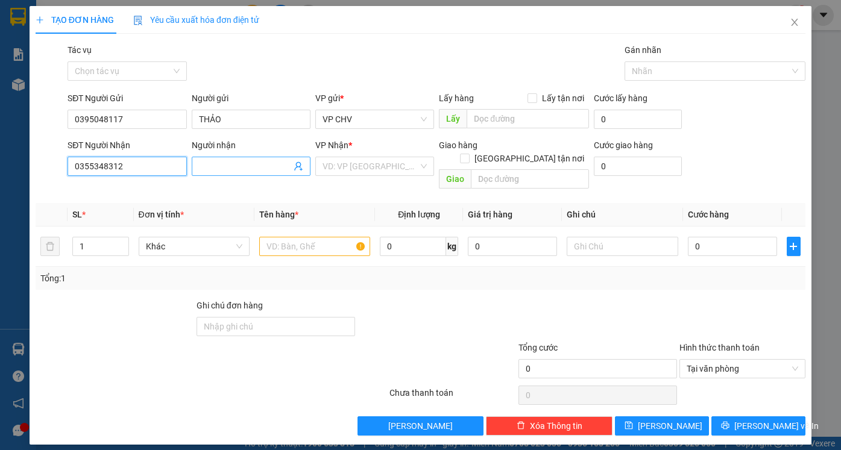
type input "0355348312"
click at [249, 160] on input "Người nhận" at bounding box center [245, 166] width 92 height 13
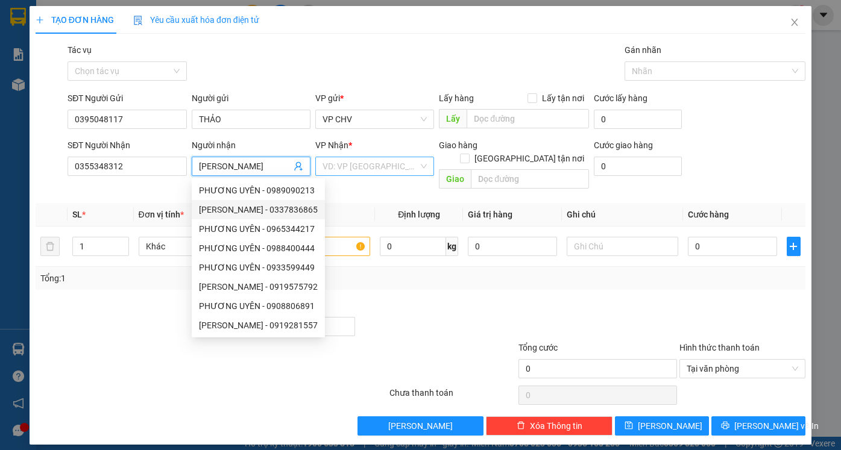
type input "PHƯƠNG UYÊN"
click at [351, 161] on input "search" at bounding box center [370, 166] width 96 height 18
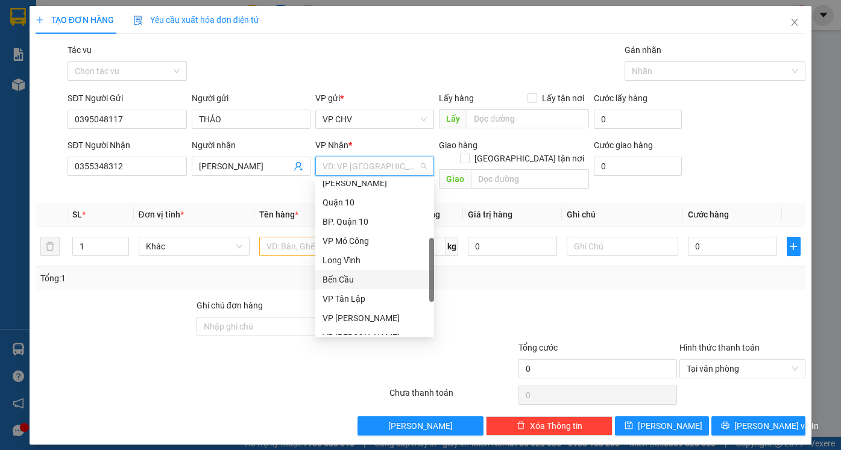
scroll to position [308, 0]
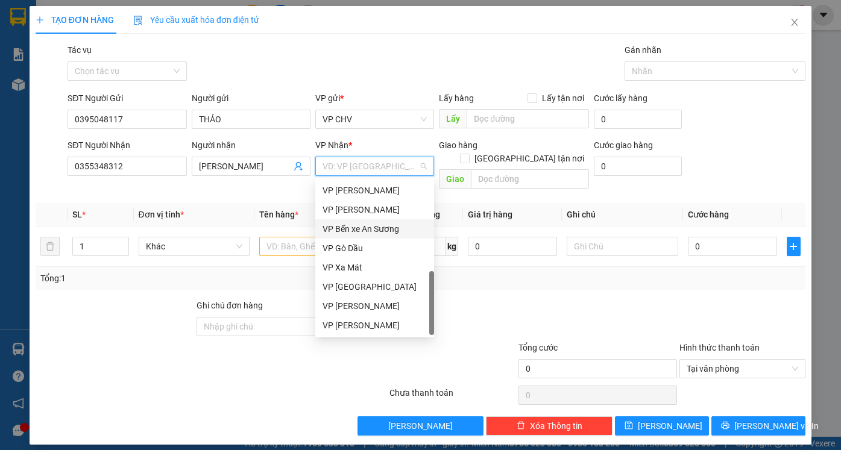
click at [388, 233] on div "VP Bến xe An Sương" at bounding box center [374, 228] width 104 height 13
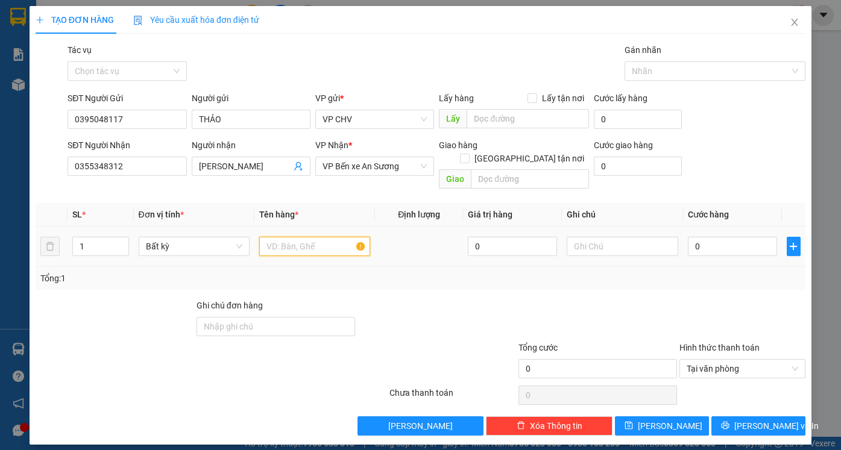
click at [307, 242] on input "text" at bounding box center [314, 246] width 111 height 19
type input "1 HỒ SƠ"
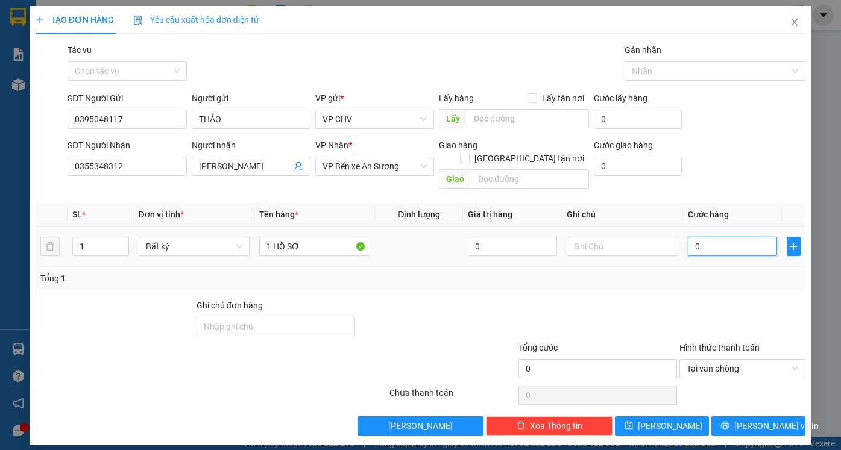
click at [724, 237] on input "0" at bounding box center [731, 246] width 89 height 19
type input "2"
type input "20"
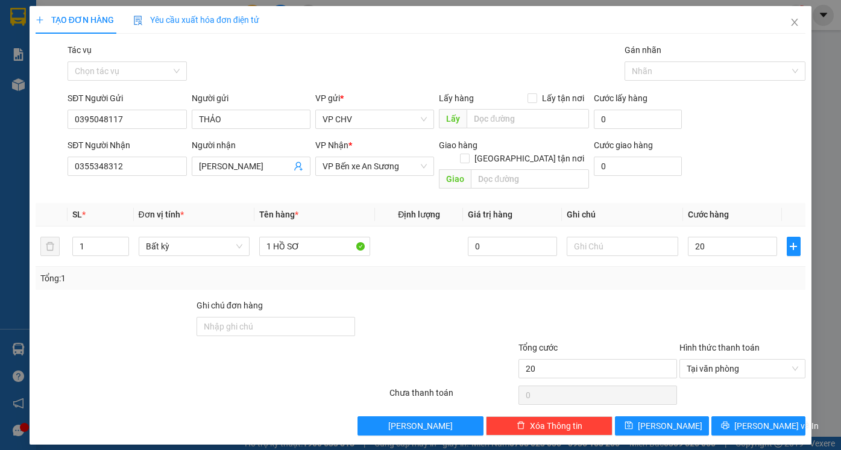
type input "20.000"
click at [645, 299] on div at bounding box center [597, 320] width 161 height 42
click at [761, 419] on span "[PERSON_NAME] và In" at bounding box center [776, 425] width 84 height 13
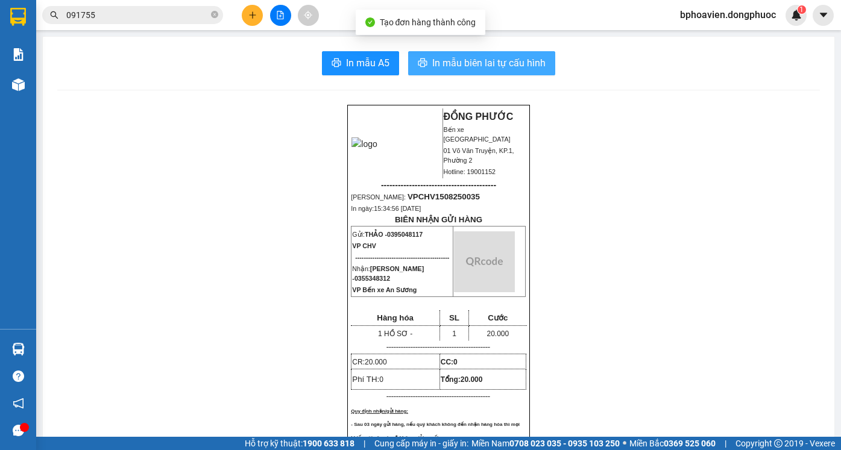
click at [478, 61] on span "In mẫu biên lai tự cấu hình" at bounding box center [488, 62] width 113 height 15
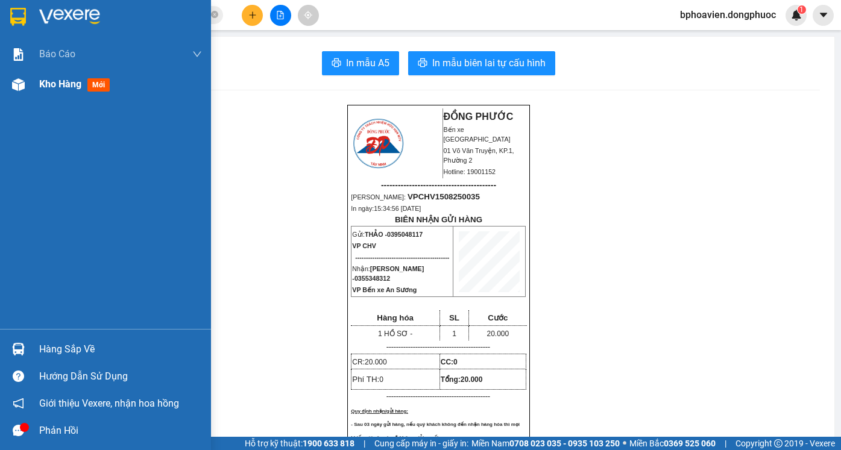
click at [58, 89] on span "Kho hàng" at bounding box center [60, 83] width 42 height 11
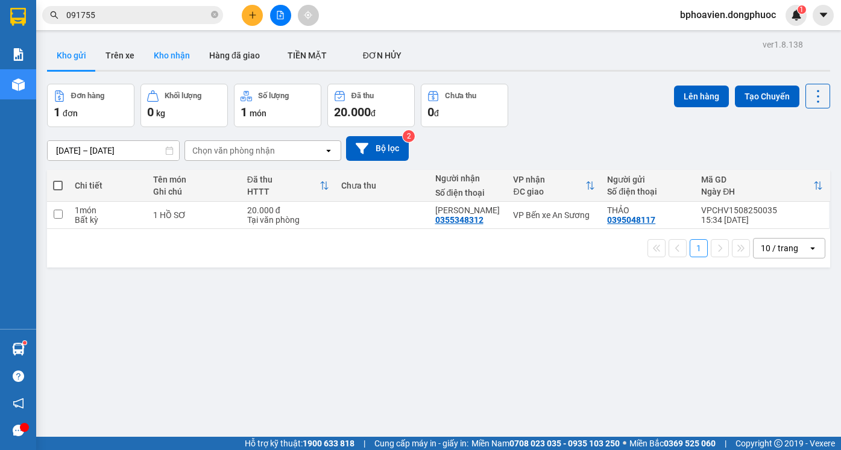
click at [175, 56] on button "Kho nhận" at bounding box center [171, 55] width 55 height 29
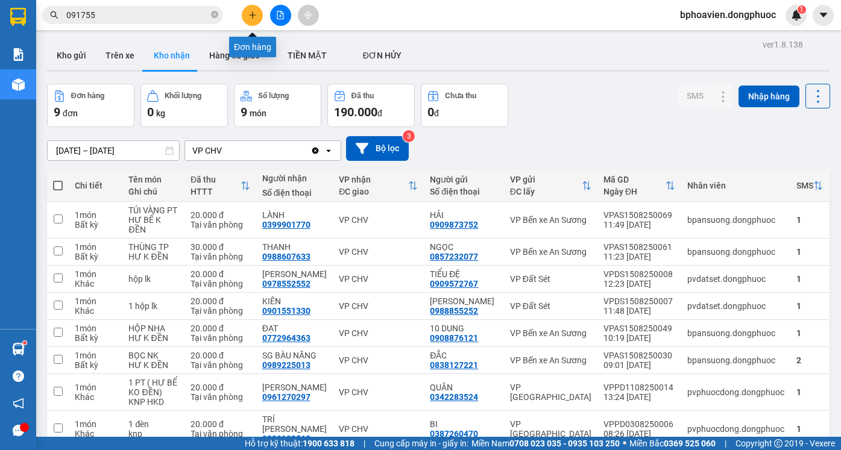
click at [250, 21] on button at bounding box center [252, 15] width 21 height 21
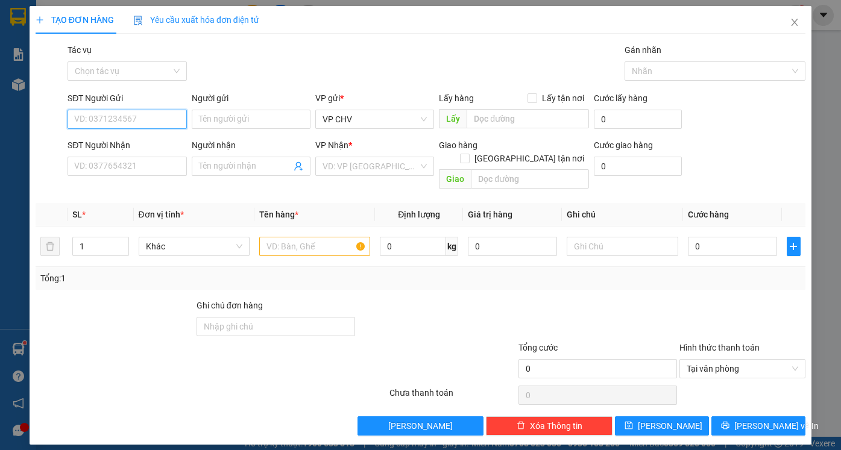
click at [133, 121] on input "SĐT Người Gửi" at bounding box center [126, 119] width 119 height 19
drag, startPoint x: 149, startPoint y: 146, endPoint x: 626, endPoint y: 305, distance: 502.8
click at [151, 147] on div "0772964363 - ĐẠT" at bounding box center [127, 143] width 104 height 13
type input "0772964363"
type input "ĐẠT"
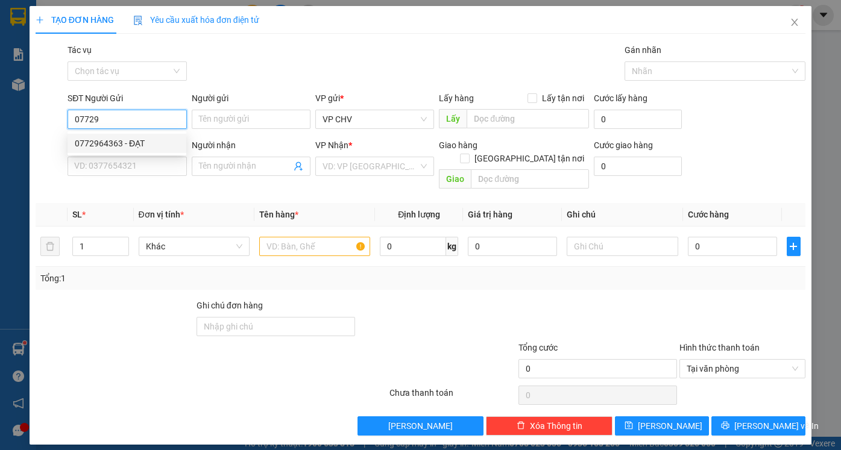
type input "0908876121"
type input "10 DUNG"
type input "20.000"
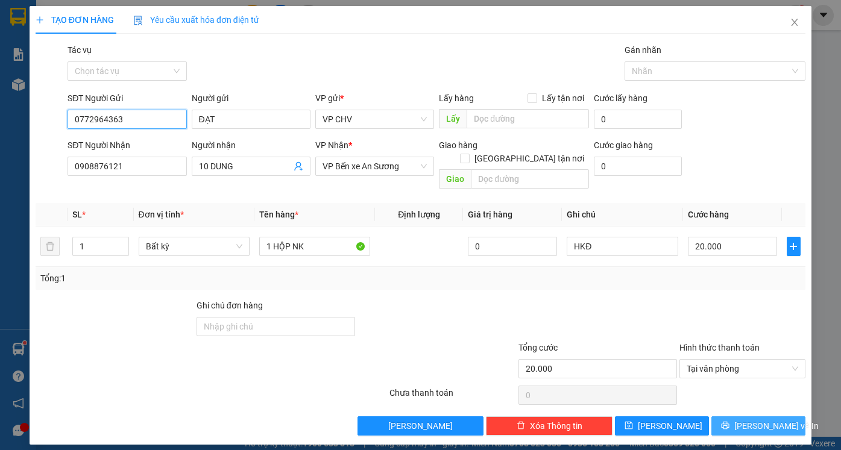
type input "0772964363"
click at [765, 421] on button "[PERSON_NAME] và In" at bounding box center [758, 425] width 94 height 19
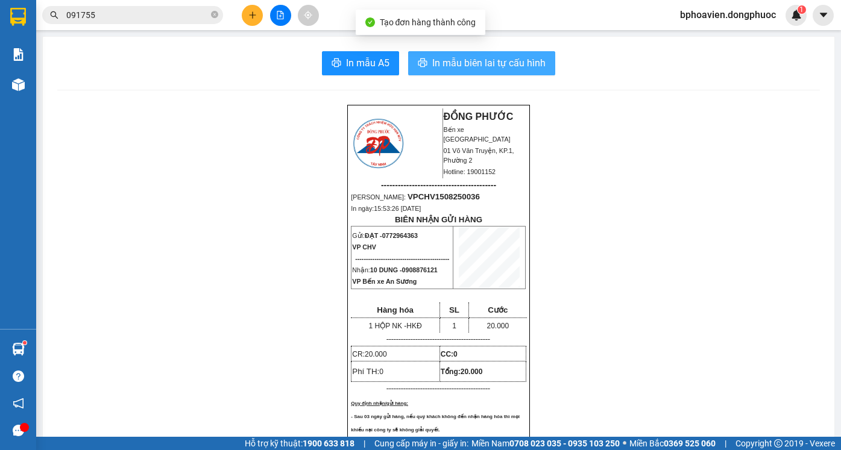
click at [472, 70] on span "In mẫu biên lai tự cấu hình" at bounding box center [488, 62] width 113 height 15
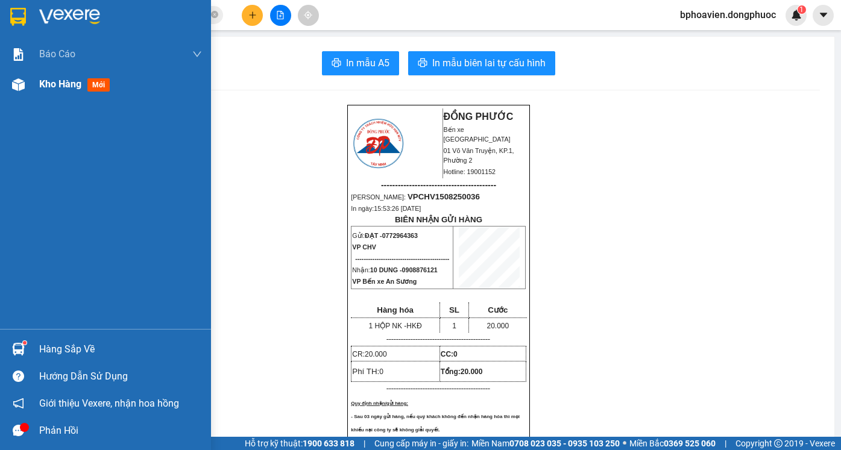
click at [54, 83] on span "Kho hàng" at bounding box center [60, 83] width 42 height 11
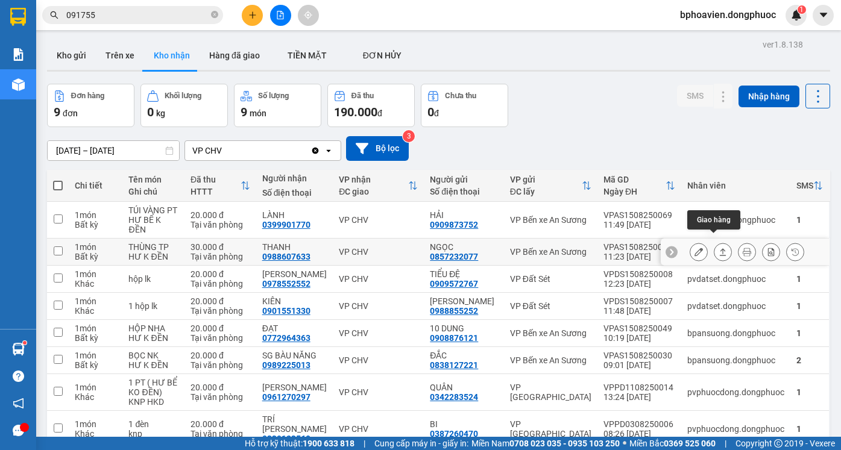
click at [718, 248] on icon at bounding box center [722, 252] width 8 height 8
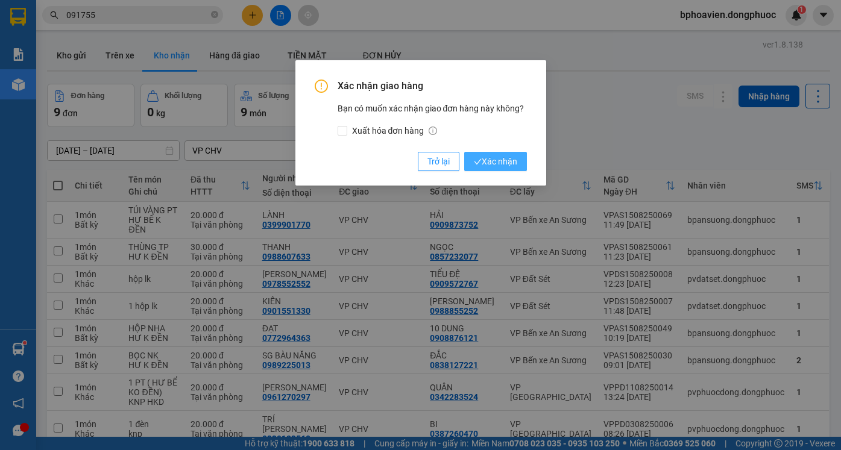
click at [490, 164] on span "Xác nhận" at bounding box center [495, 161] width 43 height 13
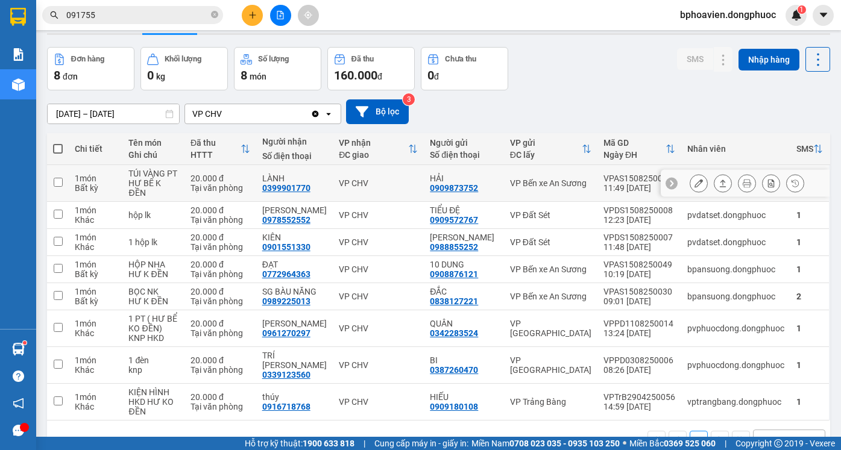
scroll to position [55, 0]
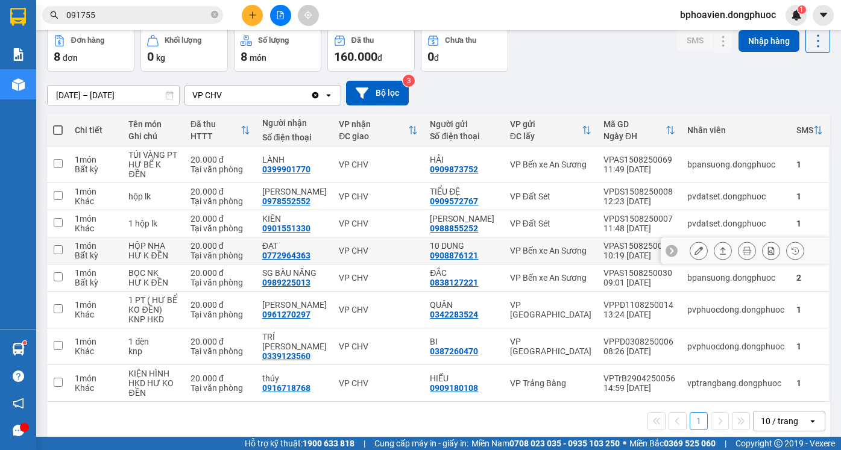
click at [717, 240] on button at bounding box center [722, 250] width 17 height 21
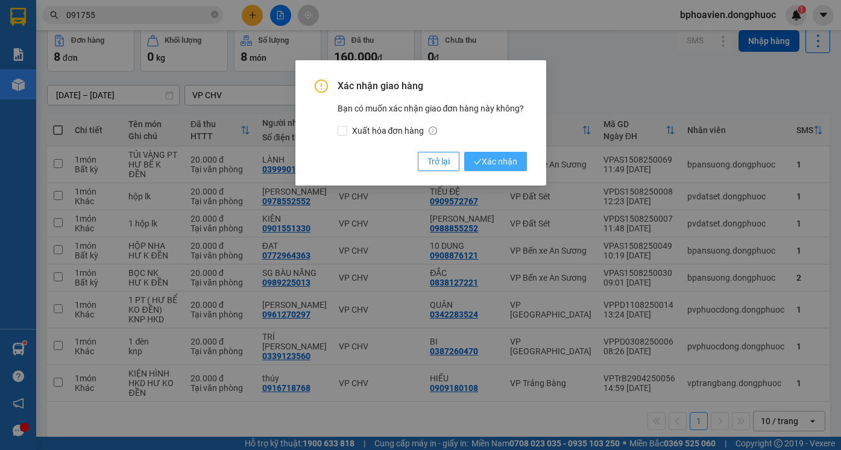
click at [496, 160] on span "Xác nhận" at bounding box center [495, 161] width 43 height 13
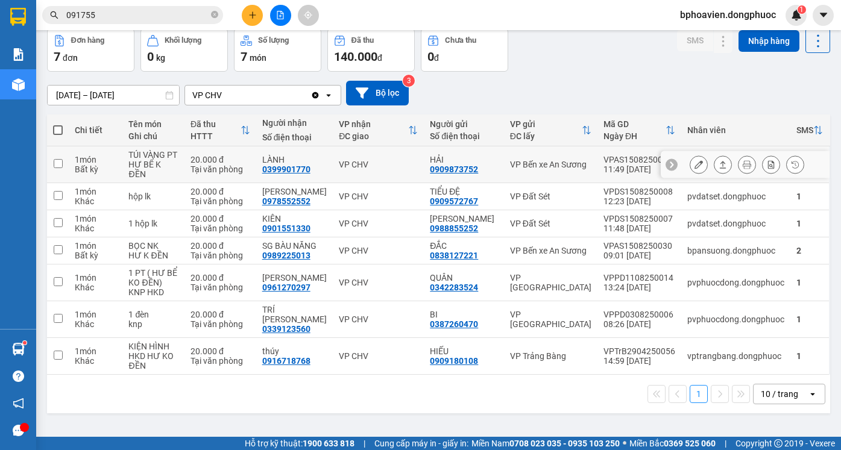
scroll to position [0, 0]
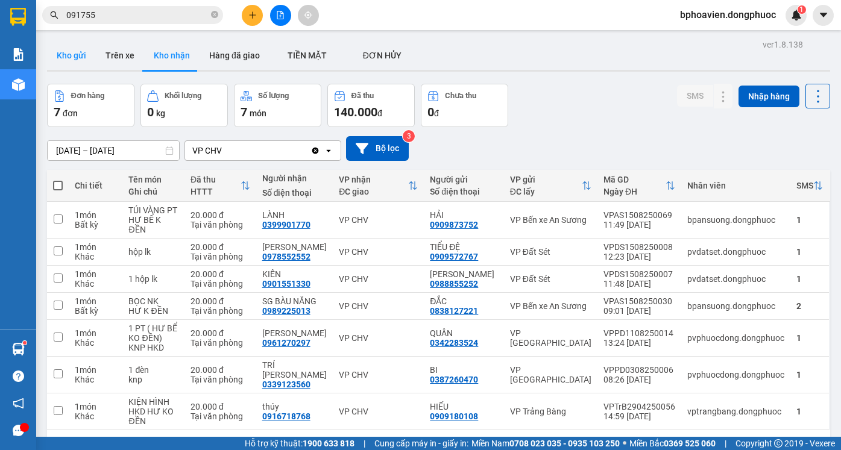
click at [67, 53] on button "Kho gửi" at bounding box center [71, 55] width 49 height 29
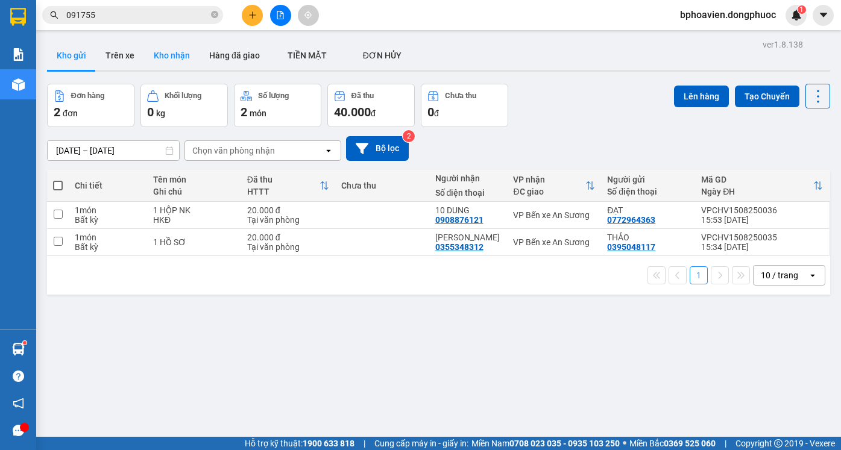
click at [173, 56] on button "Kho nhận" at bounding box center [171, 55] width 55 height 29
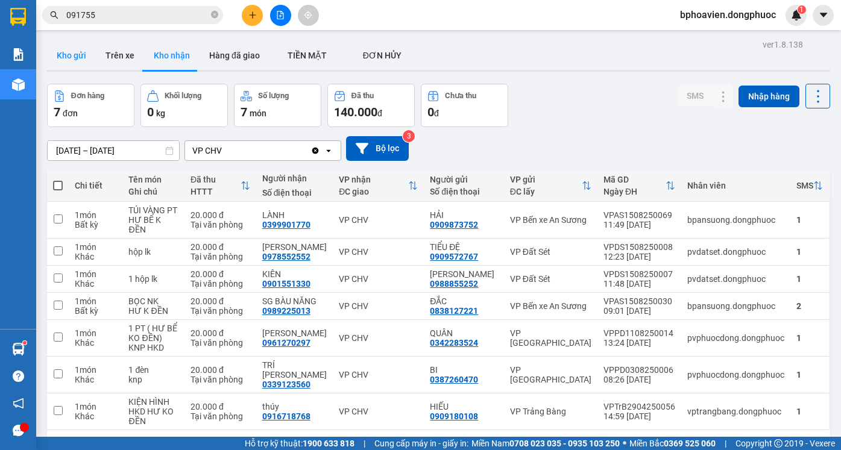
click at [70, 49] on button "Kho gửi" at bounding box center [71, 55] width 49 height 29
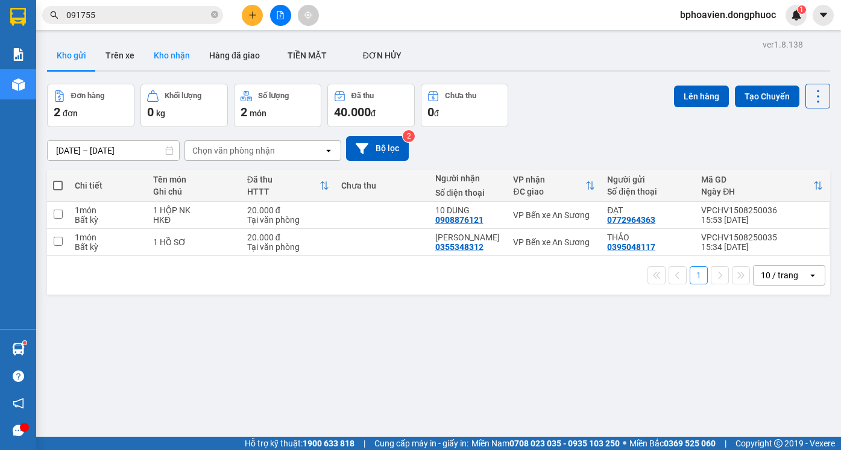
click at [165, 52] on button "Kho nhận" at bounding box center [171, 55] width 55 height 29
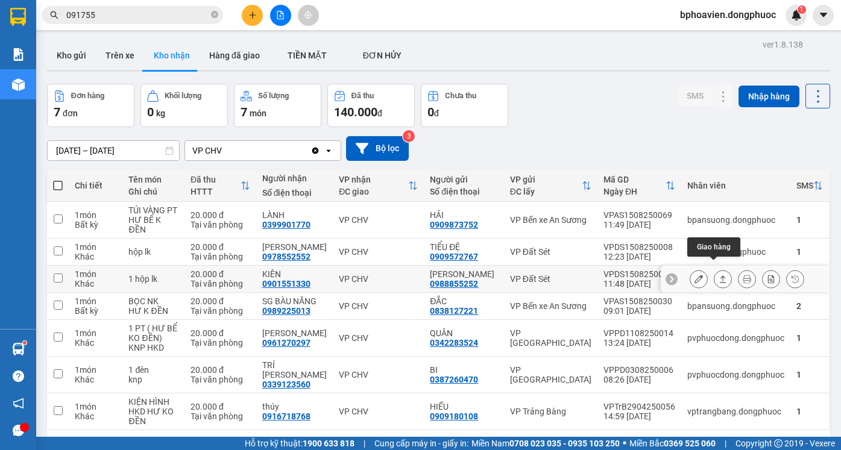
drag, startPoint x: 710, startPoint y: 271, endPoint x: 703, endPoint y: 272, distance: 8.0
click at [718, 275] on icon at bounding box center [722, 279] width 8 height 8
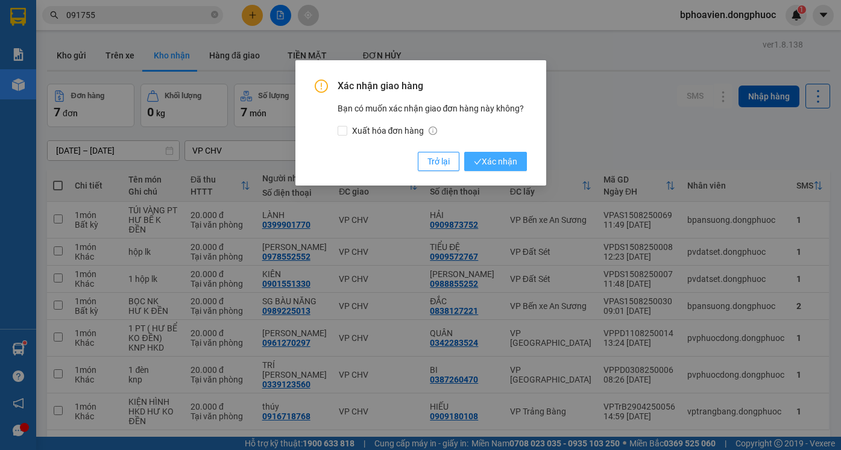
click at [475, 163] on icon "check" at bounding box center [477, 161] width 7 height 5
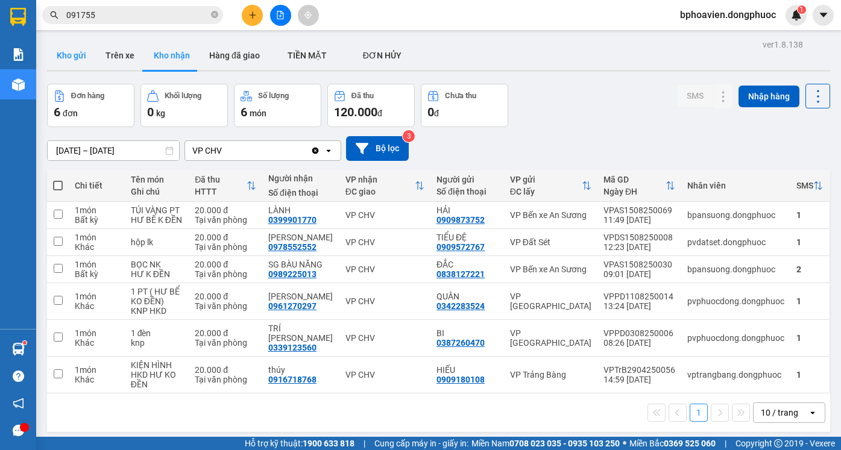
click at [78, 52] on button "Kho gửi" at bounding box center [71, 55] width 49 height 29
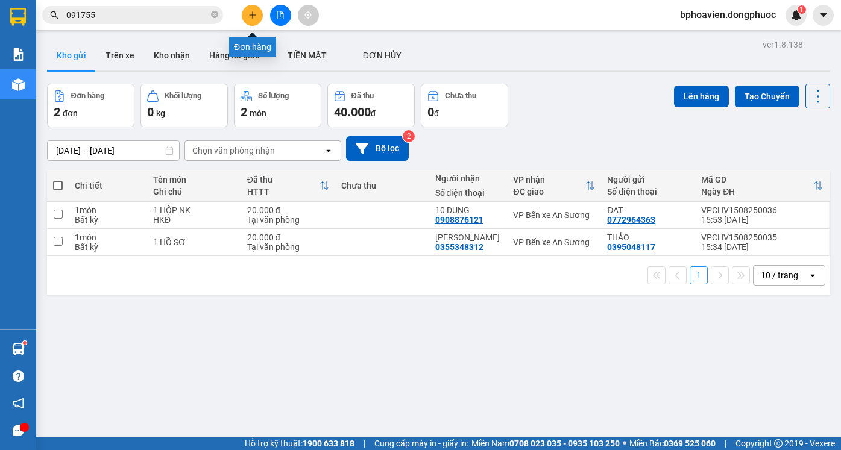
click at [251, 14] on icon "plus" at bounding box center [252, 15] width 8 height 8
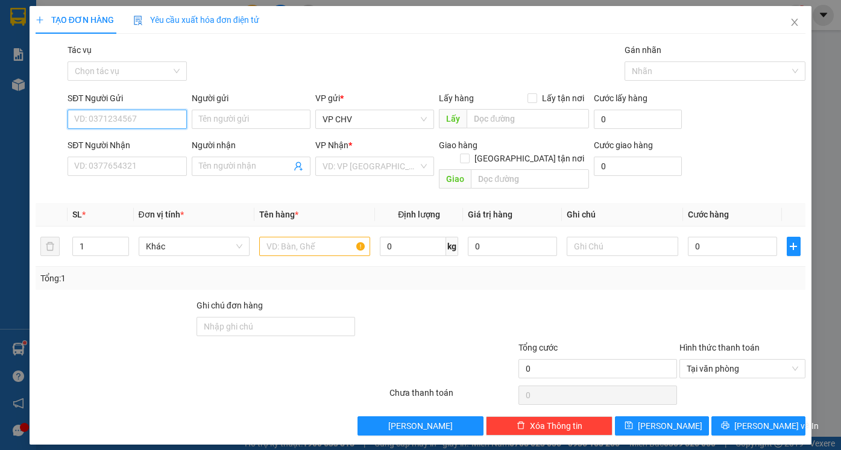
click at [137, 117] on input "SĐT Người Gửi" at bounding box center [126, 119] width 119 height 19
click at [149, 145] on div "0986955224 - LUÂN" at bounding box center [127, 143] width 104 height 13
type input "0986955224"
type input "LUÂN"
type input "0976166845"
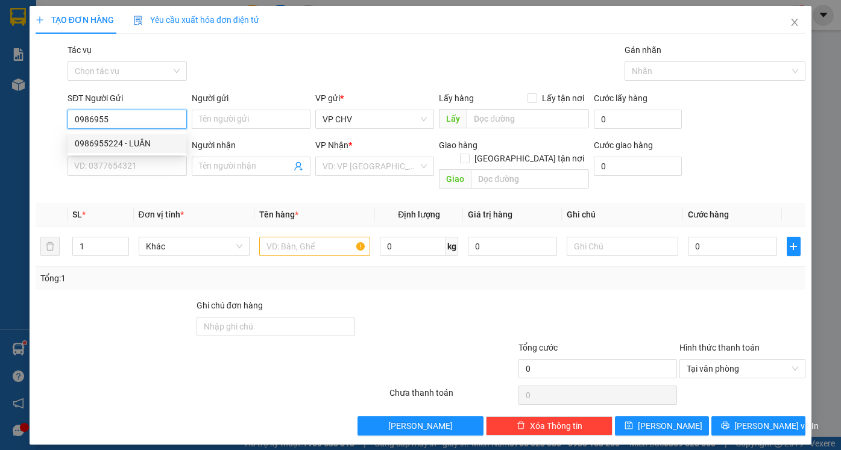
type input "A TIỀN"
type input "20.000"
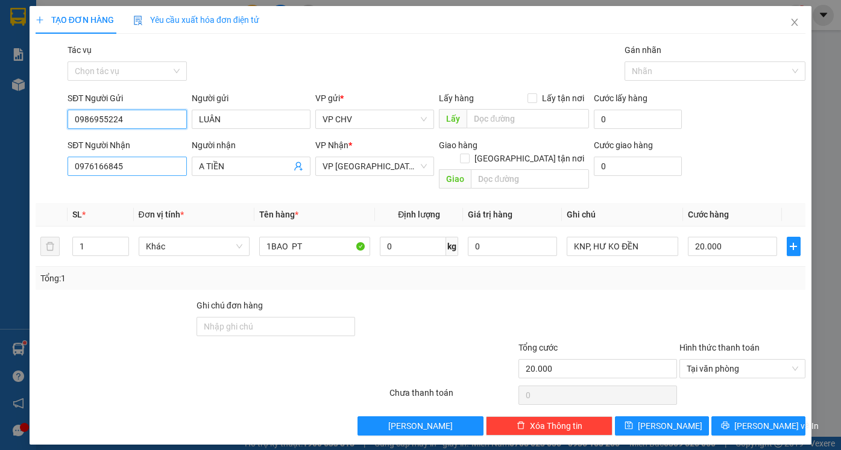
type input "0986955224"
drag, startPoint x: 130, startPoint y: 168, endPoint x: 33, endPoint y: 168, distance: 97.0
click at [33, 168] on div "TẠO ĐƠN HÀNG Yêu cầu xuất hóa đơn điện tử Transit Pickup Surcharge Ids Transit …" at bounding box center [420, 225] width 781 height 439
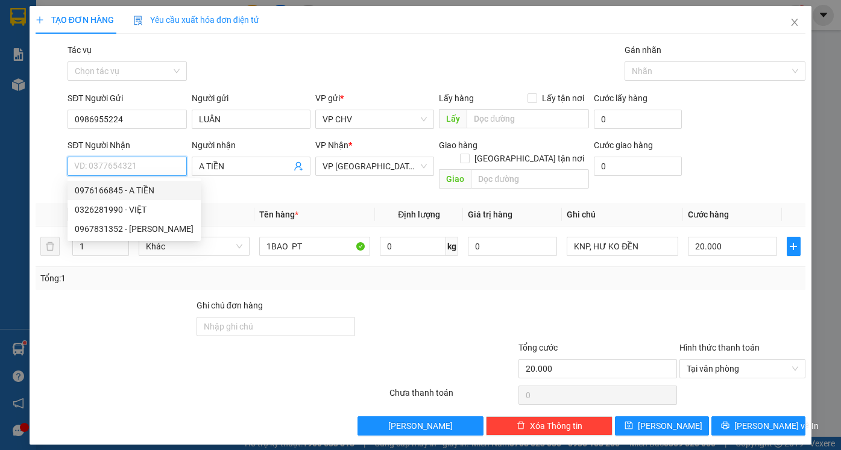
click at [95, 192] on div "0976166845 - A TIỀN" at bounding box center [134, 190] width 119 height 13
type input "0976166845"
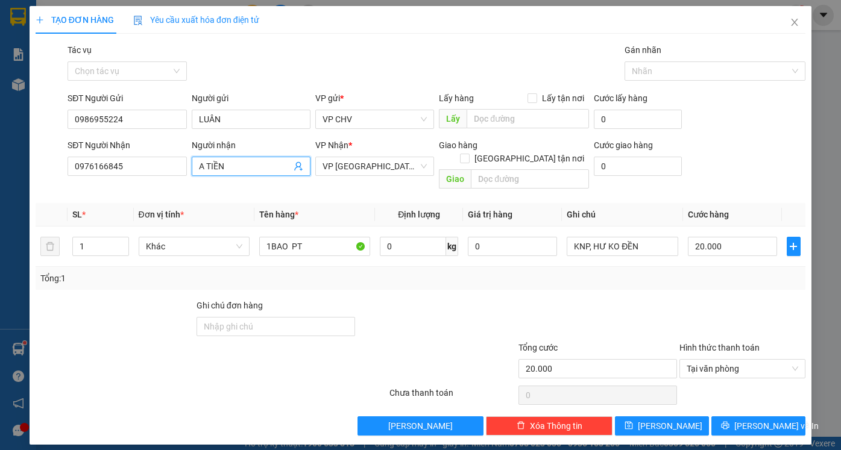
drag, startPoint x: 196, startPoint y: 166, endPoint x: 266, endPoint y: 166, distance: 69.3
click at [266, 166] on span "A TIỀN" at bounding box center [251, 166] width 119 height 19
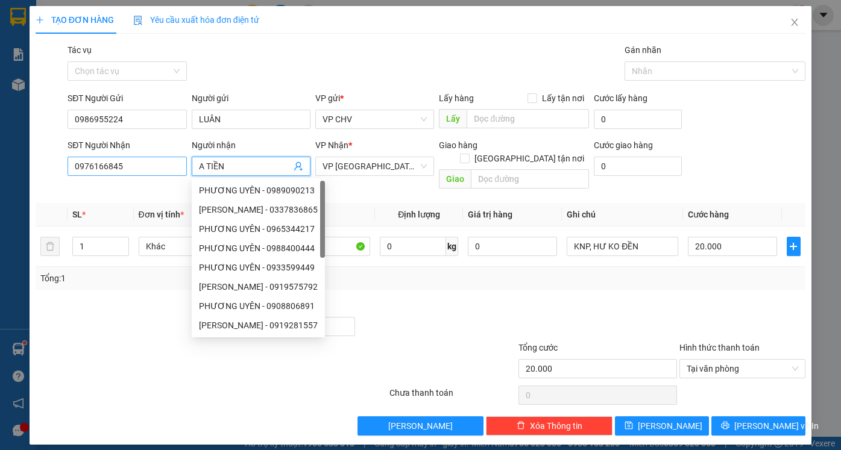
drag, startPoint x: 245, startPoint y: 169, endPoint x: 184, endPoint y: 169, distance: 60.9
click at [184, 170] on div "SĐT Người Nhận 0976166845 Người nhận A TIỀN VP Nhận * VP Phước Đông Giao hàng G…" at bounding box center [436, 166] width 742 height 55
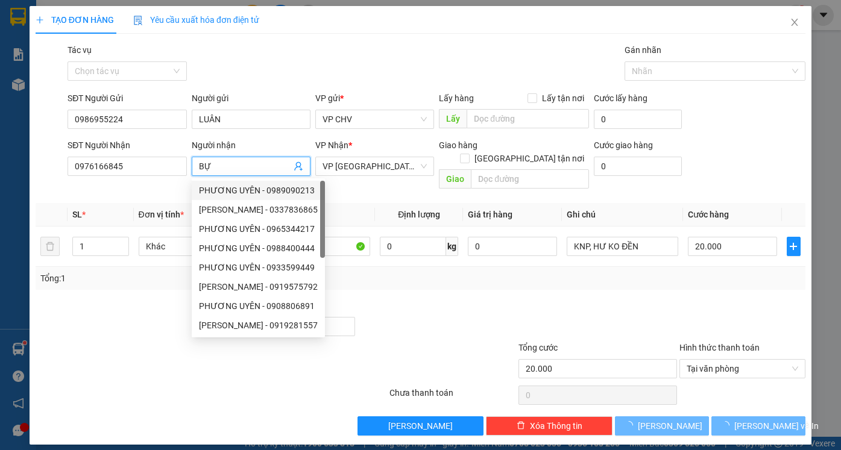
type input "BỰ"
click at [476, 299] on div at bounding box center [436, 320] width 161 height 42
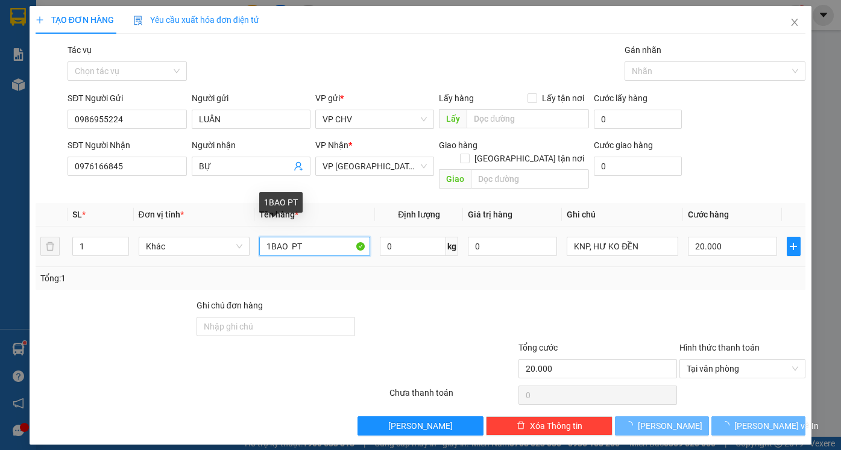
click at [281, 237] on input "1BAO PT" at bounding box center [314, 246] width 111 height 19
drag, startPoint x: 276, startPoint y: 234, endPoint x: 287, endPoint y: 234, distance: 11.4
click at [287, 237] on input "1BAO PT" at bounding box center [314, 246] width 111 height 19
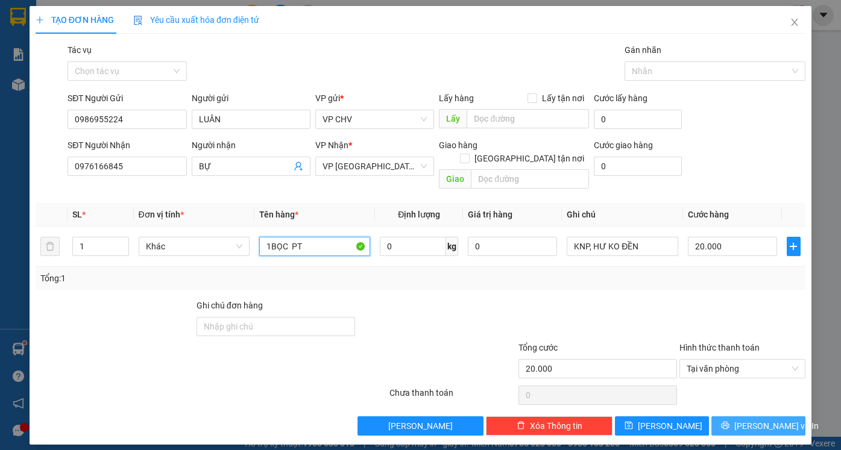
type input "1BỌC PT"
click at [762, 416] on button "[PERSON_NAME] và In" at bounding box center [758, 425] width 94 height 19
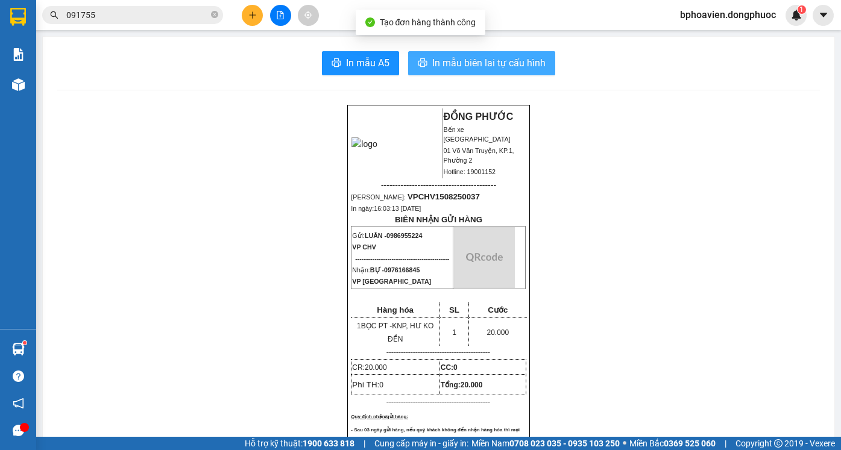
click at [471, 66] on span "In mẫu biên lai tự cấu hình" at bounding box center [488, 62] width 113 height 15
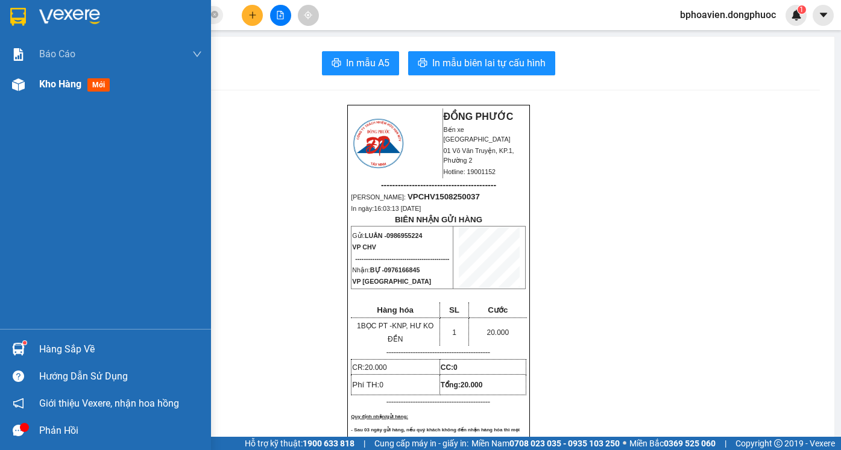
click at [42, 92] on div "Kho hàng mới" at bounding box center [76, 84] width 75 height 15
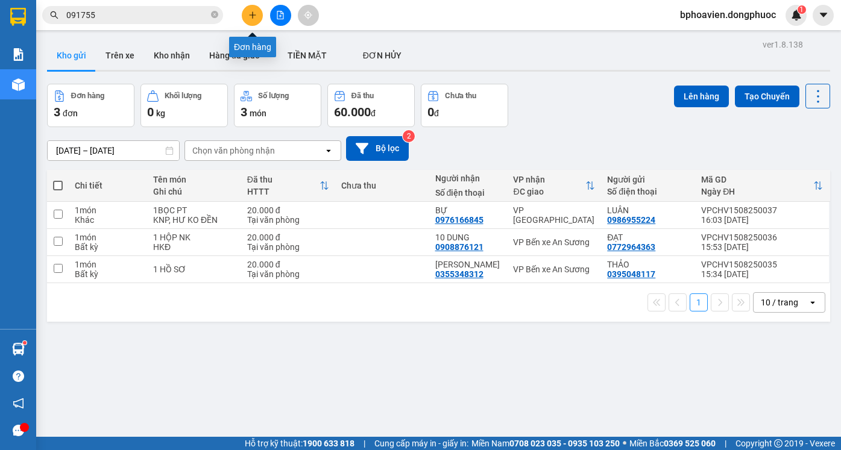
click at [253, 10] on button at bounding box center [252, 15] width 21 height 21
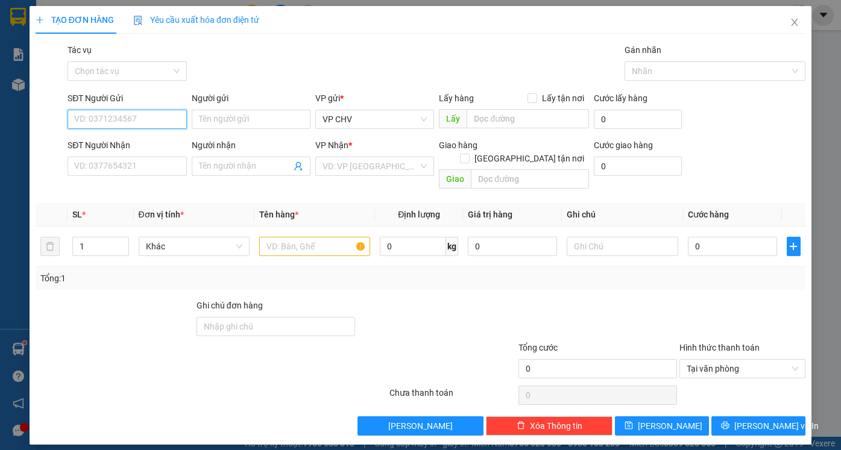
click at [134, 121] on input "SĐT Người Gửi" at bounding box center [126, 119] width 119 height 19
click at [136, 140] on div "0338509378 - PHONG" at bounding box center [127, 143] width 104 height 13
type input "0338509378"
type input "PHONG"
type input "0902828283"
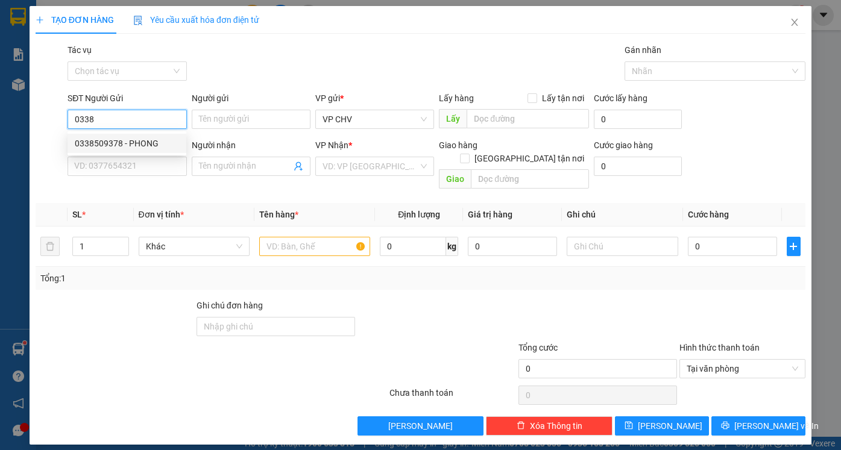
type input "SONG MỸ"
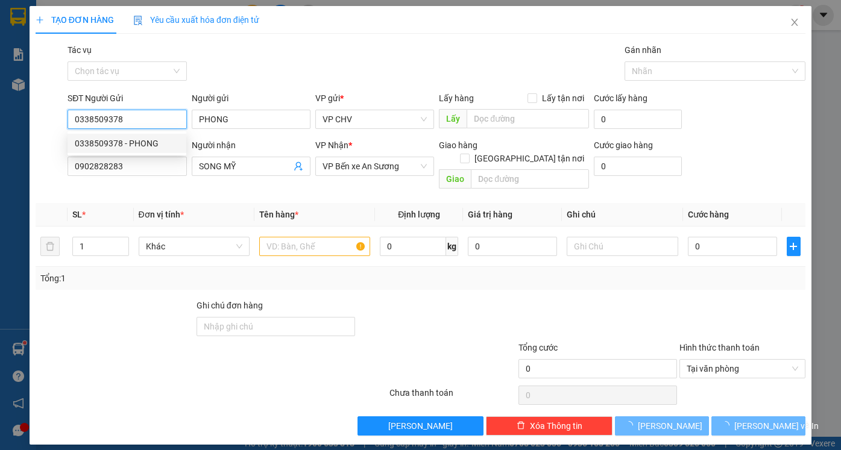
type input "20.000"
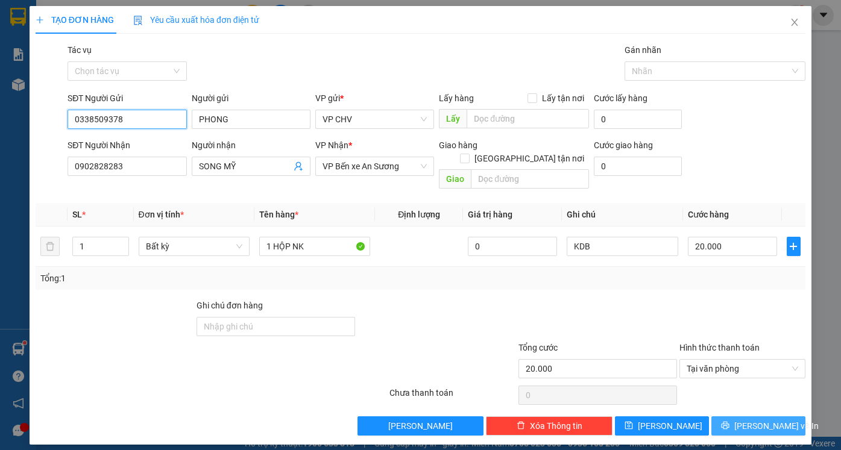
type input "0338509378"
click at [757, 419] on span "[PERSON_NAME] và In" at bounding box center [776, 425] width 84 height 13
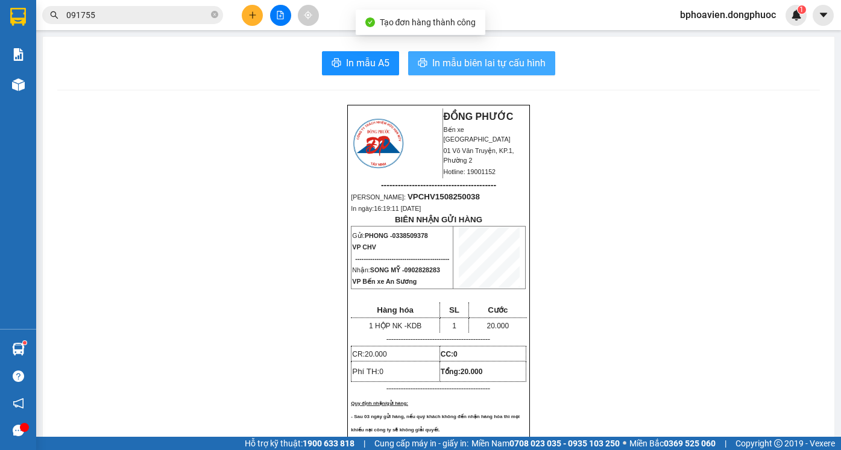
click at [507, 60] on span "In mẫu biên lai tự cấu hình" at bounding box center [488, 62] width 113 height 15
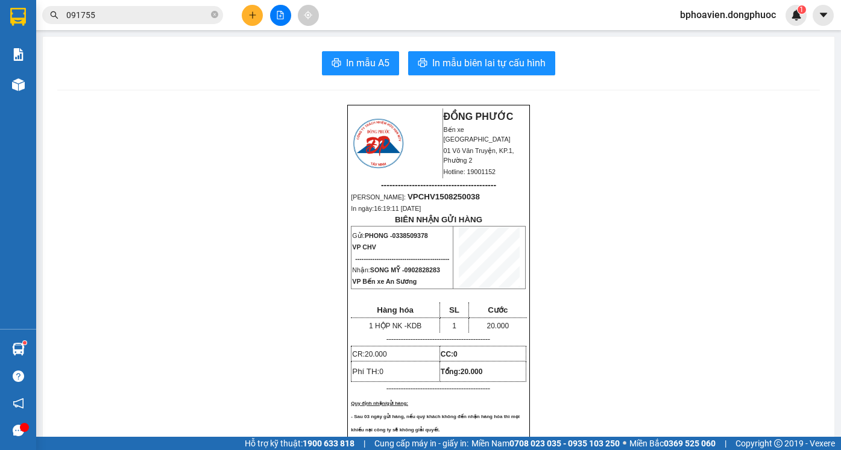
click at [256, 17] on icon "plus" at bounding box center [252, 15] width 8 height 8
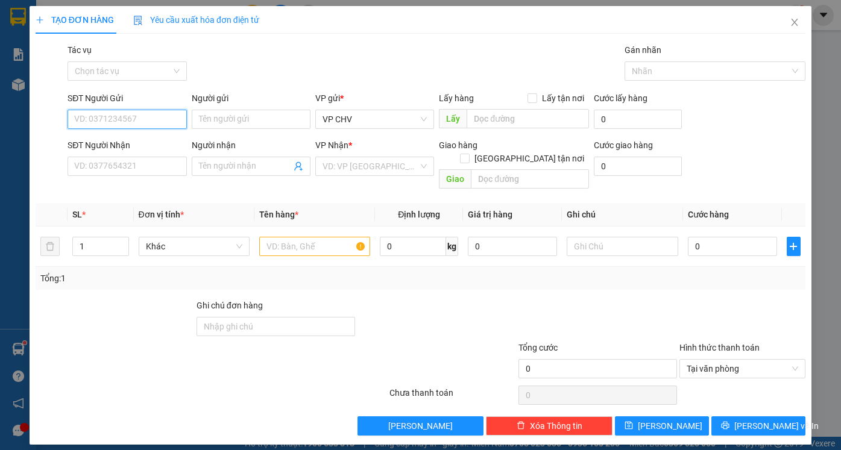
click at [151, 111] on input "SĐT Người Gửi" at bounding box center [126, 119] width 119 height 19
click at [138, 144] on div "0338509378 - PHONG" at bounding box center [127, 143] width 104 height 13
type input "0338509378"
type input "PHONG"
type input "0902828283"
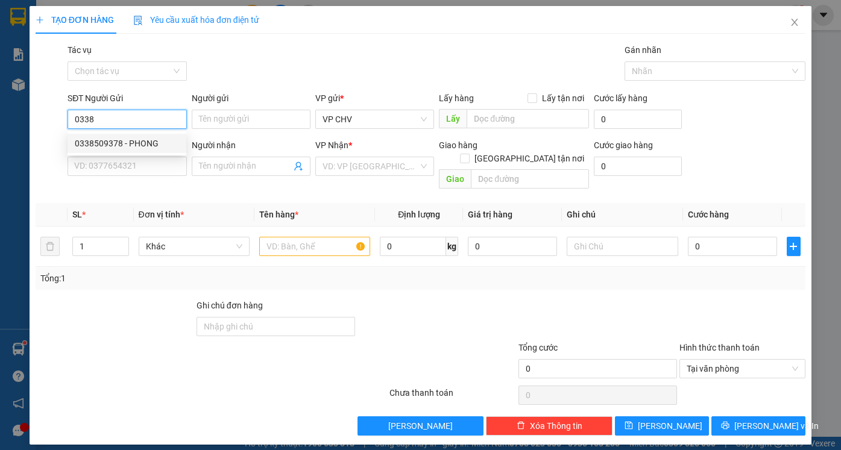
type input "SONG MỸ"
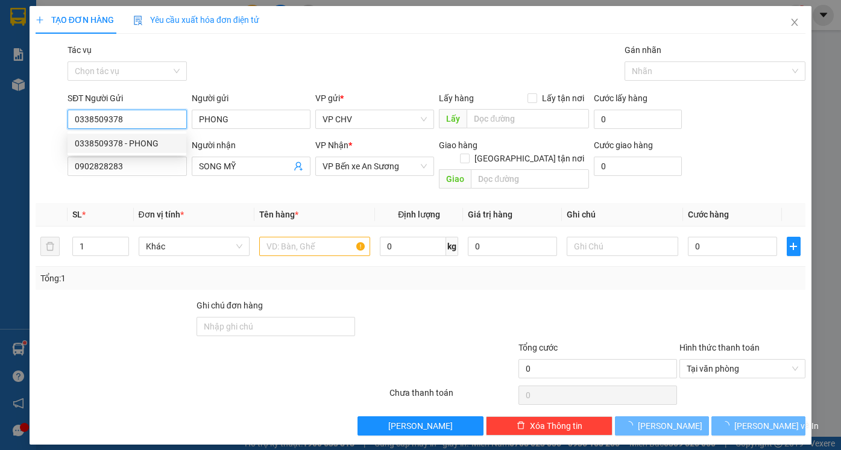
type input "20.000"
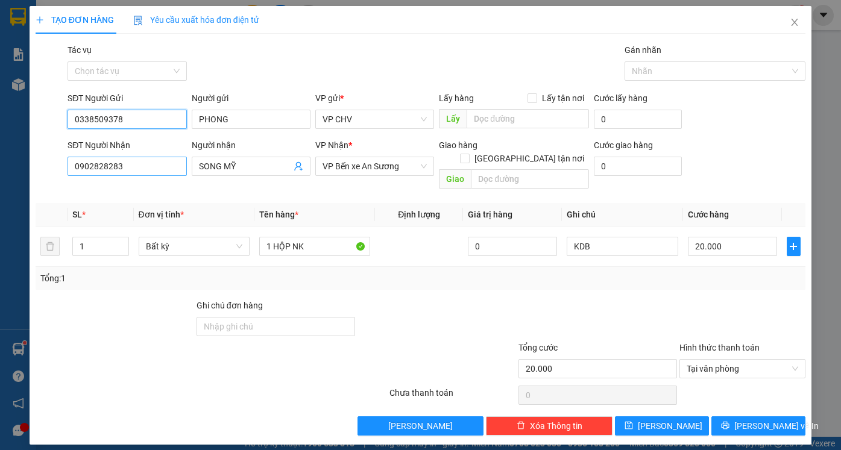
type input "0338509378"
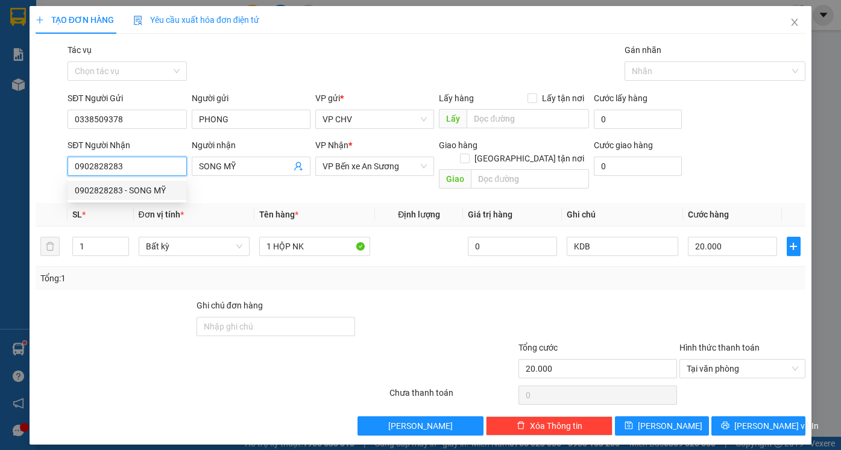
drag, startPoint x: 103, startPoint y: 162, endPoint x: 0, endPoint y: 145, distance: 104.4
click at [0, 145] on div "TẠO ĐƠN HÀNG Yêu cầu xuất hóa đơn điện tử Transit Pickup Surcharge Ids Transit …" at bounding box center [420, 225] width 841 height 450
click at [135, 210] on div "0911479497 - LABO HOÀN CẦU" at bounding box center [134, 209] width 119 height 13
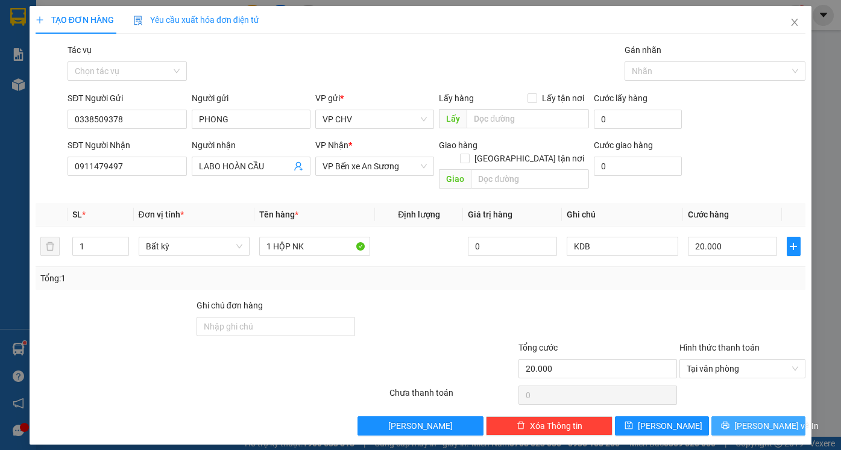
click at [774, 419] on span "[PERSON_NAME] và In" at bounding box center [776, 425] width 84 height 13
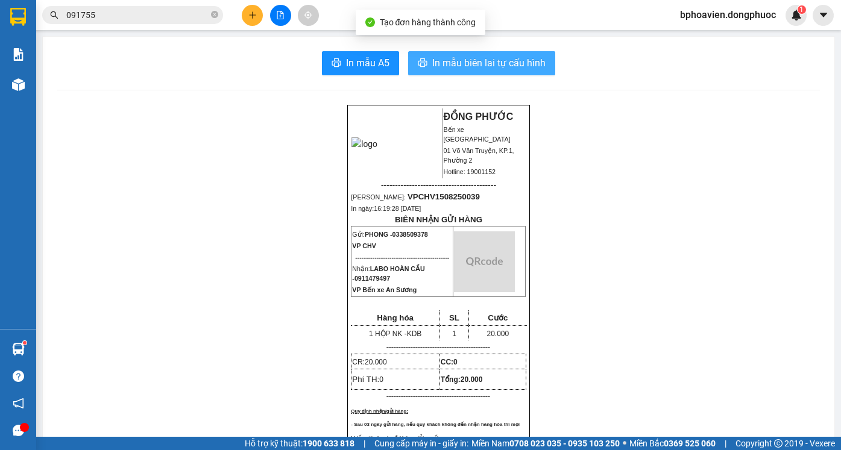
click at [499, 57] on span "In mẫu biên lai tự cấu hình" at bounding box center [488, 62] width 113 height 15
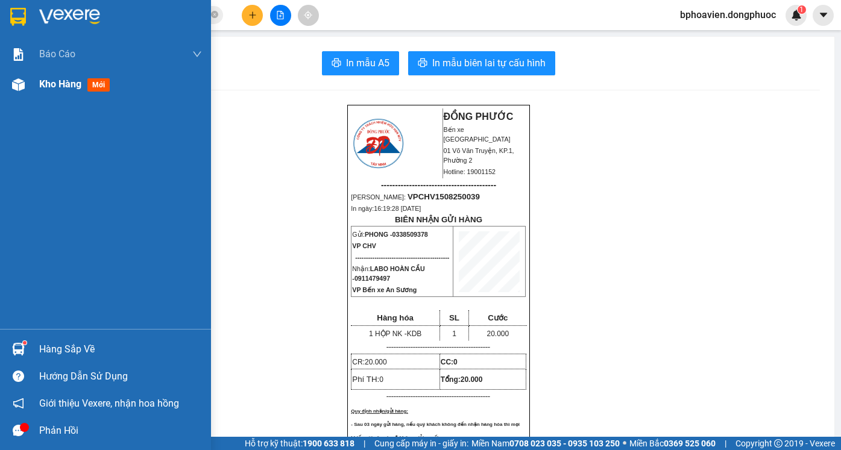
click at [50, 87] on span "Kho hàng" at bounding box center [60, 83] width 42 height 11
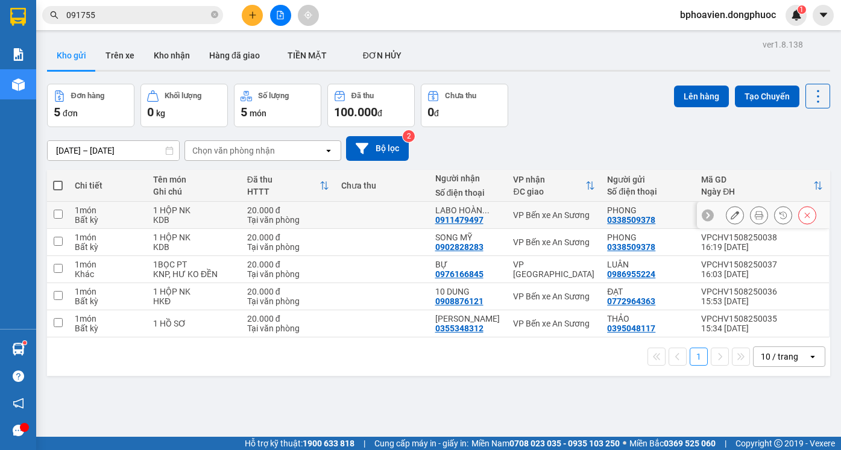
click at [346, 212] on td at bounding box center [382, 215] width 94 height 27
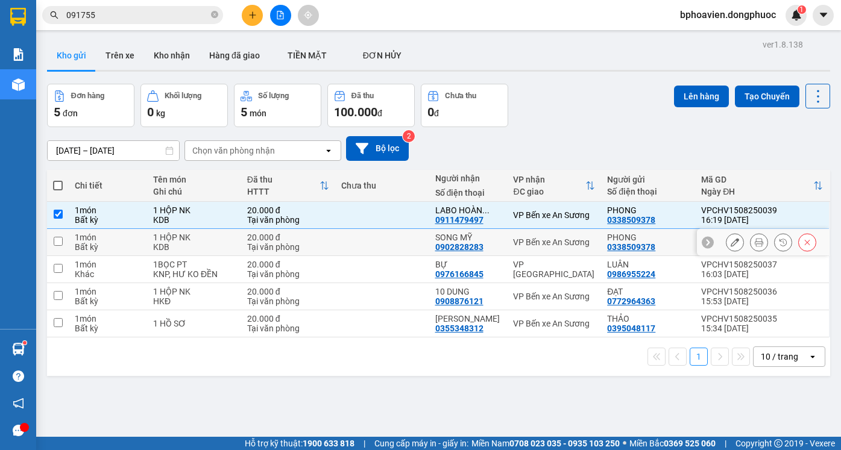
drag, startPoint x: 346, startPoint y: 240, endPoint x: 349, endPoint y: 247, distance: 7.1
click at [347, 242] on td at bounding box center [382, 242] width 94 height 27
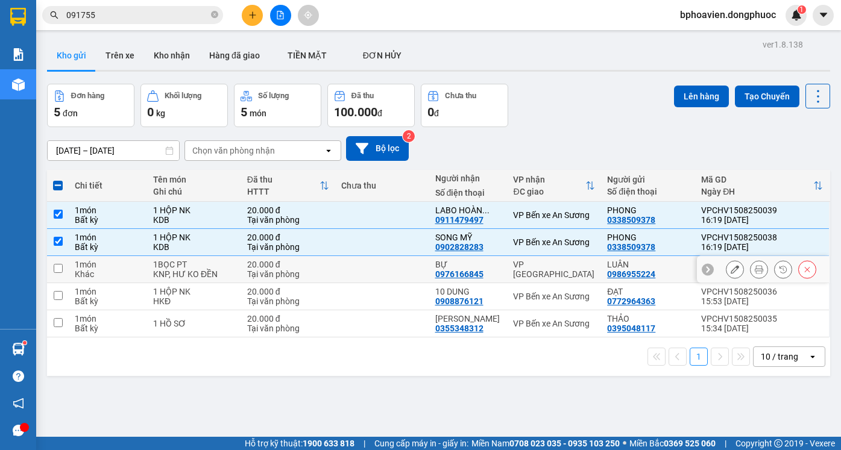
drag, startPoint x: 352, startPoint y: 271, endPoint x: 355, endPoint y: 289, distance: 18.2
click at [352, 272] on td at bounding box center [382, 269] width 94 height 27
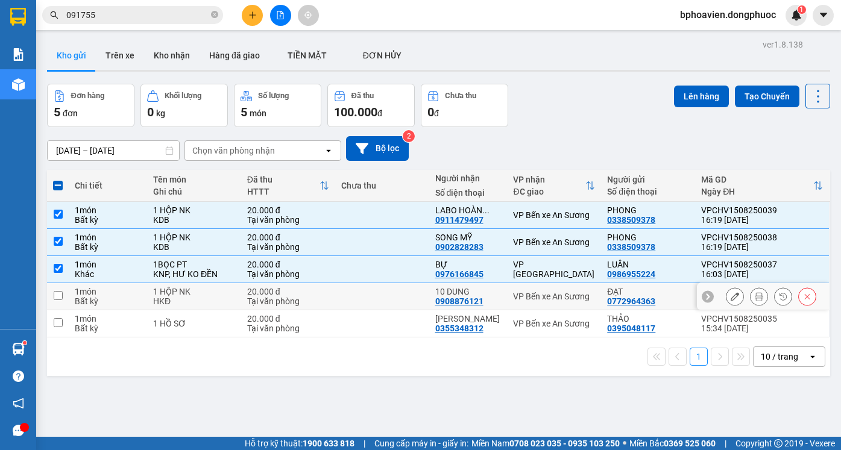
click at [354, 298] on td at bounding box center [382, 296] width 94 height 27
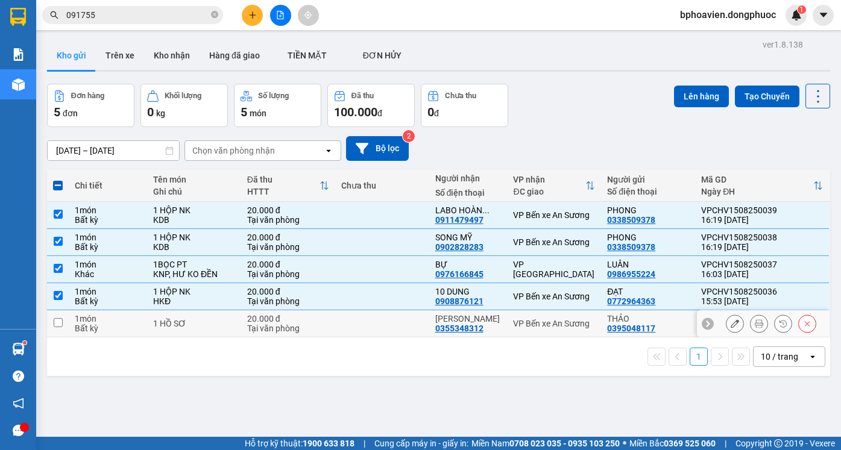
click at [359, 319] on td at bounding box center [382, 323] width 94 height 27
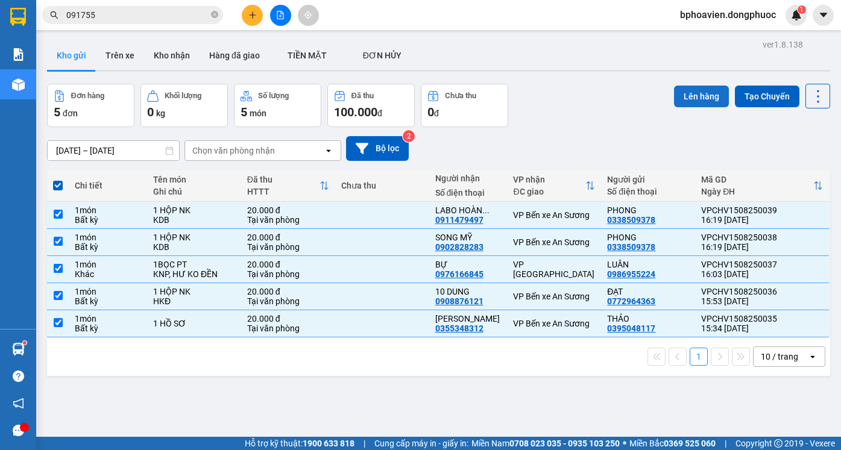
click at [692, 97] on button "Lên hàng" at bounding box center [701, 97] width 55 height 22
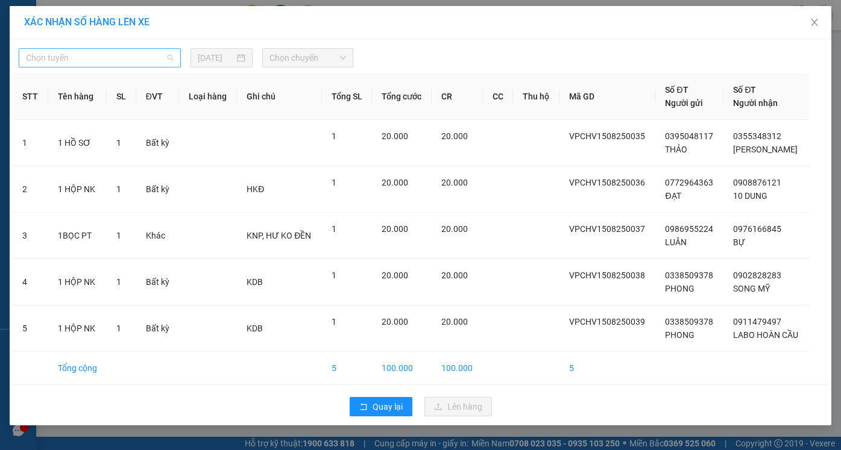
click at [104, 59] on span "Chọn tuyến" at bounding box center [100, 58] width 148 height 18
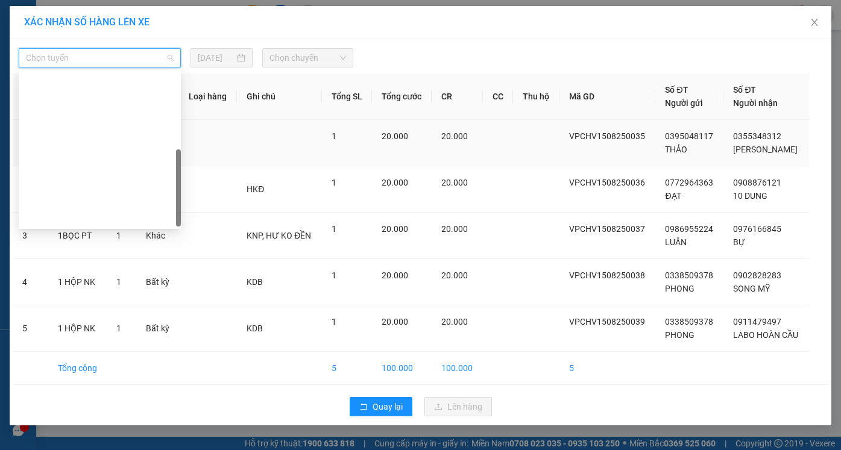
drag, startPoint x: 98, startPoint y: 157, endPoint x: 105, endPoint y: 157, distance: 7.9
click at [98, 326] on div "Cửa Hòa Viện - An Sương - Quận 10" at bounding box center [100, 332] width 148 height 13
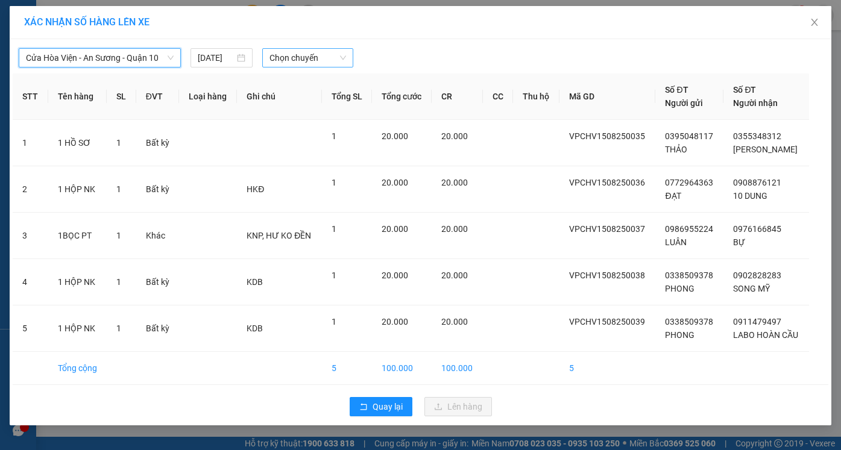
click at [309, 61] on span "Chọn chuyến" at bounding box center [307, 58] width 76 height 18
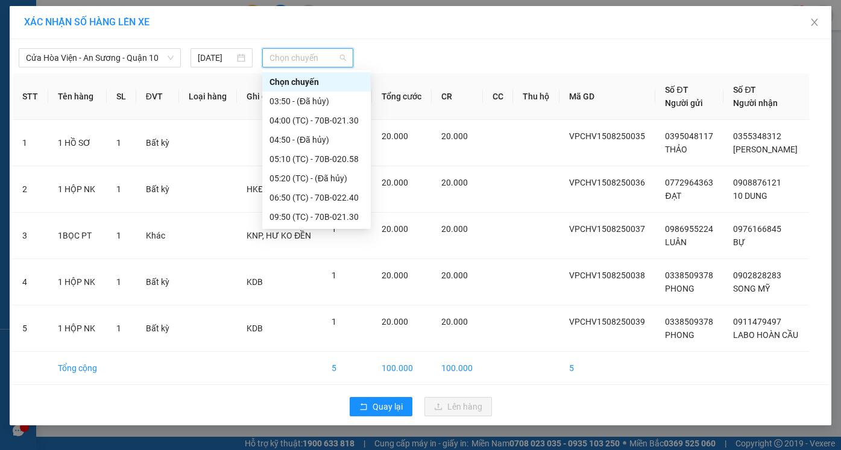
click at [308, 287] on div "16:20 (TC) - 70B-021.30" at bounding box center [316, 293] width 94 height 13
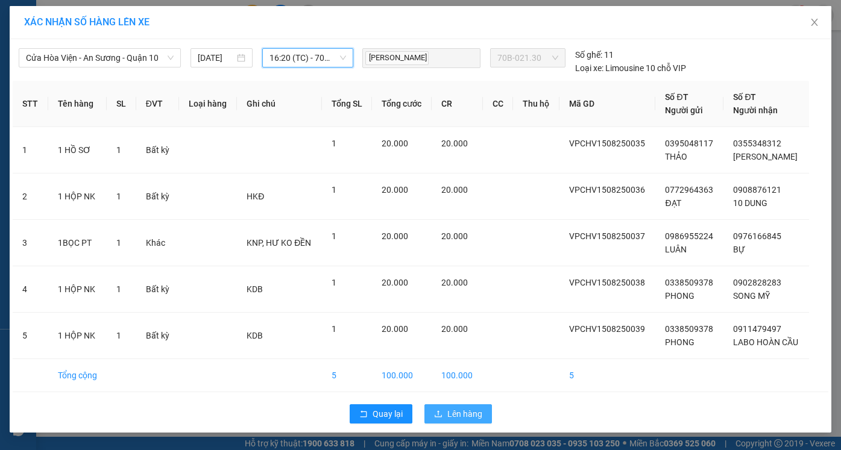
click at [466, 415] on span "Lên hàng" at bounding box center [464, 413] width 35 height 13
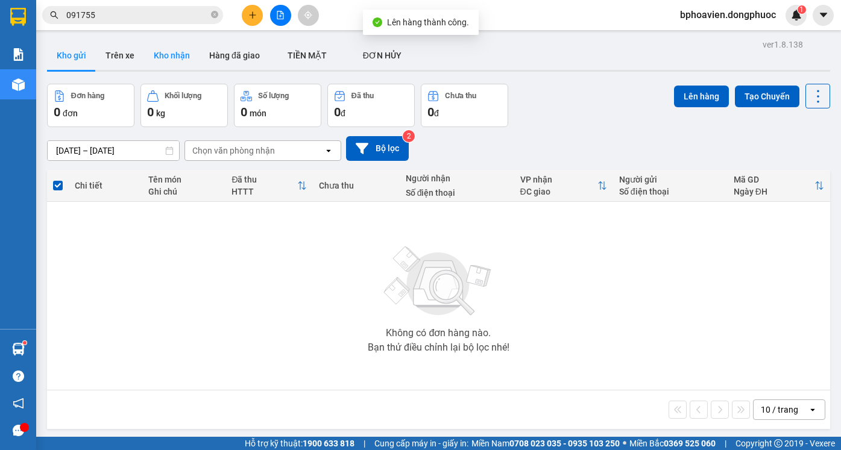
click at [167, 50] on button "Kho nhận" at bounding box center [171, 55] width 55 height 29
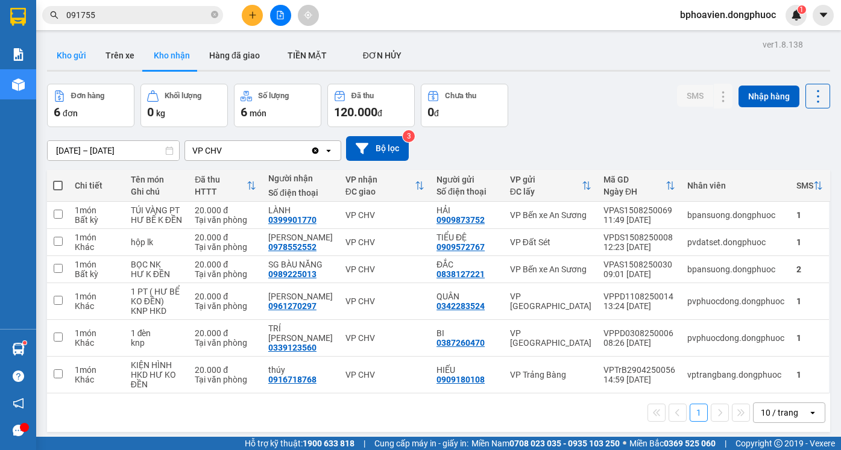
click at [90, 52] on button "Kho gửi" at bounding box center [71, 55] width 49 height 29
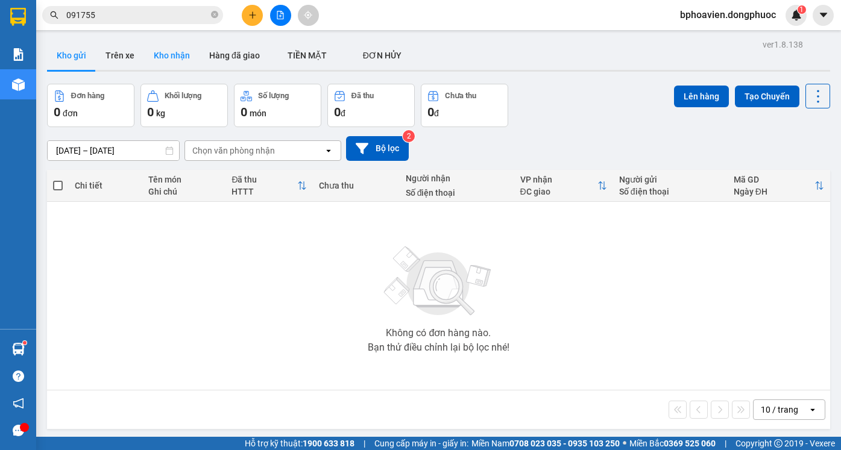
click at [172, 58] on button "Kho nhận" at bounding box center [171, 55] width 55 height 29
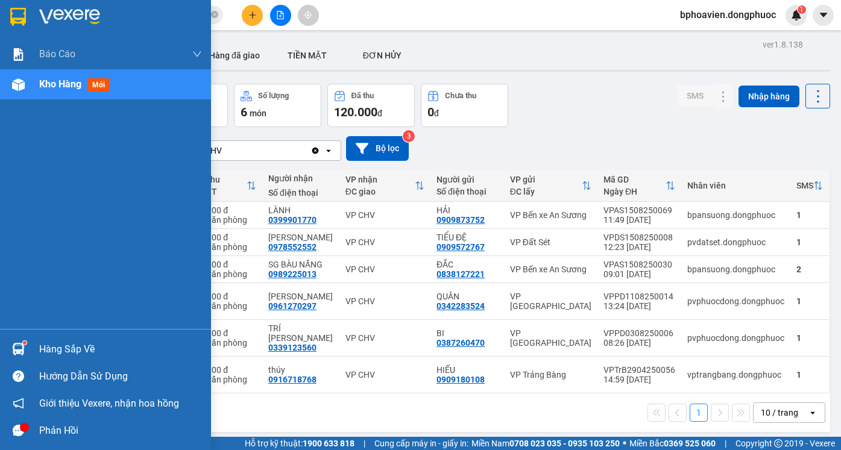
drag, startPoint x: 51, startPoint y: 344, endPoint x: 53, endPoint y: 350, distance: 6.3
click at [52, 344] on div "Hàng sắp về" at bounding box center [120, 349] width 163 height 18
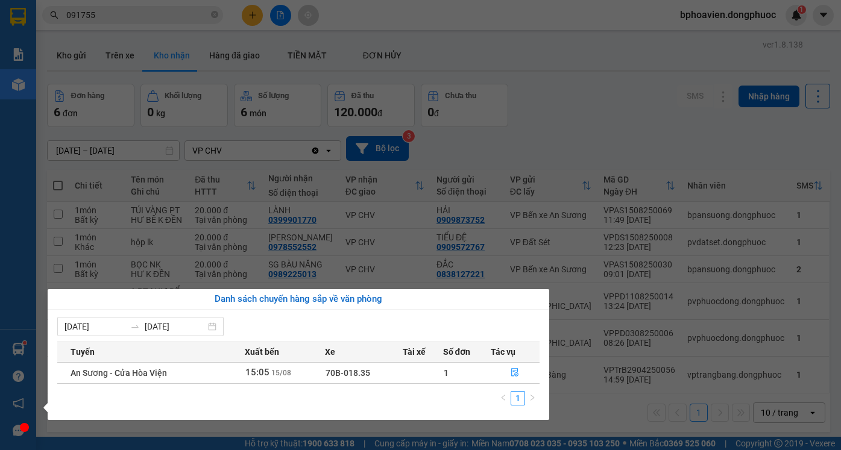
drag, startPoint x: 534, startPoint y: 127, endPoint x: 116, endPoint y: 82, distance: 421.1
click at [525, 126] on section "Kết quả tìm kiếm ( 382 ) Bộ lọc Mã ĐH Trạng thái Món hàng Tổng cước Chưa cước N…" at bounding box center [420, 225] width 841 height 450
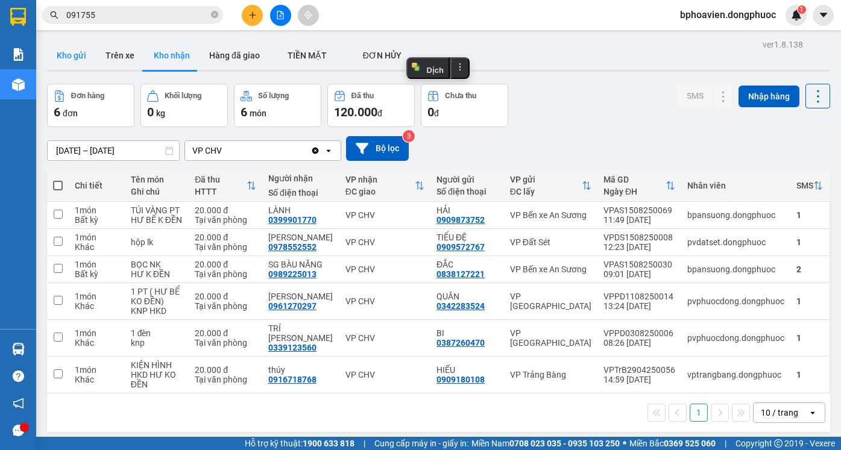
click at [83, 55] on button "Kho gửi" at bounding box center [71, 55] width 49 height 29
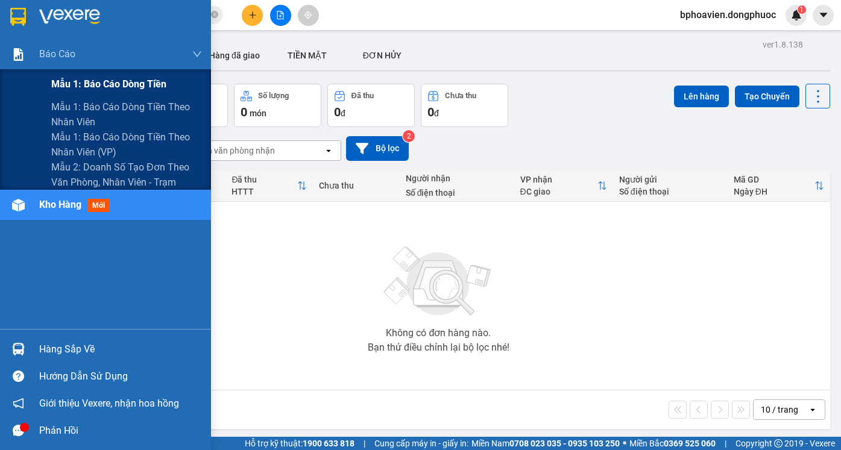
click at [96, 88] on span "Mẫu 1: Báo cáo dòng tiền" at bounding box center [108, 84] width 115 height 15
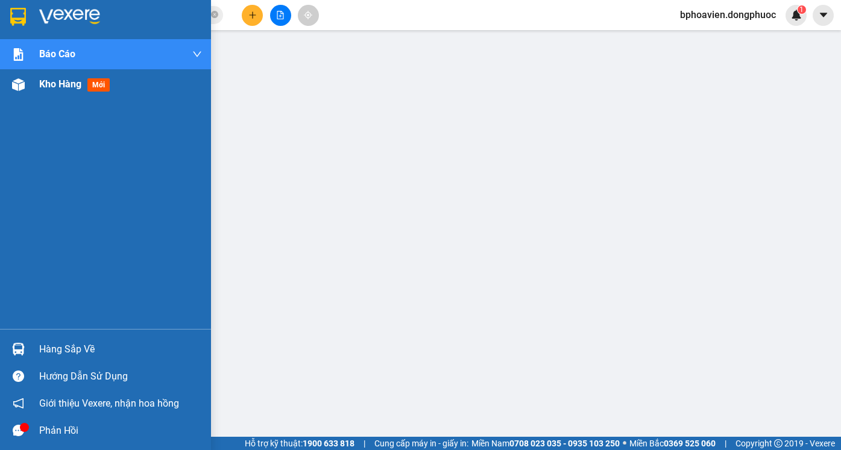
click at [57, 82] on span "Kho hàng" at bounding box center [60, 83] width 42 height 11
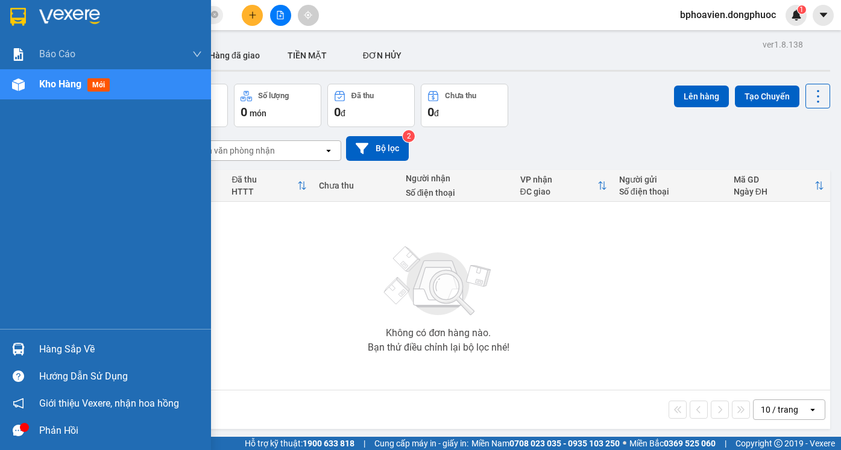
click at [34, 349] on div "Hàng sắp về" at bounding box center [105, 349] width 211 height 27
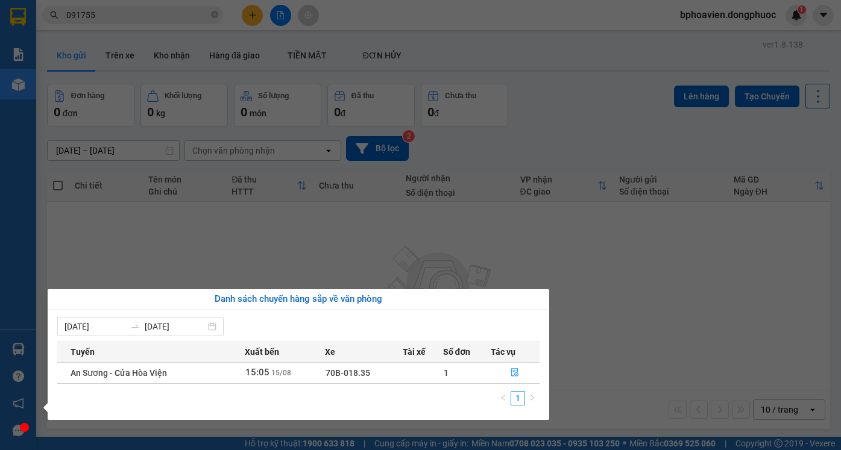
click at [463, 228] on section "Kết quả tìm kiếm ( 382 ) Bộ lọc Mã ĐH Trạng thái Món hàng Tổng cước Chưa cước N…" at bounding box center [420, 225] width 841 height 450
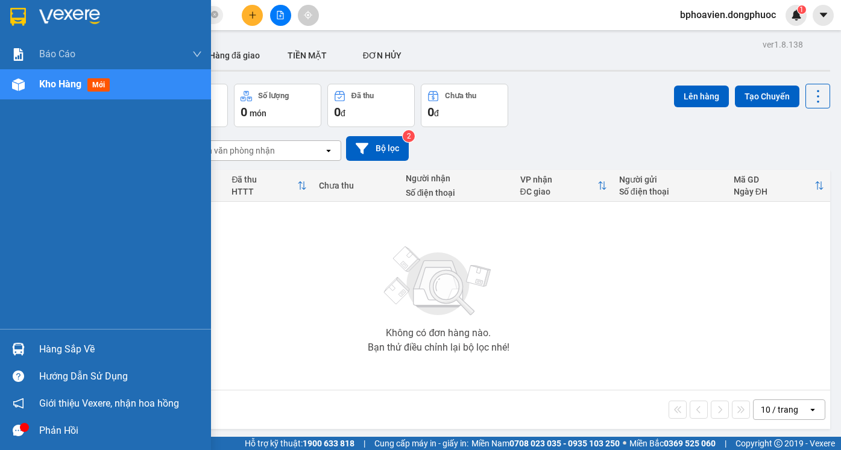
click at [50, 340] on div "Hàng sắp về" at bounding box center [105, 349] width 211 height 27
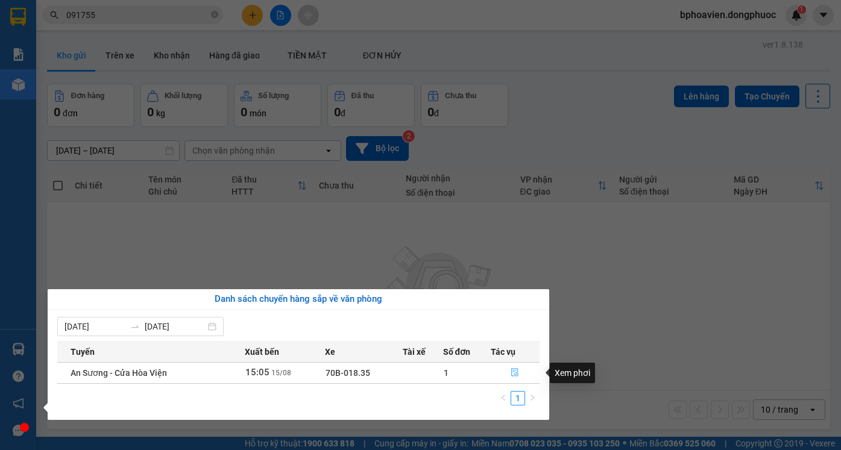
click at [510, 371] on icon "file-done" at bounding box center [514, 372] width 8 height 8
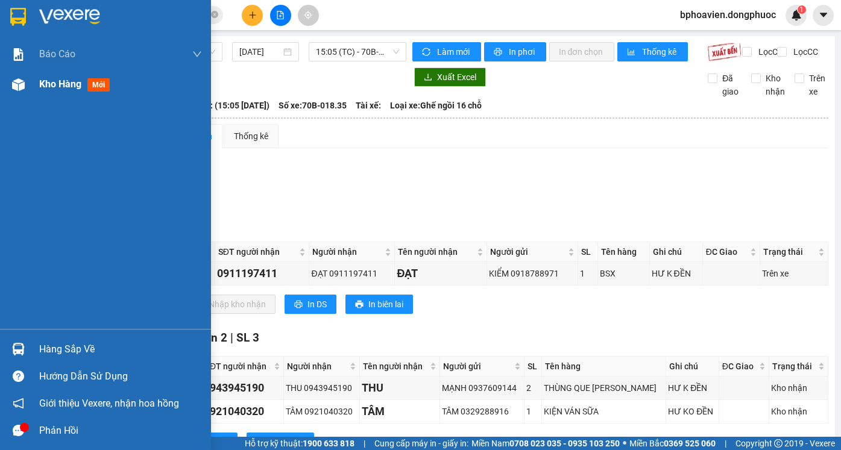
click at [74, 77] on div "Kho hàng mới" at bounding box center [76, 84] width 75 height 15
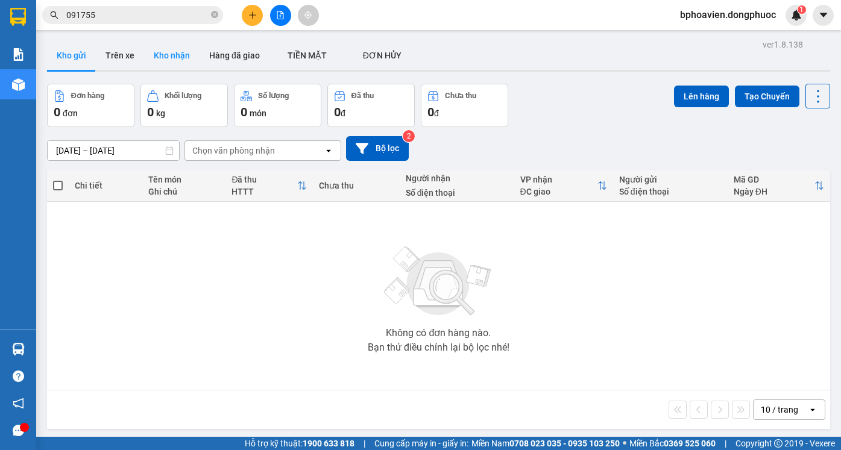
click at [174, 54] on button "Kho nhận" at bounding box center [171, 55] width 55 height 29
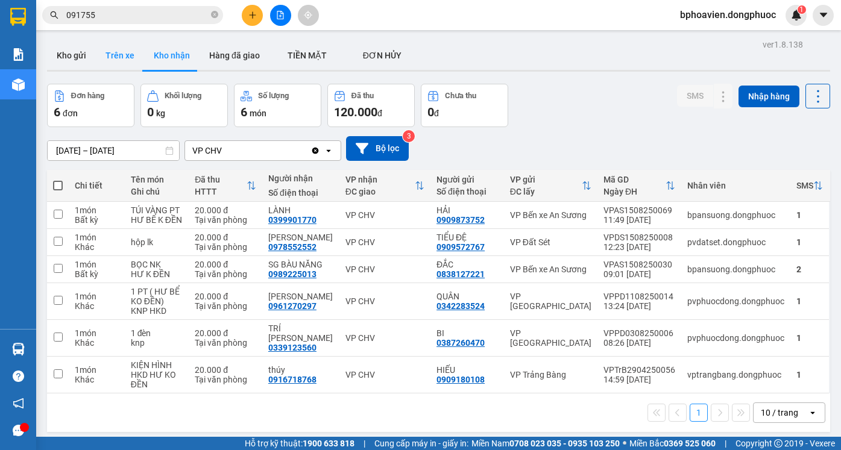
click at [126, 59] on button "Trên xe" at bounding box center [120, 55] width 48 height 29
type input "[DATE] – [DATE]"
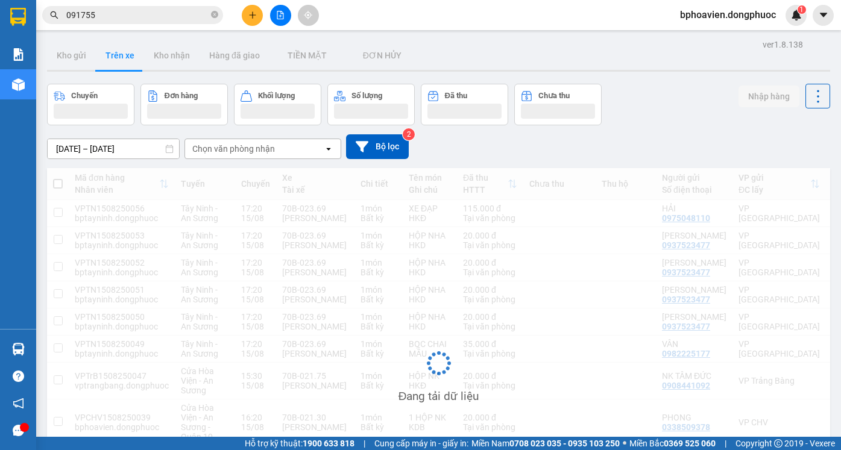
click at [223, 148] on div "Chọn văn phòng nhận" at bounding box center [233, 149] width 83 height 12
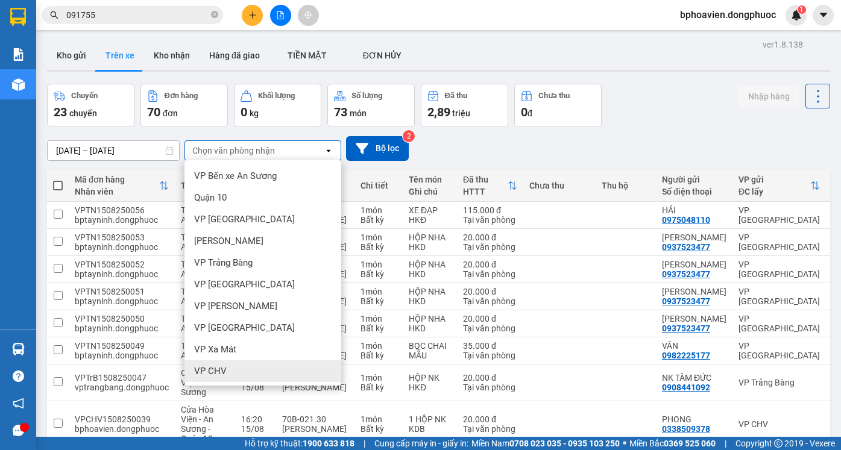
click at [228, 372] on div "VP CHV" at bounding box center [262, 371] width 157 height 22
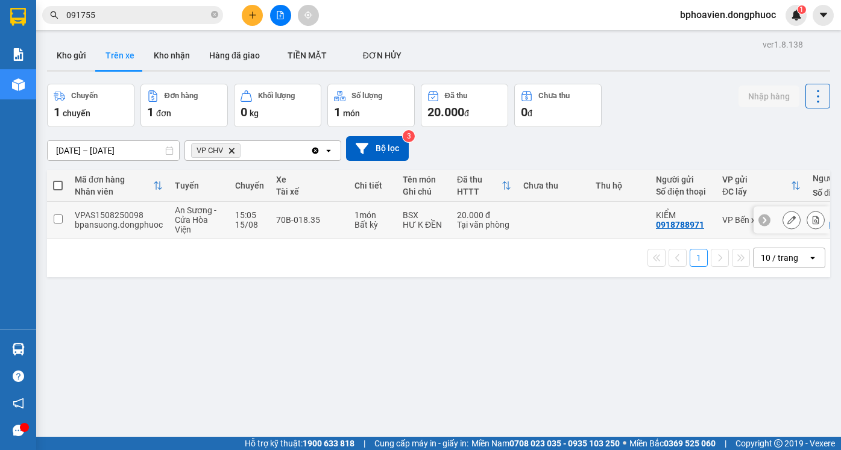
click at [549, 212] on td at bounding box center [553, 220] width 72 height 37
checkbox input "true"
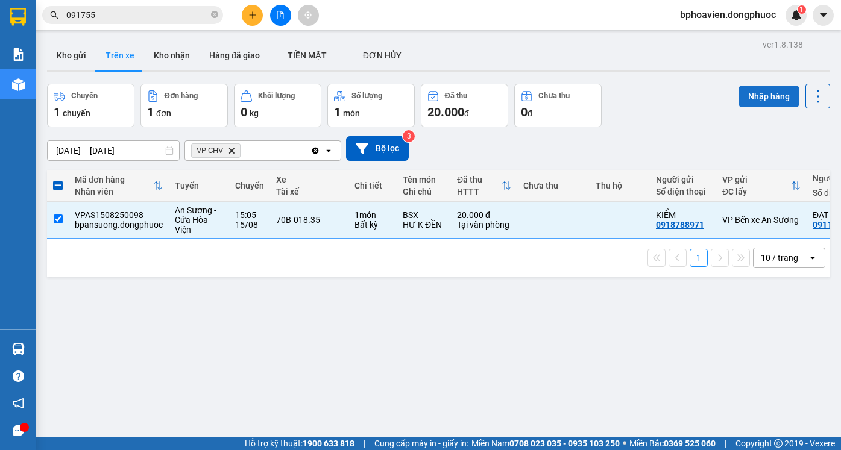
click at [763, 99] on button "Nhập hàng" at bounding box center [768, 97] width 61 height 22
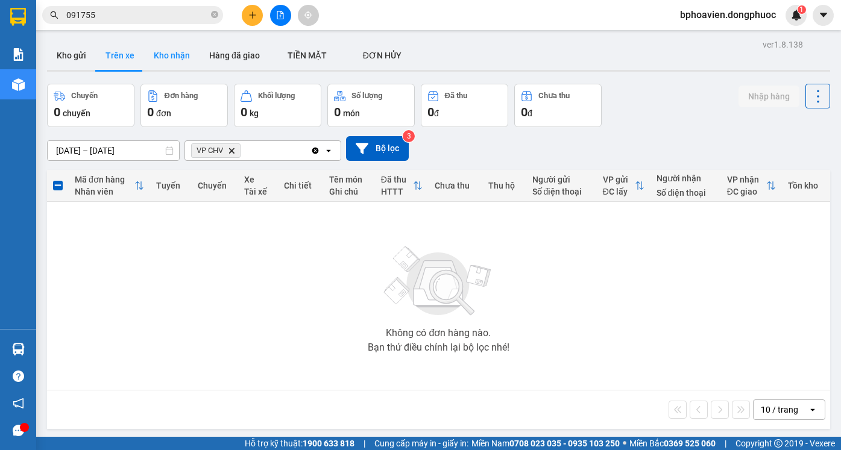
click at [181, 47] on button "Kho nhận" at bounding box center [171, 55] width 55 height 29
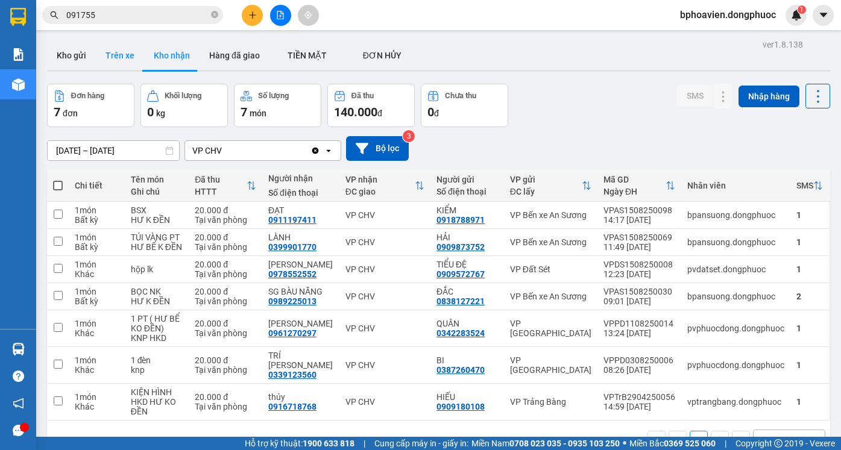
click at [124, 62] on button "Trên xe" at bounding box center [120, 55] width 48 height 29
type input "[DATE] – [DATE]"
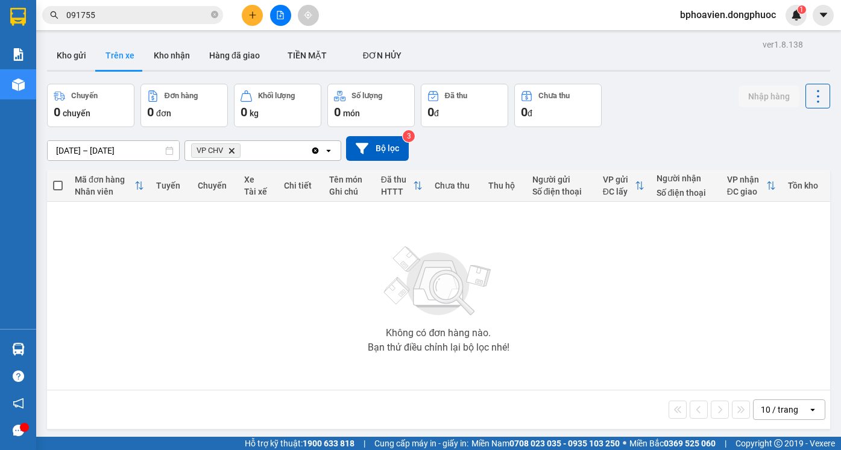
click at [315, 150] on icon "Clear all" at bounding box center [315, 150] width 7 height 7
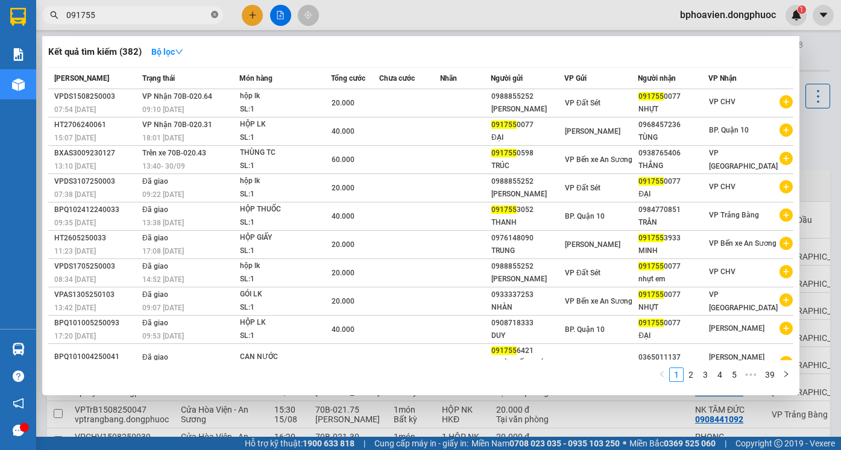
click at [216, 17] on icon "close-circle" at bounding box center [214, 14] width 7 height 7
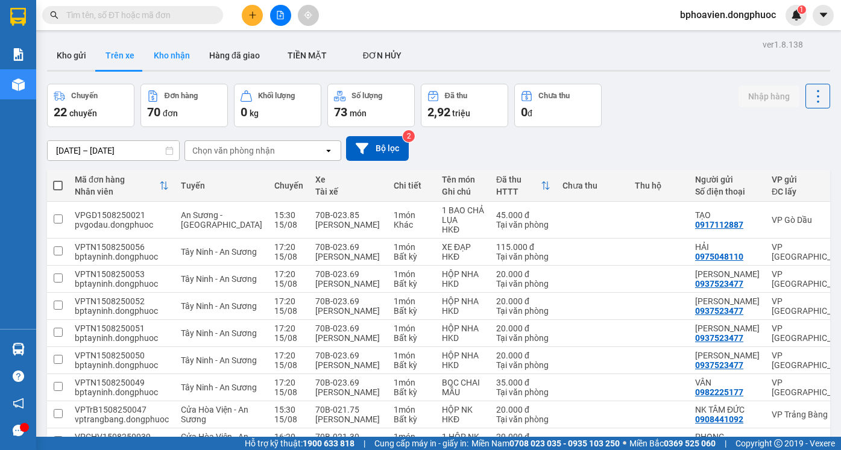
drag, startPoint x: 170, startPoint y: 48, endPoint x: 172, endPoint y: 59, distance: 11.7
click at [170, 49] on button "Kho nhận" at bounding box center [171, 55] width 55 height 29
type input "[DATE] – [DATE]"
